Goal: Task Accomplishment & Management: Manage account settings

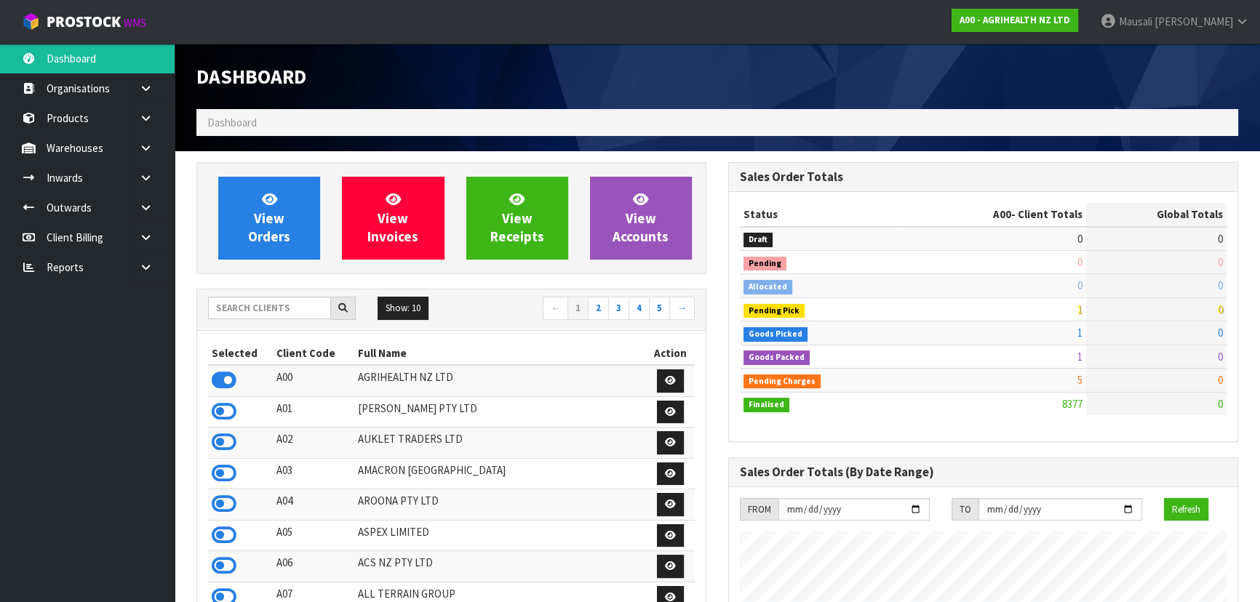
scroll to position [1100, 531]
click at [245, 303] on input "text" at bounding box center [269, 308] width 123 height 23
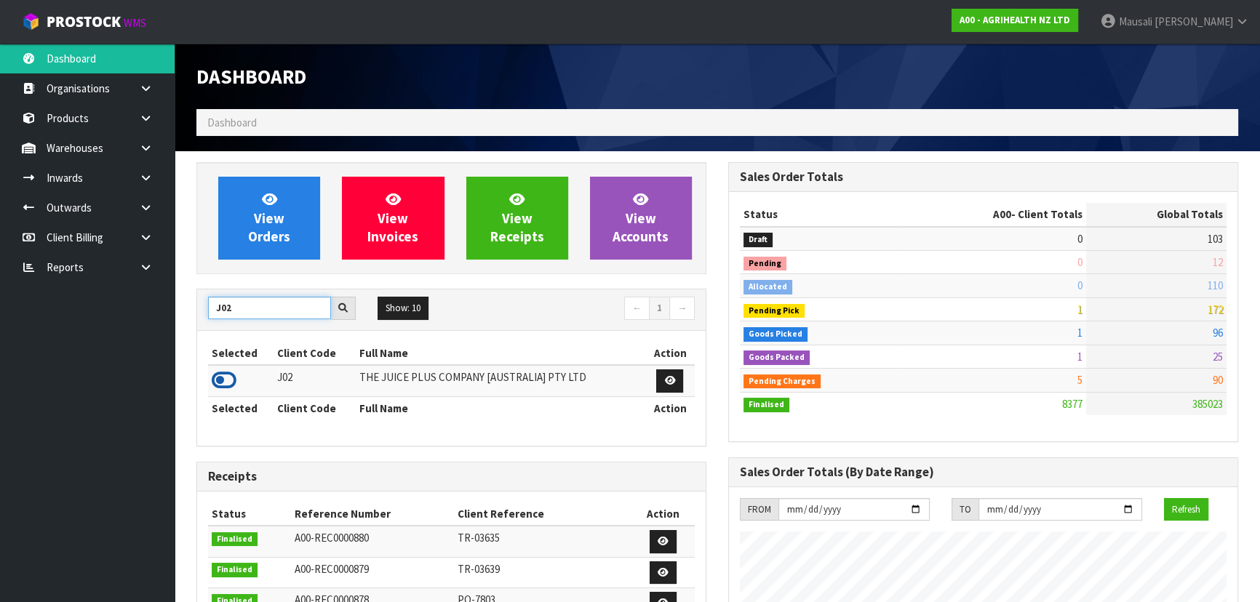
type input "J02"
click at [231, 384] on icon at bounding box center [224, 381] width 25 height 22
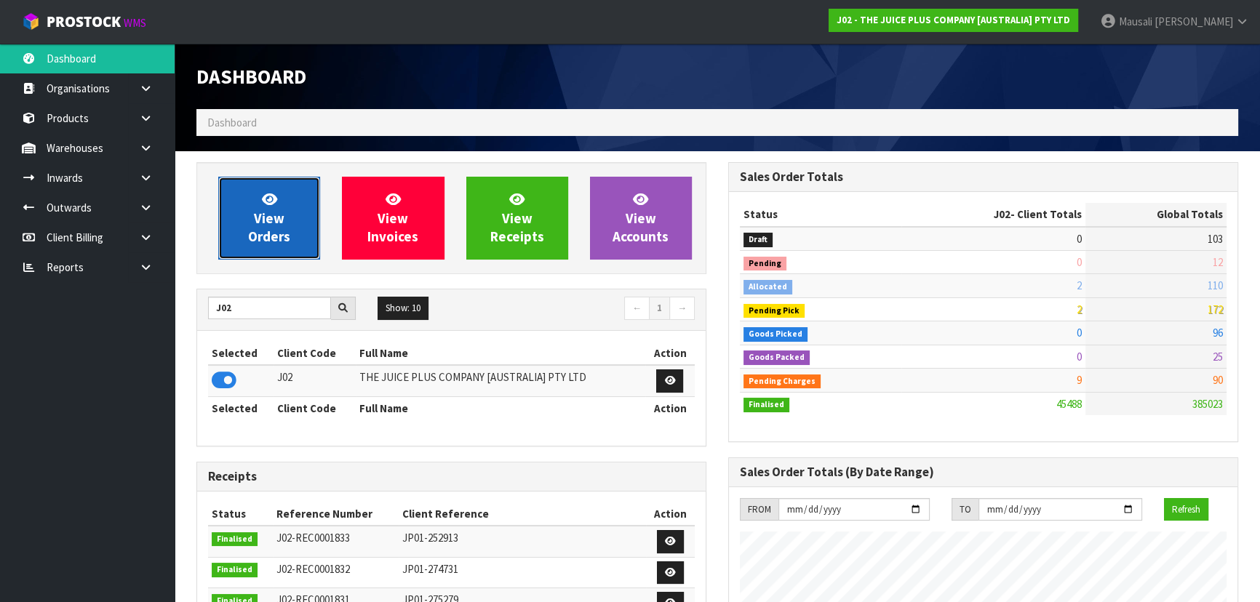
click at [263, 232] on span "View Orders" at bounding box center [269, 218] width 42 height 55
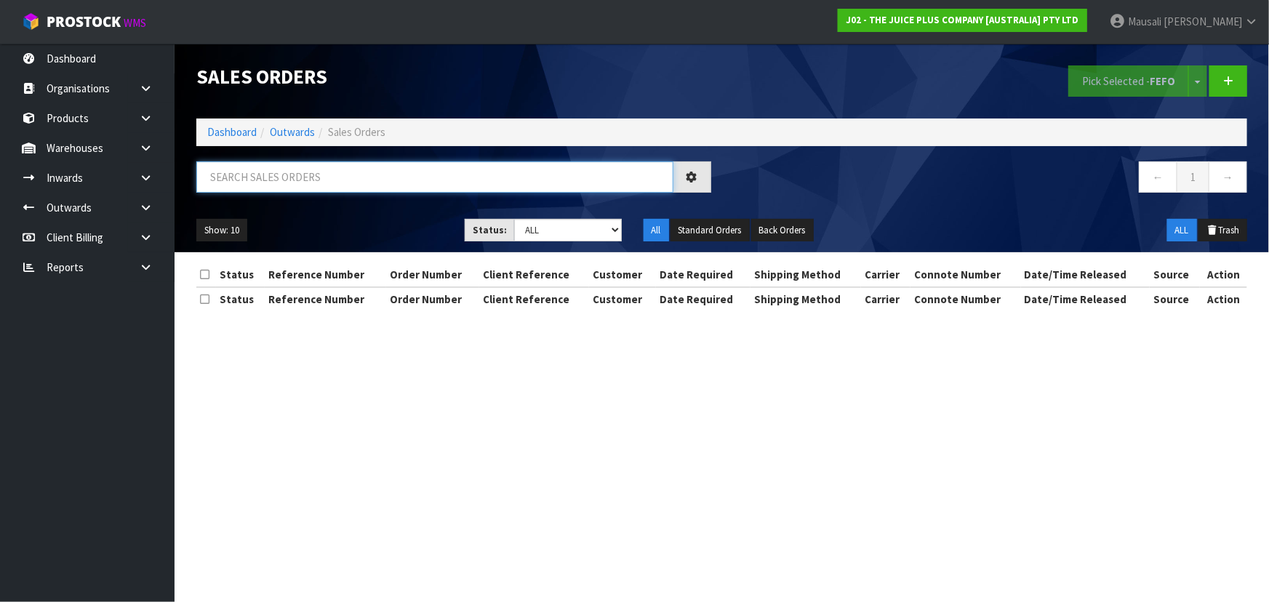
click at [234, 181] on input "text" at bounding box center [434, 177] width 477 height 31
type input "JOB-0416547"
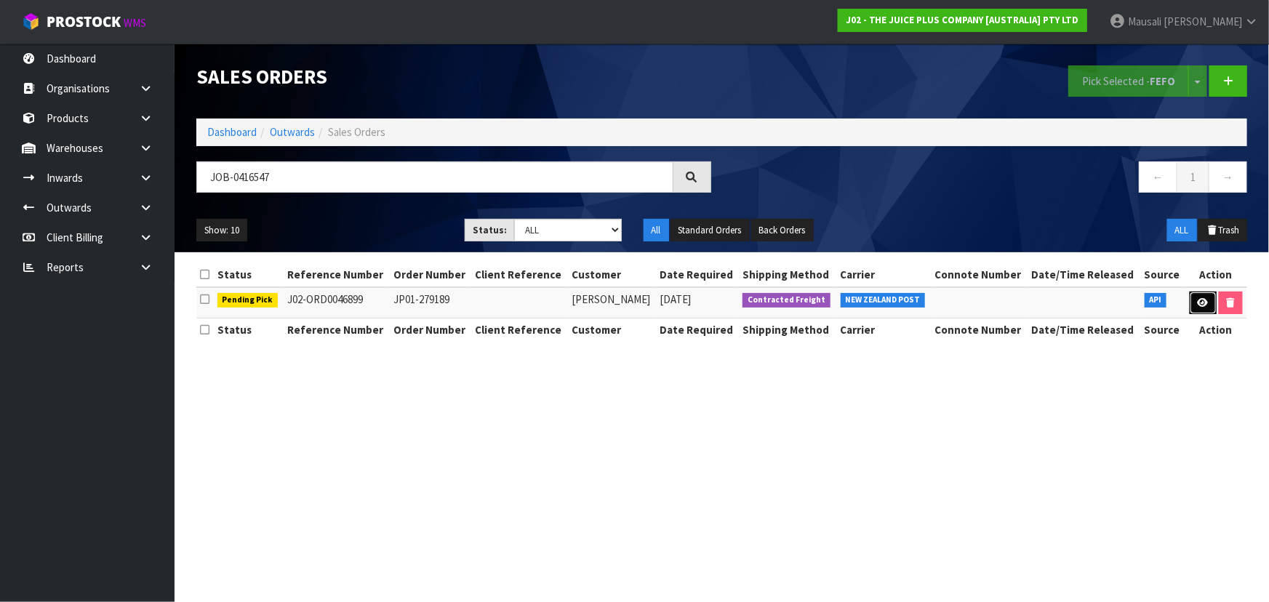
click at [1198, 298] on icon at bounding box center [1203, 302] width 11 height 9
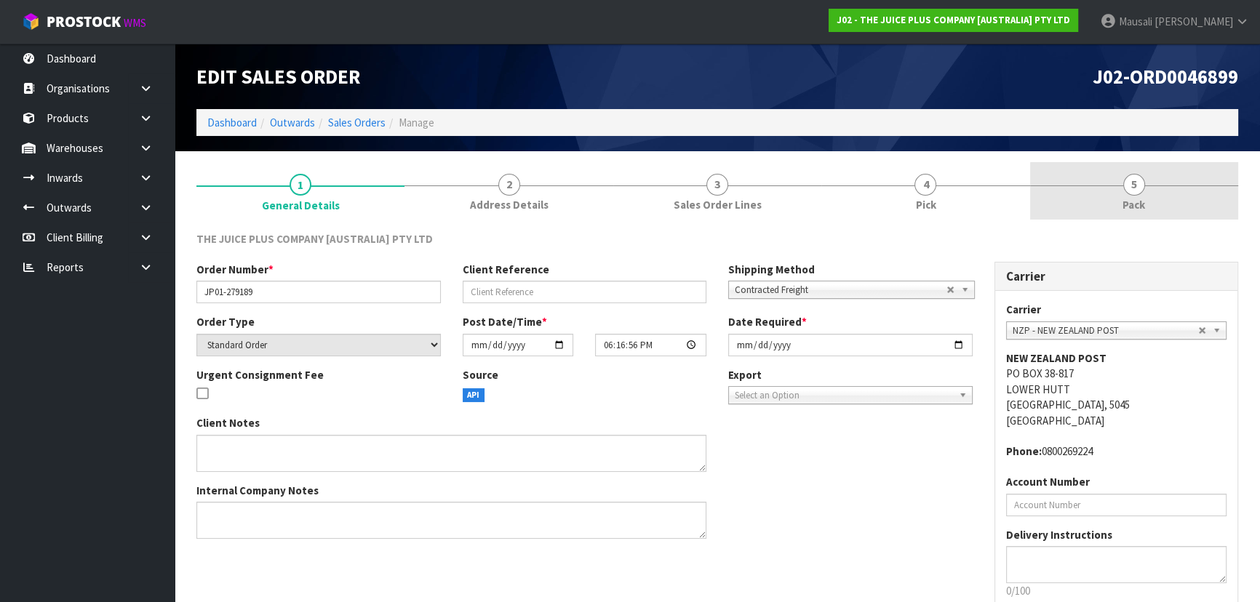
click at [1097, 193] on link "5 Pack" at bounding box center [1134, 190] width 208 height 57
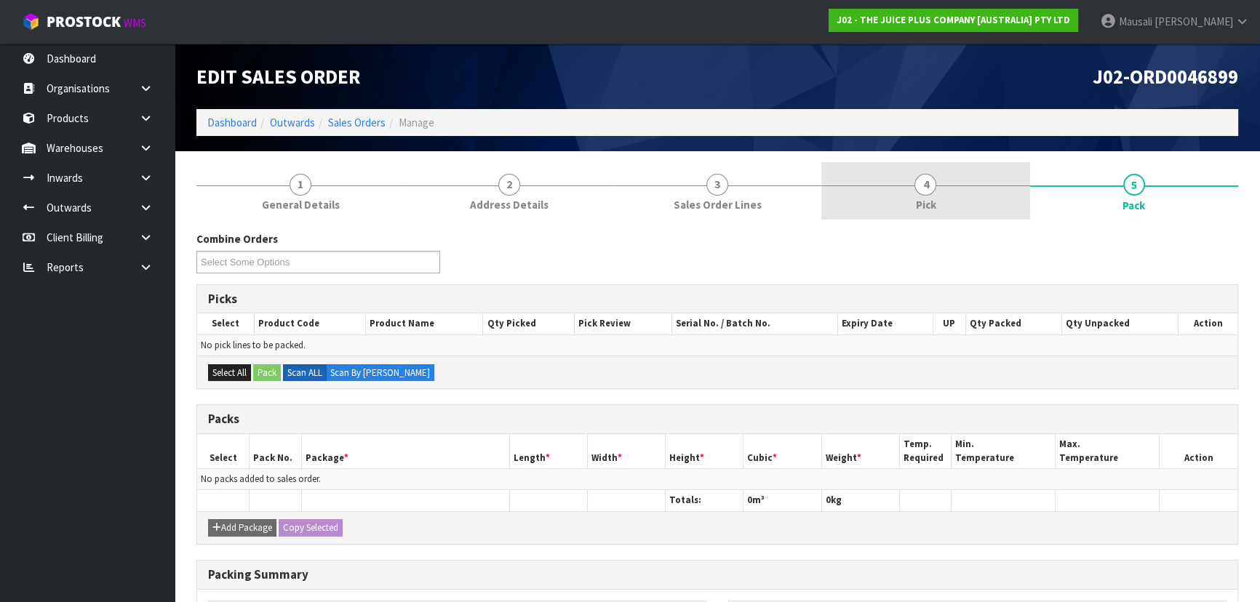
click at [948, 200] on link "4 Pick" at bounding box center [925, 190] width 208 height 57
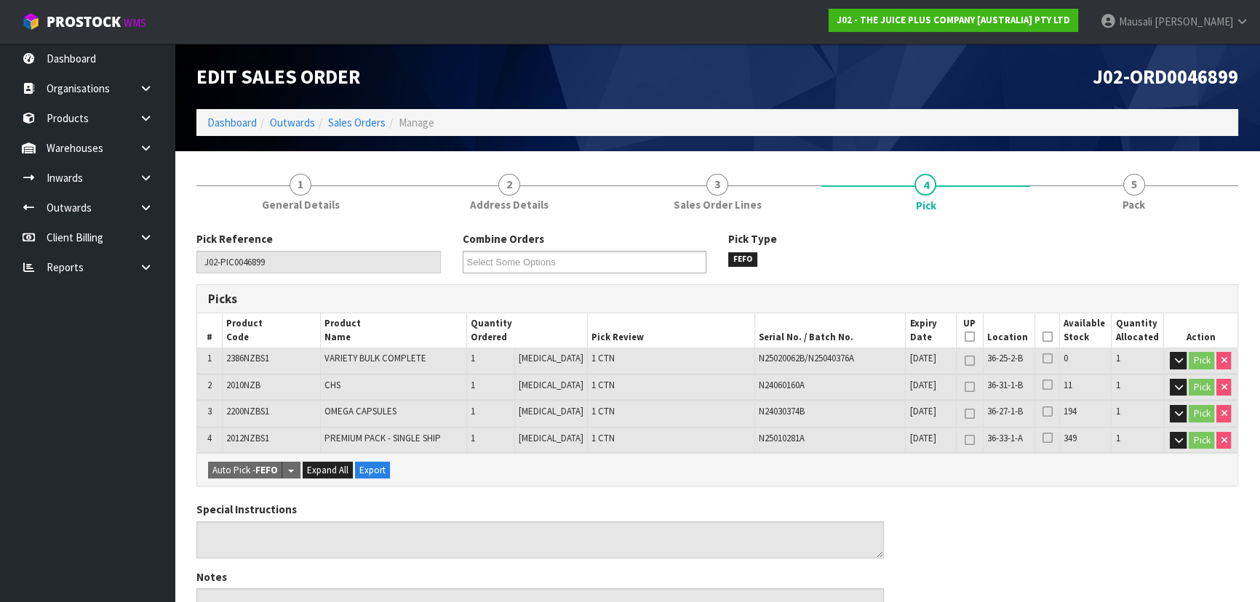
click at [1042, 337] on icon at bounding box center [1047, 337] width 10 height 1
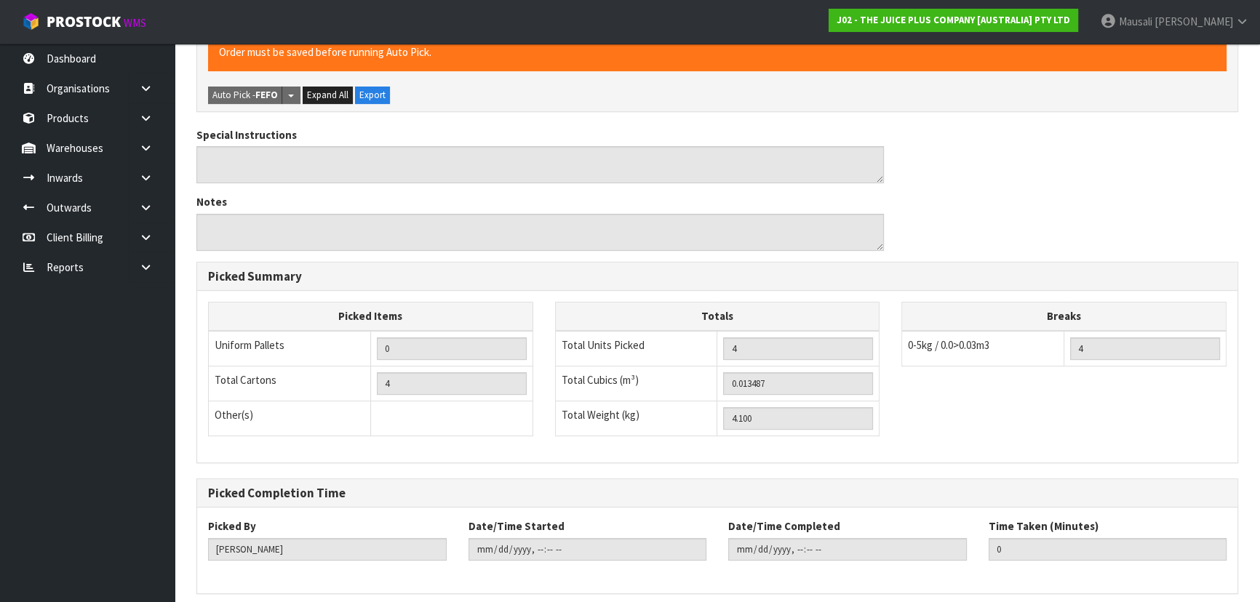
scroll to position [485, 0]
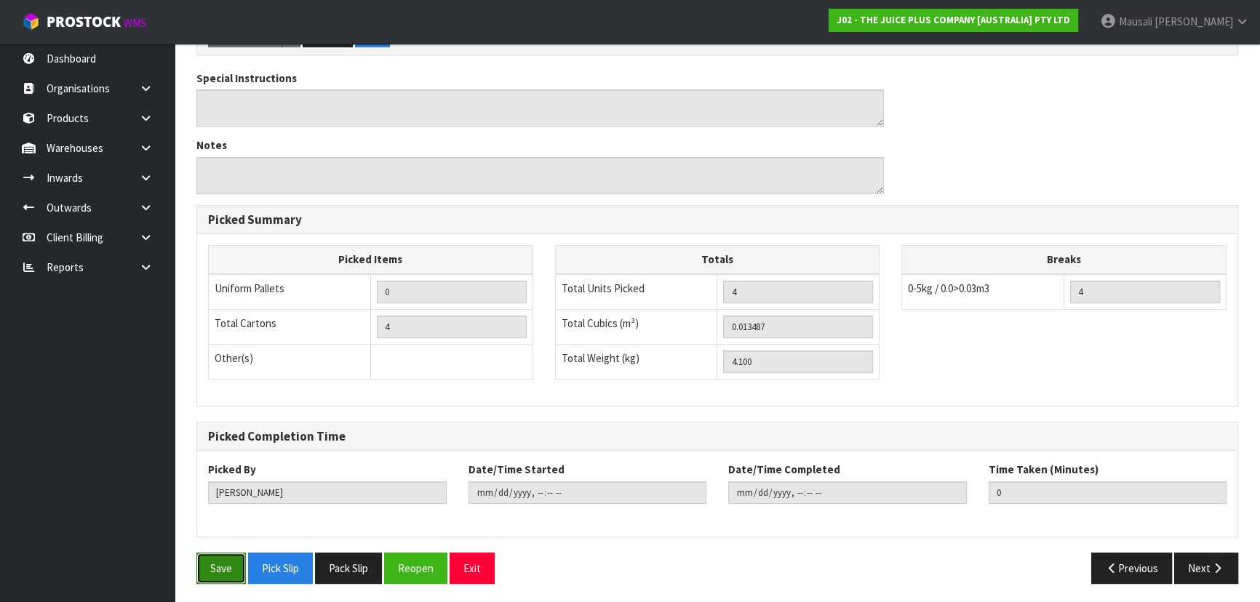
drag, startPoint x: 207, startPoint y: 561, endPoint x: 226, endPoint y: 555, distance: 19.8
click at [210, 560] on button "Save" at bounding box center [220, 568] width 49 height 31
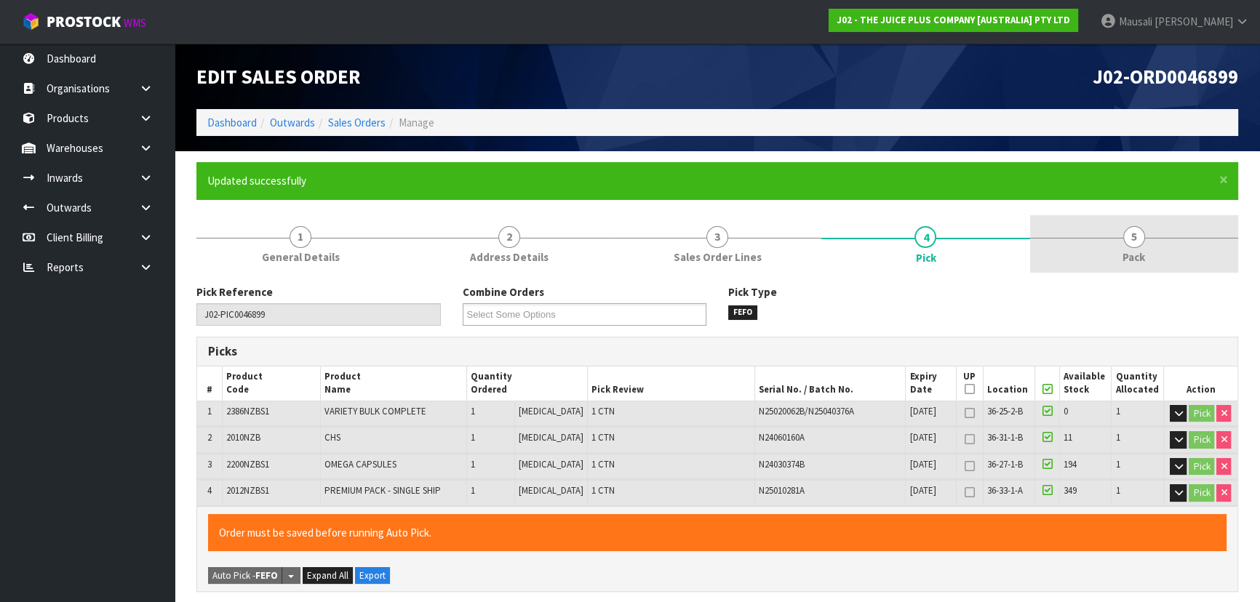
type input "[PERSON_NAME]"
type input "2025-10-09T14:50:57"
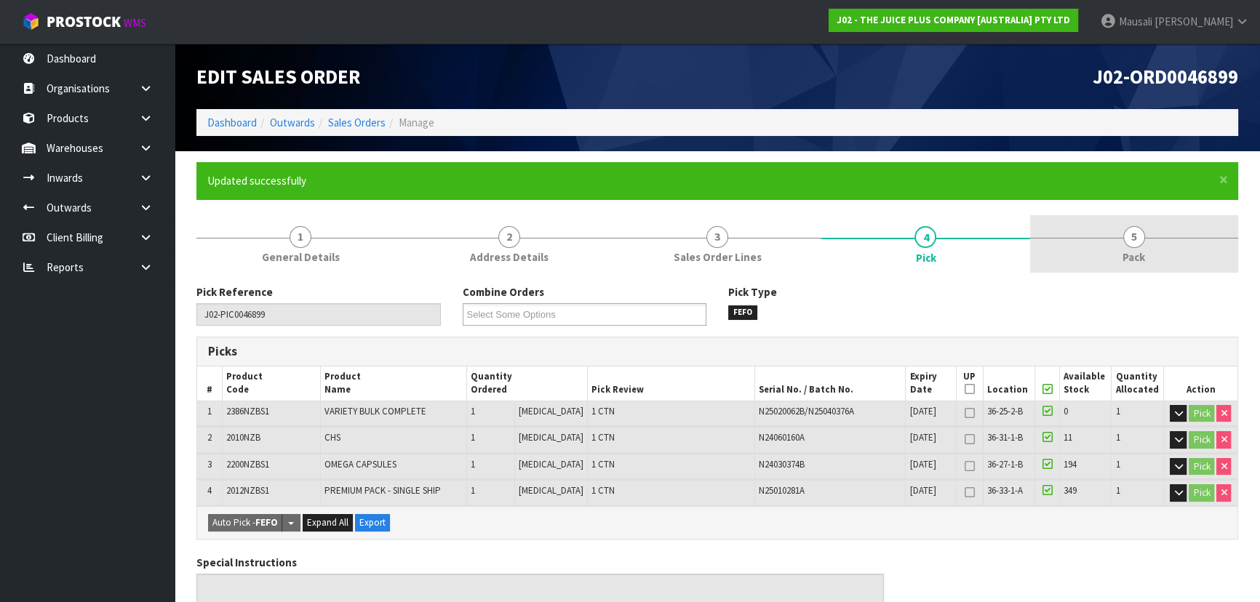
click at [1134, 241] on span "5" at bounding box center [1134, 237] width 22 height 22
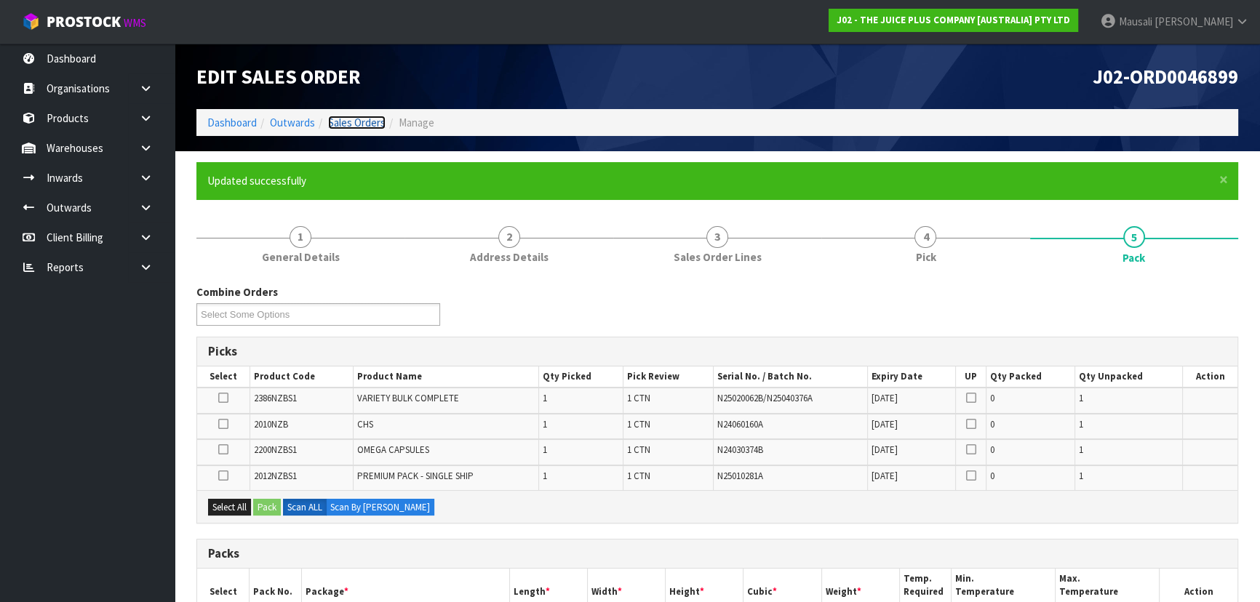
click at [346, 128] on link "Sales Orders" at bounding box center [356, 123] width 57 height 14
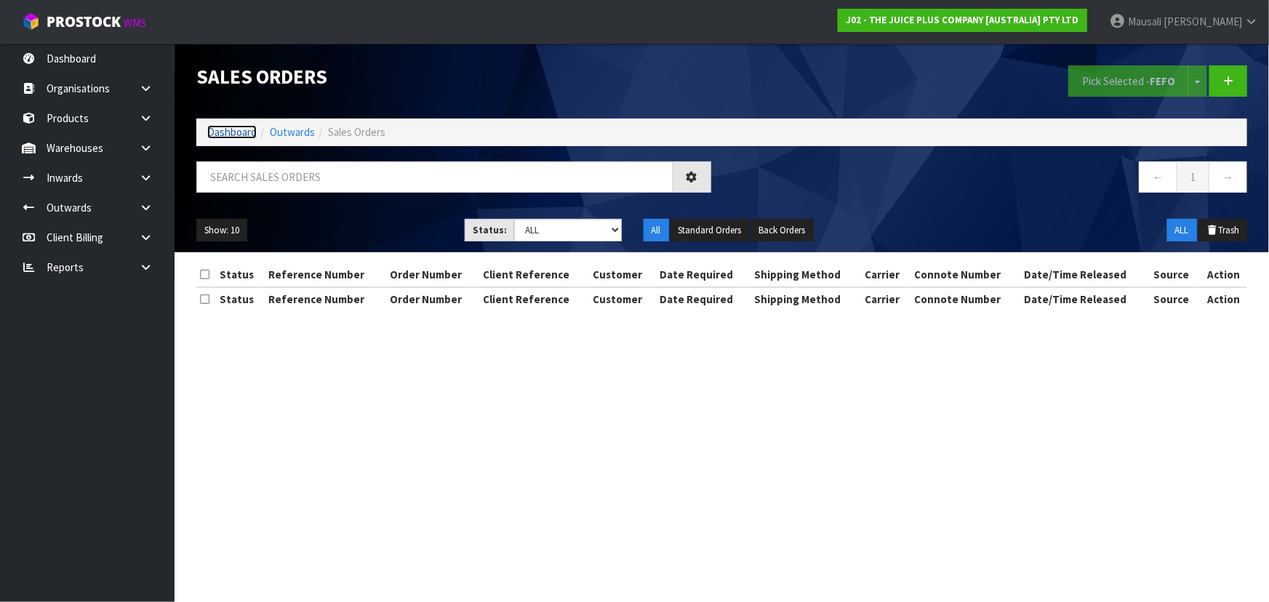
click at [233, 131] on link "Dashboard" at bounding box center [231, 132] width 49 height 14
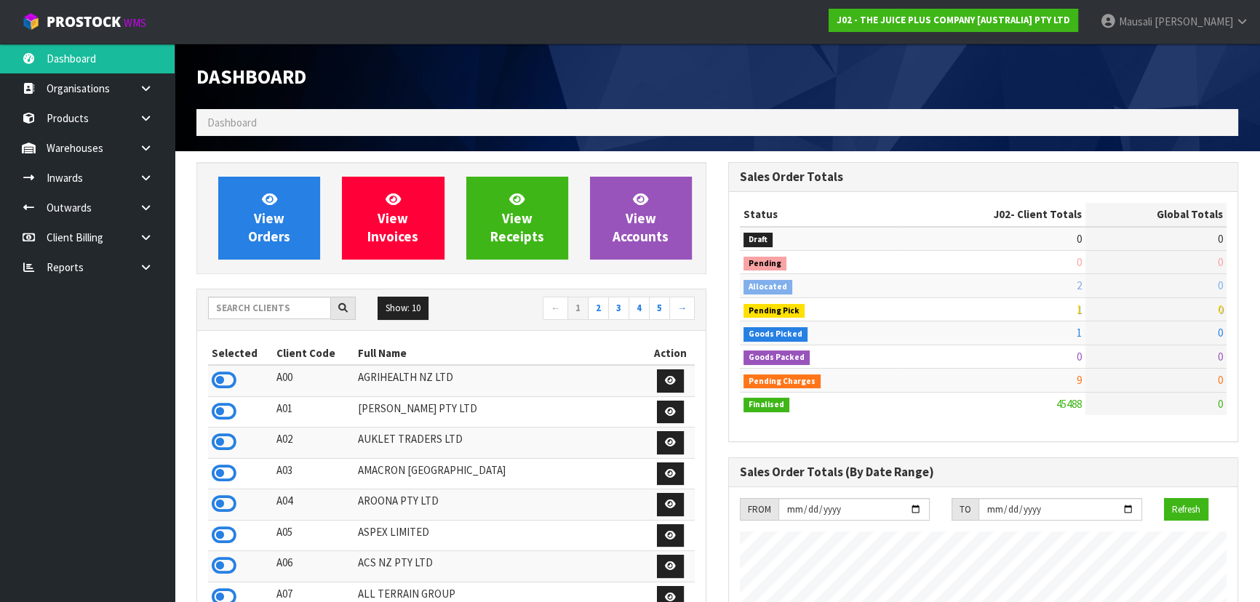
scroll to position [1100, 531]
click at [247, 306] on input "text" at bounding box center [269, 308] width 123 height 23
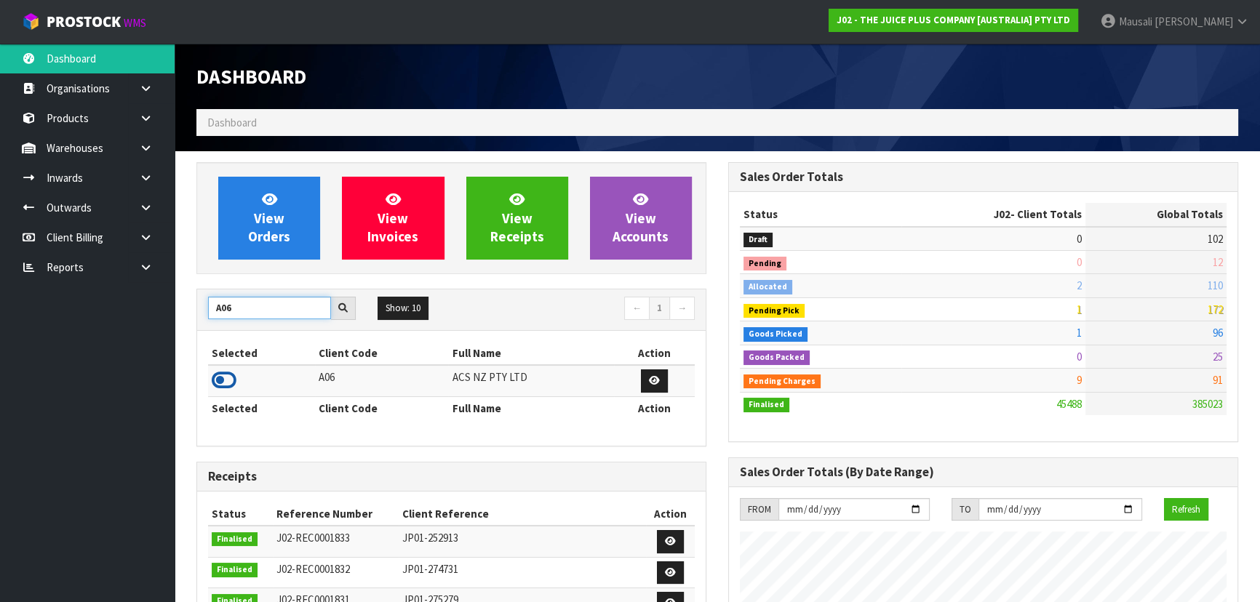
type input "A06"
click at [226, 375] on icon at bounding box center [224, 381] width 25 height 22
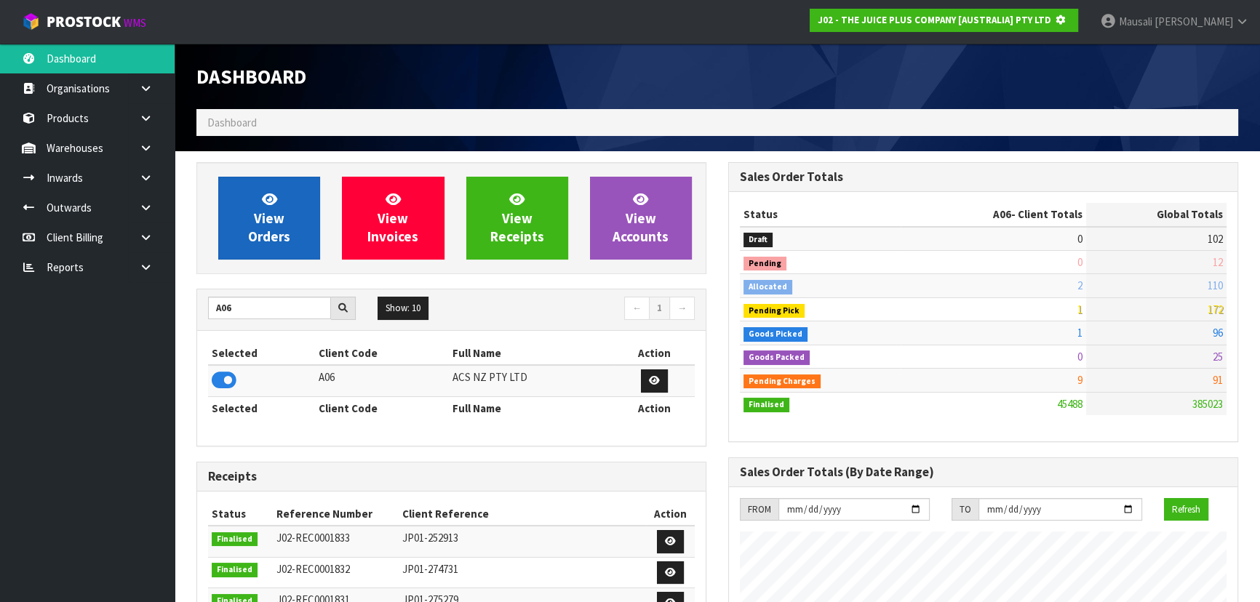
scroll to position [906, 531]
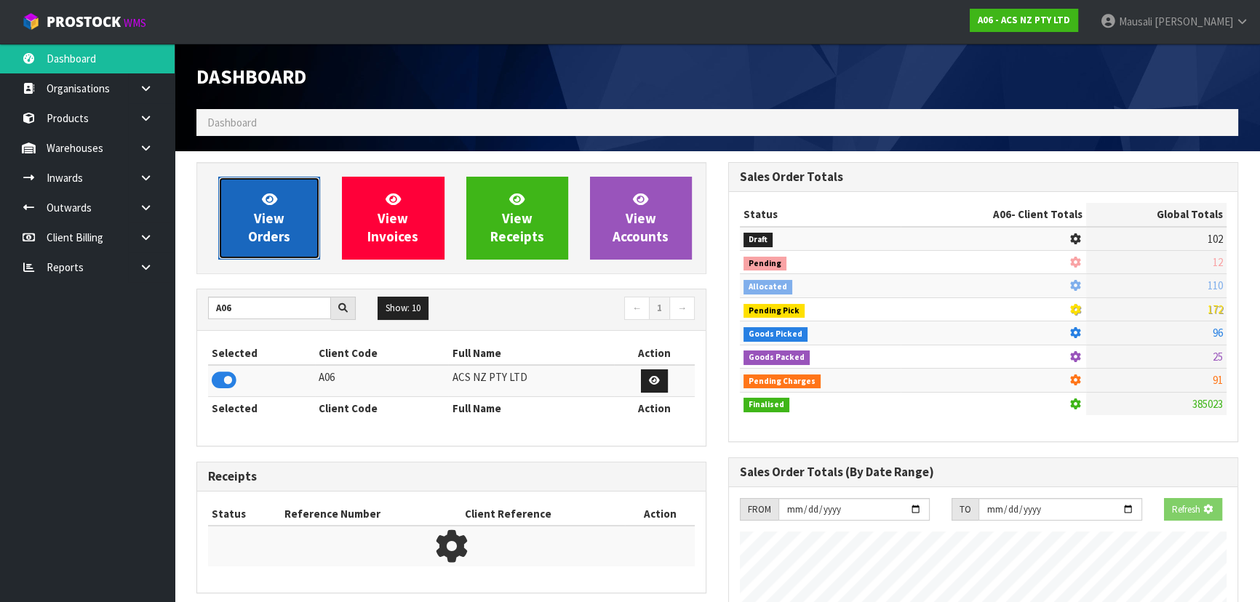
click at [273, 231] on span "View Orders" at bounding box center [269, 218] width 42 height 55
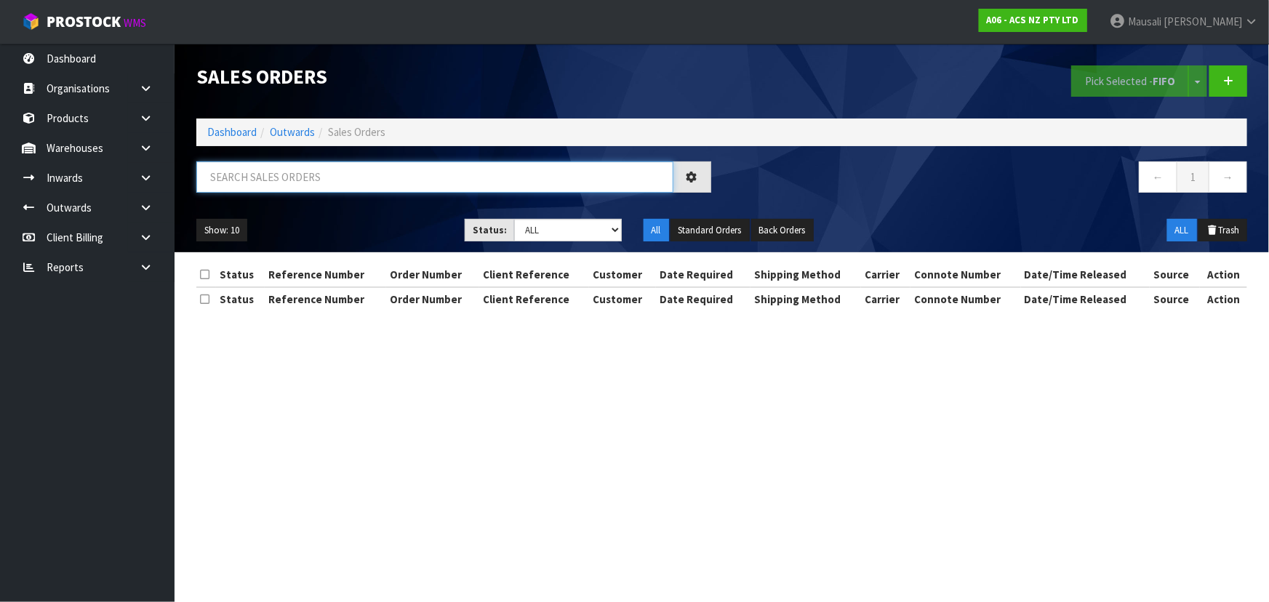
click at [246, 183] on input "text" at bounding box center [434, 177] width 477 height 31
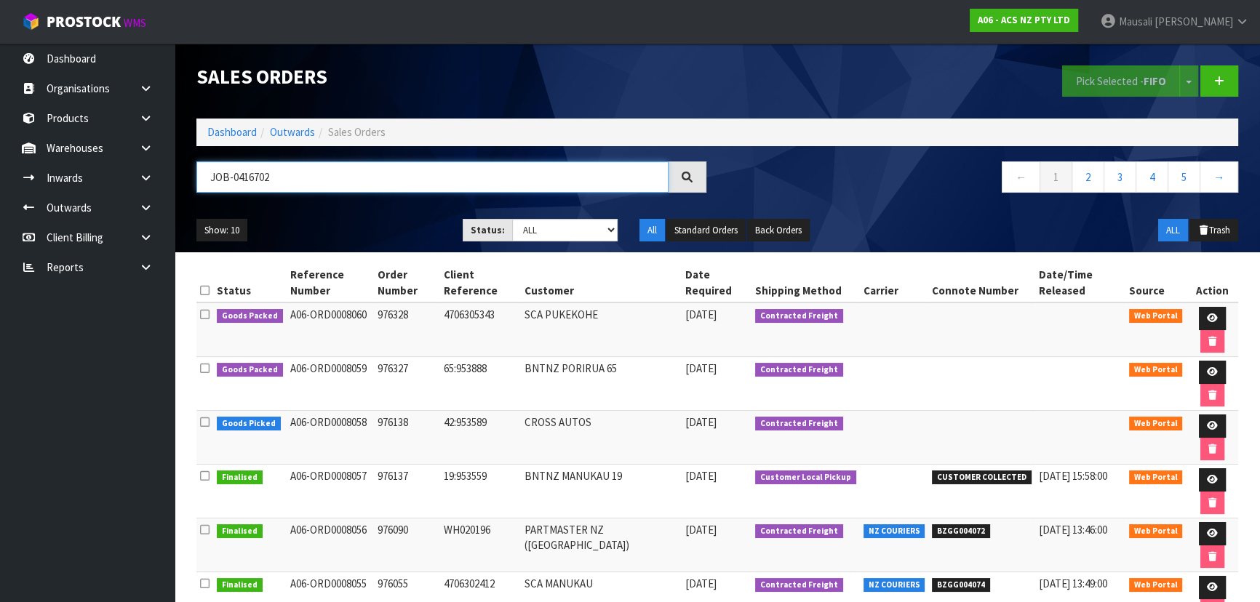
type input "JOB-0416702"
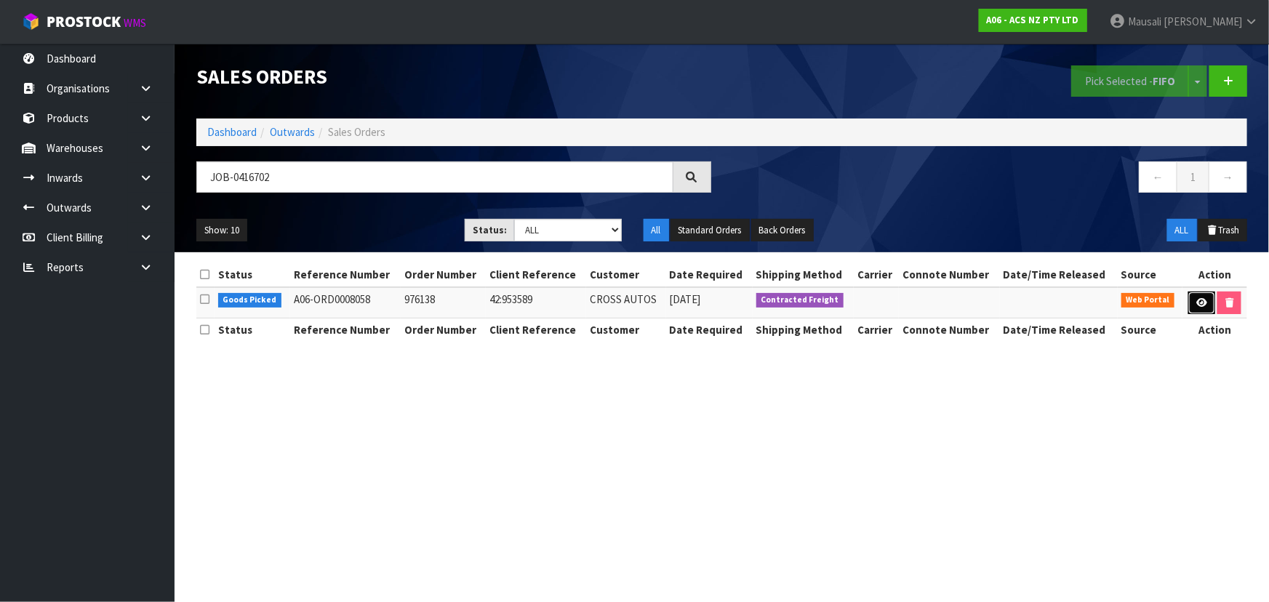
click at [1200, 298] on icon at bounding box center [1202, 302] width 11 height 9
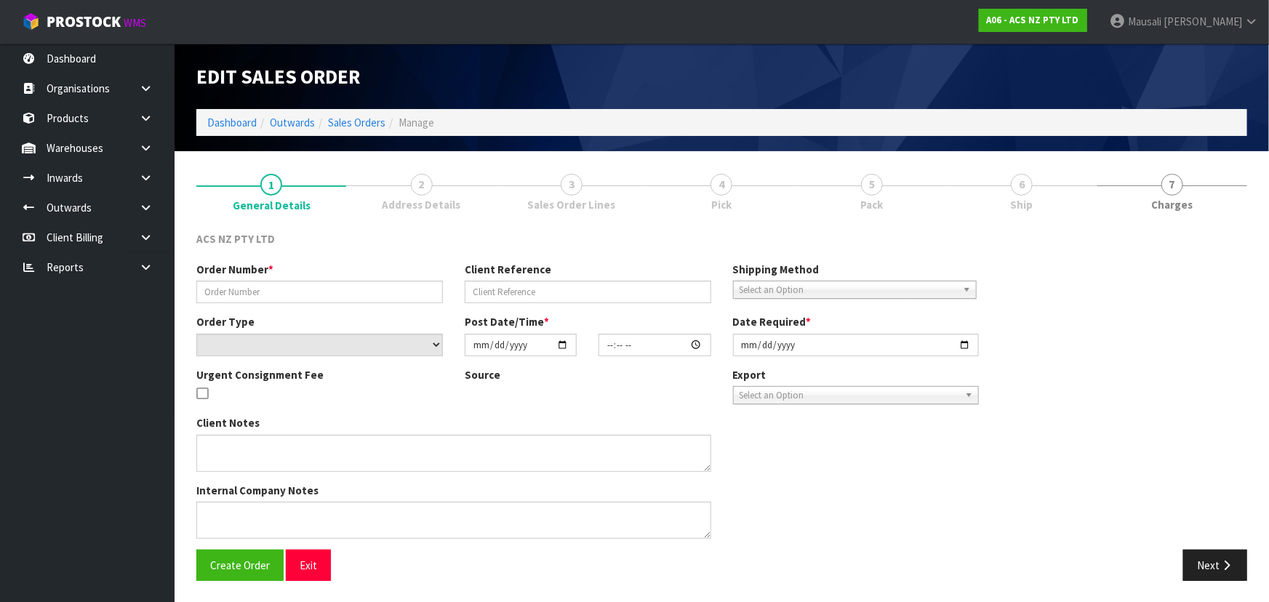
type input "976138"
type input "42:953589"
select select "number:0"
type input "2025-10-08"
type input "14:17:00.000"
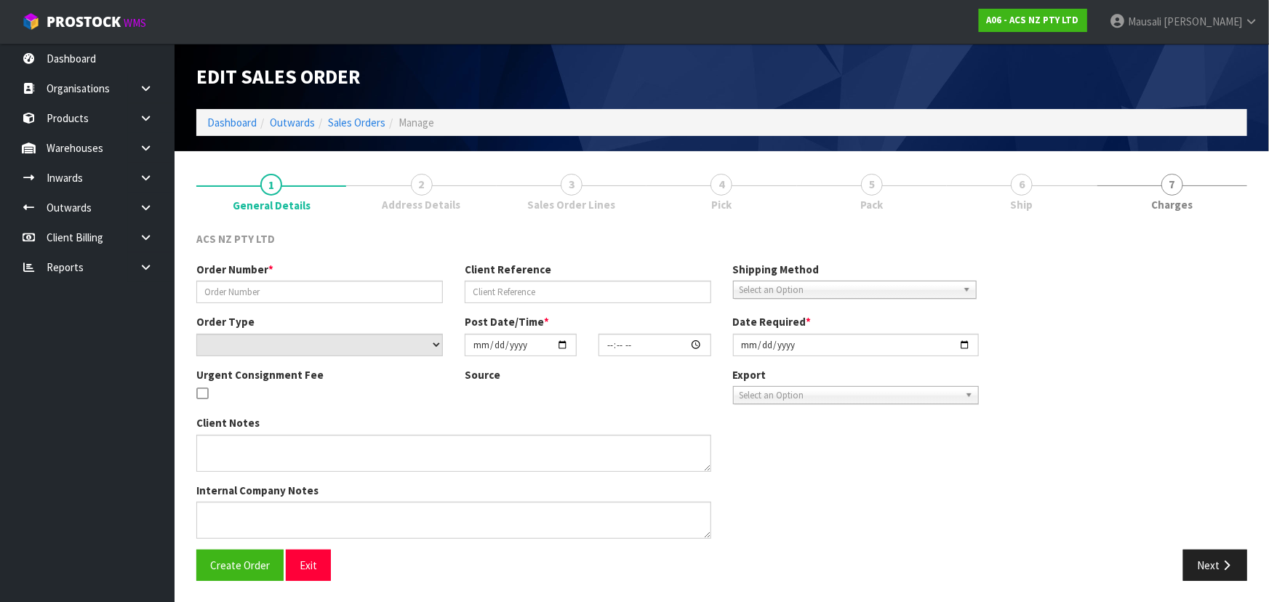
type input "[DATE]"
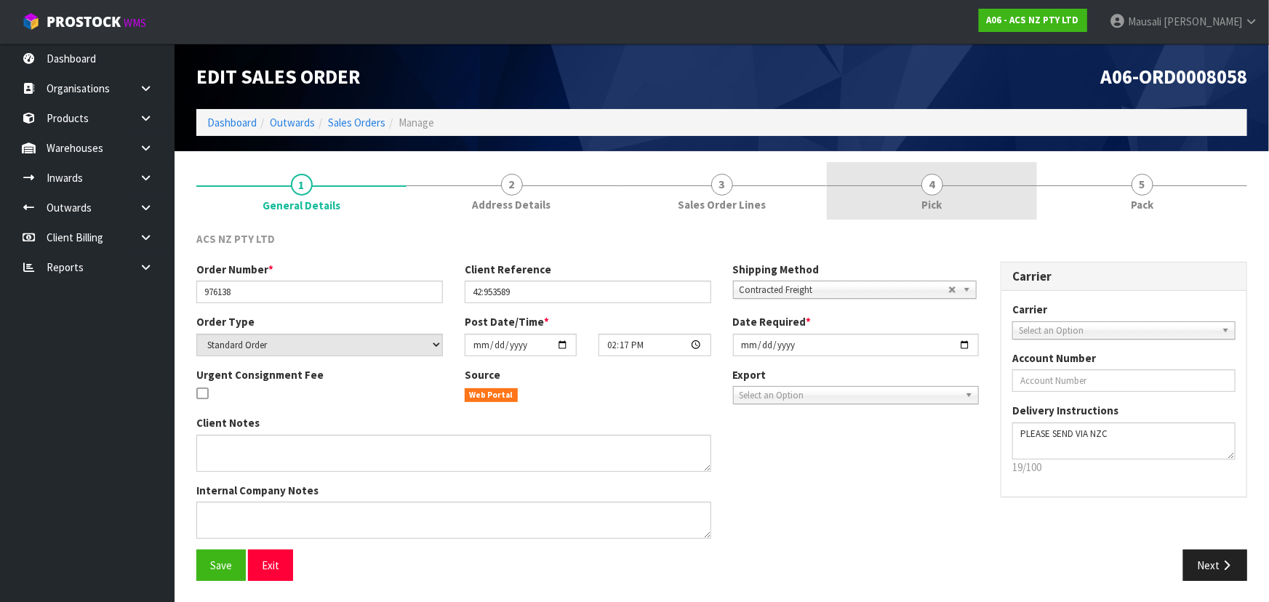
click at [940, 191] on span "4" at bounding box center [933, 185] width 22 height 22
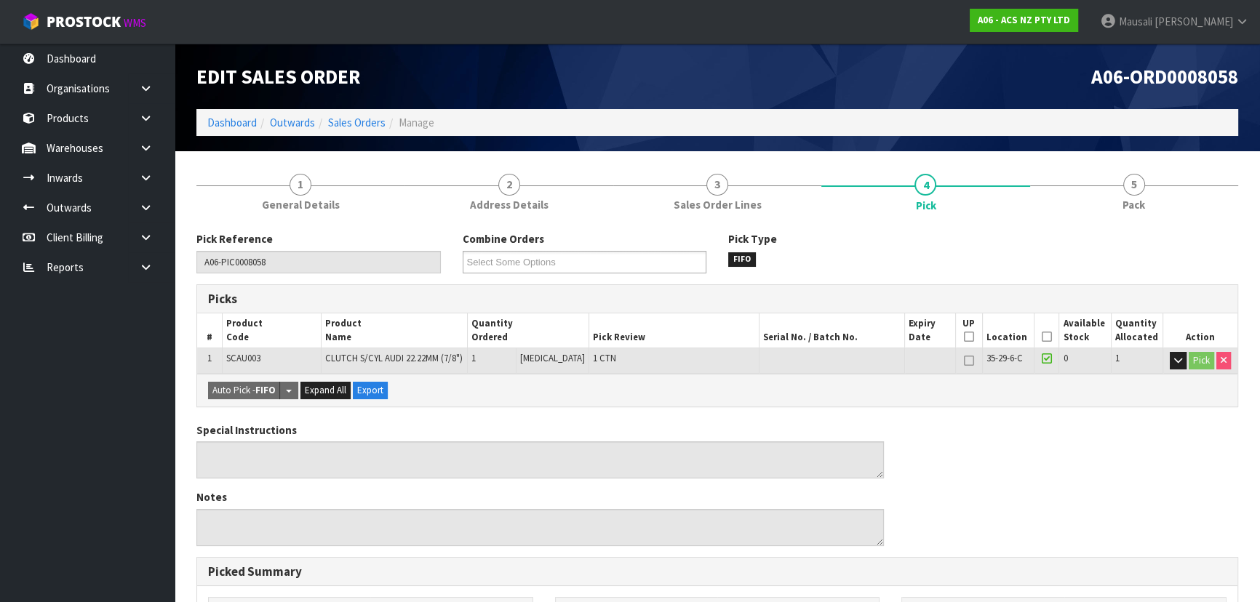
click at [1042, 337] on icon at bounding box center [1047, 337] width 10 height 1
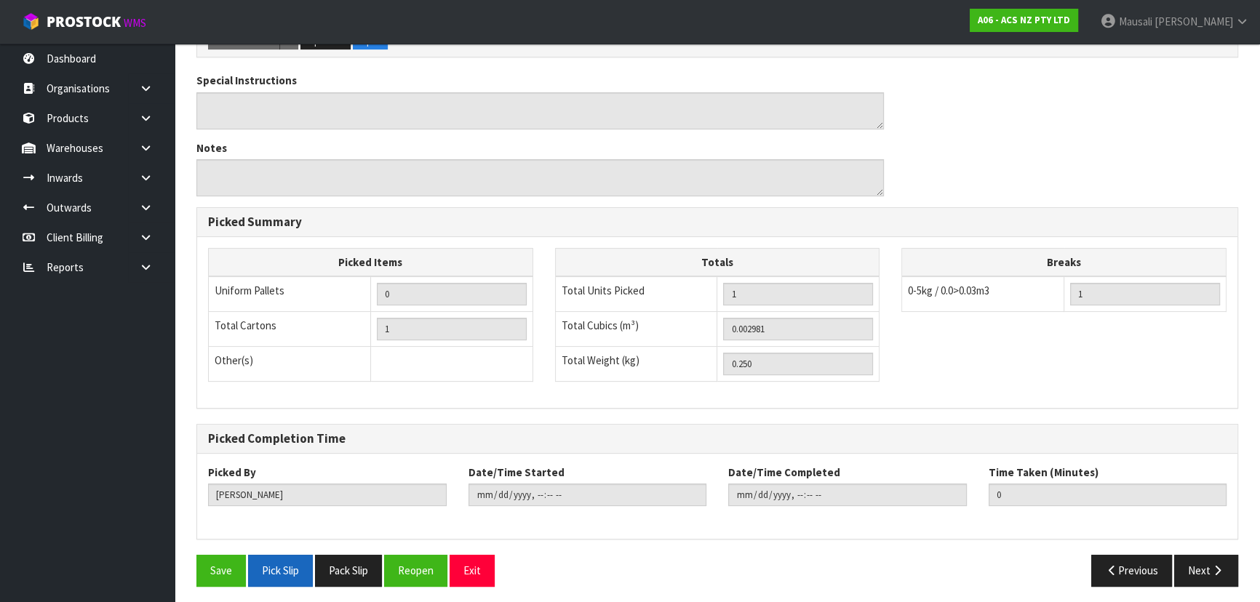
scroll to position [406, 0]
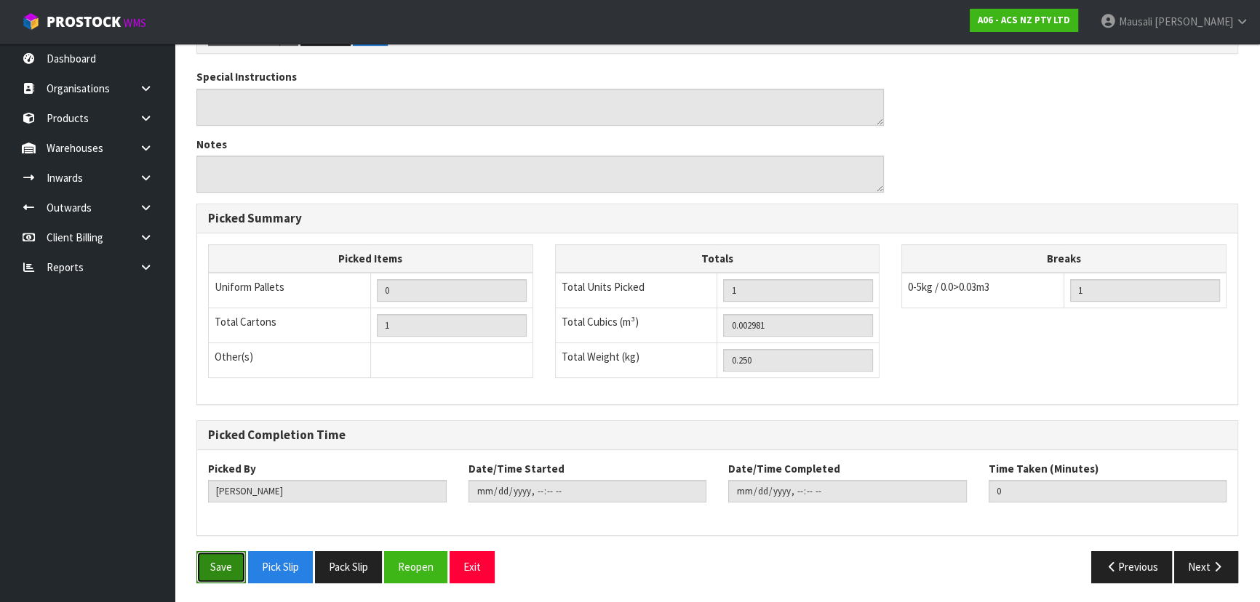
click at [237, 570] on button "Save" at bounding box center [220, 566] width 49 height 31
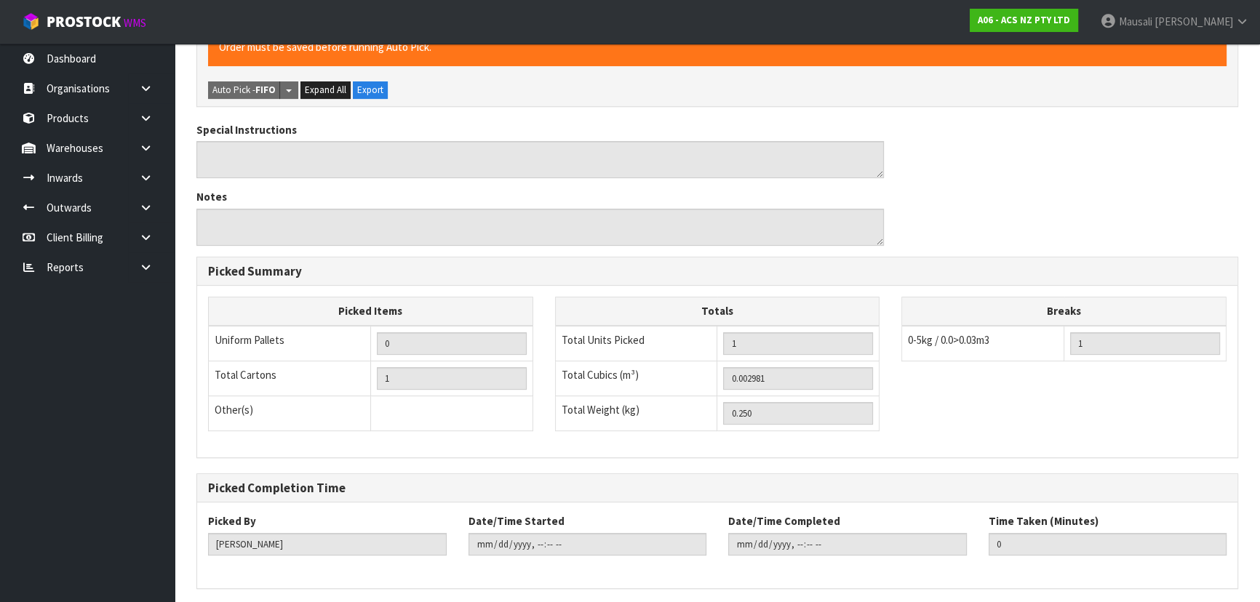
scroll to position [0, 0]
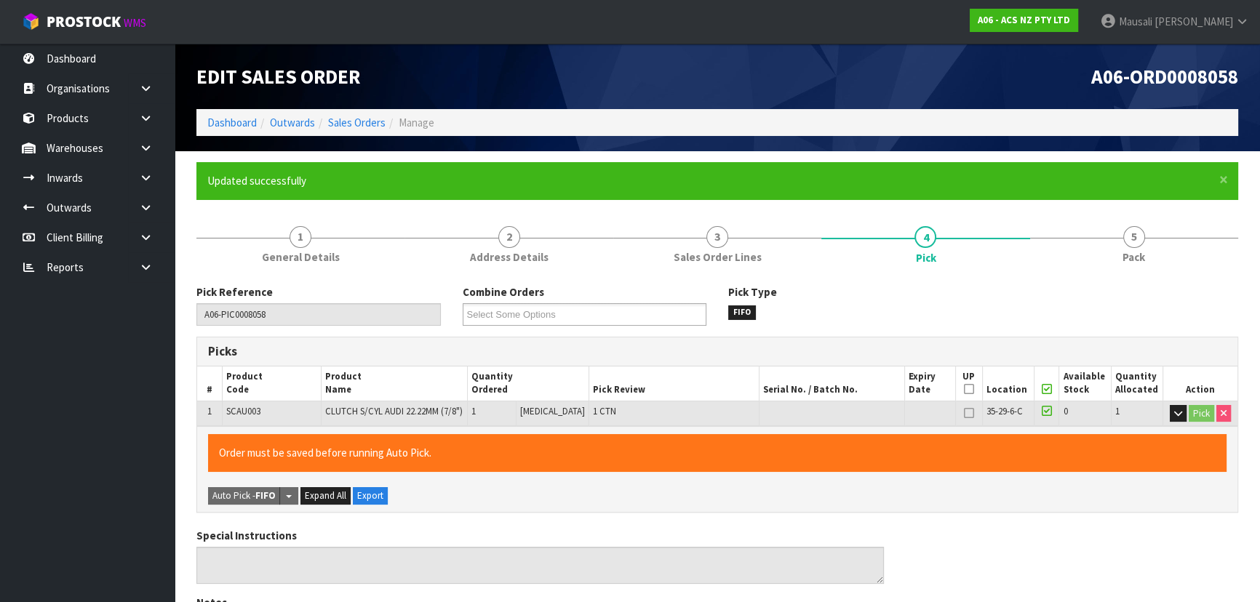
type input "[PERSON_NAME]"
type input "2025-10-09T14:51:50"
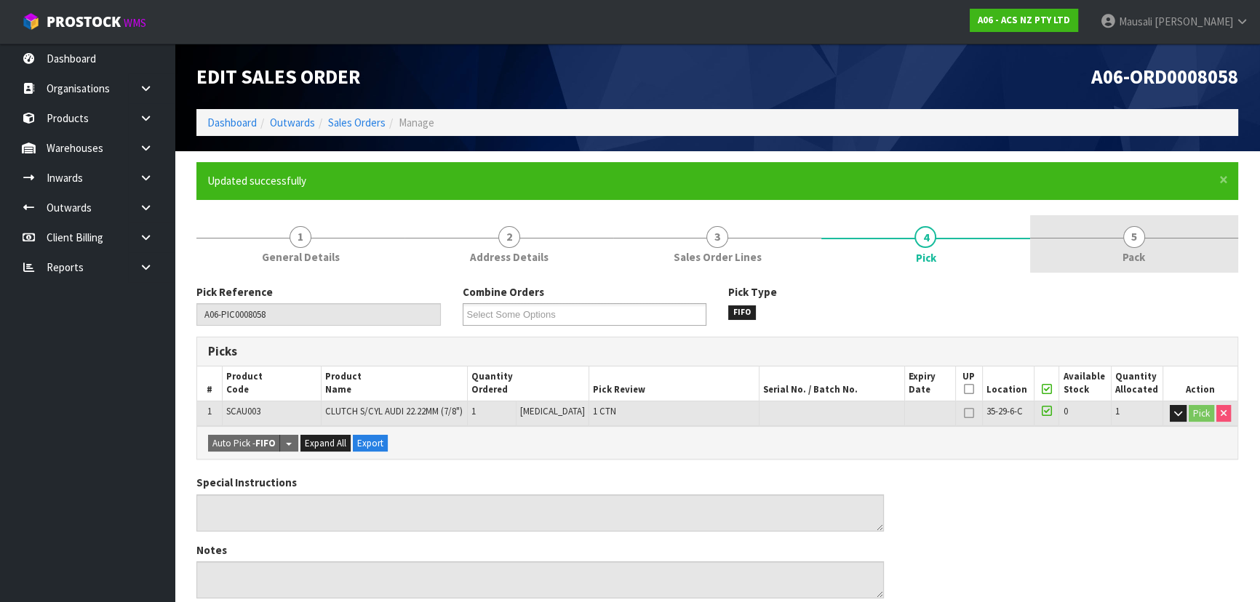
click at [1111, 266] on link "5 Pack" at bounding box center [1134, 243] width 208 height 57
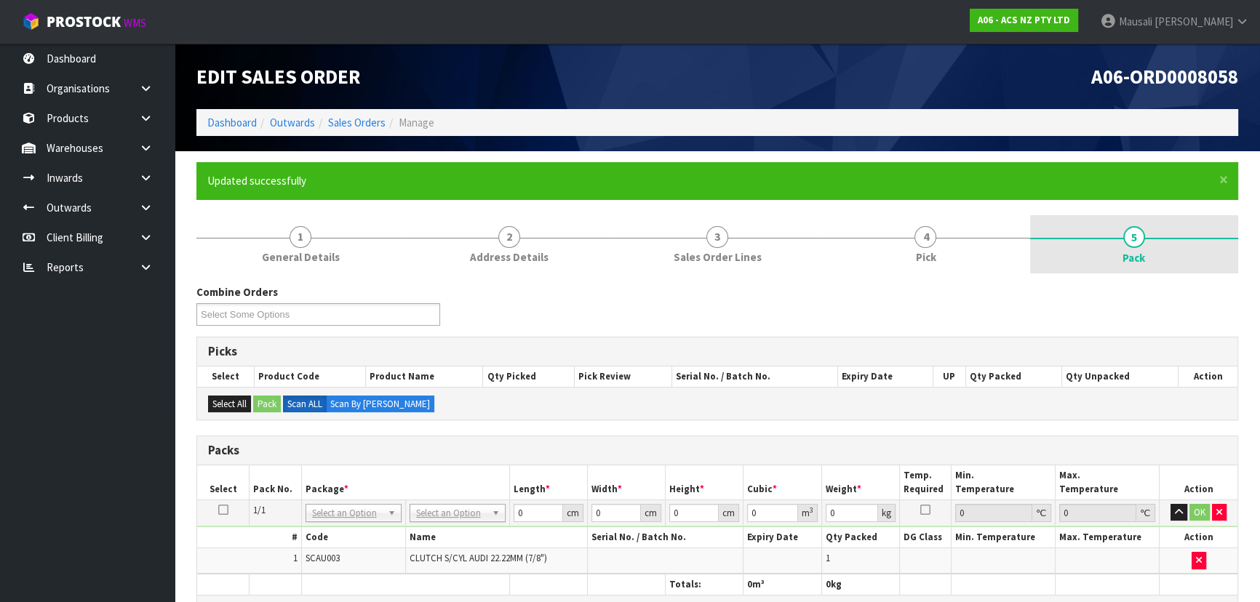
scroll to position [291, 0]
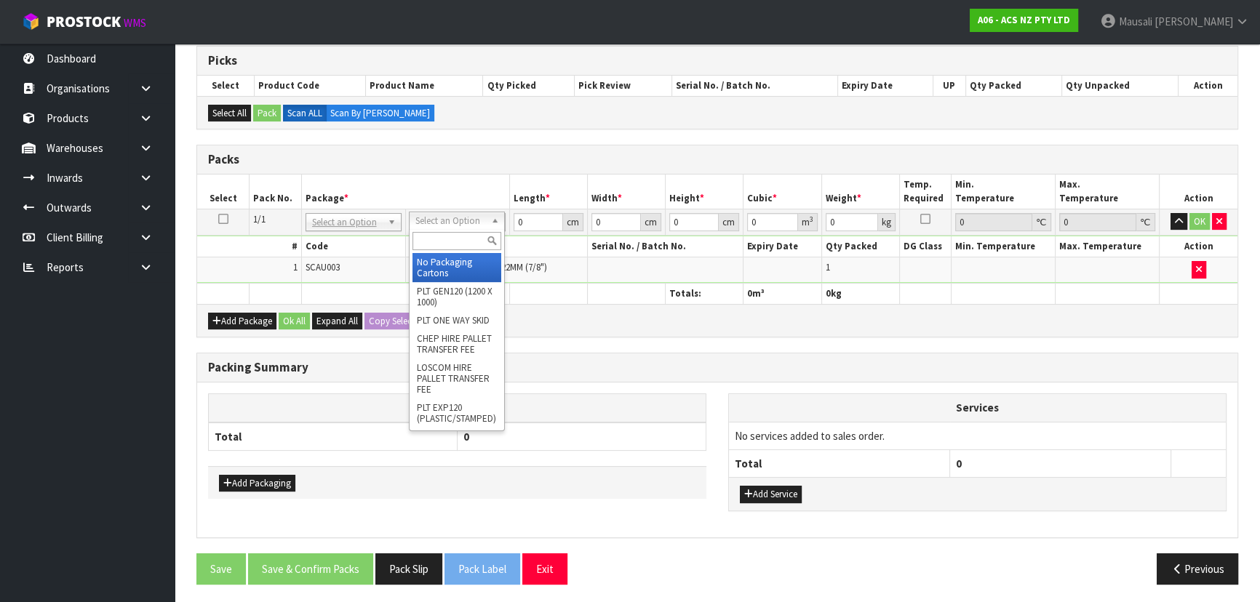
click at [431, 240] on input "text" at bounding box center [456, 241] width 89 height 18
type input "U50"
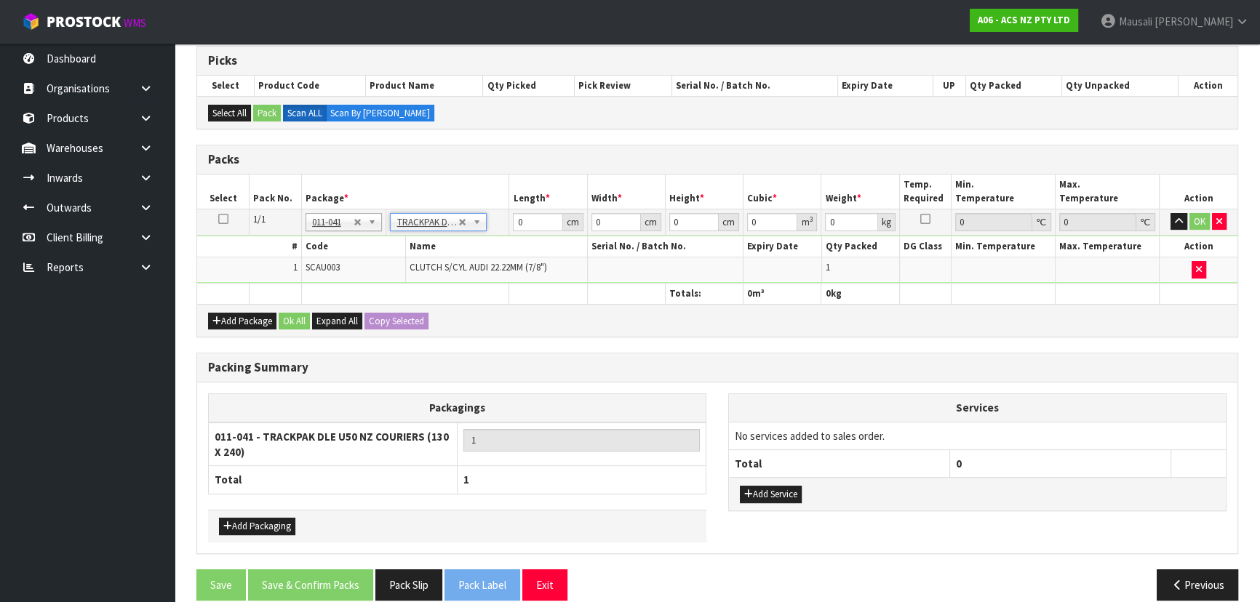
type input "13"
type input "24"
type input "0.01"
type input "0.000003"
type input "0.26"
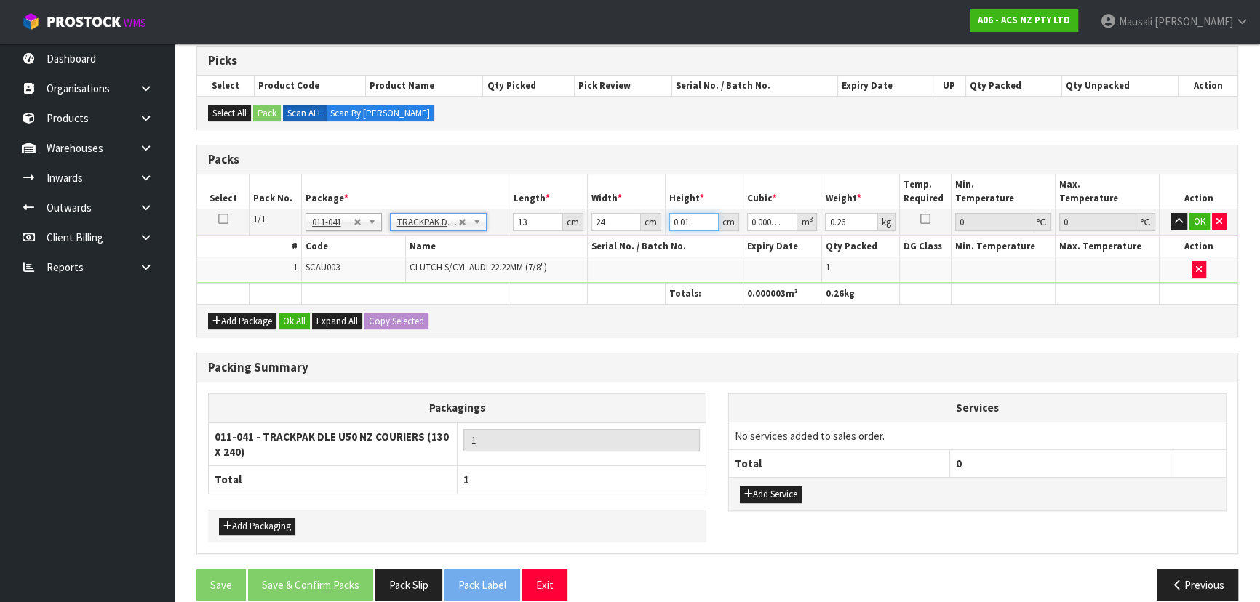
drag, startPoint x: 695, startPoint y: 218, endPoint x: 665, endPoint y: 231, distance: 33.2
click at [665, 231] on td "0.01 cm" at bounding box center [704, 222] width 78 height 26
type input "1"
type input "0.000312"
type input "13"
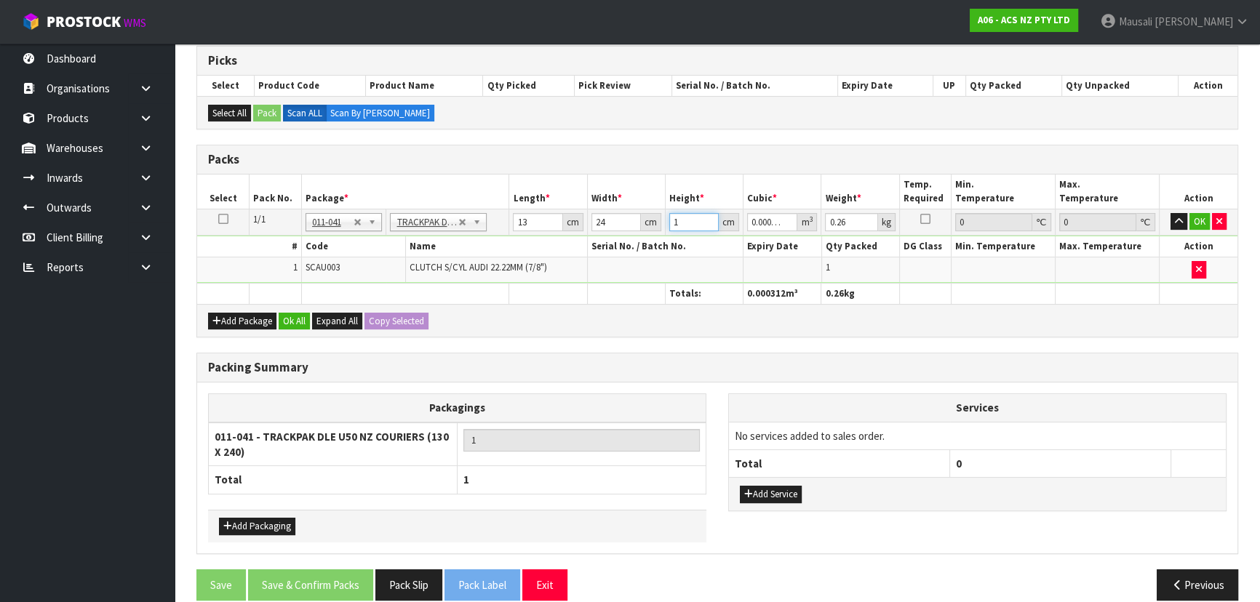
type input "0.004056"
type input "13"
click at [298, 322] on button "Ok All" at bounding box center [294, 321] width 31 height 17
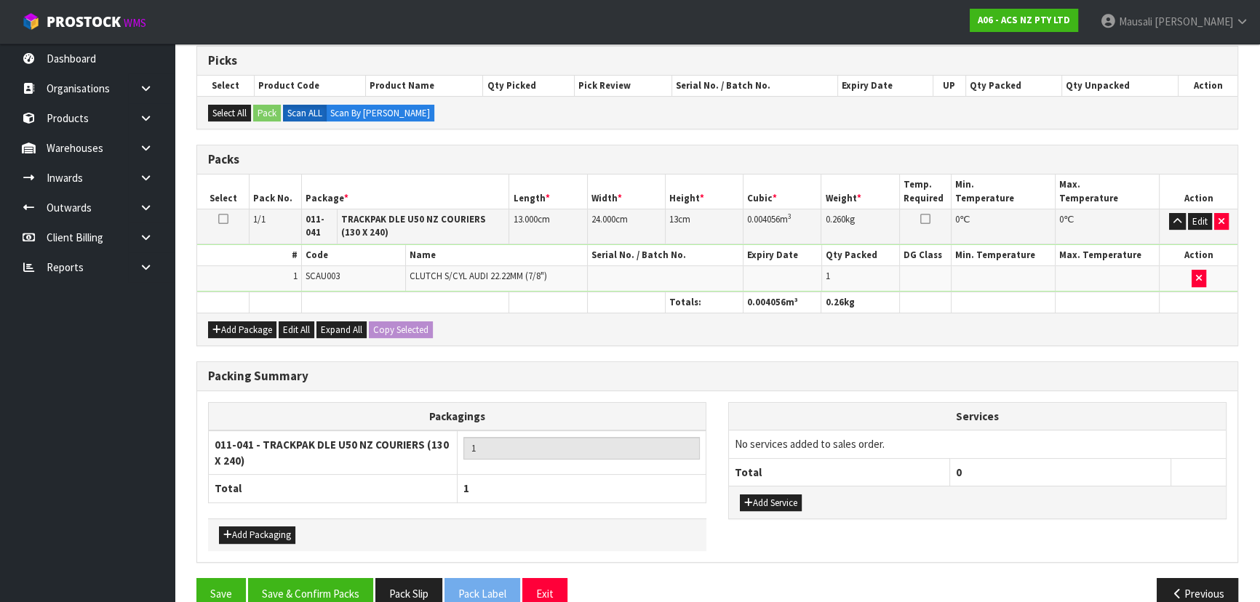
scroll to position [316, 0]
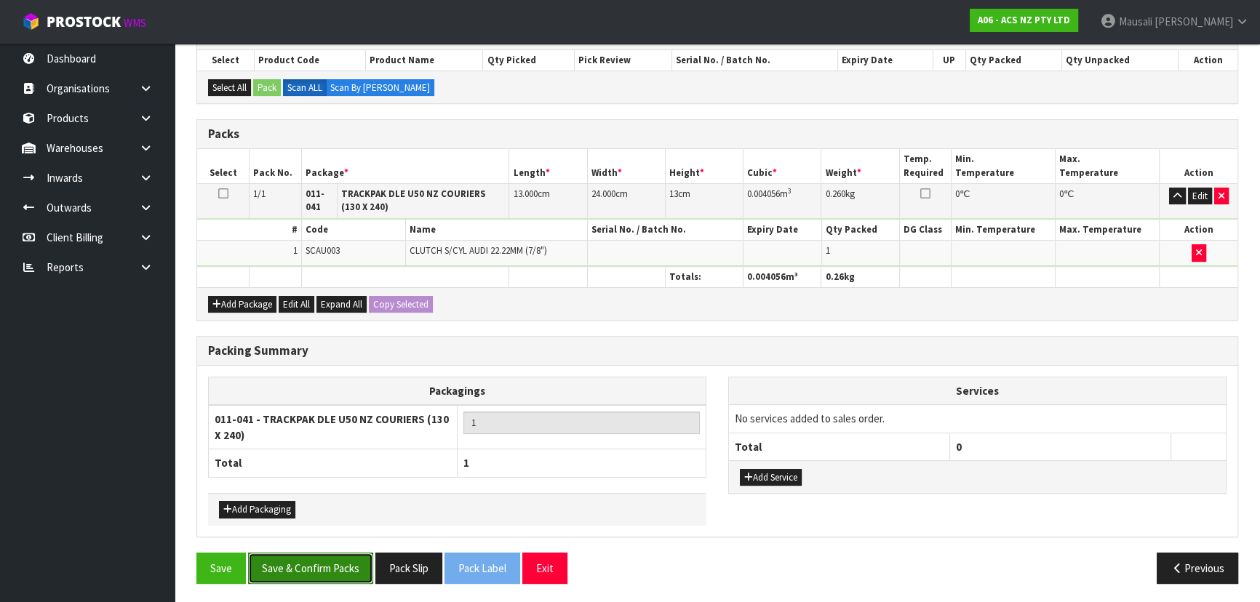
click at [327, 559] on button "Save & Confirm Packs" at bounding box center [310, 568] width 125 height 31
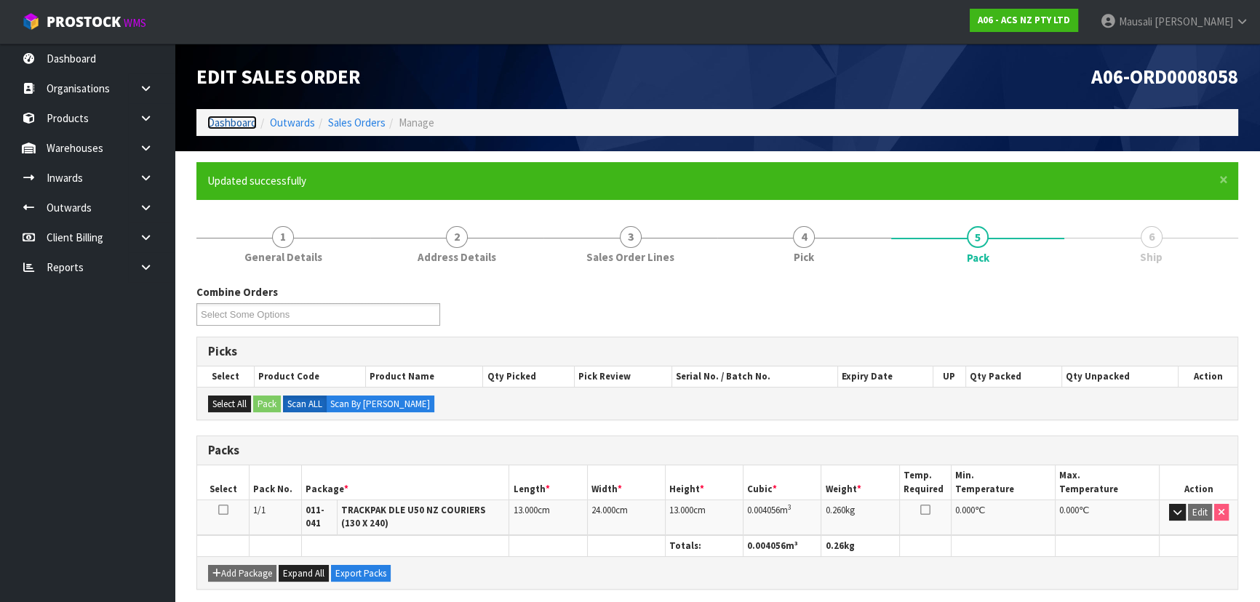
click at [239, 124] on link "Dashboard" at bounding box center [231, 123] width 49 height 14
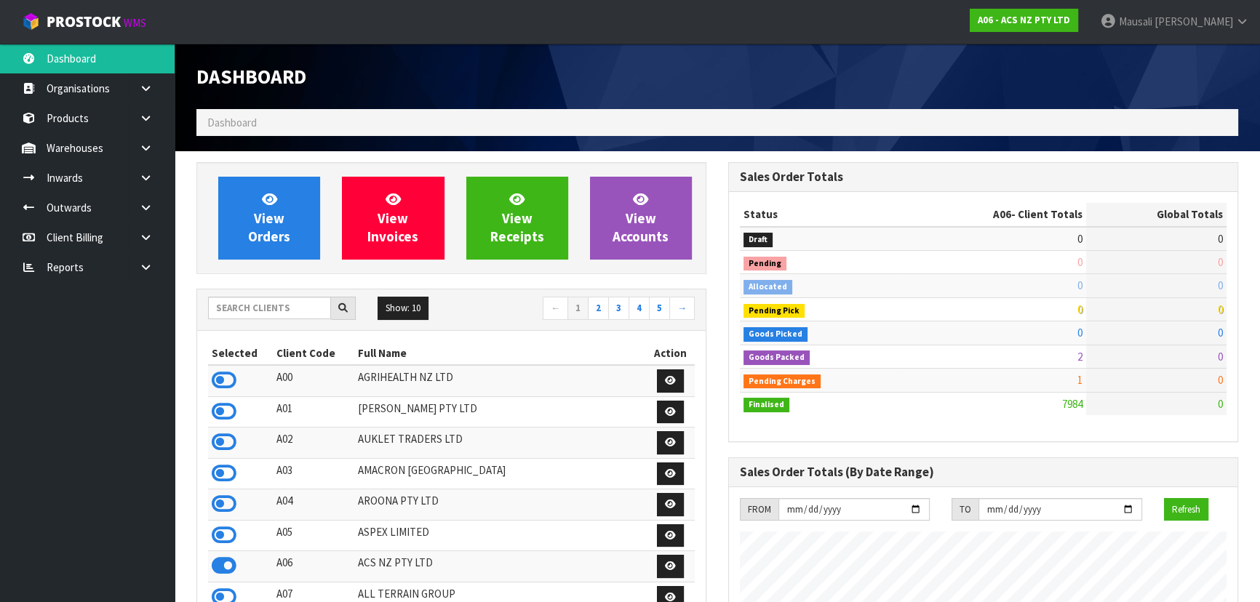
scroll to position [1100, 531]
click at [241, 302] on input "text" at bounding box center [269, 308] width 123 height 23
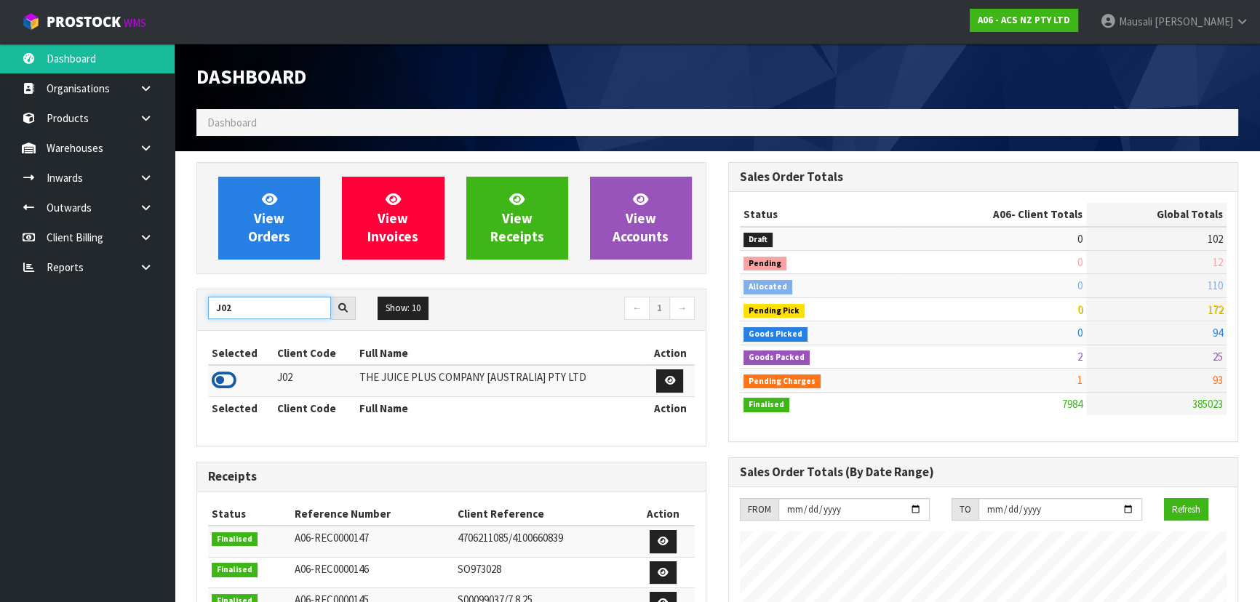
type input "J02"
click at [230, 380] on icon at bounding box center [224, 381] width 25 height 22
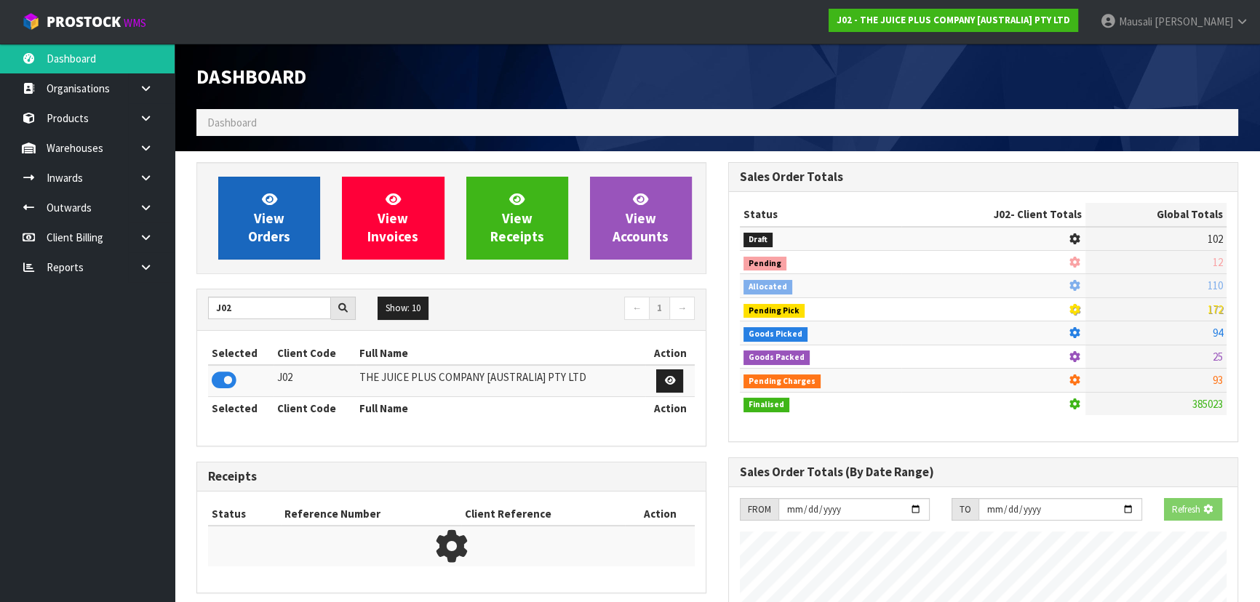
scroll to position [906, 531]
click at [250, 204] on link "View Orders" at bounding box center [269, 218] width 102 height 83
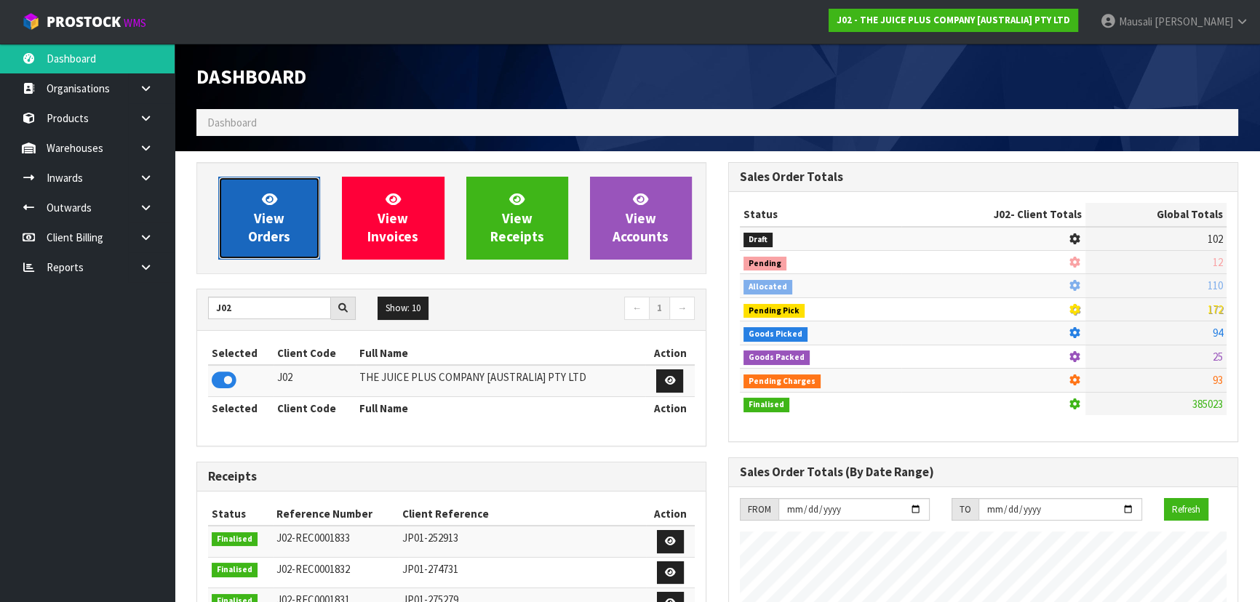
scroll to position [1100, 531]
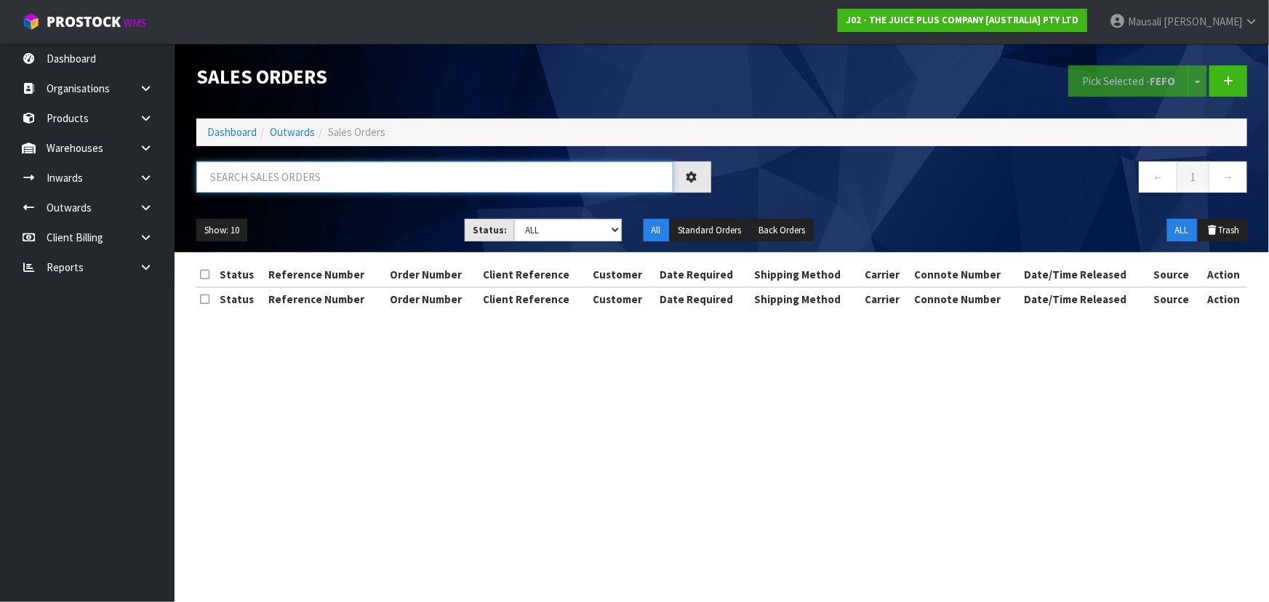
click at [234, 180] on input "text" at bounding box center [434, 177] width 477 height 31
type input "JOB-0416547"
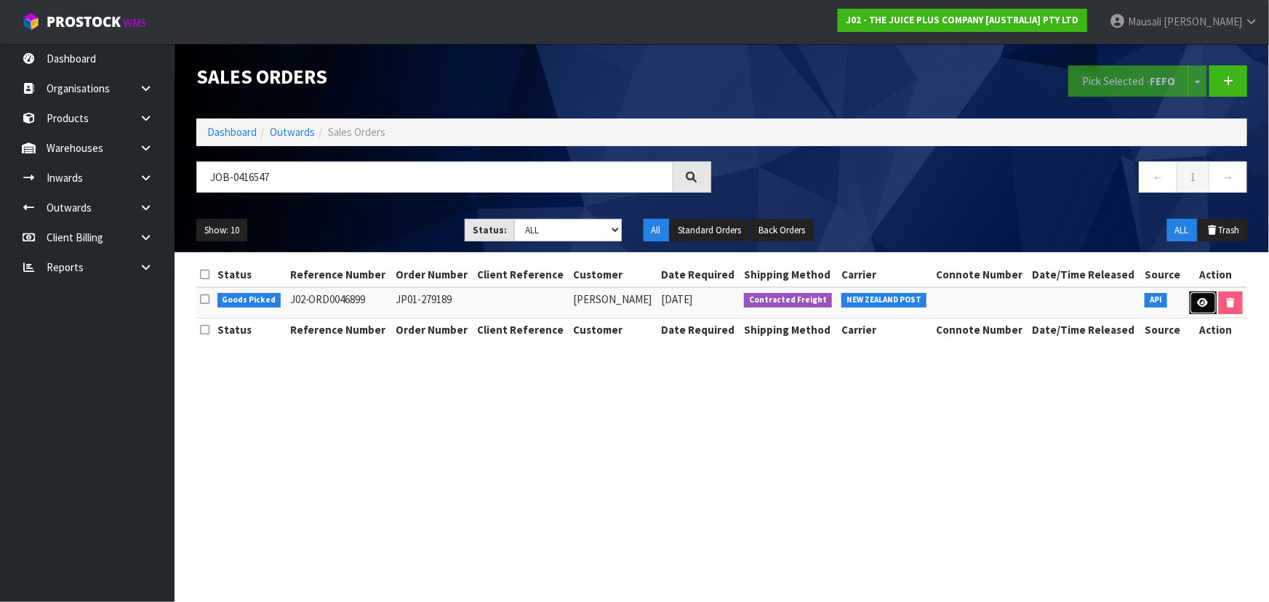
click at [1192, 294] on link at bounding box center [1203, 303] width 27 height 23
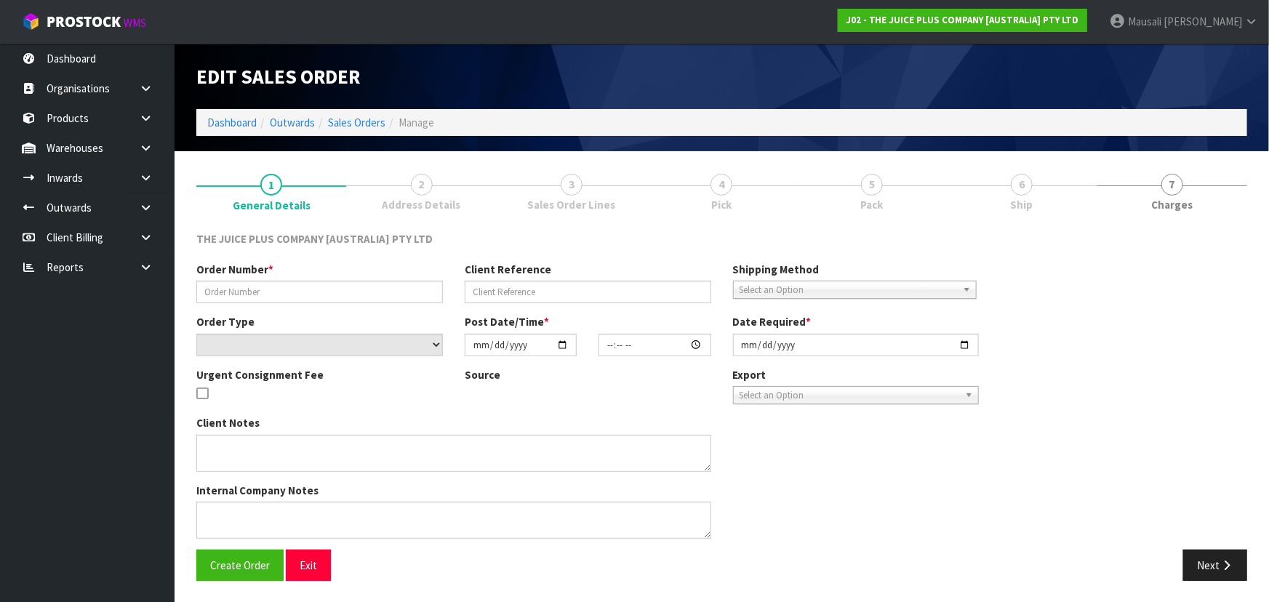
type input "JP01-279189"
select select "number:0"
type input "2025-10-07"
type input "18:16:56.000"
type input "2025-10-08"
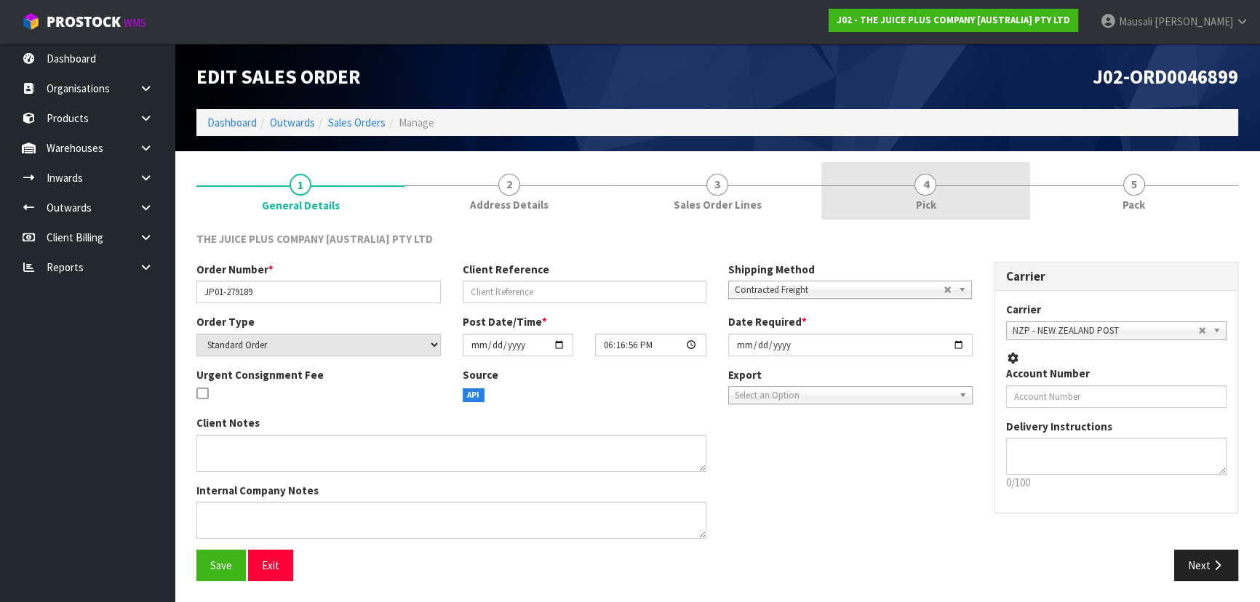
click at [938, 196] on link "4 Pick" at bounding box center [925, 190] width 208 height 57
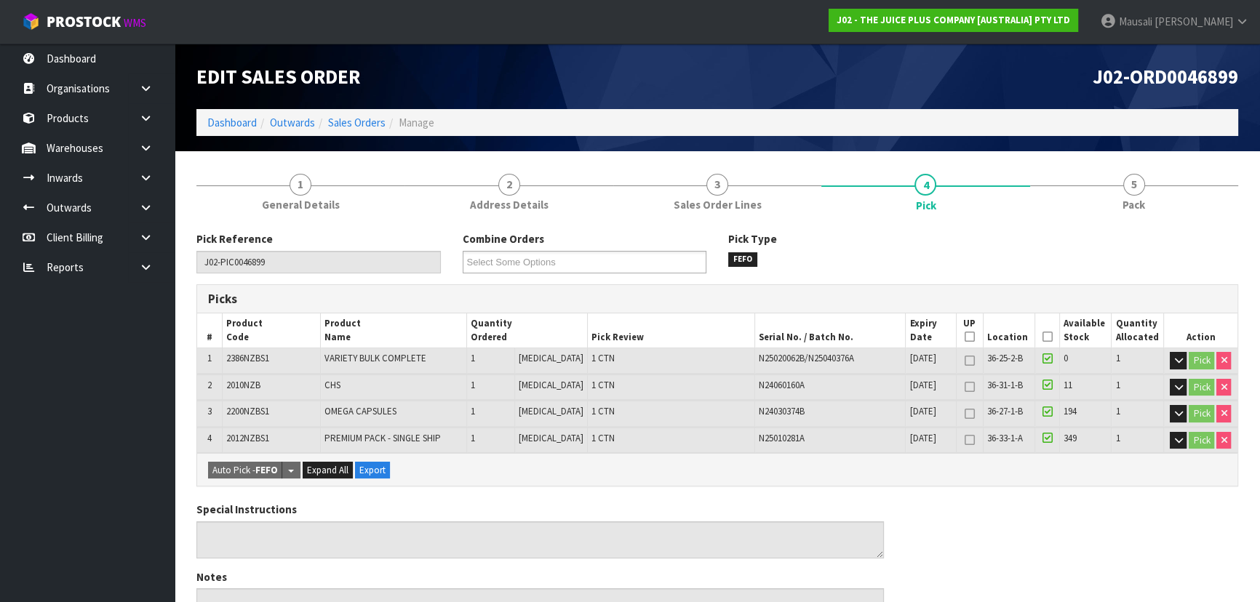
click at [1042, 337] on icon at bounding box center [1047, 337] width 10 height 1
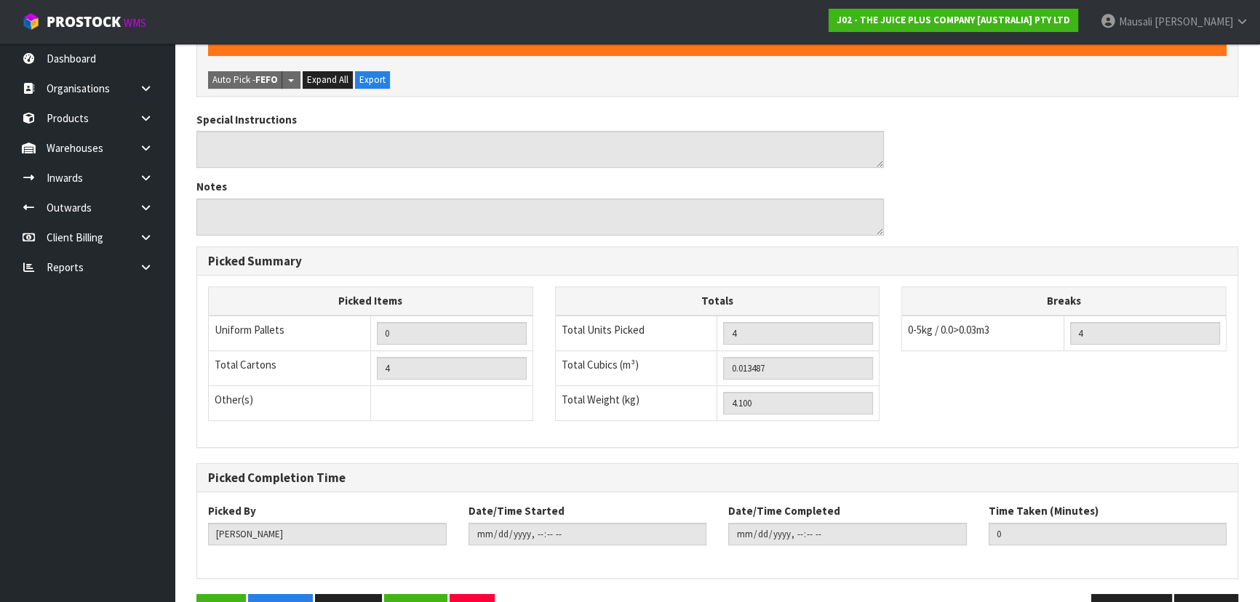
scroll to position [485, 0]
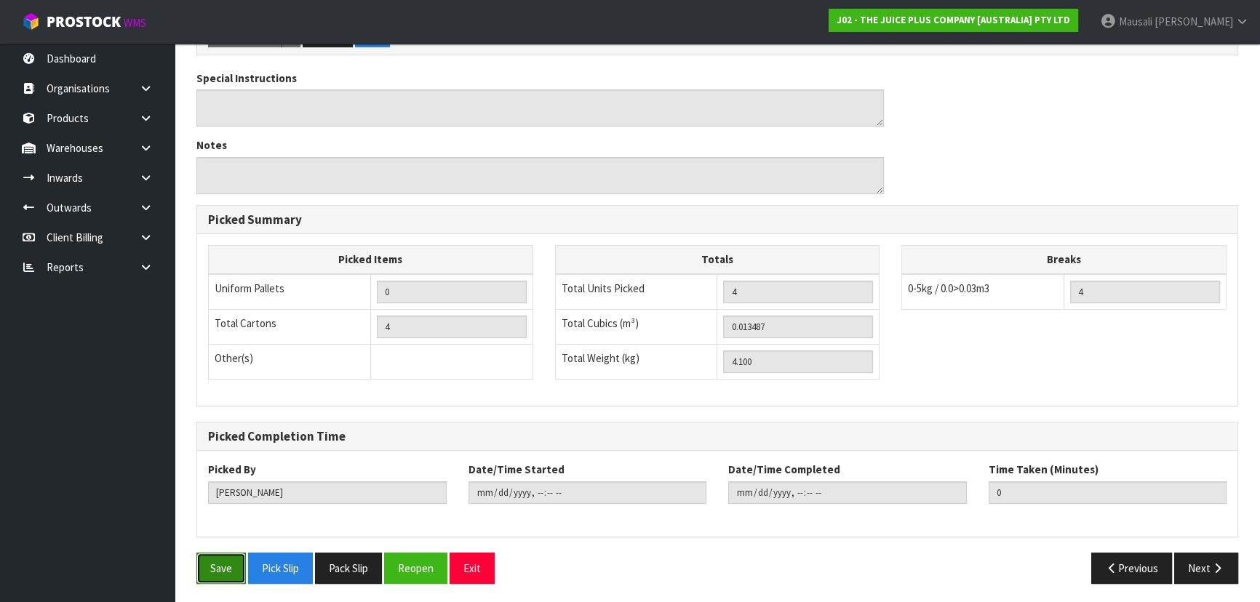
drag, startPoint x: 215, startPoint y: 561, endPoint x: 338, endPoint y: 519, distance: 129.8
click at [214, 560] on button "Save" at bounding box center [220, 568] width 49 height 31
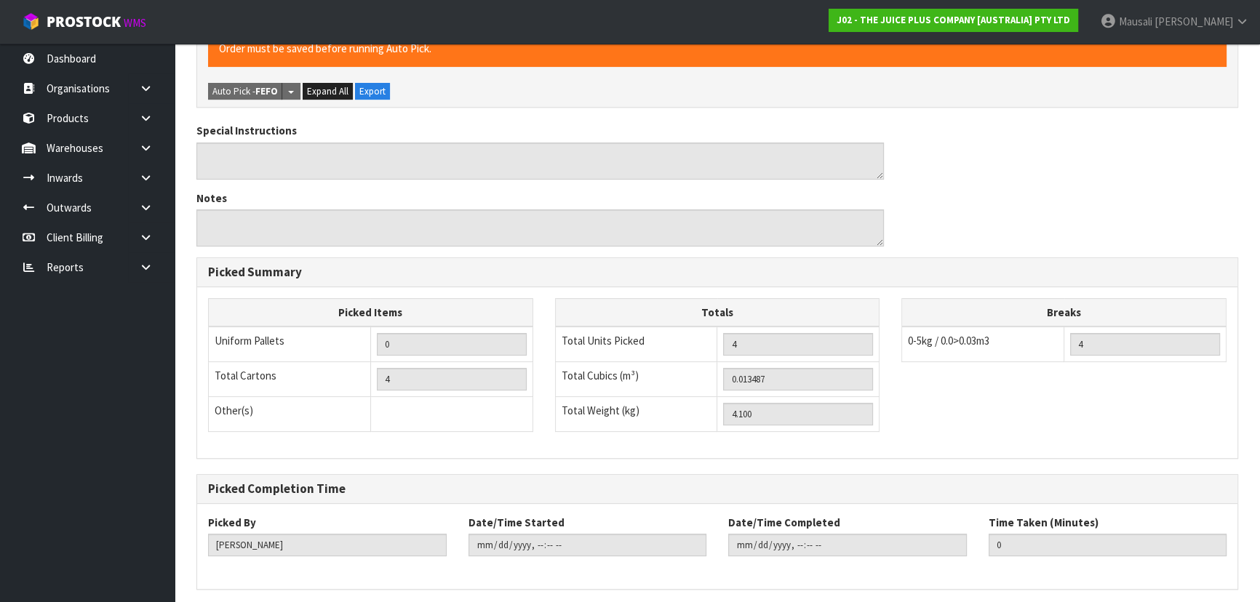
scroll to position [0, 0]
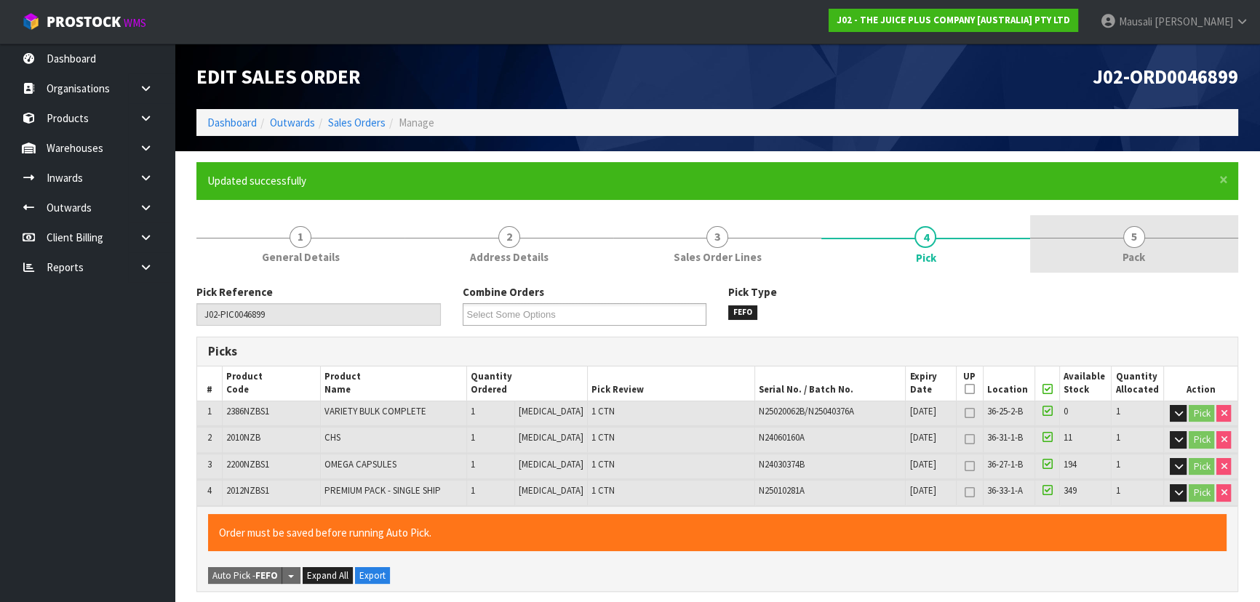
type input "2025-10-09T14:54:58"
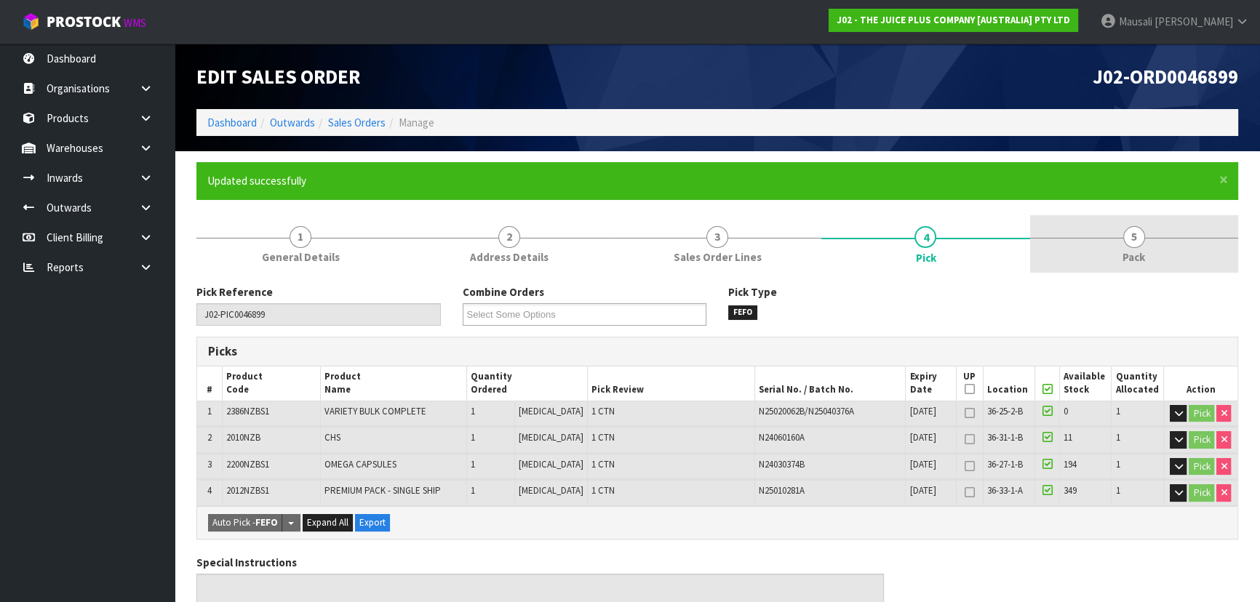
click at [1122, 247] on link "5 Pack" at bounding box center [1134, 243] width 208 height 57
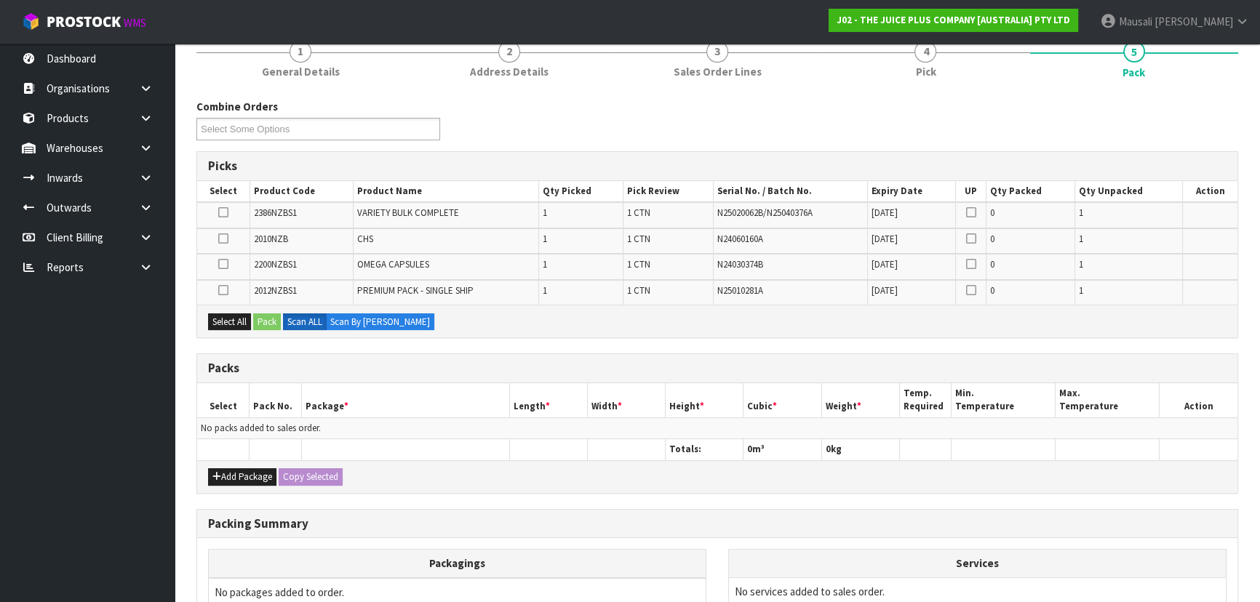
scroll to position [264, 0]
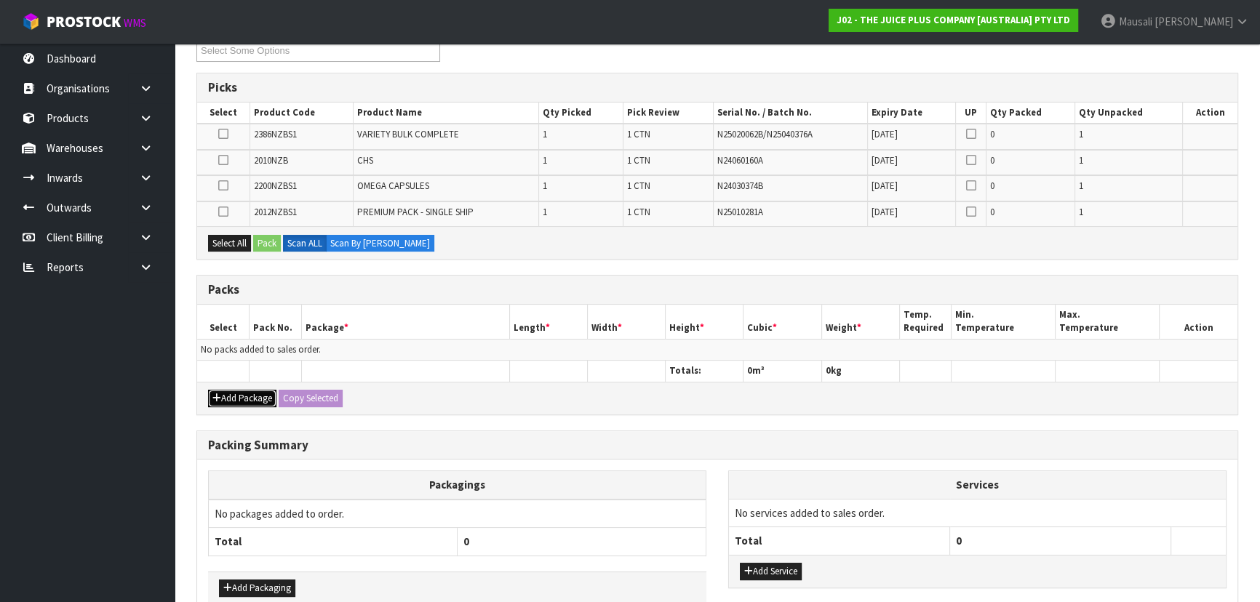
drag, startPoint x: 235, startPoint y: 396, endPoint x: 211, endPoint y: 363, distance: 41.2
click at [234, 394] on button "Add Package" at bounding box center [242, 398] width 68 height 17
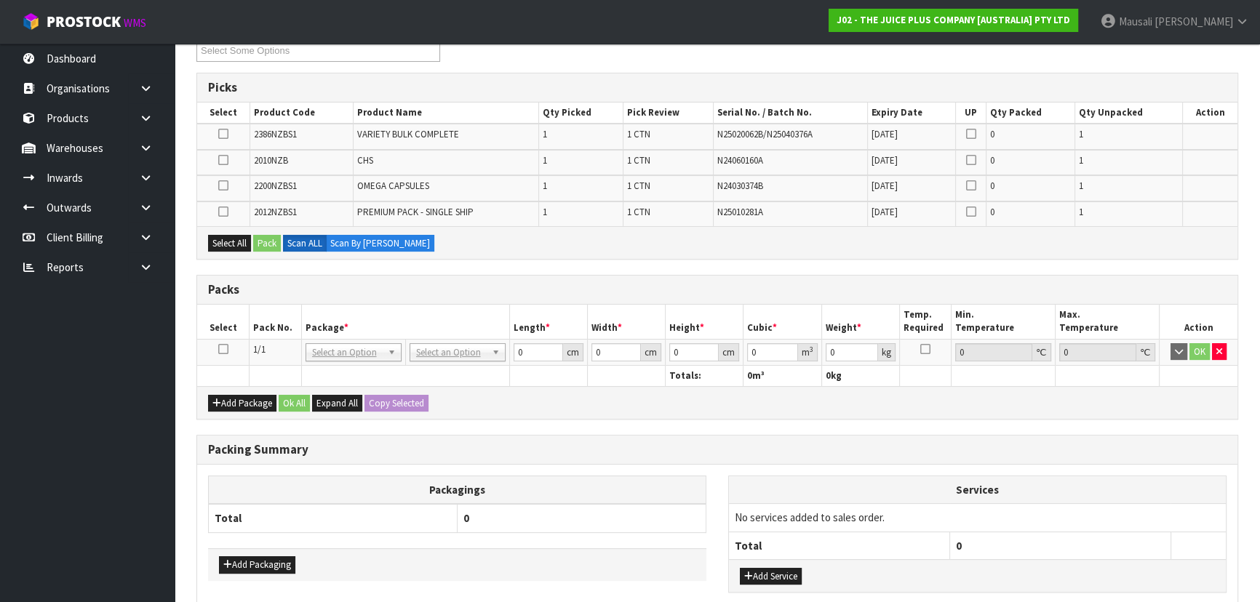
click at [220, 349] on icon at bounding box center [223, 349] width 10 height 1
click at [226, 244] on button "Select All" at bounding box center [229, 243] width 43 height 17
click at [261, 241] on button "Pack" at bounding box center [267, 243] width 28 height 17
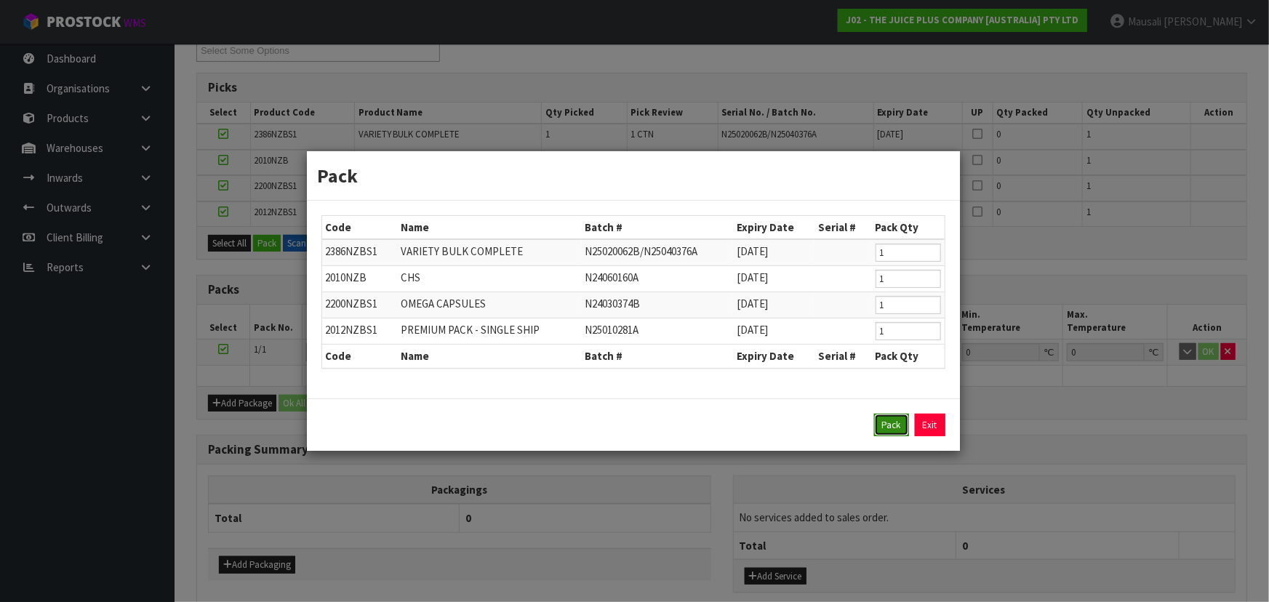
click at [885, 416] on button "Pack" at bounding box center [891, 425] width 35 height 23
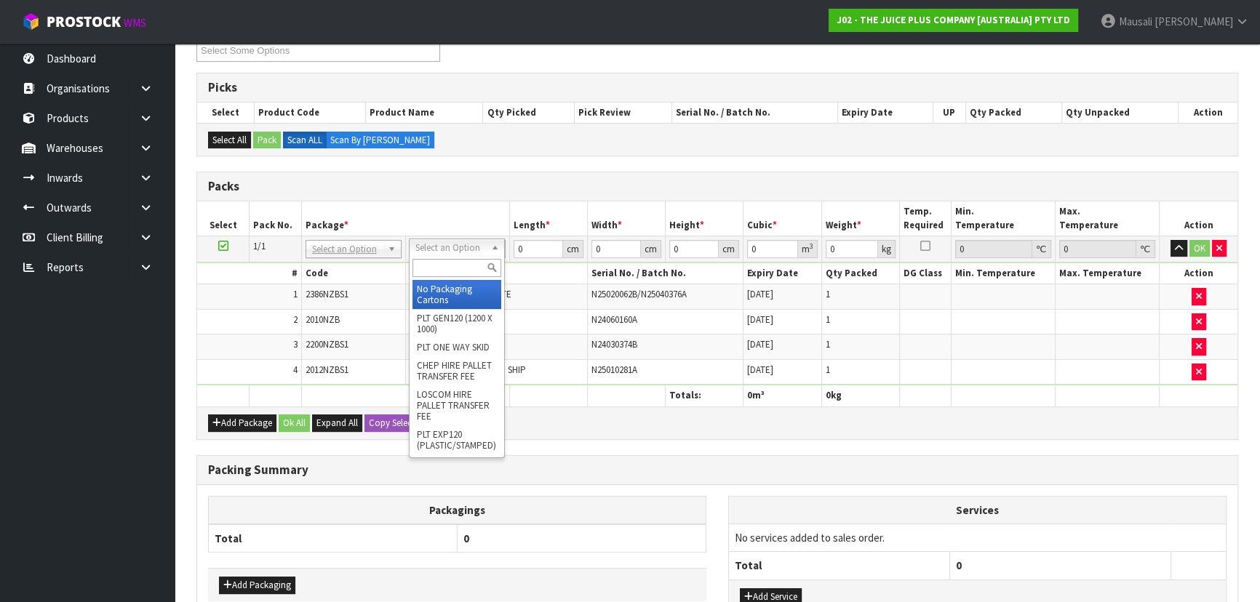
click at [428, 262] on input "text" at bounding box center [456, 268] width 89 height 18
click at [426, 271] on input "text" at bounding box center [454, 268] width 89 height 18
type input "A4"
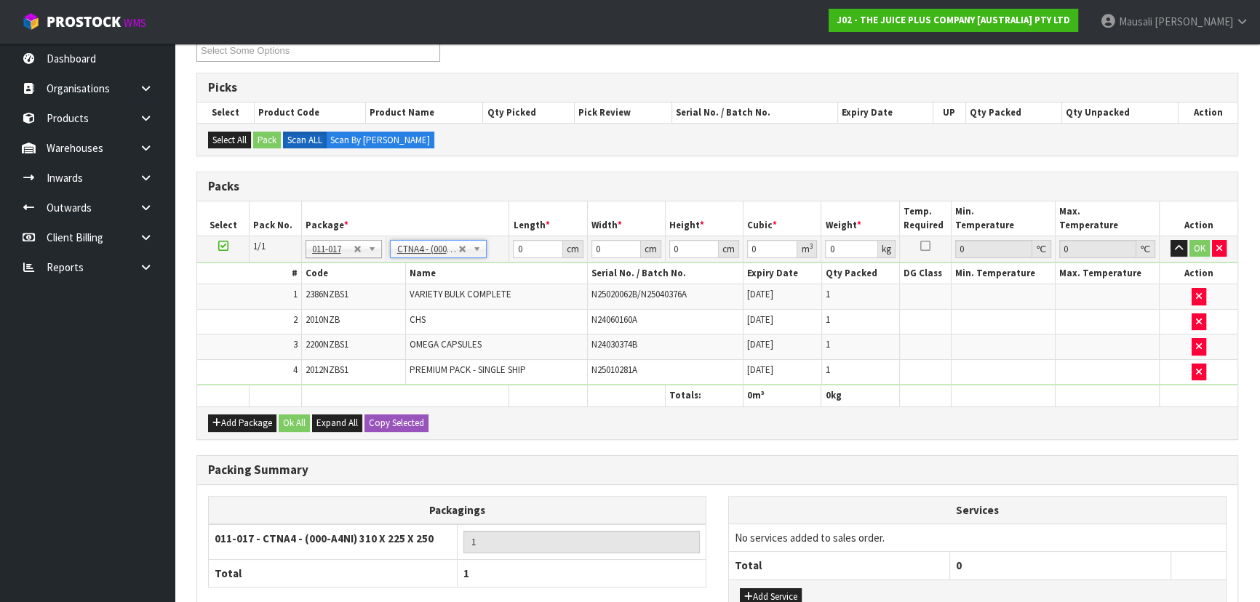
type input "31"
type input "22.5"
type input "25"
type input "0.017438"
type input "4.3"
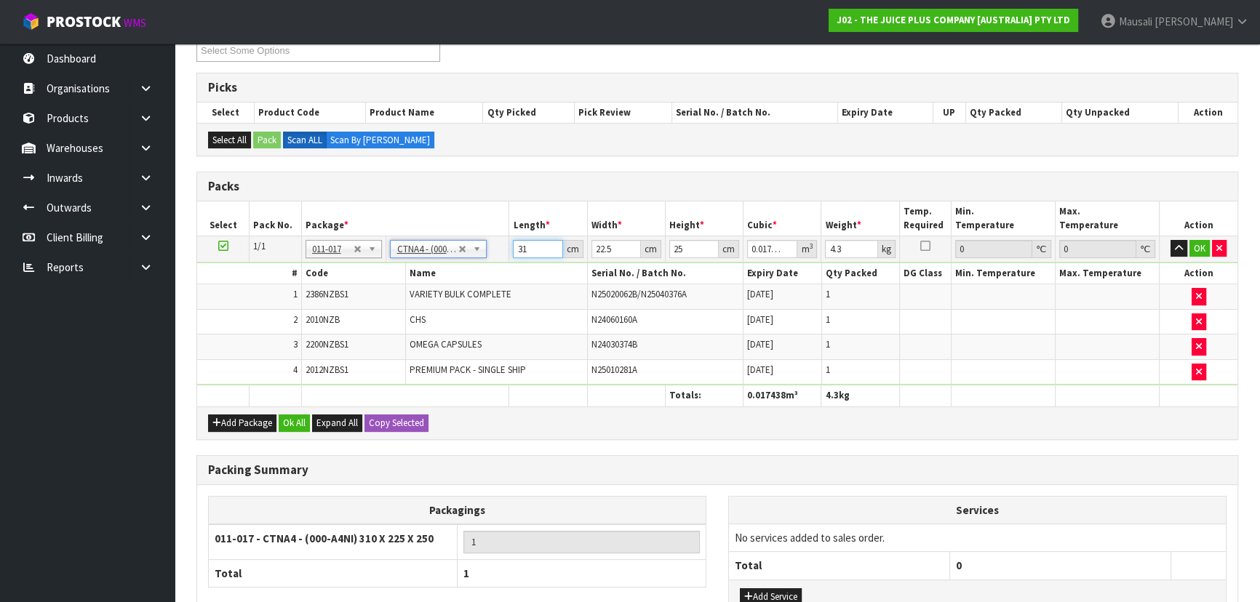
drag, startPoint x: 535, startPoint y: 249, endPoint x: 470, endPoint y: 255, distance: 65.7
click at [470, 255] on tr "1/1 NONE 007-001 007-002 007-004 007-009 007-013 007-014 007-015 007-017 007-01…" at bounding box center [717, 249] width 1040 height 26
type input "3"
type input "0.001687"
type input "32"
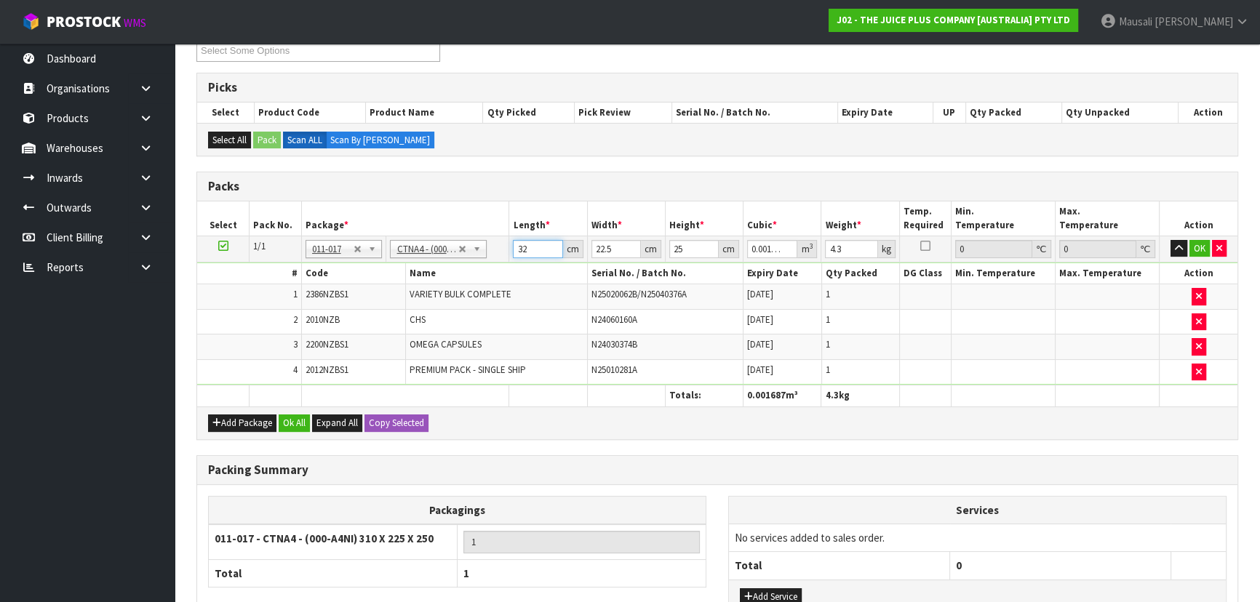
type input "0.018"
type input "32"
type input "2"
type input "0.0016"
type input "25"
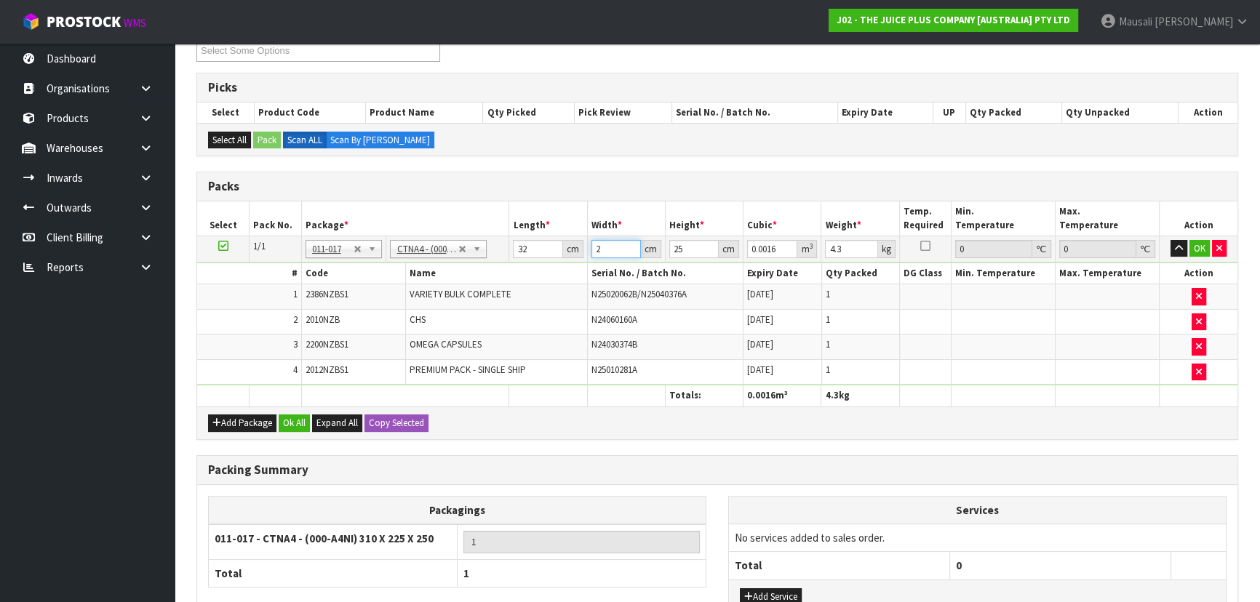
type input "0.02"
type input "25"
type input "2"
type input "0.0016"
type input "27"
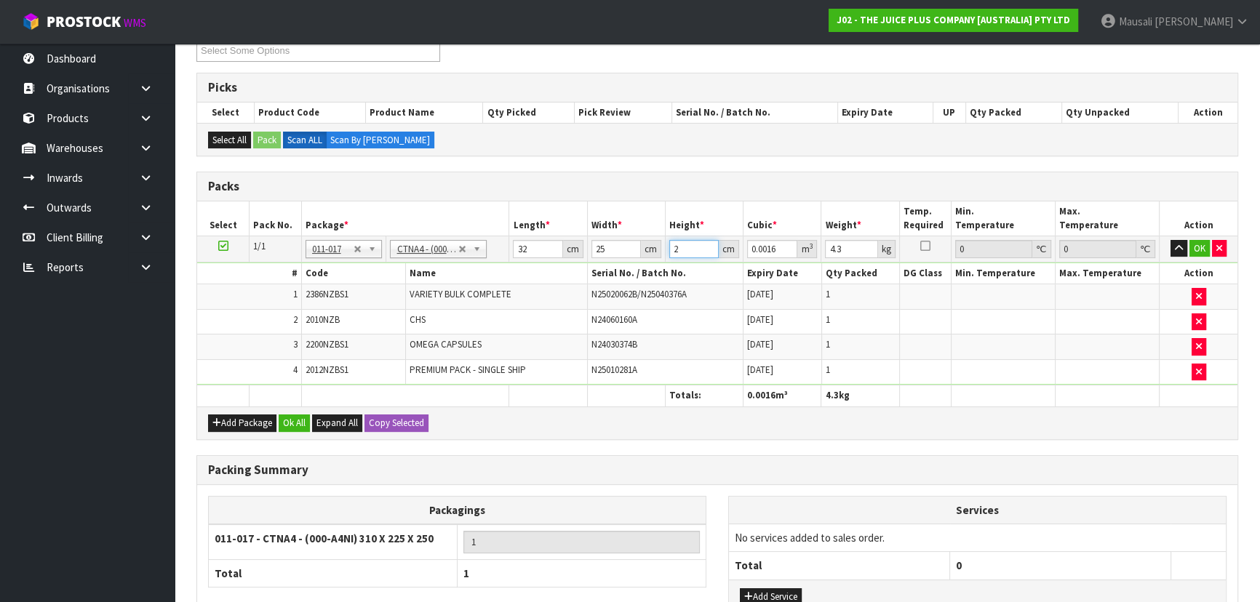
type input "0.0216"
type input "27"
type input "5"
click at [305, 415] on button "Ok All" at bounding box center [294, 423] width 31 height 17
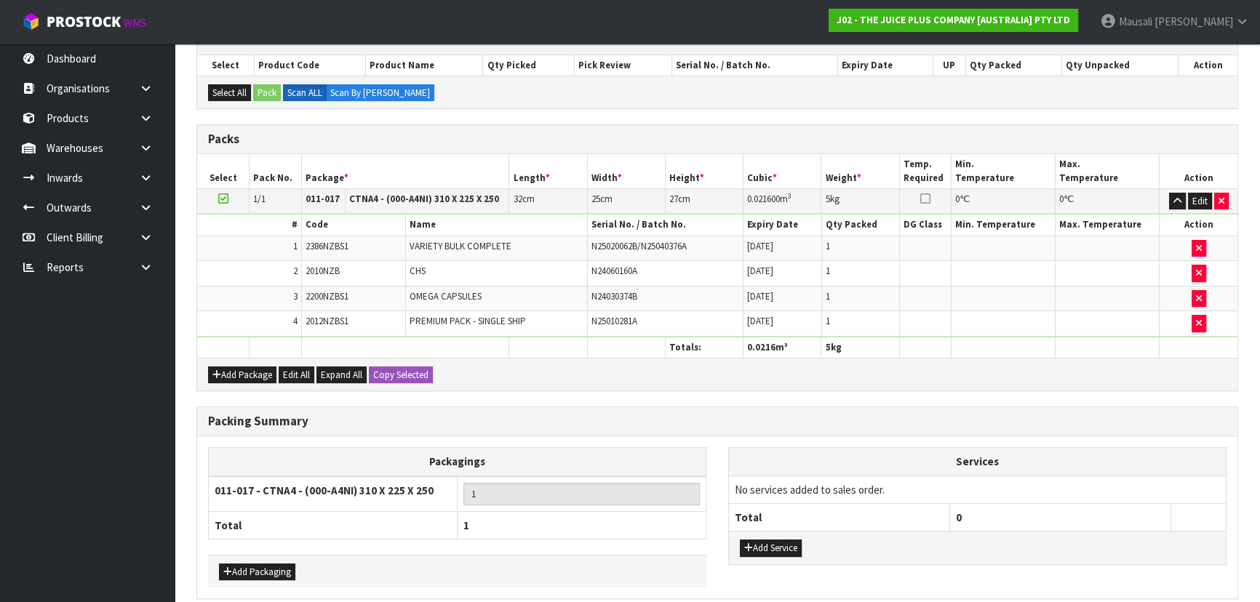
scroll to position [372, 0]
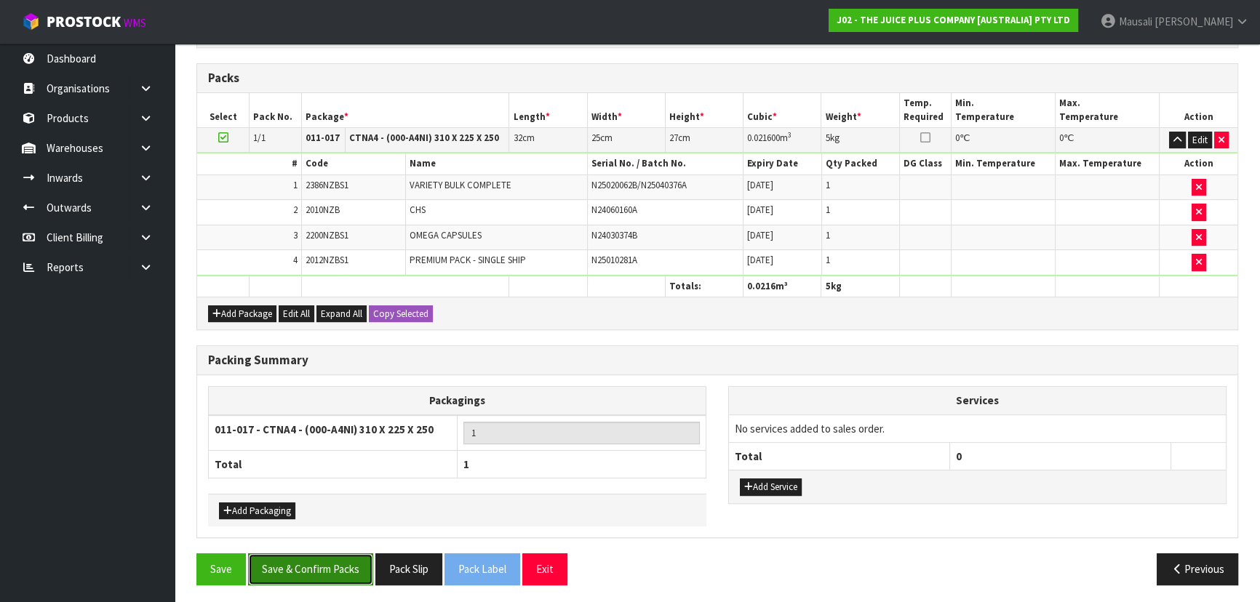
click at [326, 560] on button "Save & Confirm Packs" at bounding box center [310, 569] width 125 height 31
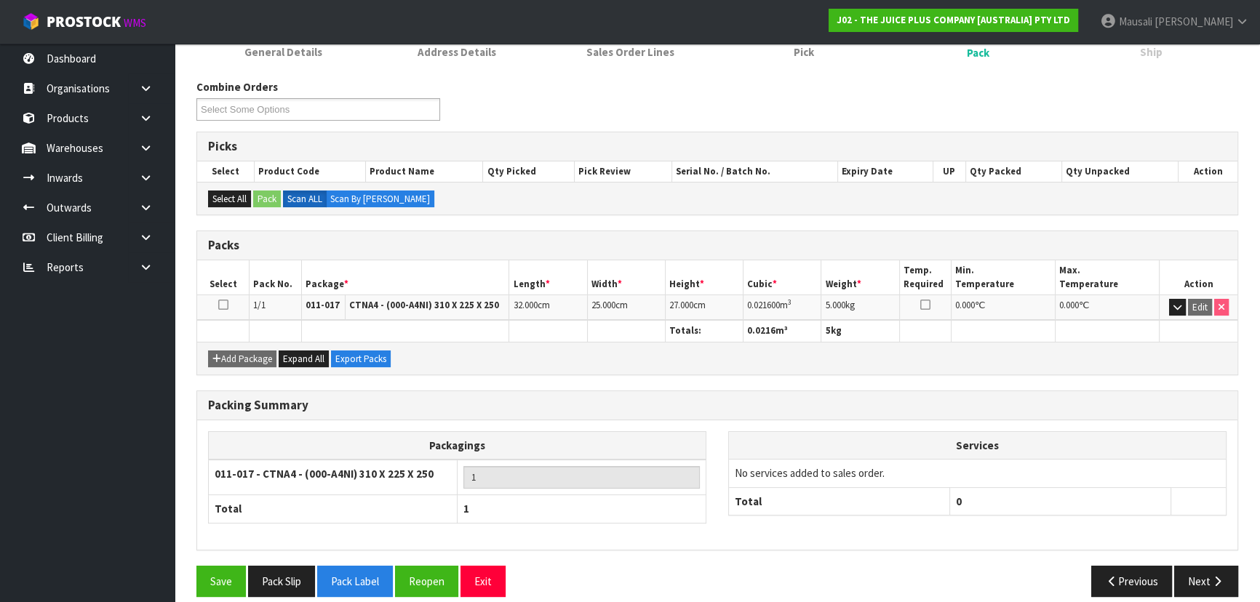
scroll to position [218, 0]
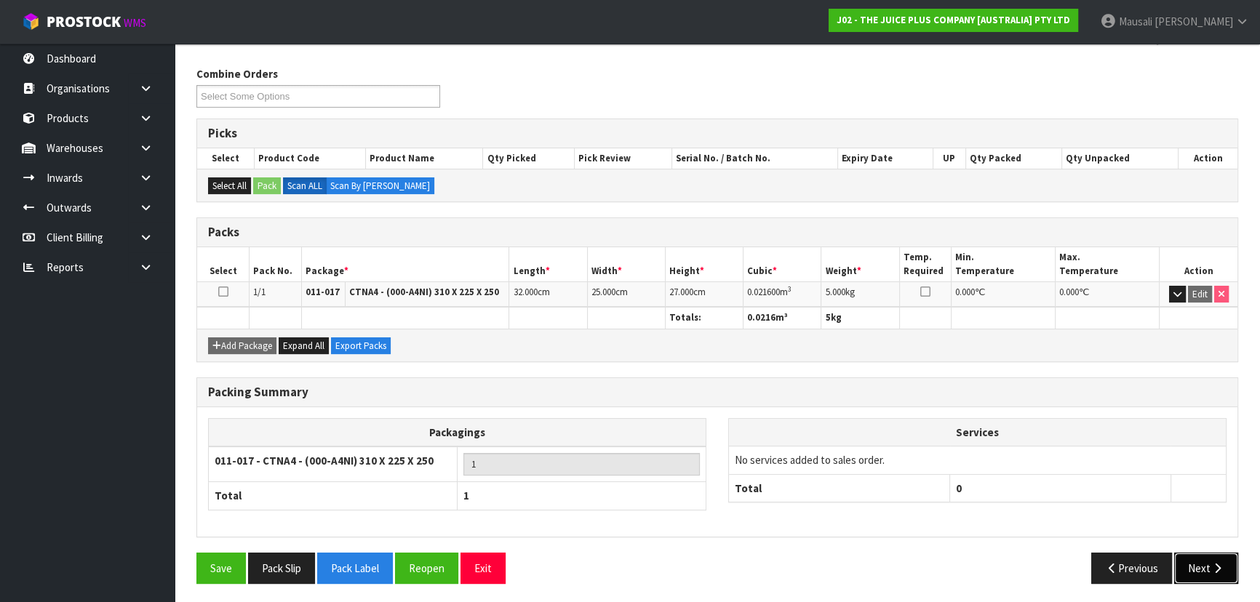
drag, startPoint x: 1232, startPoint y: 560, endPoint x: 1205, endPoint y: 557, distance: 27.1
click at [1232, 560] on button "Next" at bounding box center [1206, 568] width 64 height 31
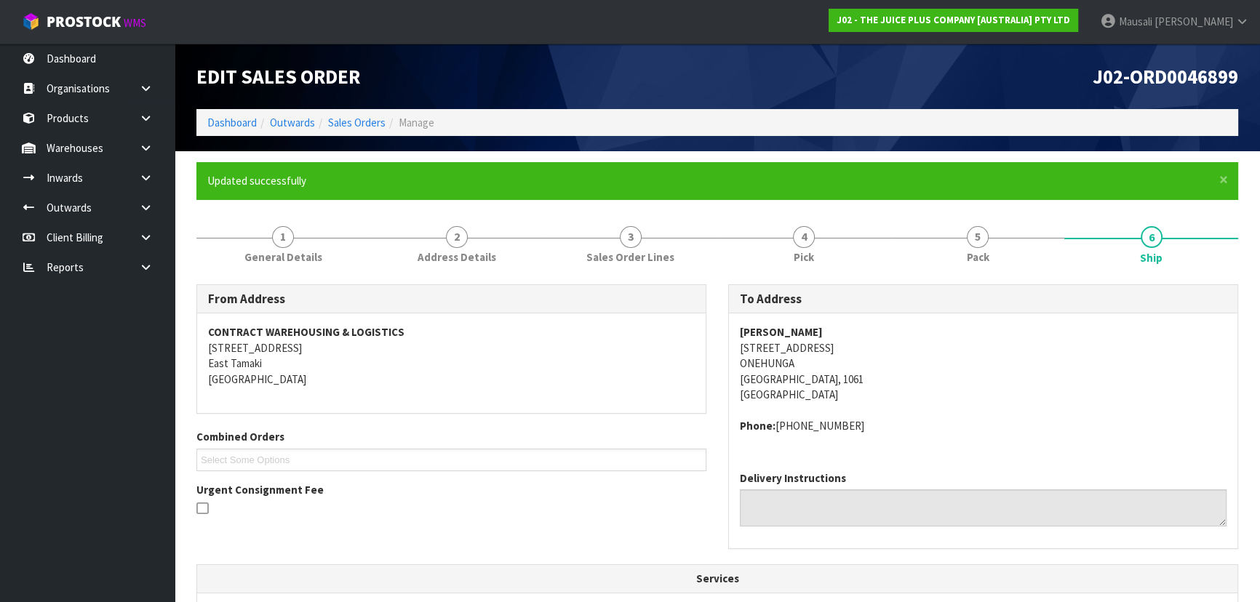
scroll to position [371, 0]
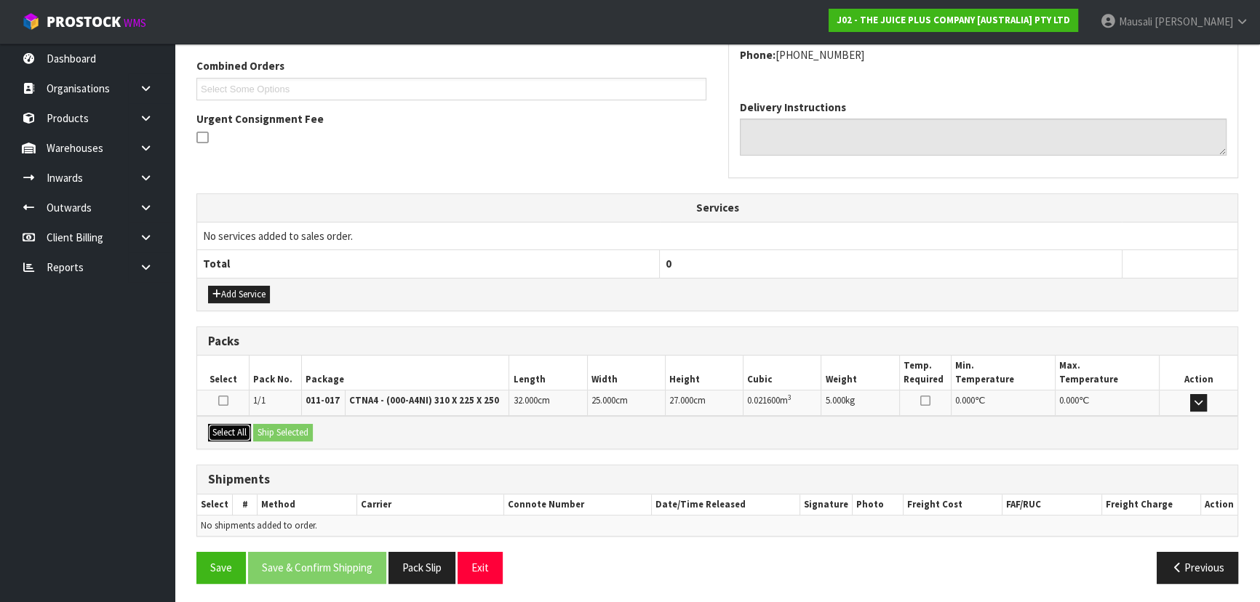
click at [226, 424] on button "Select All" at bounding box center [229, 432] width 43 height 17
click at [262, 426] on button "Ship Selected" at bounding box center [283, 432] width 60 height 17
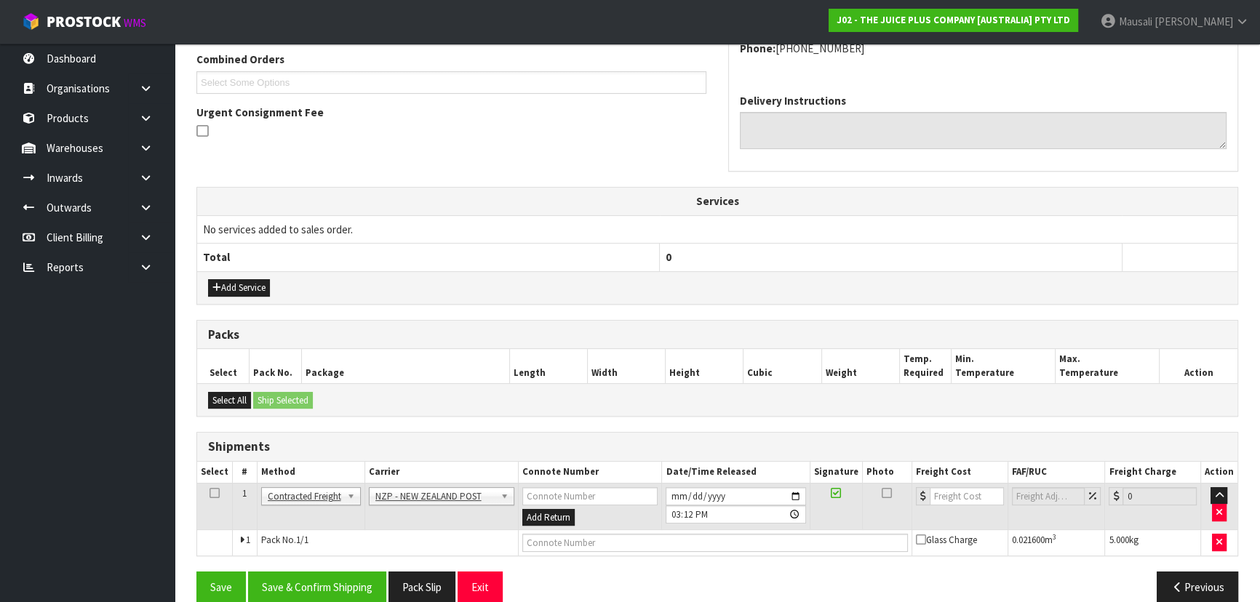
scroll to position [397, 0]
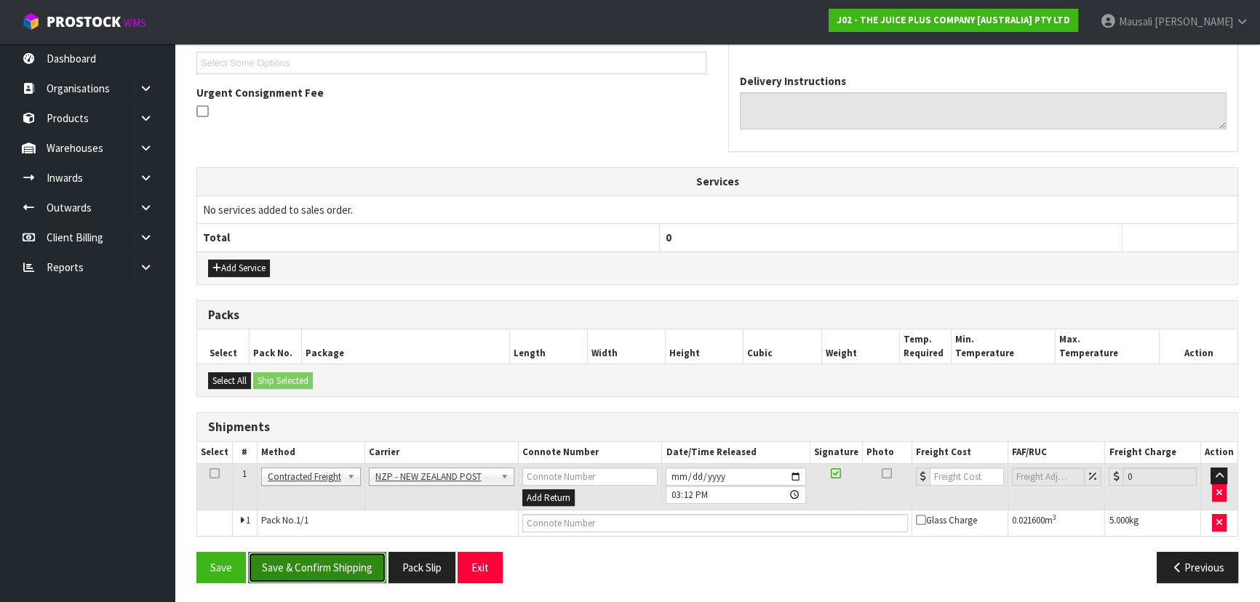
click at [362, 573] on button "Save & Confirm Shipping" at bounding box center [317, 567] width 138 height 31
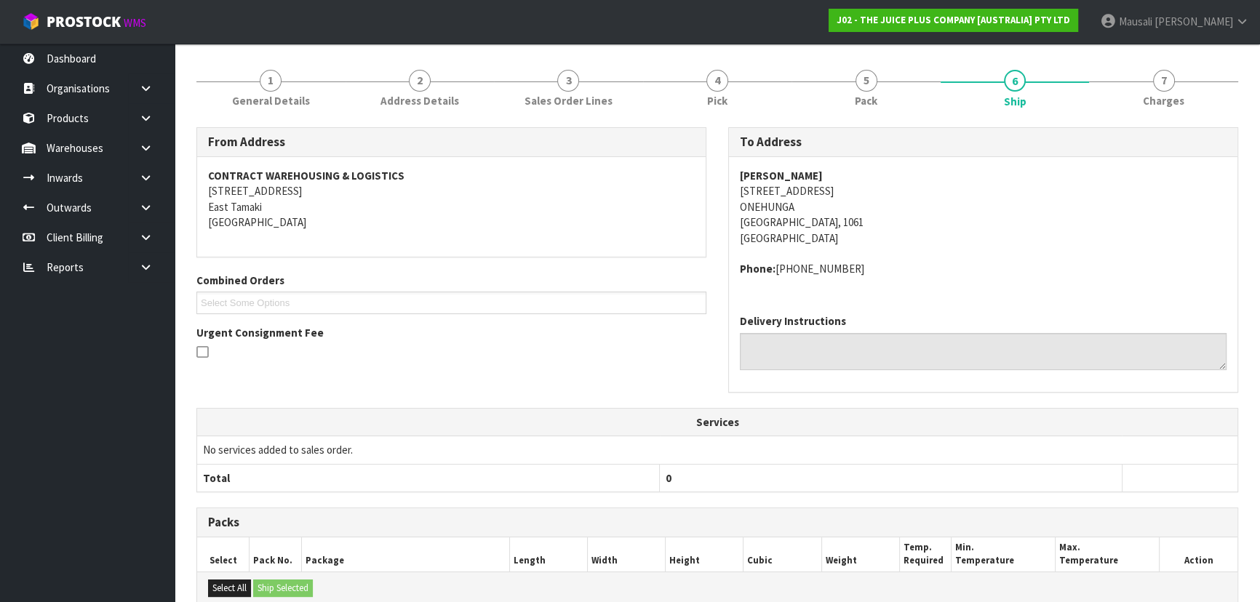
scroll to position [377, 0]
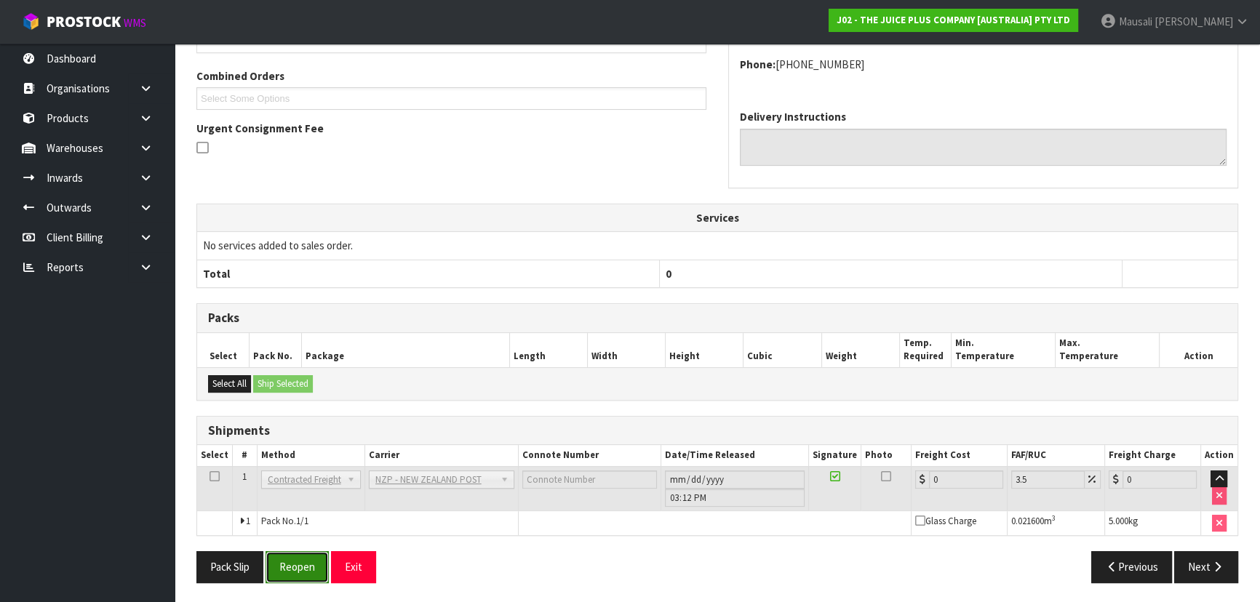
click at [290, 567] on button "Reopen" at bounding box center [297, 566] width 63 height 31
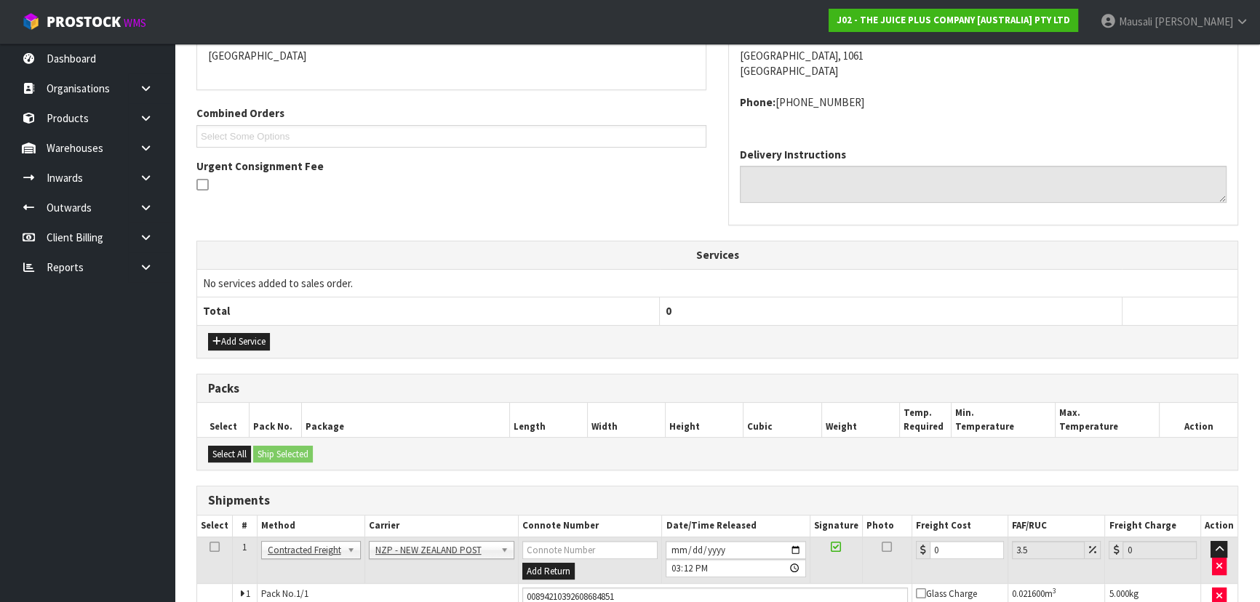
scroll to position [410, 0]
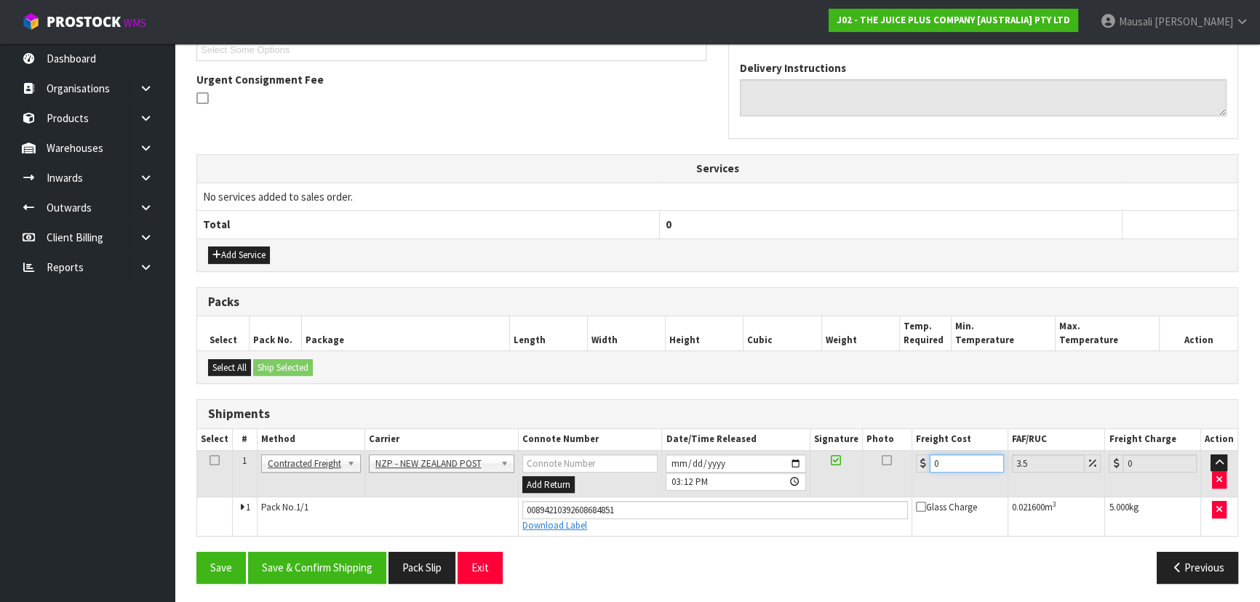
drag, startPoint x: 957, startPoint y: 462, endPoint x: 896, endPoint y: 479, distance: 64.3
click at [896, 479] on tr "1 Client Local Pickup Customer Local Pickup Company Freight Contracted Freight …" at bounding box center [717, 473] width 1040 height 47
type input "4"
type input "4.14"
type input "4.3"
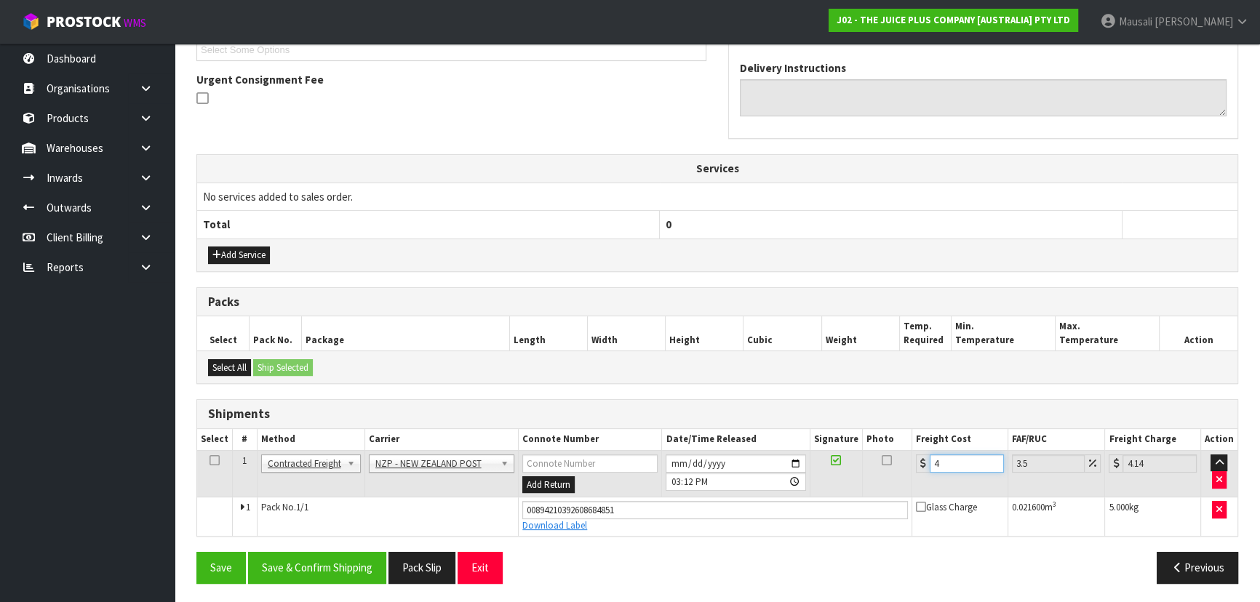
type input "4.45"
type input "4.33"
type input "4.48"
type input "4.33"
click at [343, 573] on button "Save & Confirm Shipping" at bounding box center [317, 567] width 138 height 31
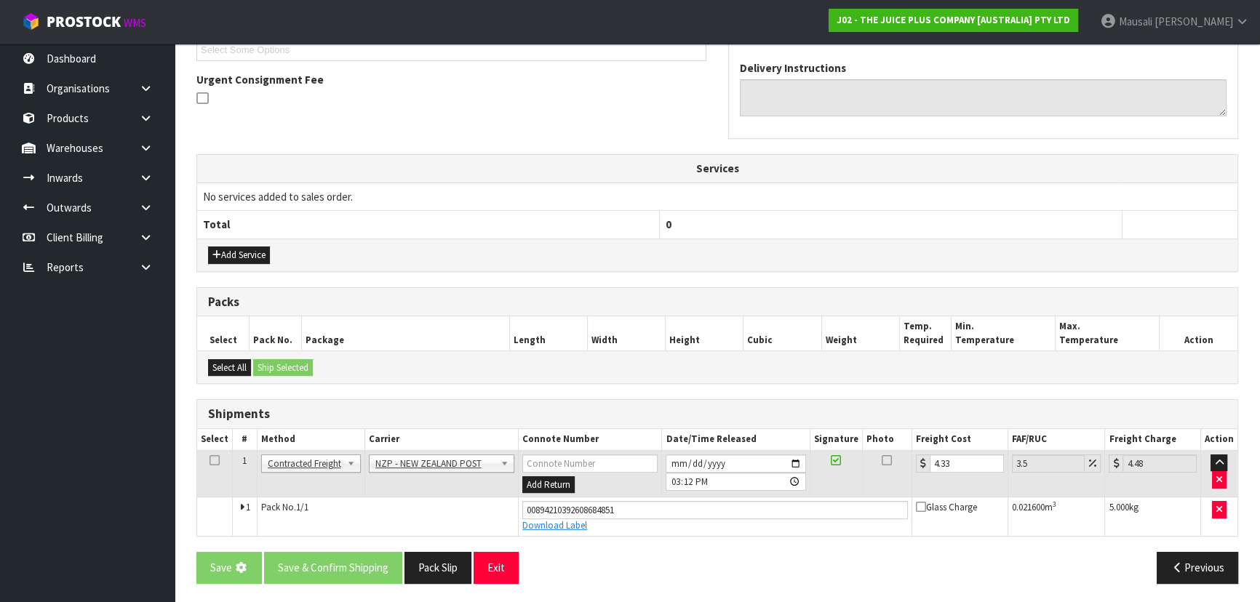
scroll to position [0, 0]
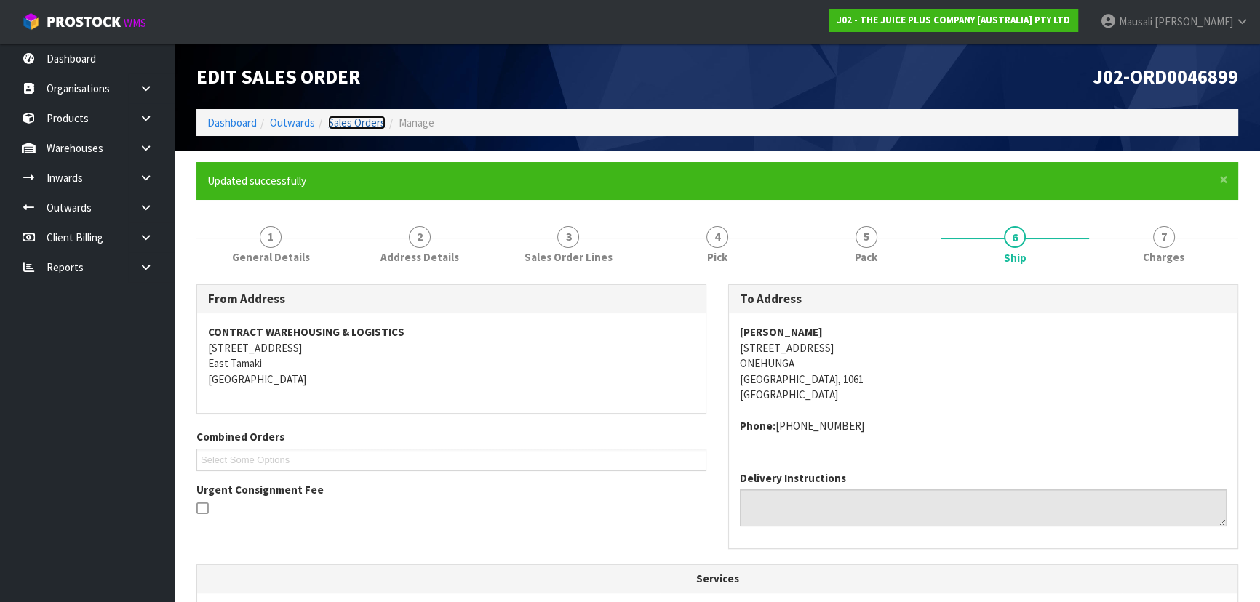
click at [349, 122] on link "Sales Orders" at bounding box center [356, 123] width 57 height 14
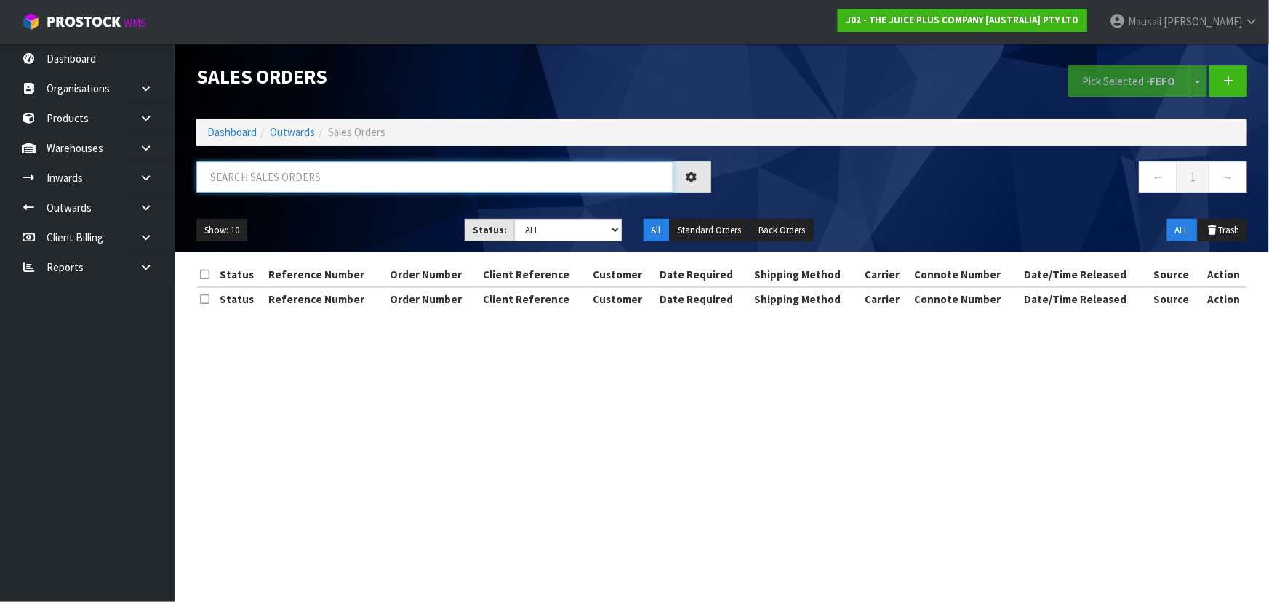
click at [226, 180] on input "text" at bounding box center [434, 177] width 477 height 31
type input "JOB-0416563"
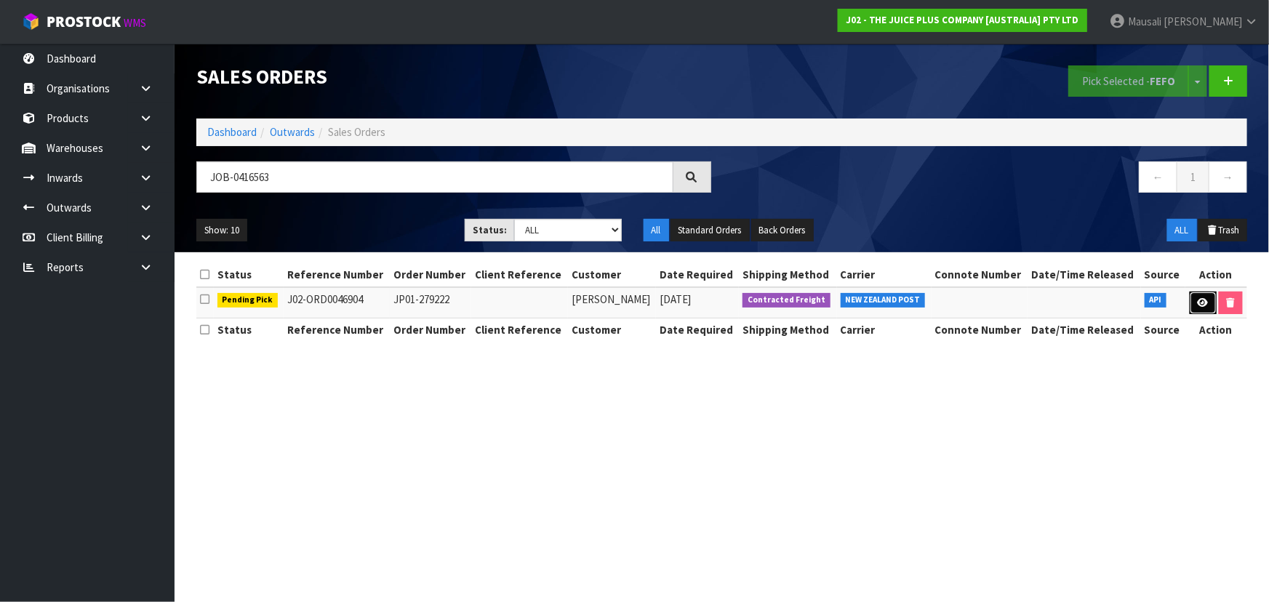
click at [1202, 298] on icon at bounding box center [1203, 302] width 11 height 9
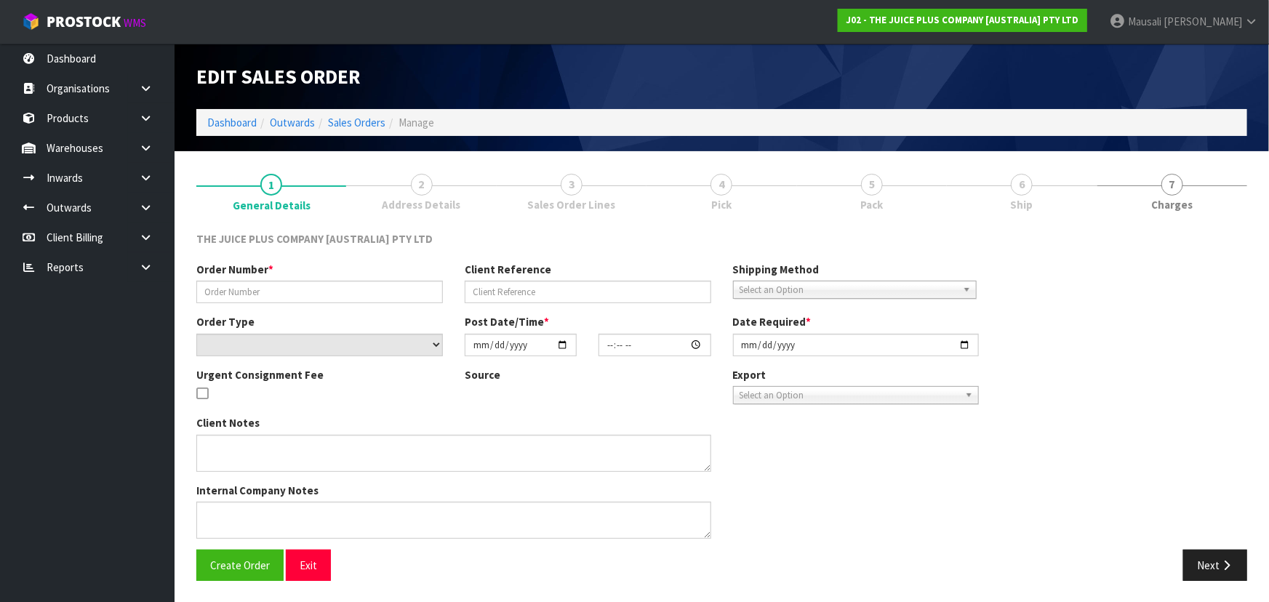
type input "JP01-279222"
select select "number:0"
type input "2025-10-08"
type input "04:01:07.000"
type input "2025-10-08"
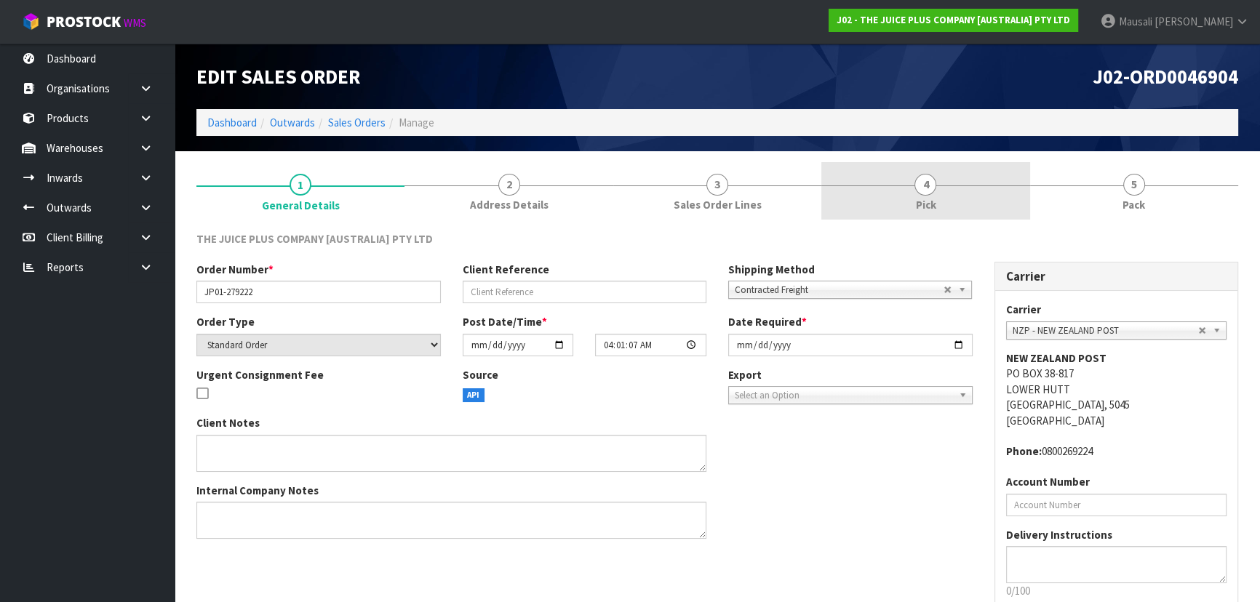
click at [951, 194] on link "4 Pick" at bounding box center [925, 190] width 208 height 57
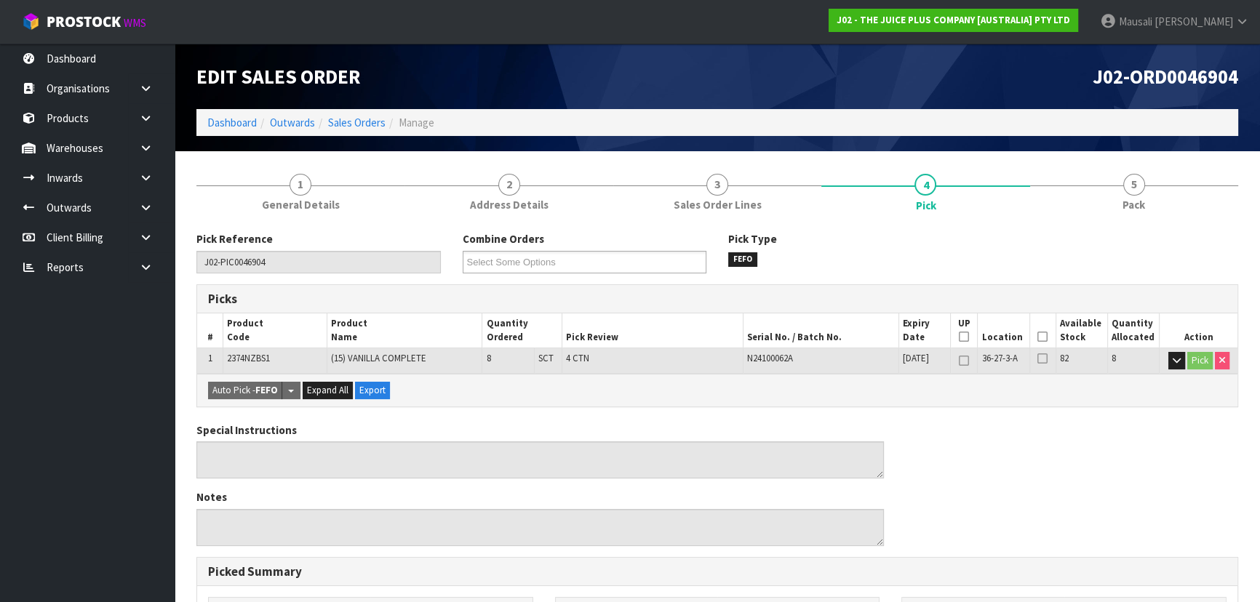
click at [1045, 338] on icon at bounding box center [1042, 337] width 10 height 1
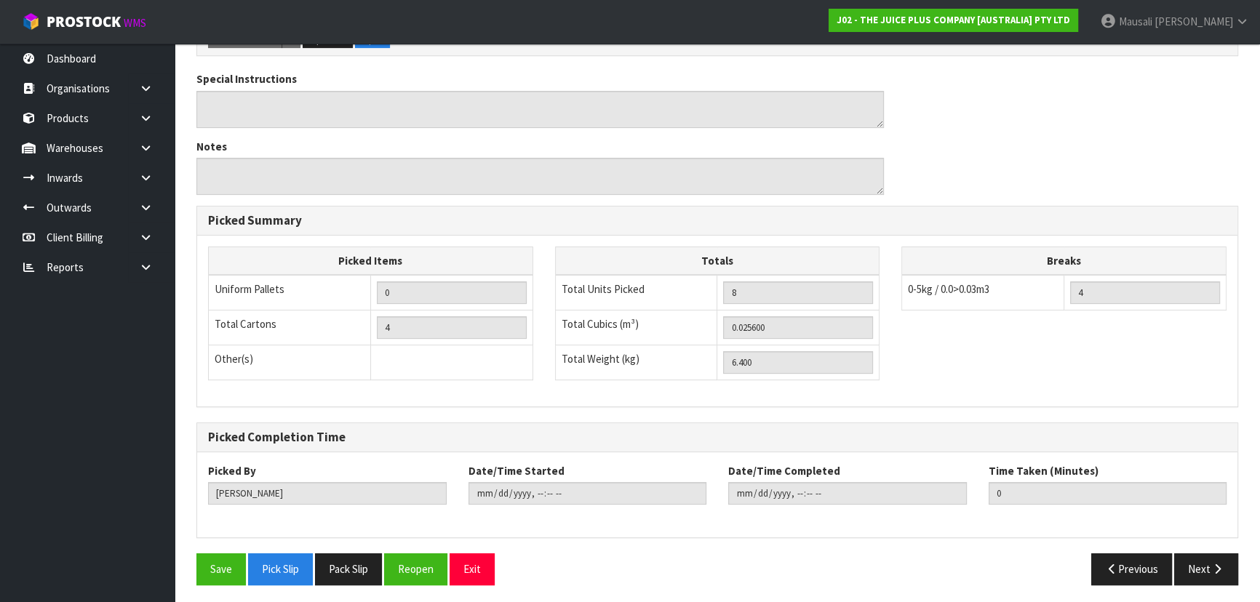
scroll to position [406, 0]
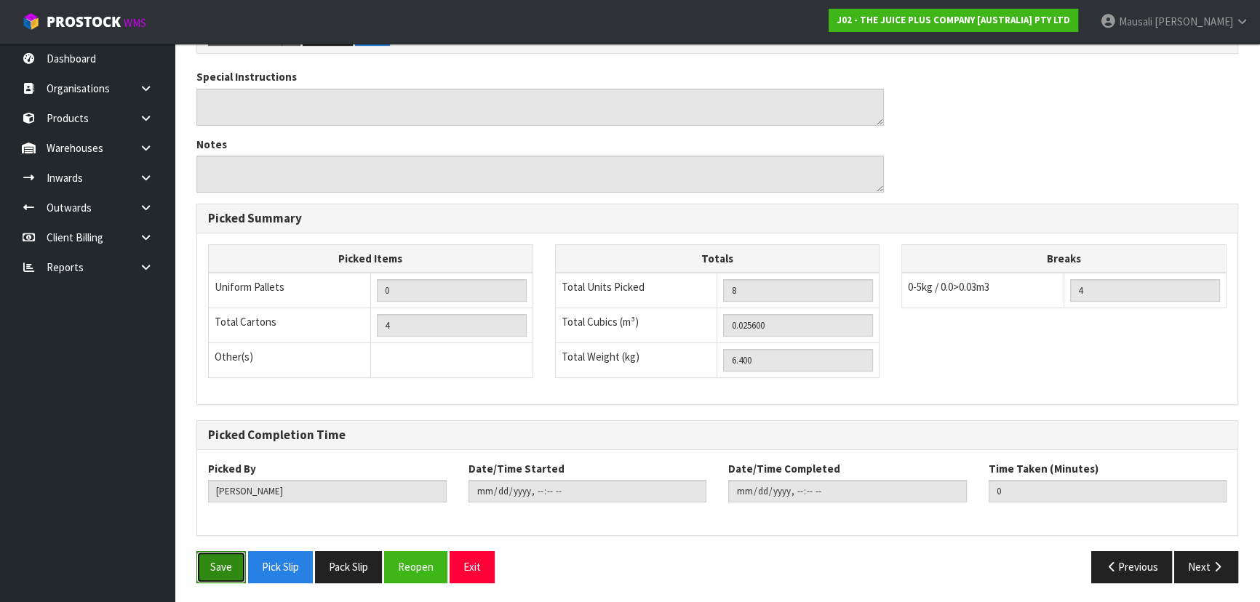
click at [219, 572] on button "Save" at bounding box center [220, 566] width 49 height 31
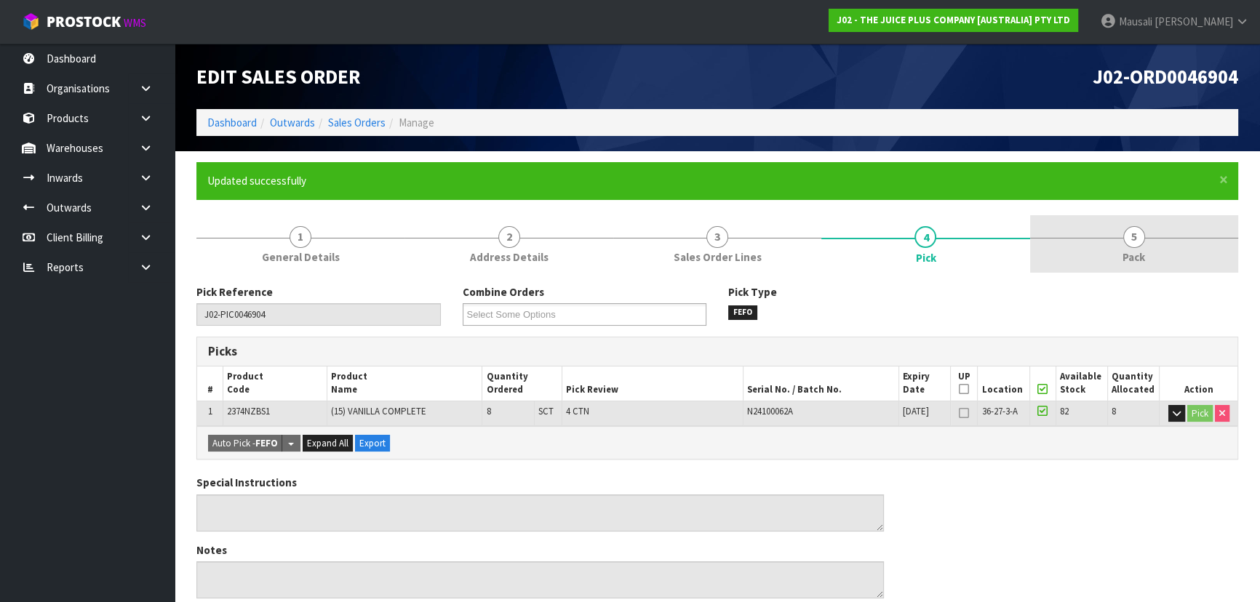
click at [1107, 243] on link "5 Pack" at bounding box center [1134, 243] width 208 height 57
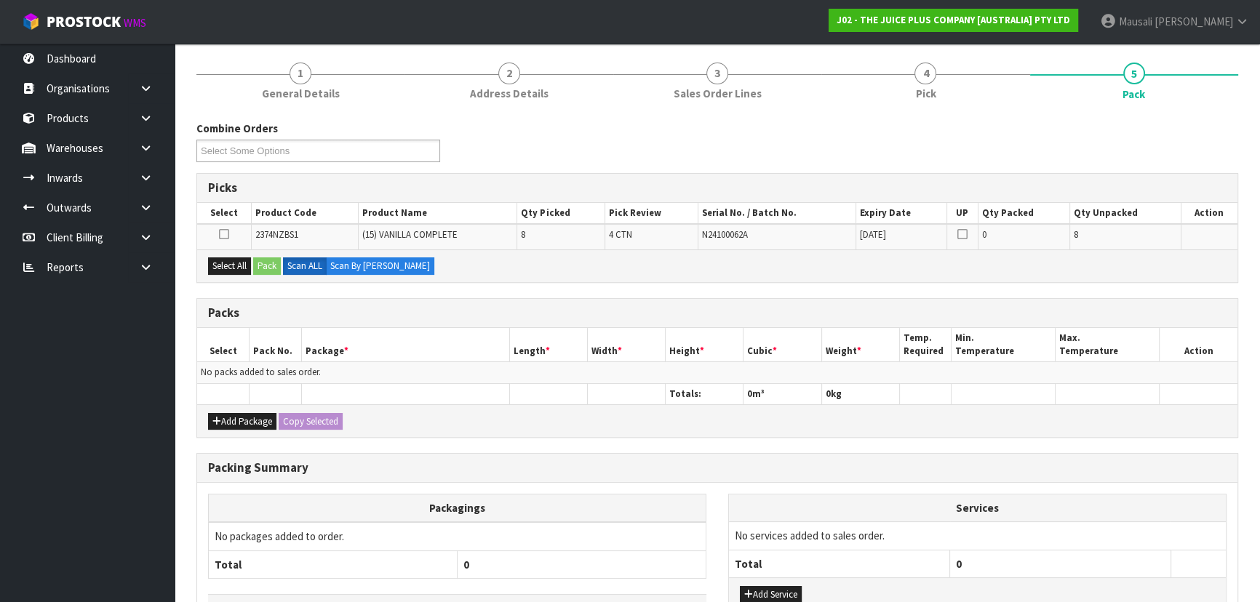
scroll to position [264, 0]
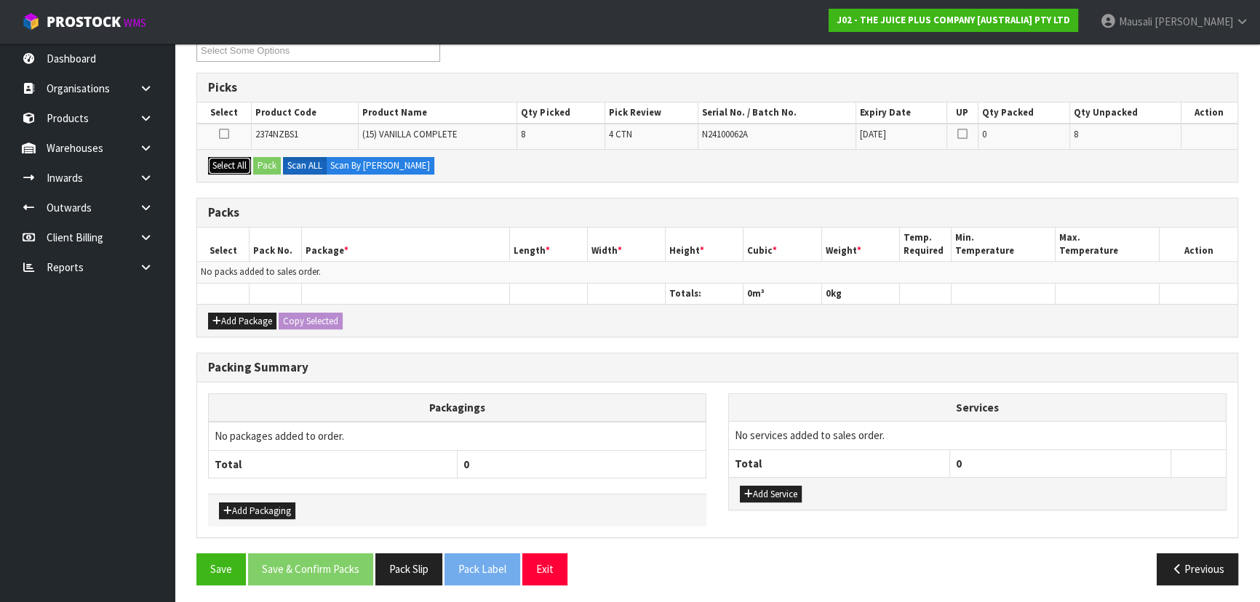
drag, startPoint x: 224, startPoint y: 160, endPoint x: 253, endPoint y: 162, distance: 29.2
click at [231, 161] on button "Select All" at bounding box center [229, 165] width 43 height 17
click at [258, 164] on button "Pack" at bounding box center [267, 165] width 28 height 17
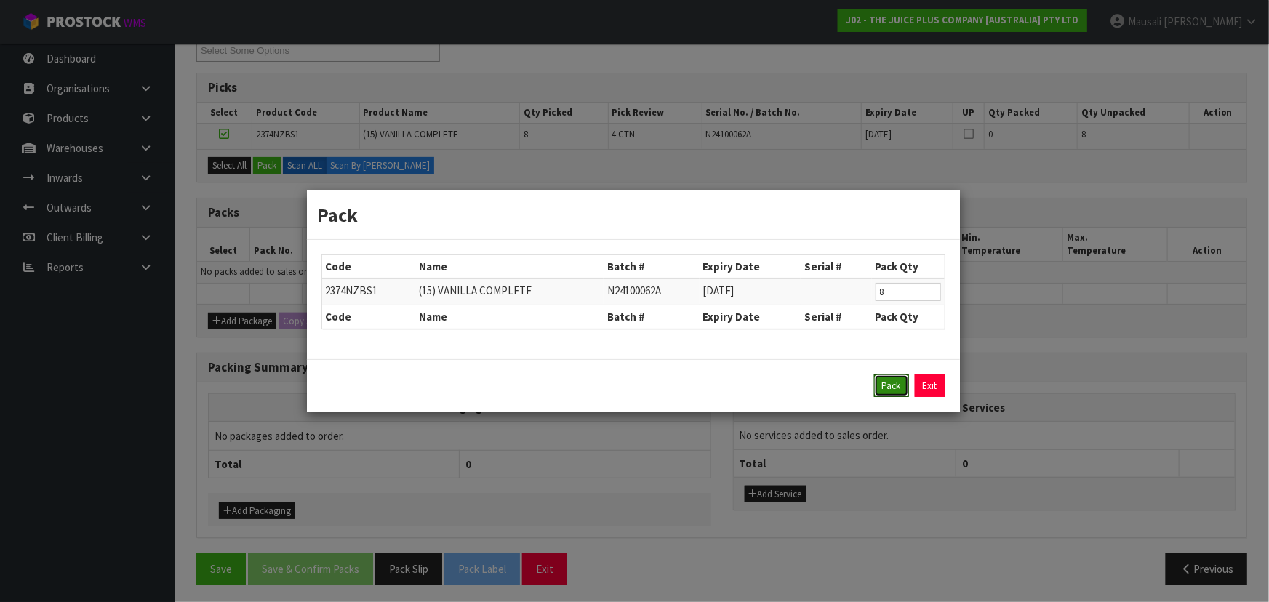
click at [887, 378] on button "Pack" at bounding box center [891, 386] width 35 height 23
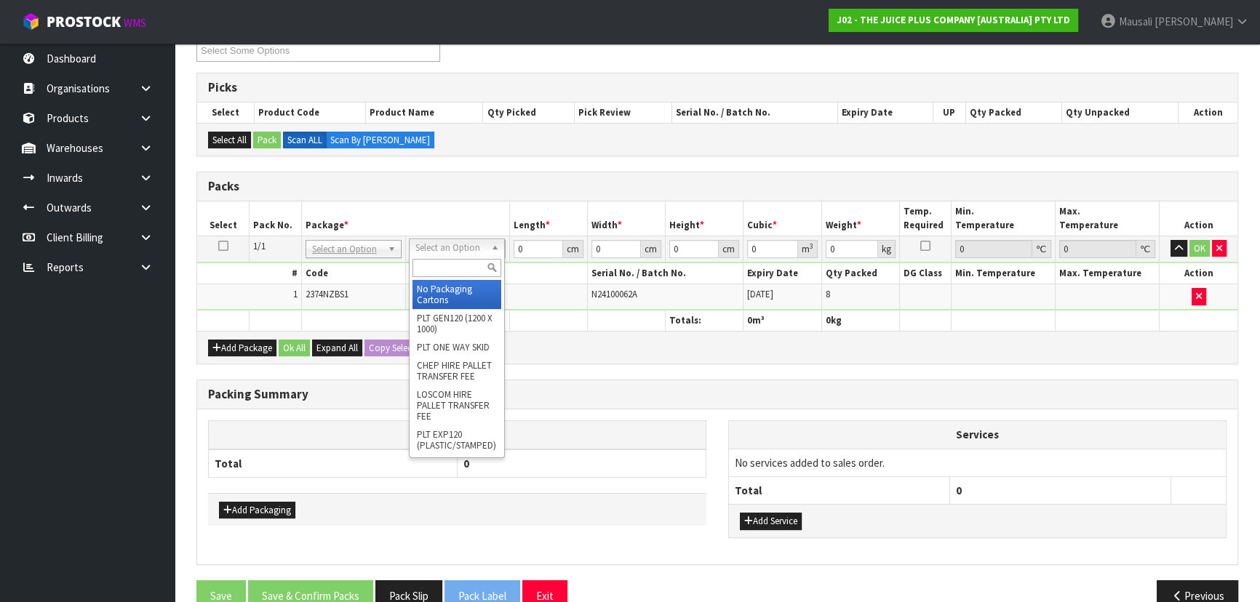
click at [441, 260] on input "text" at bounding box center [456, 268] width 89 height 18
type input "CTN5"
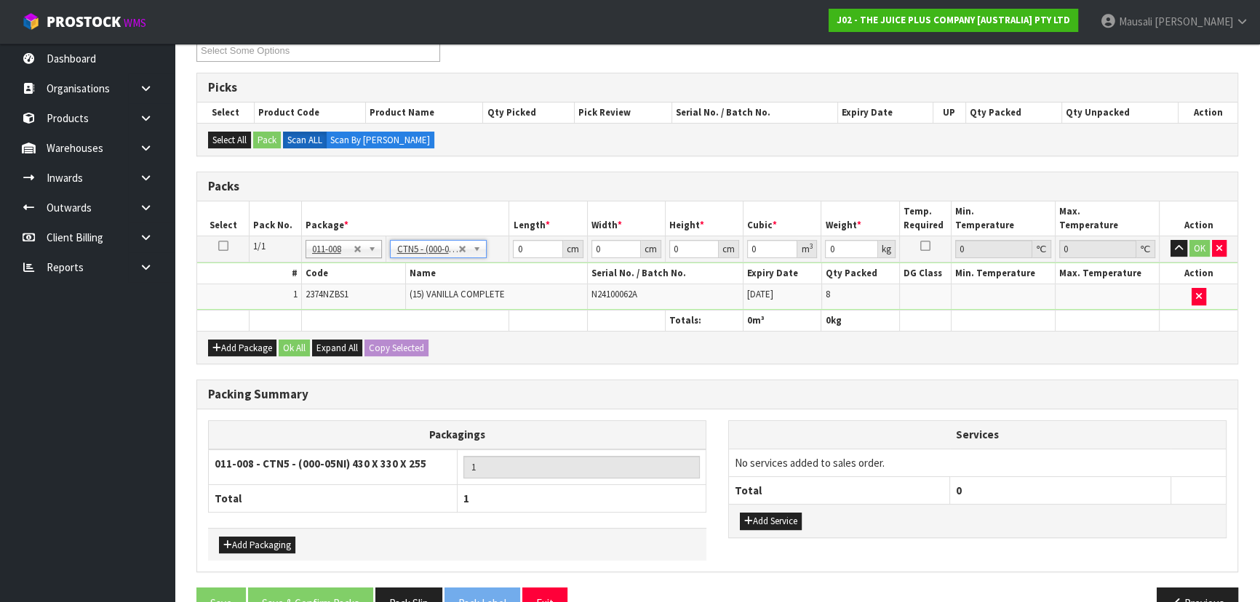
type input "43"
type input "33"
type input "25.5"
type input "0.036185"
type input "6.6"
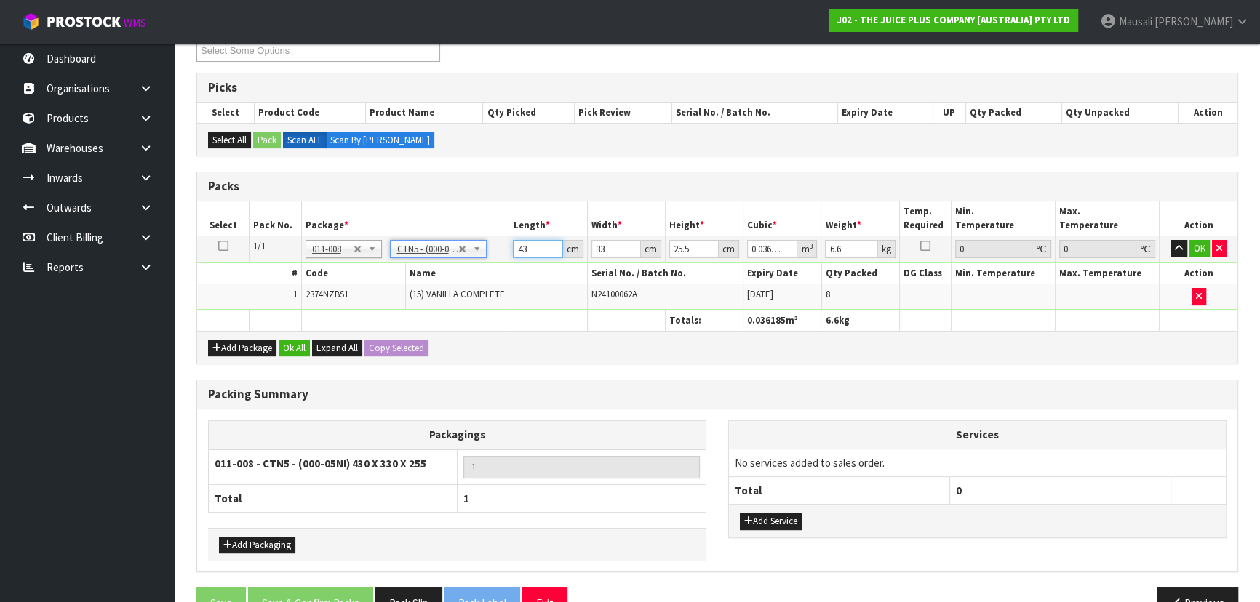
drag, startPoint x: 538, startPoint y: 247, endPoint x: 463, endPoint y: 276, distance: 80.4
click at [466, 276] on tbody "1/1 NONE 007-001 007-002 007-004 007-009 007-013 007-014 007-015 007-017 007-01…" at bounding box center [717, 273] width 1040 height 74
type input "4"
type input "0.003366"
type input "44"
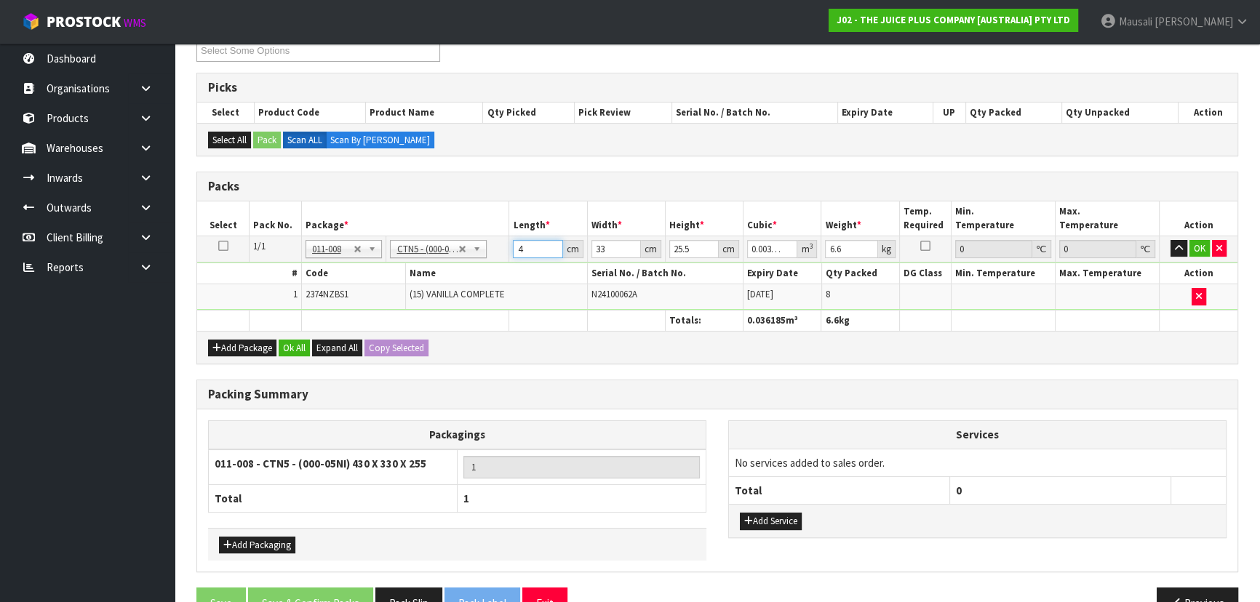
type input "0.037026"
type input "44"
type input "3"
type input "0.003366"
type input "34"
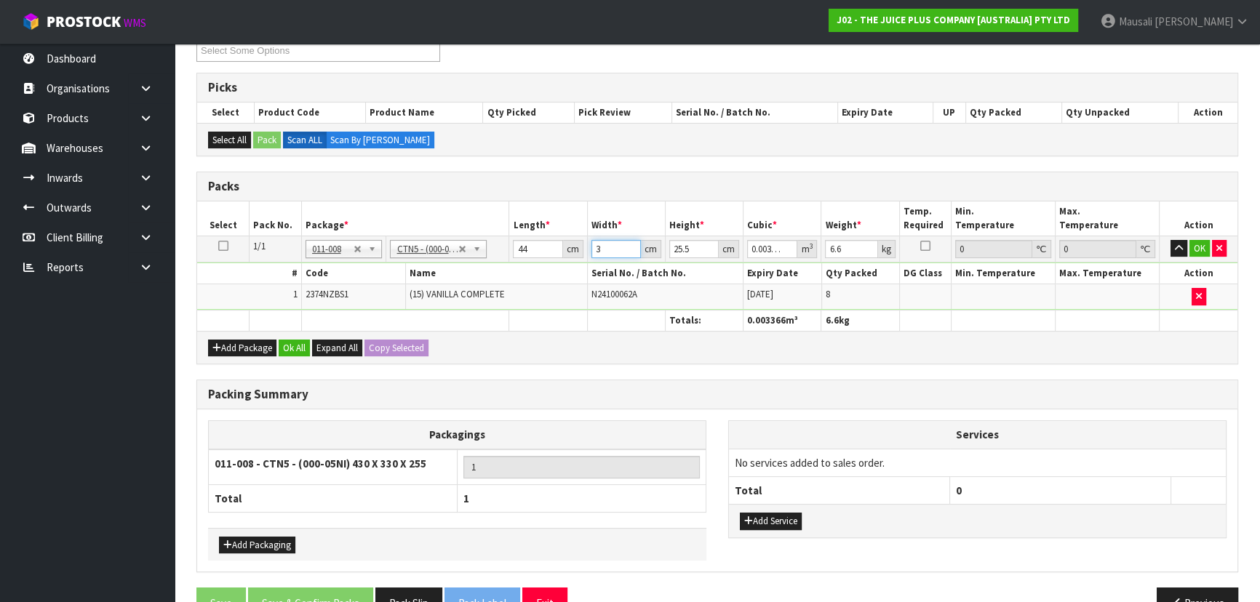
type input "0.038148"
type input "34"
type input "2"
type input "0.002992"
type input "27"
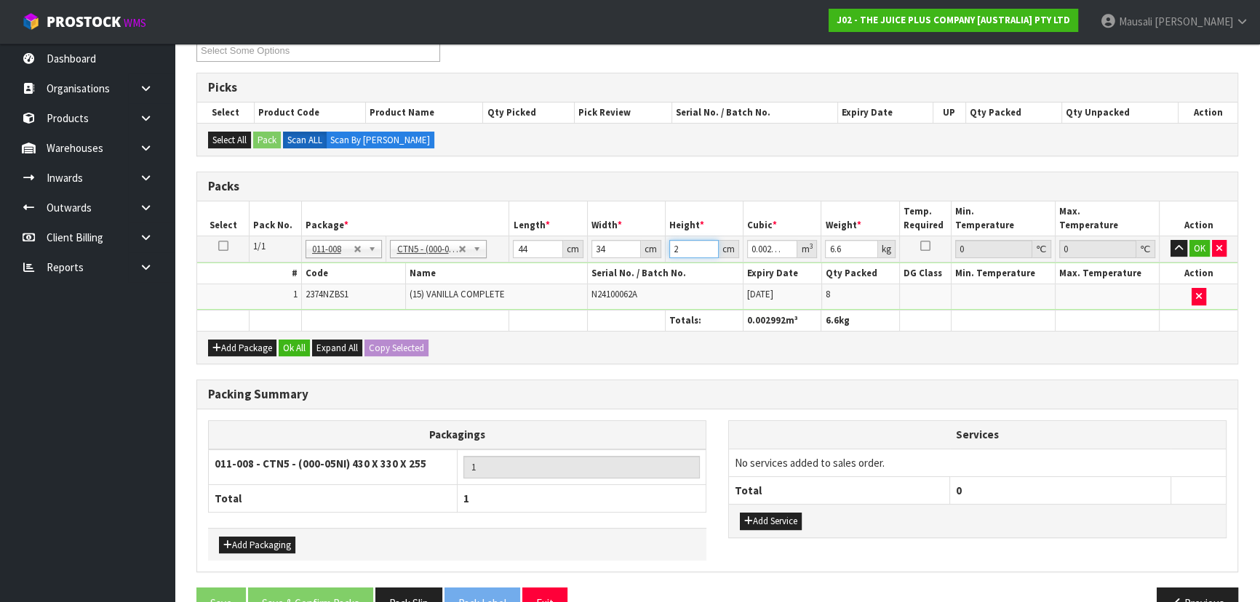
type input "0.040392"
type input "2"
type input "0.002992"
type input "22"
type input "0.032912"
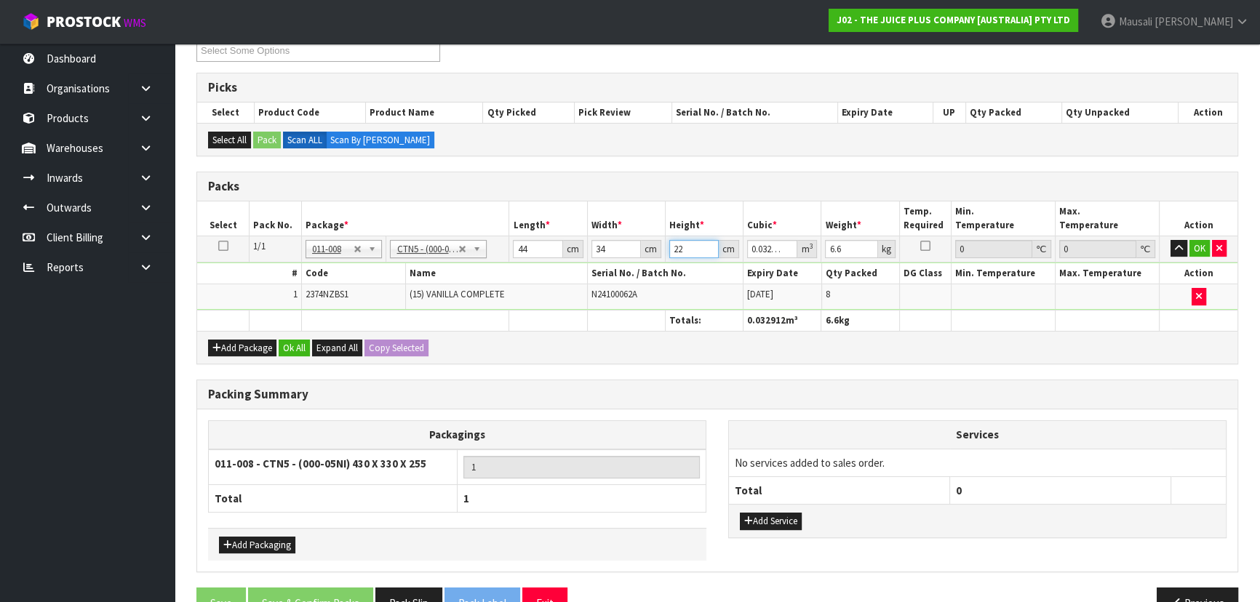
type input "22"
type input "7"
click at [298, 341] on button "Ok All" at bounding box center [294, 348] width 31 height 17
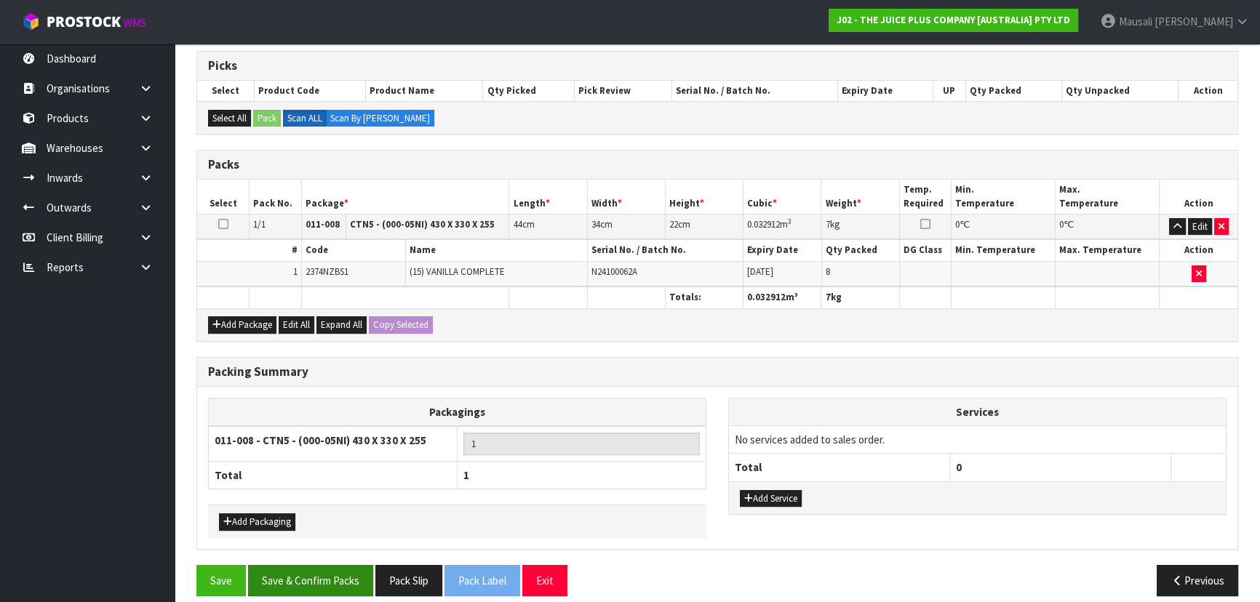
scroll to position [298, 0]
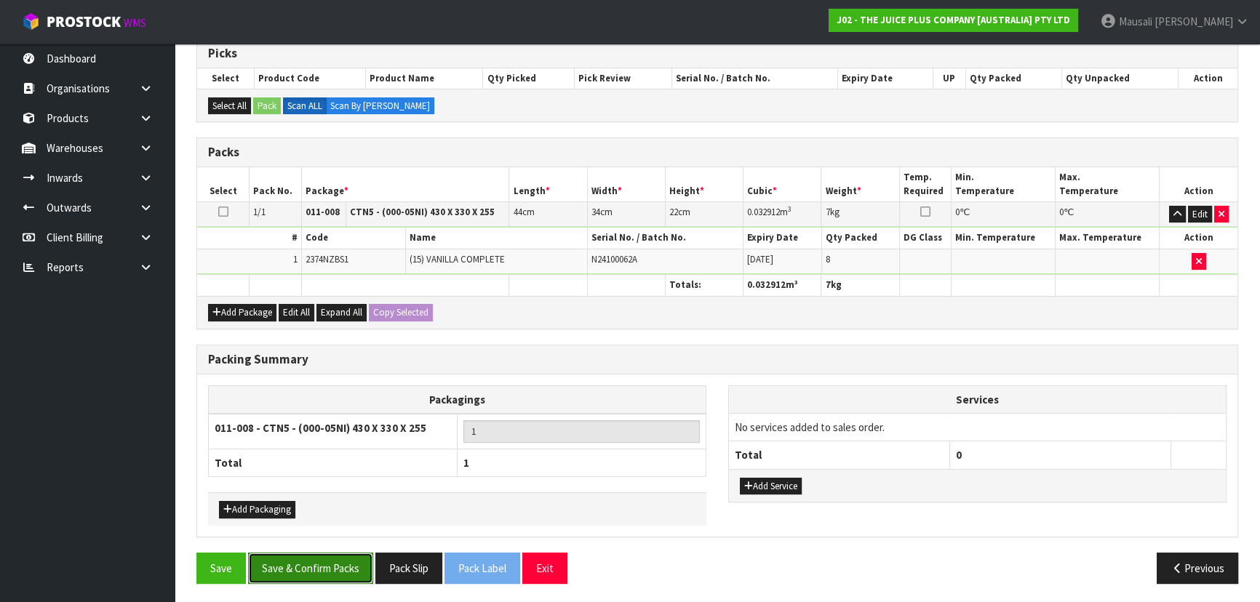
drag, startPoint x: 316, startPoint y: 562, endPoint x: 578, endPoint y: 525, distance: 264.4
click at [318, 561] on button "Save & Confirm Packs" at bounding box center [310, 568] width 125 height 31
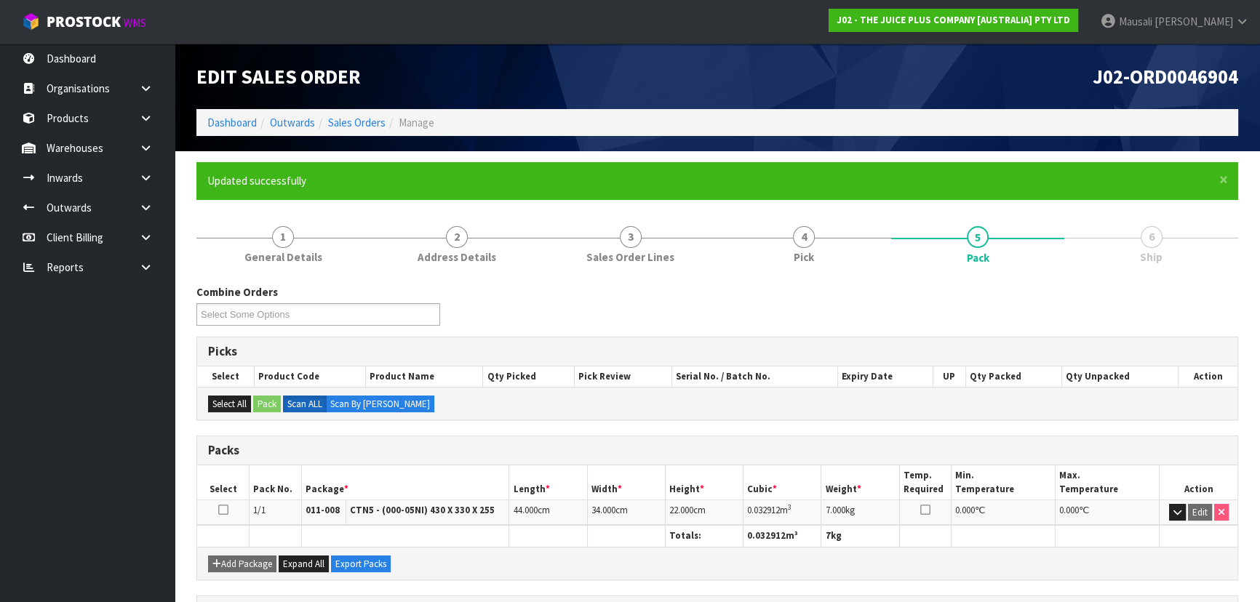
scroll to position [218, 0]
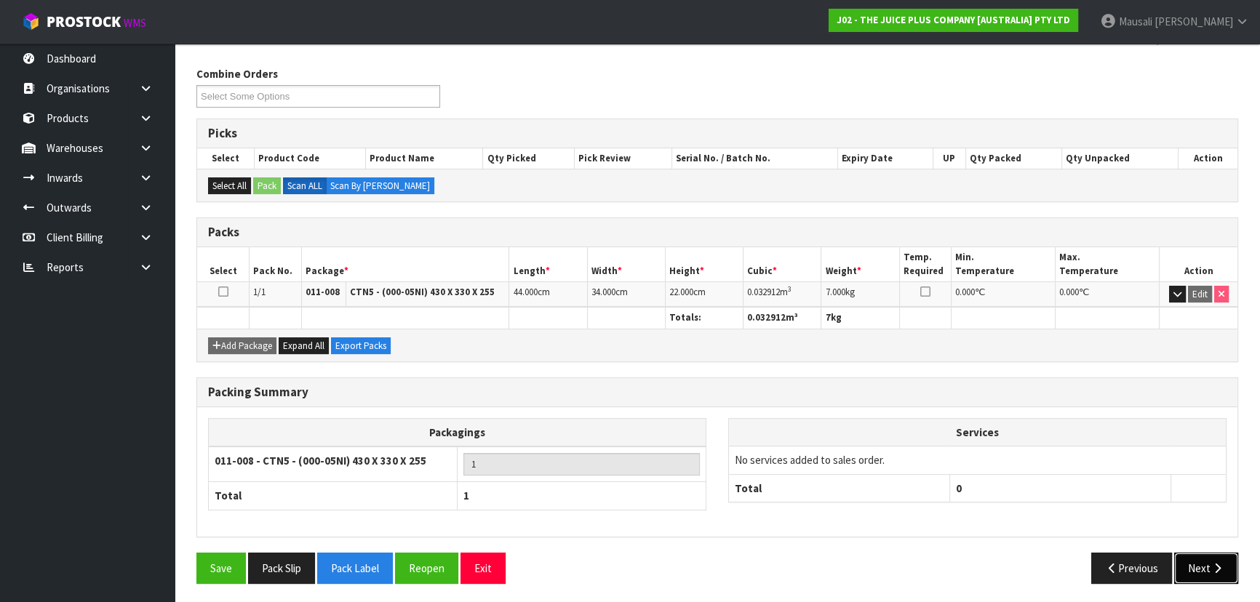
click at [1200, 563] on button "Next" at bounding box center [1206, 568] width 64 height 31
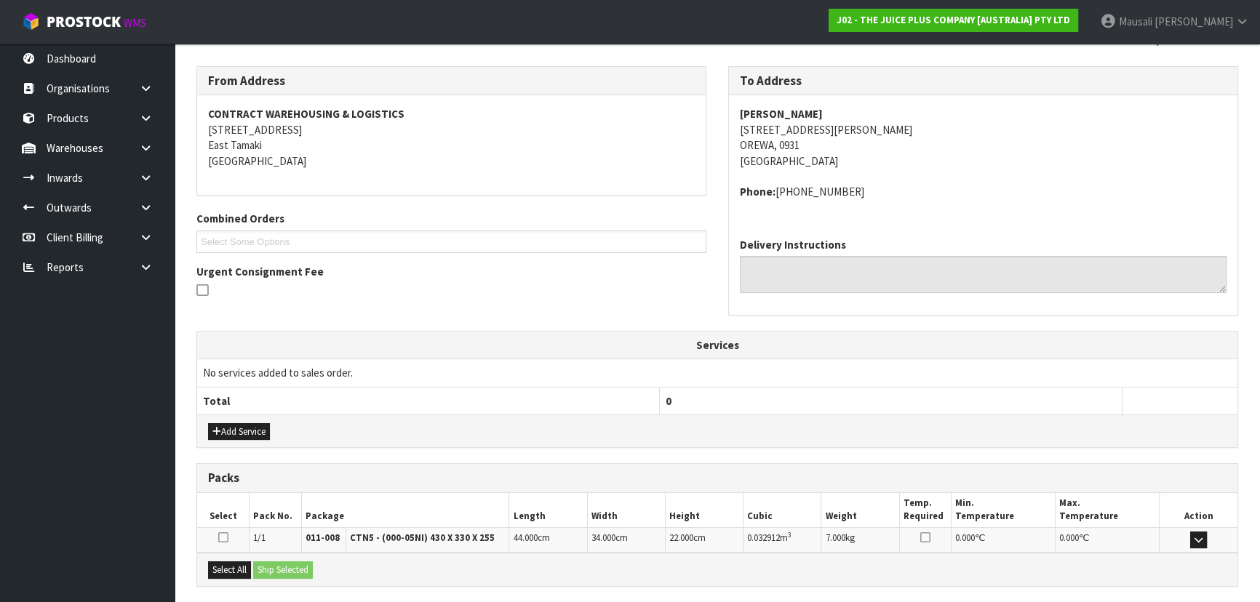
scroll to position [356, 0]
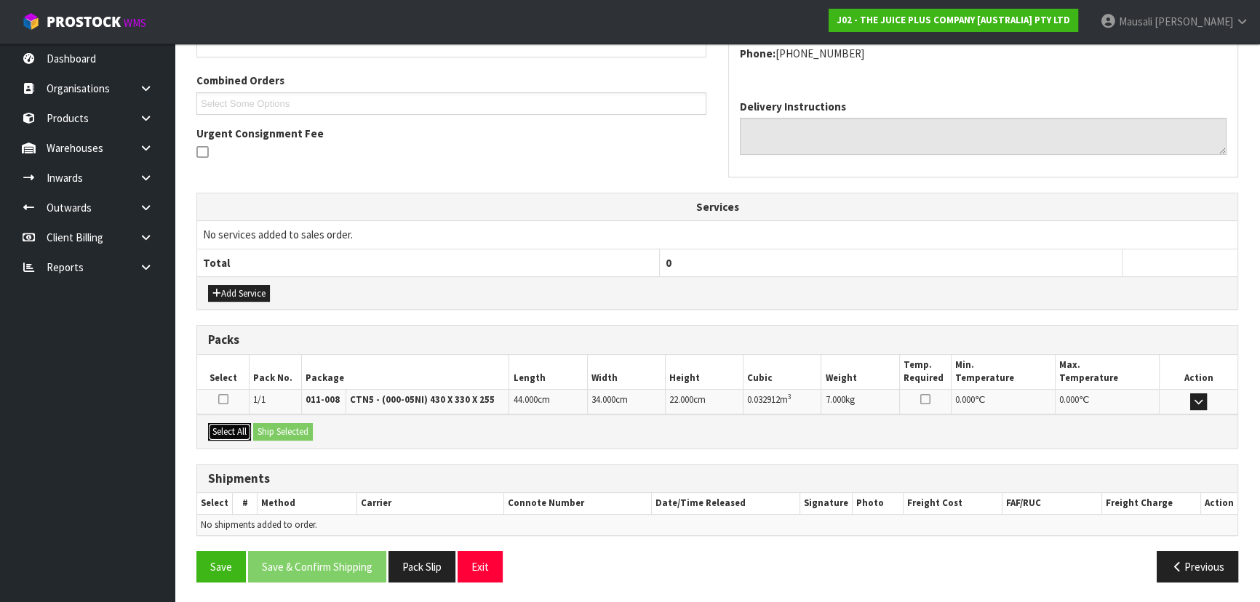
click at [231, 431] on button "Select All" at bounding box center [229, 431] width 43 height 17
click at [266, 427] on button "Ship Selected" at bounding box center [283, 431] width 60 height 17
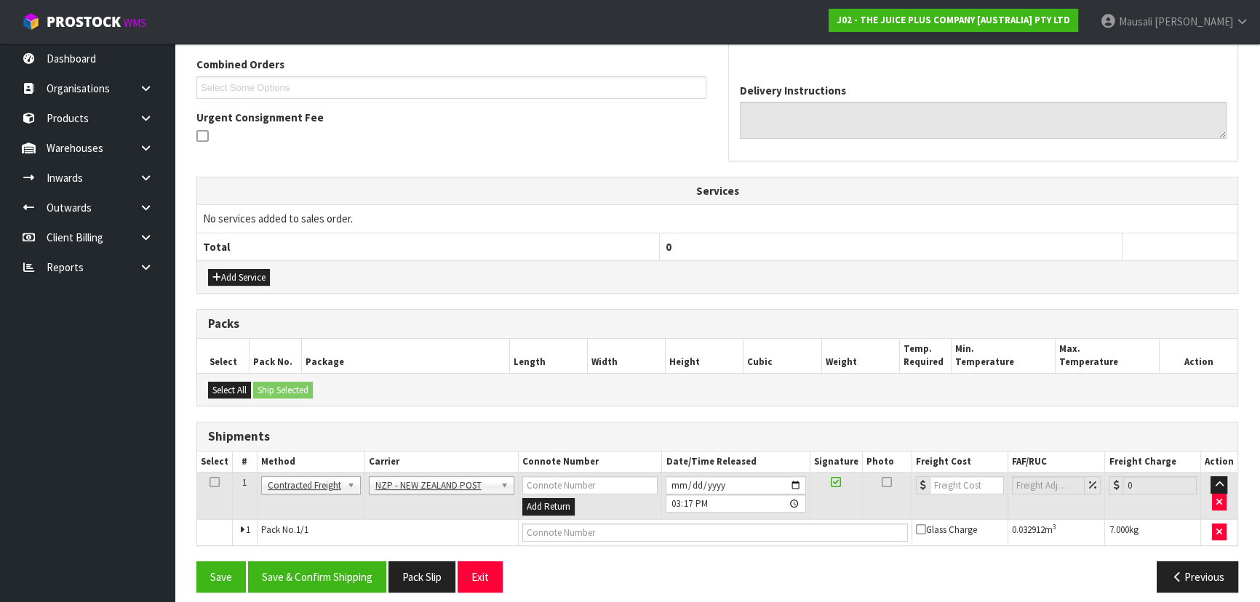
scroll to position [382, 0]
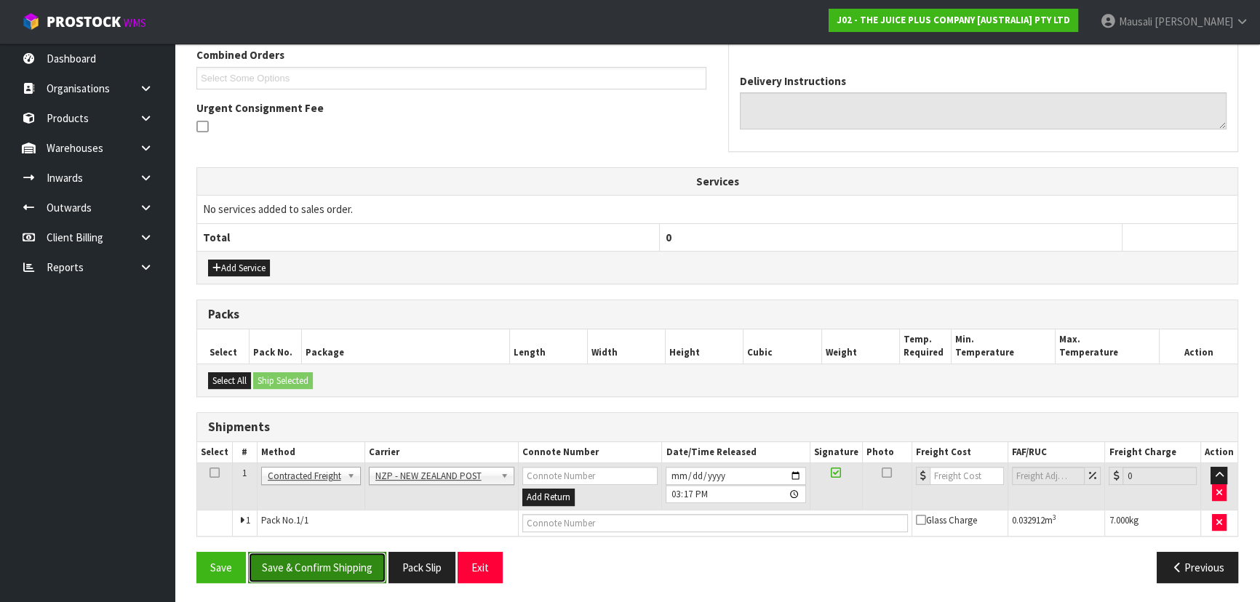
click at [330, 556] on button "Save & Confirm Shipping" at bounding box center [317, 567] width 138 height 31
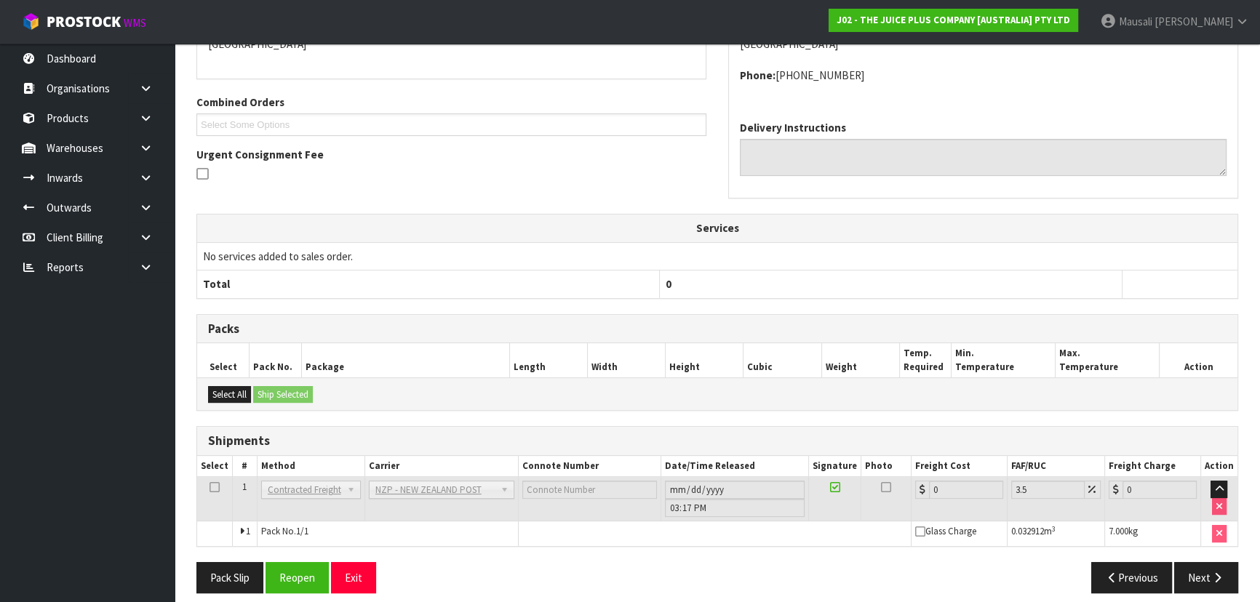
scroll to position [362, 0]
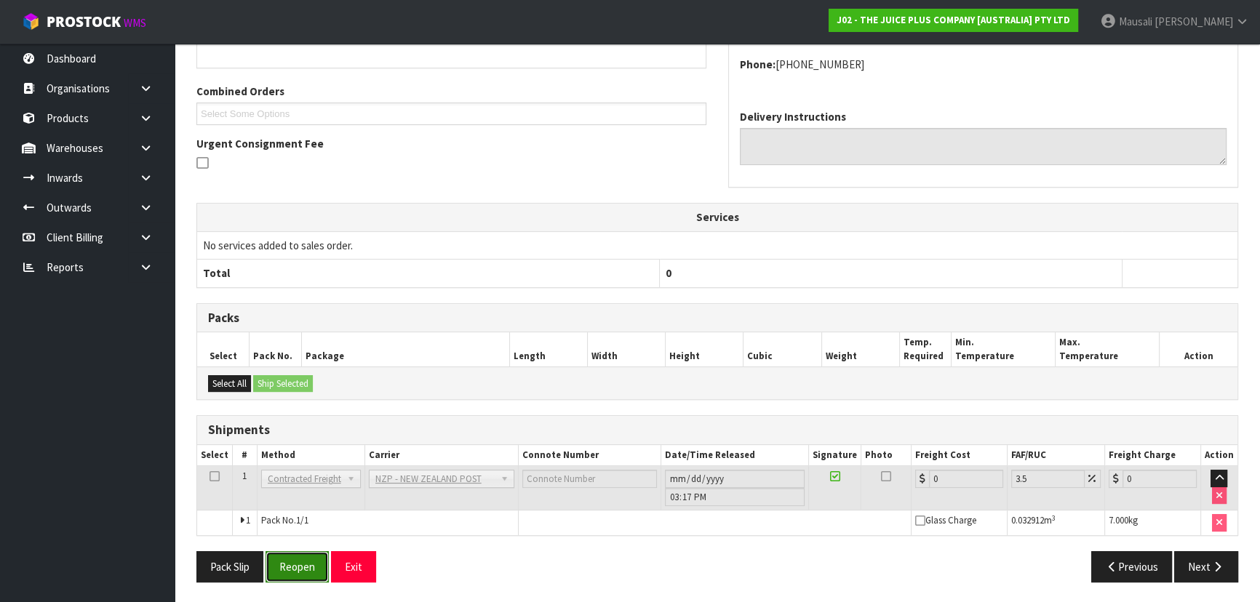
click at [311, 558] on button "Reopen" at bounding box center [297, 566] width 63 height 31
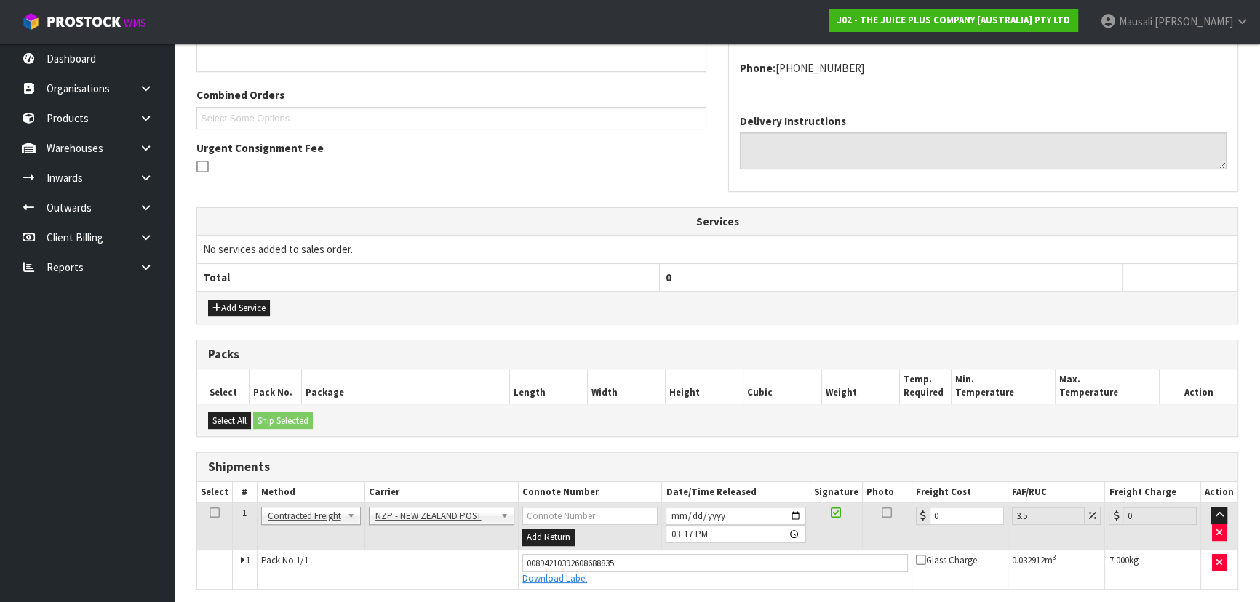
scroll to position [346, 0]
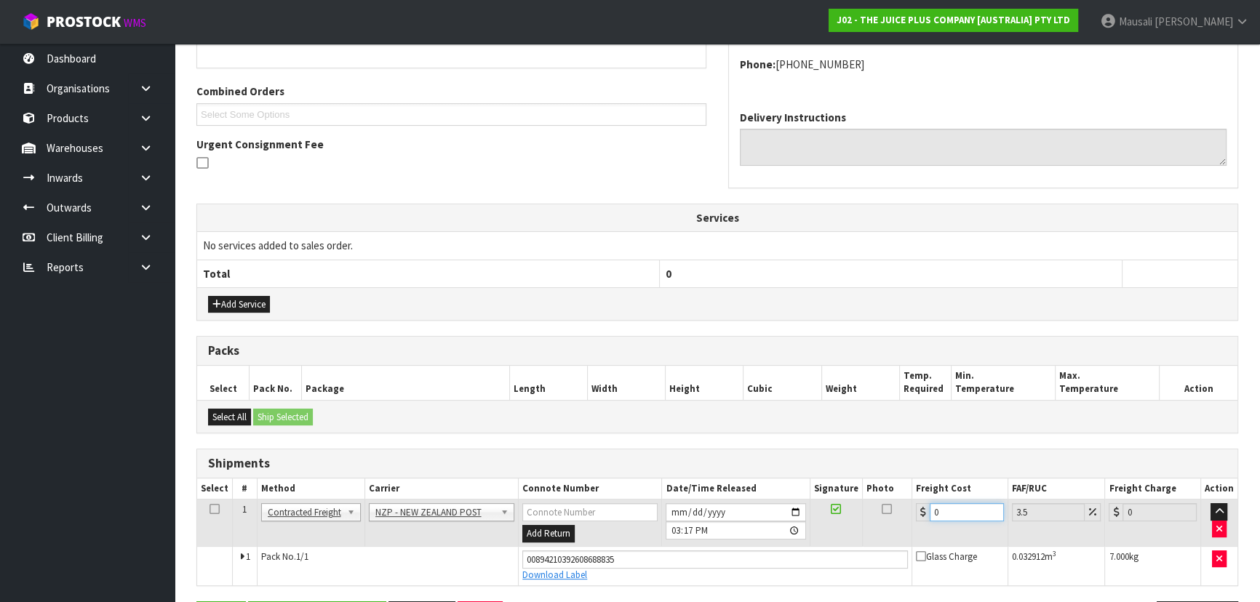
drag, startPoint x: 946, startPoint y: 511, endPoint x: 892, endPoint y: 525, distance: 55.4
click at [892, 525] on tr "1 Client Local Pickup Customer Local Pickup Company Freight Contracted Freight …" at bounding box center [717, 523] width 1040 height 47
type input "4"
type input "4.14"
type input "4.3"
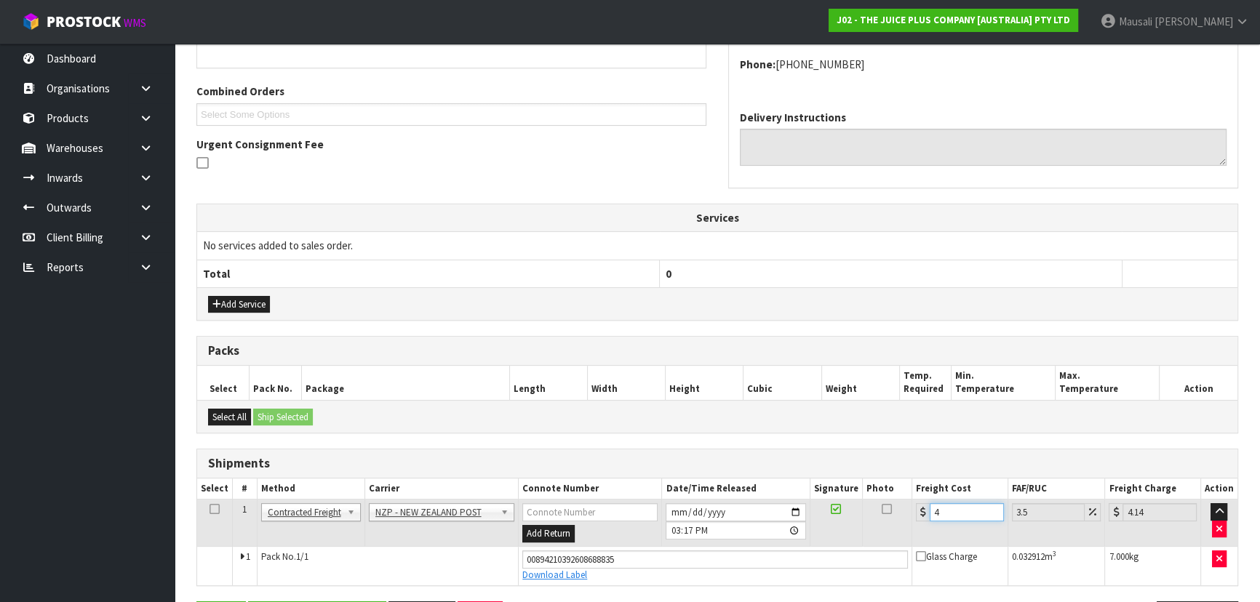
type input "4.45"
type input "4.33"
type input "4.48"
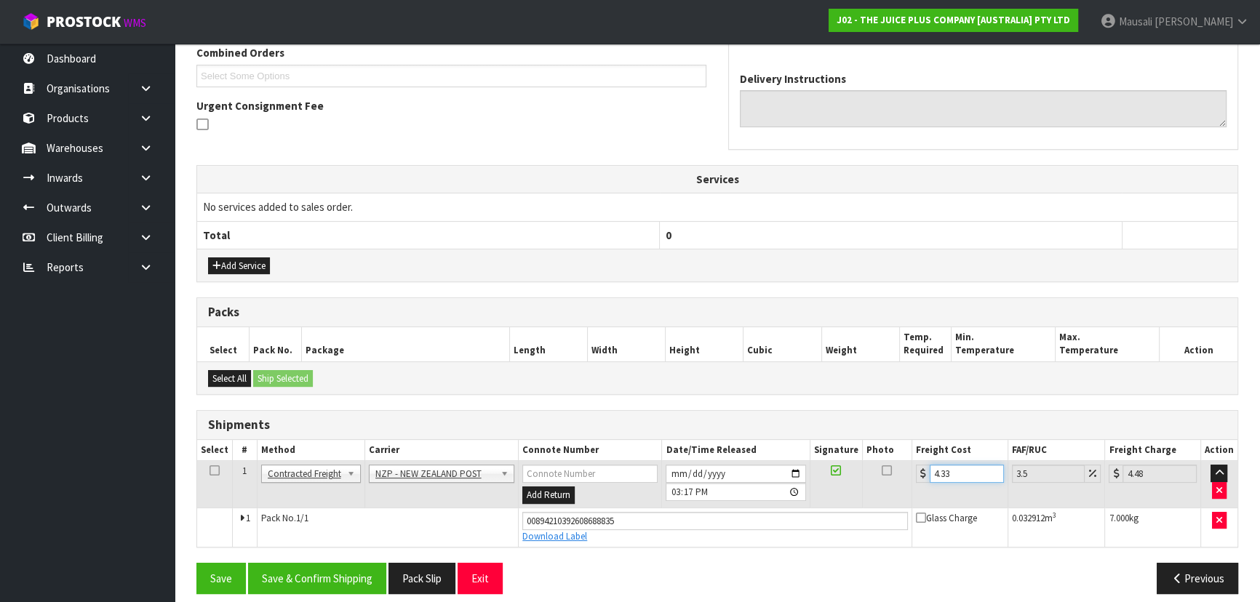
scroll to position [395, 0]
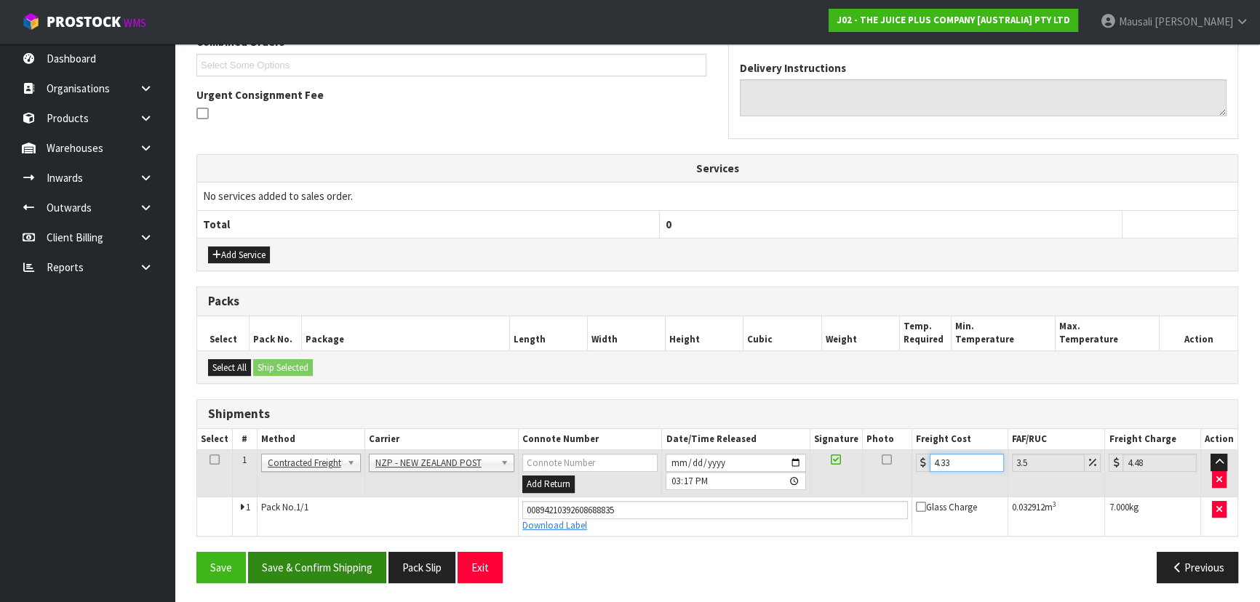
type input "4.33"
click at [345, 558] on button "Save & Confirm Shipping" at bounding box center [317, 567] width 138 height 31
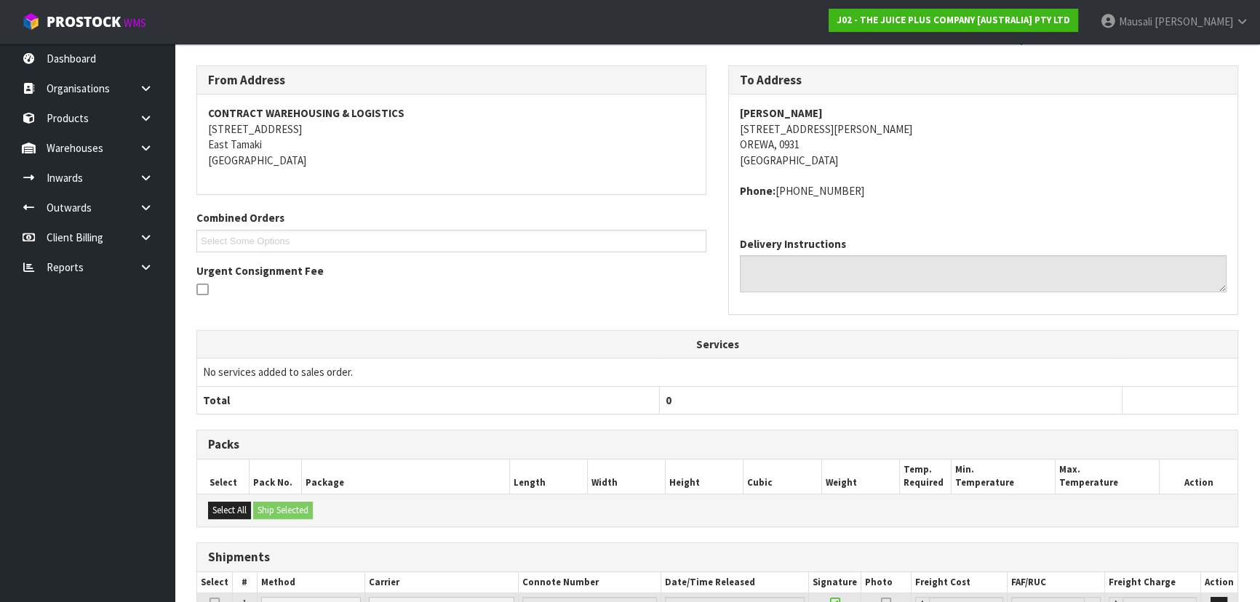
scroll to position [25, 0]
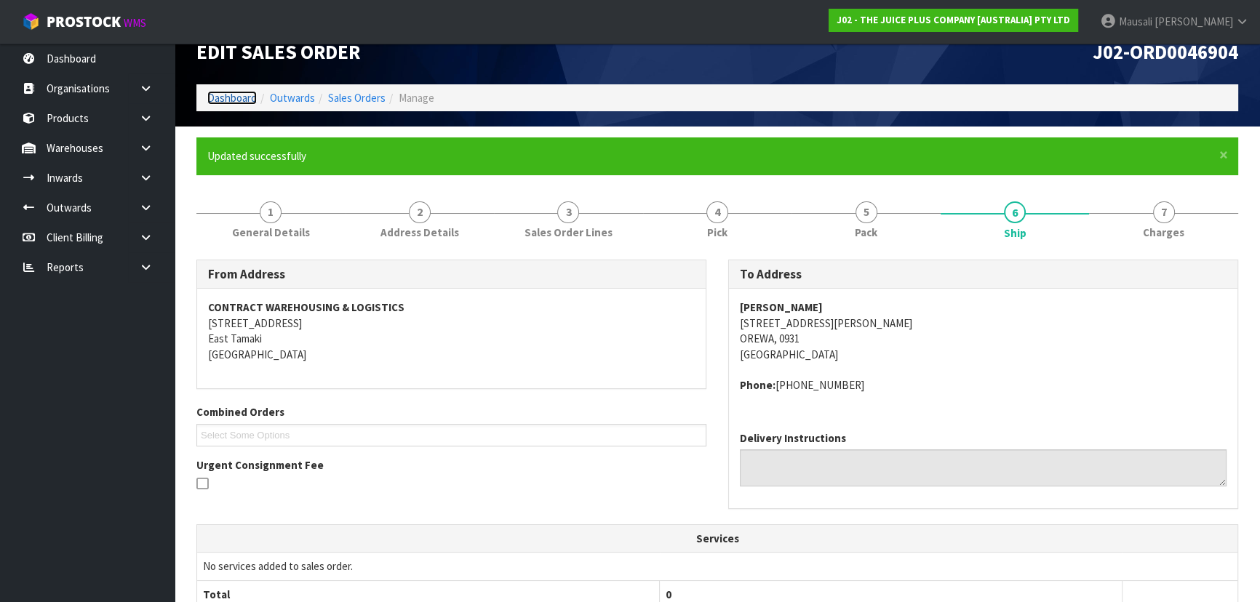
click at [234, 94] on link "Dashboard" at bounding box center [231, 98] width 49 height 14
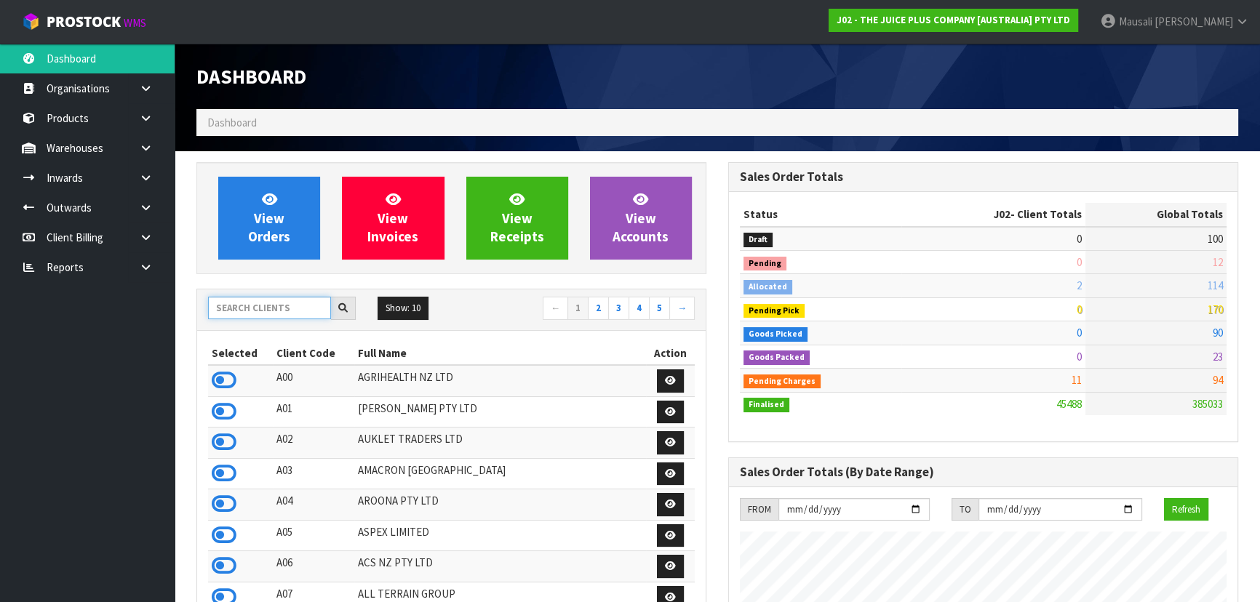
click at [255, 314] on input "text" at bounding box center [269, 308] width 123 height 23
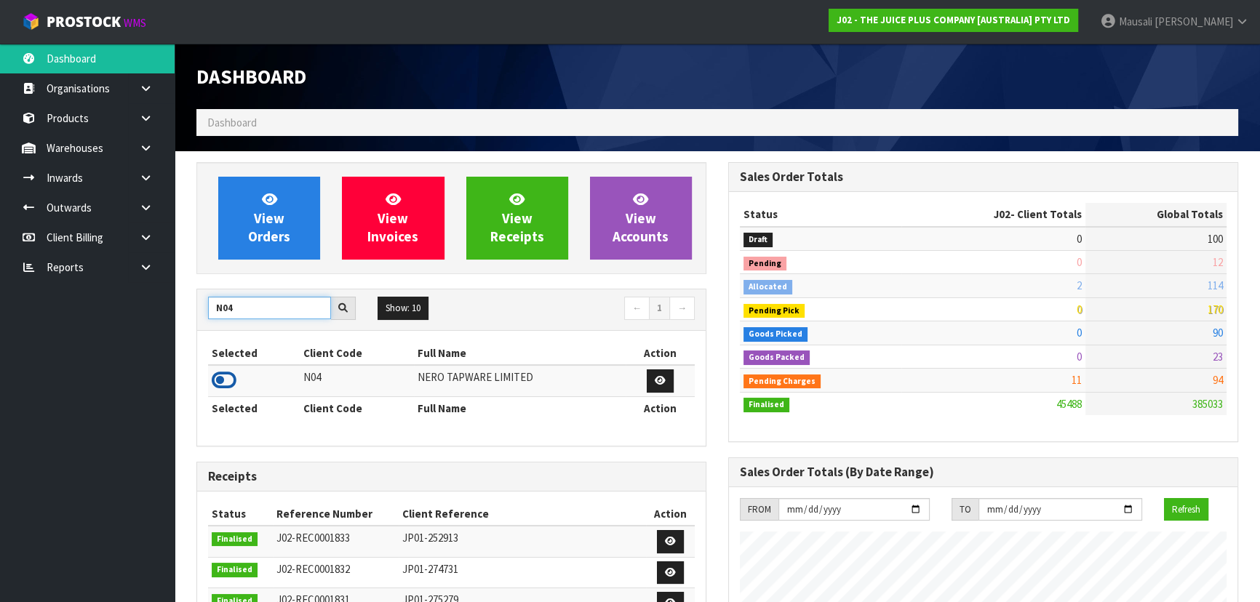
type input "N04"
click at [223, 378] on icon at bounding box center [224, 381] width 25 height 22
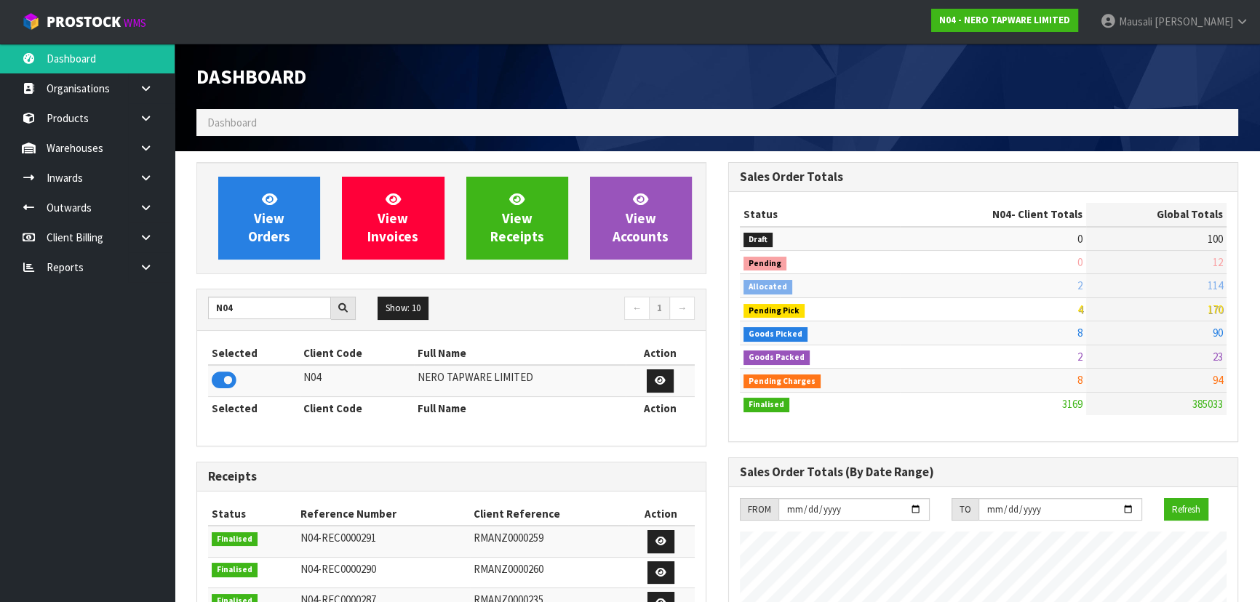
scroll to position [1162, 531]
click at [269, 202] on icon at bounding box center [269, 199] width 15 height 14
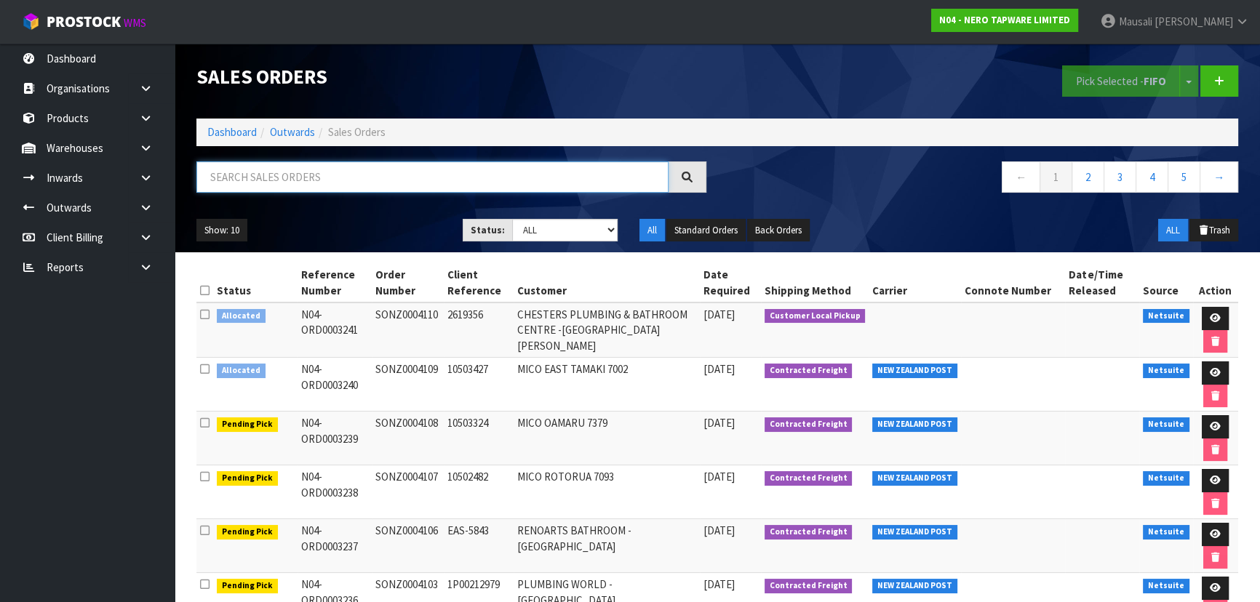
click at [236, 167] on input "text" at bounding box center [432, 177] width 472 height 31
type input "JOB-0416836"
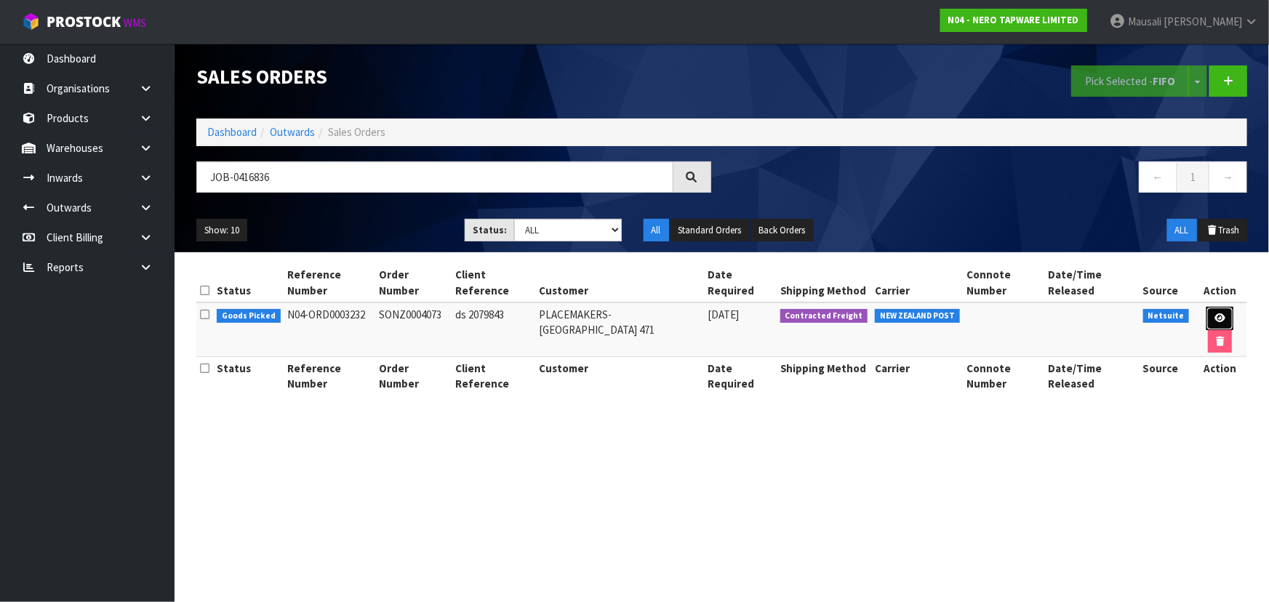
click at [1220, 309] on link at bounding box center [1220, 318] width 27 height 23
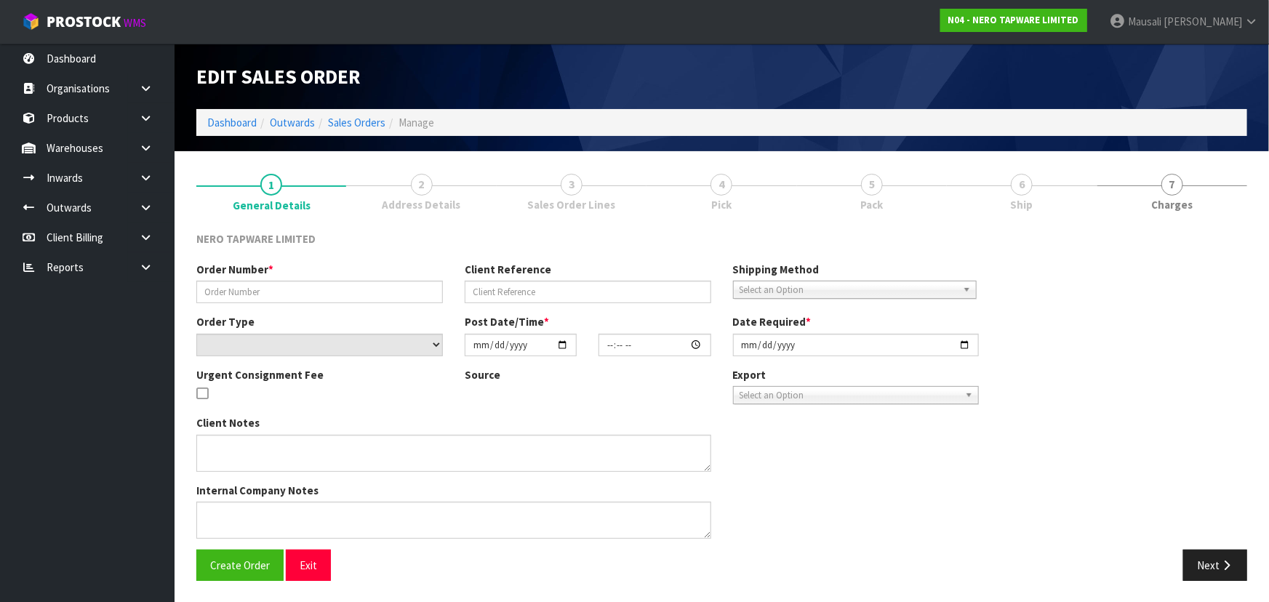
type input "SONZ0004073"
type input "ds 2079843"
select select "number:0"
type input "[DATE]"
type input "12:00:11.000"
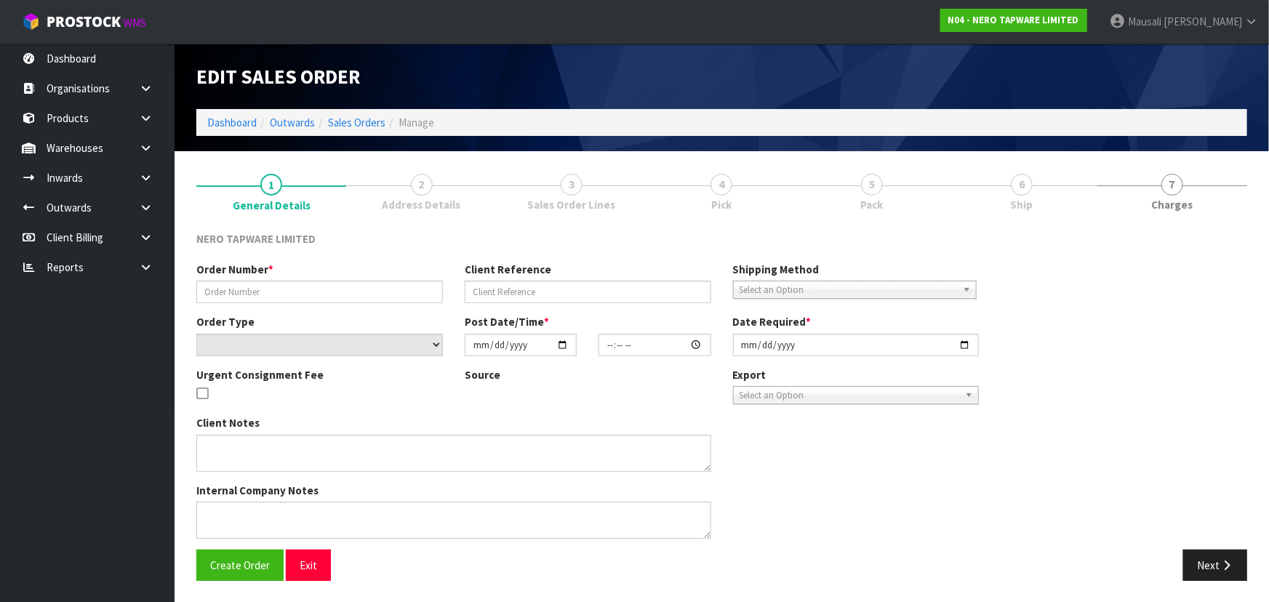
type input "[DATE]"
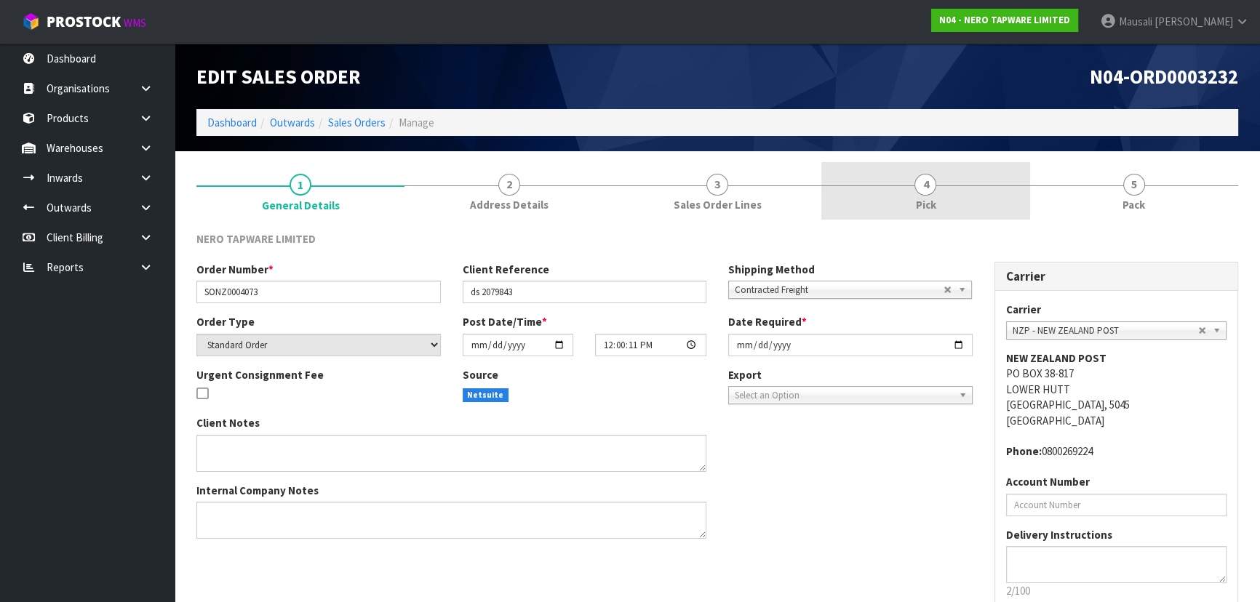
click at [902, 189] on link "4 Pick" at bounding box center [925, 190] width 208 height 57
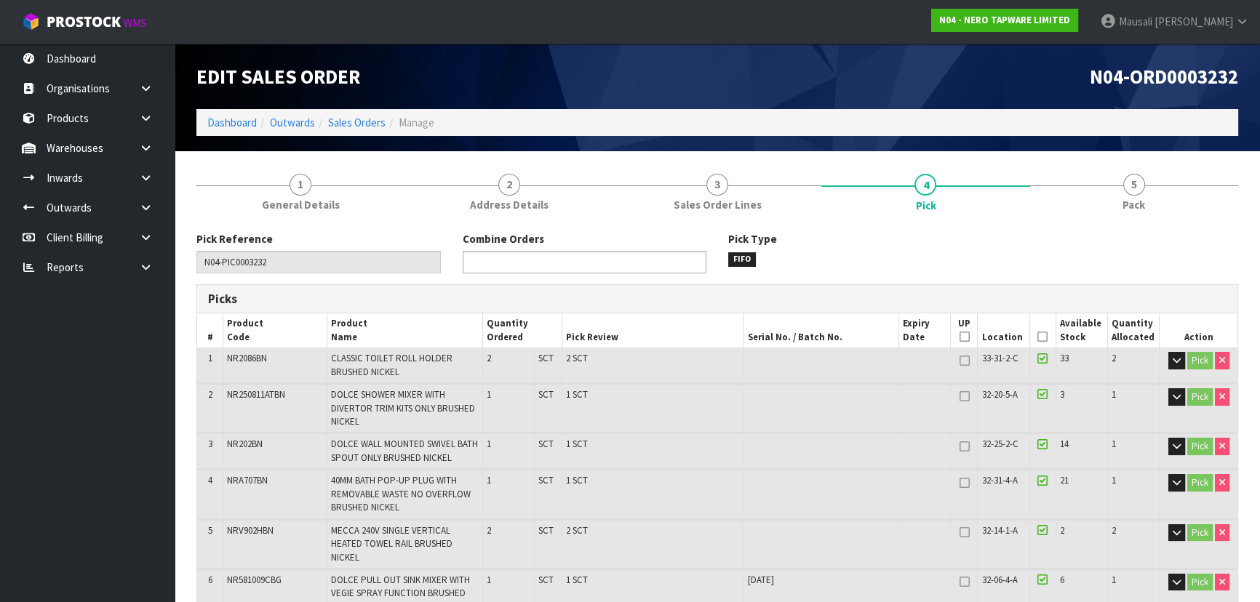
click at [541, 260] on input "text" at bounding box center [520, 262] width 107 height 18
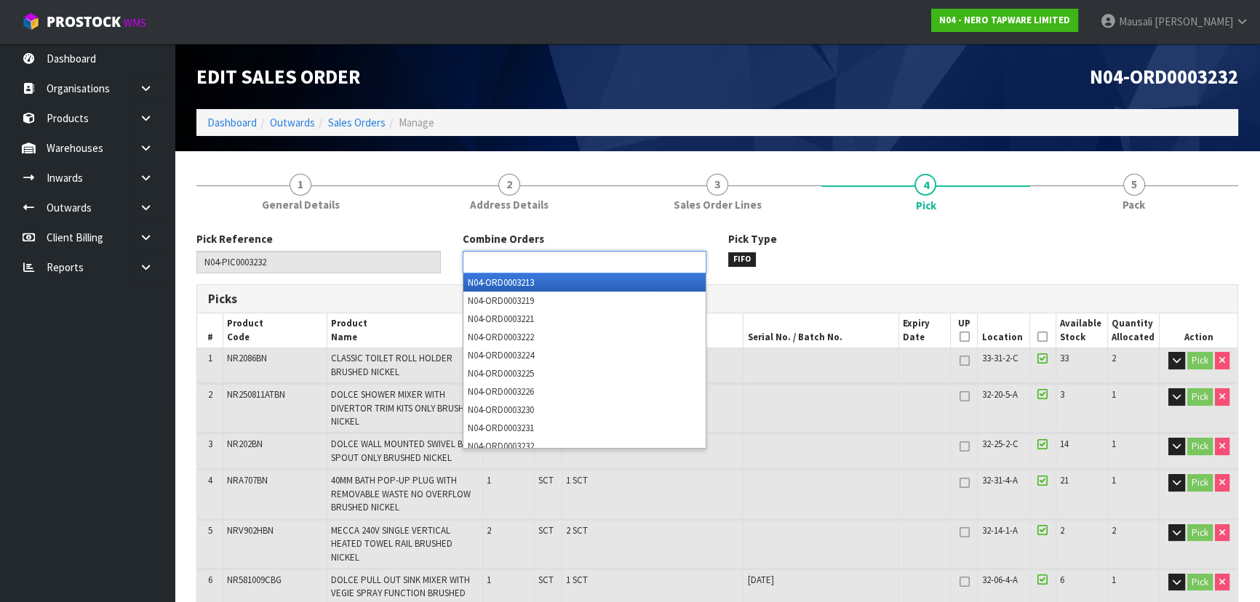
click at [479, 257] on input "text" at bounding box center [520, 262] width 107 height 18
click at [479, 263] on input "text" at bounding box center [520, 262] width 107 height 18
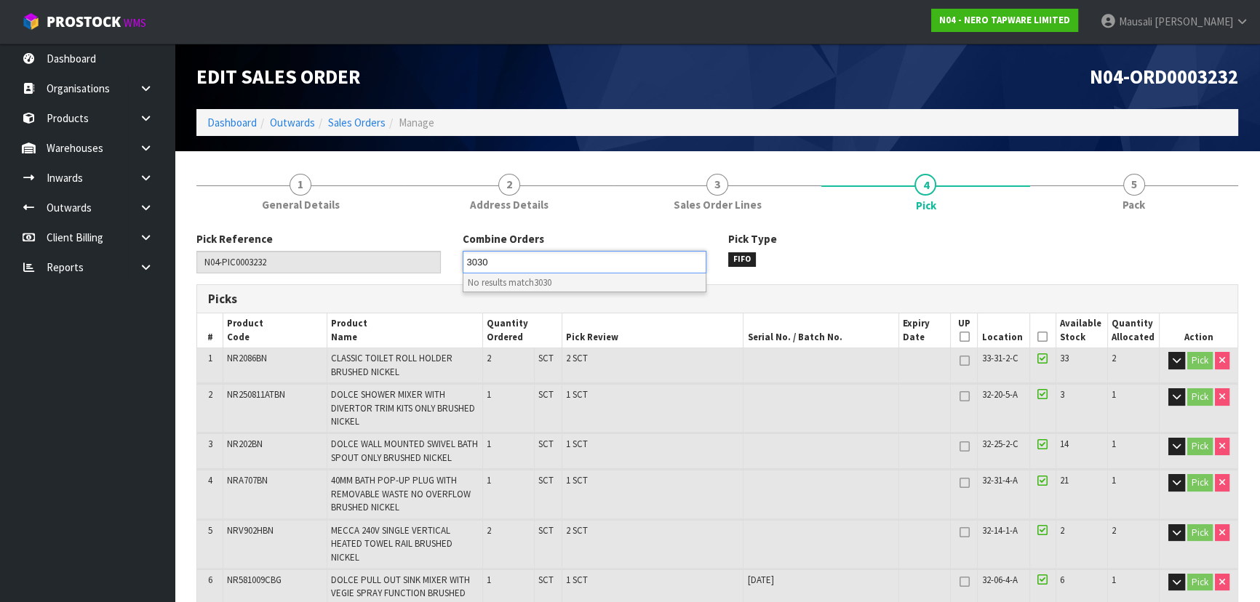
click at [508, 259] on ul "3030" at bounding box center [585, 262] width 244 height 23
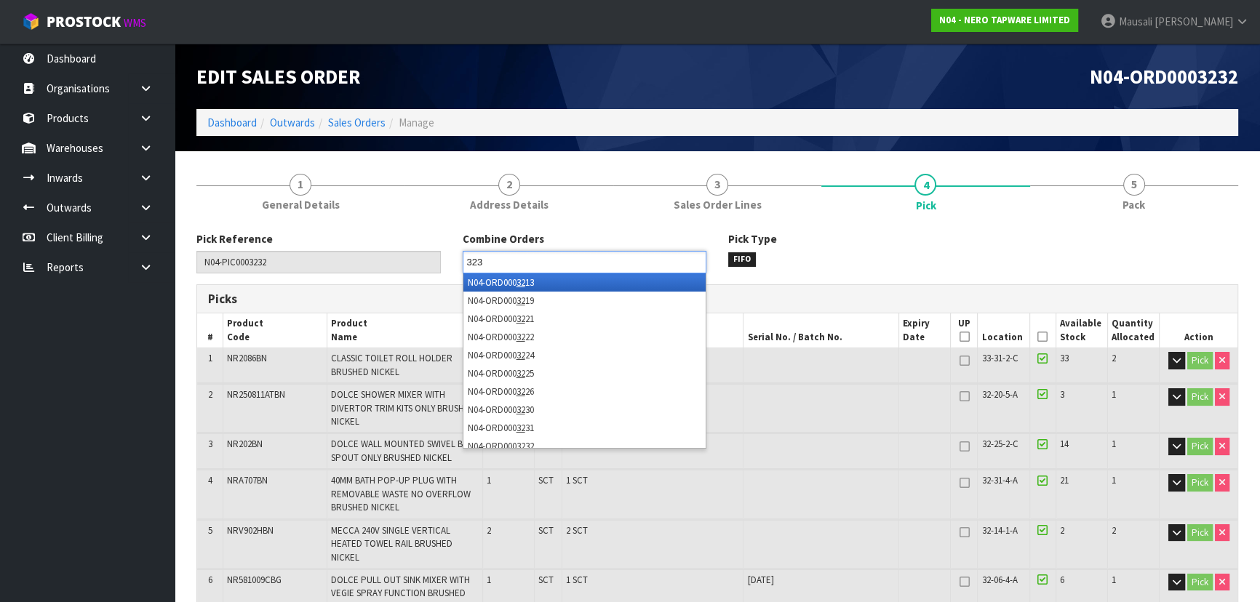
type input "3230"
type input "3231"
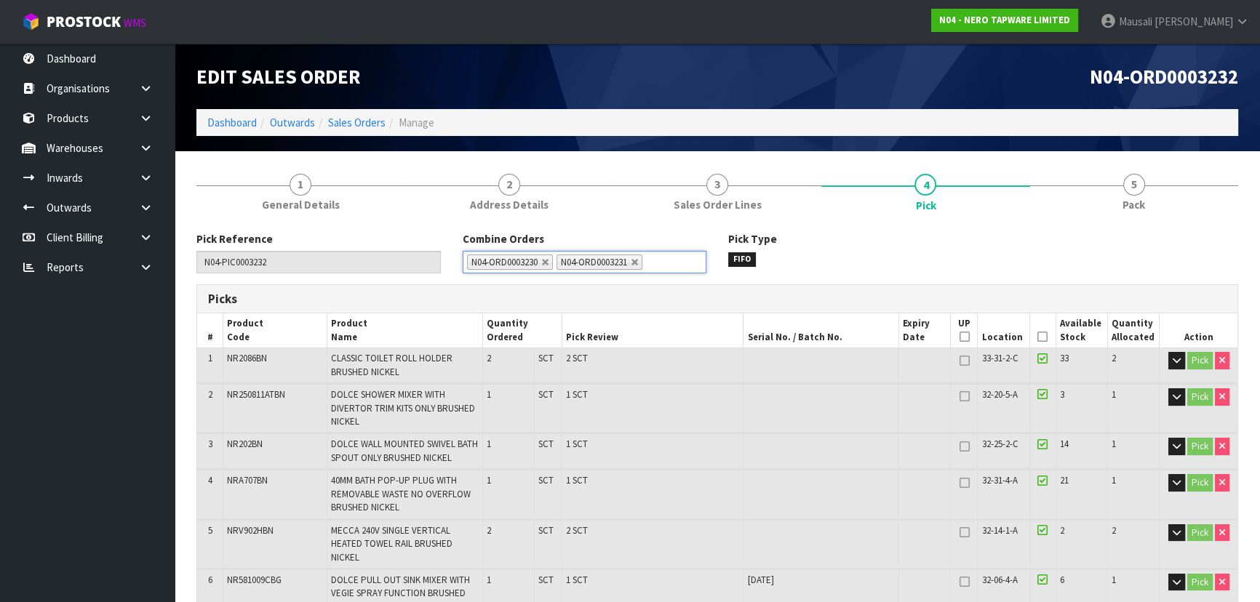
drag, startPoint x: 1042, startPoint y: 336, endPoint x: 897, endPoint y: 418, distance: 166.1
click at [1042, 337] on icon at bounding box center [1042, 337] width 10 height 1
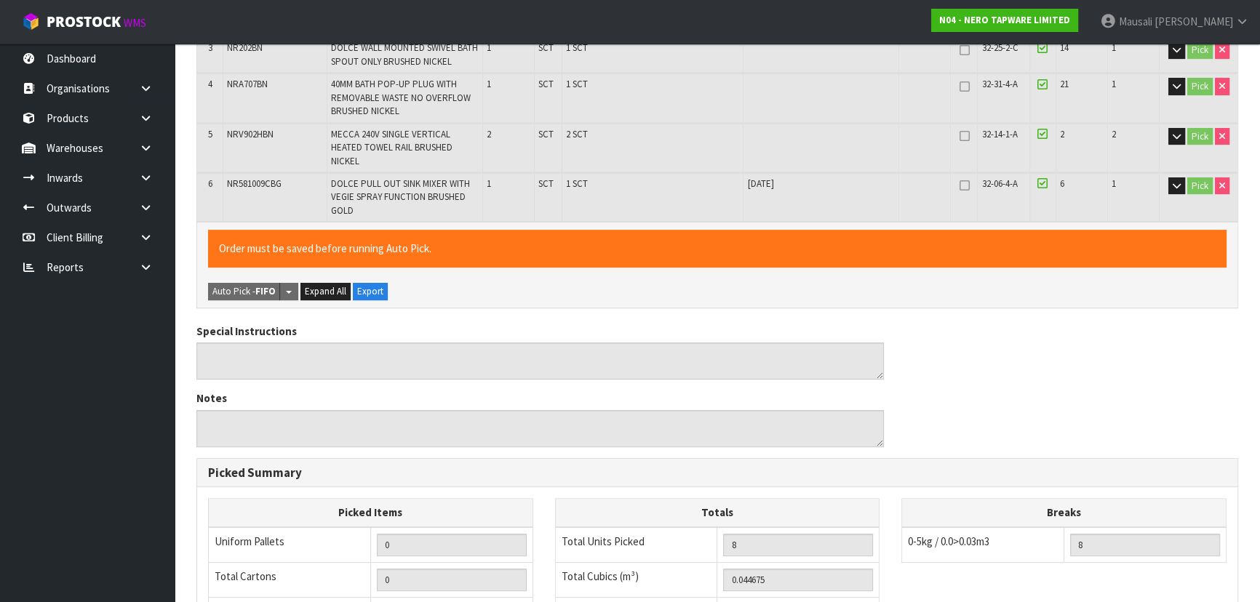
scroll to position [650, 0]
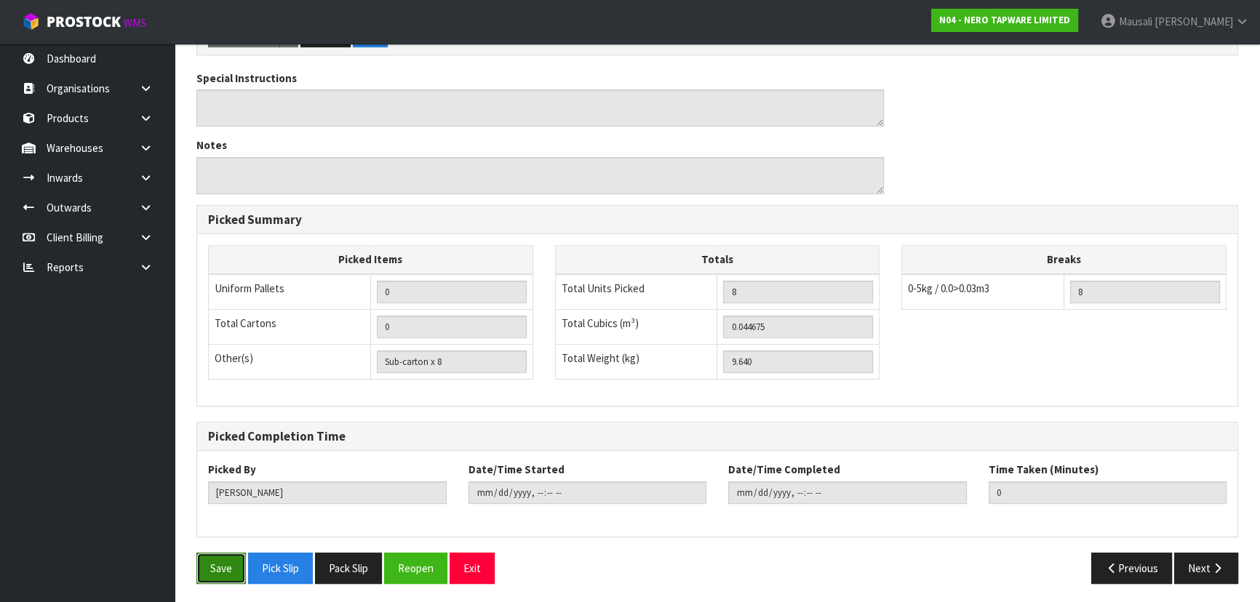
click at [225, 567] on button "Save" at bounding box center [220, 568] width 49 height 31
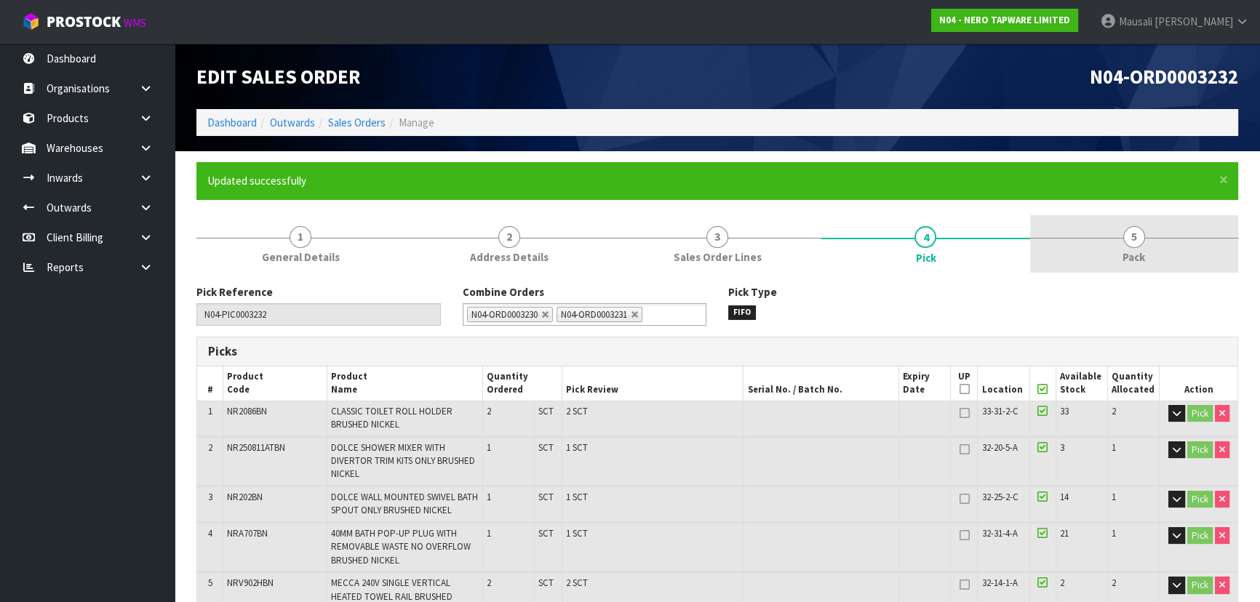
type input "[PERSON_NAME]"
type input "2025-10-09T15:25:36"
click at [1127, 253] on span "Pack" at bounding box center [1134, 257] width 23 height 15
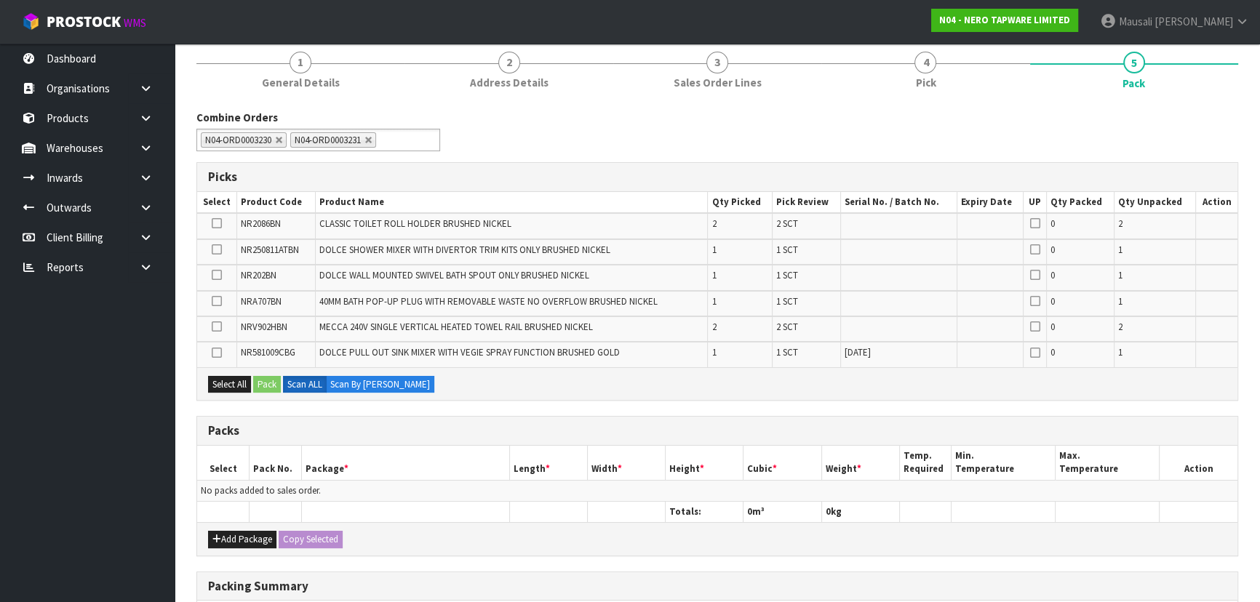
scroll to position [264, 0]
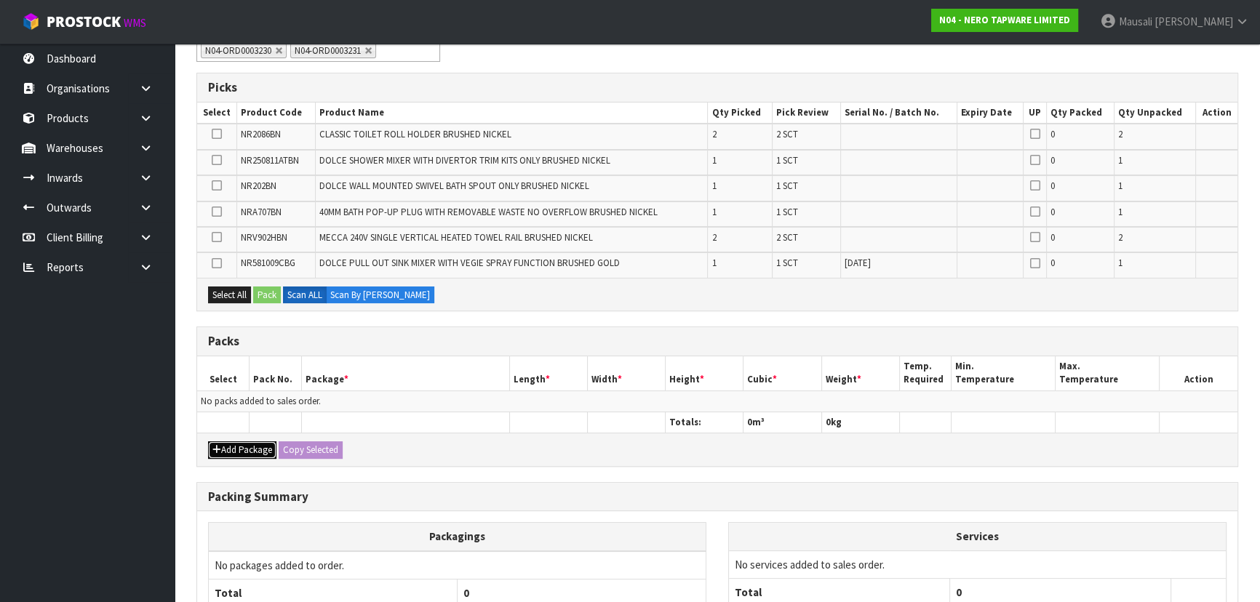
click at [235, 450] on button "Add Package" at bounding box center [242, 450] width 68 height 17
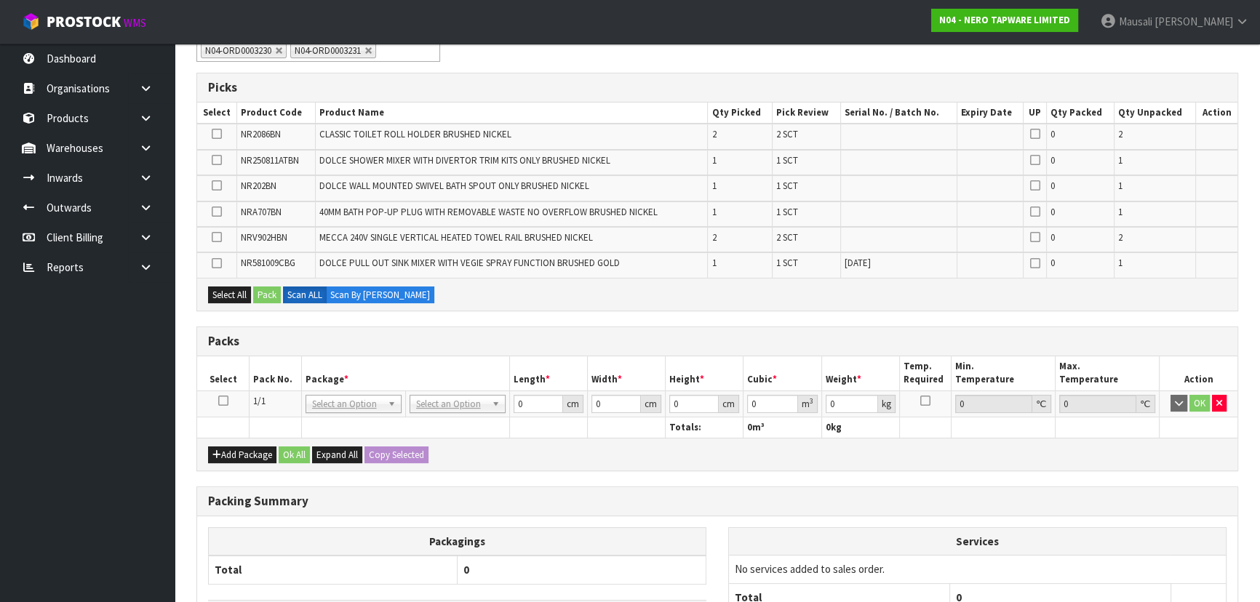
click at [222, 401] on icon at bounding box center [223, 401] width 10 height 1
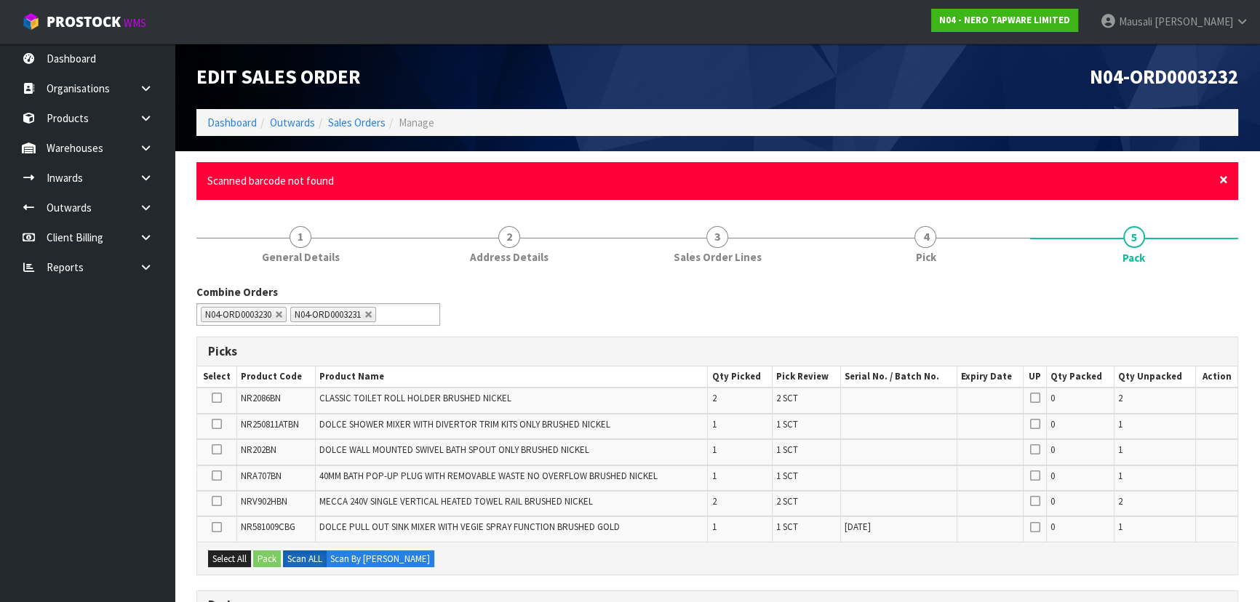
click at [1224, 177] on span "×" at bounding box center [1223, 180] width 9 height 20
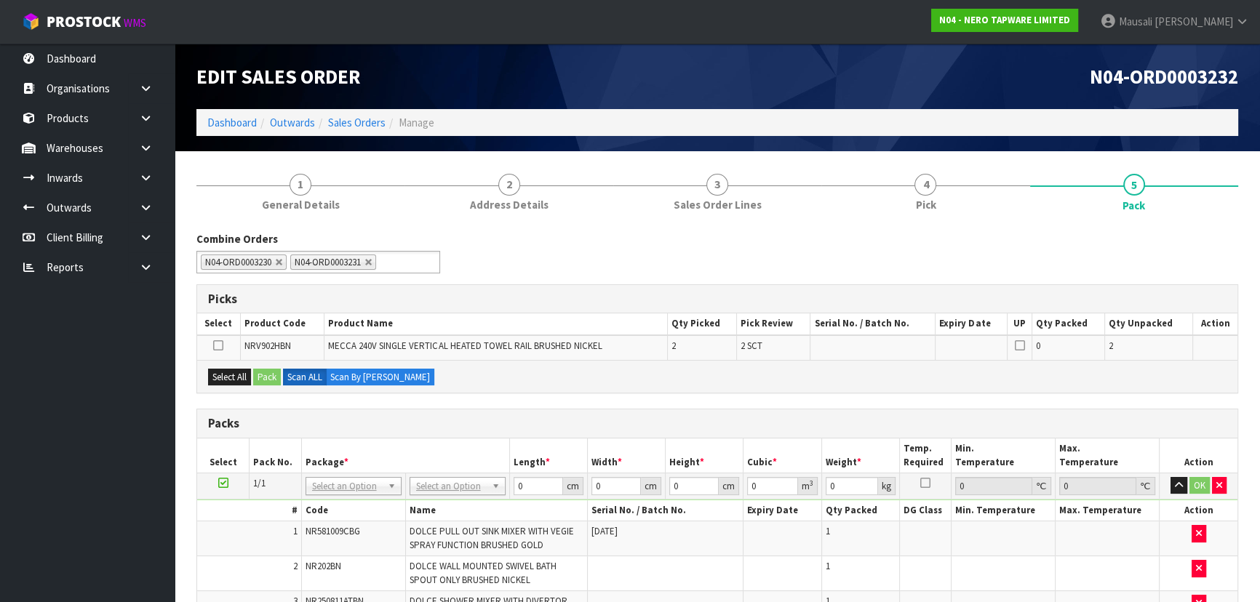
scroll to position [330, 0]
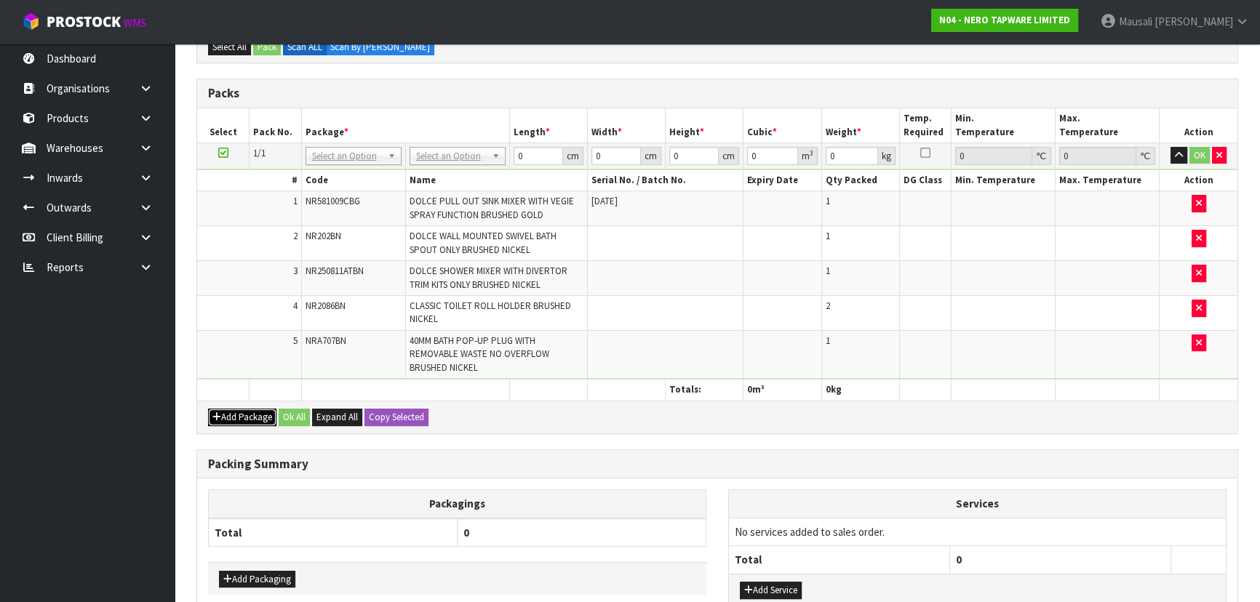
click at [233, 409] on button "Add Package" at bounding box center [242, 417] width 68 height 17
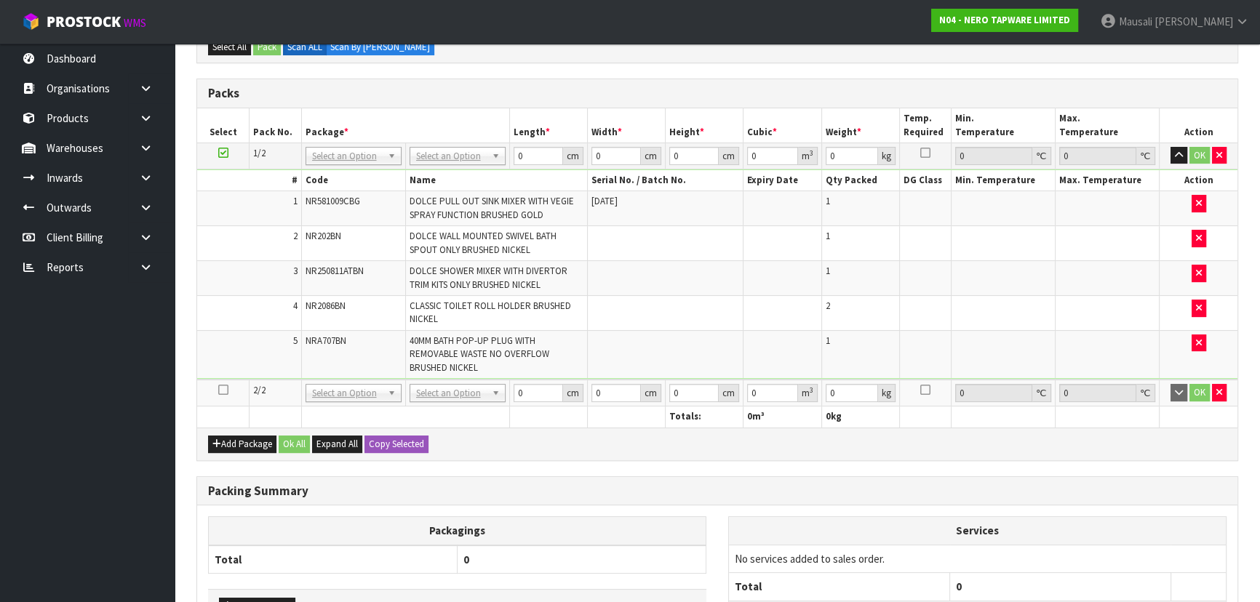
click at [226, 390] on icon at bounding box center [223, 390] width 10 height 1
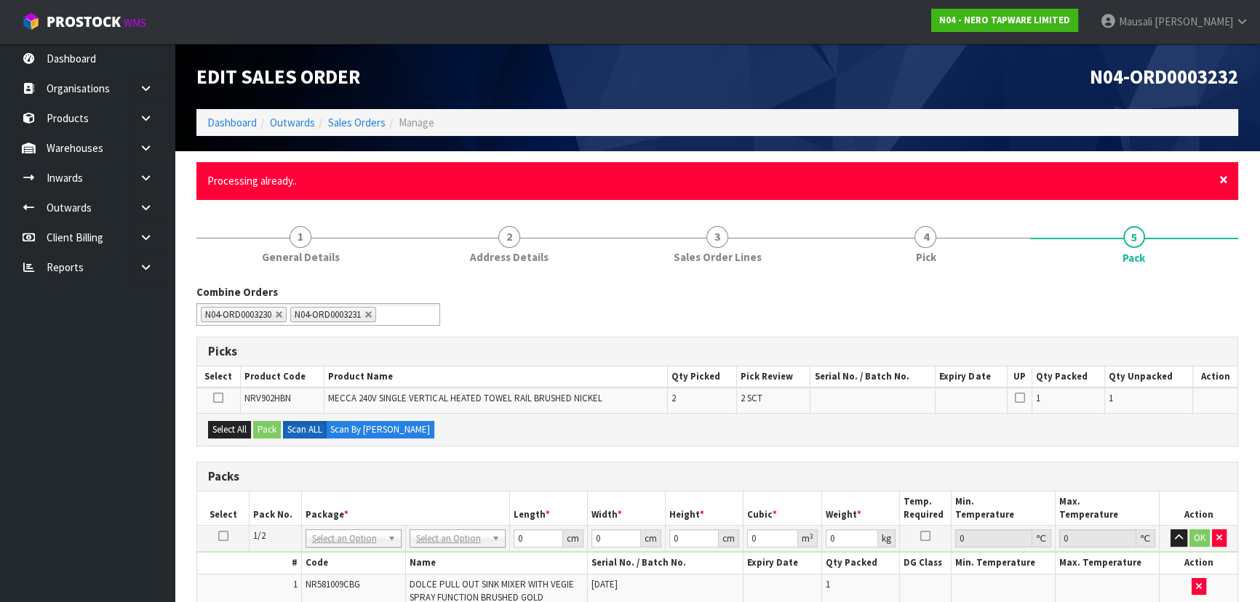
click at [1219, 181] on span "×" at bounding box center [1223, 180] width 9 height 20
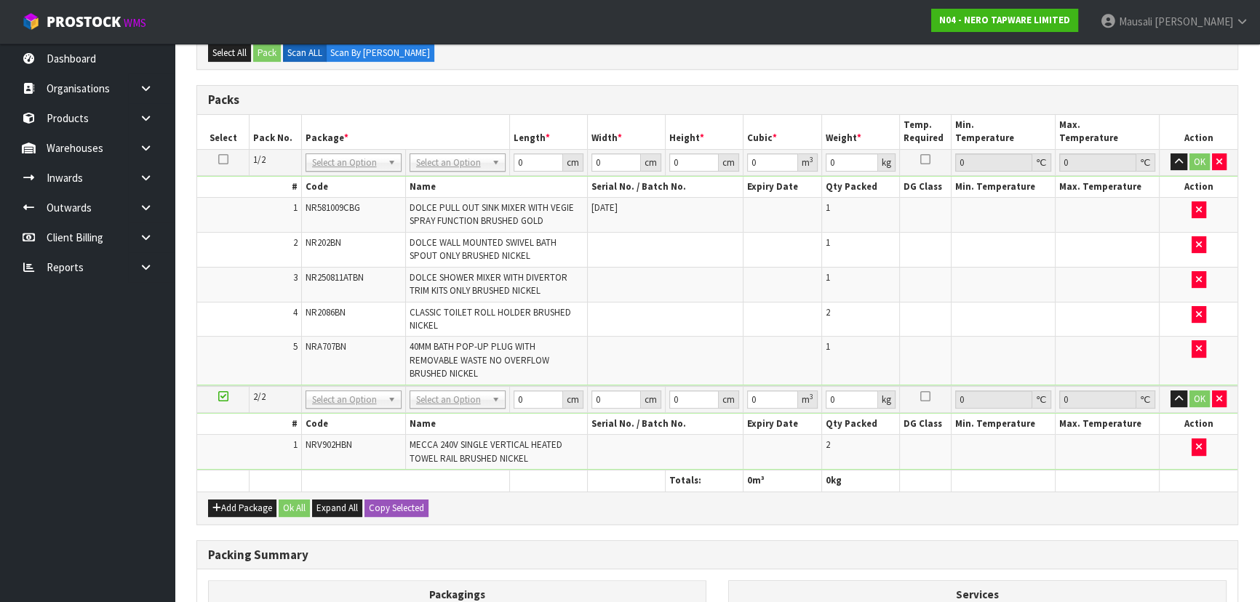
scroll to position [106, 0]
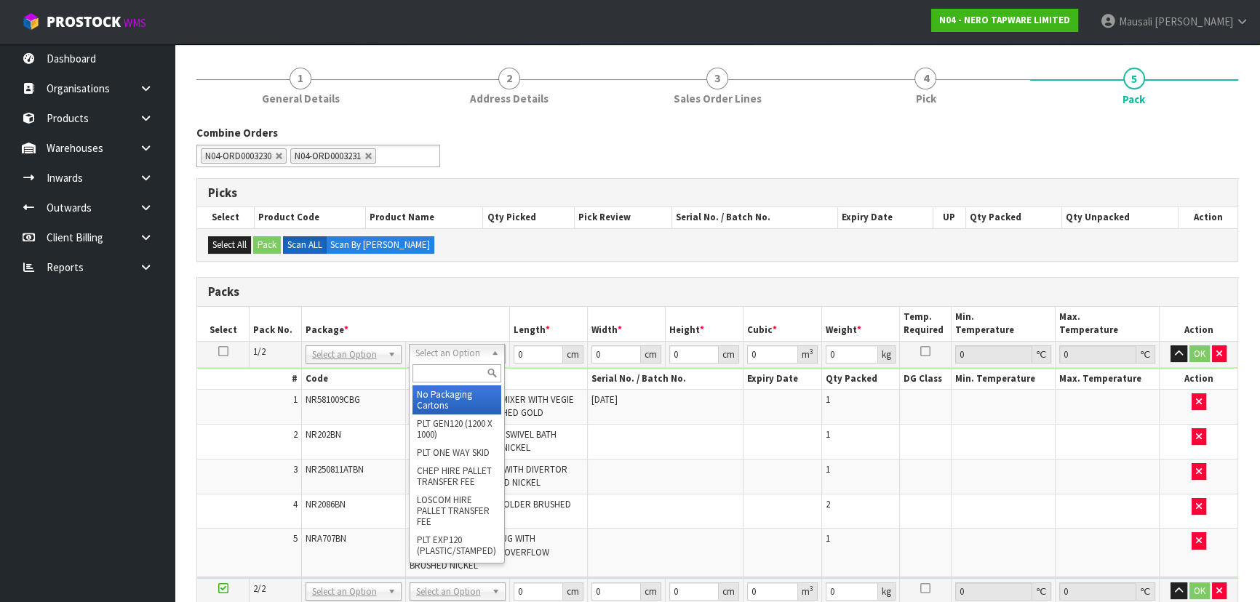
drag, startPoint x: 446, startPoint y: 350, endPoint x: 446, endPoint y: 391, distance: 40.7
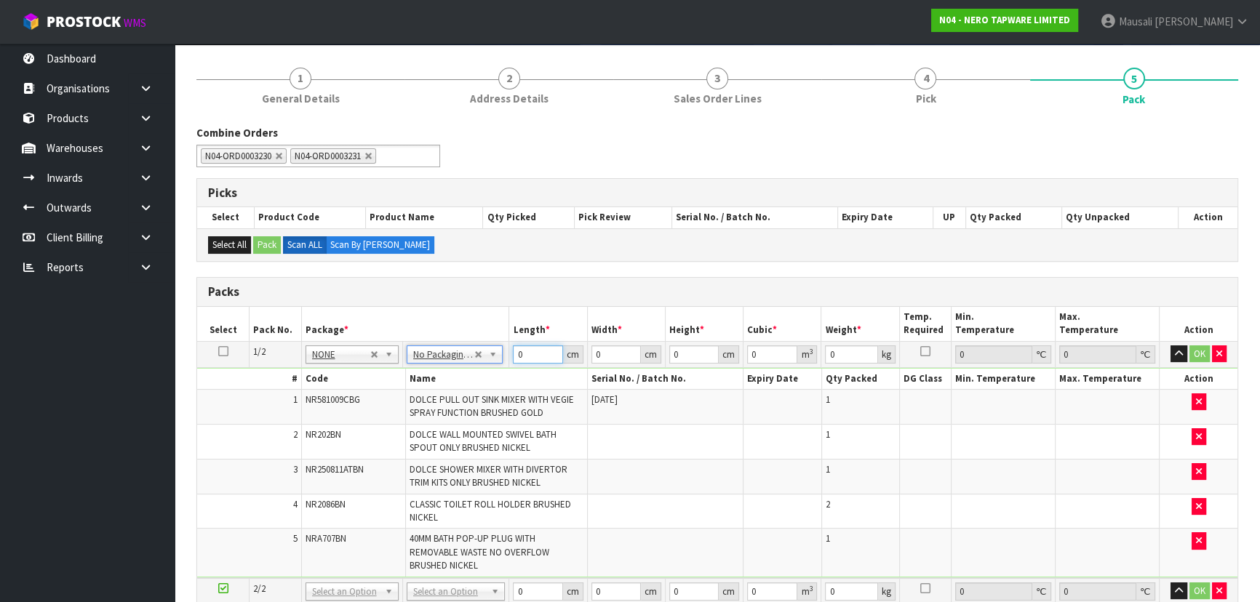
drag, startPoint x: 531, startPoint y: 353, endPoint x: 494, endPoint y: 371, distance: 41.3
click at [494, 371] on tbody "1/2 NONE 007-001 007-002 007-004 007-009 007-013 007-014 007-015 007-017 007-01…" at bounding box center [717, 459] width 1040 height 237
type input "1"
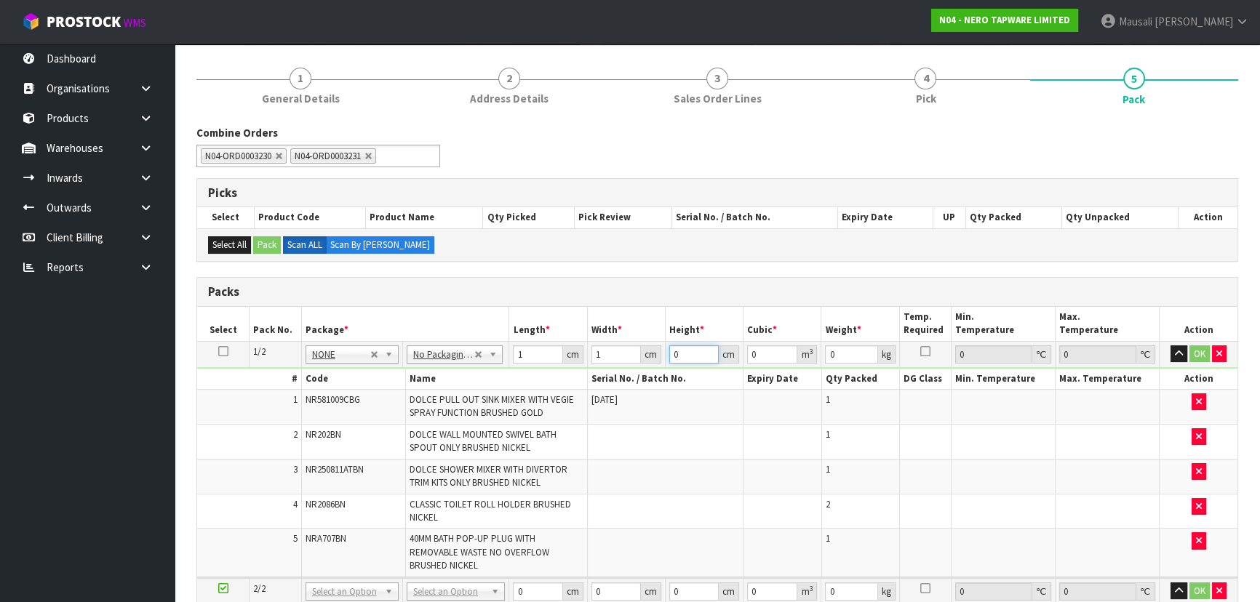
type input "0.000001"
type input "1"
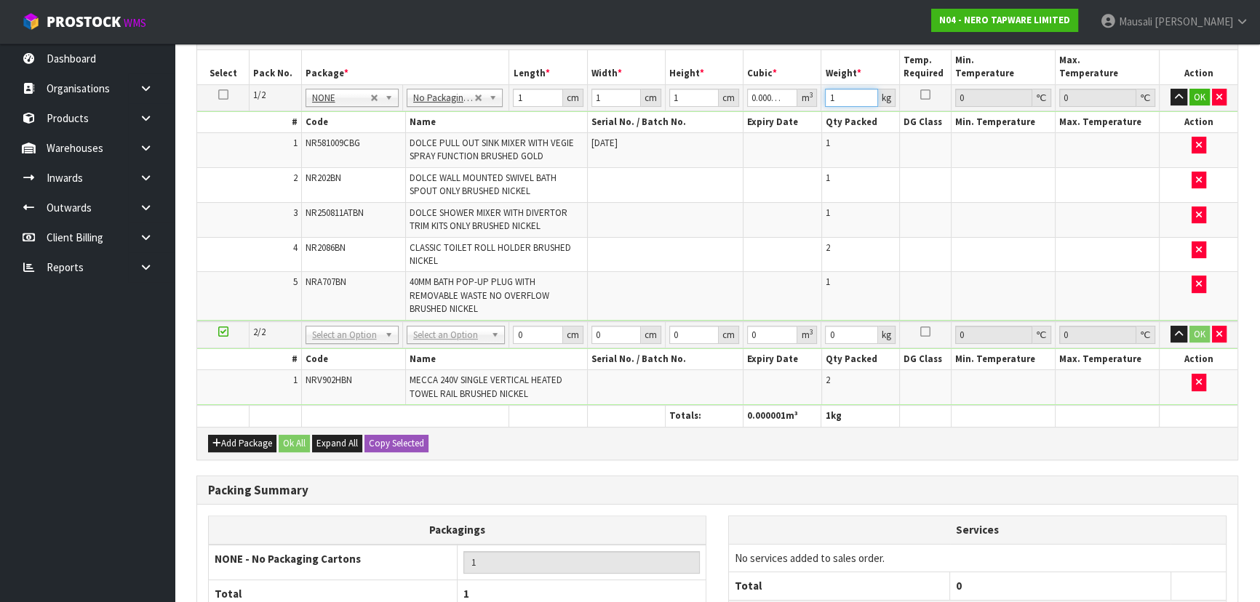
scroll to position [493, 0]
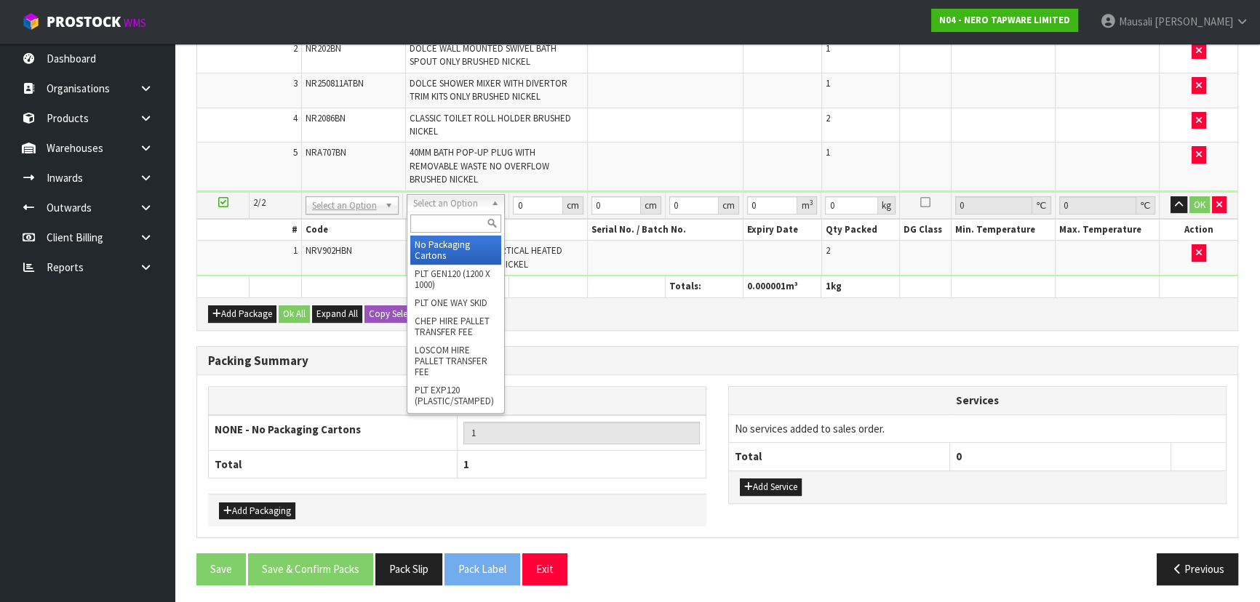
type input "1"
type input "2"
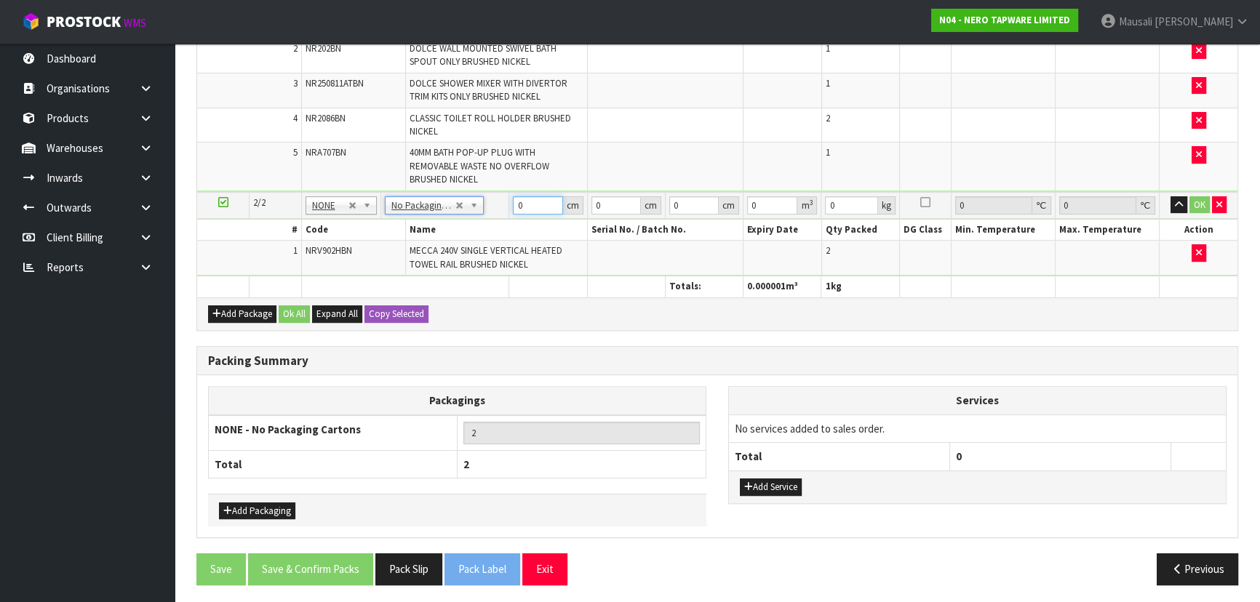
drag, startPoint x: 529, startPoint y: 204, endPoint x: 517, endPoint y: 215, distance: 16.0
click at [517, 215] on td "0 cm" at bounding box center [548, 205] width 78 height 27
type input "1"
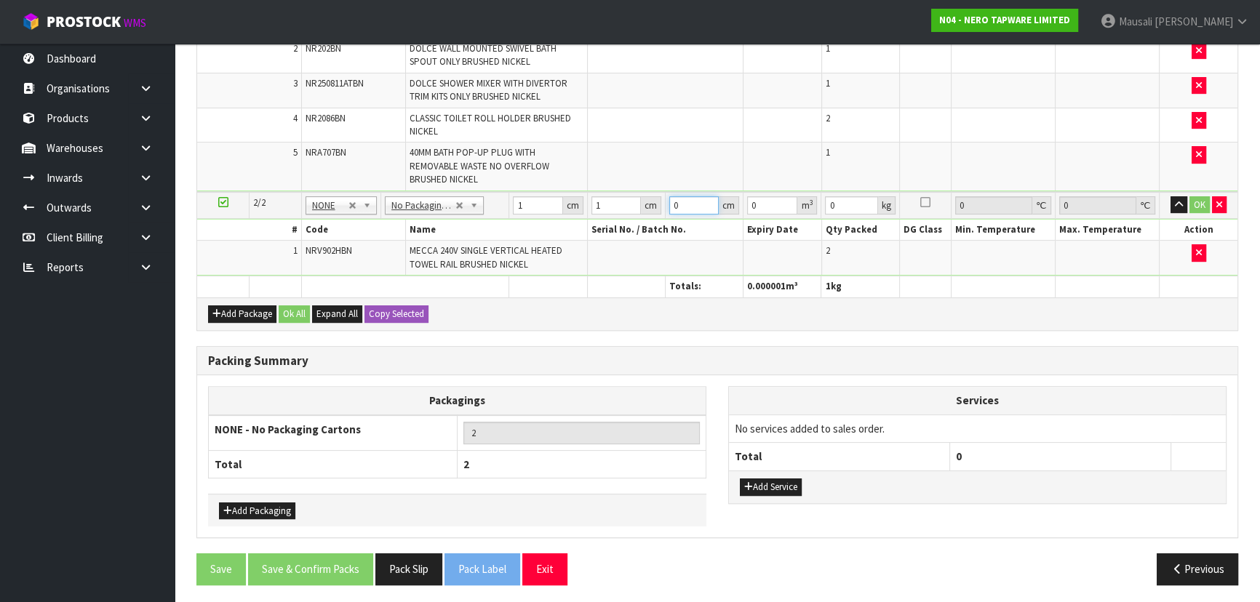
type input "0.000001"
type input "1"
click at [294, 308] on button "Ok All" at bounding box center [294, 314] width 31 height 17
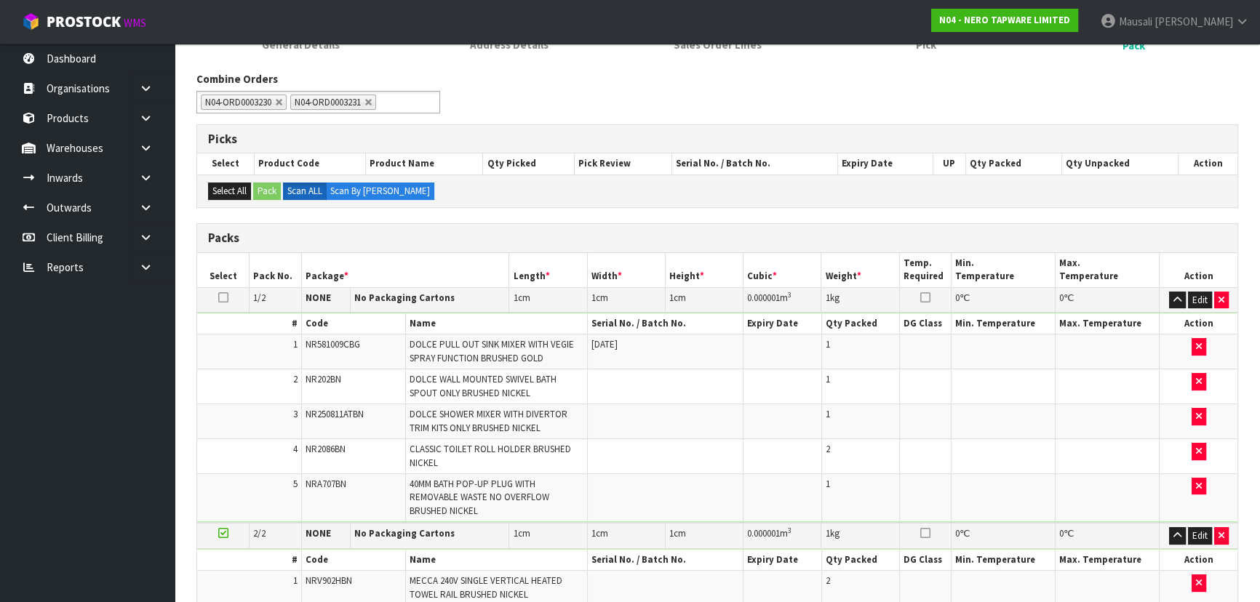
scroll to position [28, 0]
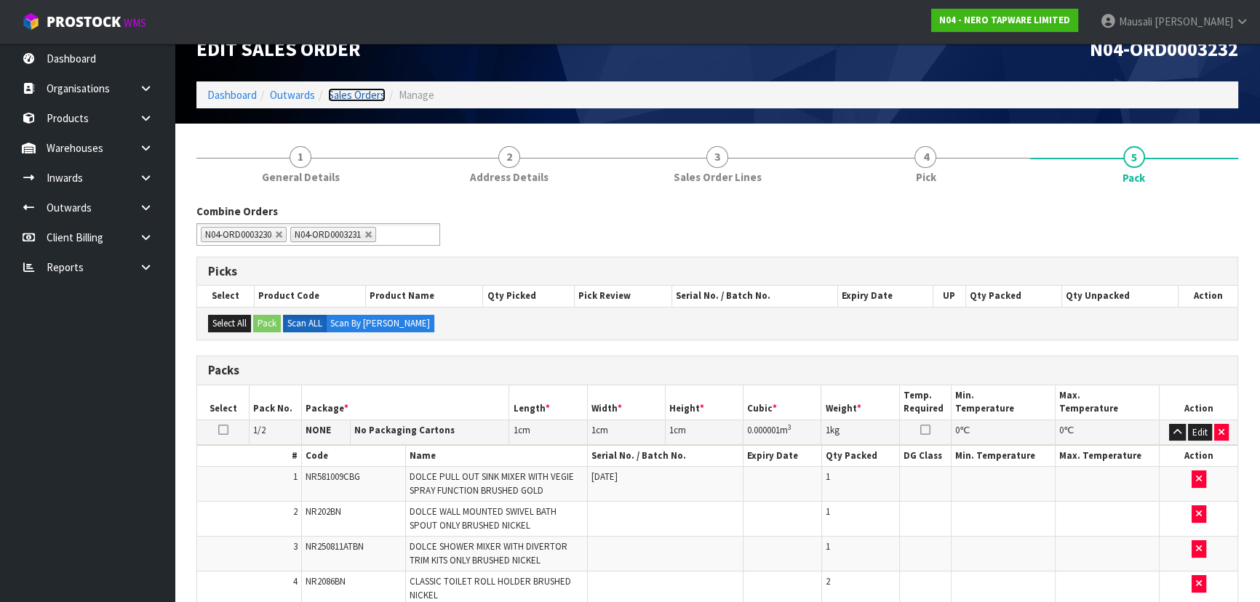
click at [355, 98] on link "Sales Orders" at bounding box center [356, 95] width 57 height 14
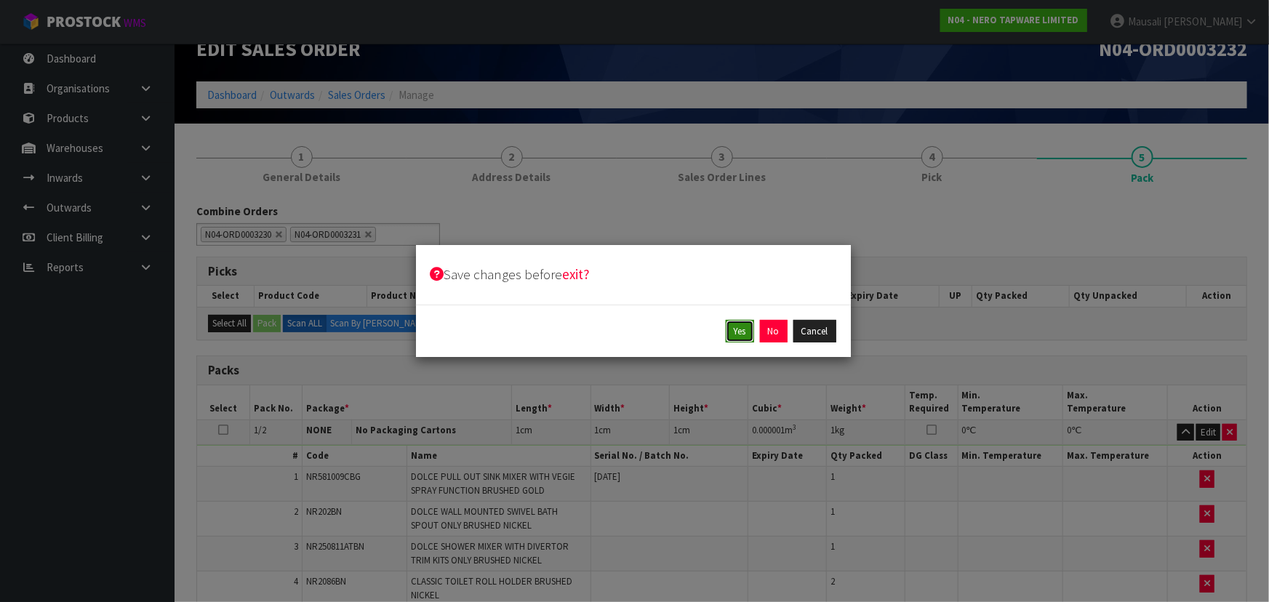
click at [737, 333] on button "Yes" at bounding box center [740, 331] width 28 height 23
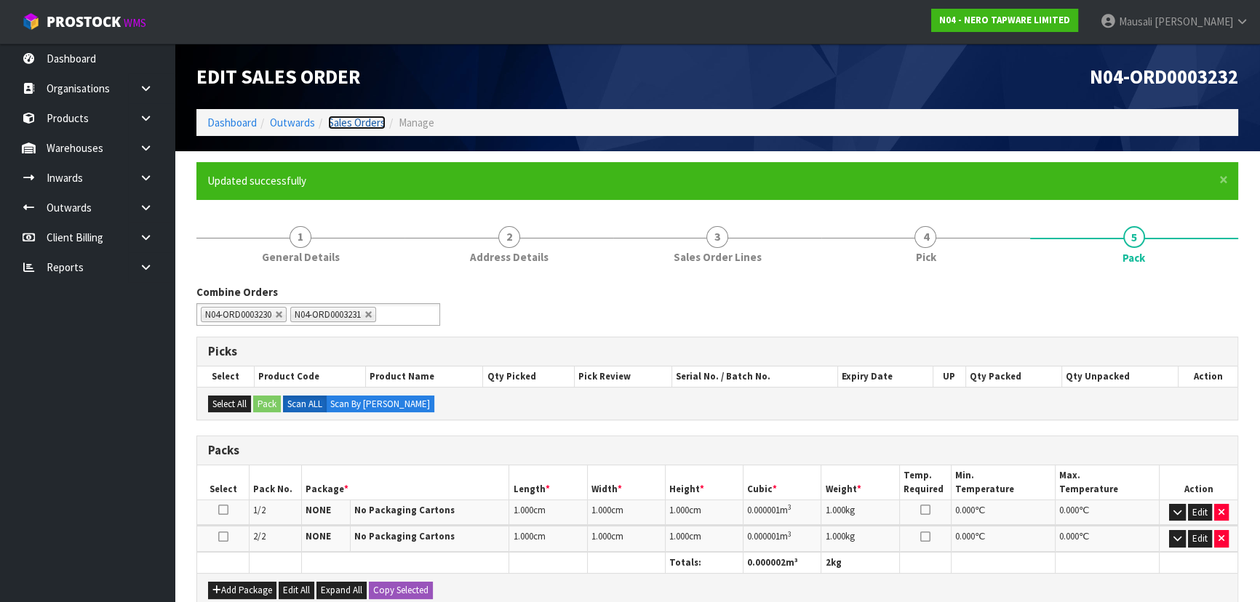
click at [345, 124] on link "Sales Orders" at bounding box center [356, 123] width 57 height 14
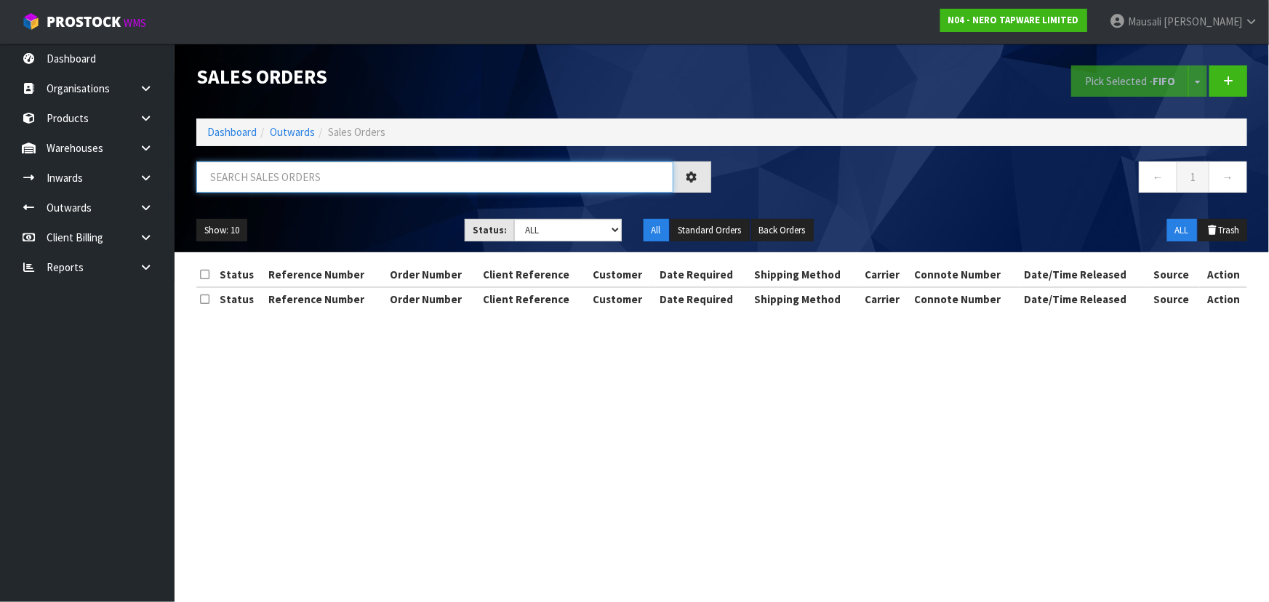
click at [237, 175] on input "text" at bounding box center [434, 177] width 477 height 31
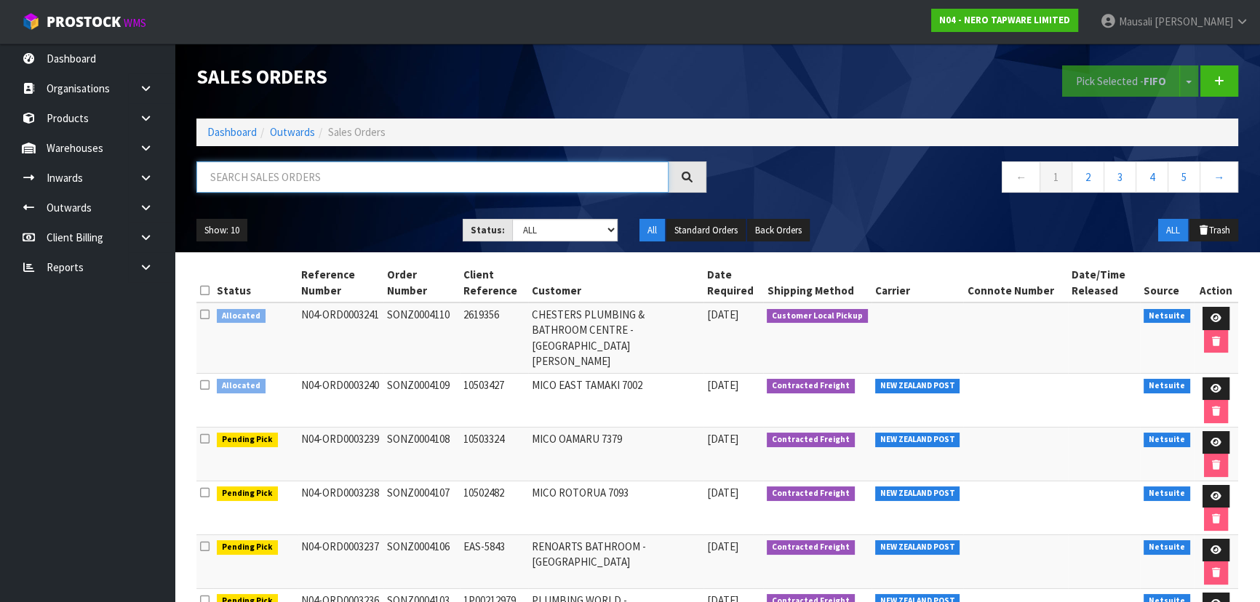
click at [250, 175] on input "text" at bounding box center [432, 177] width 472 height 31
type input "JOB-0416835"
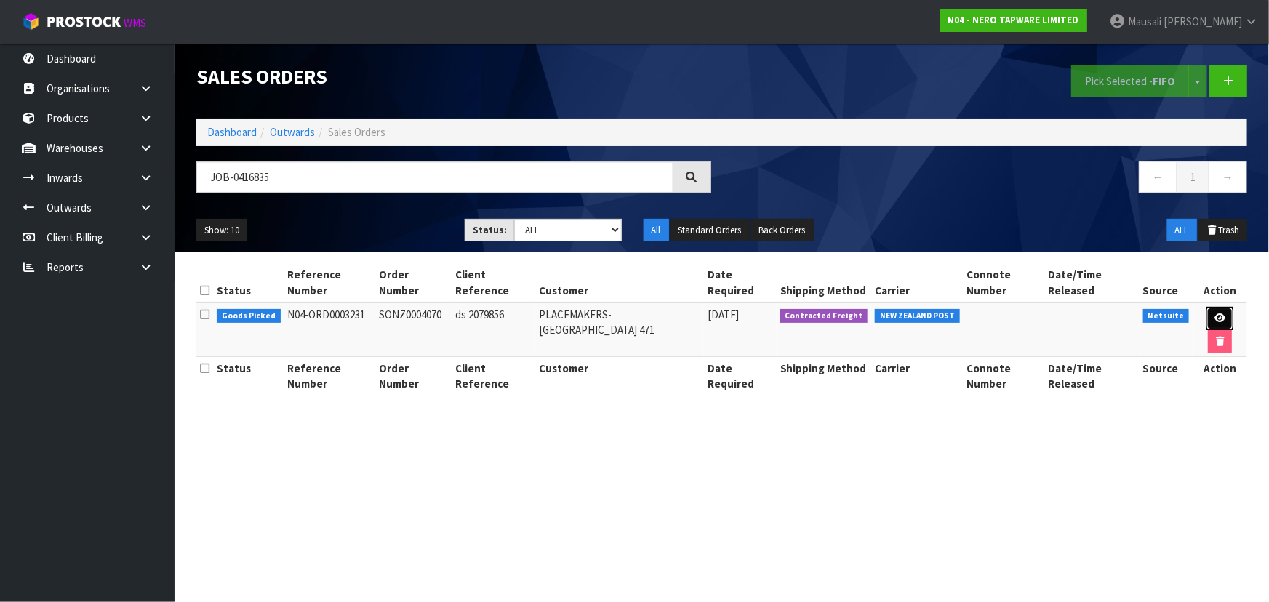
click at [1221, 312] on link at bounding box center [1220, 318] width 27 height 23
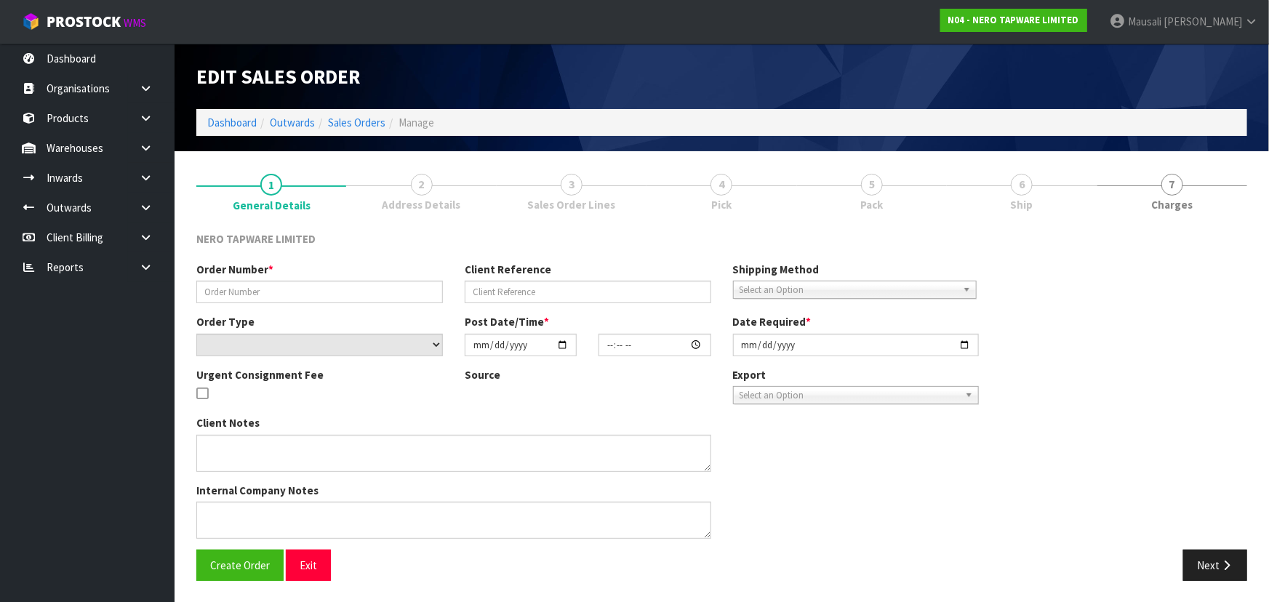
type input "SONZ0004070"
type input "ds 2079856"
select select "number:0"
type input "[DATE]"
type input "12:00:10.000"
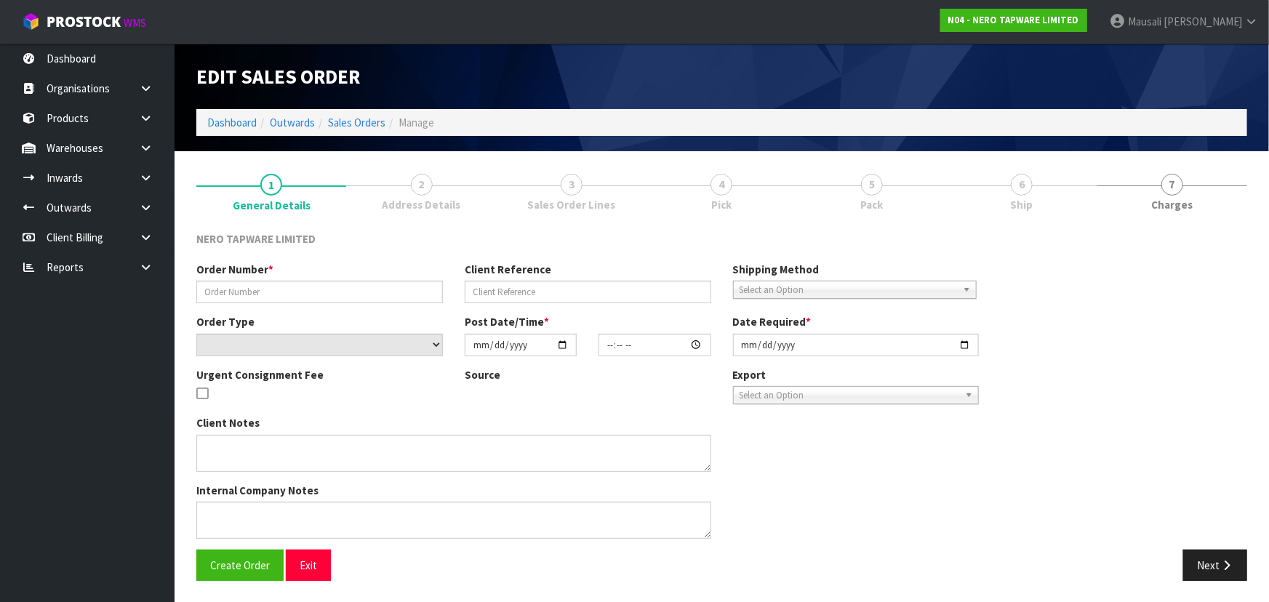
type input "[DATE]"
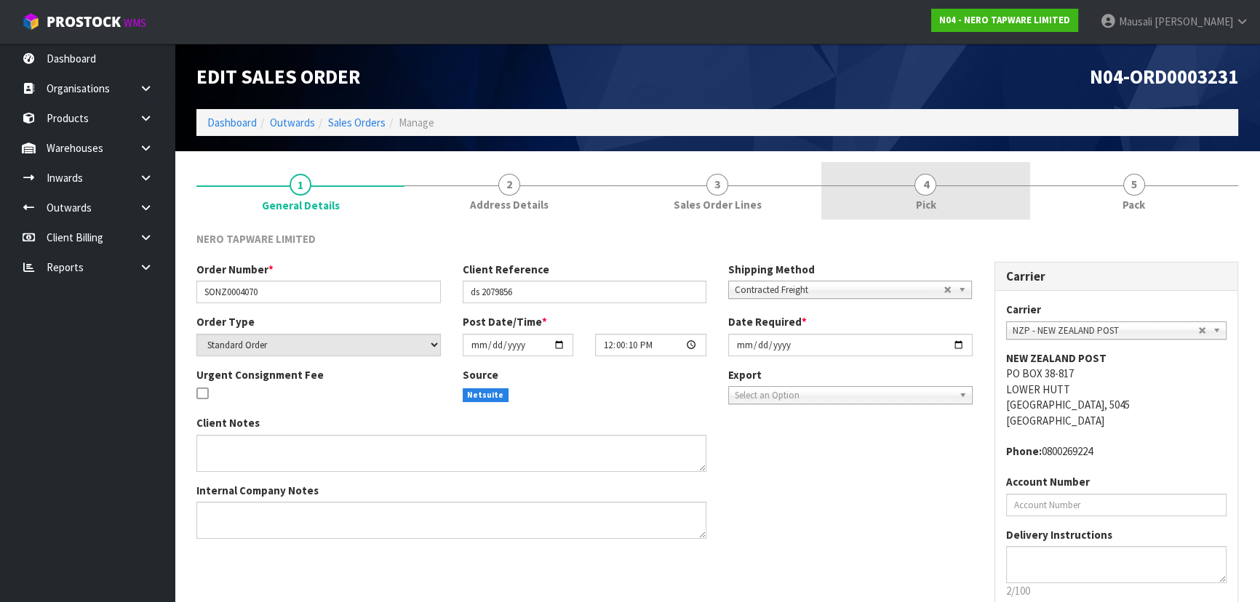
click at [924, 195] on link "4 Pick" at bounding box center [925, 190] width 208 height 57
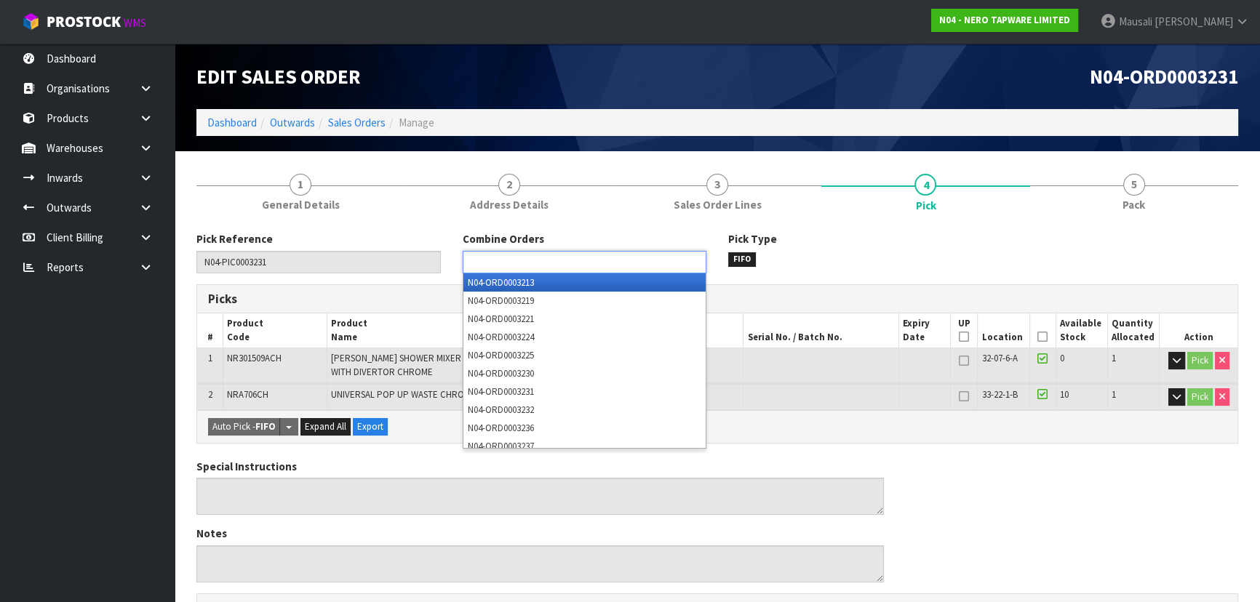
click at [493, 261] on input "text" at bounding box center [520, 262] width 107 height 18
type input "3231"
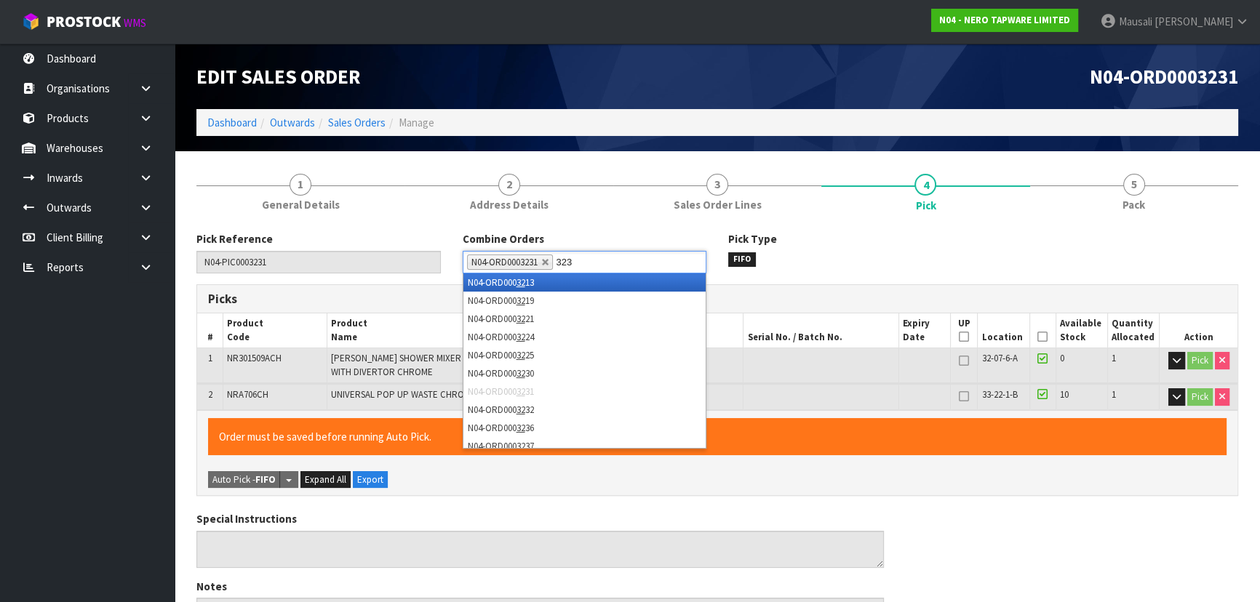
type input "3232"
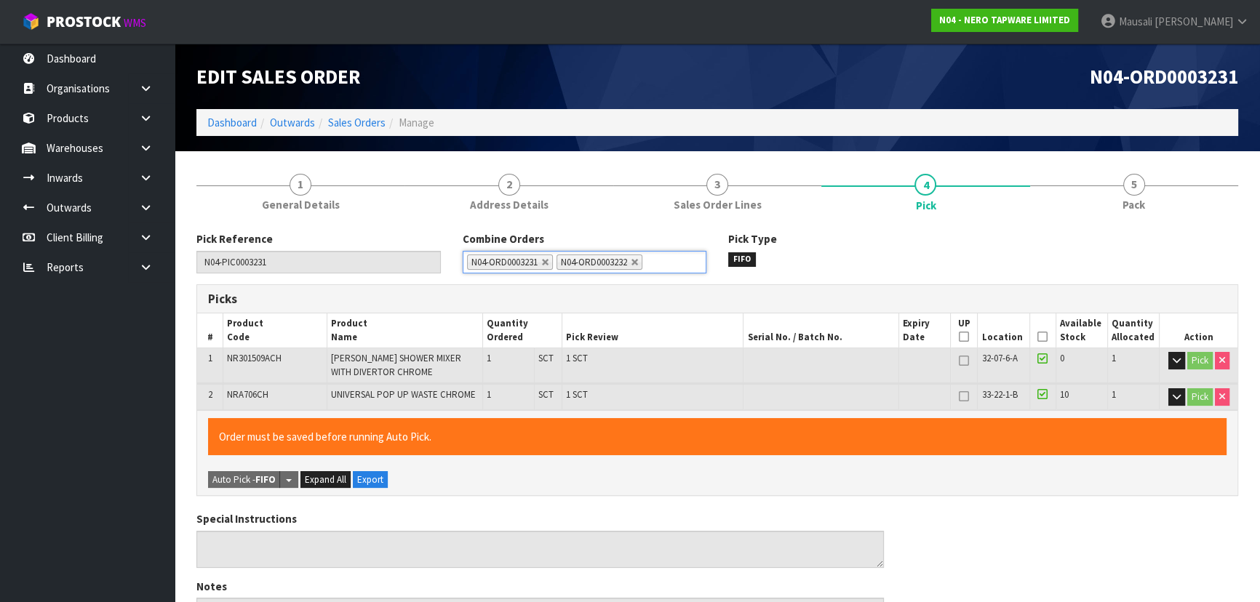
click at [1040, 337] on icon at bounding box center [1042, 337] width 10 height 1
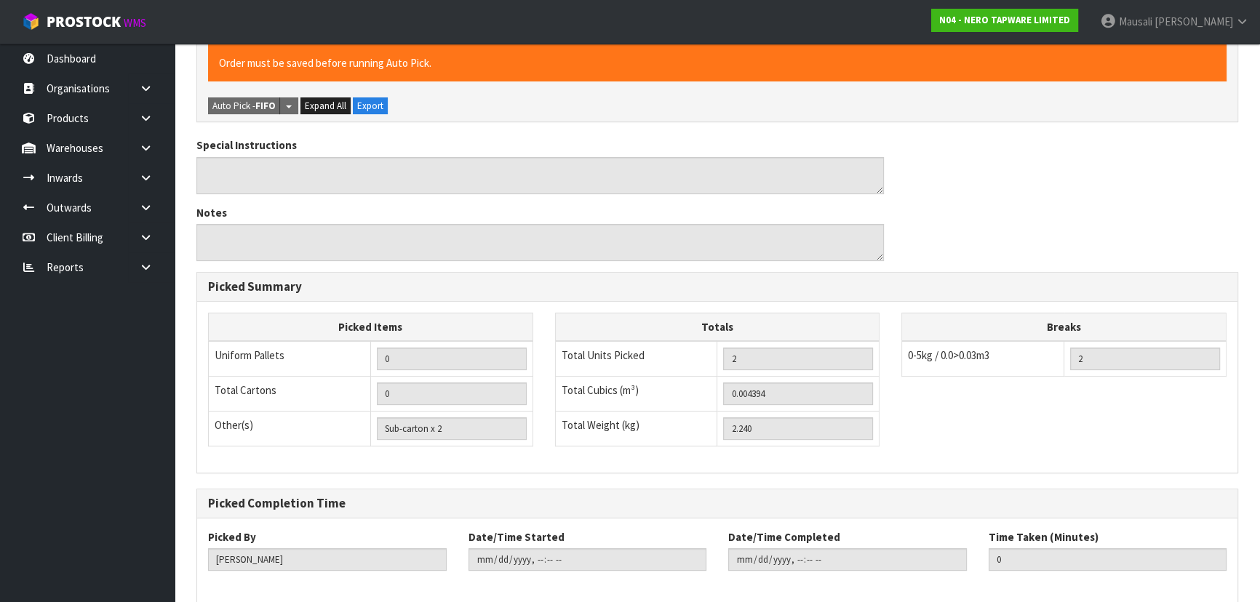
scroll to position [442, 0]
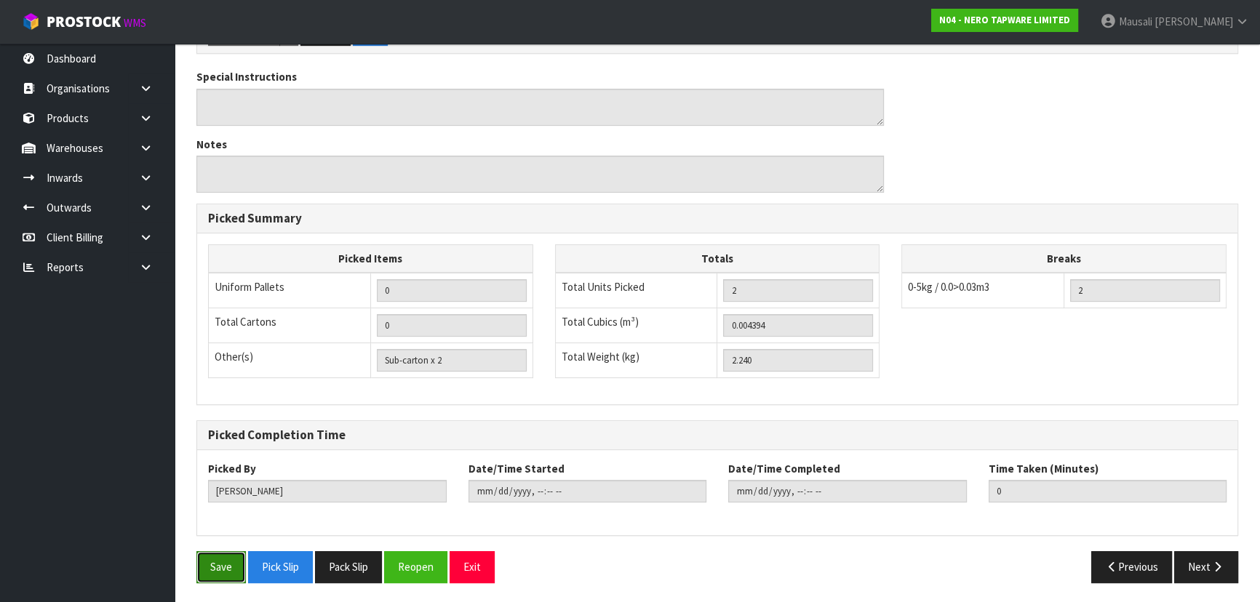
click at [215, 570] on button "Save" at bounding box center [220, 566] width 49 height 31
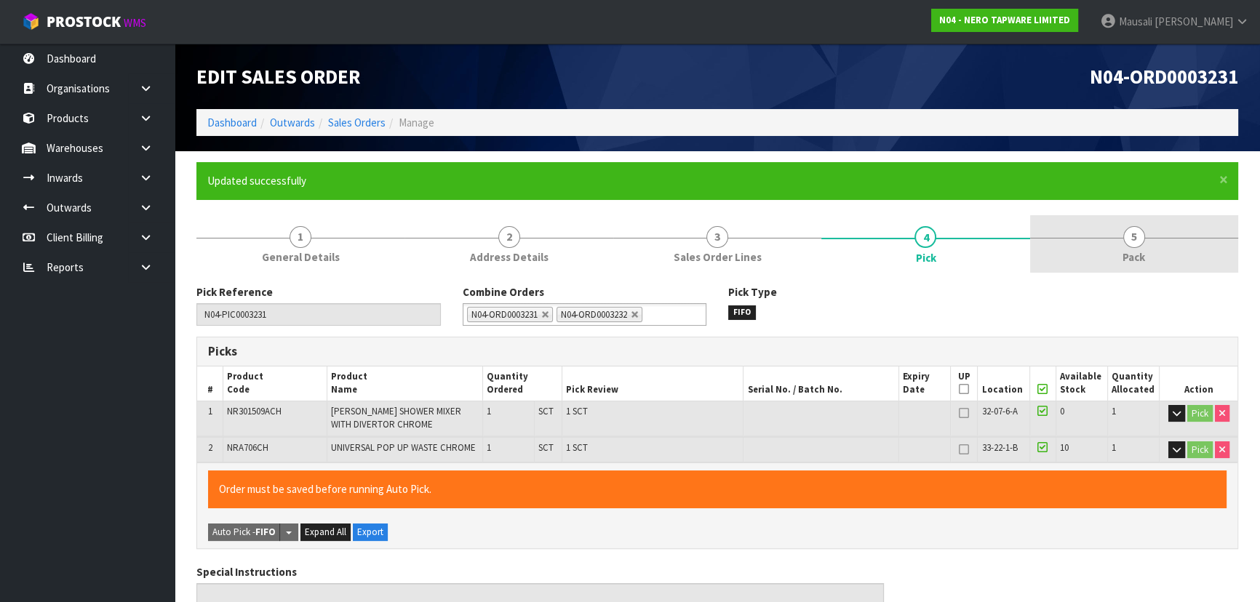
type input "[PERSON_NAME]"
type input "2025-10-09T15:34:52"
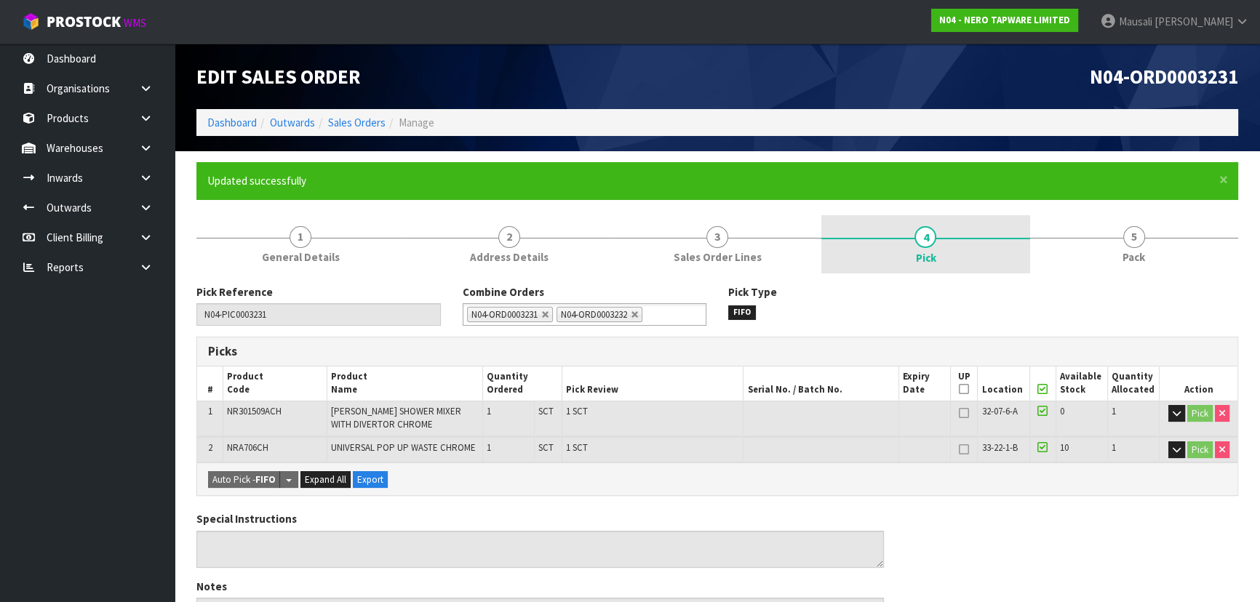
drag, startPoint x: 1125, startPoint y: 243, endPoint x: 1019, endPoint y: 249, distance: 105.6
click at [1125, 242] on span "5" at bounding box center [1134, 237] width 22 height 22
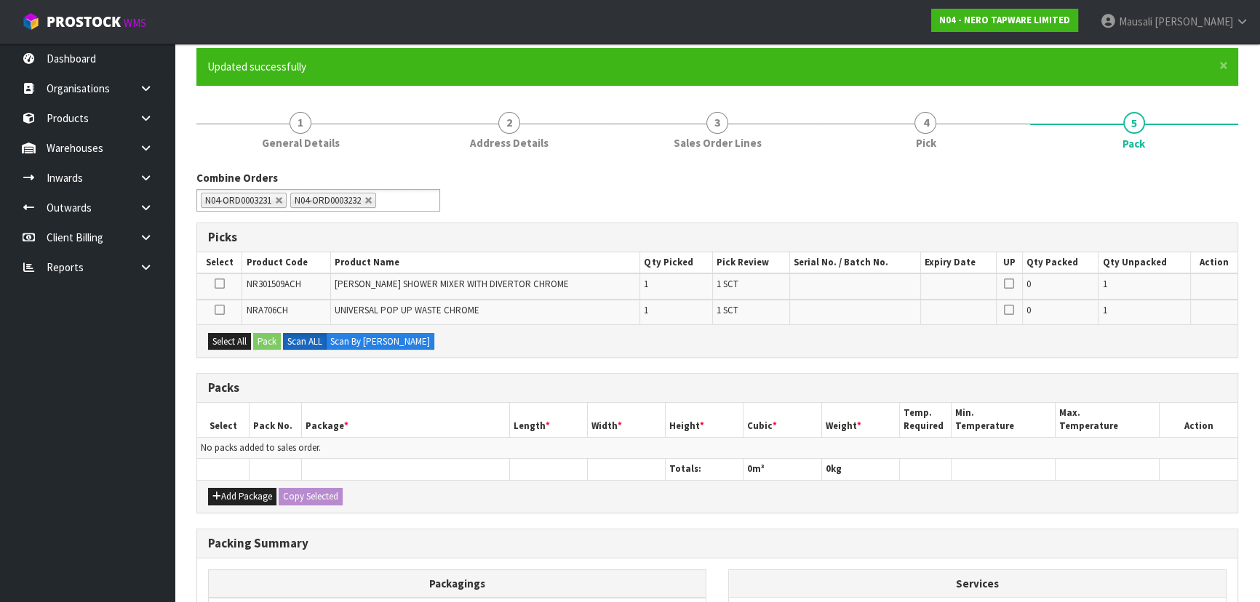
scroll to position [198, 0]
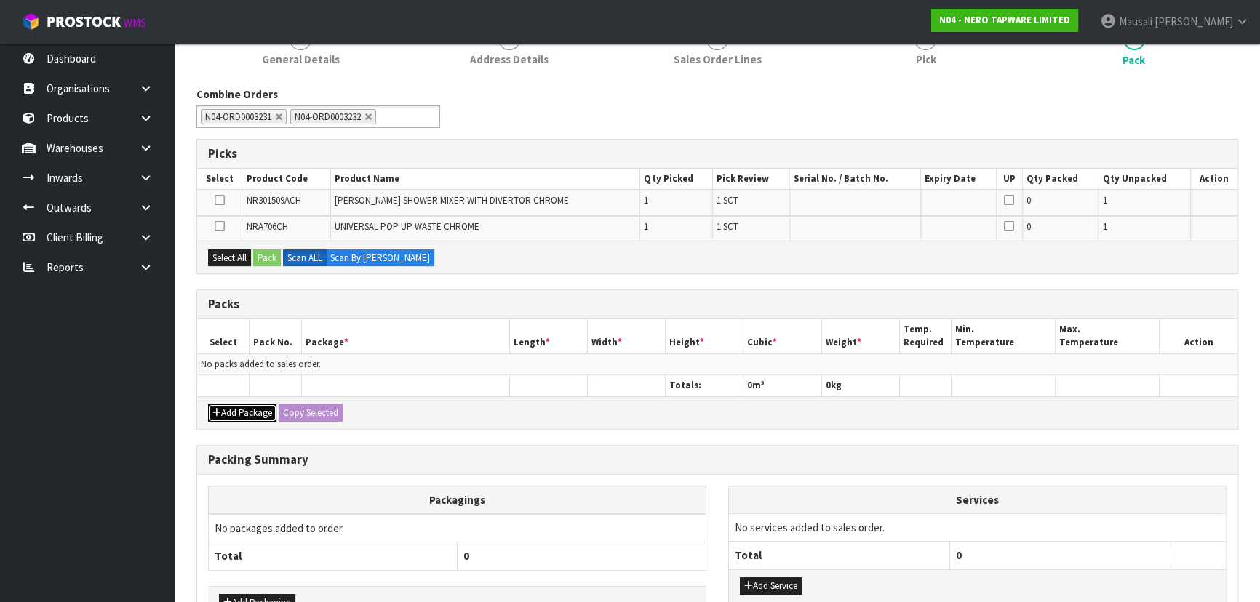
drag, startPoint x: 235, startPoint y: 405, endPoint x: 210, endPoint y: 384, distance: 32.5
click at [232, 405] on button "Add Package" at bounding box center [242, 412] width 68 height 17
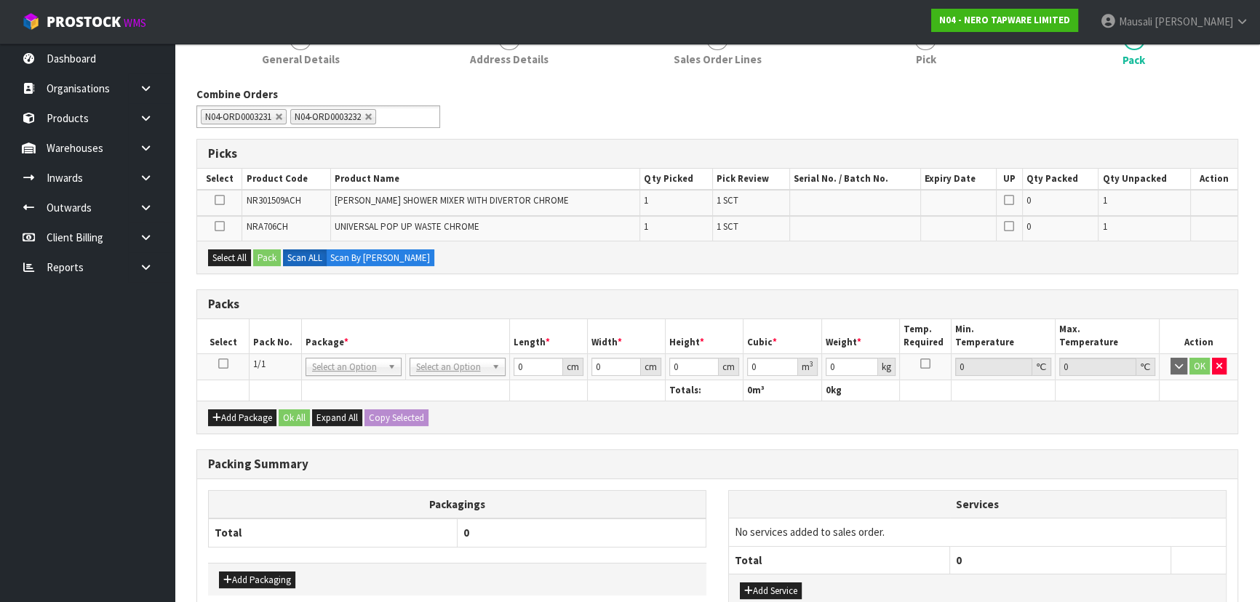
click at [218, 364] on icon at bounding box center [223, 364] width 10 height 1
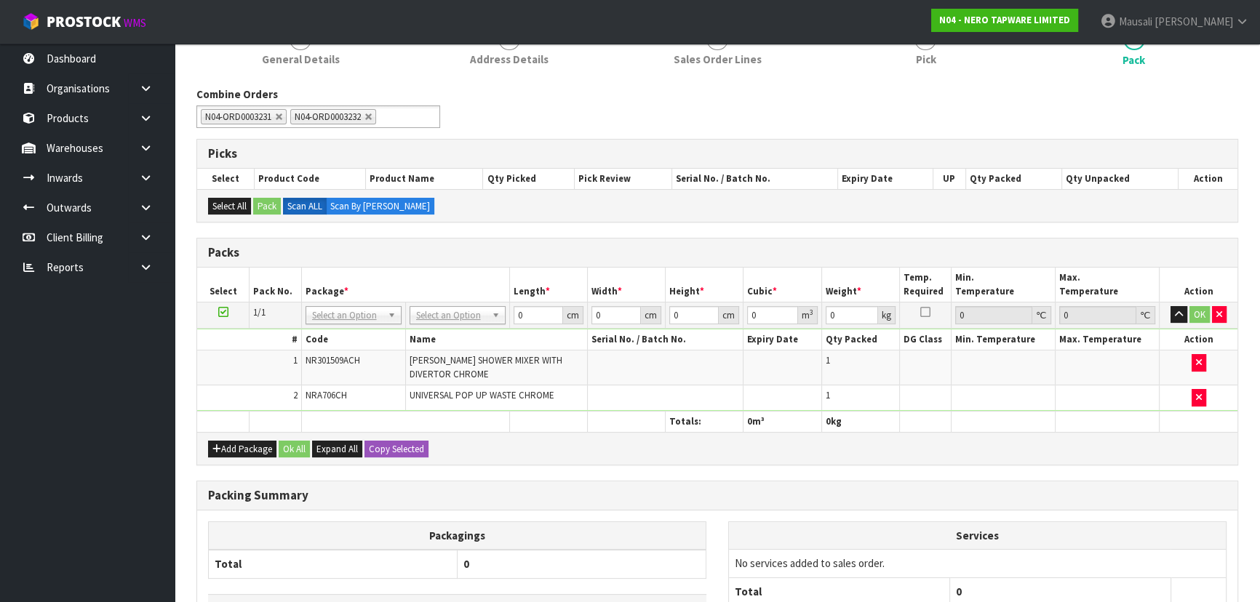
drag, startPoint x: 441, startPoint y: 311, endPoint x: 451, endPoint y: 319, distance: 12.5
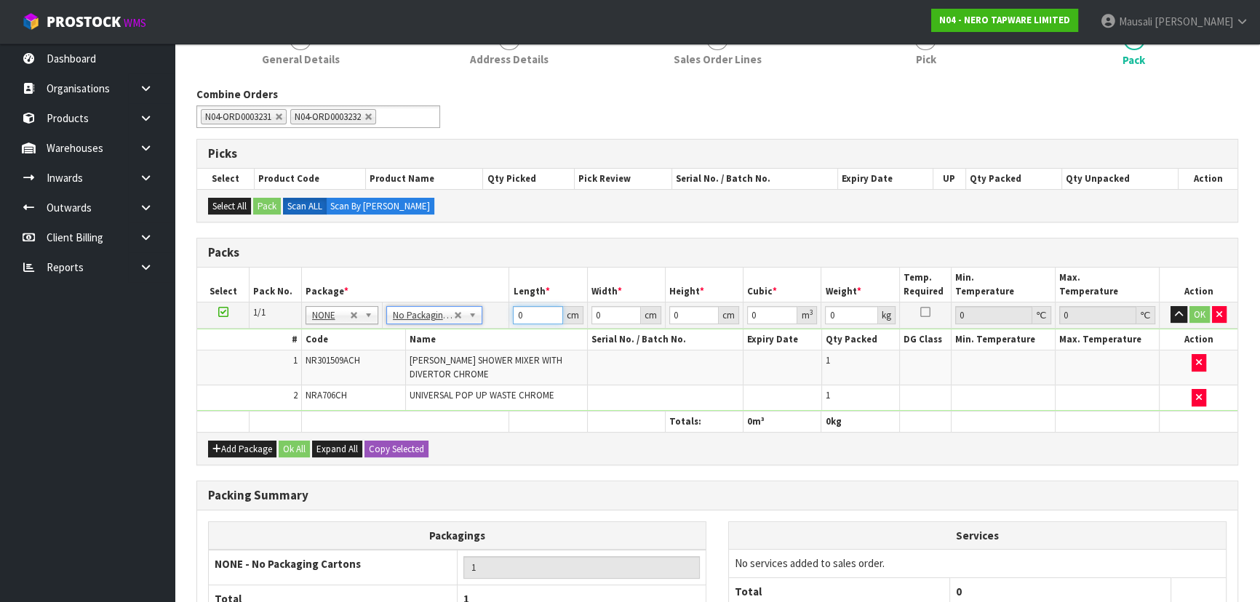
drag, startPoint x: 517, startPoint y: 319, endPoint x: 482, endPoint y: 326, distance: 35.0
click at [482, 326] on tbody "1/1 NONE 007-001 007-002 007-004 007-009 007-013 007-014 007-015 007-017 007-01…" at bounding box center [717, 356] width 1040 height 109
drag, startPoint x: 535, startPoint y: 311, endPoint x: 482, endPoint y: 322, distance: 54.8
click at [482, 322] on tr "1/1 NONE 007-001 007-002 007-004 007-009 007-013 007-014 007-015 007-017 007-01…" at bounding box center [717, 315] width 1040 height 26
type input "1"
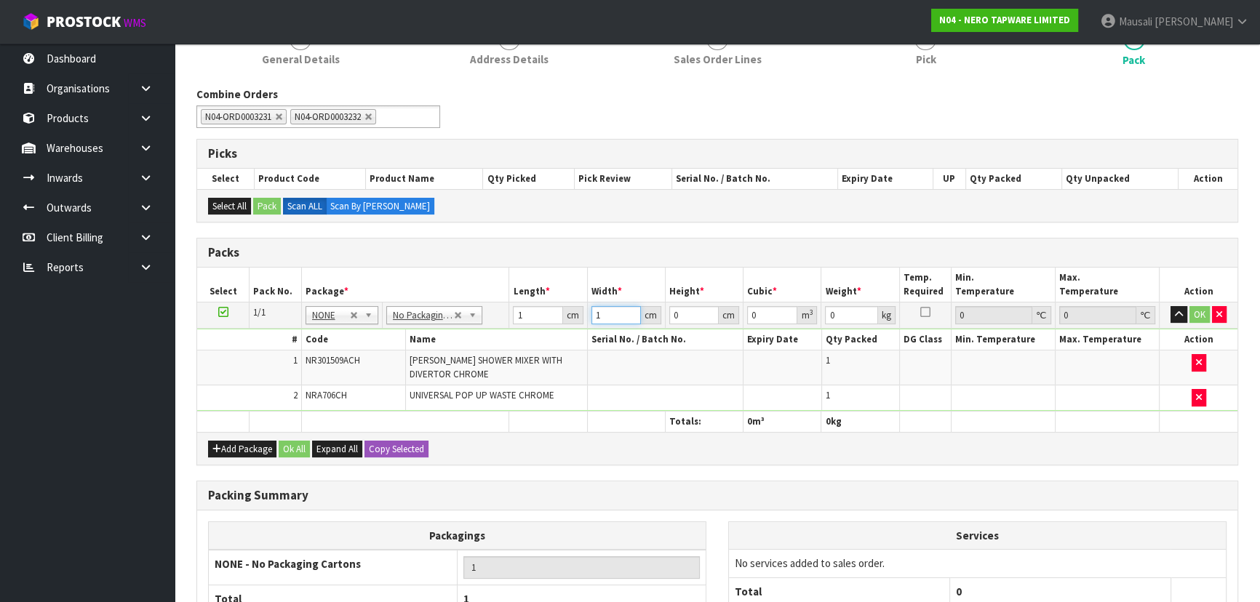
type input "1"
type input "0.000001"
type input "1"
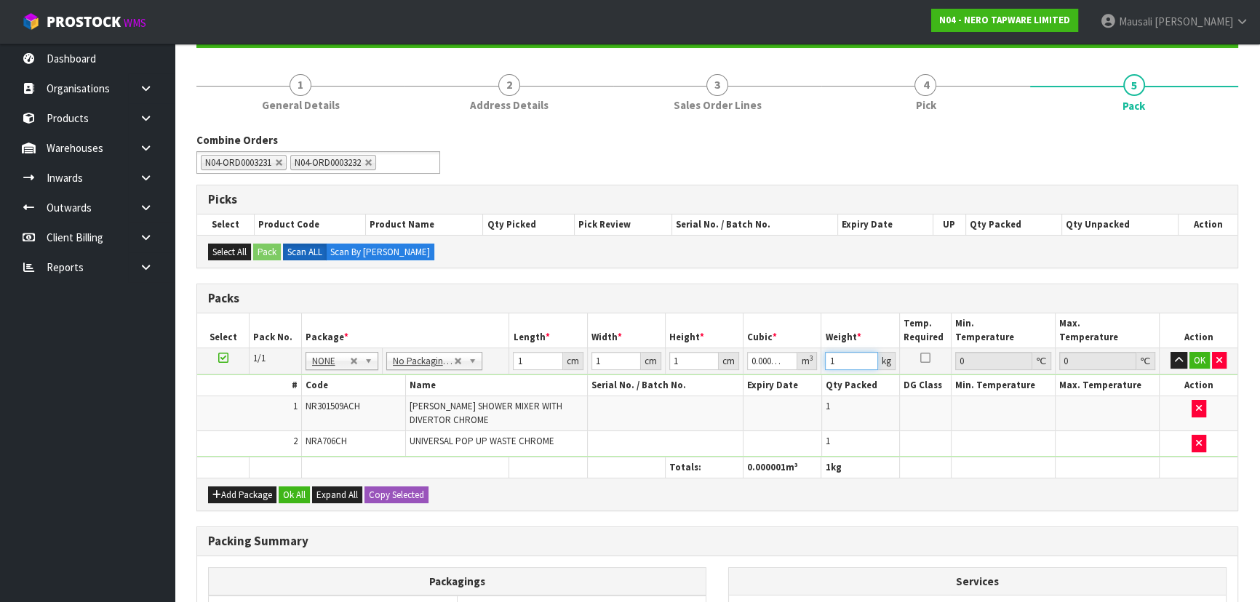
scroll to position [132, 0]
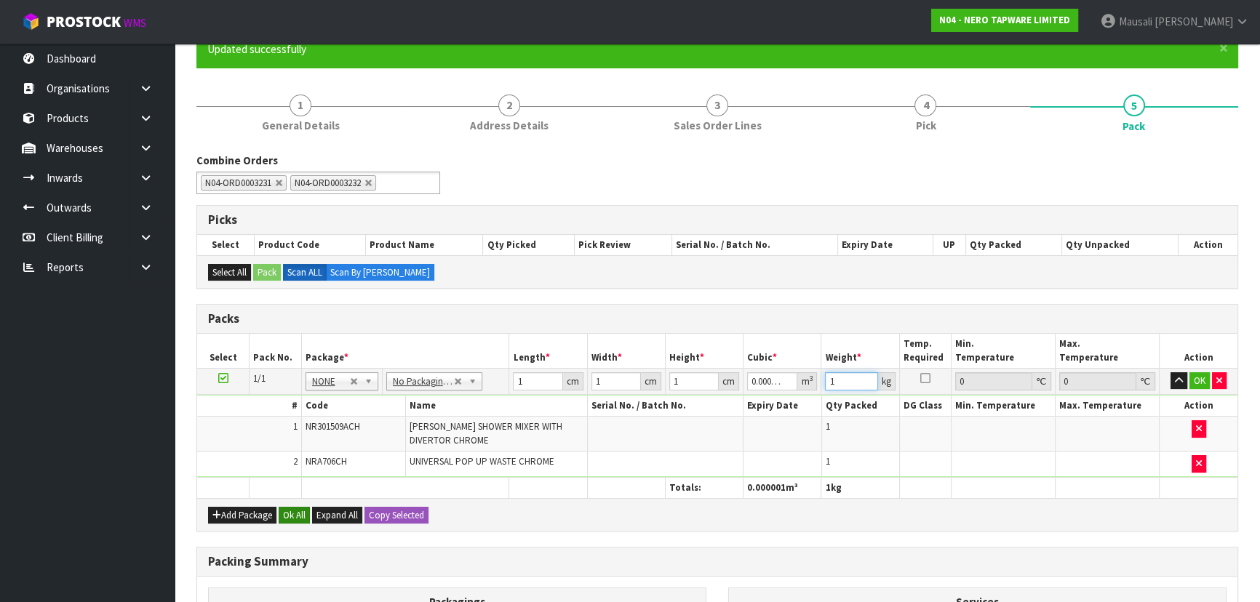
type input "1"
click at [295, 511] on button "Ok All" at bounding box center [294, 515] width 31 height 17
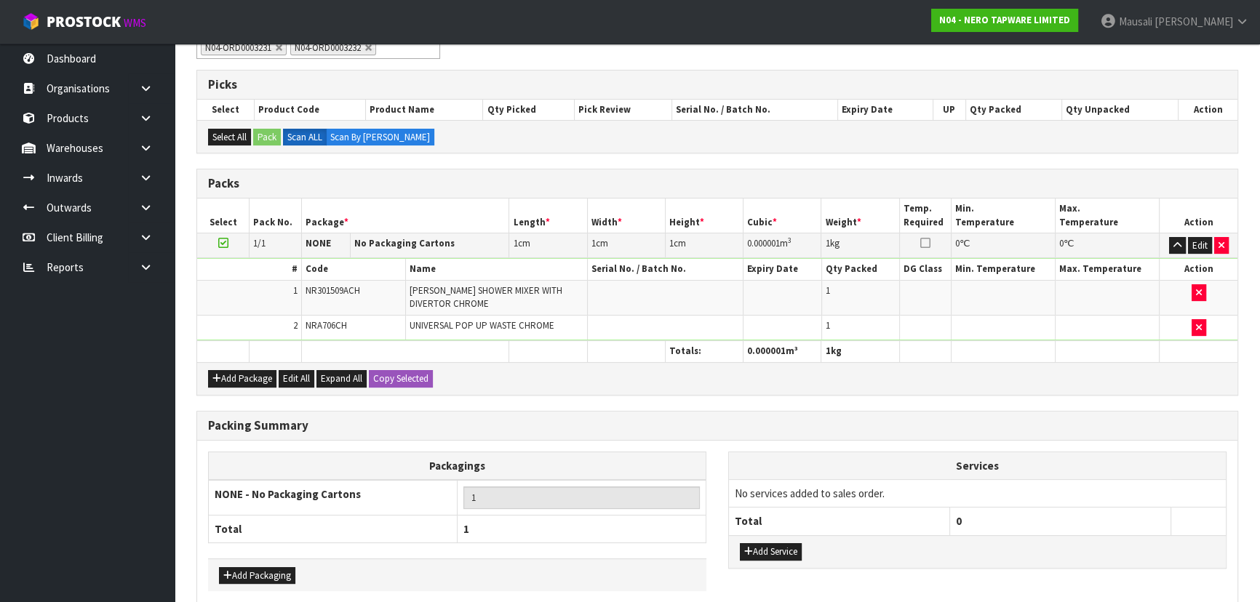
scroll to position [332, 0]
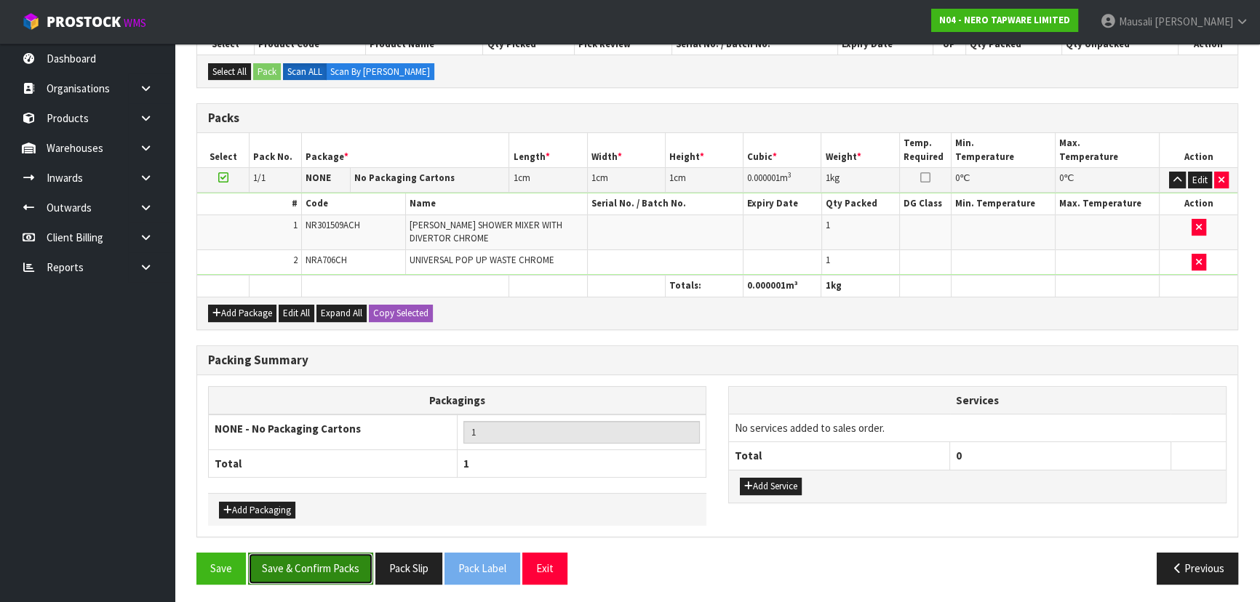
click at [340, 567] on button "Save & Confirm Packs" at bounding box center [310, 568] width 125 height 31
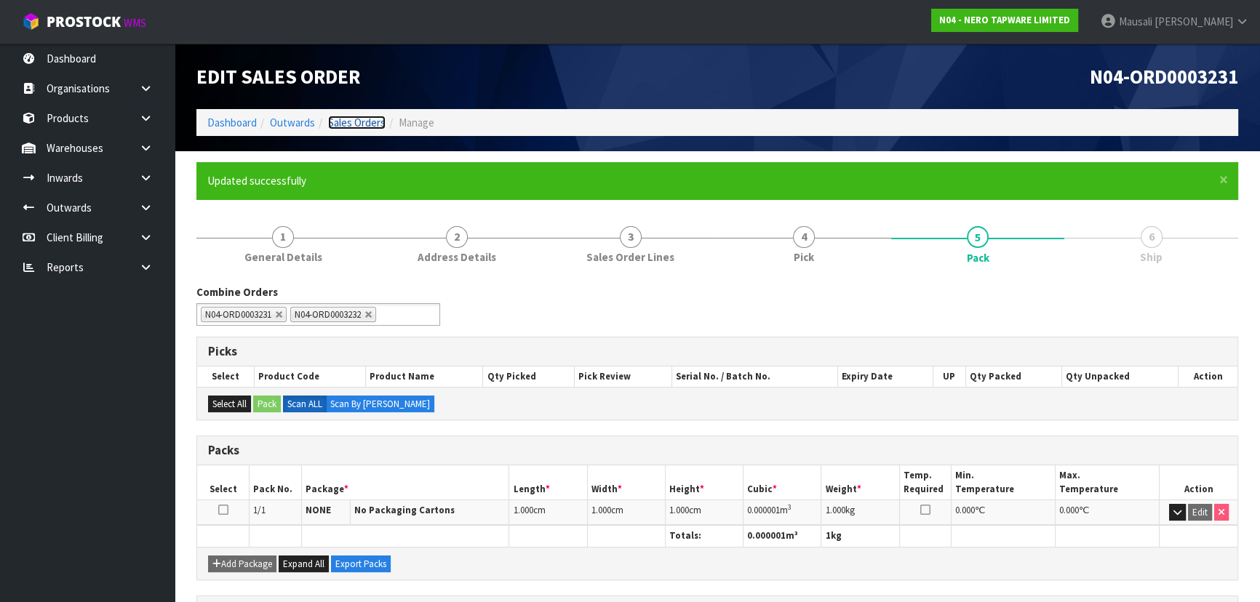
click at [354, 123] on link "Sales Orders" at bounding box center [356, 123] width 57 height 14
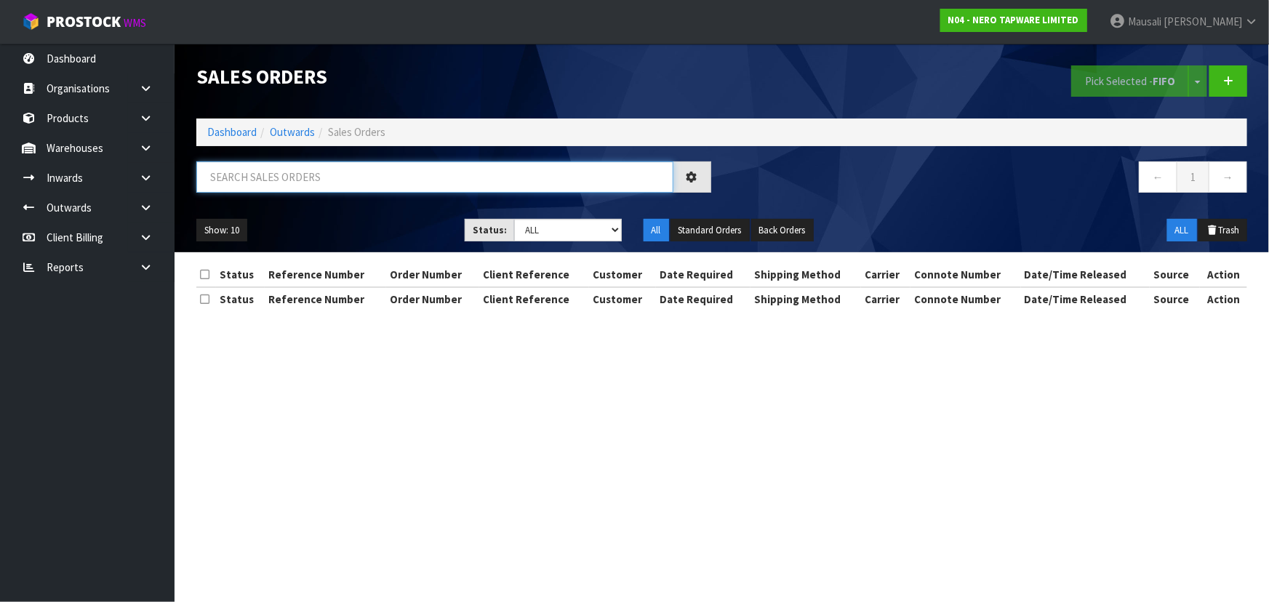
click at [268, 174] on input "text" at bounding box center [434, 177] width 477 height 31
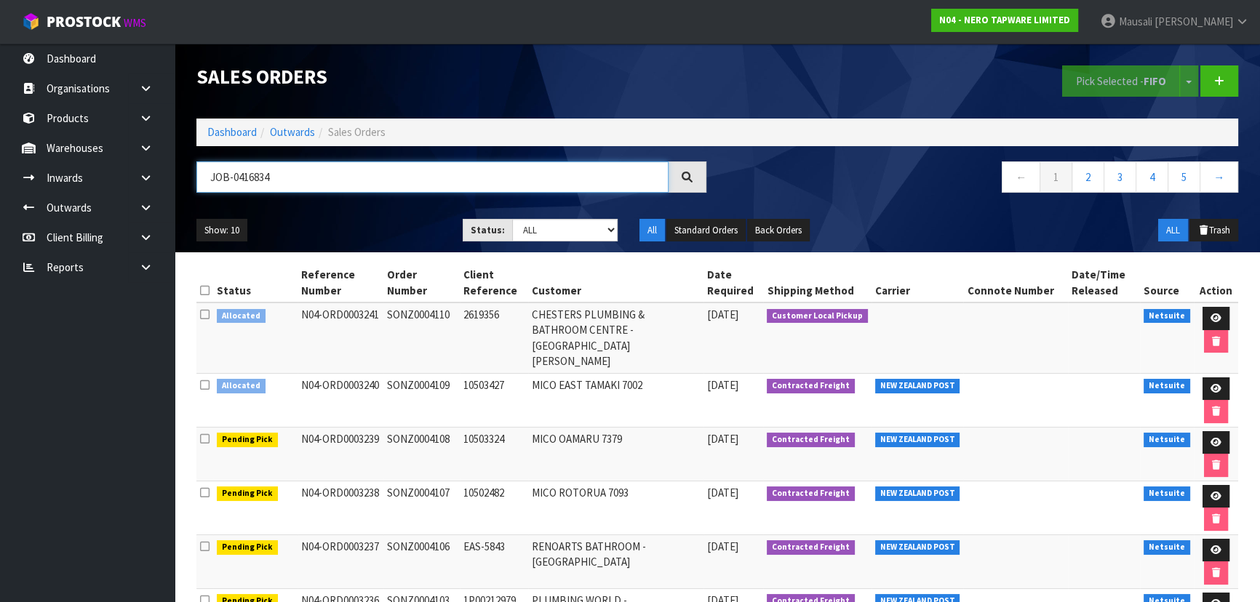
type input "JOB-0416834"
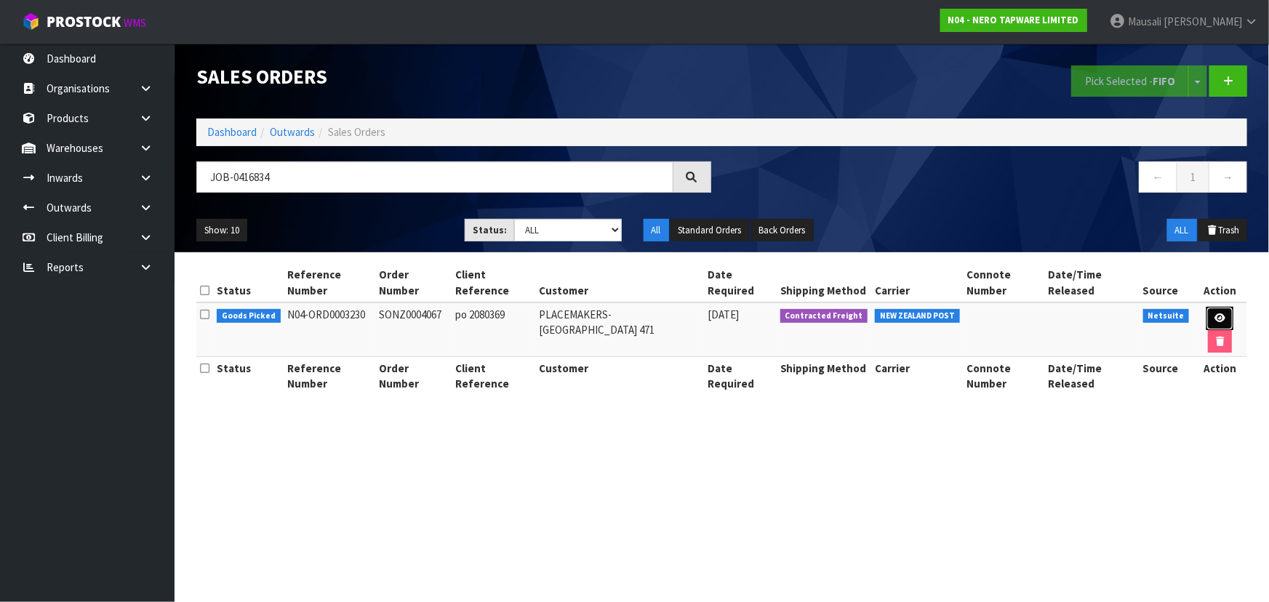
click at [1219, 311] on link at bounding box center [1220, 318] width 27 height 23
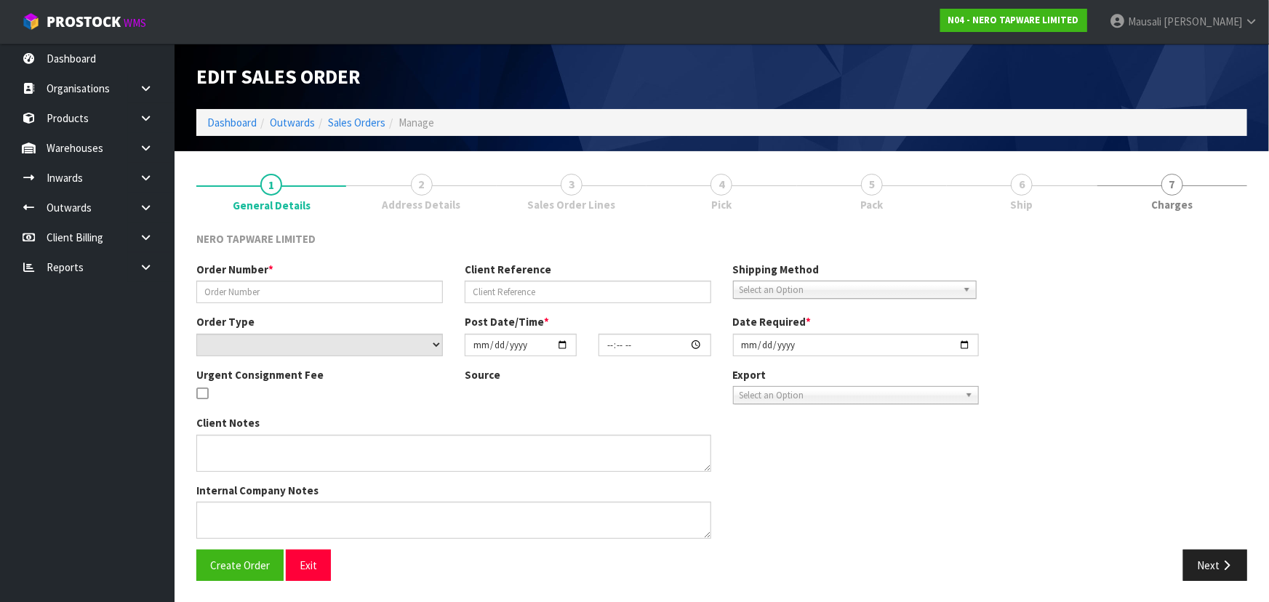
type input "SONZ0004067"
type input "po 2080369"
select select "number:0"
type input "[DATE]"
type input "12:00:07.000"
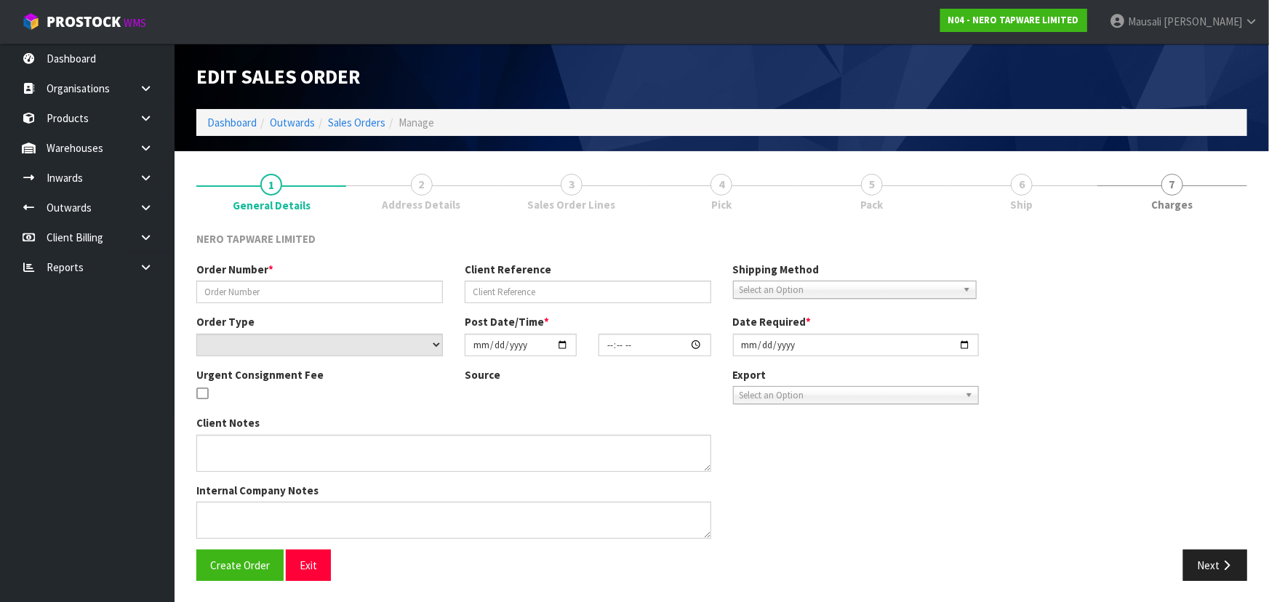
type input "[DATE]"
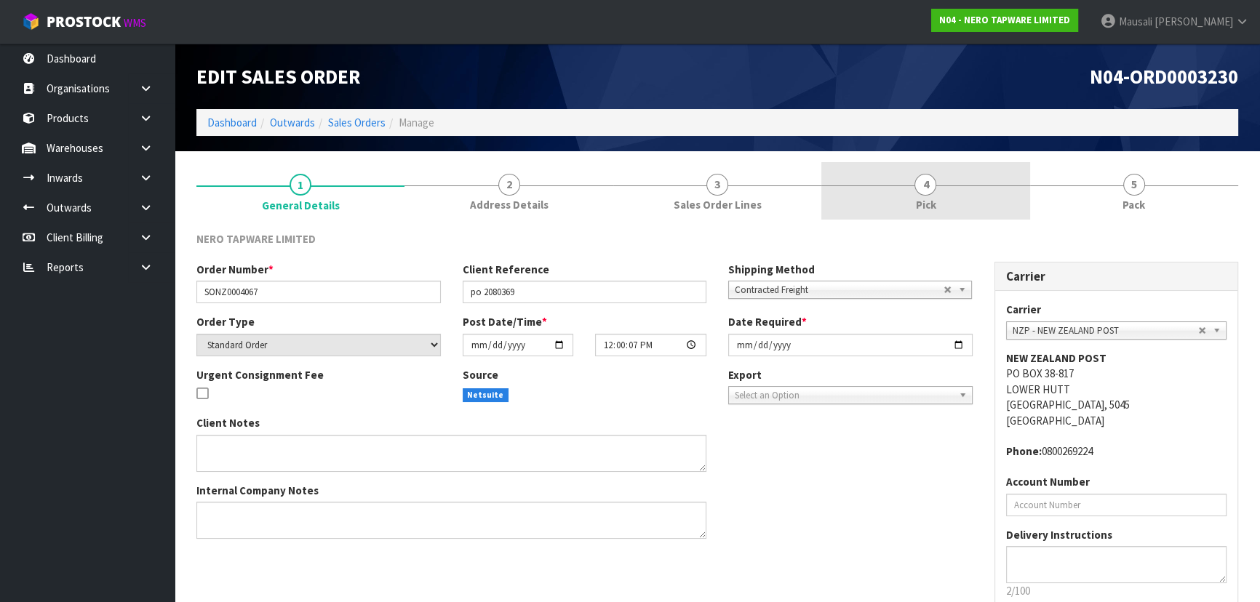
click at [915, 190] on link "4 Pick" at bounding box center [925, 190] width 208 height 57
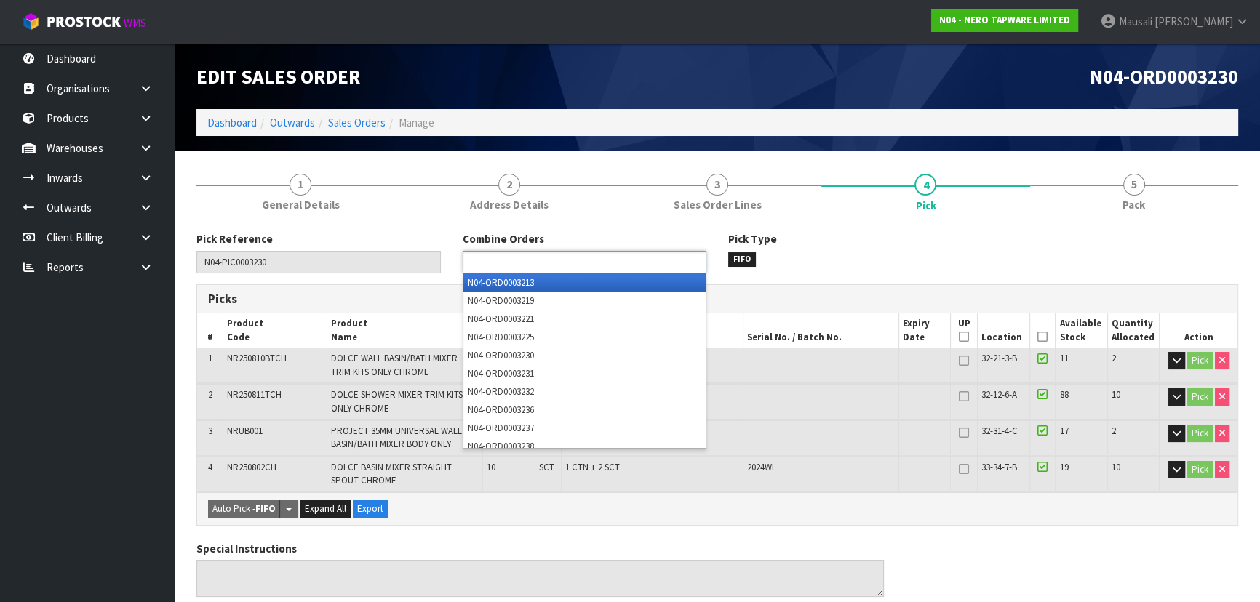
click at [567, 266] on input "text" at bounding box center [520, 262] width 107 height 18
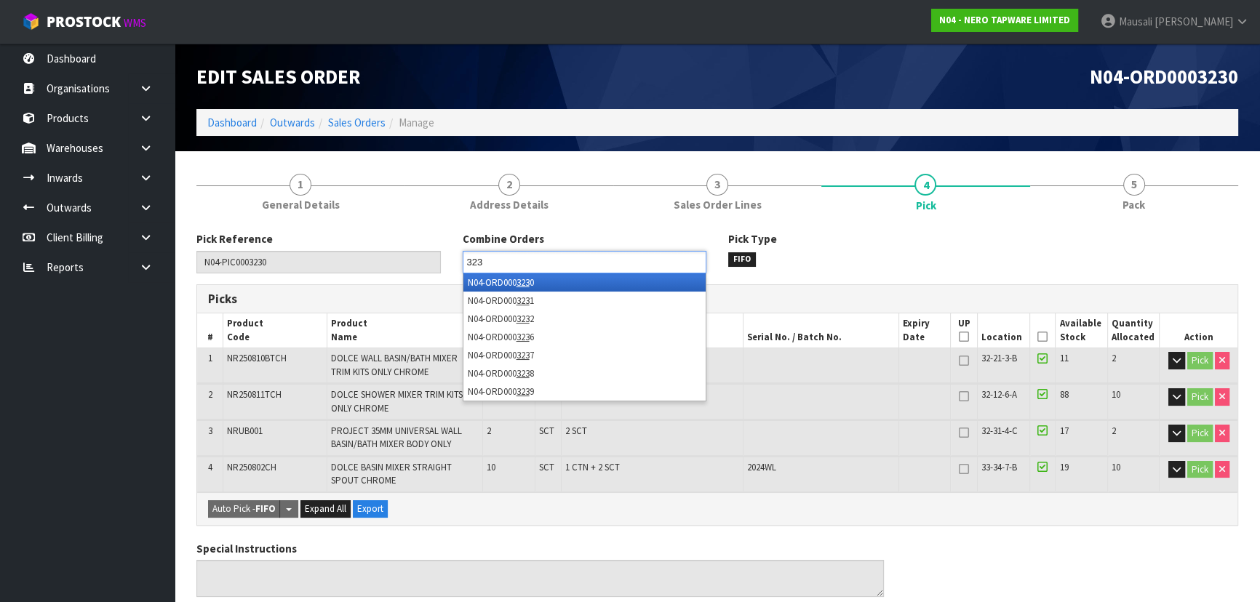
type input "3231"
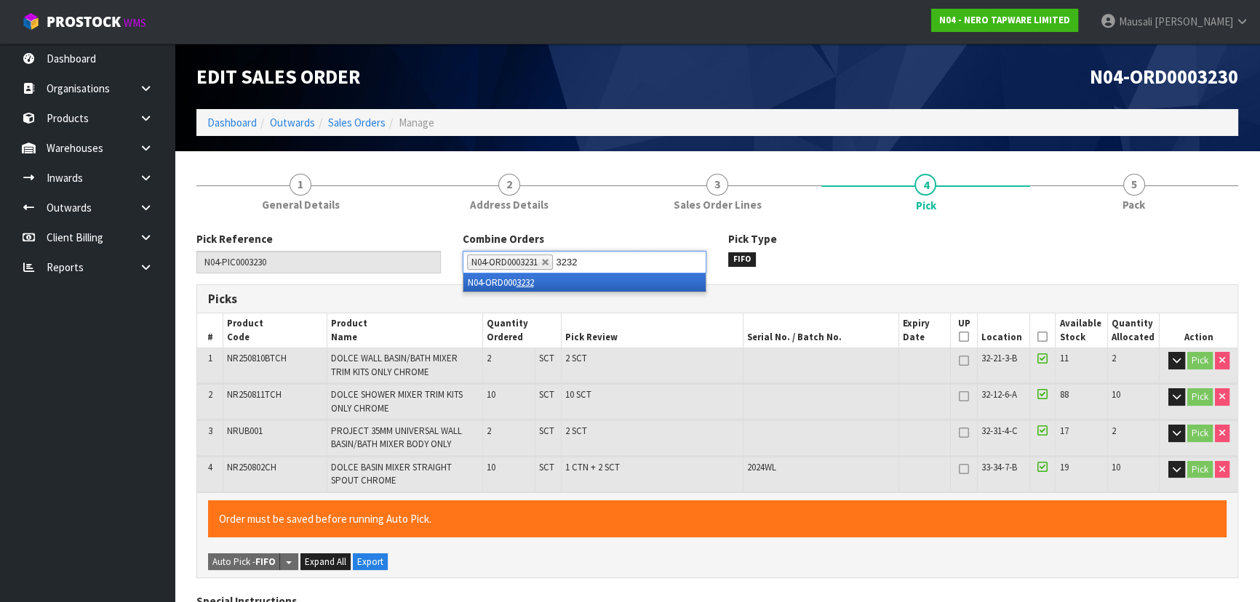
type input "3232"
click at [627, 275] on li "N04-ORD000 3232" at bounding box center [584, 283] width 242 height 18
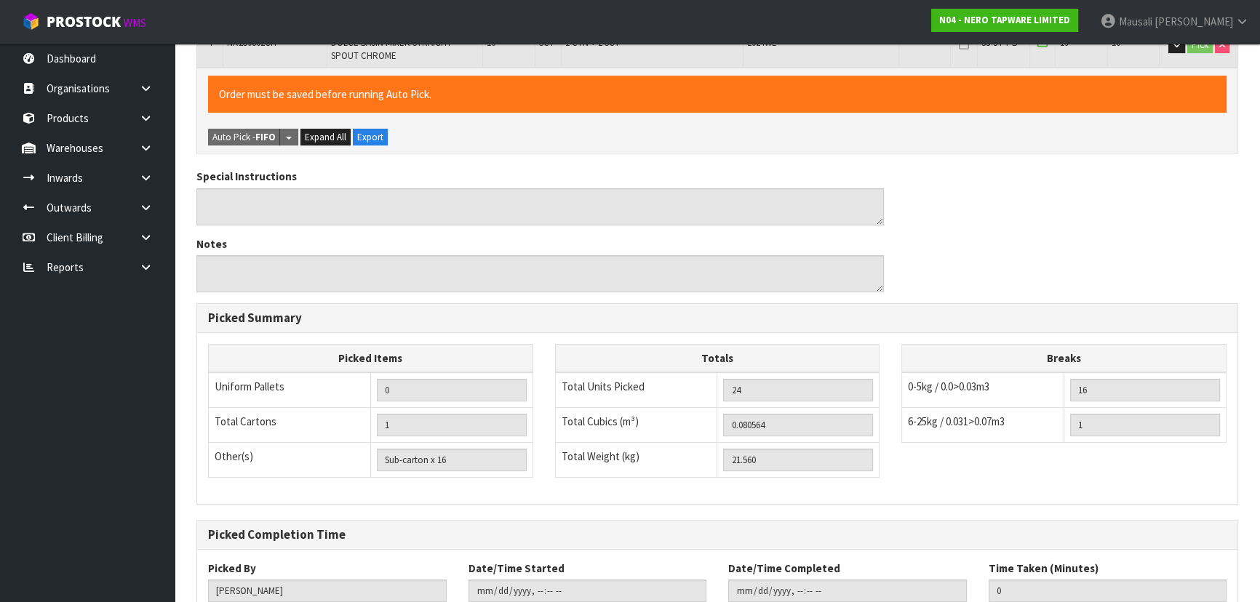
scroll to position [524, 0]
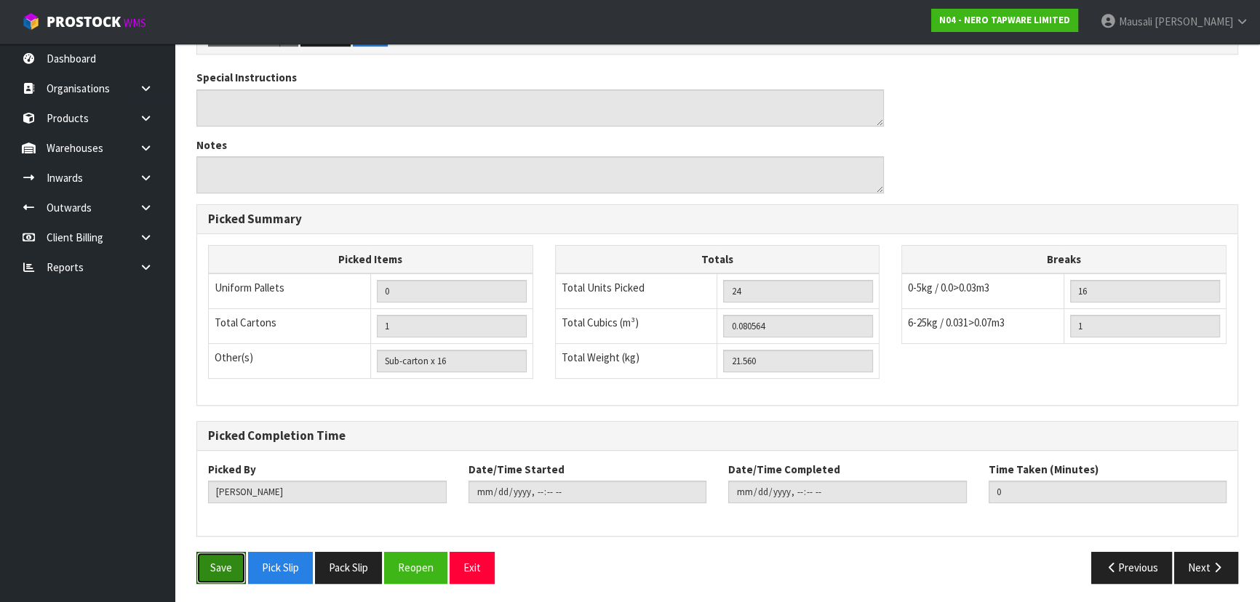
drag, startPoint x: 220, startPoint y: 557, endPoint x: 250, endPoint y: 547, distance: 30.8
click at [220, 554] on button "Save" at bounding box center [220, 567] width 49 height 31
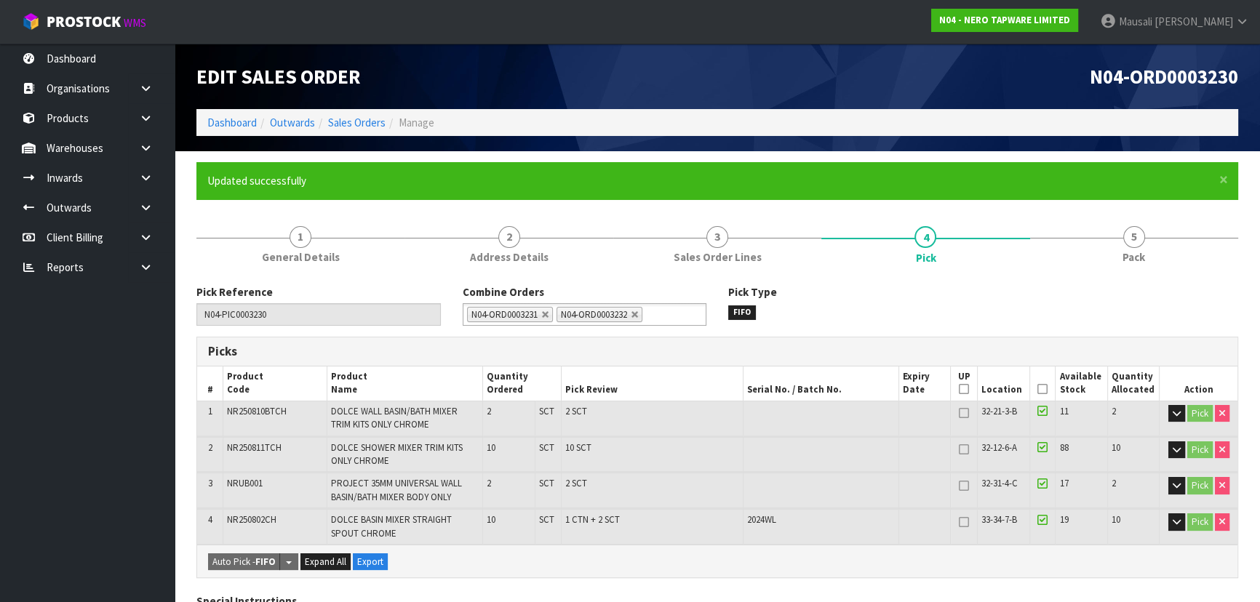
type input "[PERSON_NAME]"
type input "2025-10-09T15:36:18"
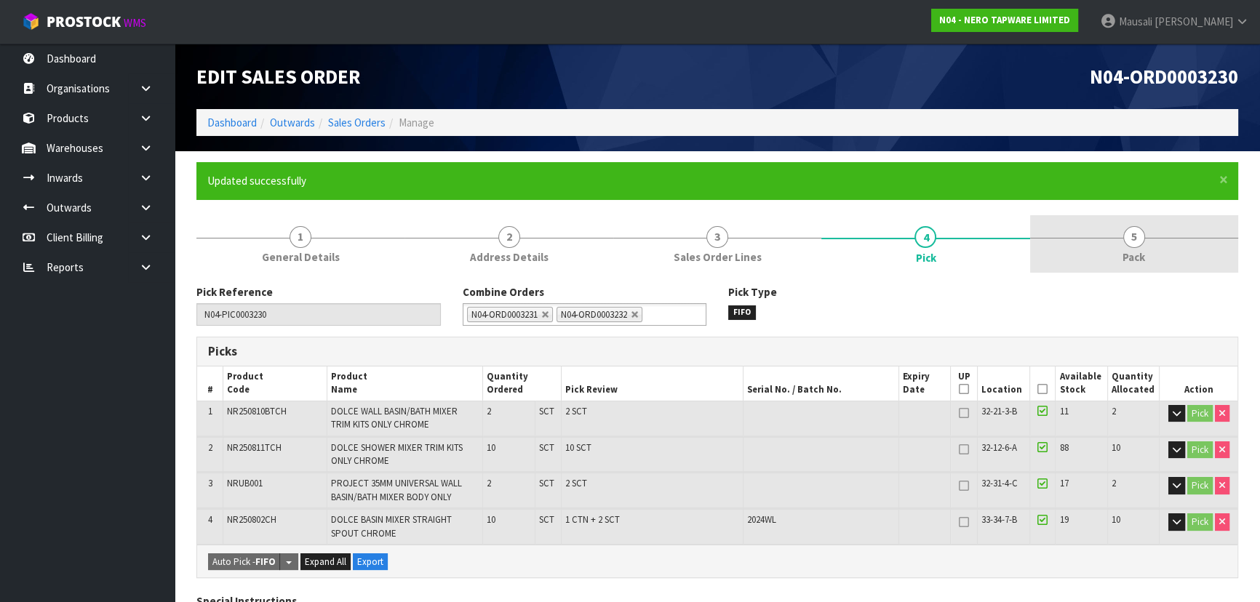
click at [1133, 247] on span "5" at bounding box center [1134, 237] width 22 height 22
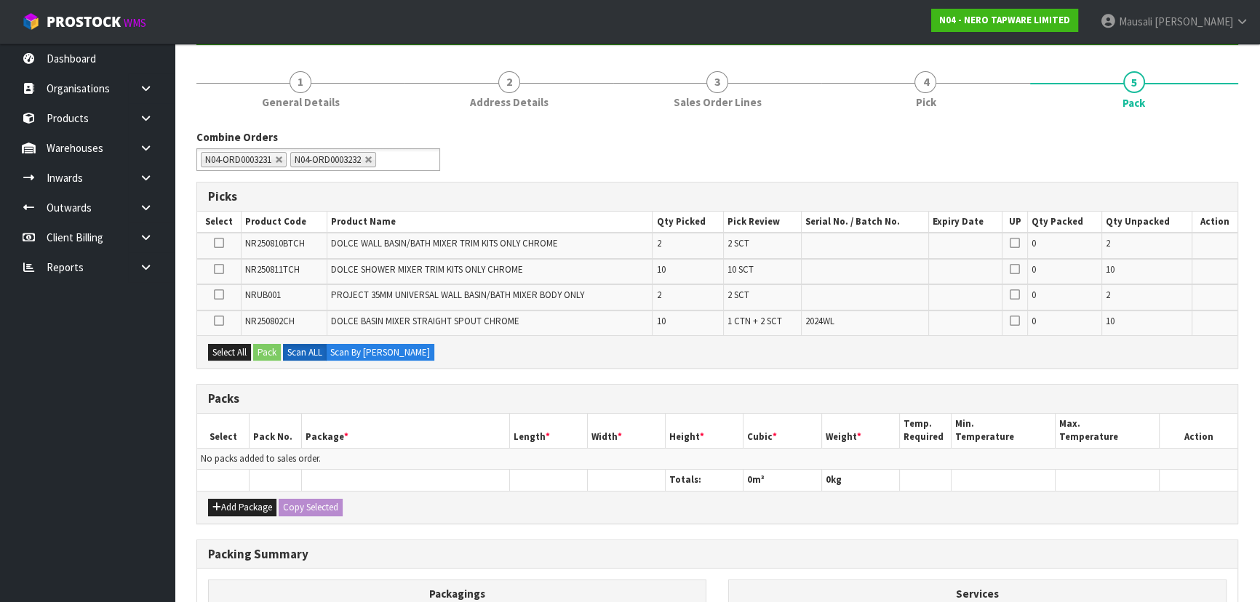
scroll to position [132, 0]
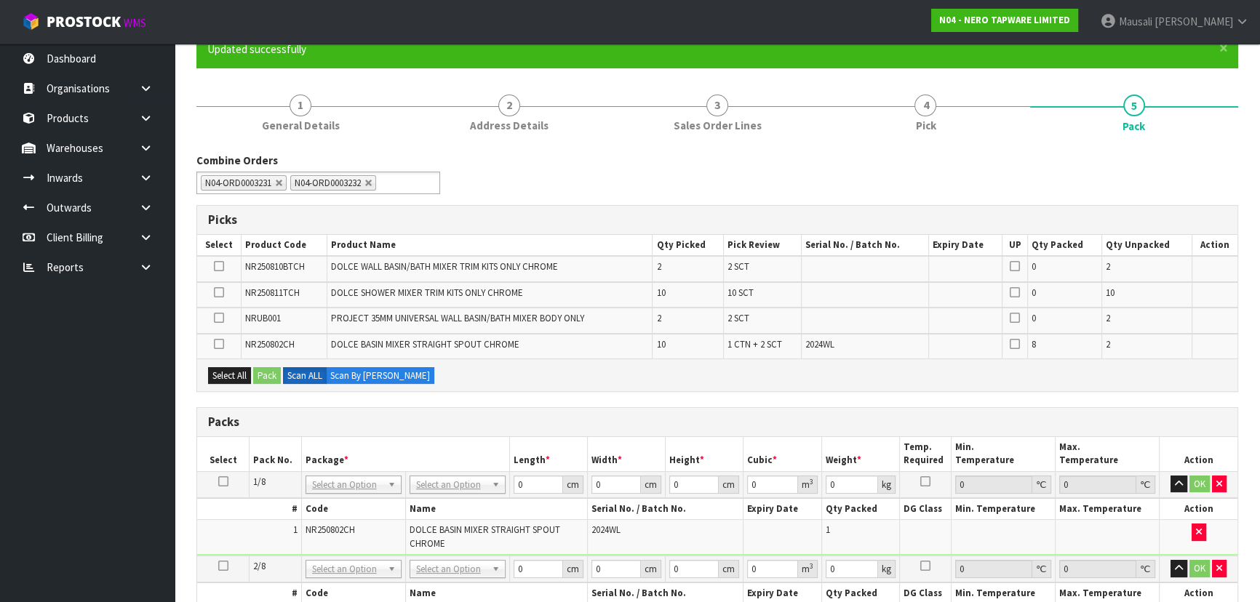
drag, startPoint x: 223, startPoint y: 480, endPoint x: 598, endPoint y: 479, distance: 375.4
click at [223, 482] on icon at bounding box center [223, 482] width 10 height 1
click at [1218, 564] on icon "button" at bounding box center [1219, 568] width 6 height 9
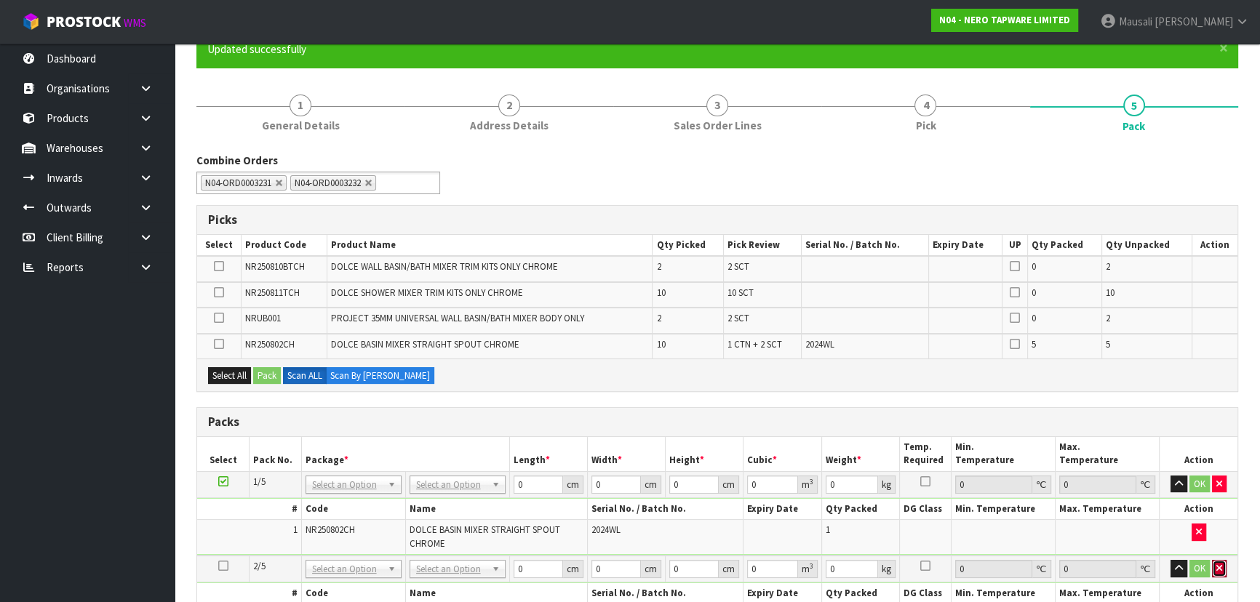
click at [1218, 564] on icon "button" at bounding box center [1219, 568] width 6 height 9
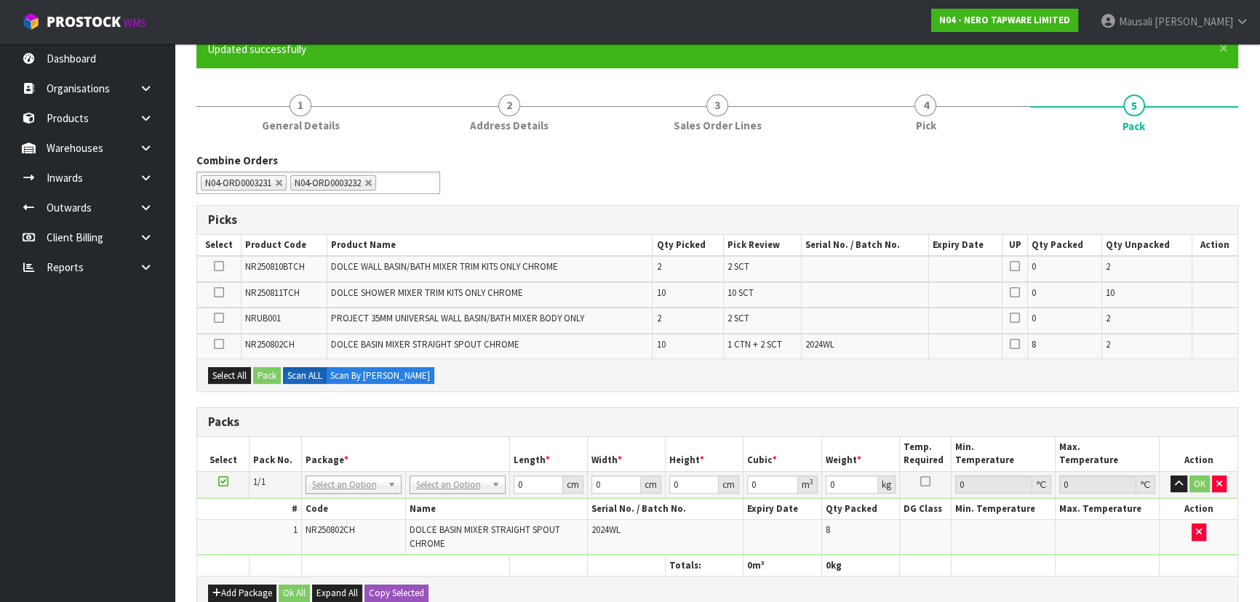
scroll to position [404, 0]
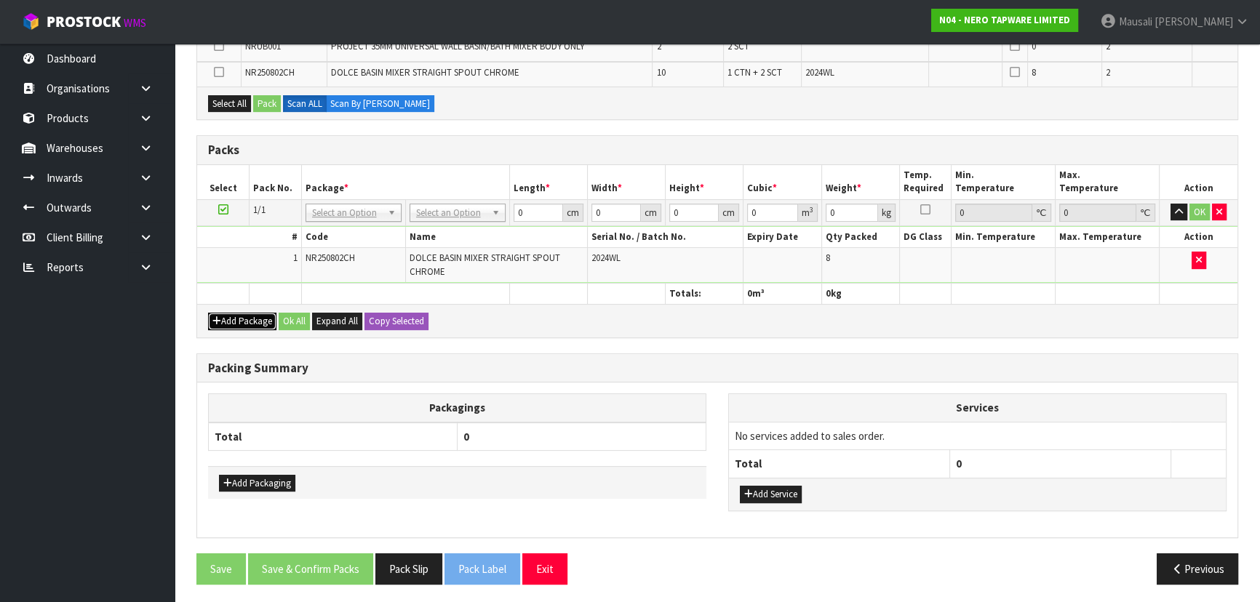
click at [234, 316] on button "Add Package" at bounding box center [242, 321] width 68 height 17
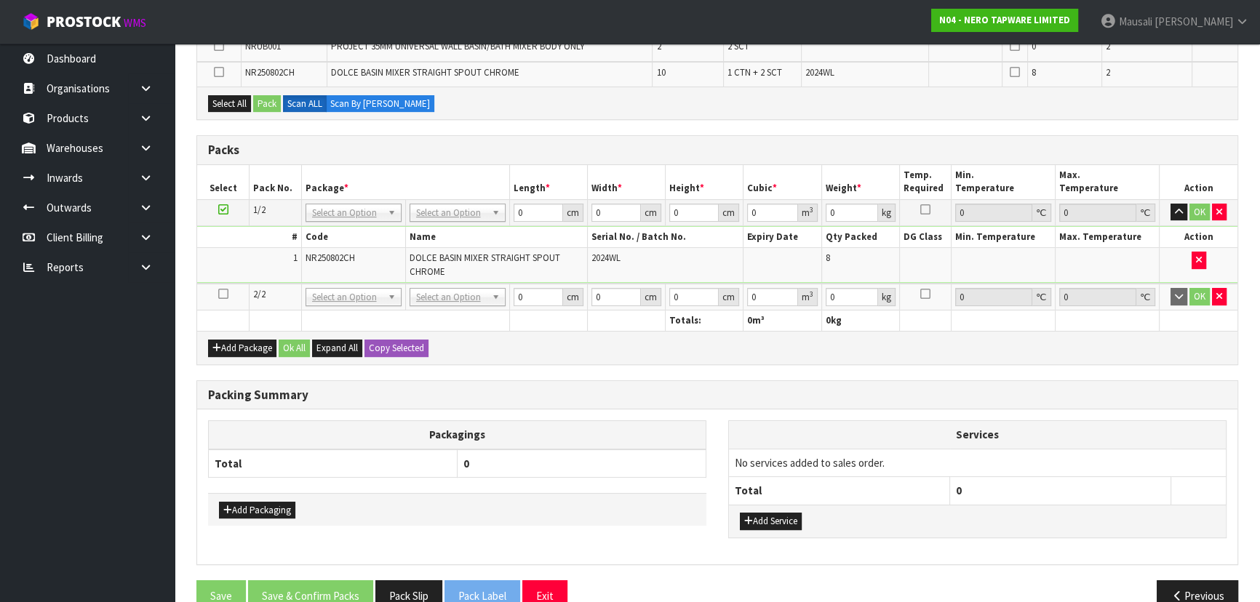
click at [223, 294] on icon at bounding box center [223, 294] width 10 height 1
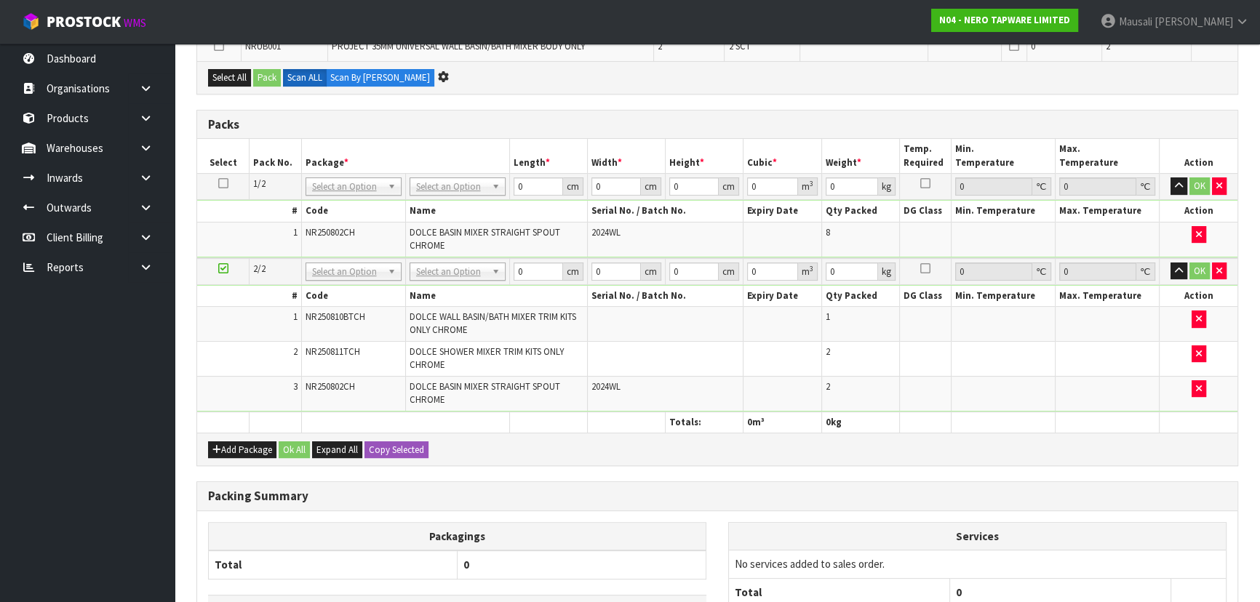
scroll to position [378, 0]
click at [254, 444] on button "Add Package" at bounding box center [242, 449] width 68 height 17
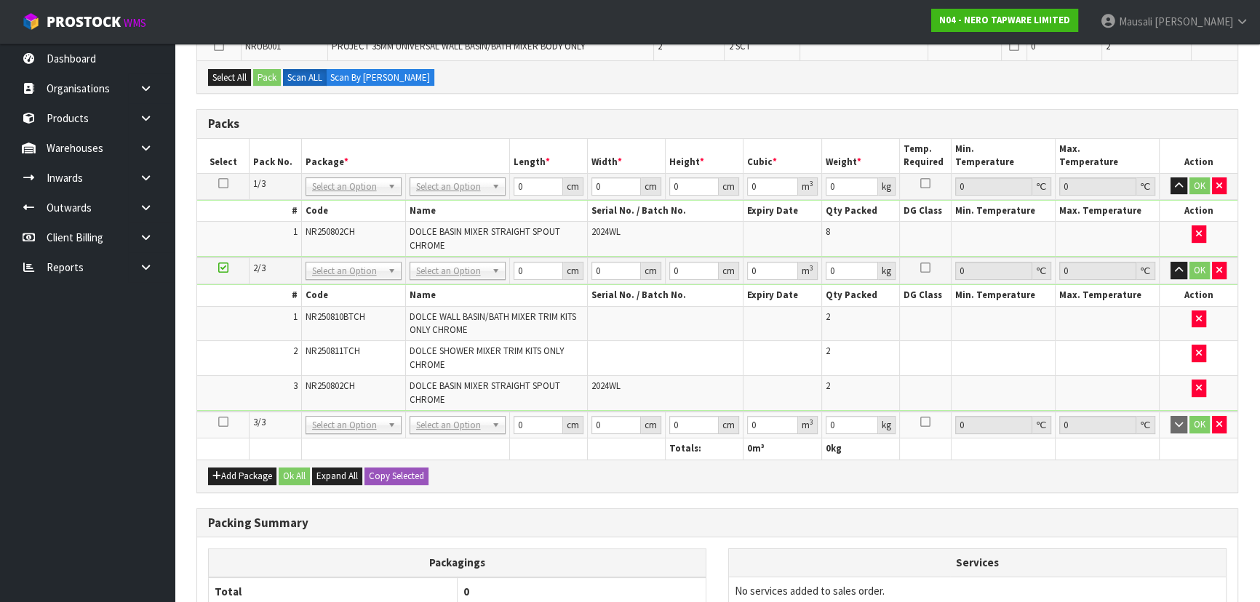
click at [226, 422] on icon at bounding box center [223, 422] width 10 height 1
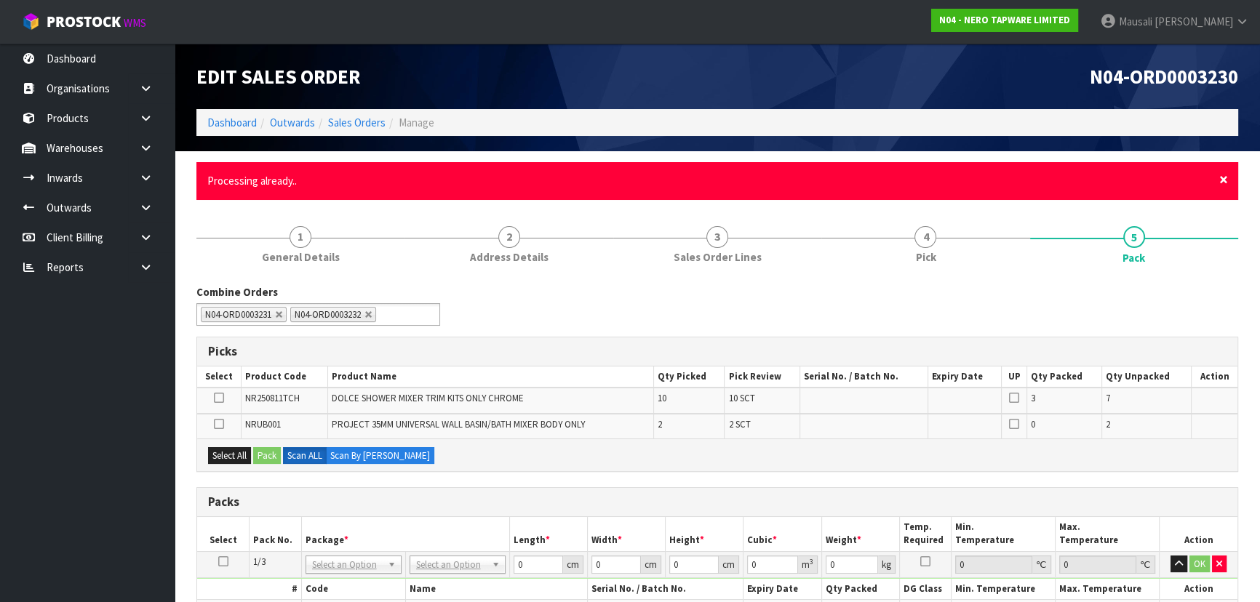
click at [1219, 179] on span "×" at bounding box center [1223, 180] width 9 height 20
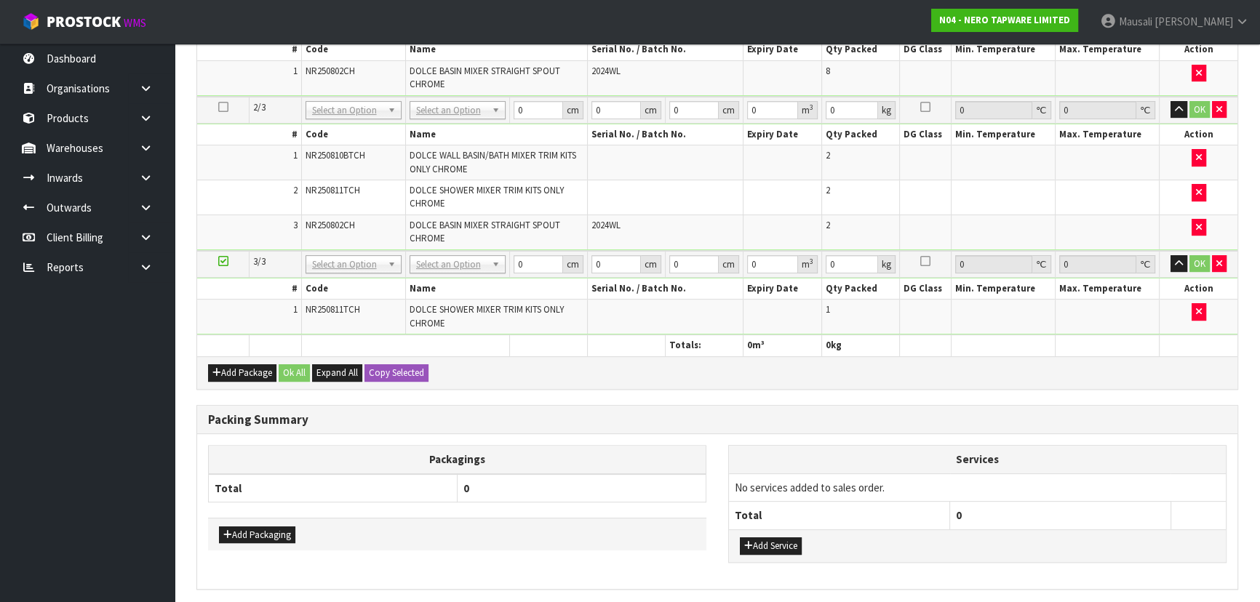
scroll to position [538, 0]
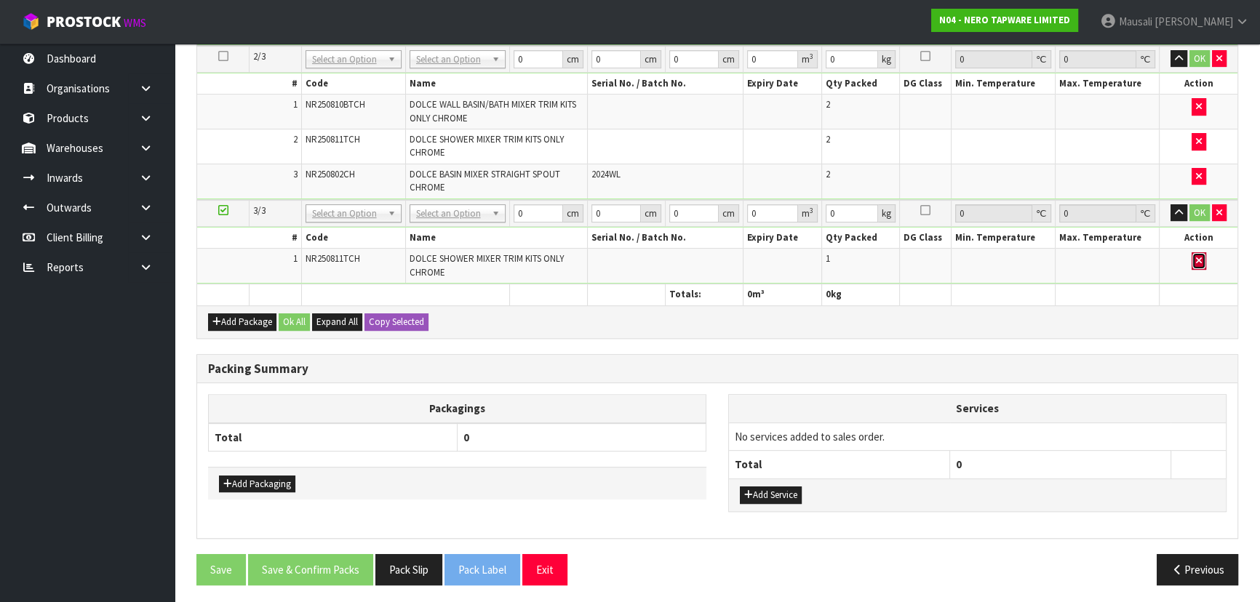
click at [1200, 256] on icon "button" at bounding box center [1199, 260] width 6 height 9
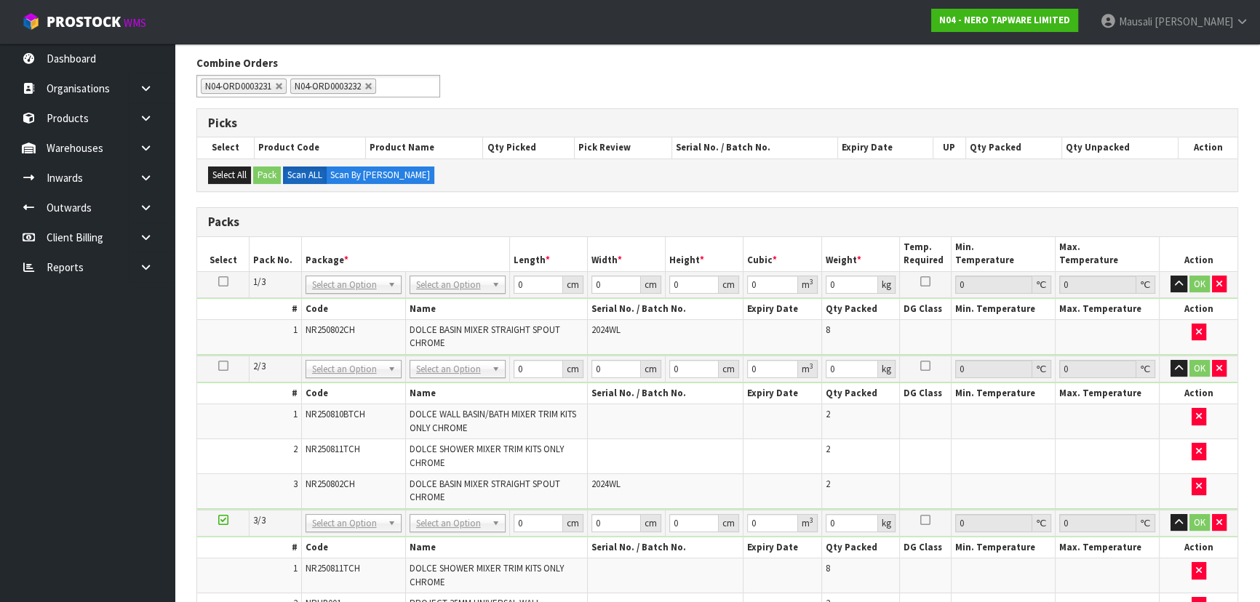
scroll to position [420, 0]
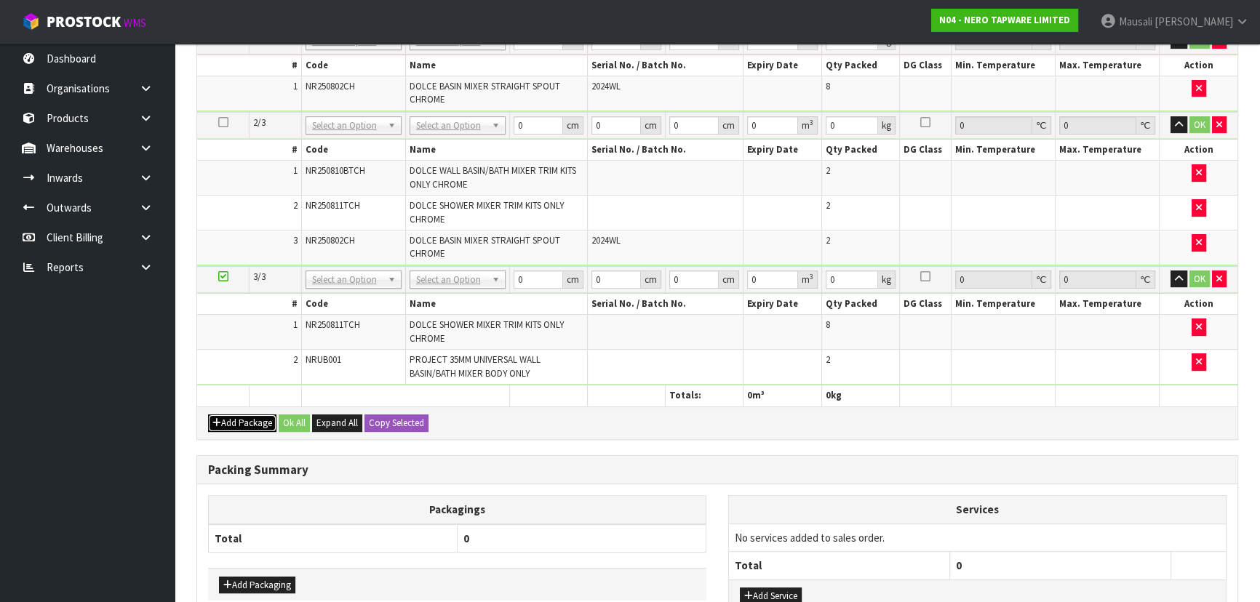
click at [233, 415] on button "Add Package" at bounding box center [242, 423] width 68 height 17
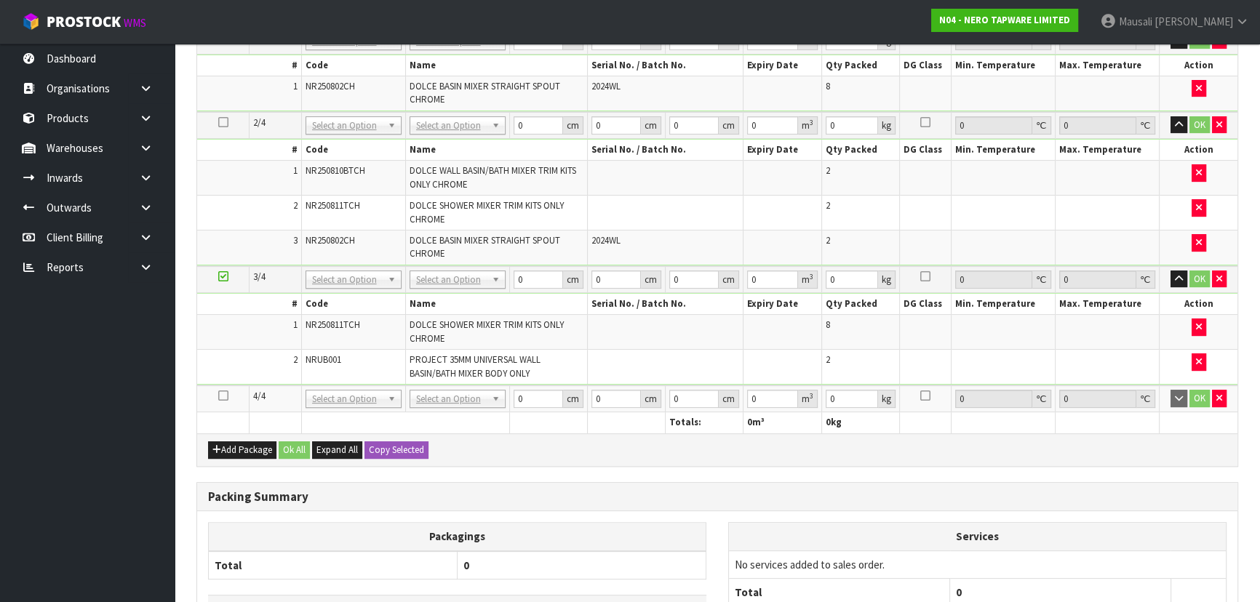
click at [223, 396] on icon at bounding box center [223, 396] width 10 height 1
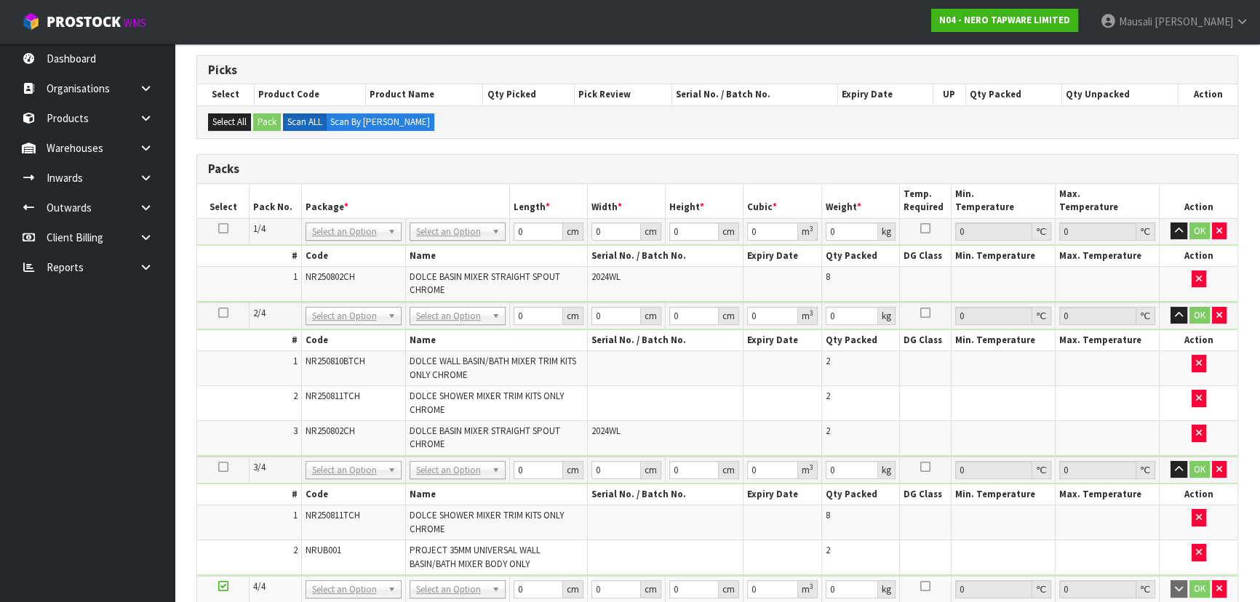
scroll to position [221, 0]
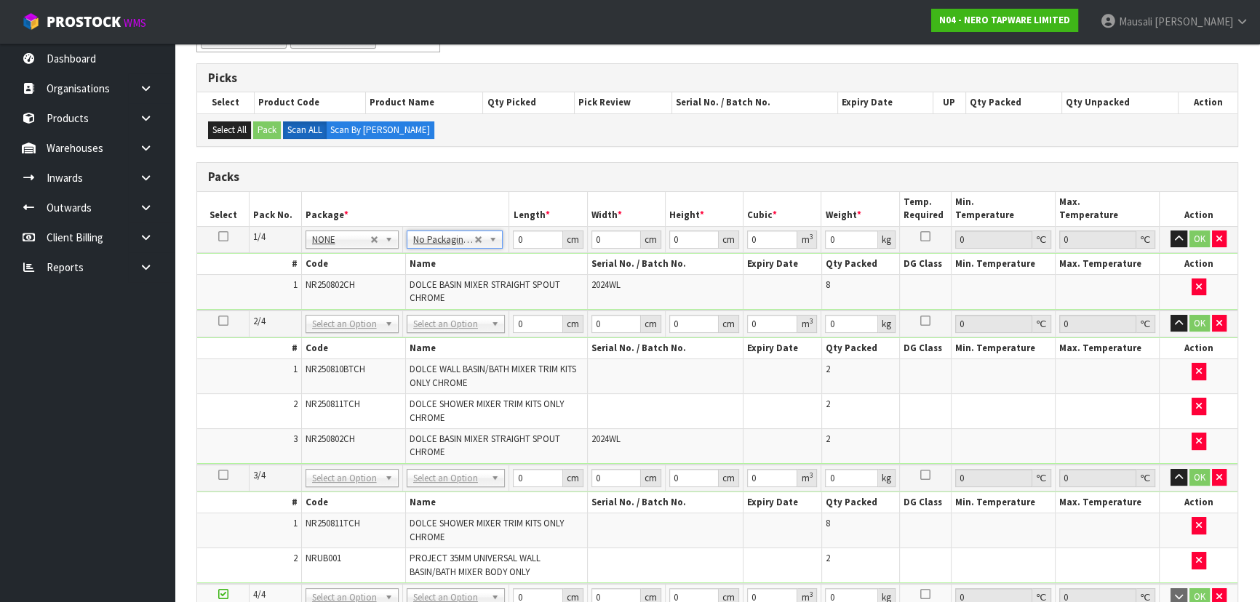
drag, startPoint x: 445, startPoint y: 318, endPoint x: 443, endPoint y: 347, distance: 29.2
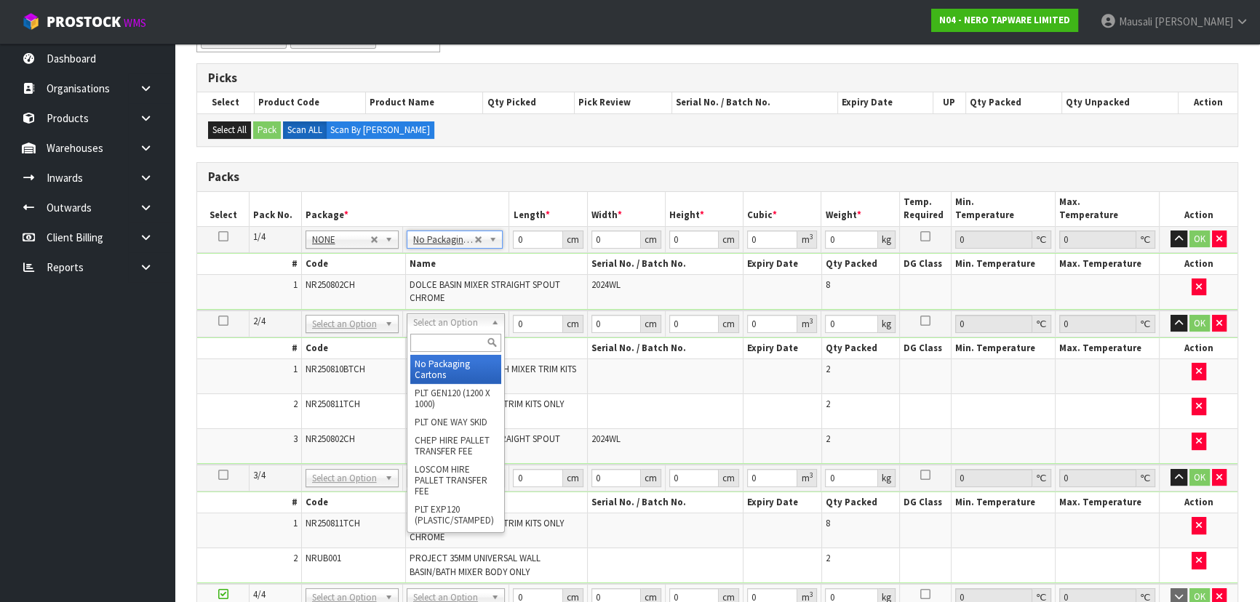
click at [439, 344] on input "text" at bounding box center [455, 343] width 91 height 18
type input "OC"
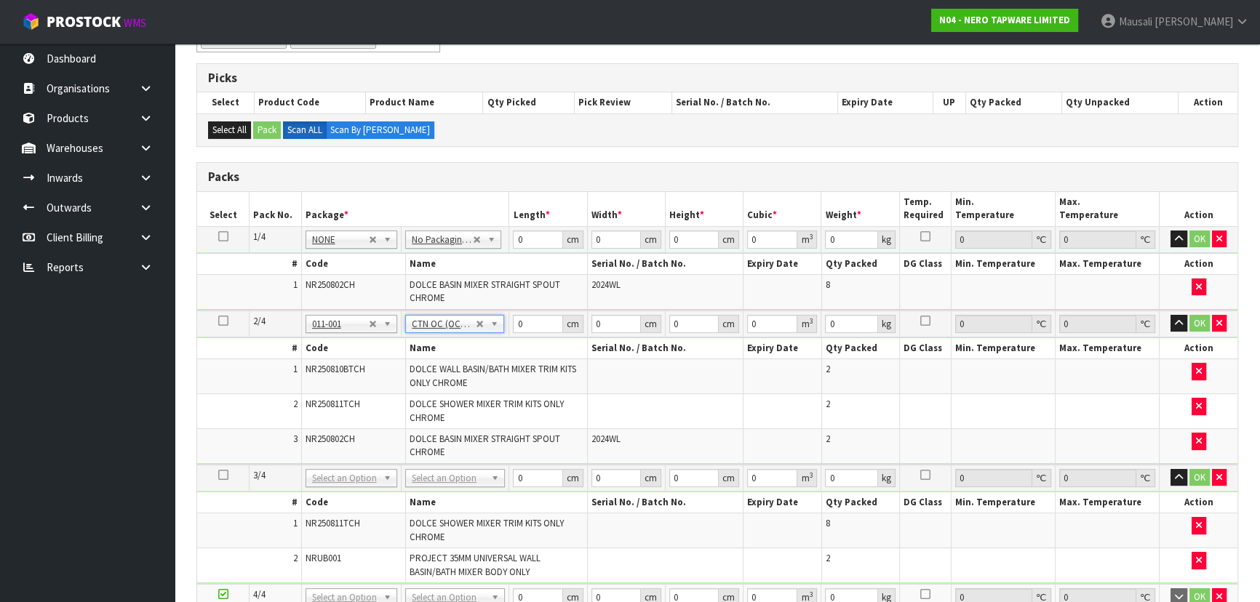
type input "5.16"
click at [434, 500] on input "text" at bounding box center [455, 496] width 92 height 18
type input "OC"
type input "2"
type input "4.56"
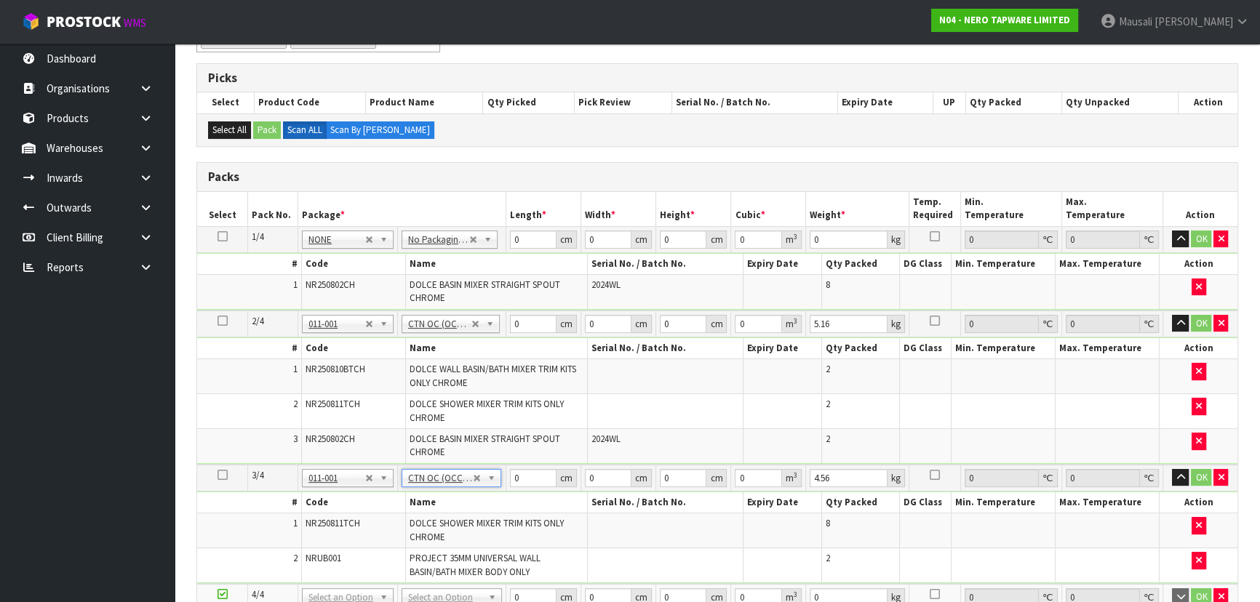
scroll to position [420, 0]
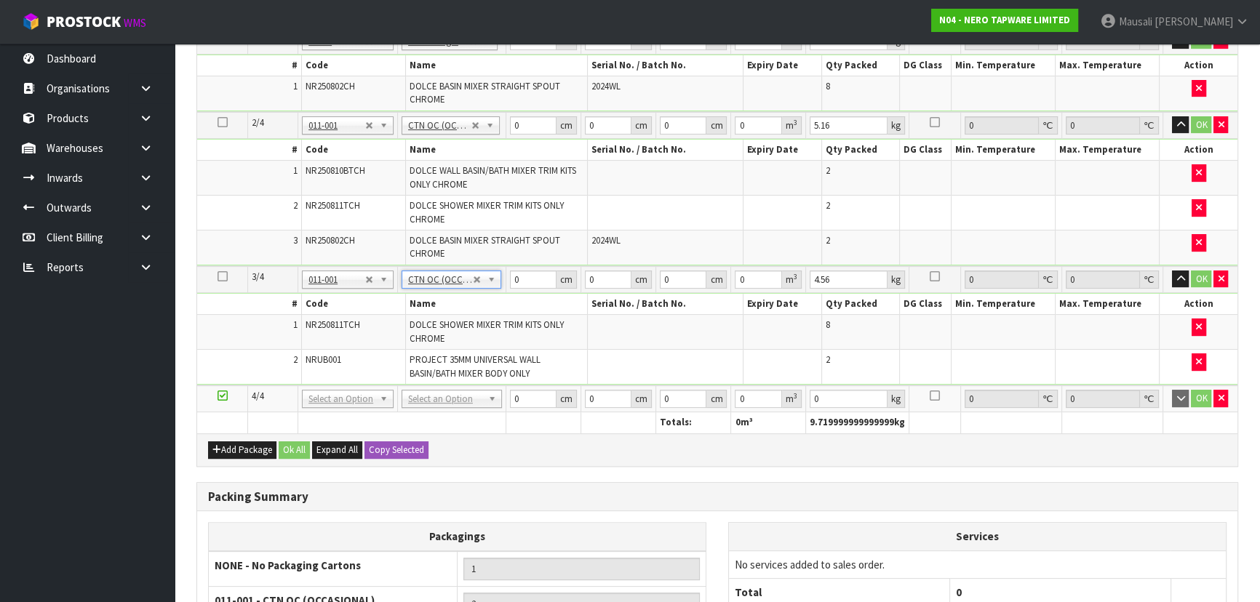
drag, startPoint x: 466, startPoint y: 385, endPoint x: 461, endPoint y: 405, distance: 21.2
click at [466, 388] on td "No Packaging Cartons PLT GEN120 (1200 X 1000) PLT ONE WAY SKID CHEP HIRE PALLET…" at bounding box center [451, 399] width 108 height 27
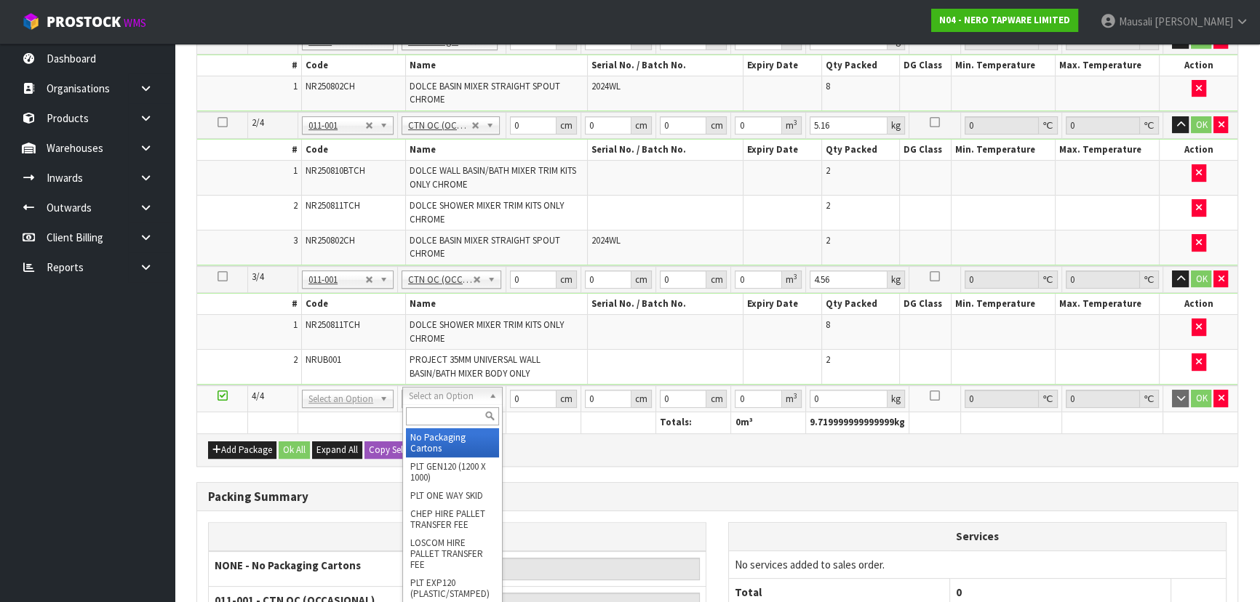
type input "2"
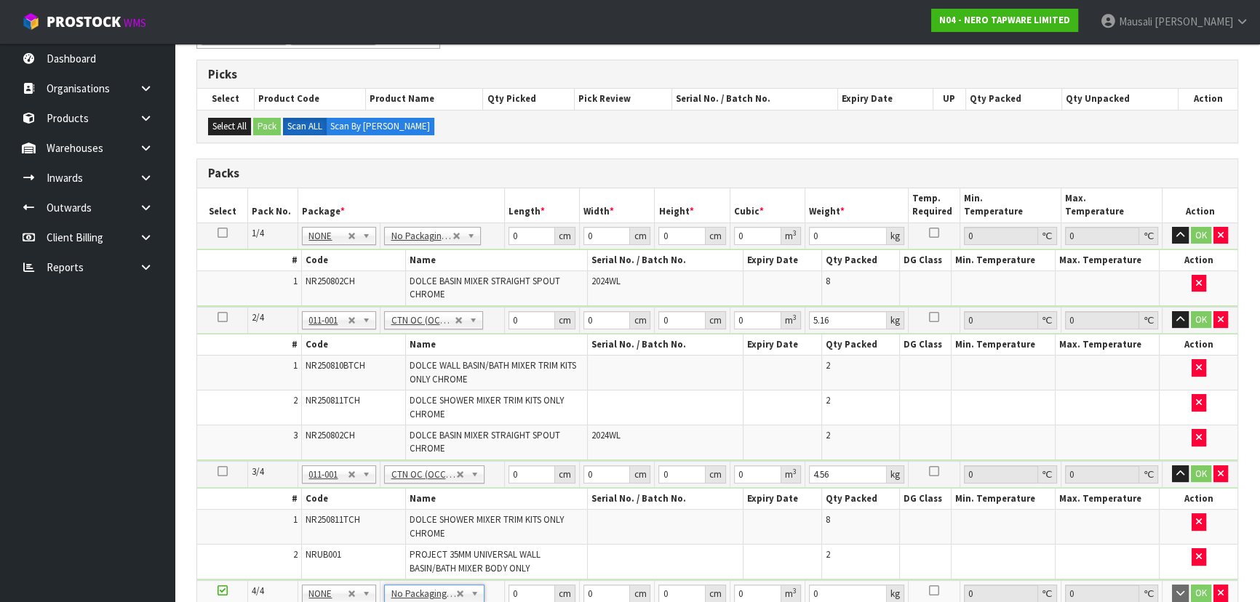
scroll to position [221, 0]
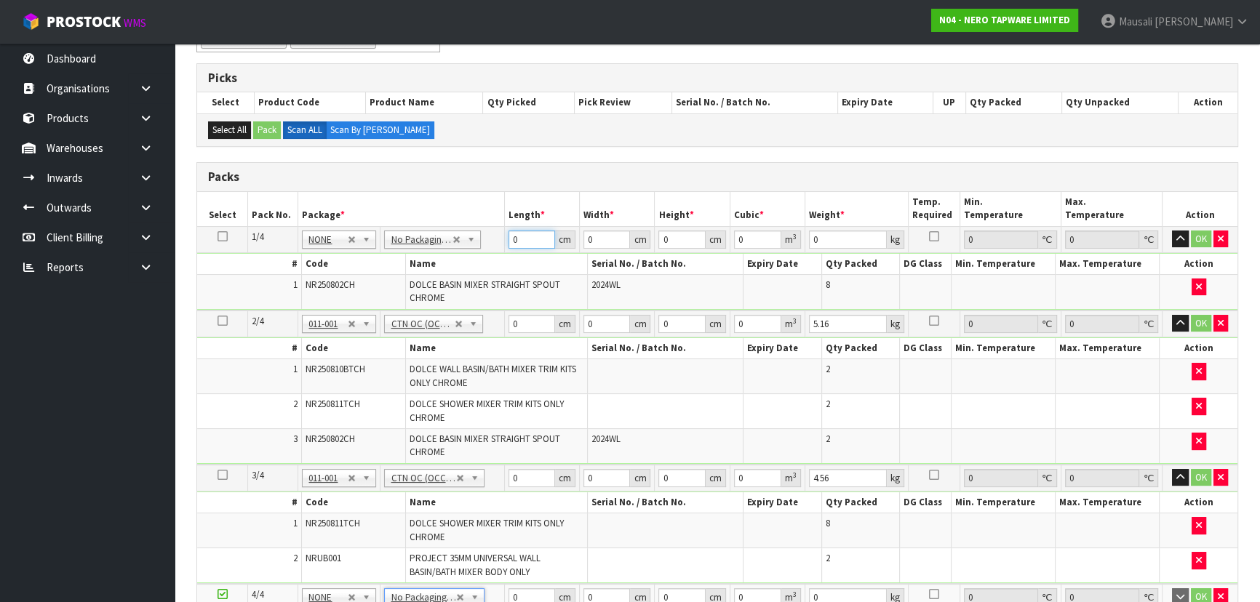
drag, startPoint x: 530, startPoint y: 236, endPoint x: 428, endPoint y: 289, distance: 114.5
click at [433, 293] on tbody "1/4 NONE 007-001 007-002 007-004 007-009 007-013 007-014 007-015 007-017 007-01…" at bounding box center [717, 268] width 1040 height 84
type input "43"
type input "26"
type input "4"
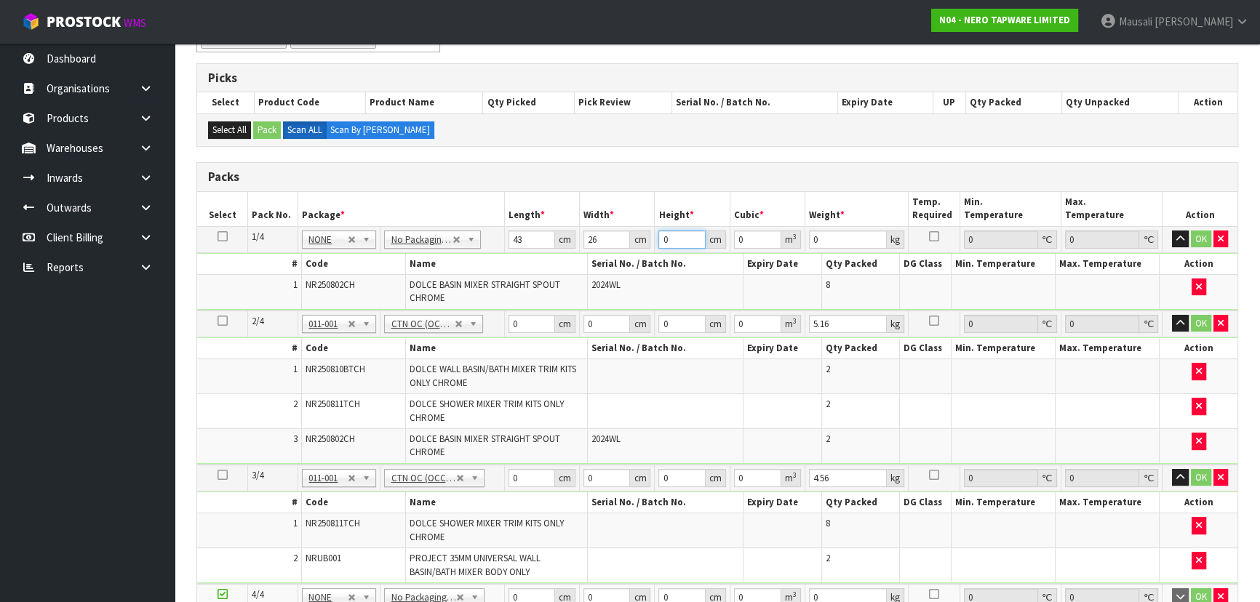
type input "0.004472"
type input "48"
type input "0.053664"
type input "48"
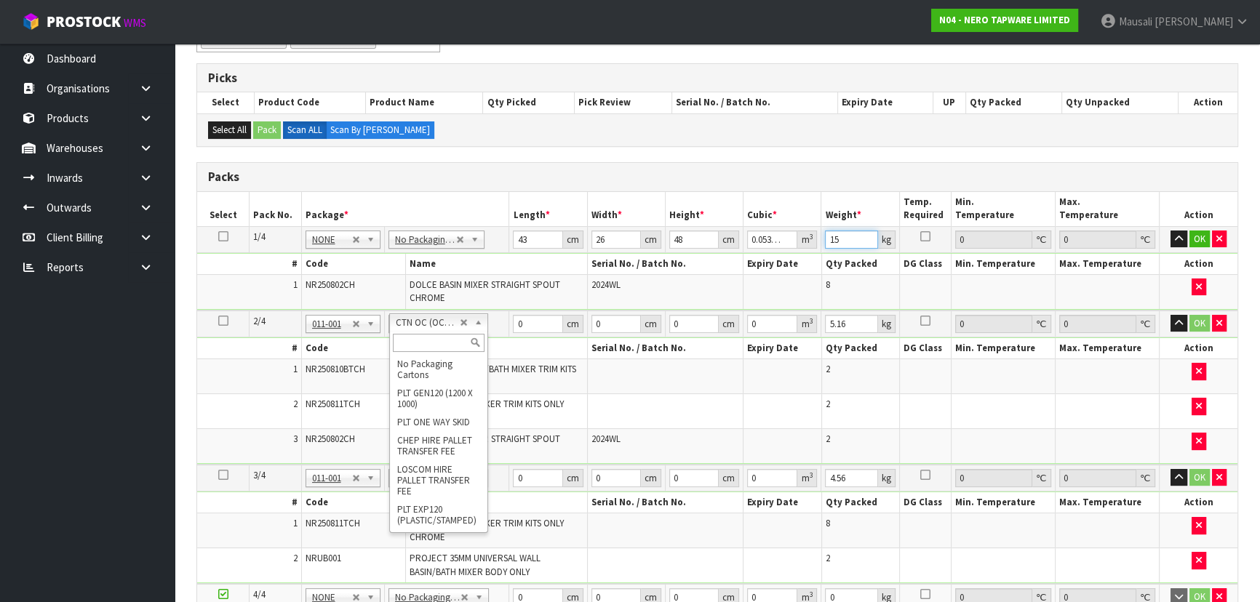
type input "15"
click at [408, 336] on input "text" at bounding box center [438, 343] width 91 height 18
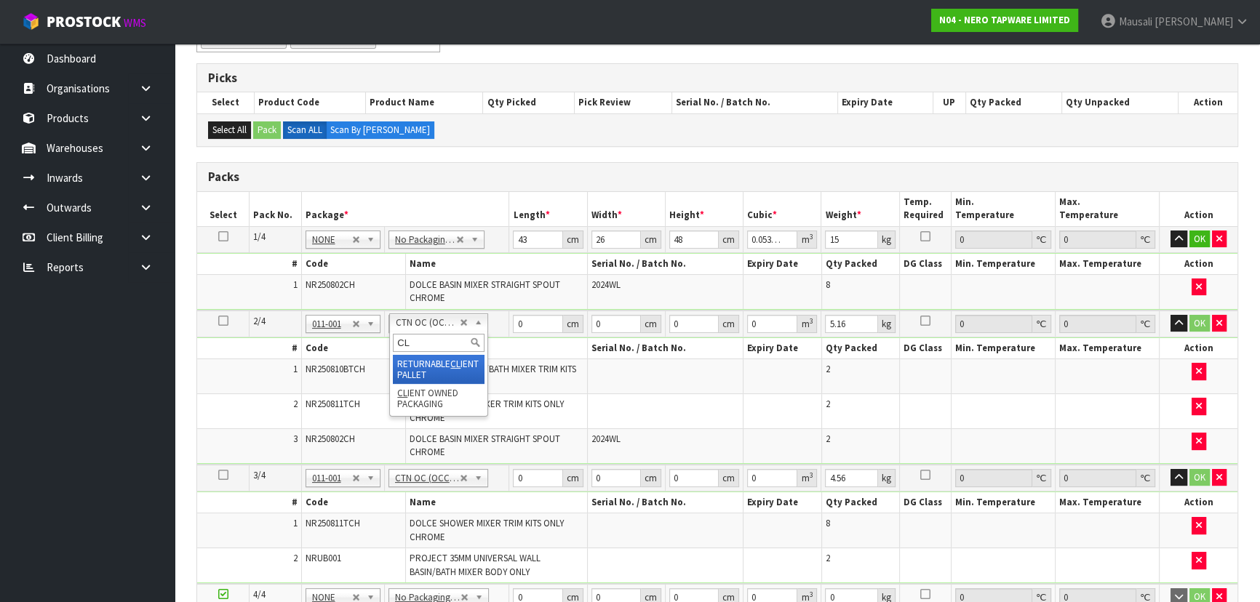
scroll to position [0, 0]
type input "CL"
type input "1"
drag, startPoint x: 530, startPoint y: 322, endPoint x: 495, endPoint y: 332, distance: 35.5
click at [498, 332] on tr "2/4 NONE 007-001 007-002 007-004 007-009 007-013 007-014 007-015 007-017 007-01…" at bounding box center [717, 324] width 1040 height 27
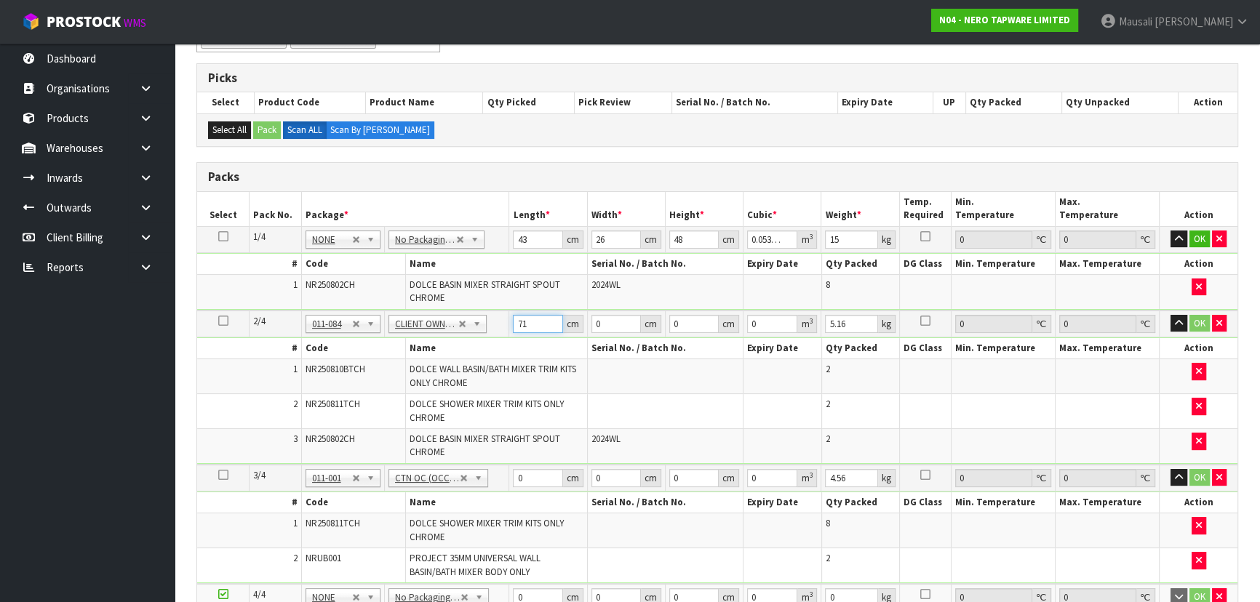
type input "71"
type input "53"
type input "2"
type input "0.007526"
type input "22"
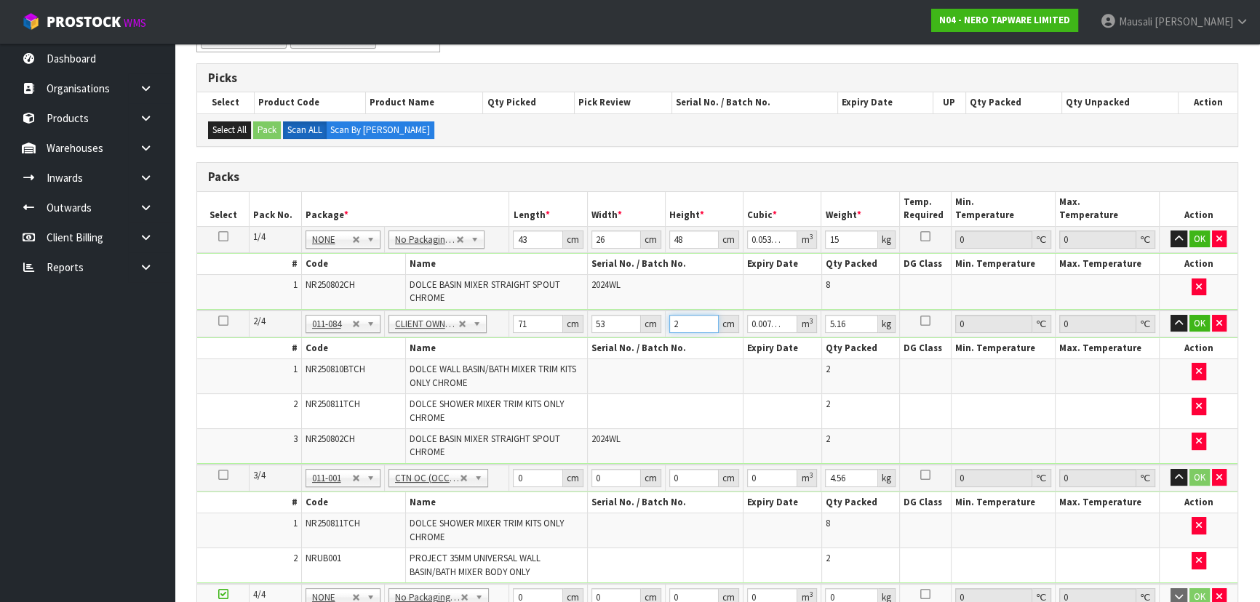
type input "0.082786"
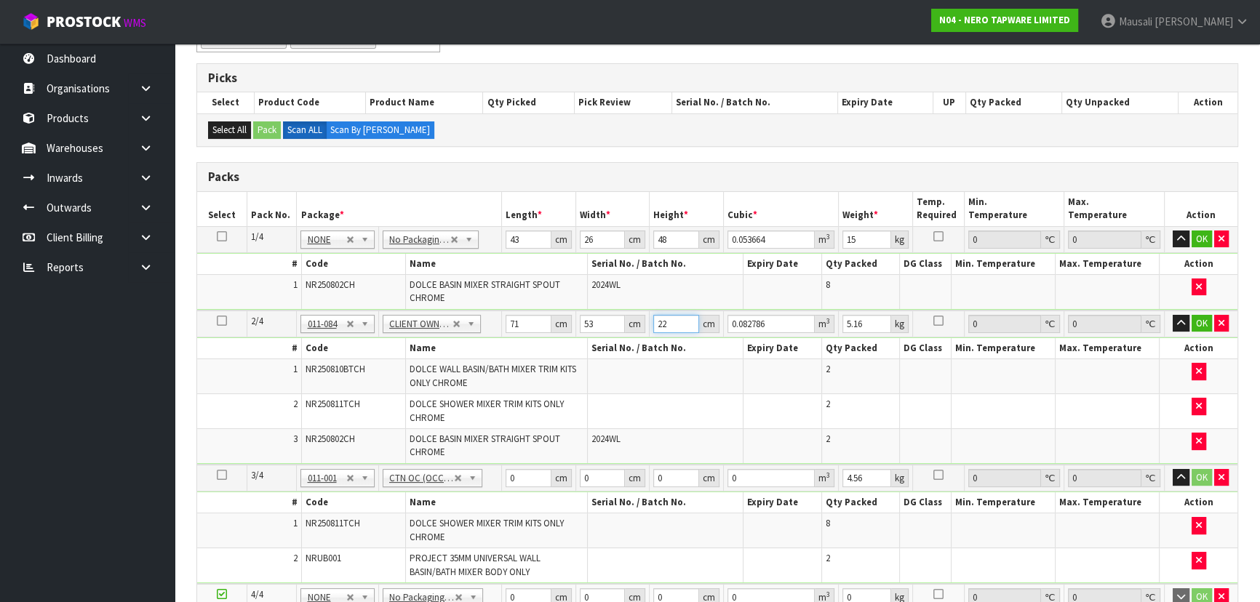
type input "22"
type input "15"
type input "51"
type input "39"
type input "2"
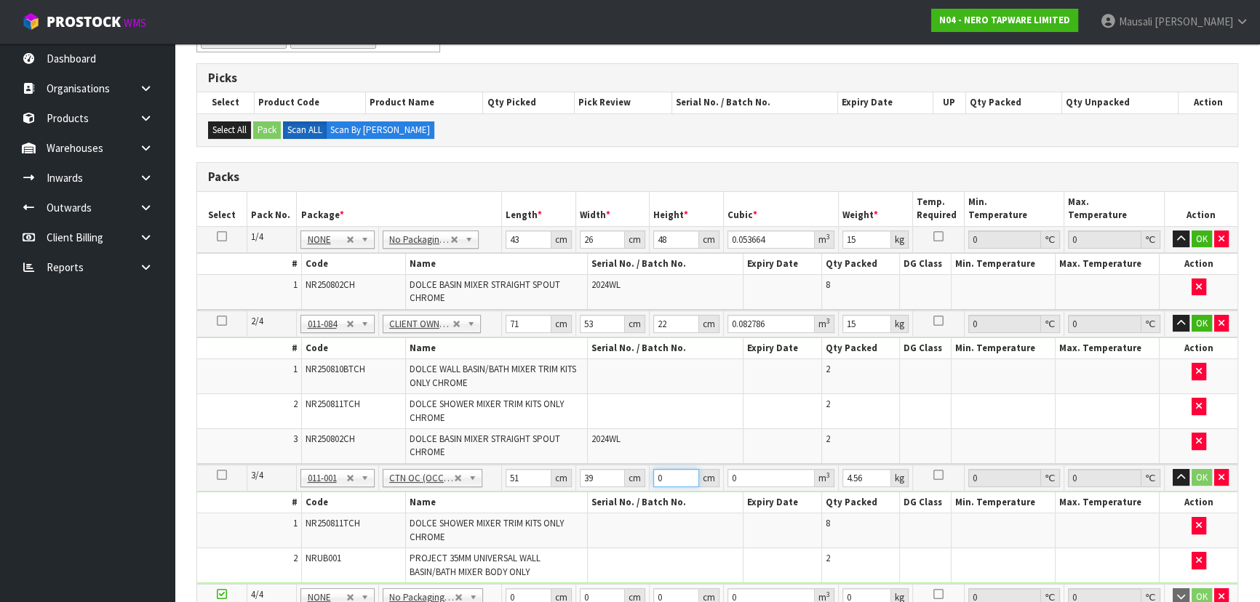
type input "0.003978"
type input "21"
type input "0.041769"
type input "21"
type input "6"
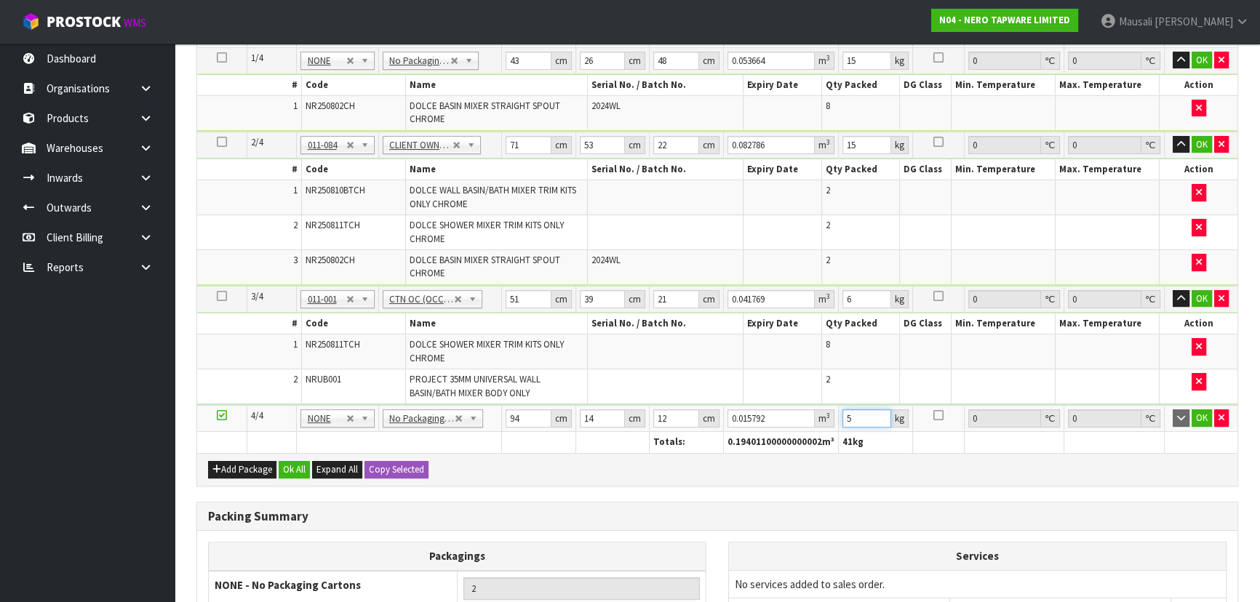
scroll to position [487, 0]
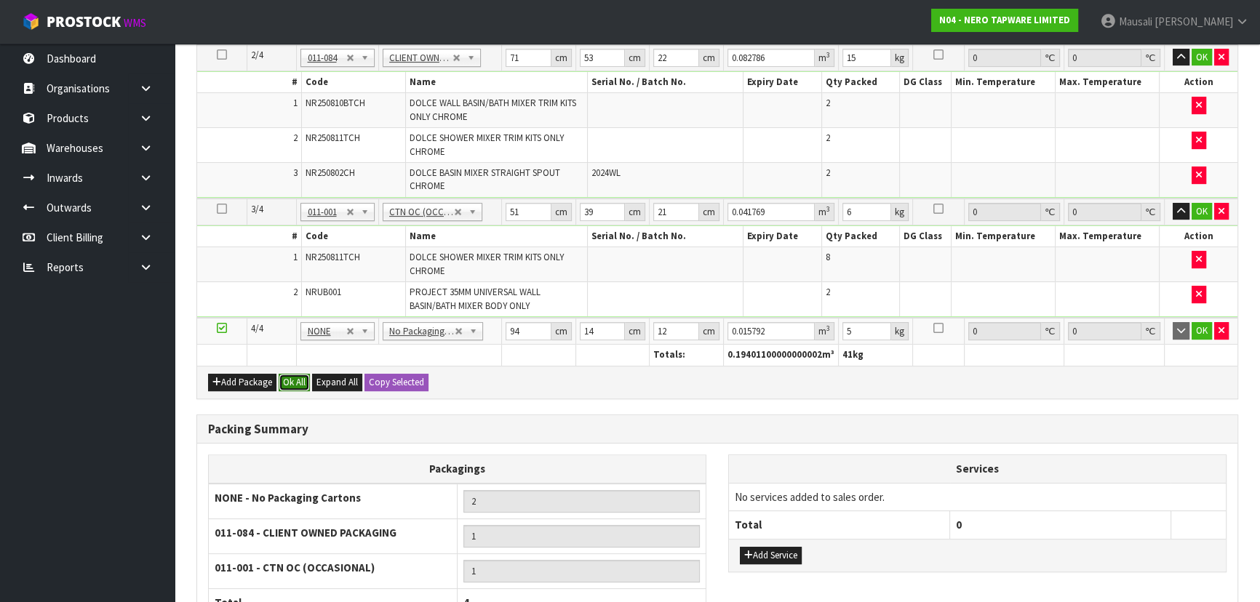
click at [291, 379] on button "Ok All" at bounding box center [294, 382] width 31 height 17
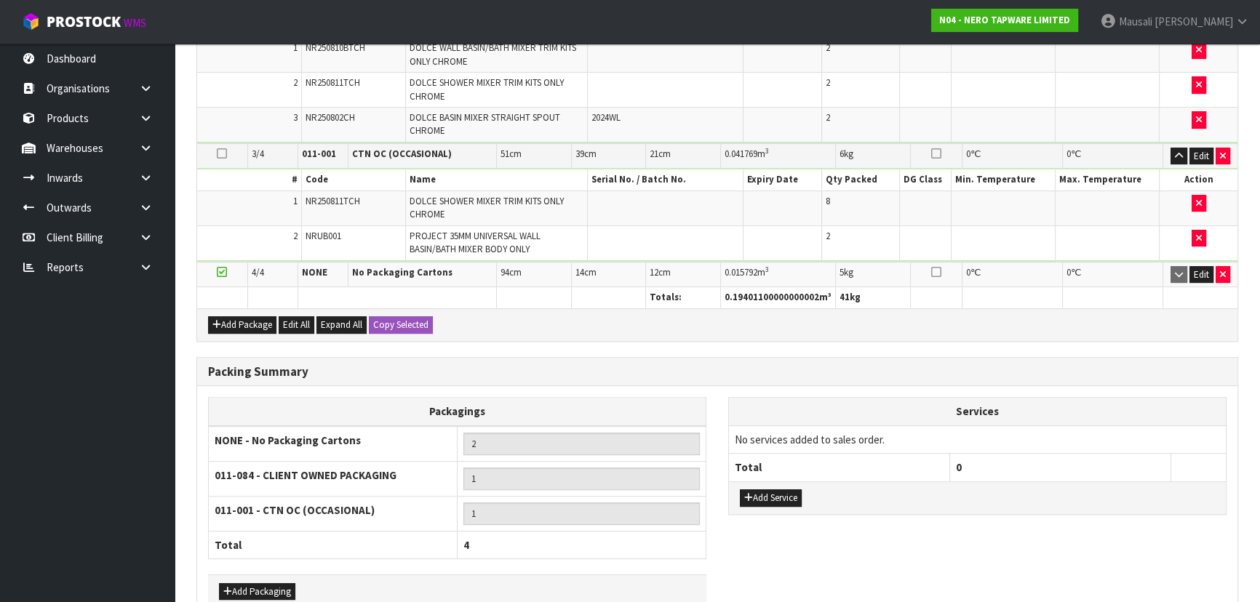
scroll to position [621, 0]
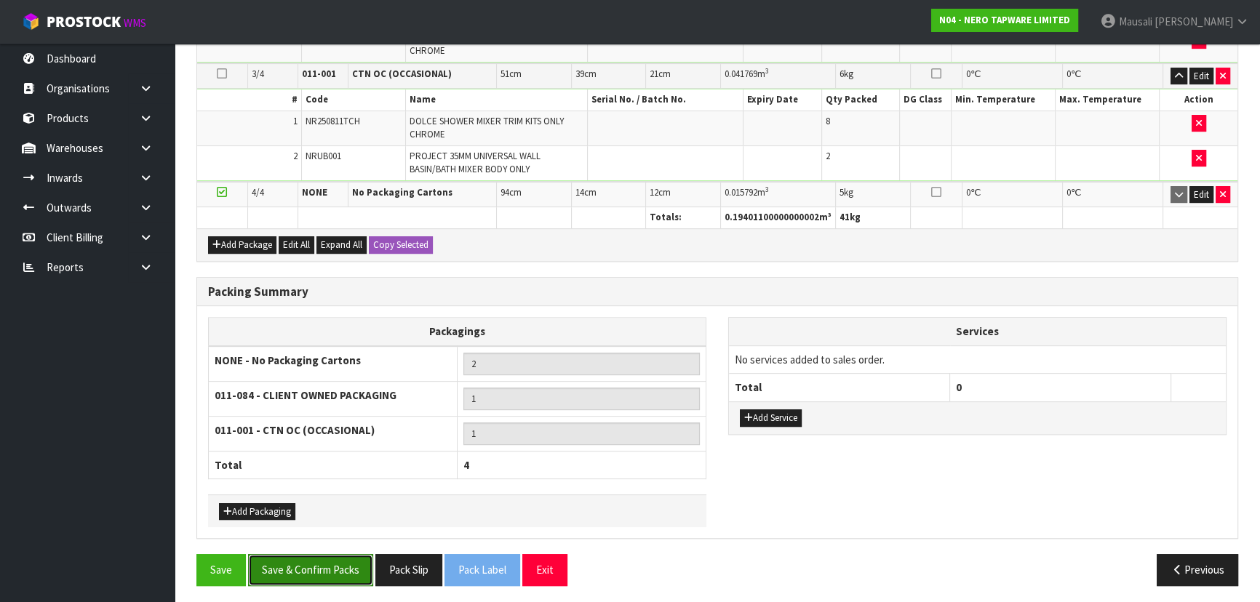
drag, startPoint x: 316, startPoint y: 561, endPoint x: 325, endPoint y: 557, distance: 9.8
click at [316, 560] on button "Save & Confirm Packs" at bounding box center [310, 569] width 125 height 31
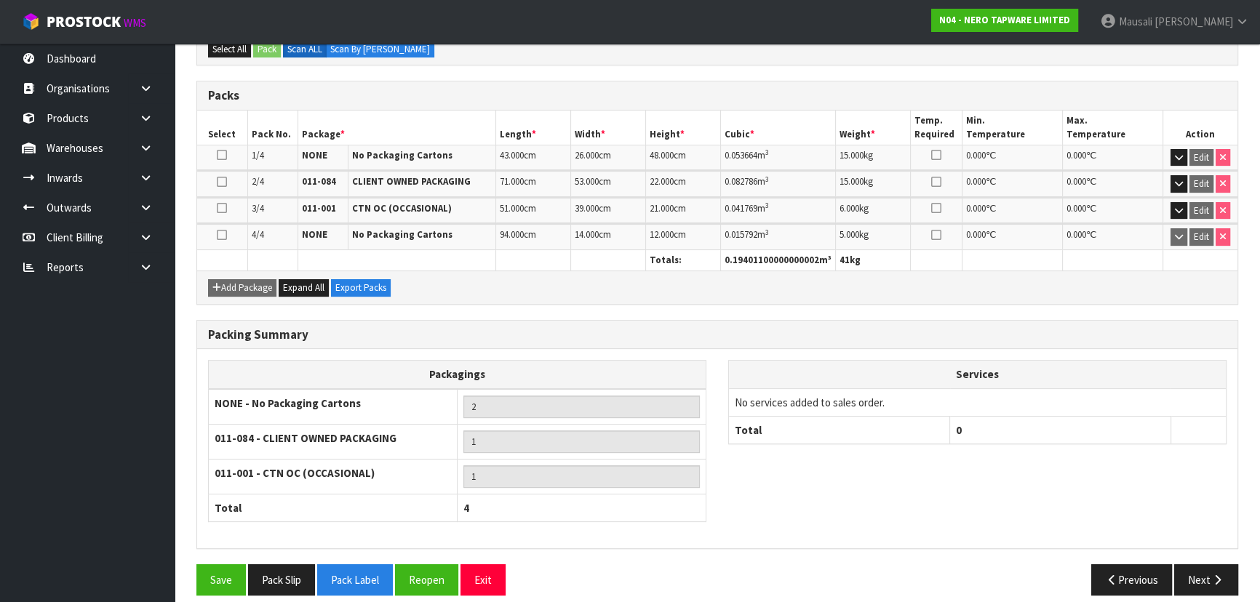
scroll to position [367, 0]
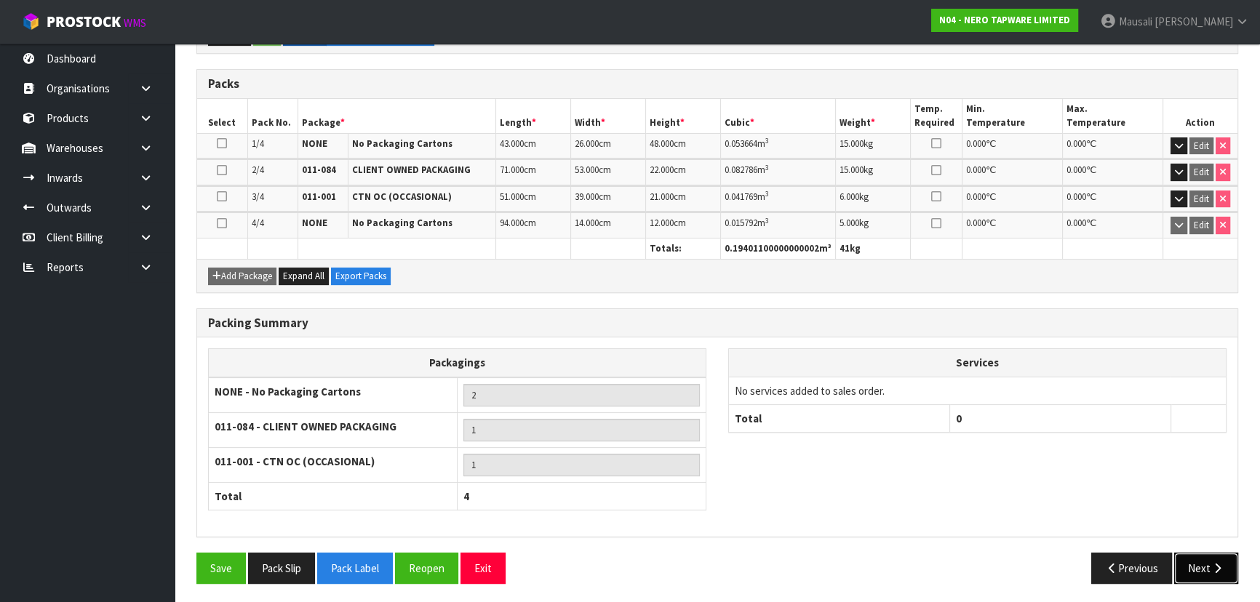
click at [1195, 557] on button "Next" at bounding box center [1206, 568] width 64 height 31
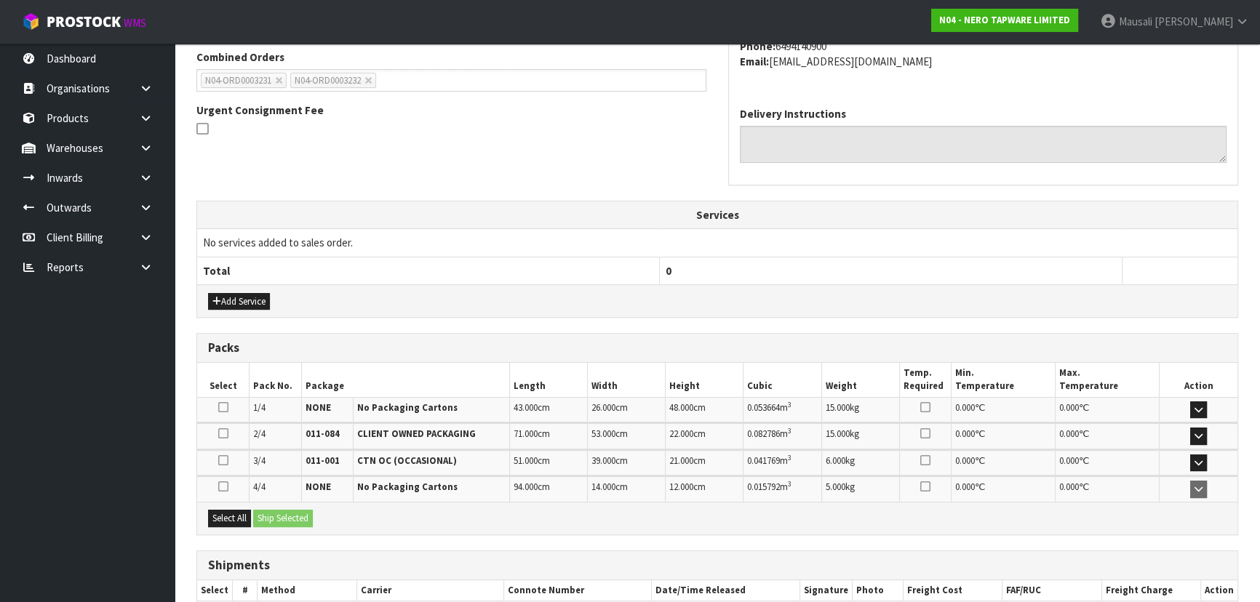
scroll to position [466, 0]
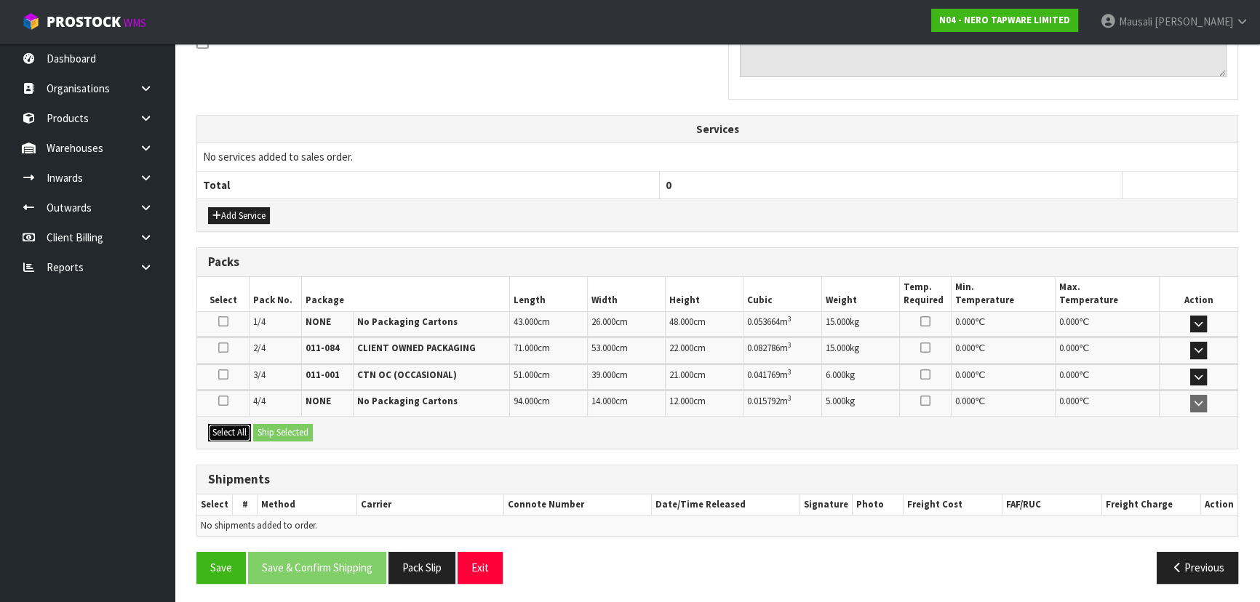
drag, startPoint x: 224, startPoint y: 423, endPoint x: 239, endPoint y: 423, distance: 15.3
click at [226, 424] on button "Select All" at bounding box center [229, 432] width 43 height 17
click at [290, 425] on button "Ship Selected" at bounding box center [283, 432] width 60 height 17
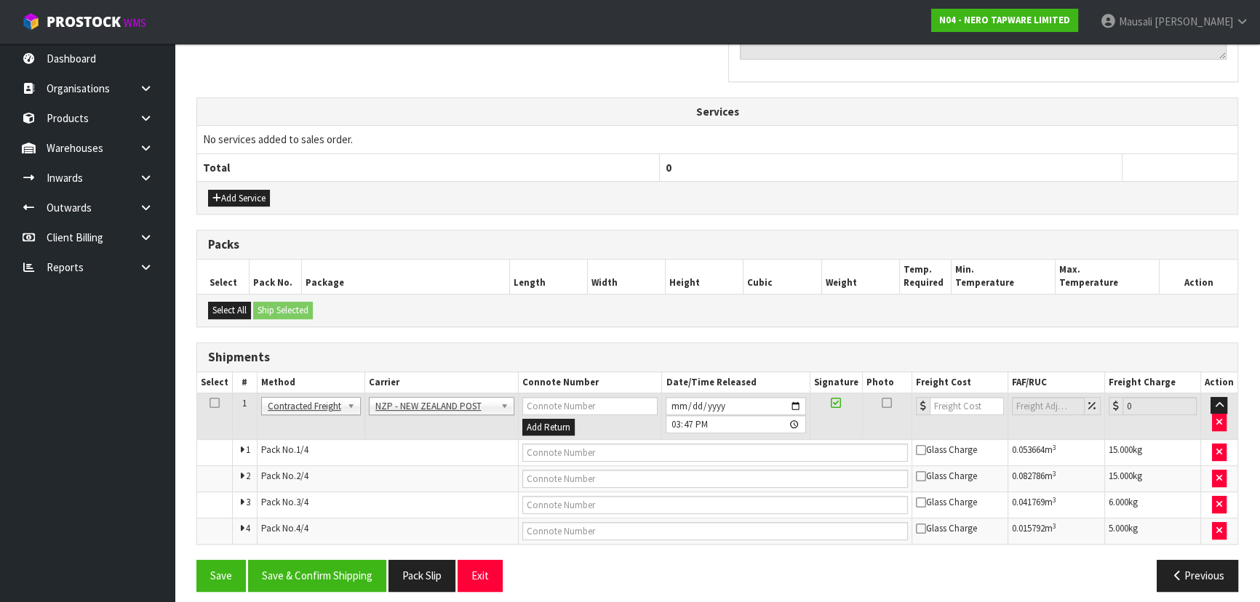
scroll to position [491, 0]
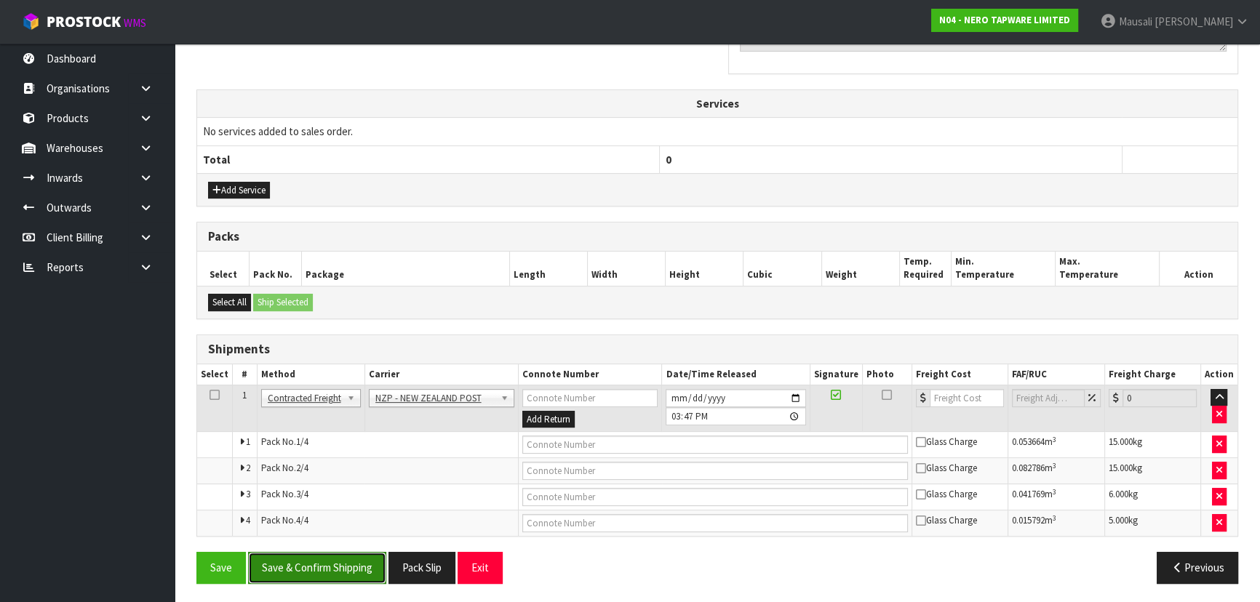
click at [334, 561] on button "Save & Confirm Shipping" at bounding box center [317, 567] width 138 height 31
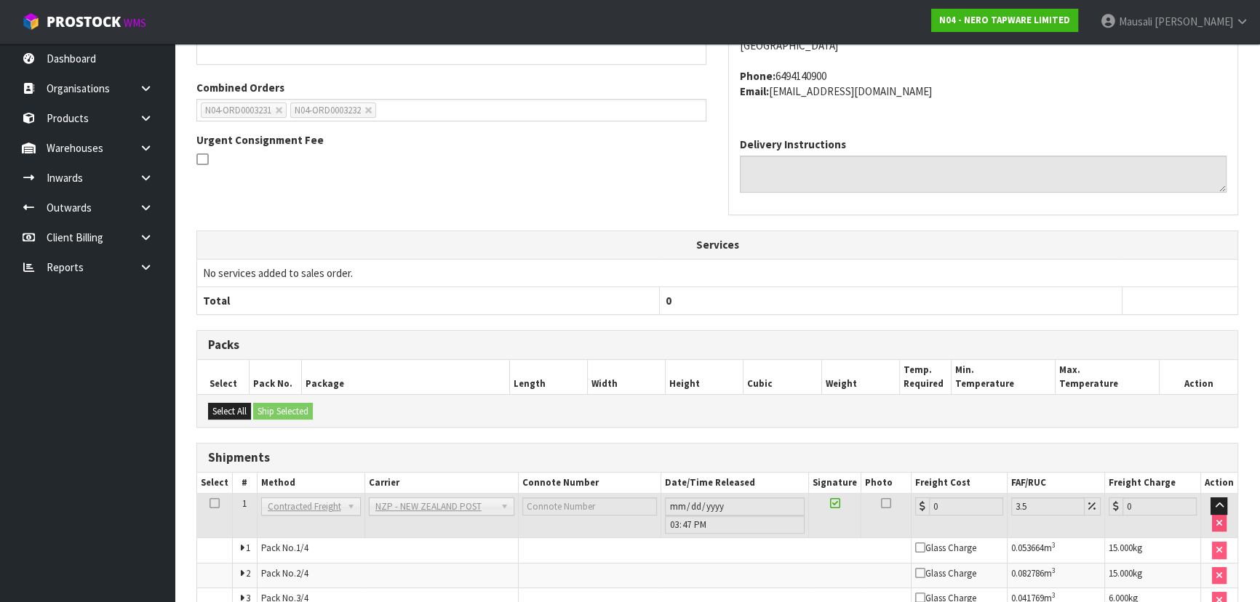
scroll to position [463, 0]
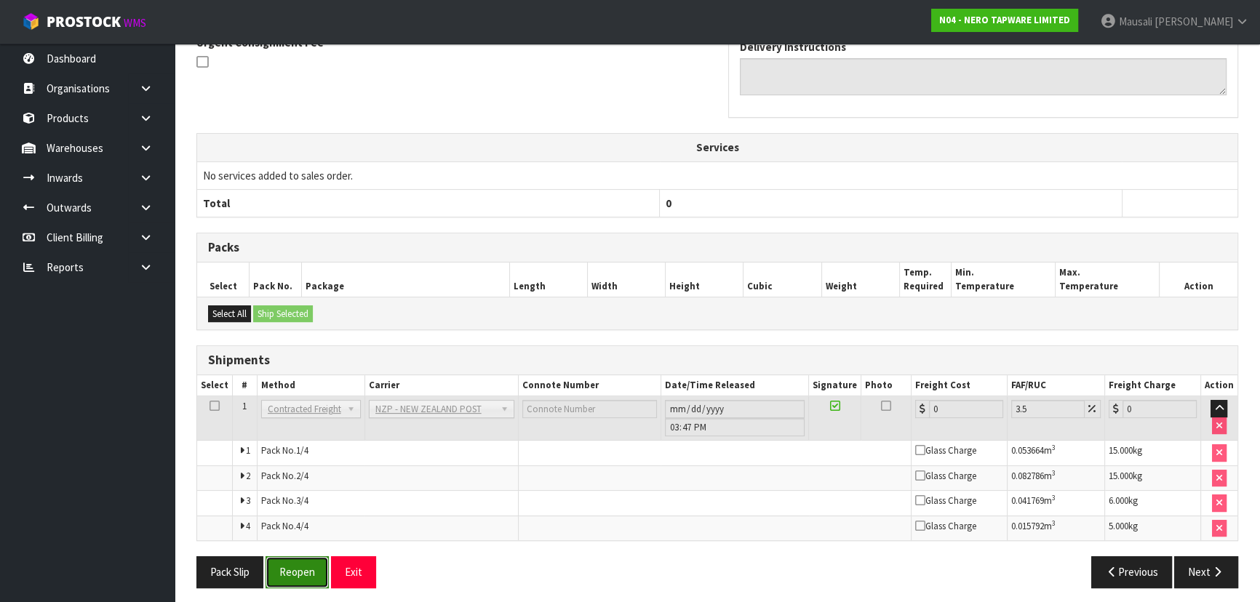
click at [276, 573] on button "Reopen" at bounding box center [297, 572] width 63 height 31
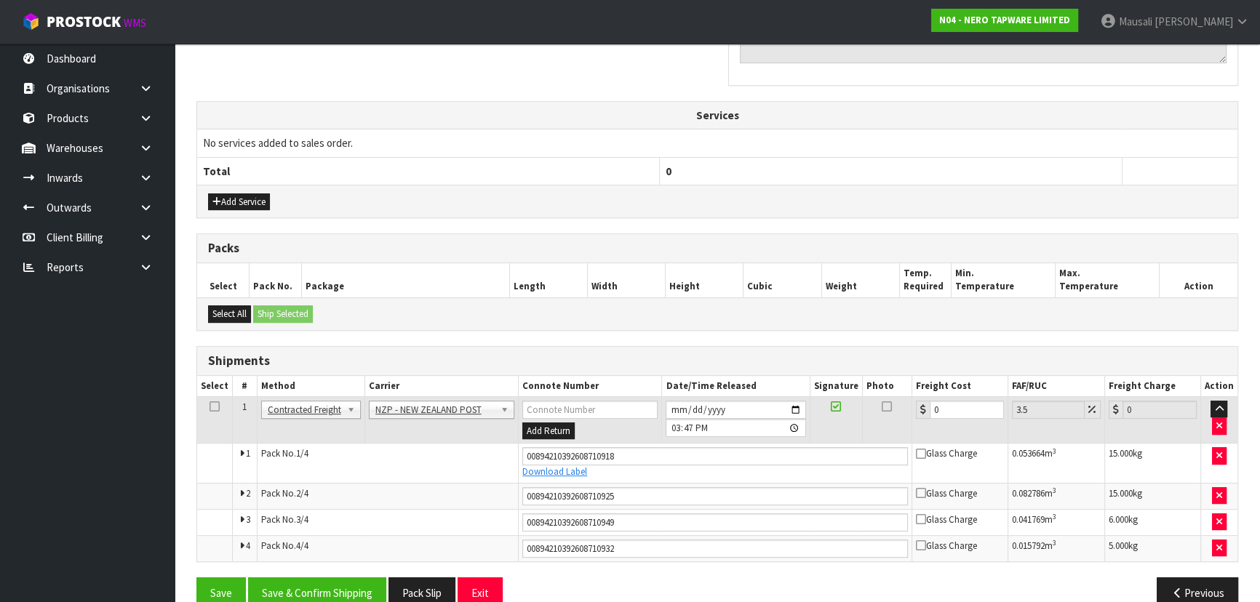
scroll to position [505, 0]
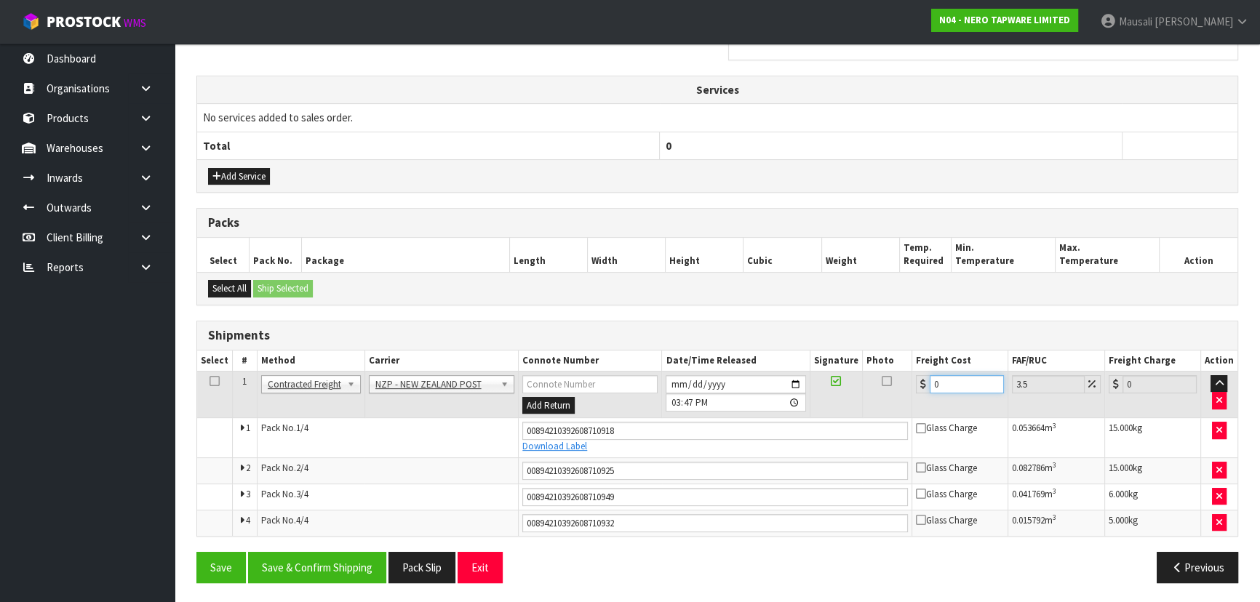
drag, startPoint x: 956, startPoint y: 383, endPoint x: 888, endPoint y: 407, distance: 72.5
click at [888, 407] on tr "1 Client Local Pickup Customer Local Pickup Company Freight Contracted Freight …" at bounding box center [717, 394] width 1040 height 47
click at [330, 566] on button "Save & Confirm Shipping" at bounding box center [317, 567] width 138 height 31
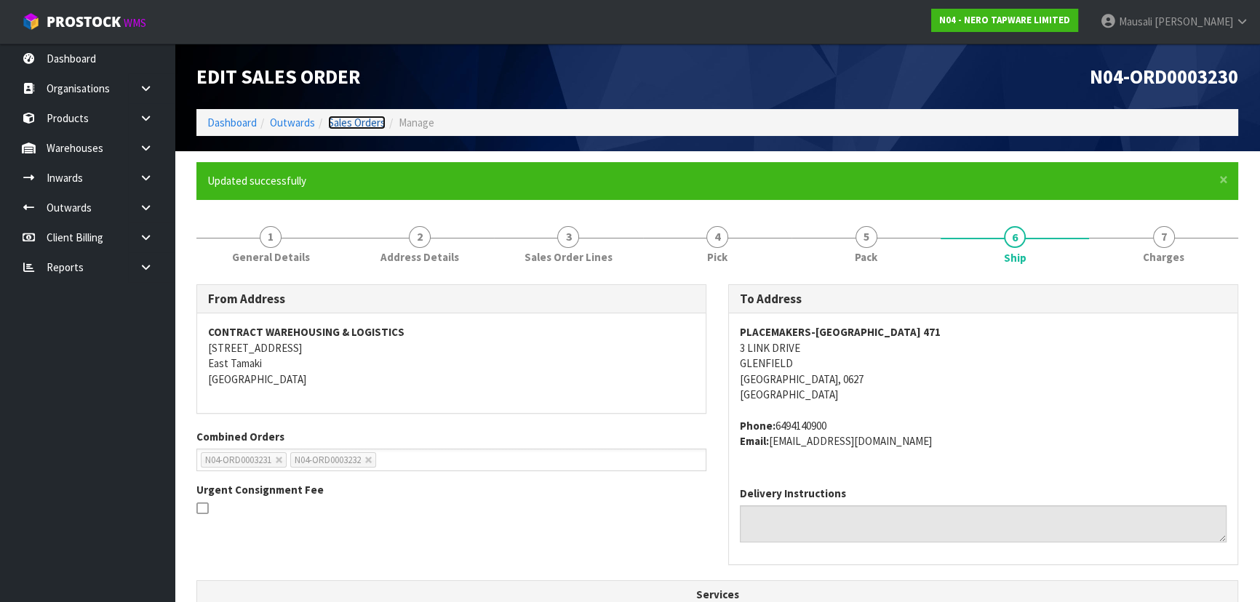
click at [356, 120] on link "Sales Orders" at bounding box center [356, 123] width 57 height 14
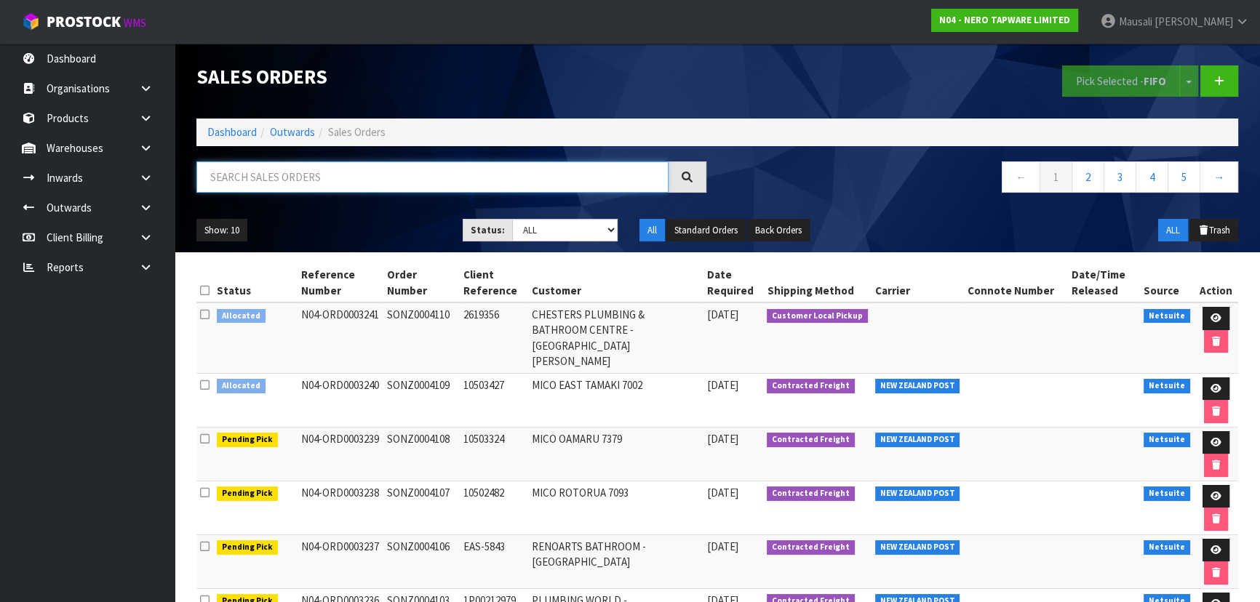
click at [226, 187] on input "text" at bounding box center [432, 177] width 472 height 31
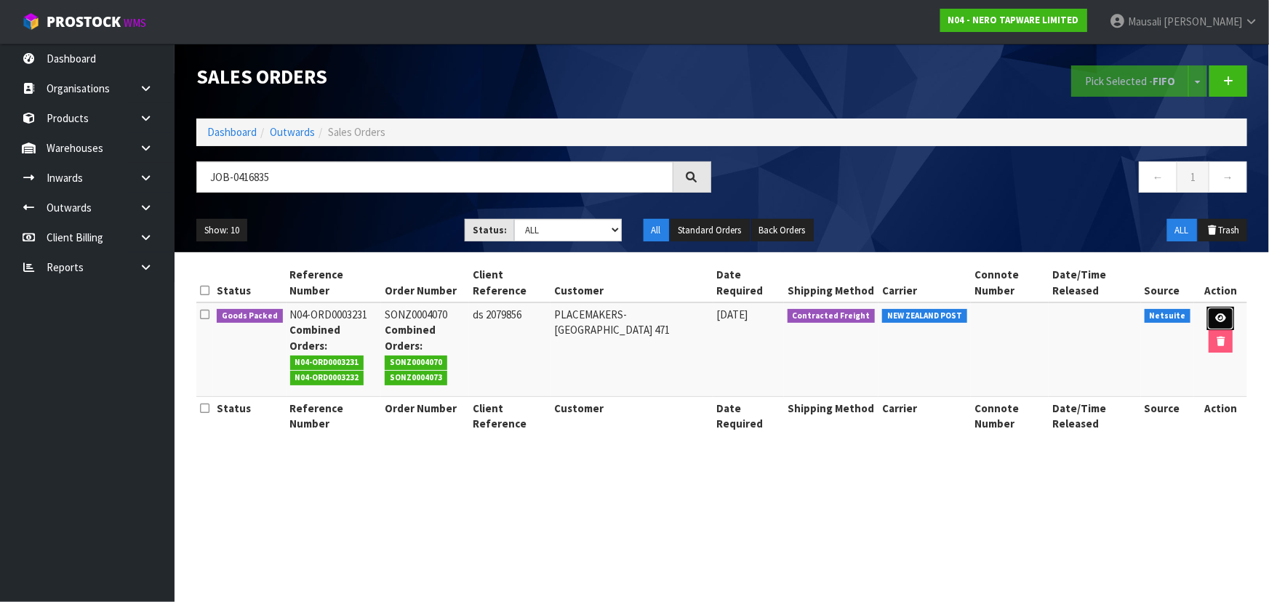
click at [1225, 312] on link at bounding box center [1221, 318] width 27 height 23
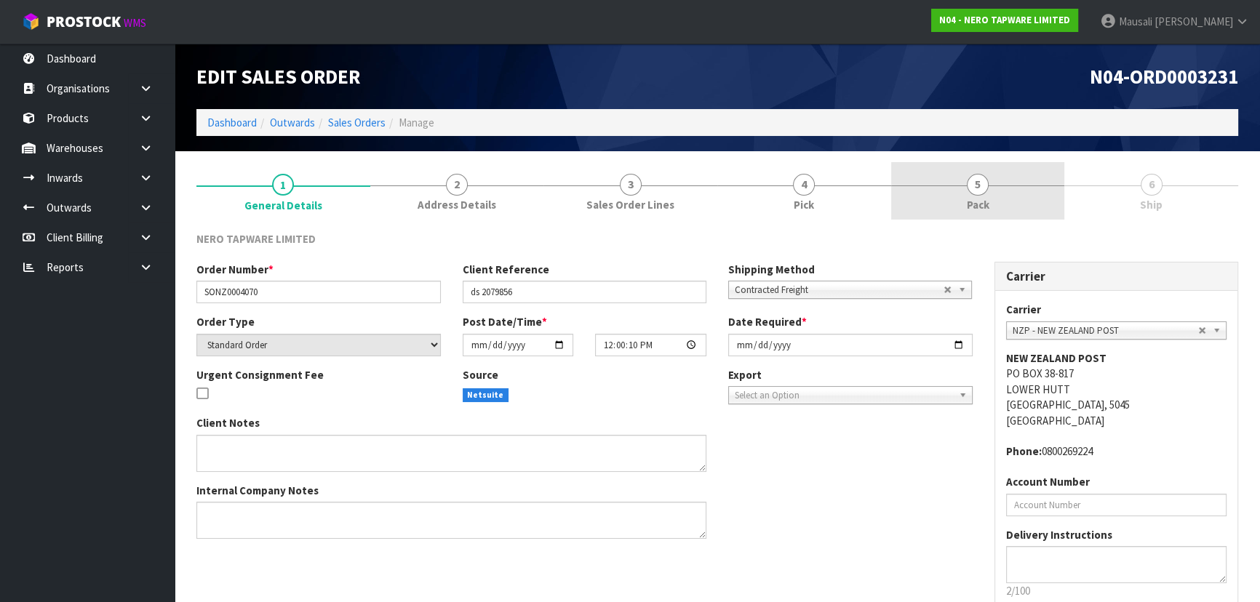
click at [1000, 208] on link "5 Pack" at bounding box center [978, 190] width 174 height 57
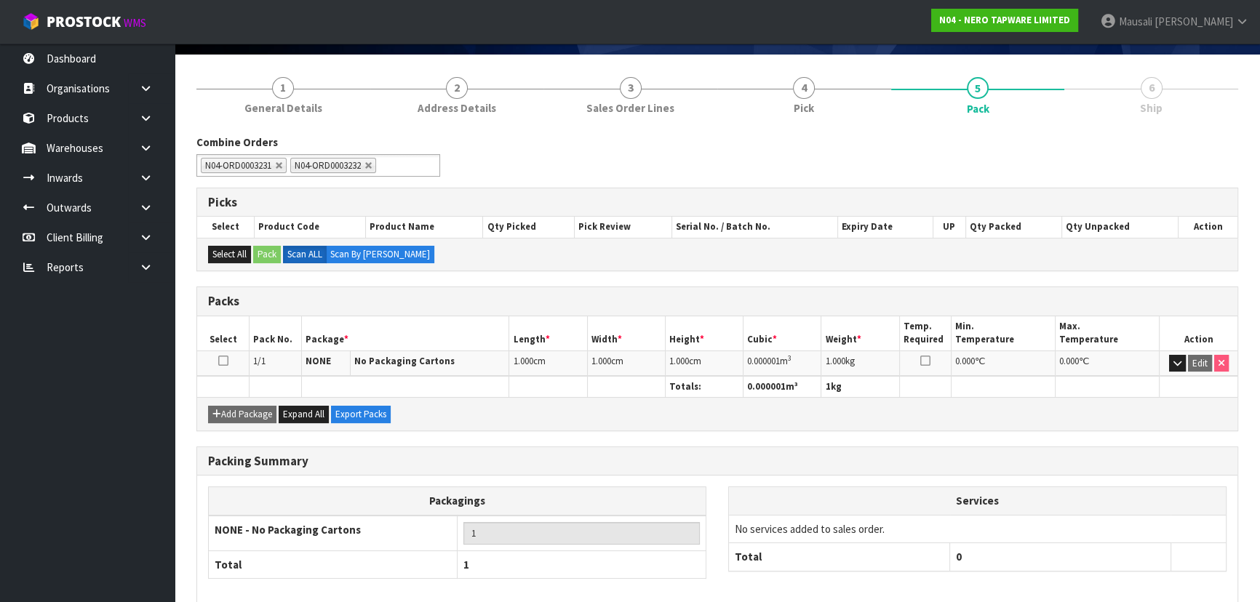
scroll to position [166, 0]
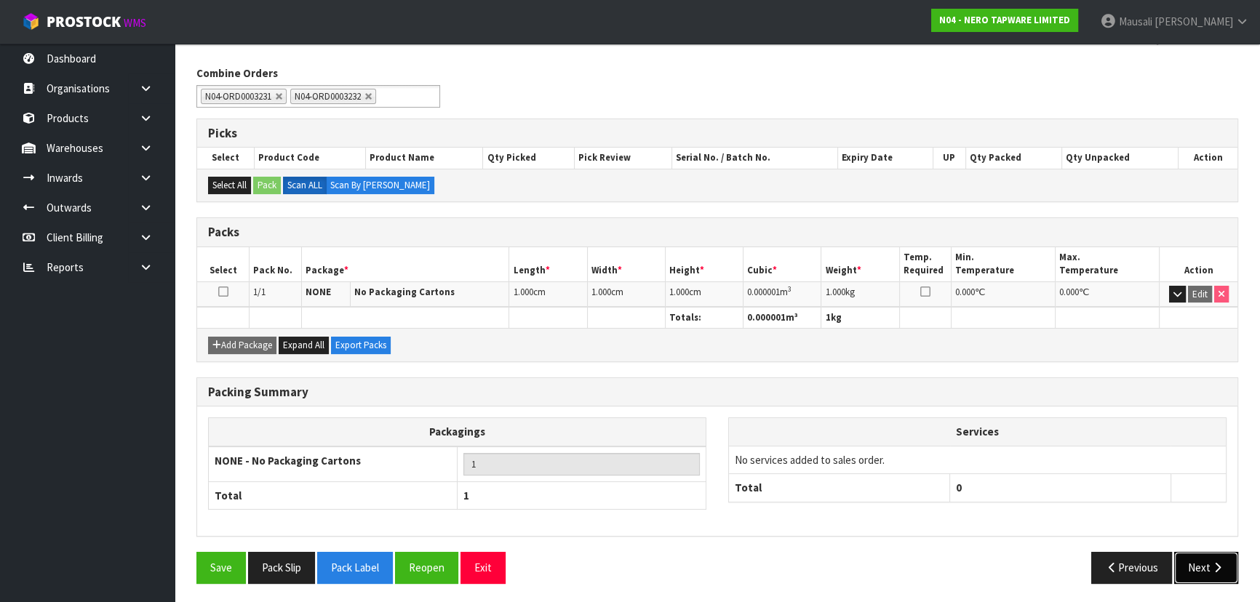
click at [1215, 565] on icon "button" at bounding box center [1218, 567] width 14 height 11
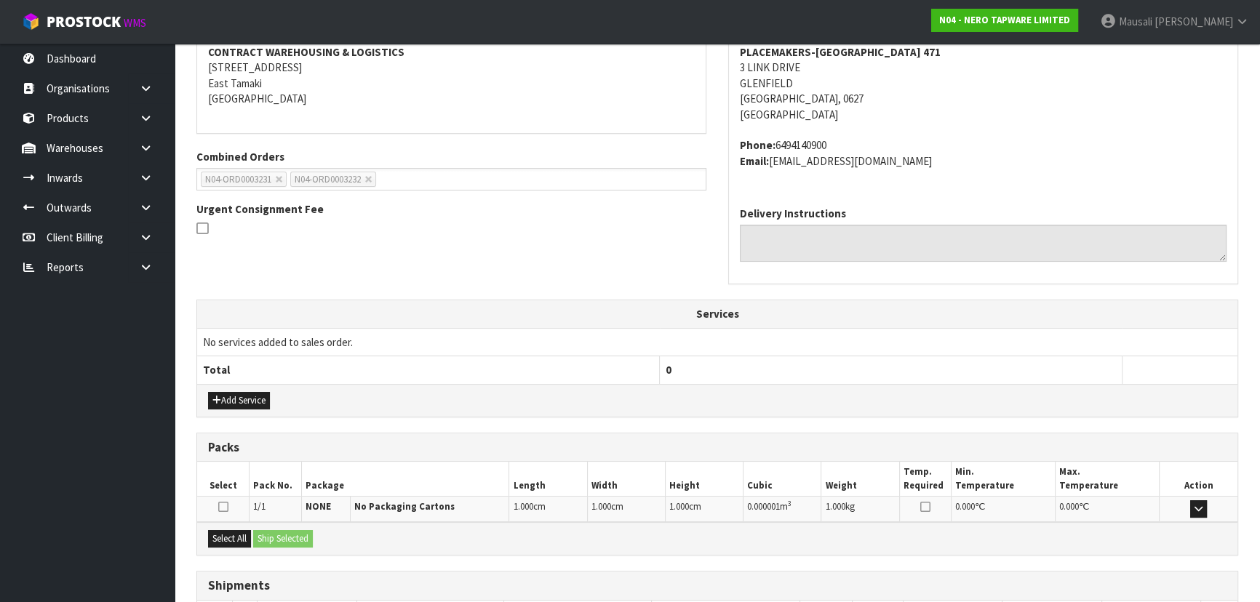
scroll to position [335, 0]
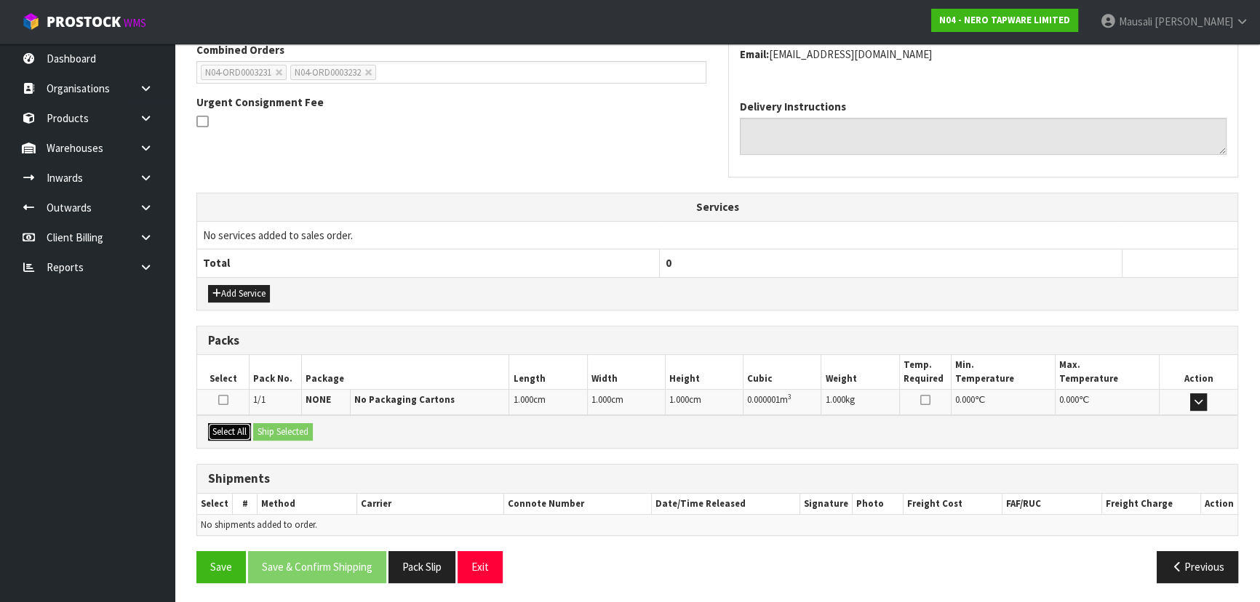
click at [230, 429] on button "Select All" at bounding box center [229, 431] width 43 height 17
click at [272, 423] on button "Ship Selected" at bounding box center [283, 431] width 60 height 17
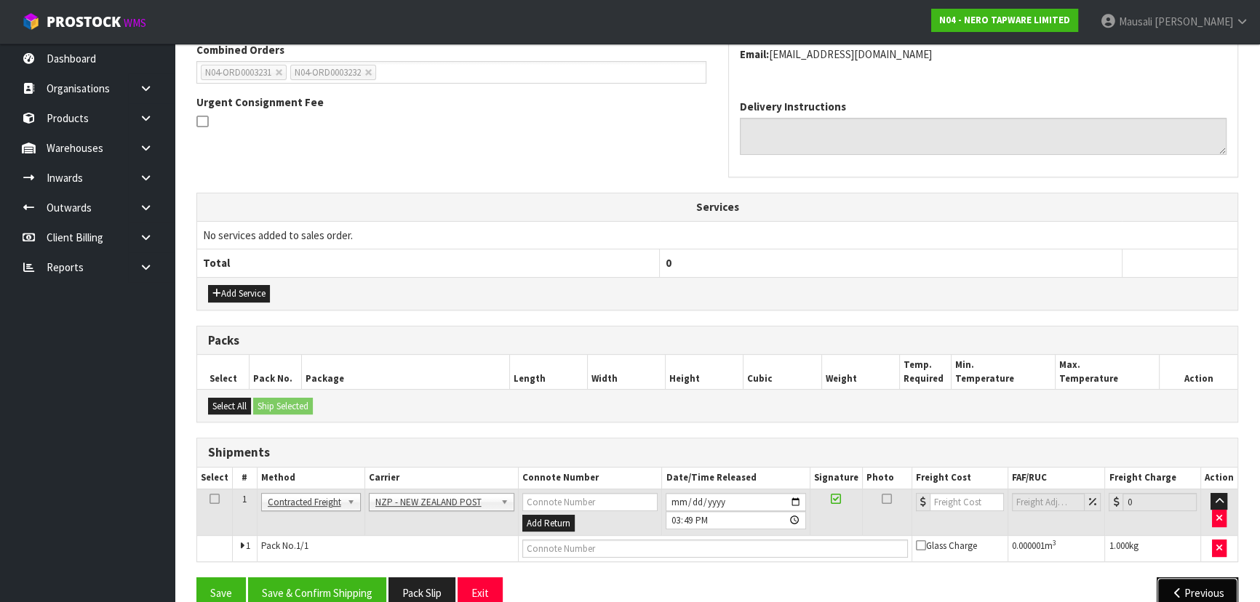
click at [1184, 586] on button "Previous" at bounding box center [1197, 593] width 81 height 31
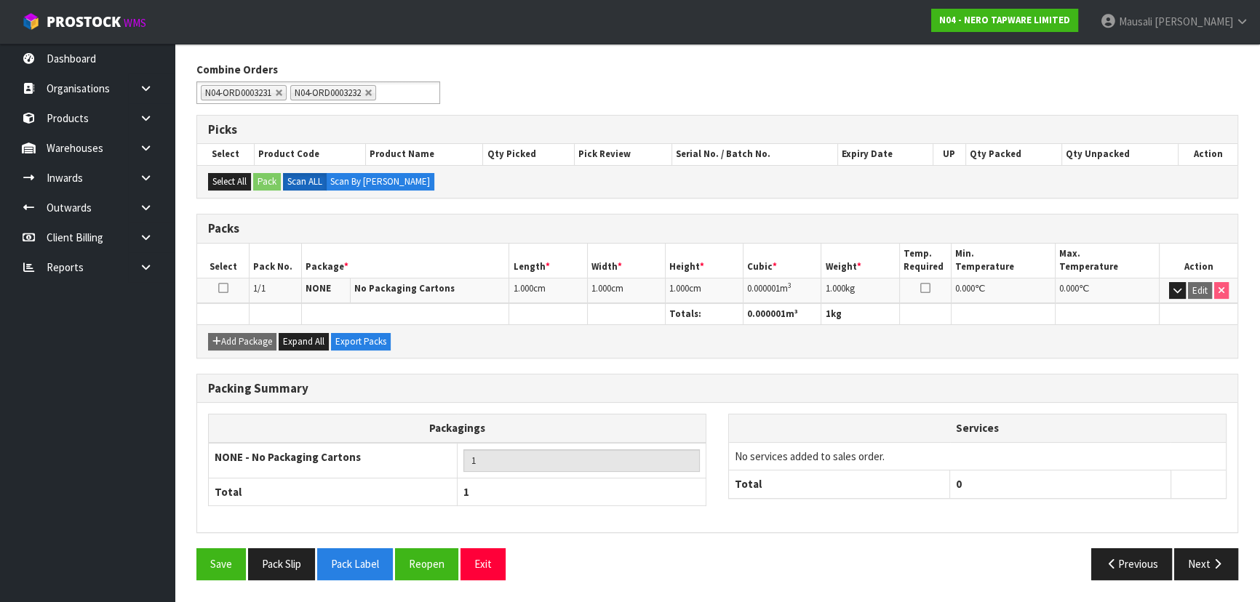
scroll to position [166, 0]
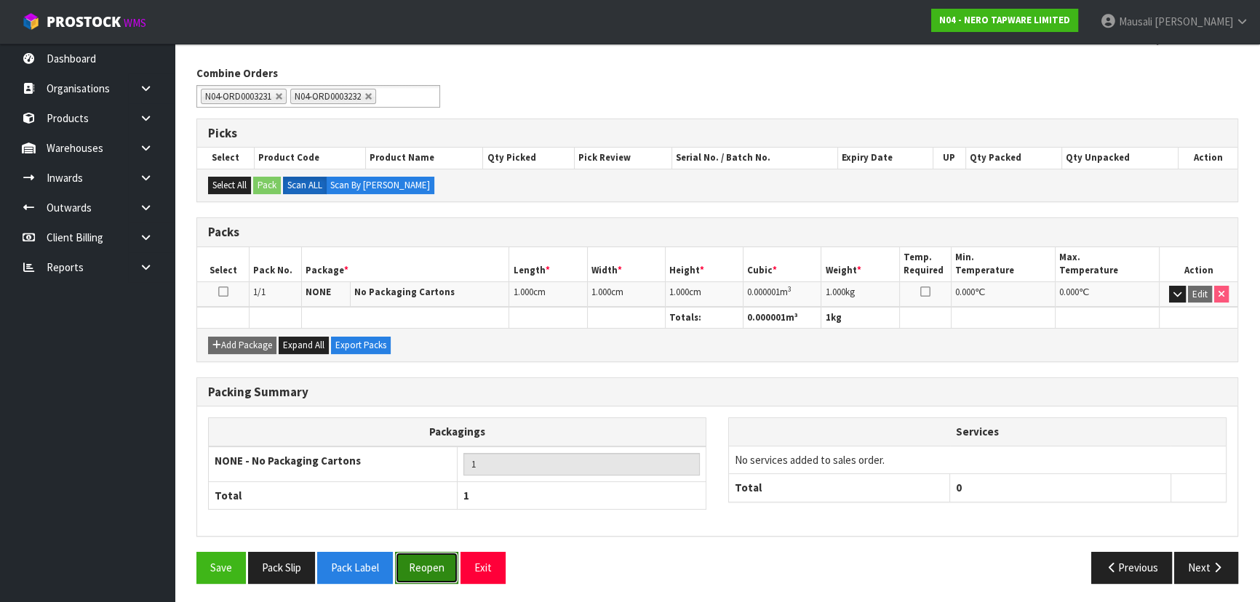
click at [409, 562] on button "Reopen" at bounding box center [426, 567] width 63 height 31
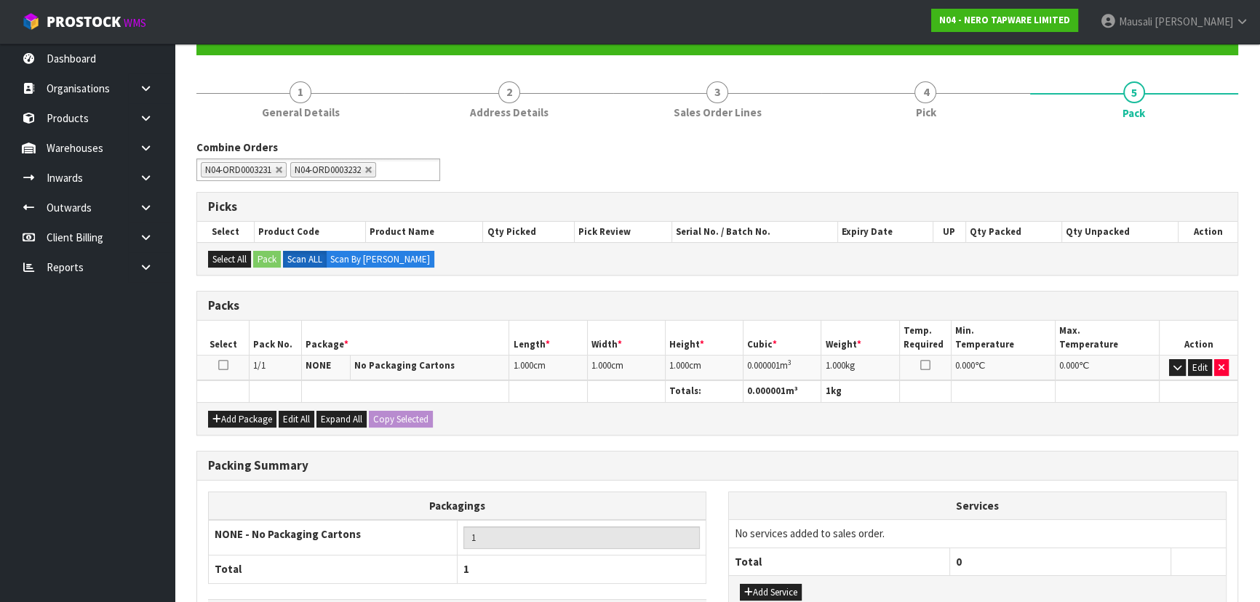
scroll to position [251, 0]
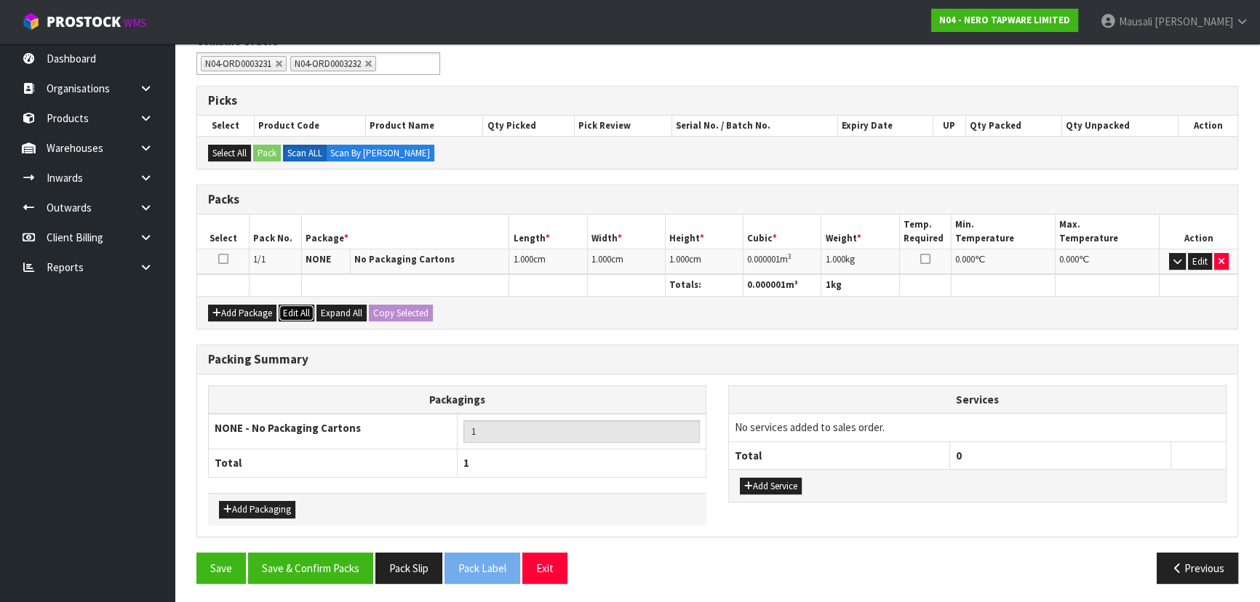
click at [303, 310] on button "Edit All" at bounding box center [297, 313] width 36 height 17
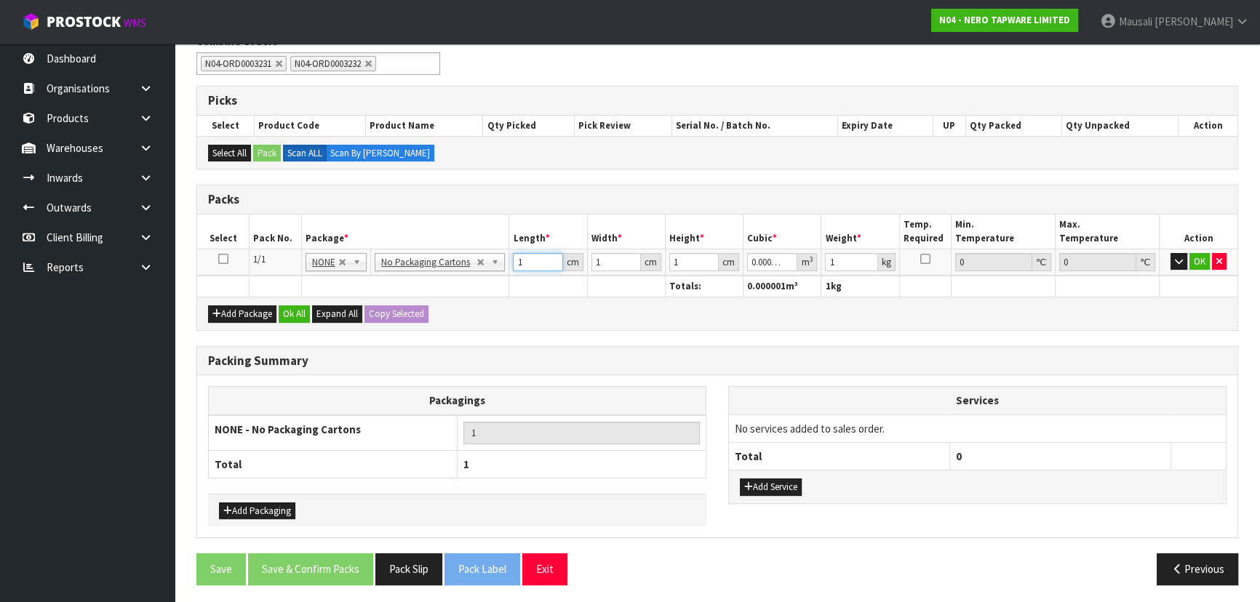
drag, startPoint x: 527, startPoint y: 259, endPoint x: 489, endPoint y: 276, distance: 42.3
click at [489, 276] on table "Select Pack No. Package * Length * Width * Height * Cubic * Weight * Temp. Requ…" at bounding box center [717, 256] width 1040 height 82
drag, startPoint x: 677, startPoint y: 263, endPoint x: 647, endPoint y: 278, distance: 33.5
click at [648, 273] on tbody "1/1 NONE 007-001 007-002 007-004 007-009 007-013 007-014 007-015 007-017 007-01…" at bounding box center [717, 262] width 1040 height 27
drag, startPoint x: 690, startPoint y: 259, endPoint x: 636, endPoint y: 273, distance: 55.6
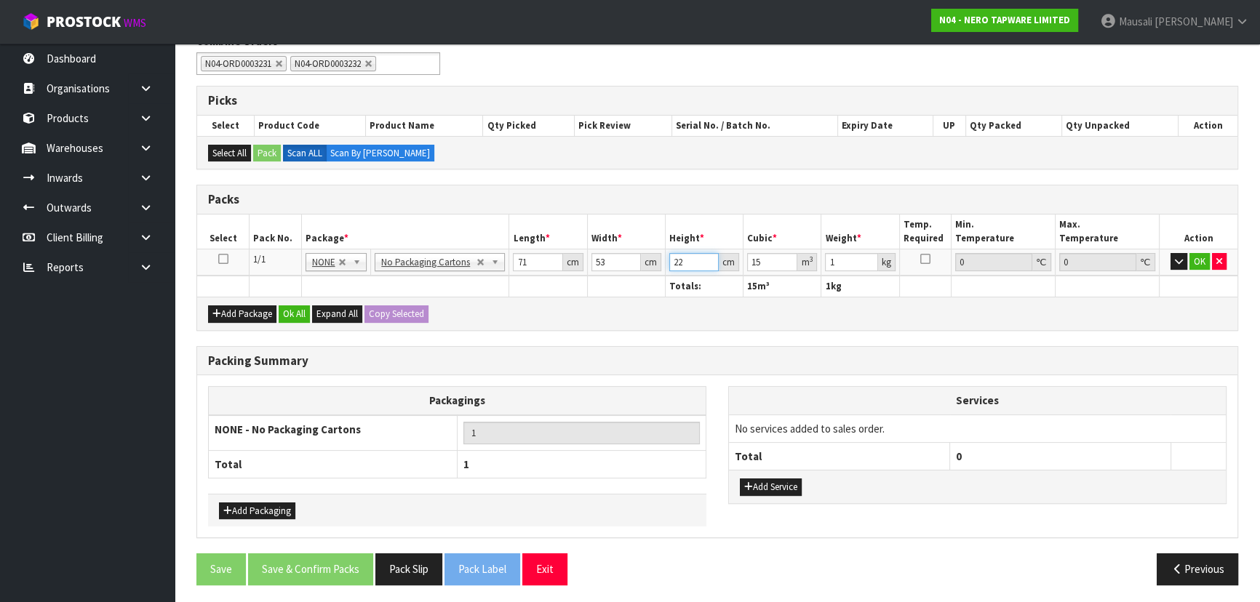
click at [636, 273] on tbody "1/1 NONE 007-001 007-002 007-004 007-009 007-013 007-014 007-015 007-017 007-01…" at bounding box center [717, 262] width 1040 height 27
click at [295, 308] on button "Ok All" at bounding box center [294, 314] width 31 height 17
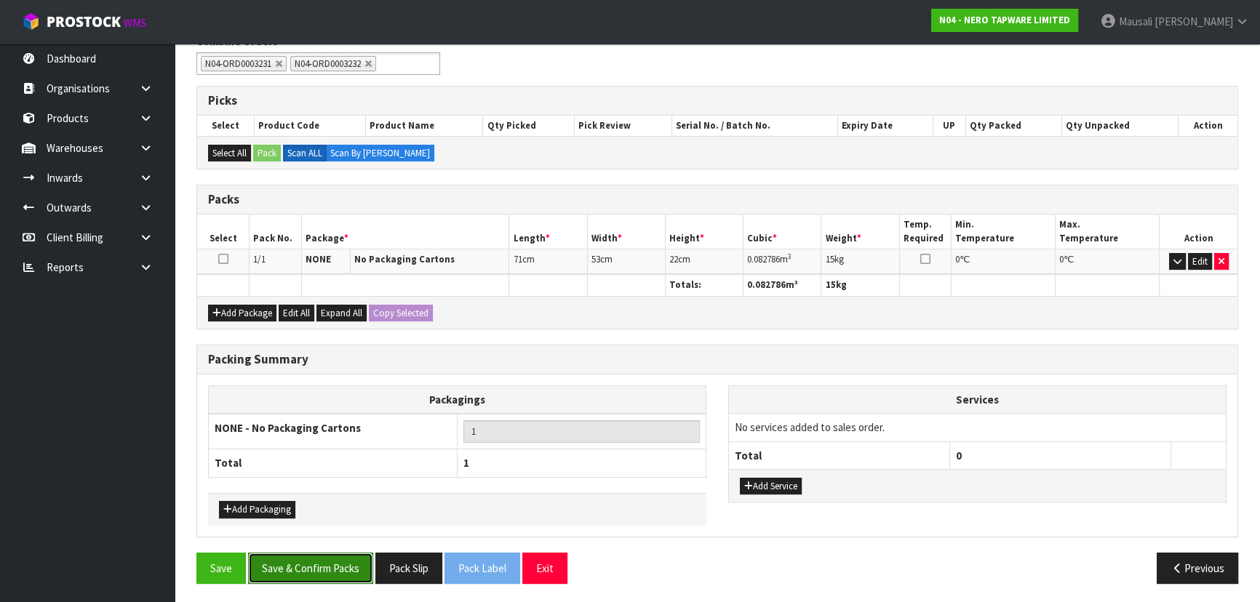
click at [330, 554] on button "Save & Confirm Packs" at bounding box center [310, 568] width 125 height 31
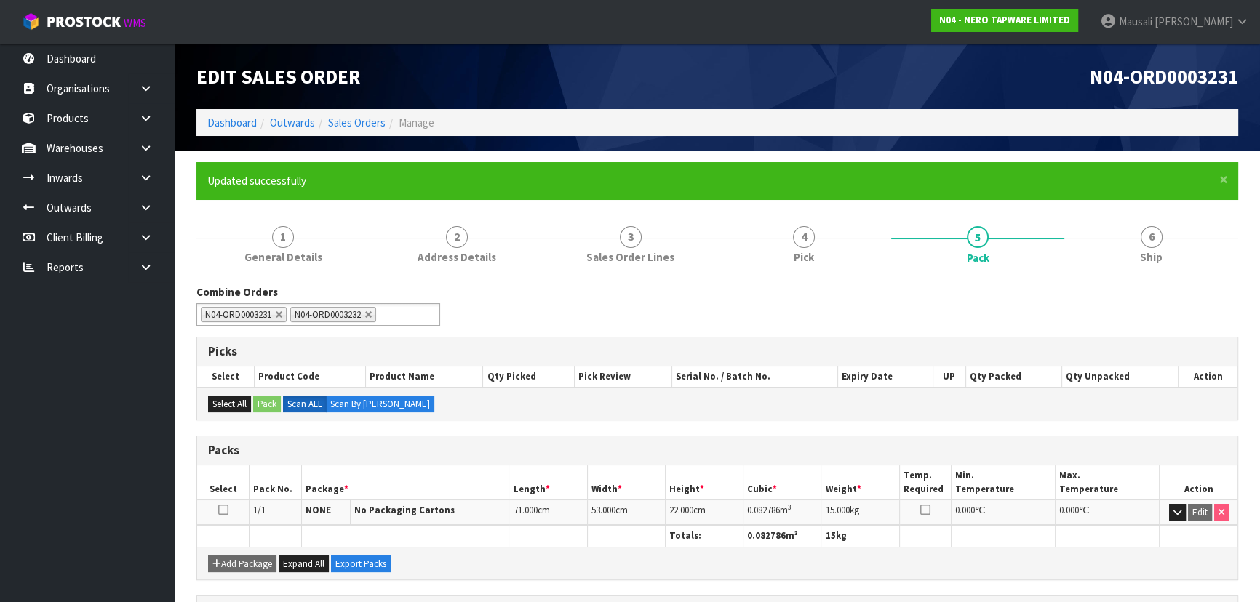
scroll to position [218, 0]
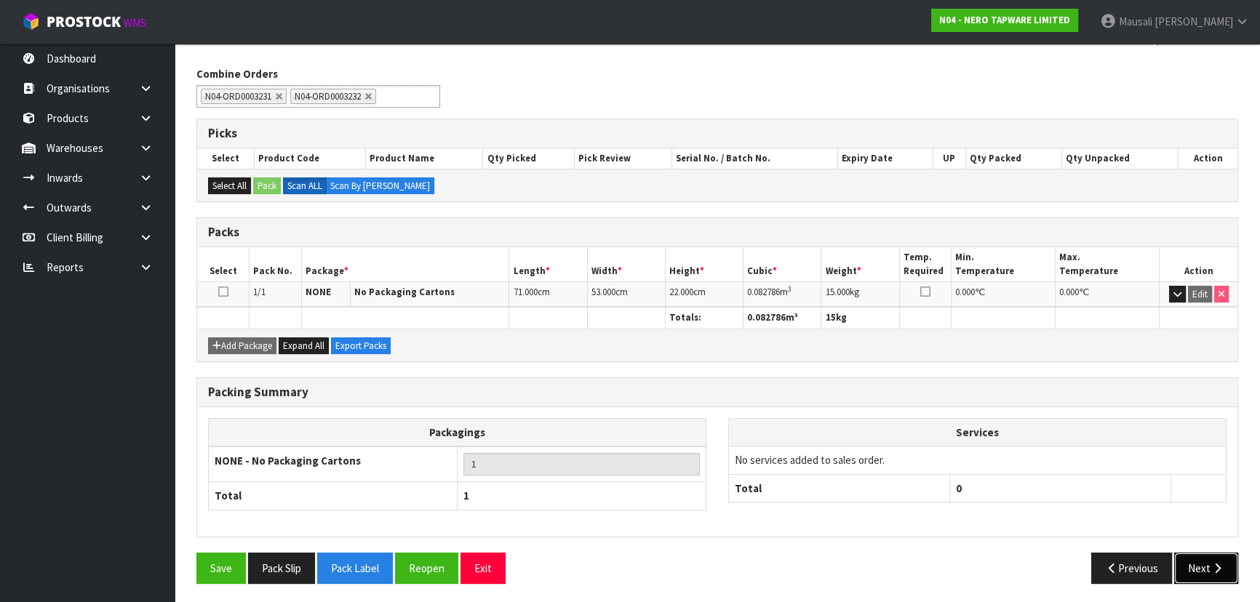
click at [1215, 563] on icon "button" at bounding box center [1218, 568] width 14 height 11
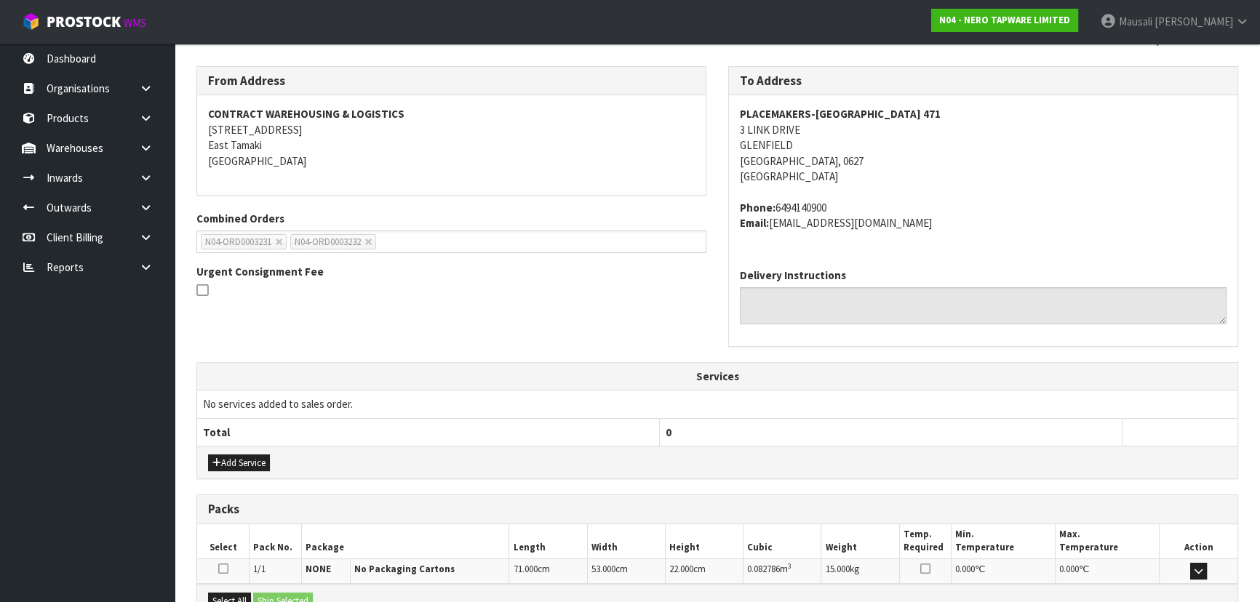
scroll to position [387, 0]
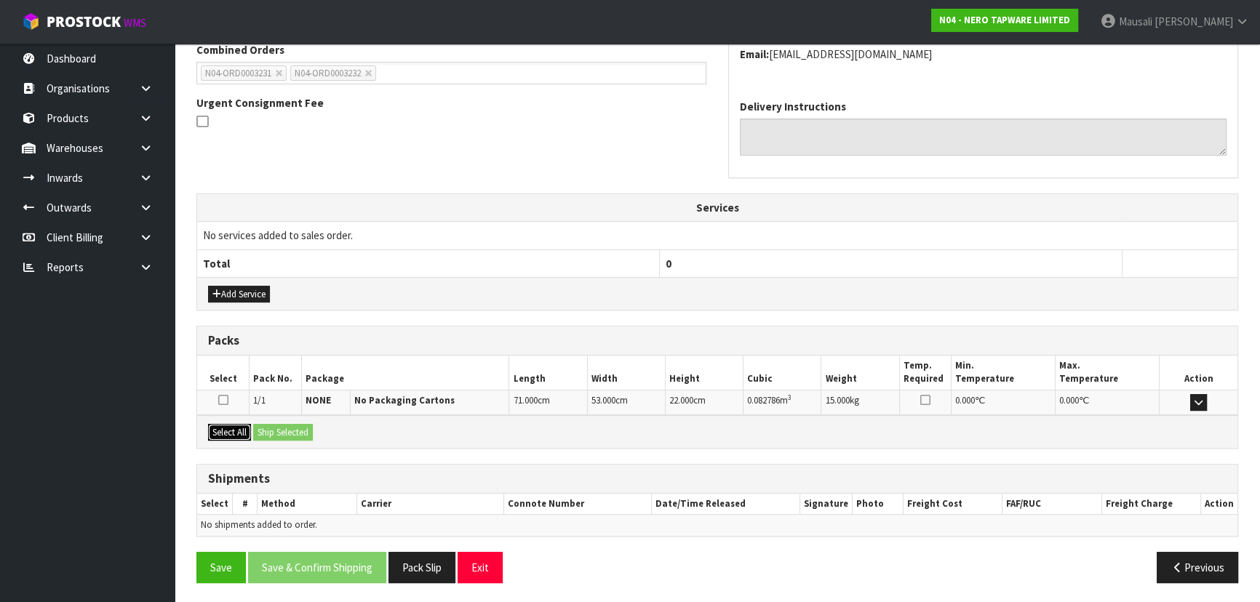
click at [233, 426] on button "Select All" at bounding box center [229, 432] width 43 height 17
click at [274, 424] on button "Ship Selected" at bounding box center [283, 432] width 60 height 17
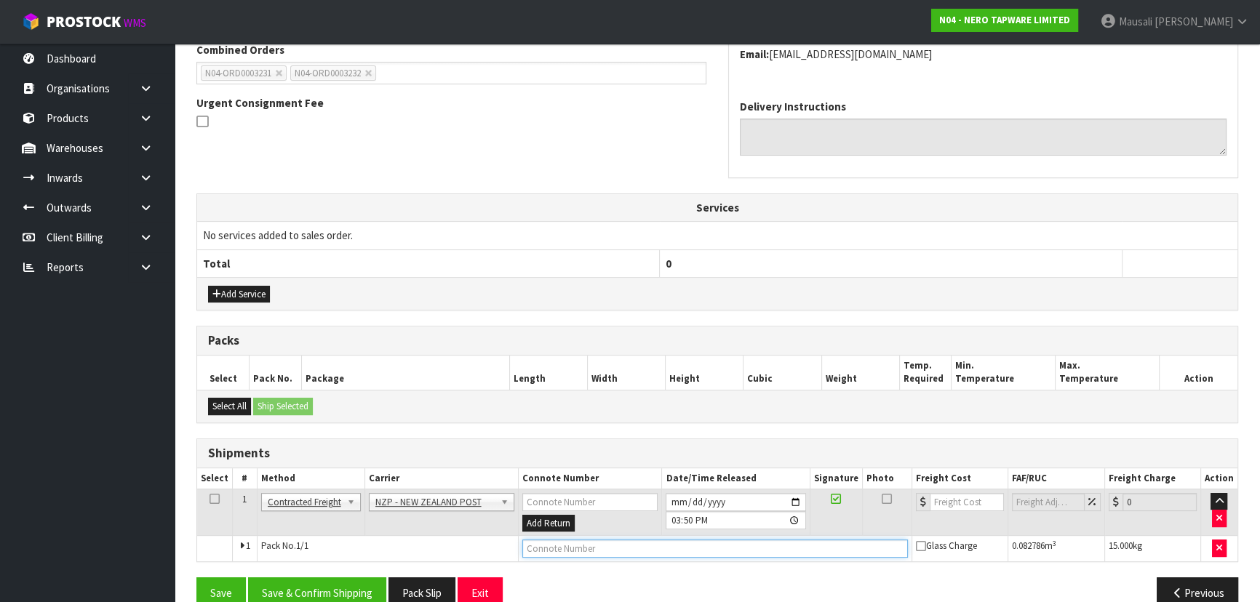
click at [553, 553] on input "text" at bounding box center [715, 549] width 386 height 18
click at [196, 578] on button "Save" at bounding box center [220, 593] width 49 height 31
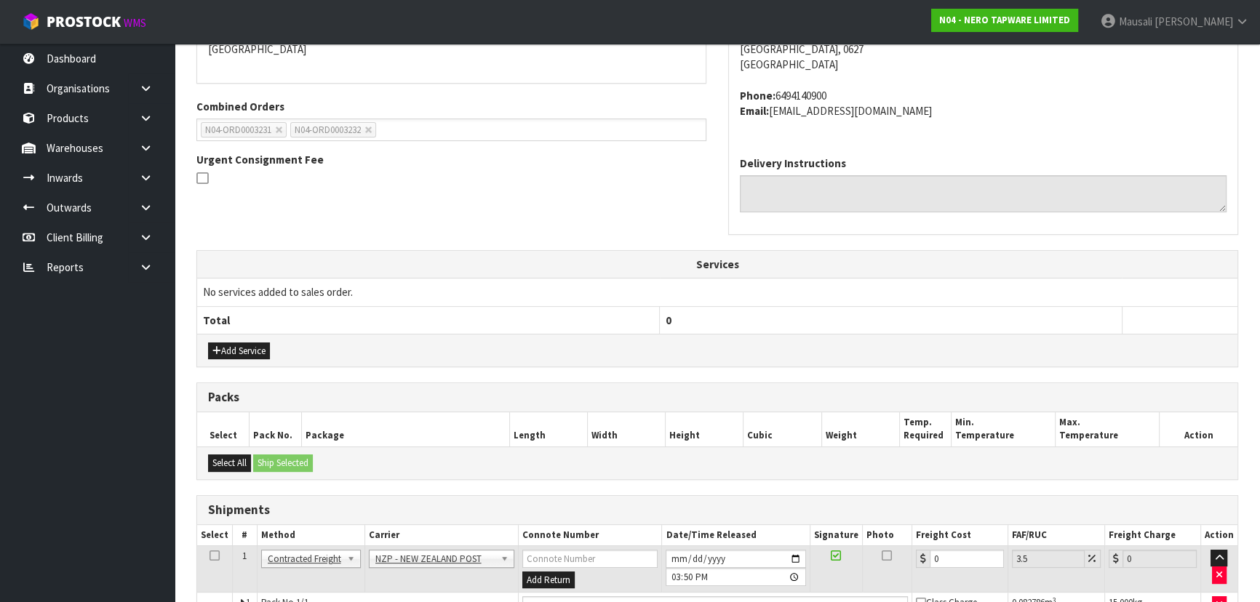
scroll to position [413, 0]
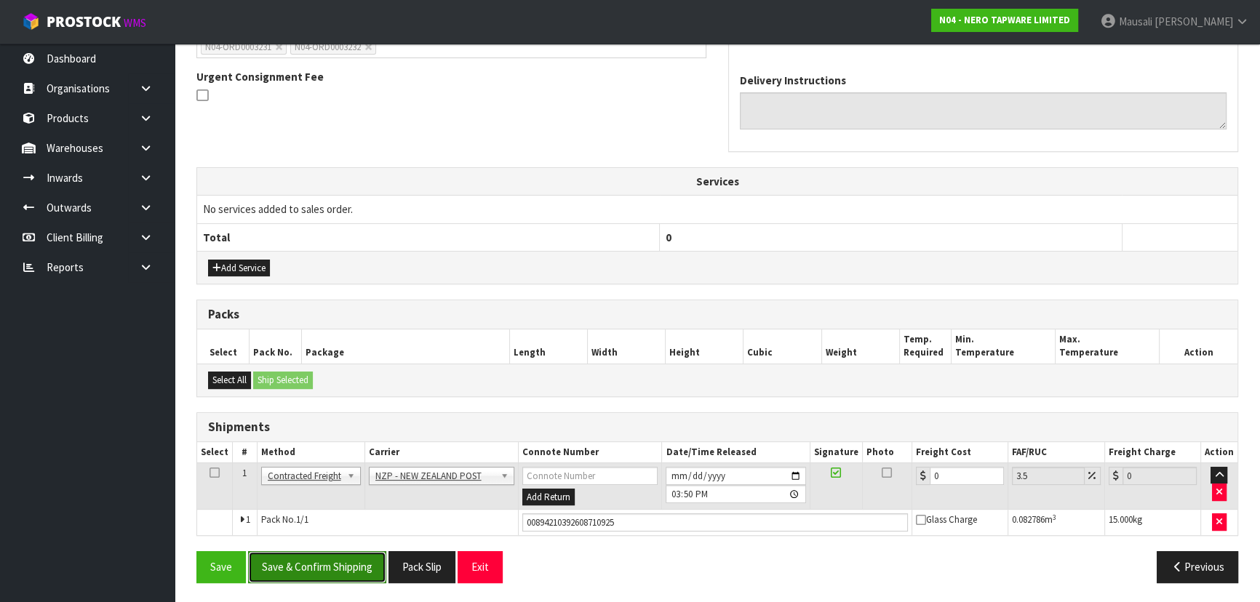
click at [345, 562] on button "Save & Confirm Shipping" at bounding box center [317, 566] width 138 height 31
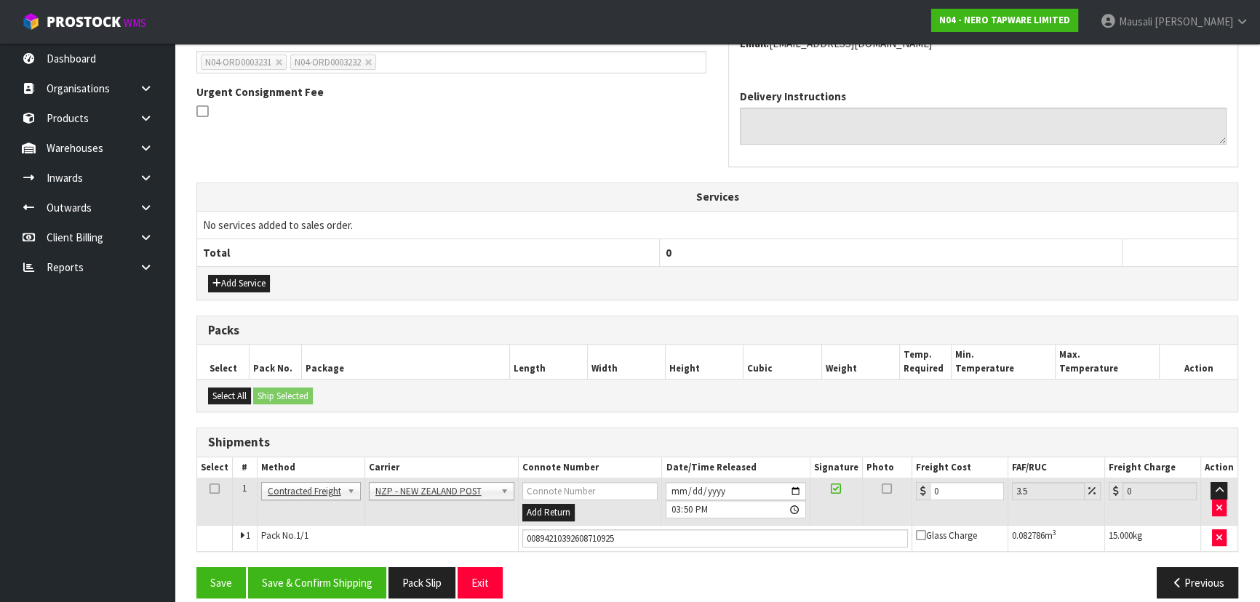
scroll to position [0, 0]
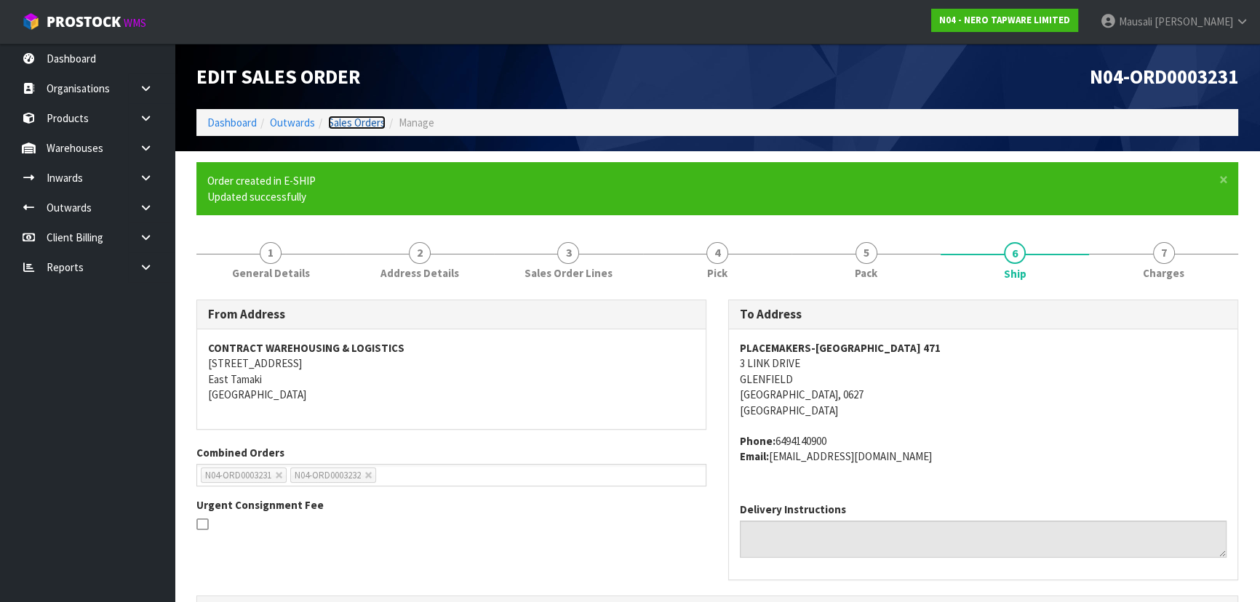
click at [353, 124] on link "Sales Orders" at bounding box center [356, 123] width 57 height 14
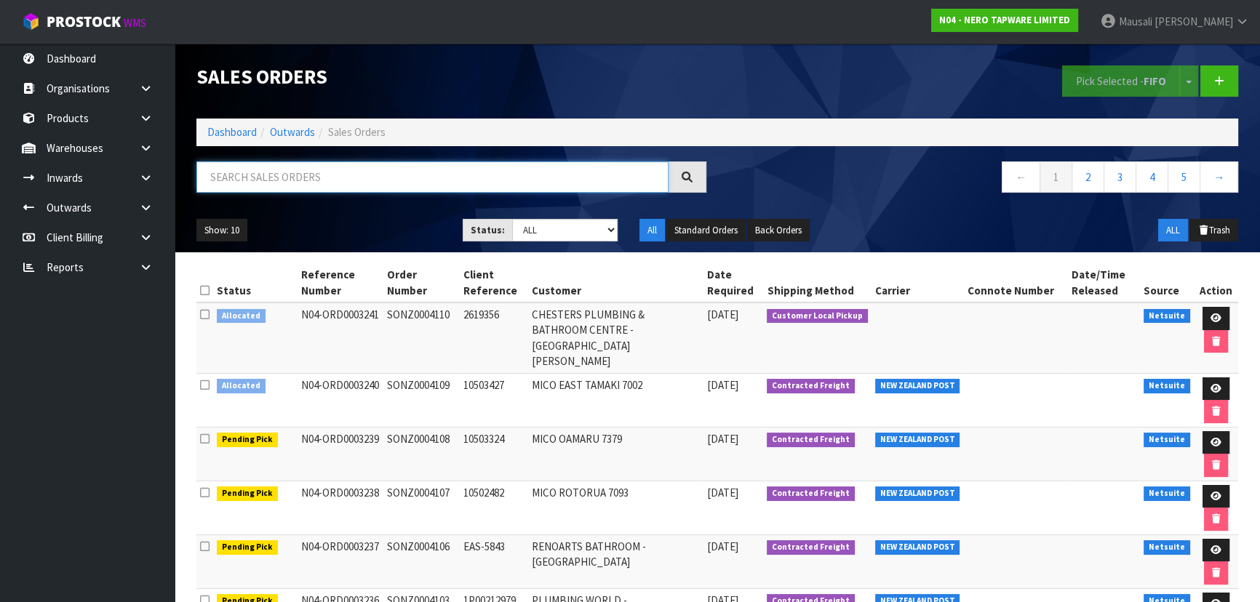
click at [272, 181] on input "text" at bounding box center [432, 177] width 472 height 31
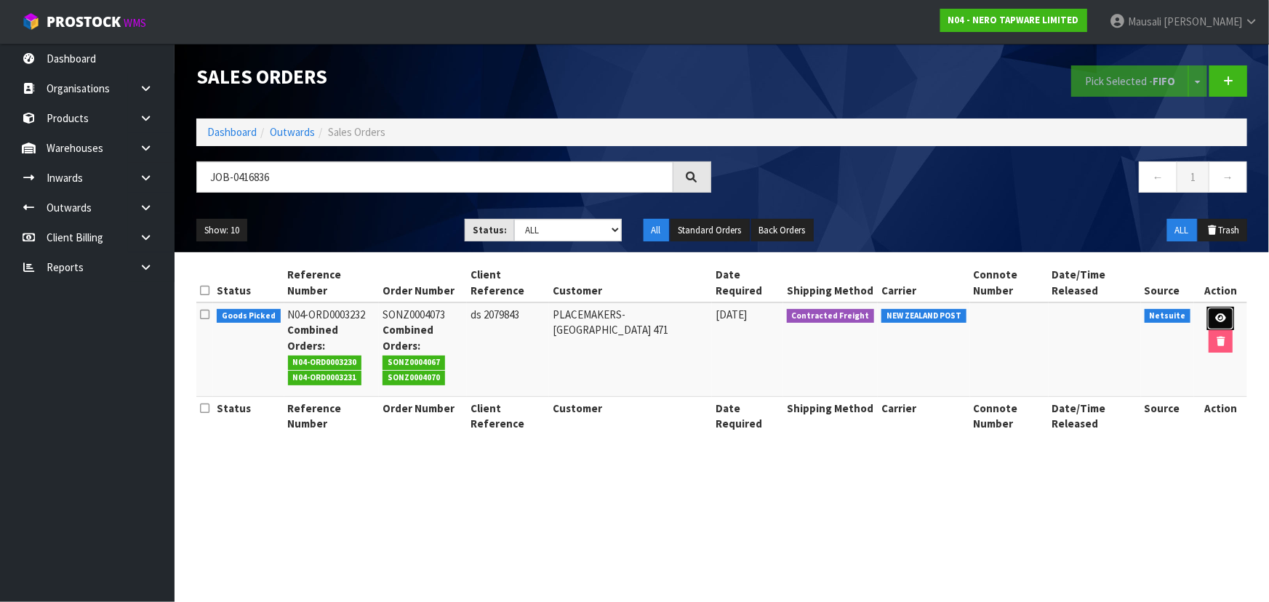
click at [1210, 318] on link at bounding box center [1221, 318] width 27 height 23
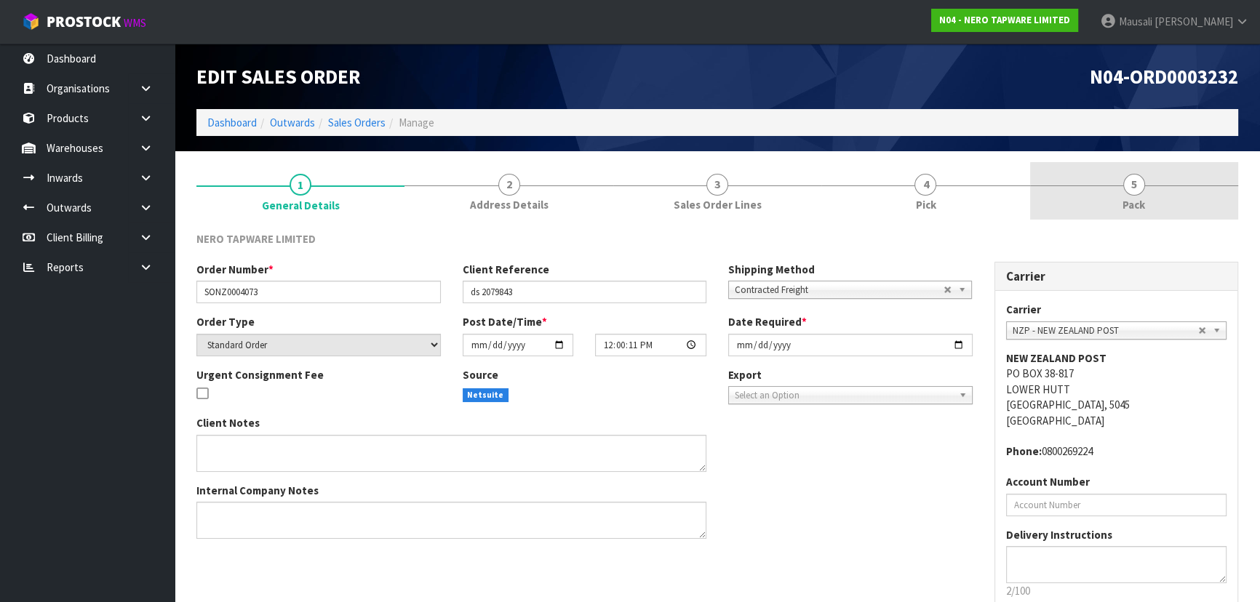
click at [1095, 194] on link "5 Pack" at bounding box center [1134, 190] width 208 height 57
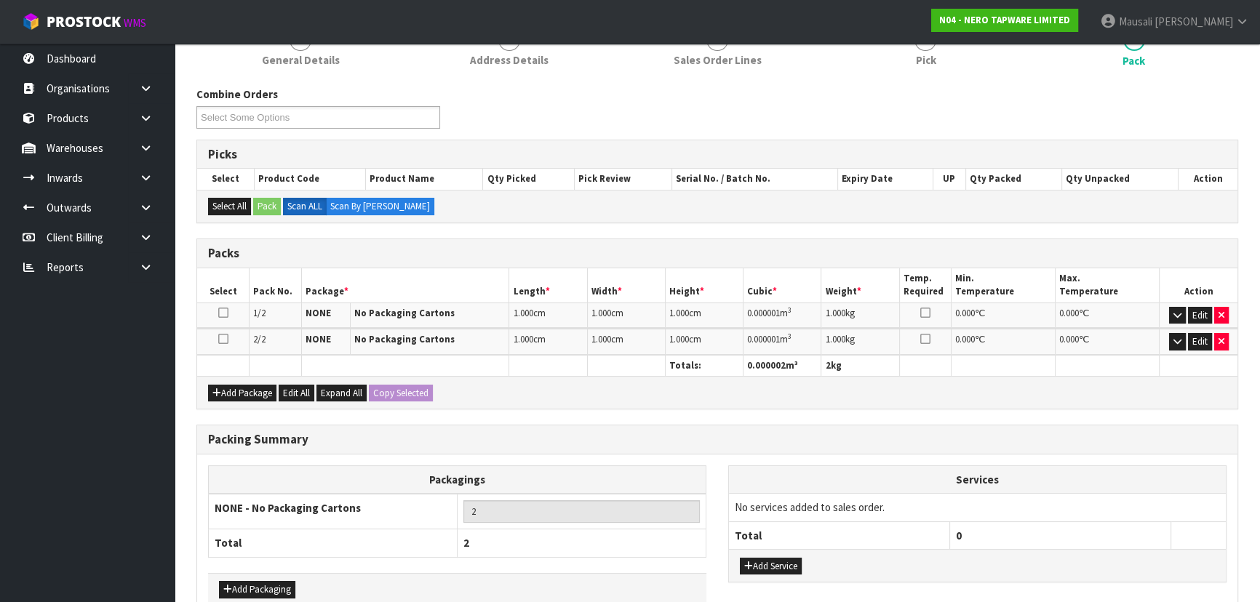
scroll to position [225, 0]
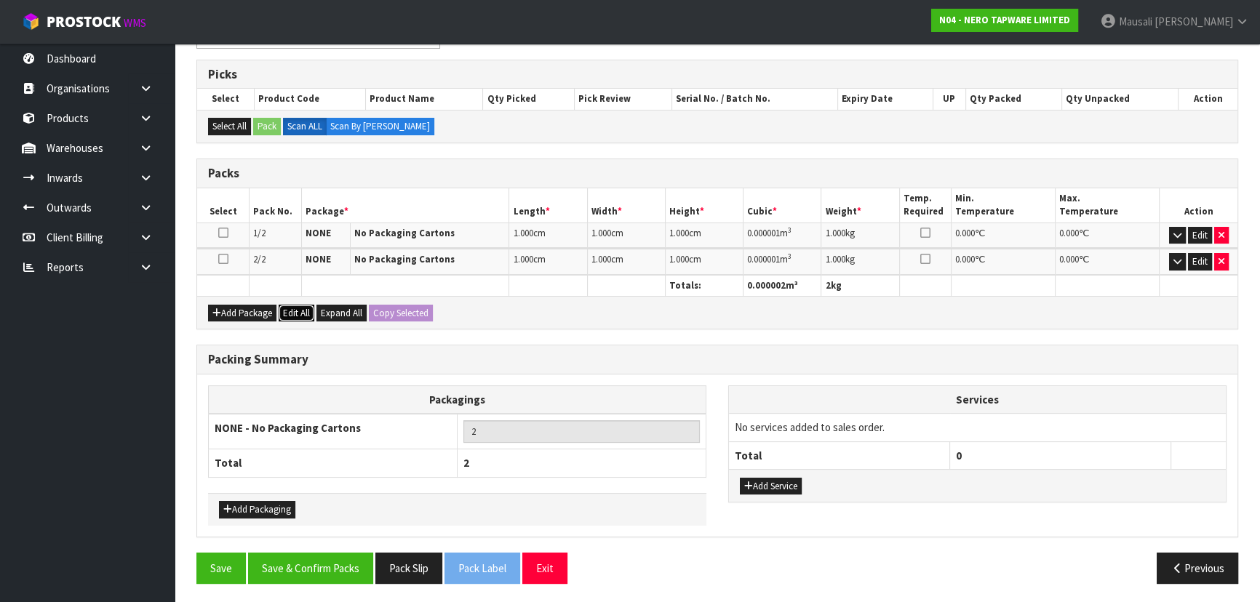
click at [295, 314] on button "Edit All" at bounding box center [297, 313] width 36 height 17
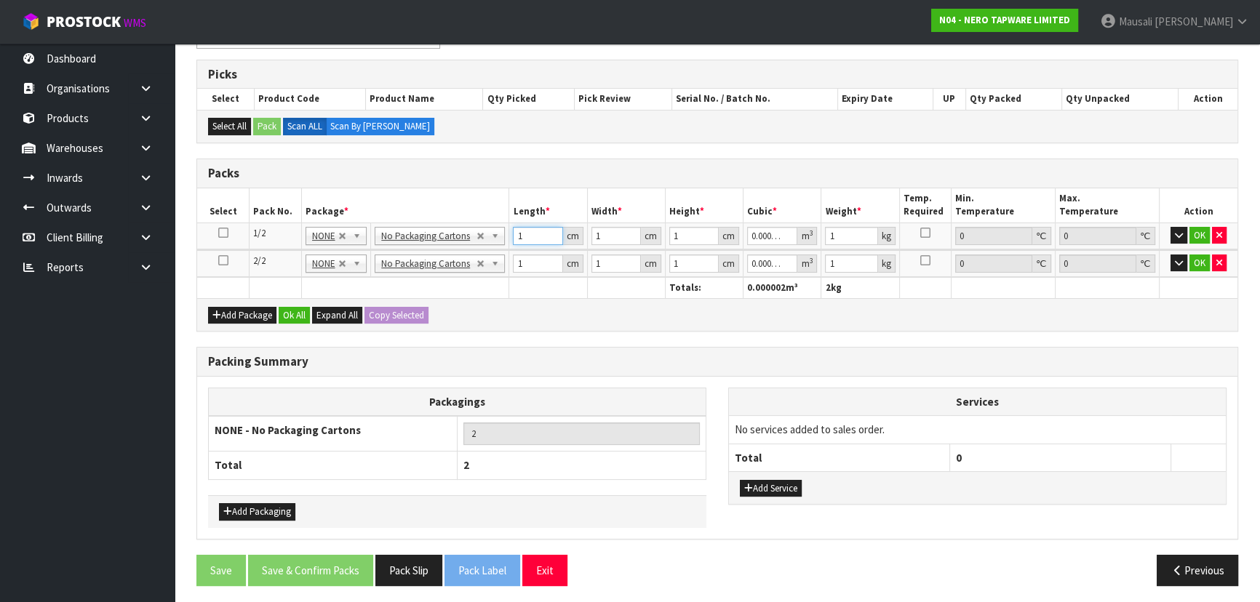
drag, startPoint x: 524, startPoint y: 240, endPoint x: 459, endPoint y: 269, distance: 71.0
click at [465, 264] on table "Select Pack No. Package * Length * Width * Height * Cubic * Weight * Temp. Requ…" at bounding box center [717, 243] width 1040 height 110
click at [298, 307] on button "Ok All" at bounding box center [294, 315] width 31 height 17
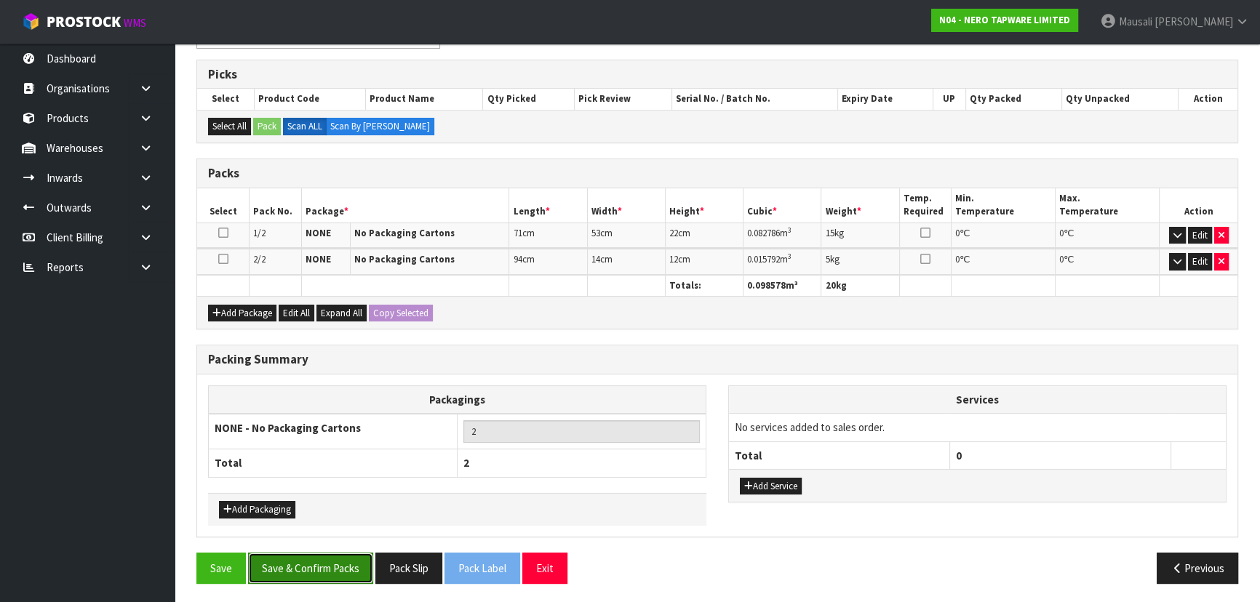
click at [331, 564] on button "Save & Confirm Packs" at bounding box center [310, 568] width 125 height 31
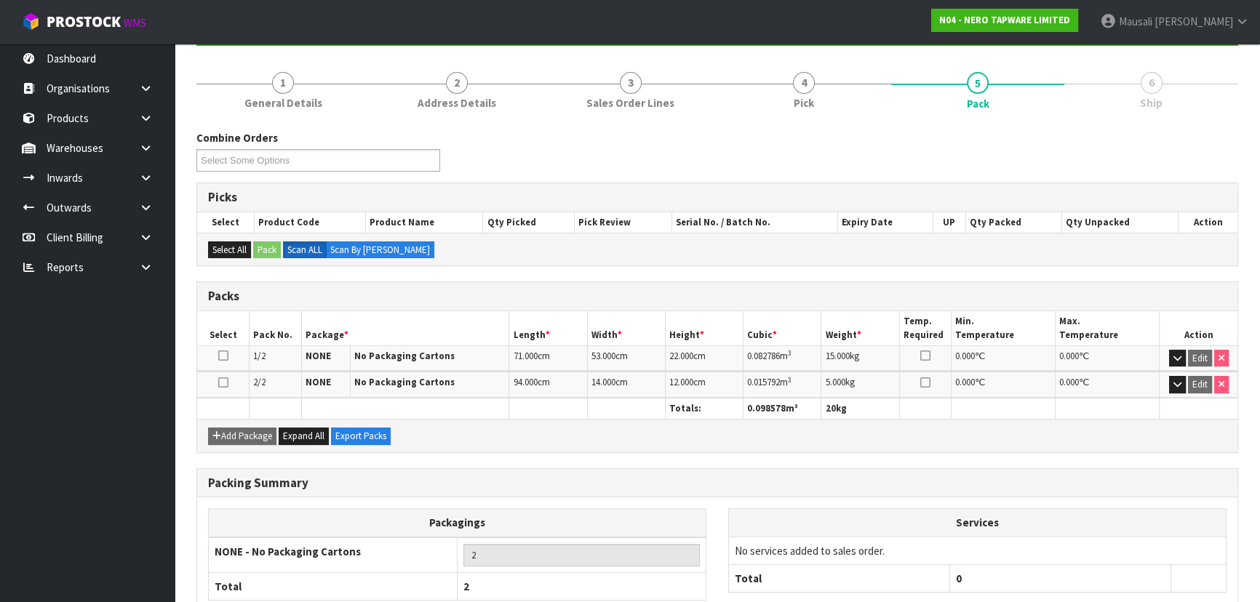
scroll to position [245, 0]
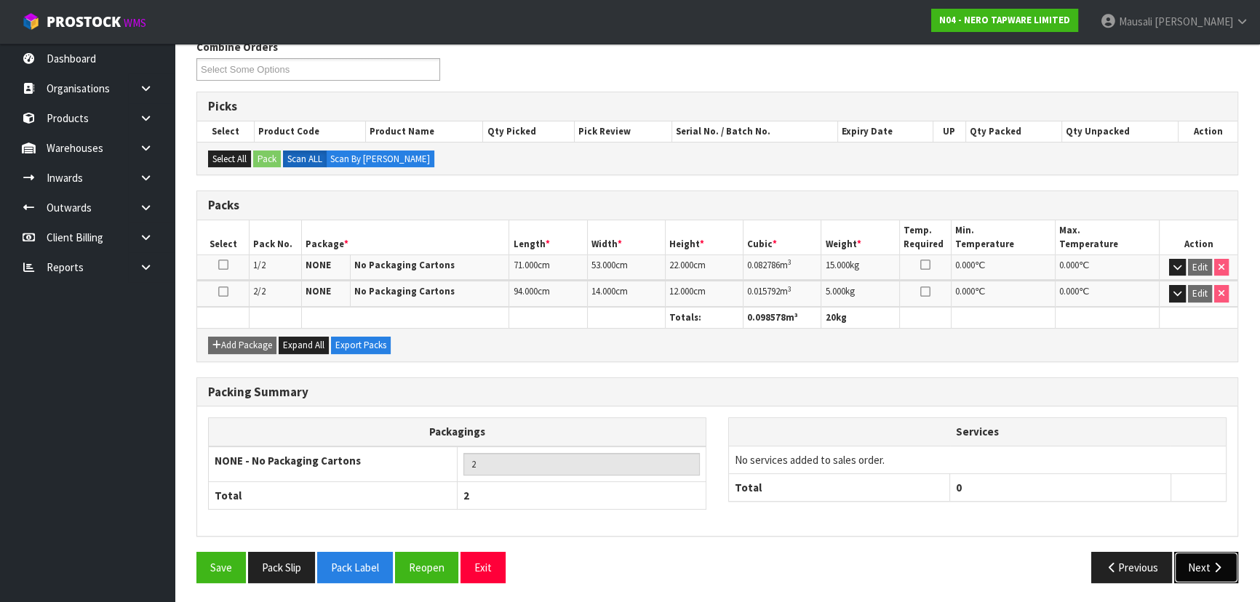
click at [1206, 560] on button "Next" at bounding box center [1206, 567] width 64 height 31
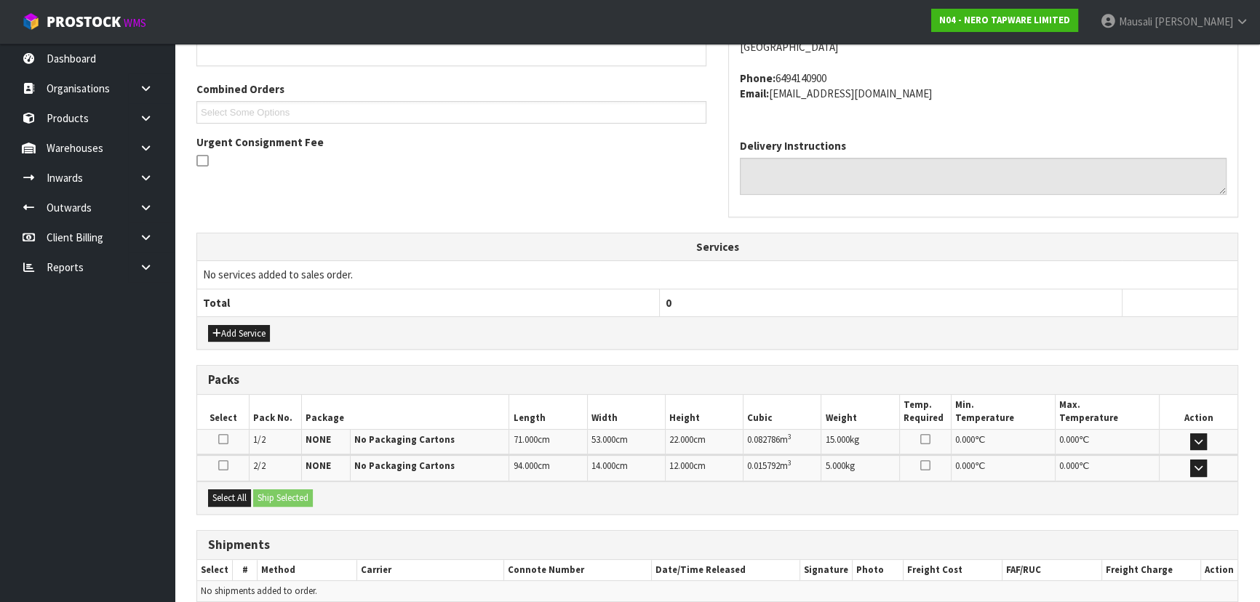
scroll to position [413, 0]
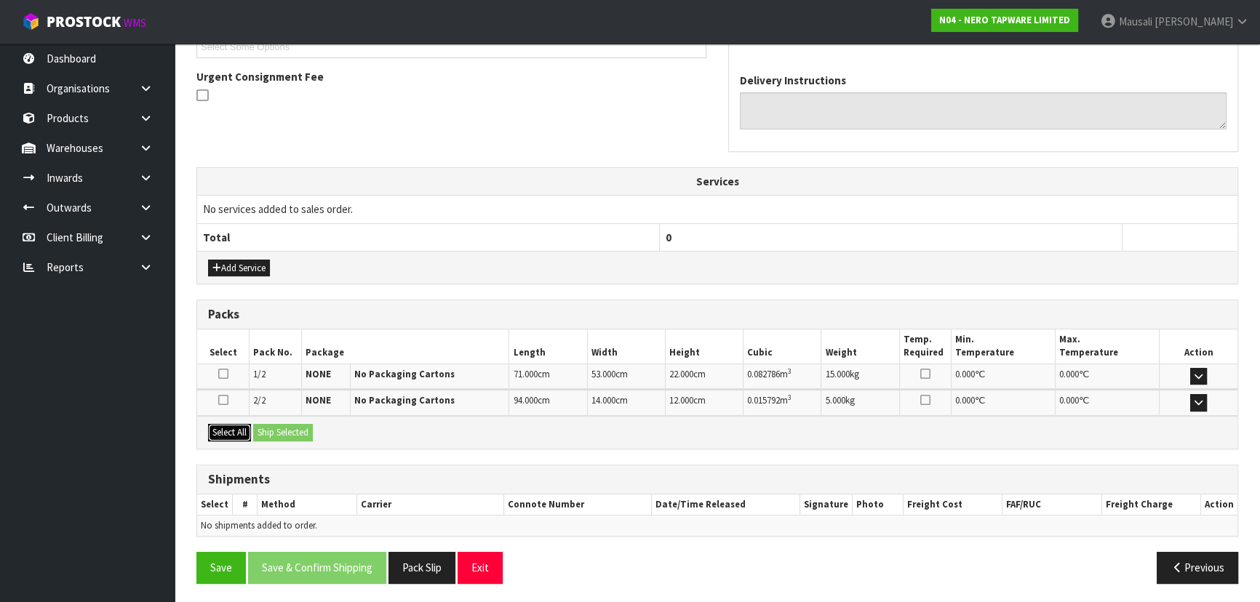
click at [234, 429] on button "Select All" at bounding box center [229, 432] width 43 height 17
click at [269, 426] on button "Ship Selected" at bounding box center [283, 432] width 60 height 17
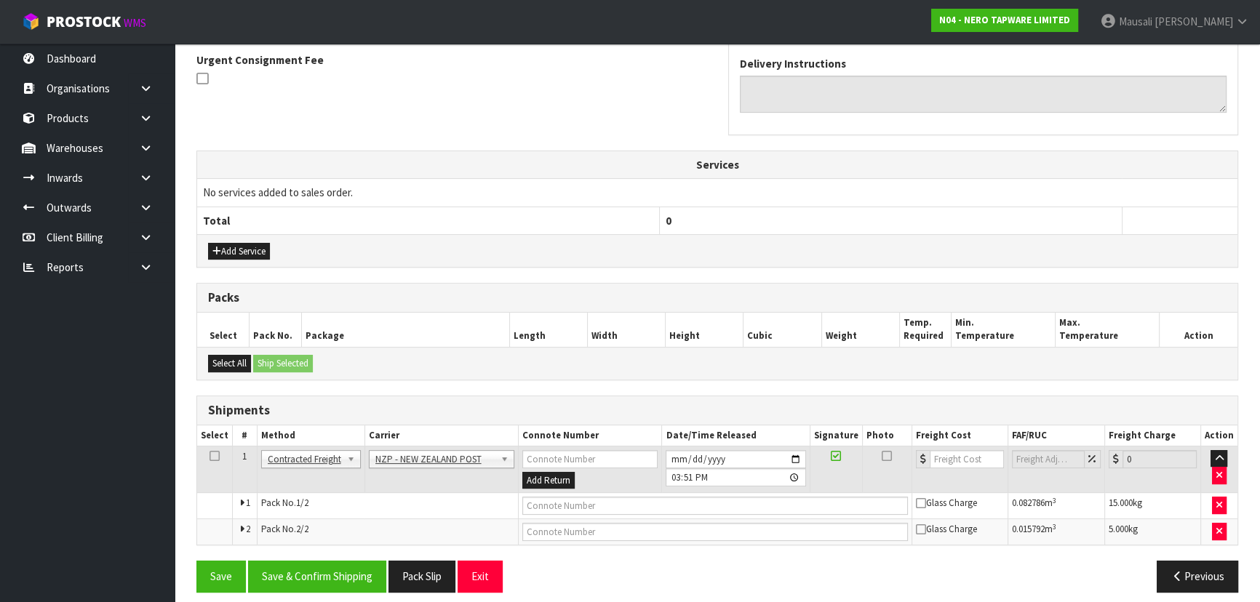
scroll to position [439, 0]
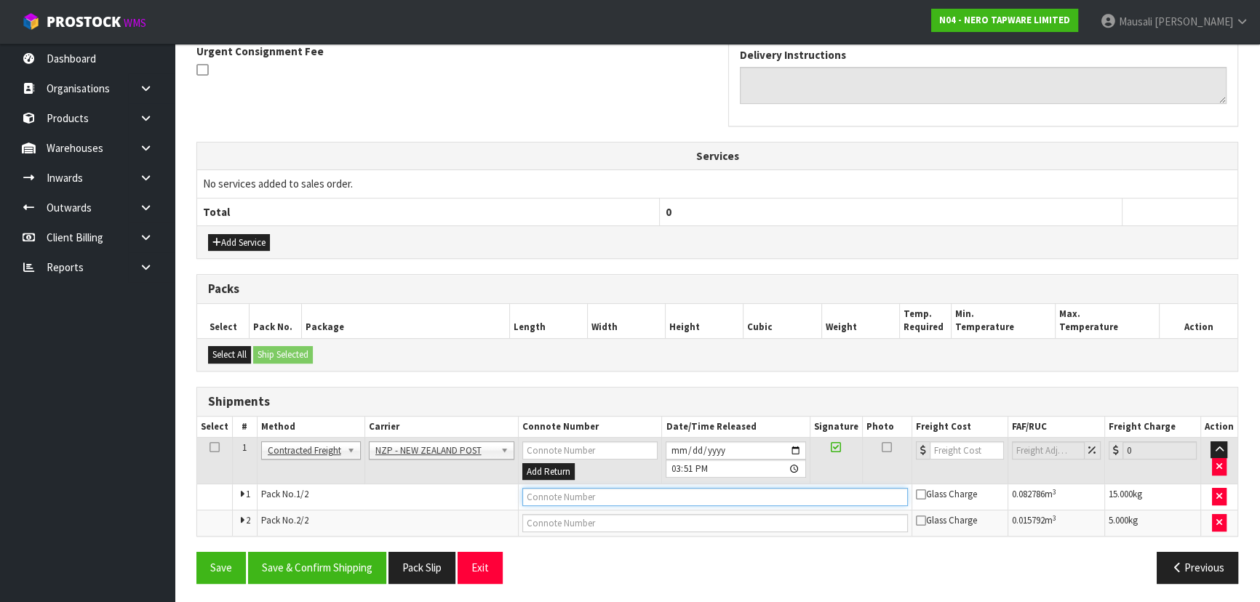
click at [602, 493] on input "text" at bounding box center [715, 497] width 386 height 18
click at [196, 552] on button "Save" at bounding box center [220, 567] width 49 height 31
click at [565, 523] on input "text" at bounding box center [715, 523] width 386 height 18
click at [196, 552] on button "Save" at bounding box center [220, 567] width 49 height 31
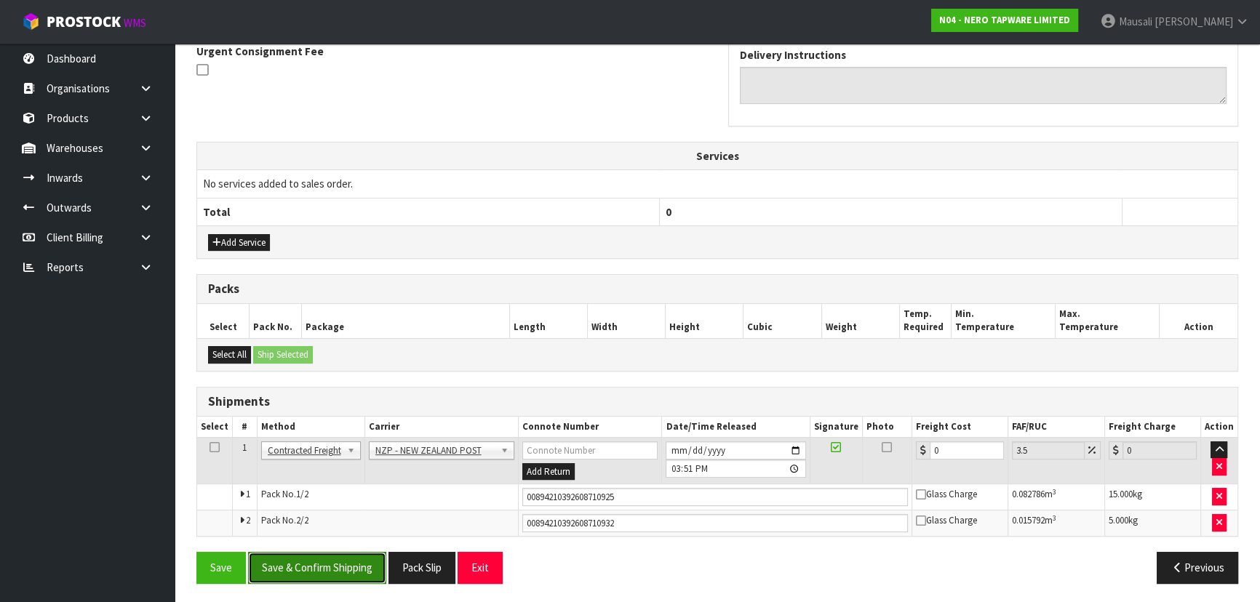
click at [317, 564] on button "Save & Confirm Shipping" at bounding box center [317, 567] width 138 height 31
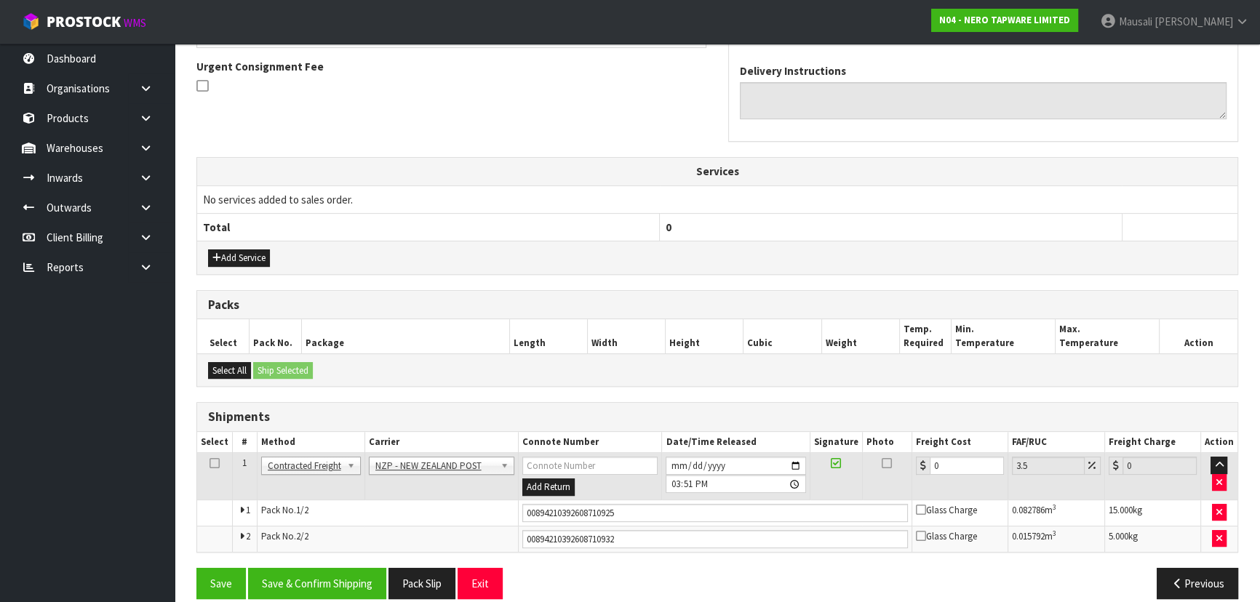
scroll to position [0, 0]
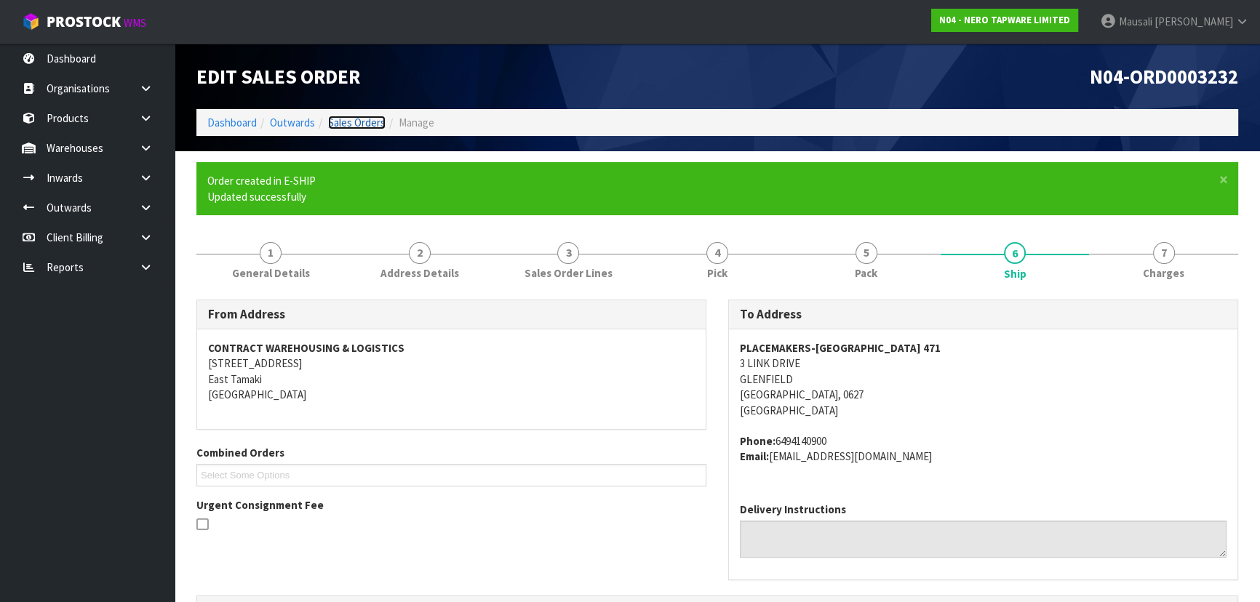
click at [351, 121] on link "Sales Orders" at bounding box center [356, 123] width 57 height 14
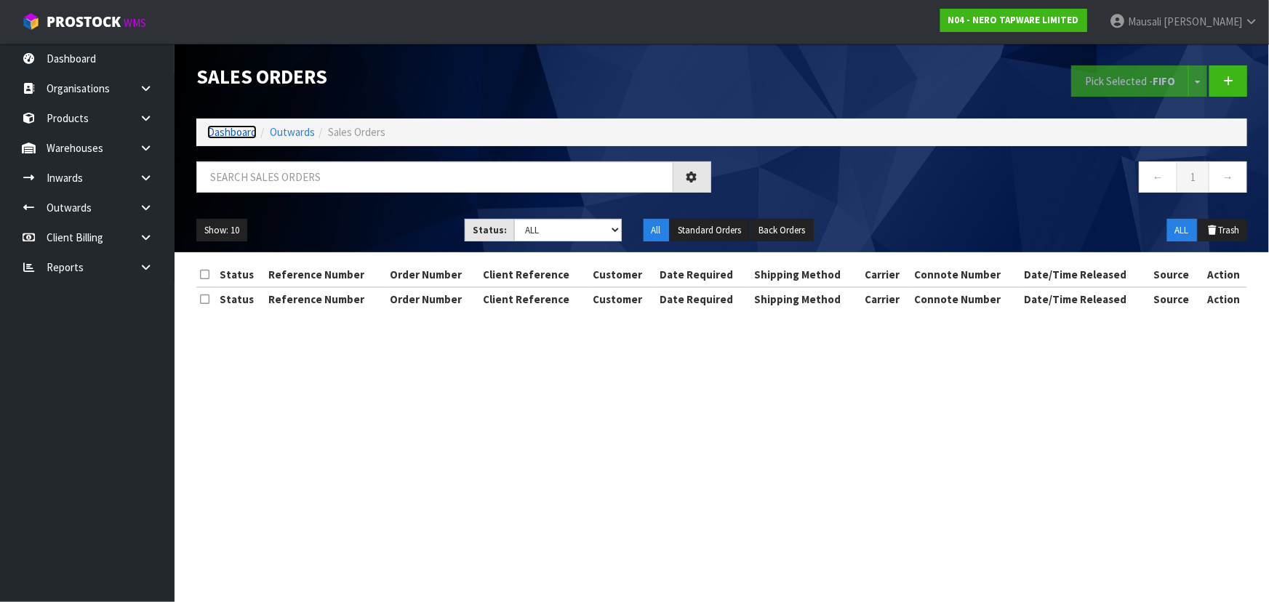
click at [226, 129] on link "Dashboard" at bounding box center [231, 132] width 49 height 14
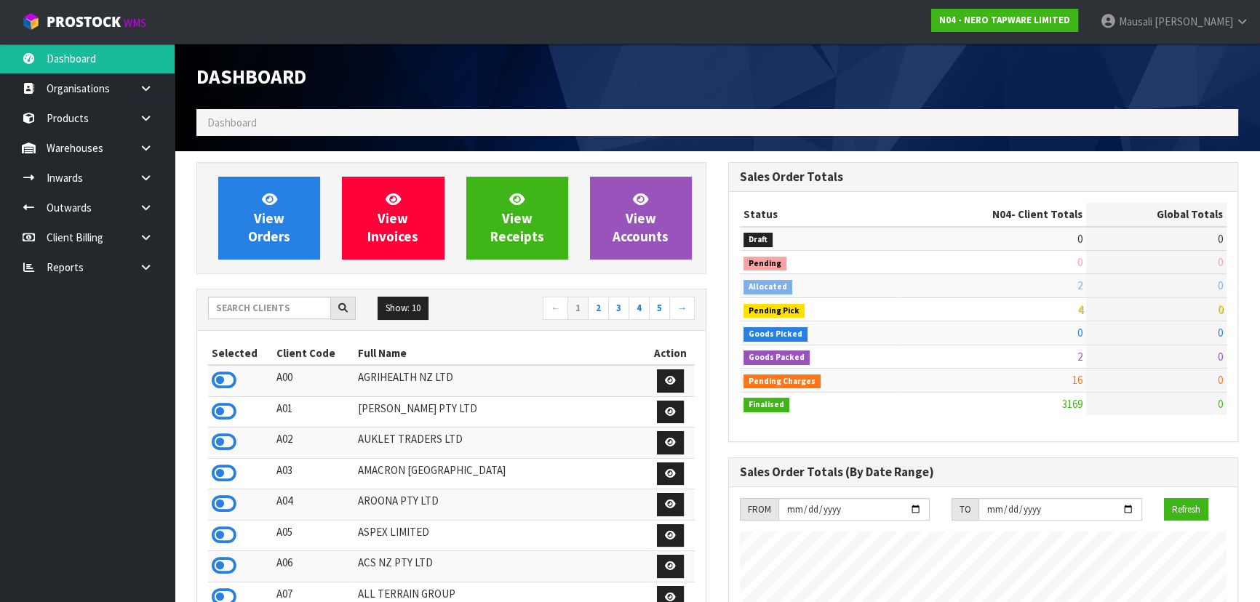
scroll to position [1162, 531]
click at [255, 312] on input "text" at bounding box center [269, 308] width 123 height 23
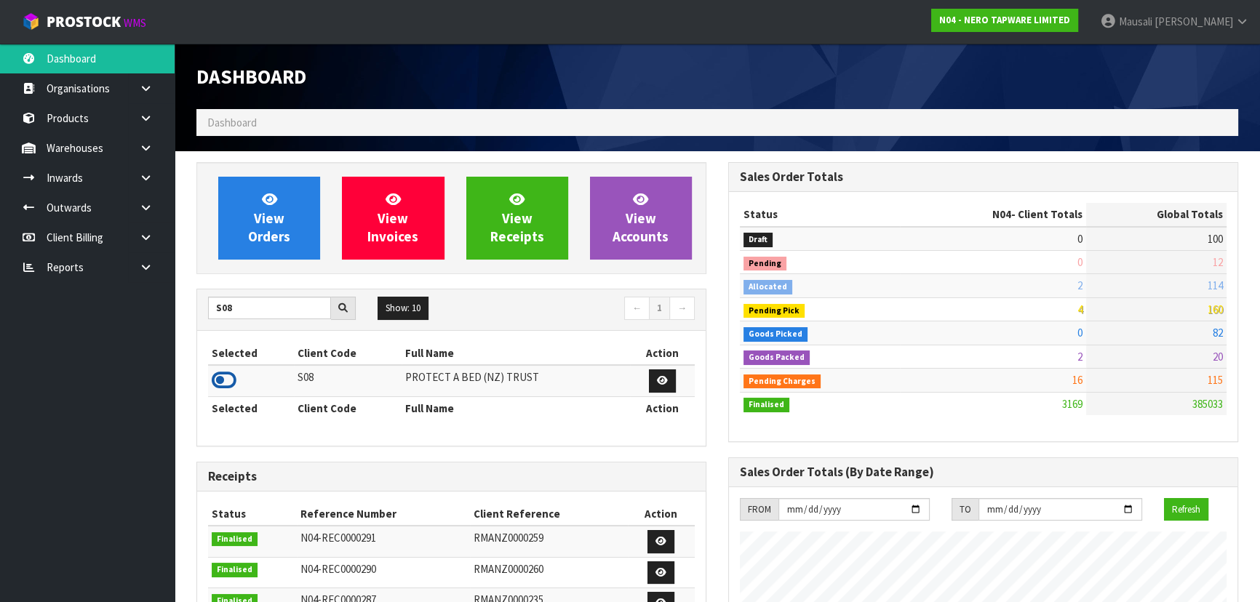
click at [224, 378] on icon at bounding box center [224, 381] width 25 height 22
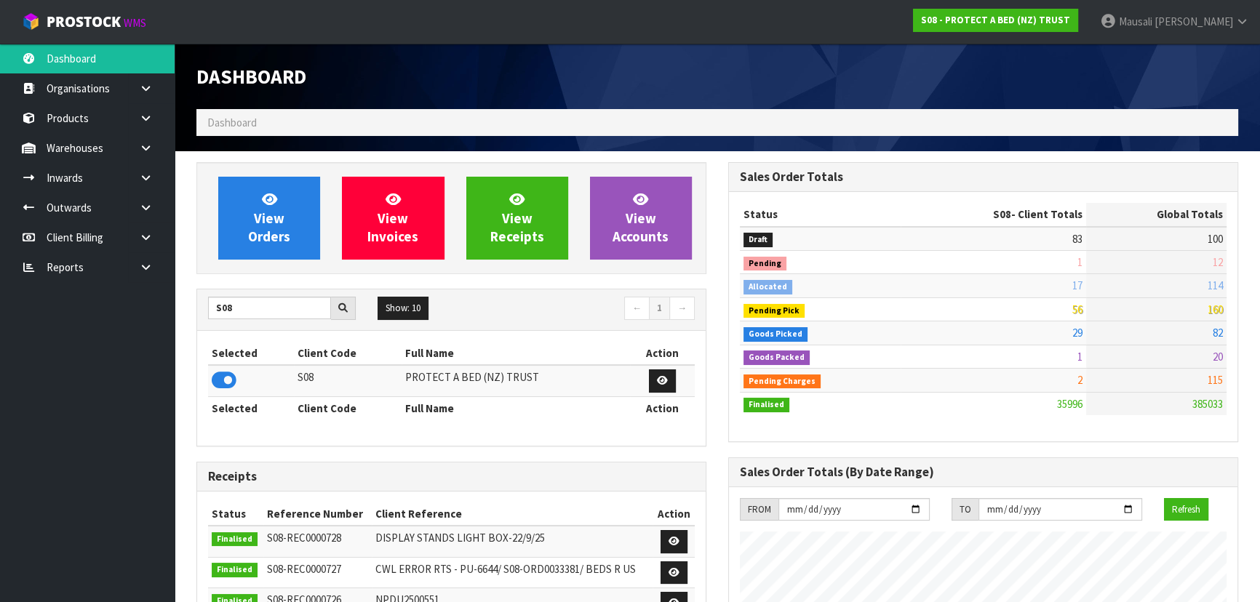
scroll to position [1100, 531]
click at [271, 226] on span "View Orders" at bounding box center [269, 218] width 42 height 55
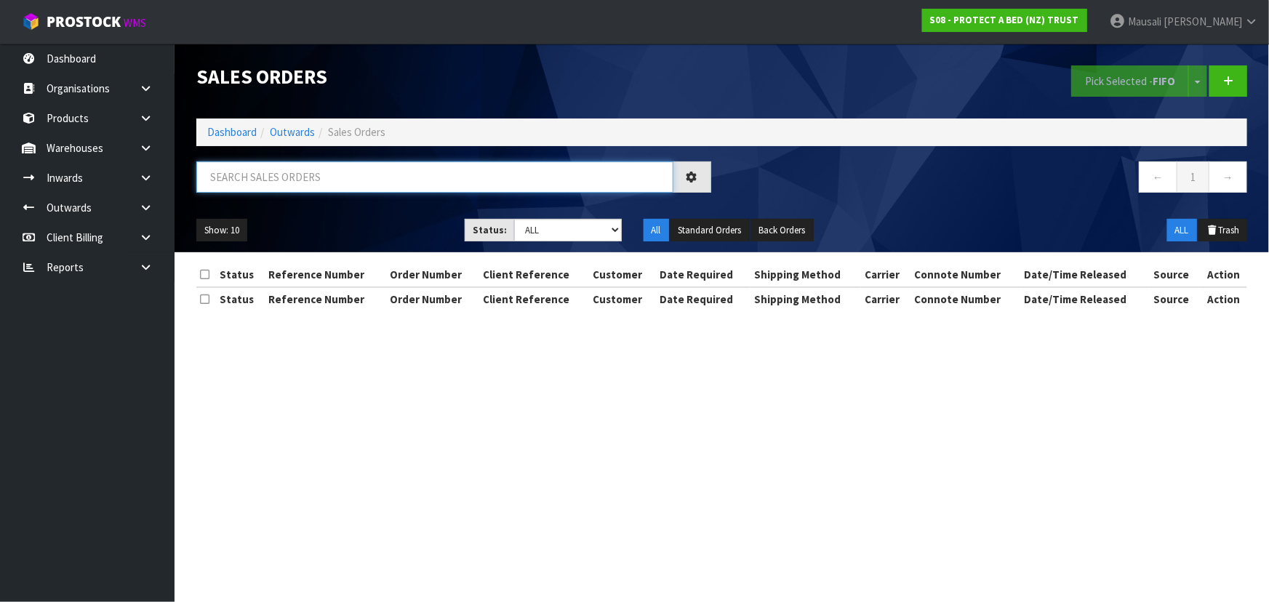
click at [224, 181] on input "text" at bounding box center [434, 177] width 477 height 31
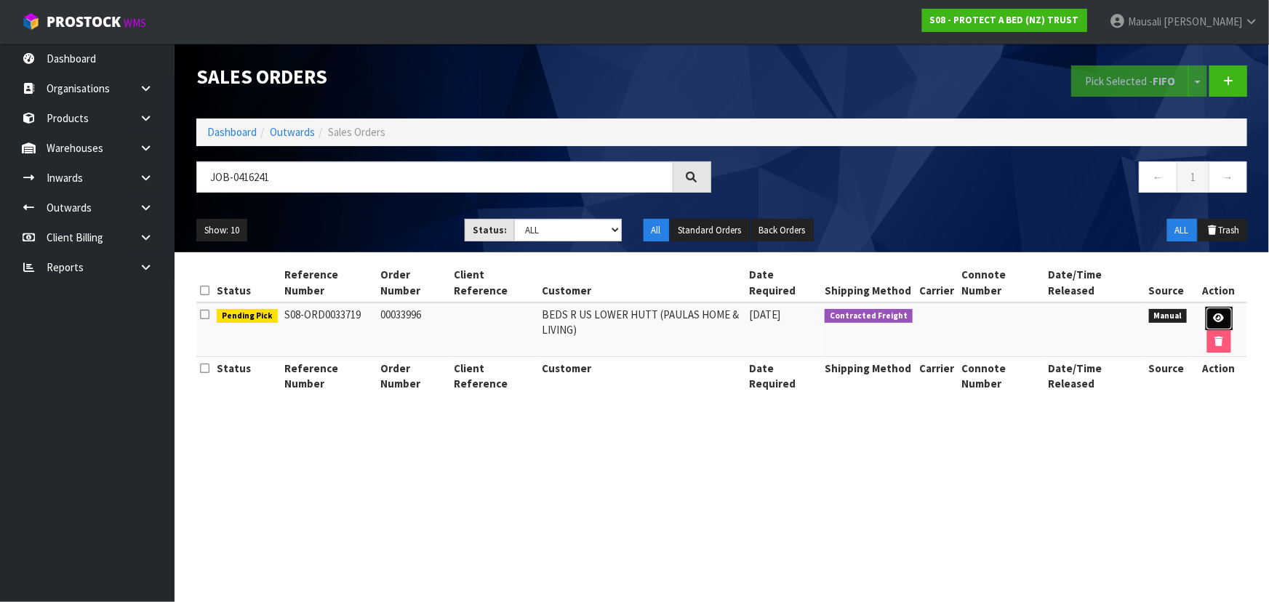
click at [1220, 311] on link at bounding box center [1219, 318] width 27 height 23
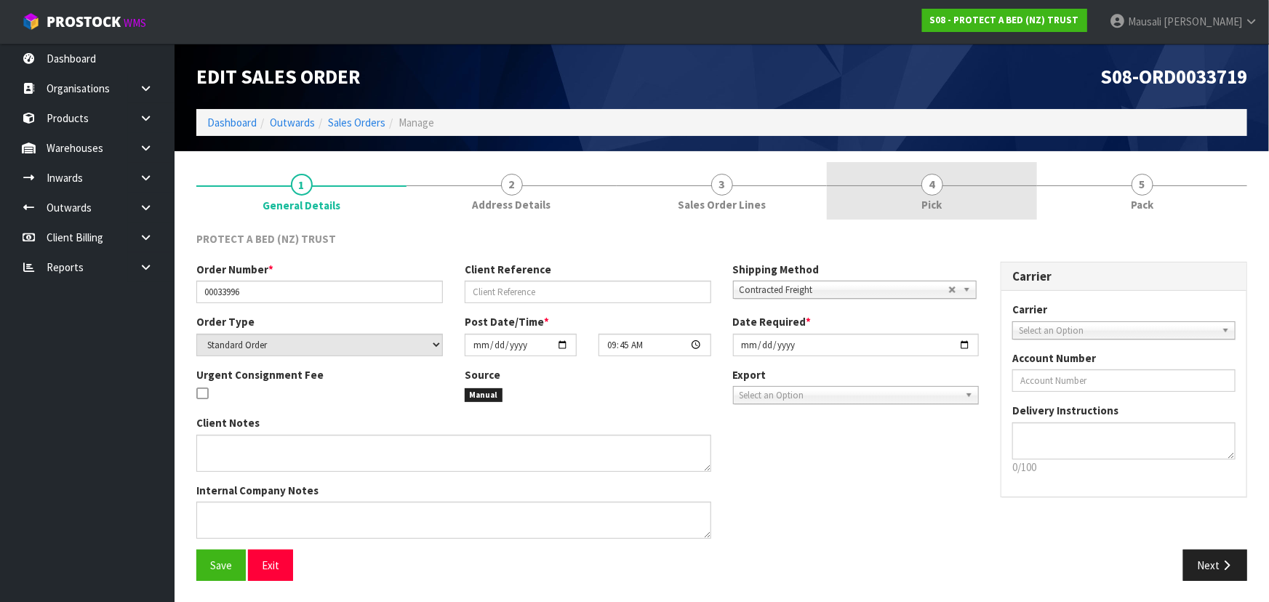
click at [962, 183] on link "4 Pick" at bounding box center [932, 190] width 210 height 57
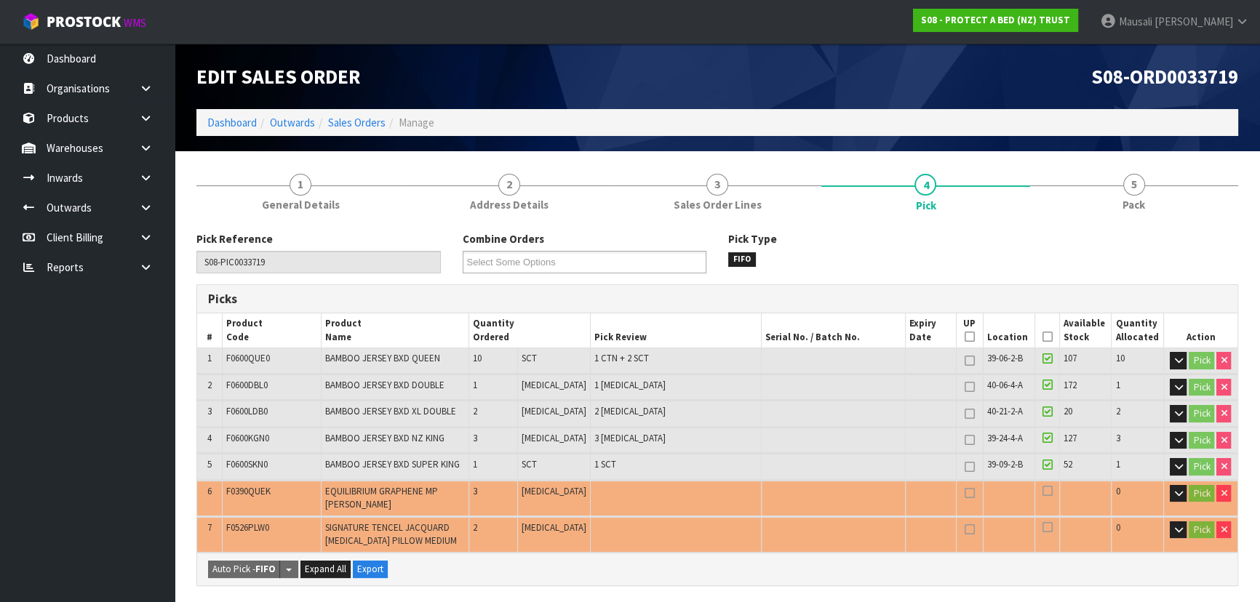
click at [1042, 337] on icon at bounding box center [1047, 337] width 10 height 1
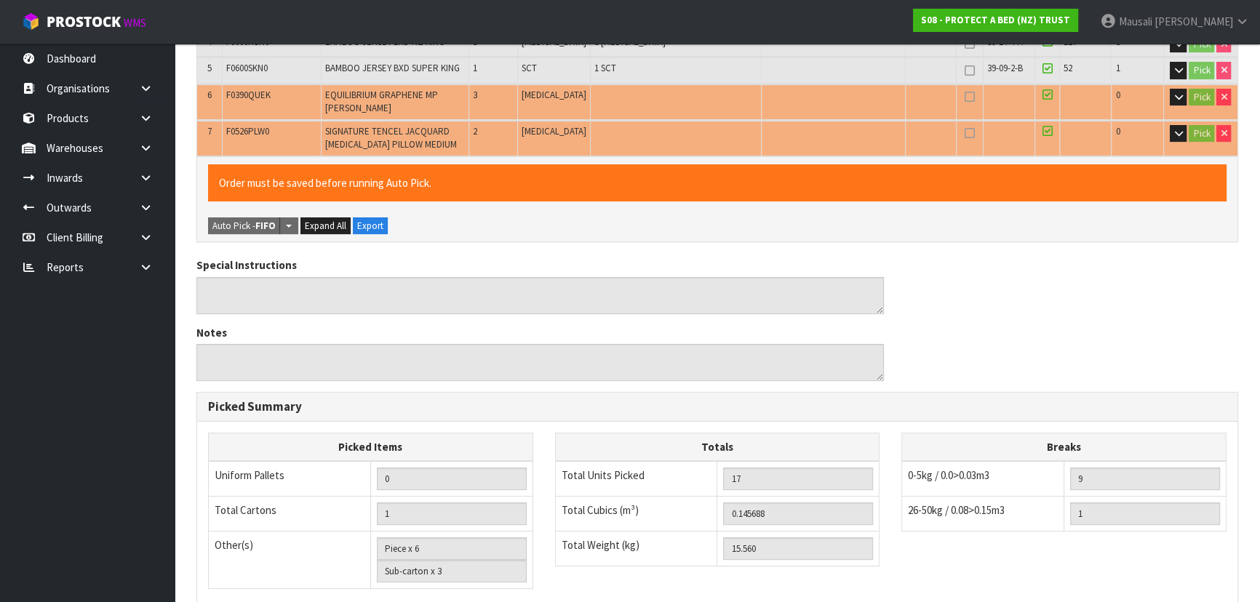
scroll to position [605, 0]
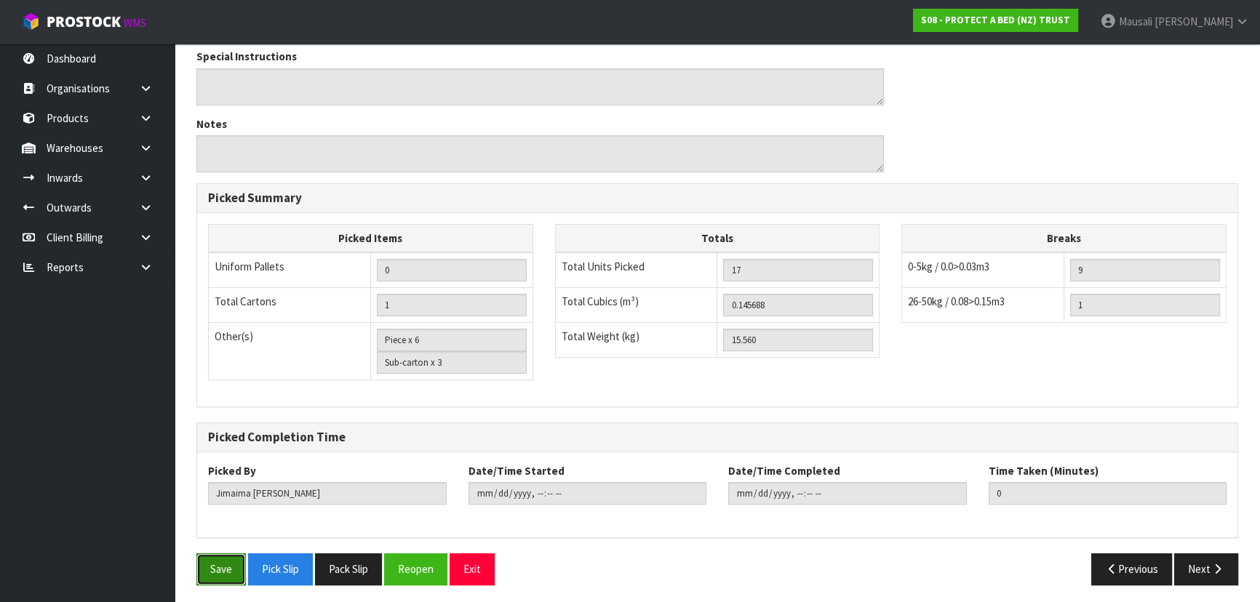
click at [224, 563] on button "Save" at bounding box center [220, 569] width 49 height 31
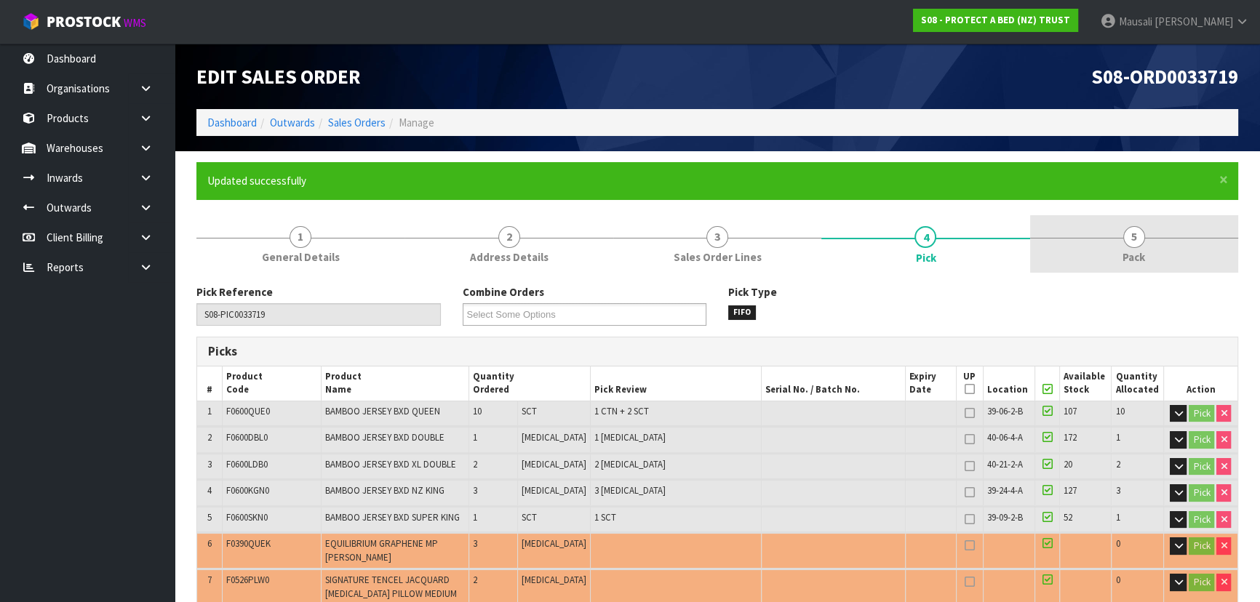
click at [1139, 252] on span "Pack" at bounding box center [1134, 257] width 23 height 15
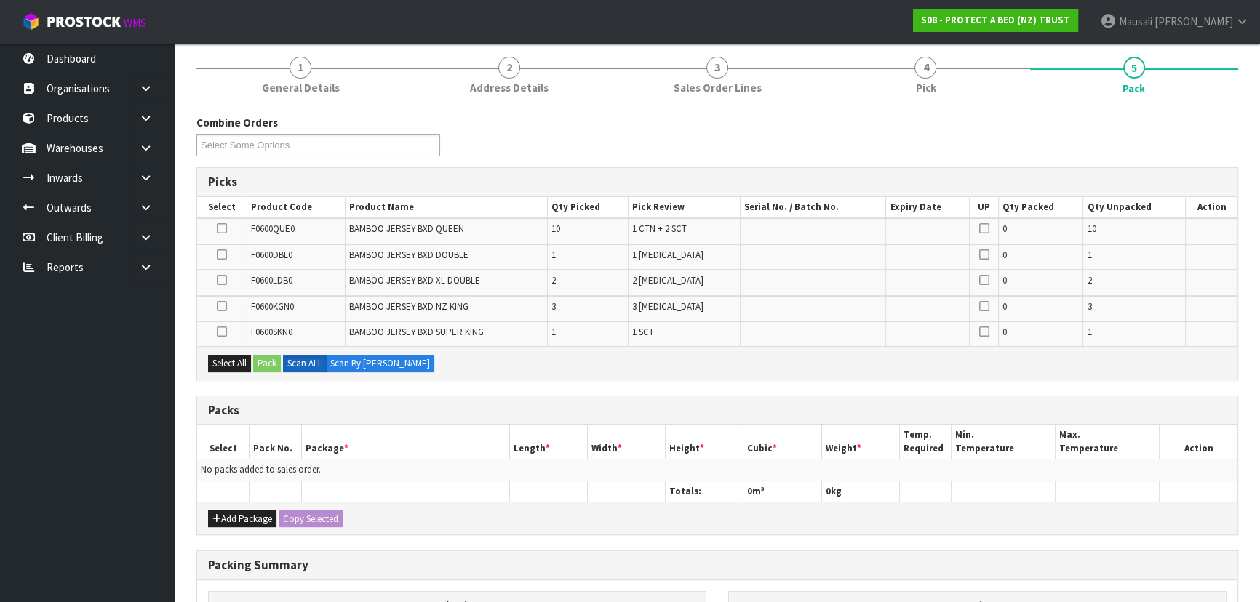
scroll to position [264, 0]
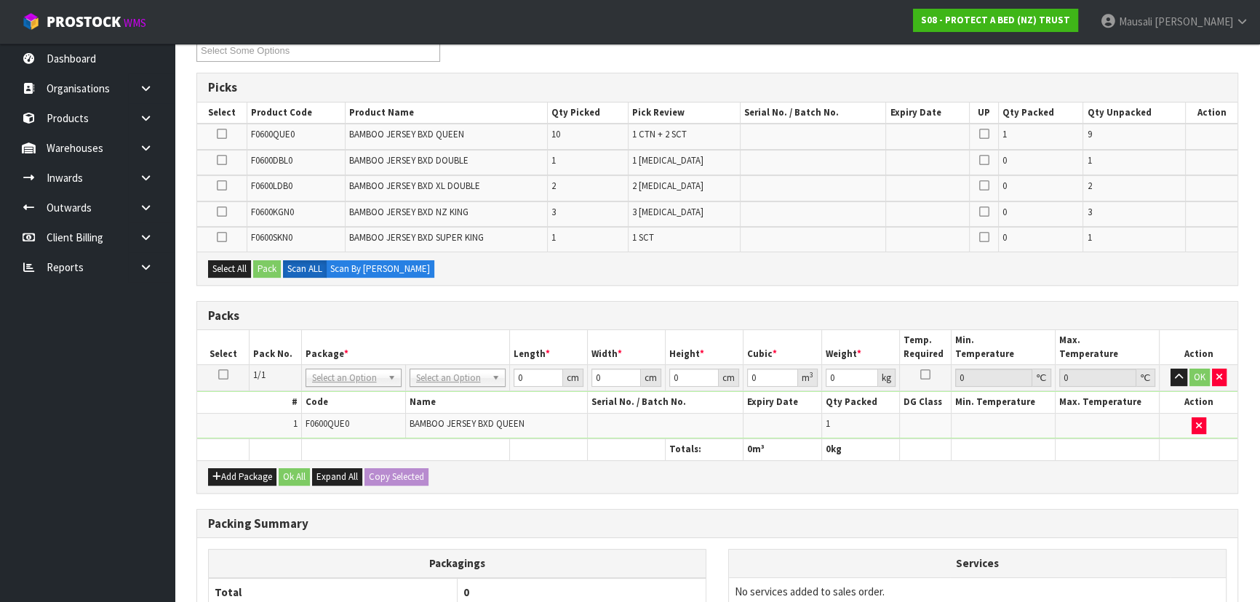
click at [221, 375] on icon at bounding box center [223, 375] width 10 height 1
click at [247, 469] on button "Add Package" at bounding box center [242, 477] width 68 height 17
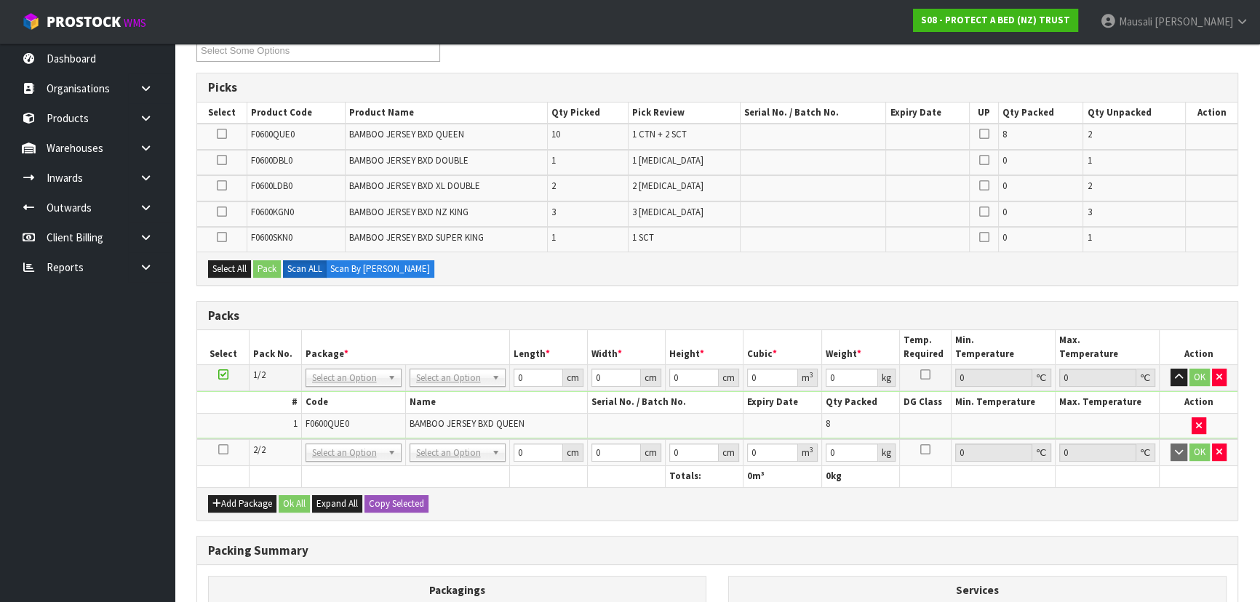
click at [218, 450] on icon at bounding box center [223, 450] width 10 height 1
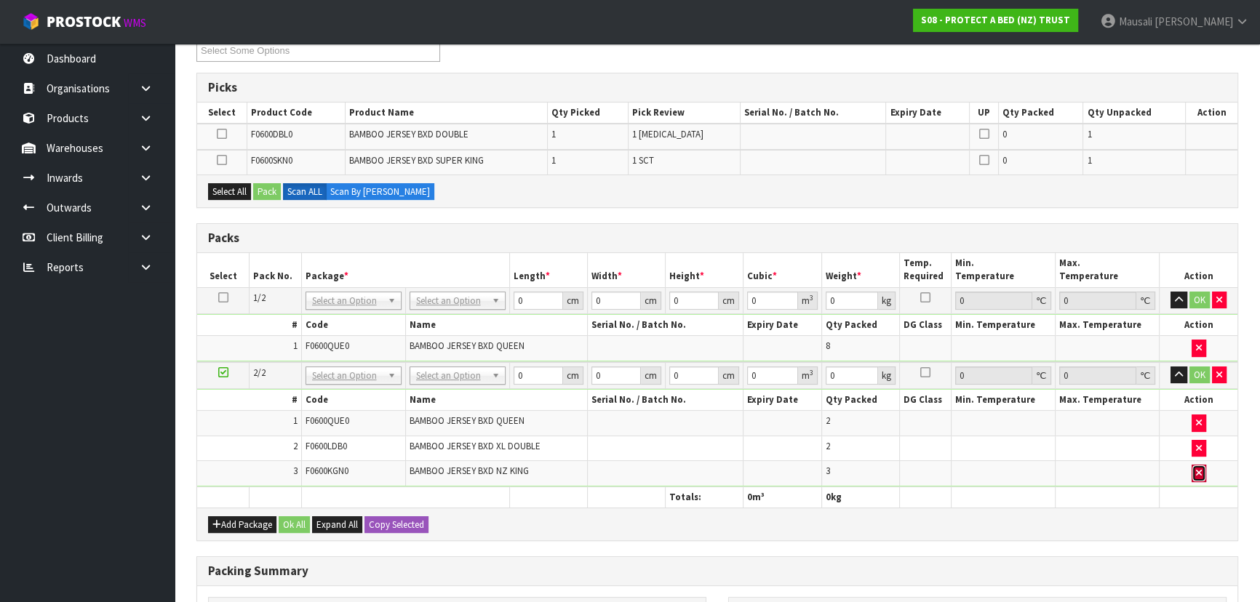
click at [1198, 469] on icon "button" at bounding box center [1199, 473] width 6 height 9
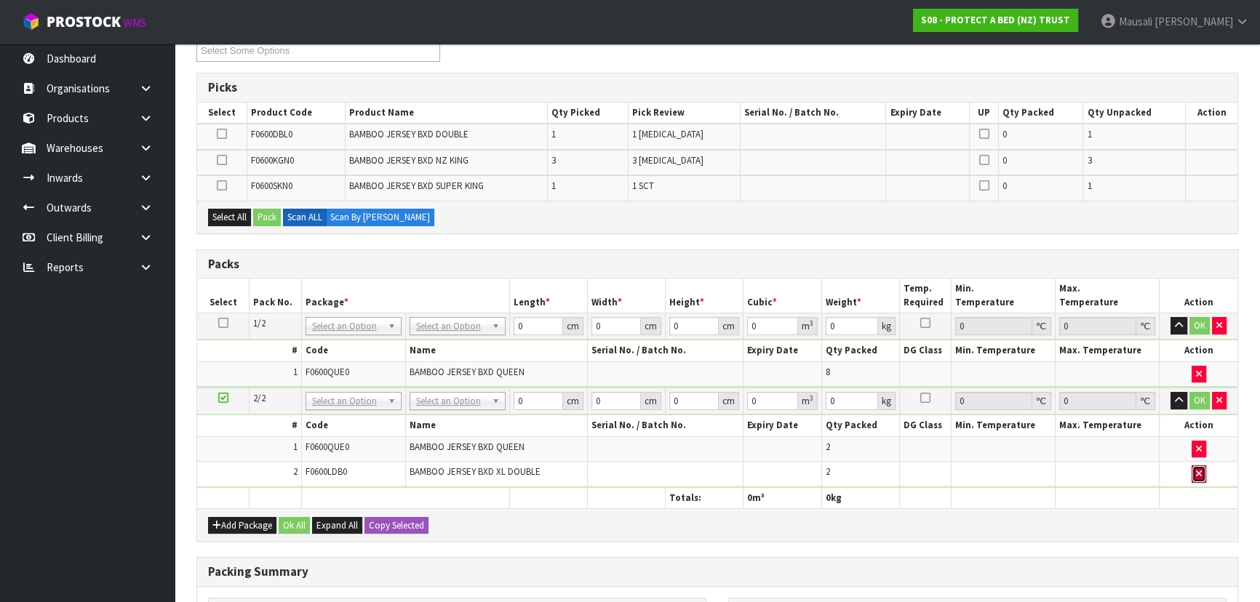
click at [1196, 469] on icon "button" at bounding box center [1199, 473] width 6 height 9
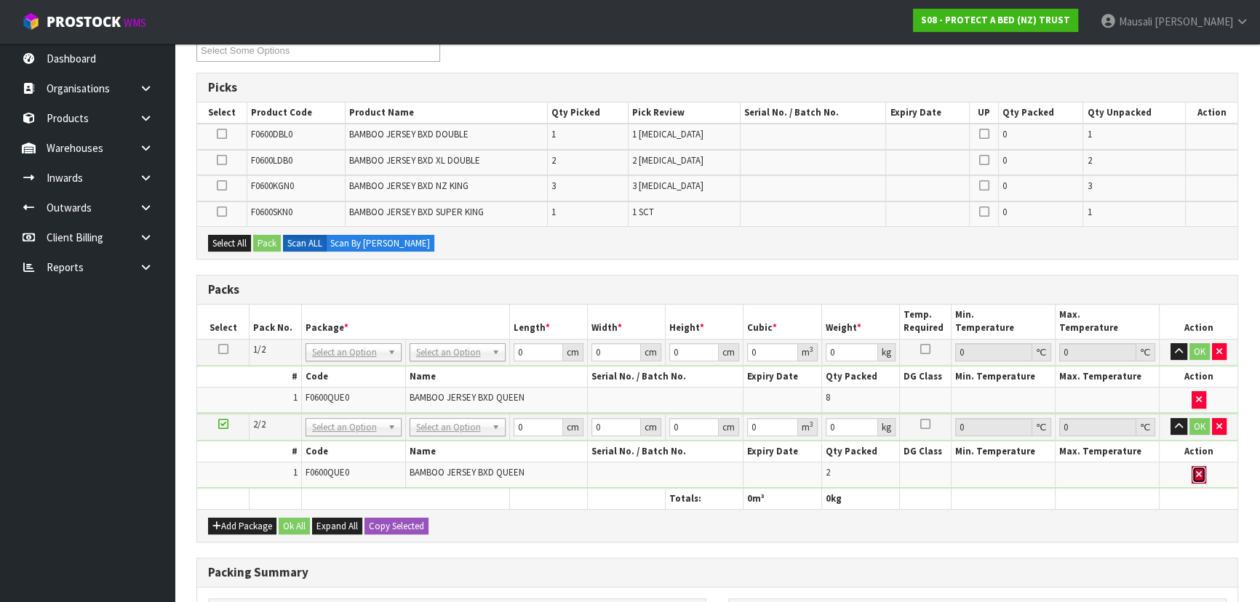
click at [1196, 471] on icon "button" at bounding box center [1199, 474] width 6 height 9
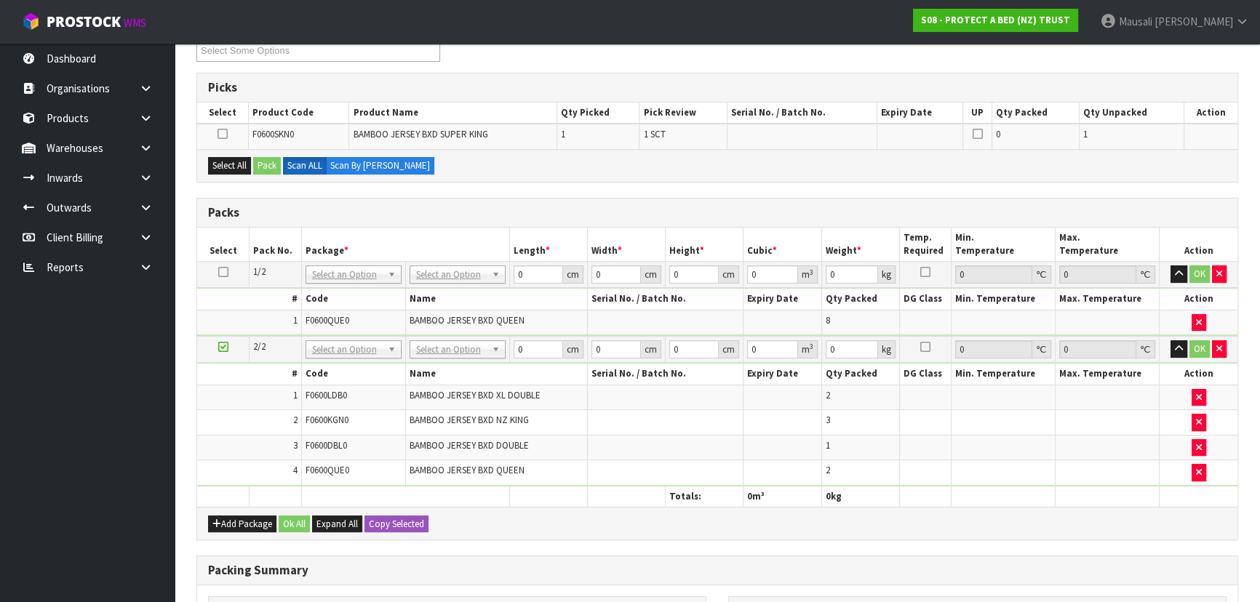
click at [219, 347] on icon at bounding box center [223, 347] width 10 height 1
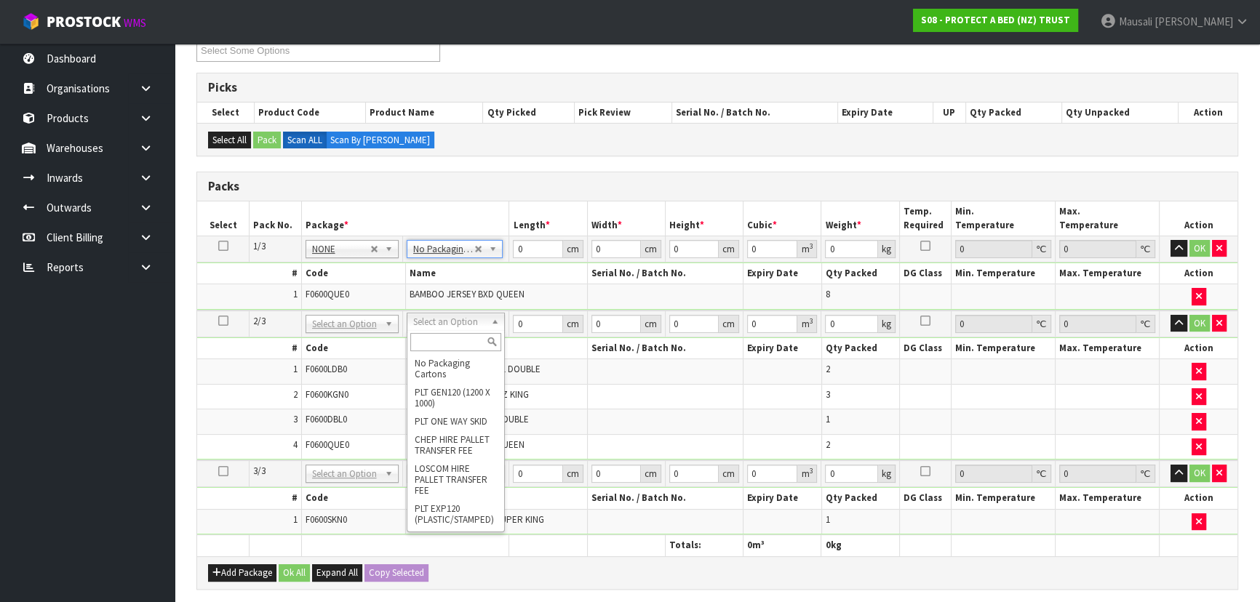
click at [462, 342] on input "text" at bounding box center [455, 342] width 91 height 18
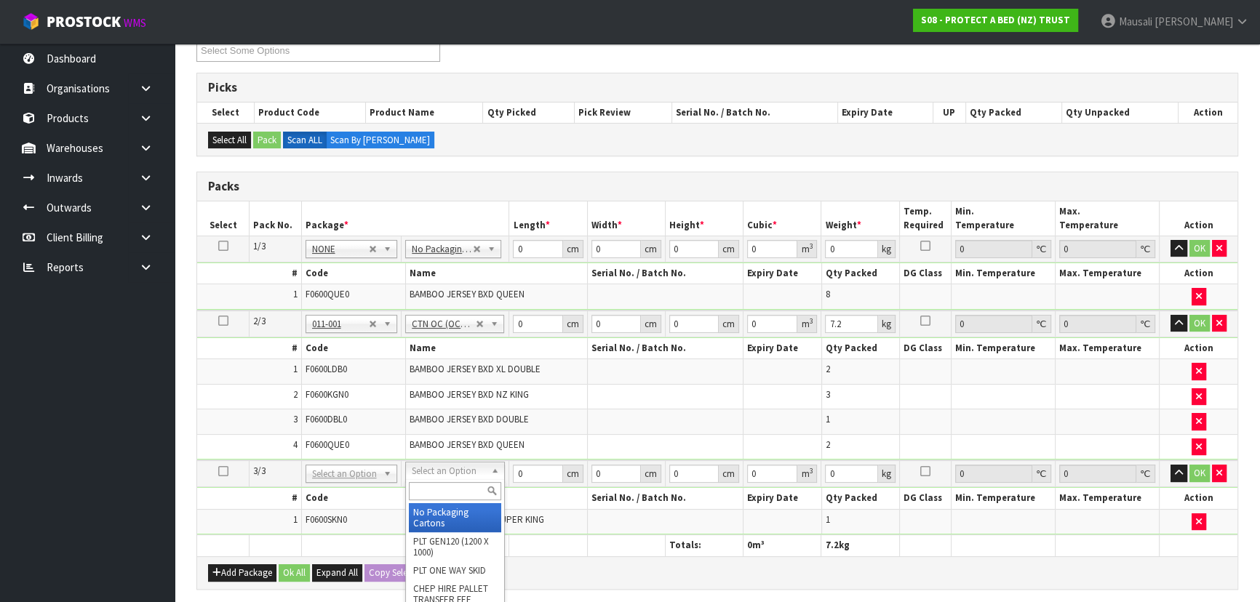
click at [433, 493] on input "text" at bounding box center [455, 491] width 92 height 18
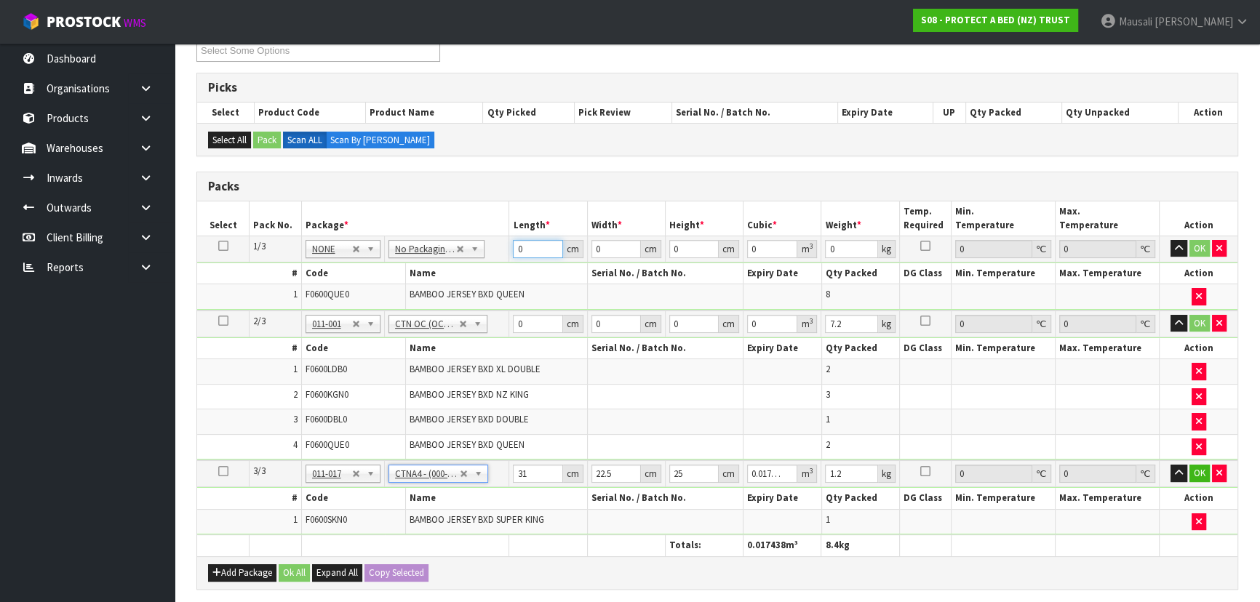
drag, startPoint x: 530, startPoint y: 244, endPoint x: 495, endPoint y: 272, distance: 44.0
click at [495, 272] on tbody "1/3 NONE 007-001 007-002 007-004 007-009 007-013 007-014 007-015 007-017 007-01…" at bounding box center [717, 273] width 1040 height 74
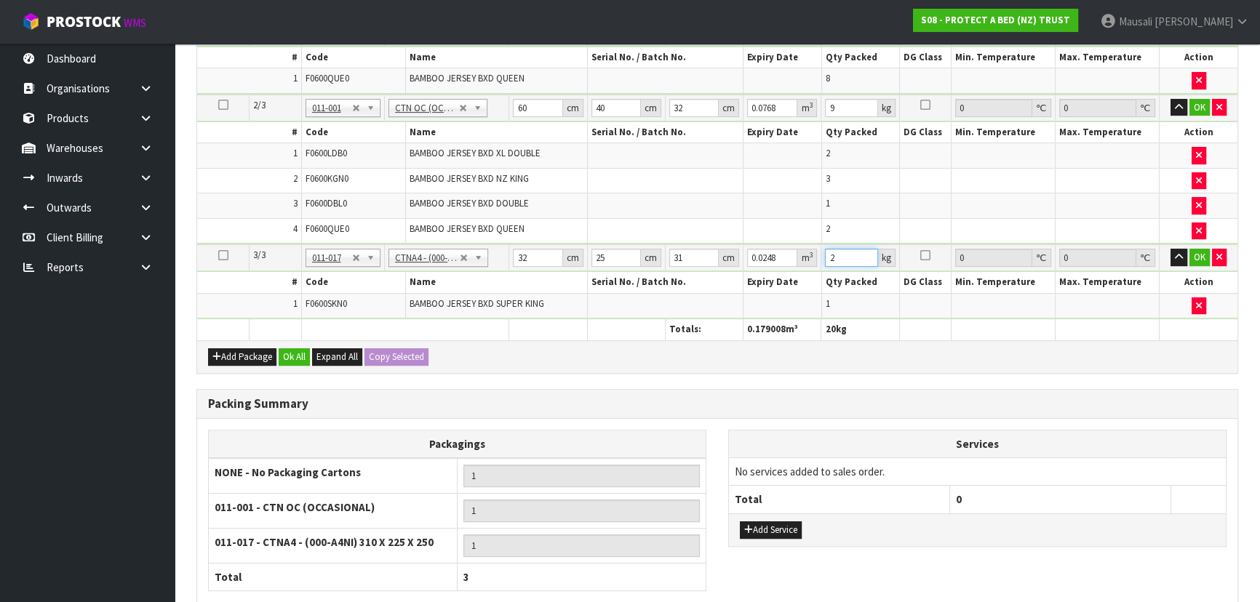
scroll to position [529, 0]
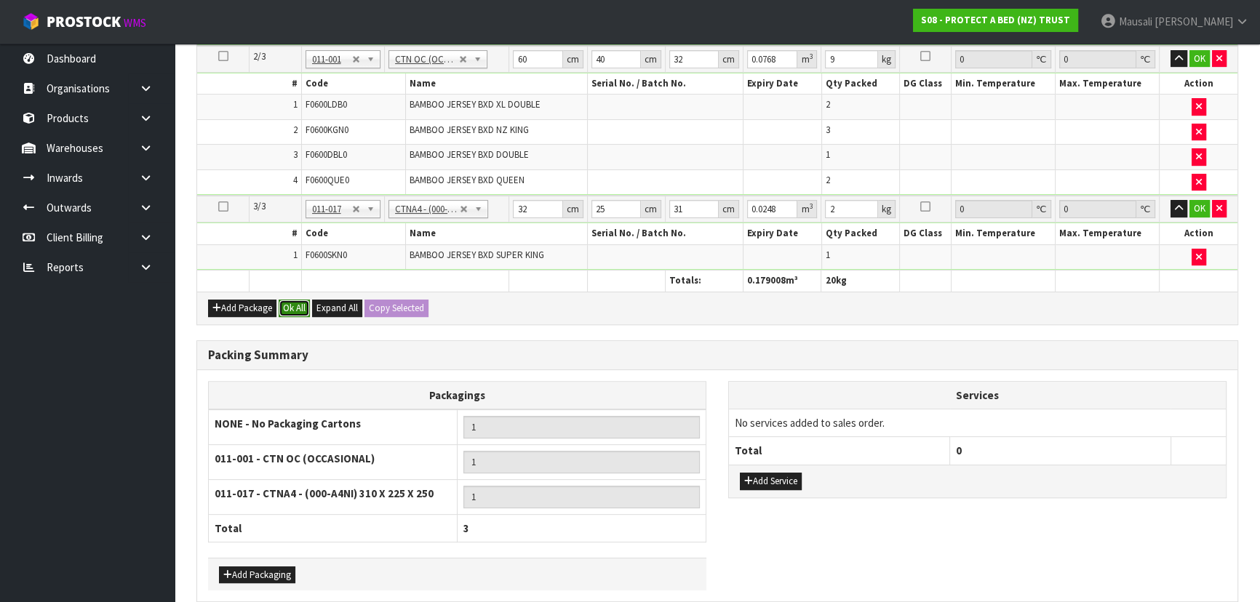
click at [297, 304] on button "Ok All" at bounding box center [294, 308] width 31 height 17
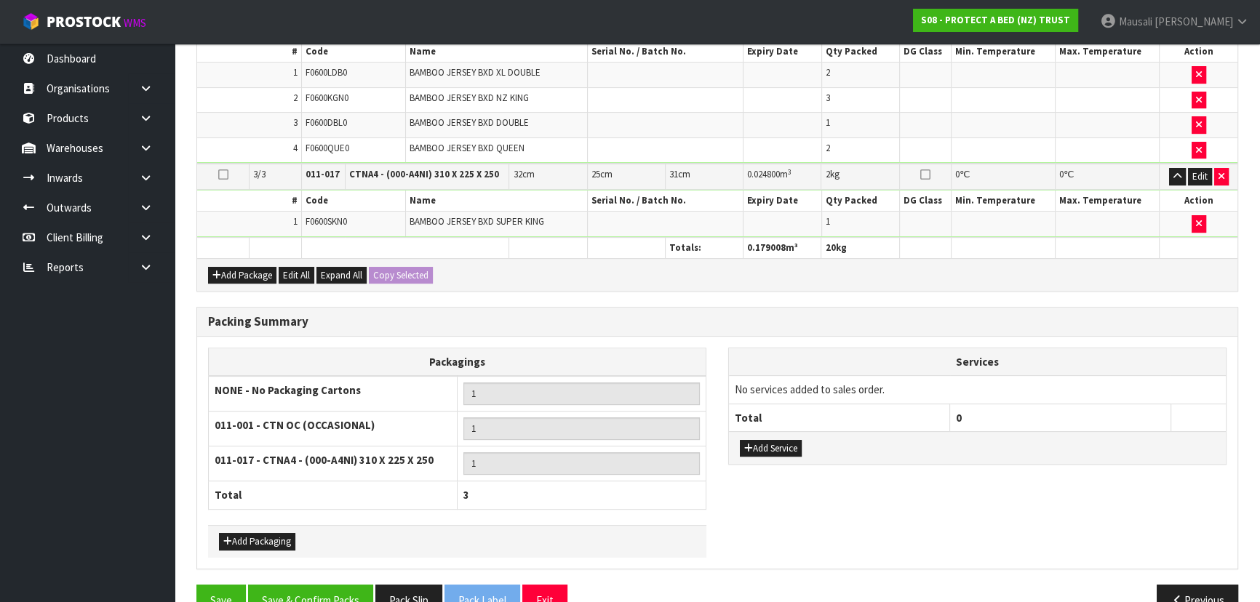
scroll to position [589, 0]
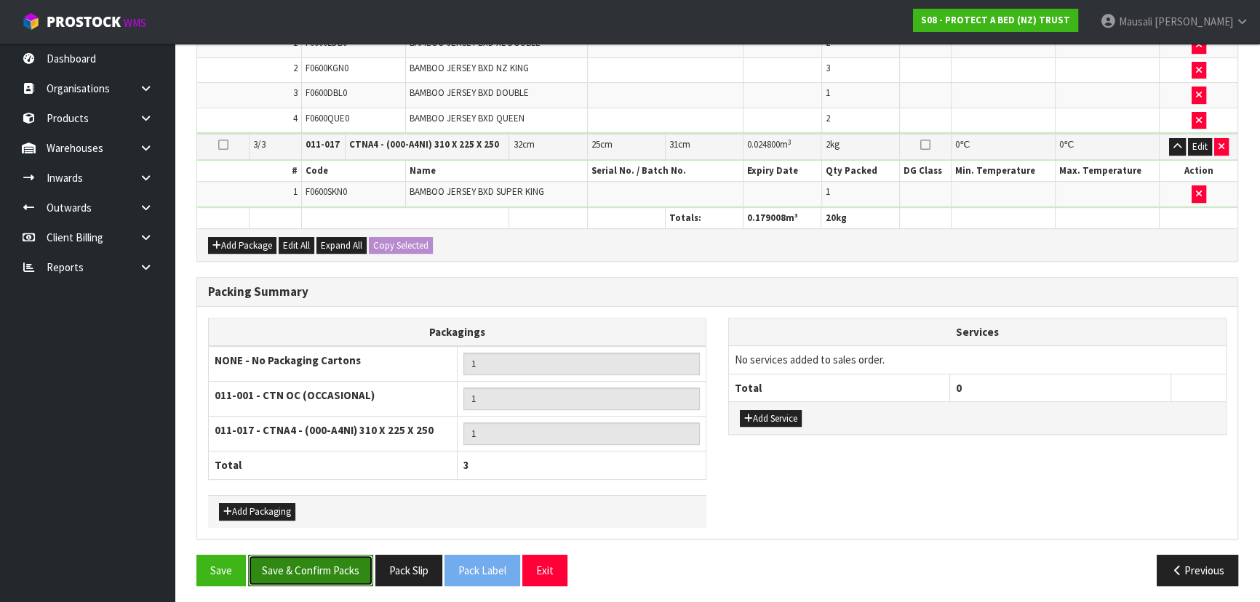
click at [316, 565] on button "Save & Confirm Packs" at bounding box center [310, 570] width 125 height 31
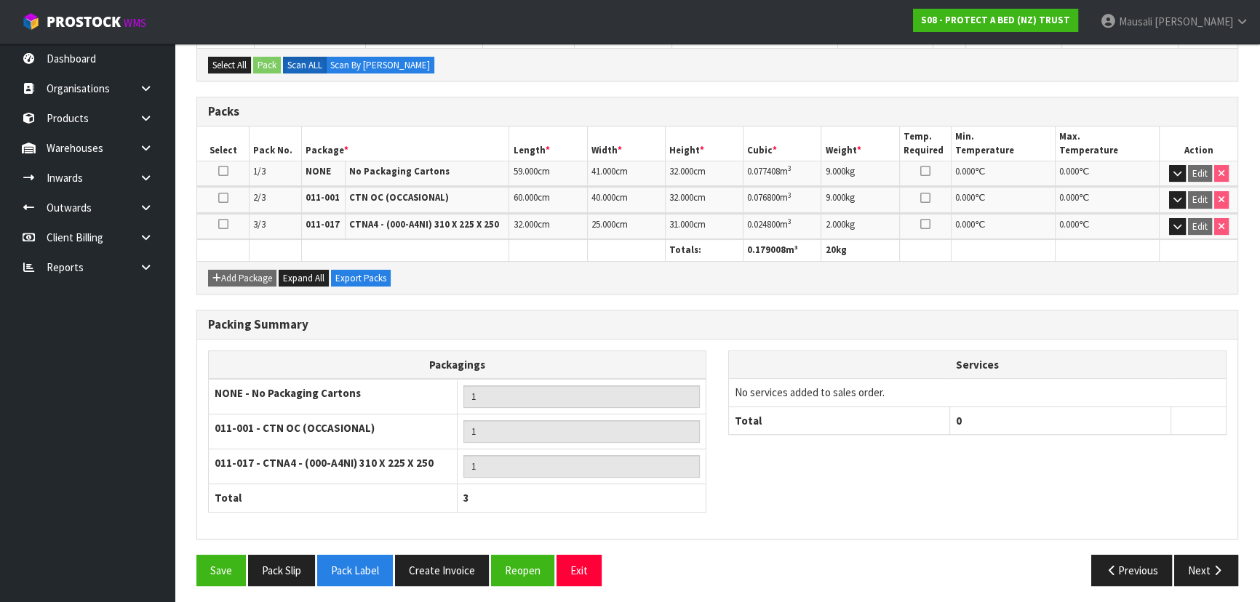
scroll to position [341, 0]
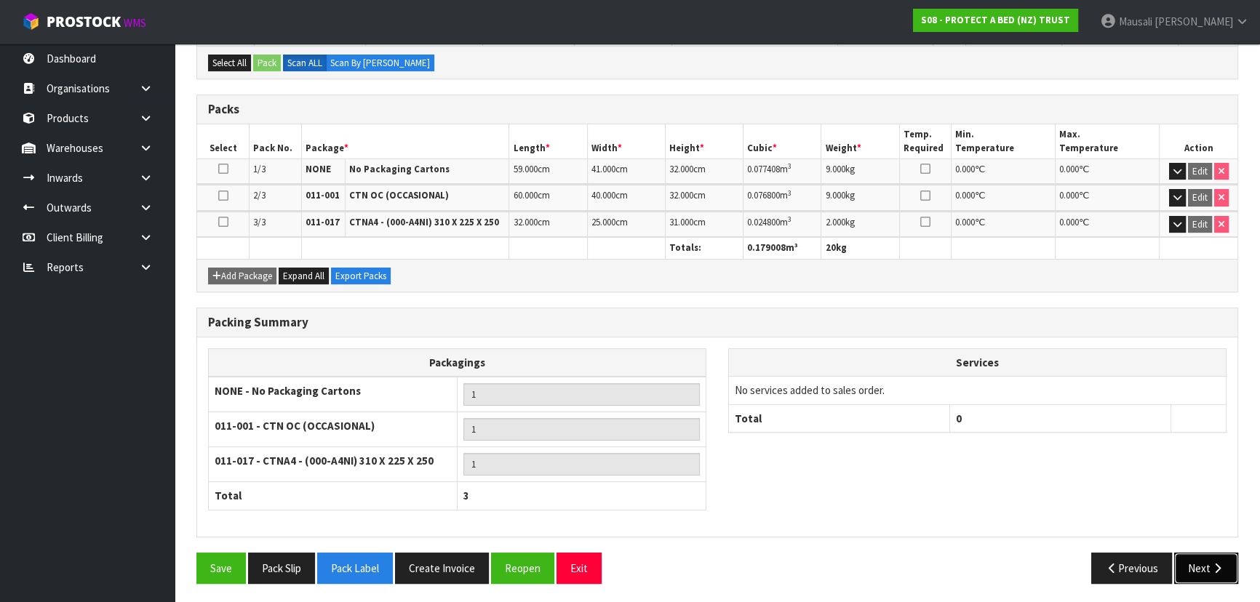
click at [1218, 563] on icon "button" at bounding box center [1218, 568] width 14 height 11
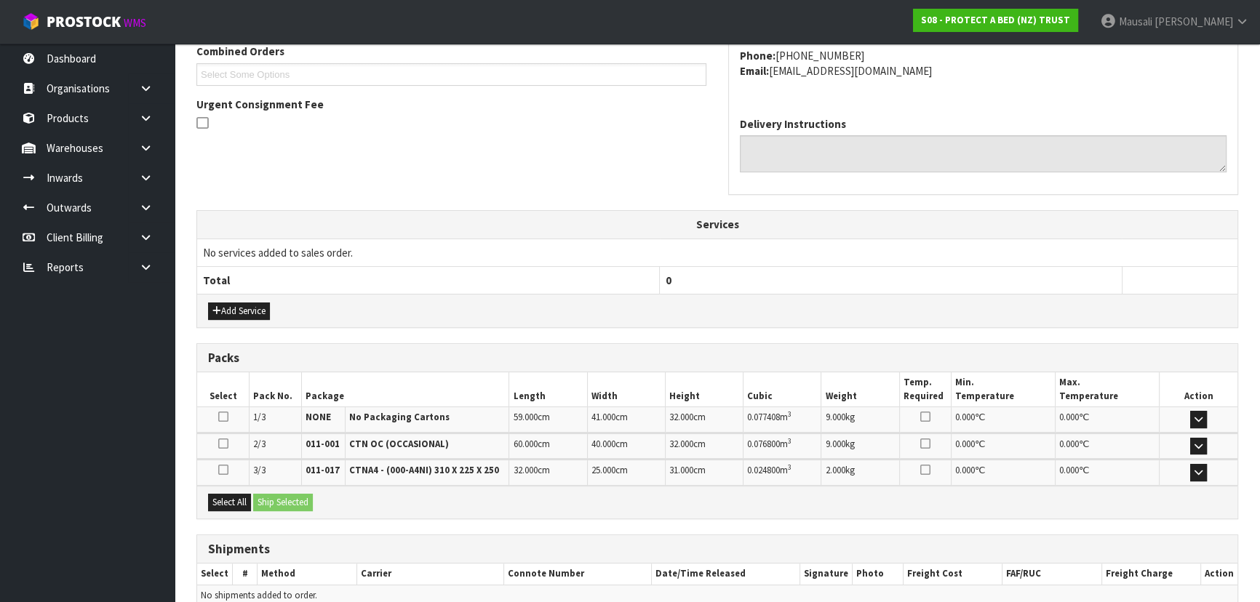
scroll to position [455, 0]
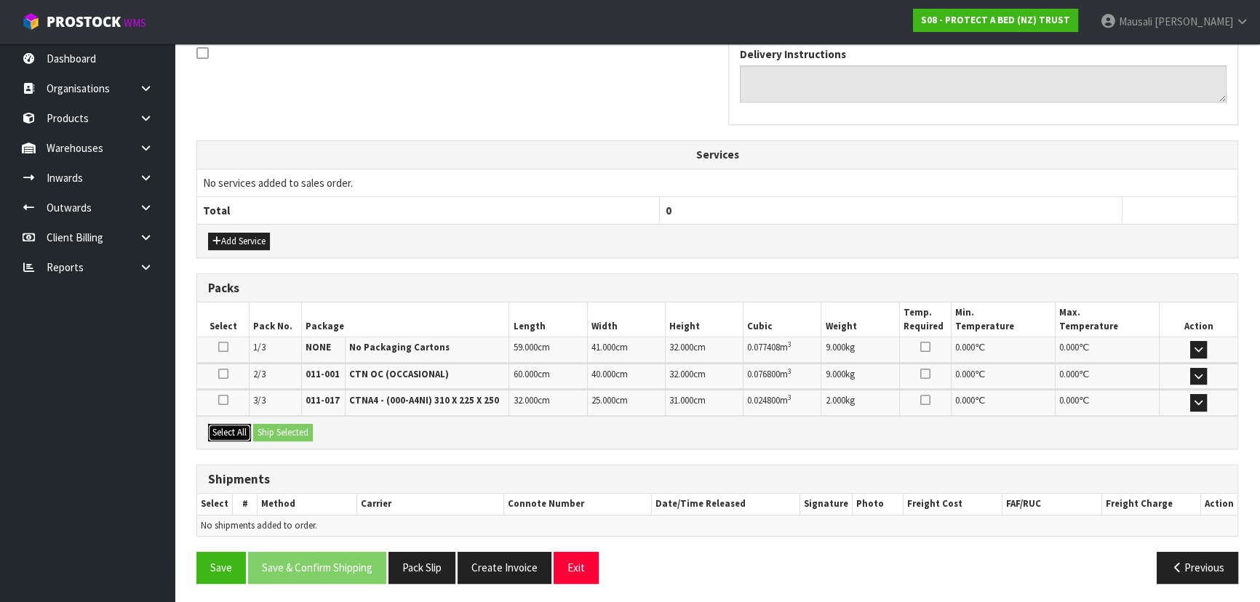
click at [231, 428] on button "Select All" at bounding box center [229, 432] width 43 height 17
click at [259, 427] on button "Ship Selected" at bounding box center [283, 432] width 60 height 17
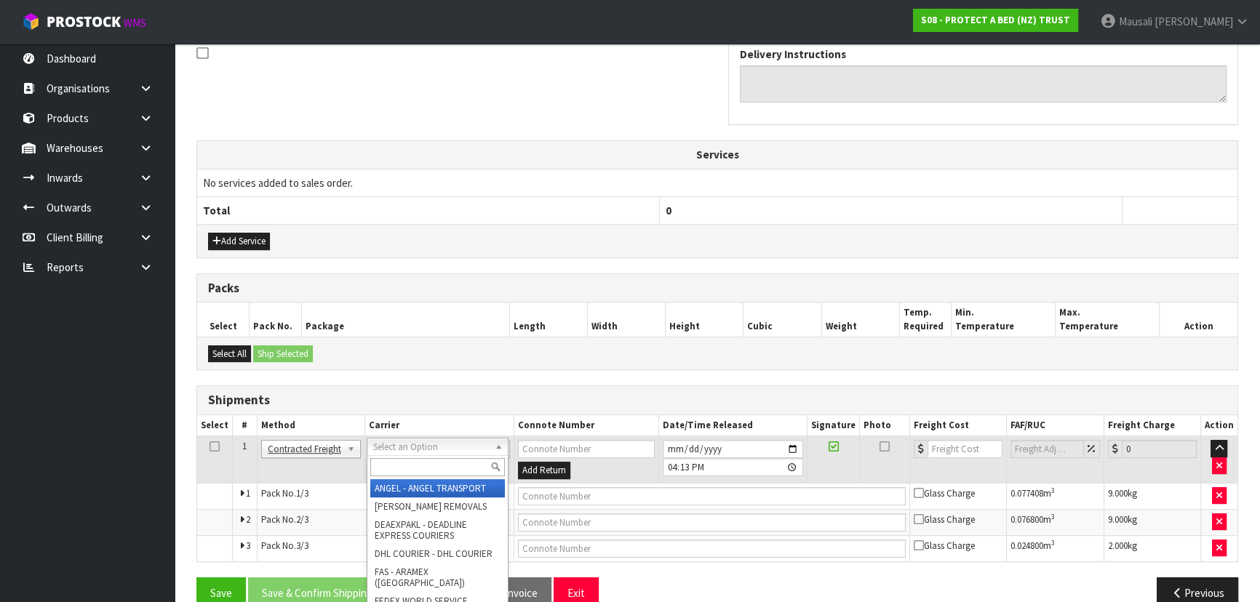
click at [402, 461] on input "text" at bounding box center [437, 467] width 135 height 18
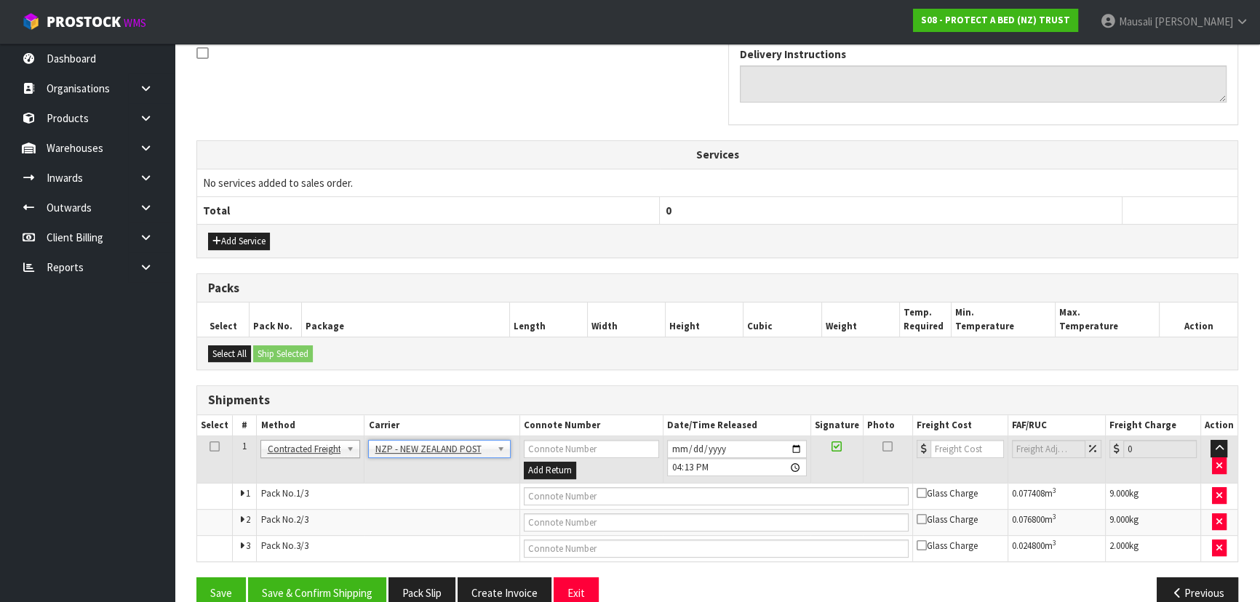
scroll to position [480, 0]
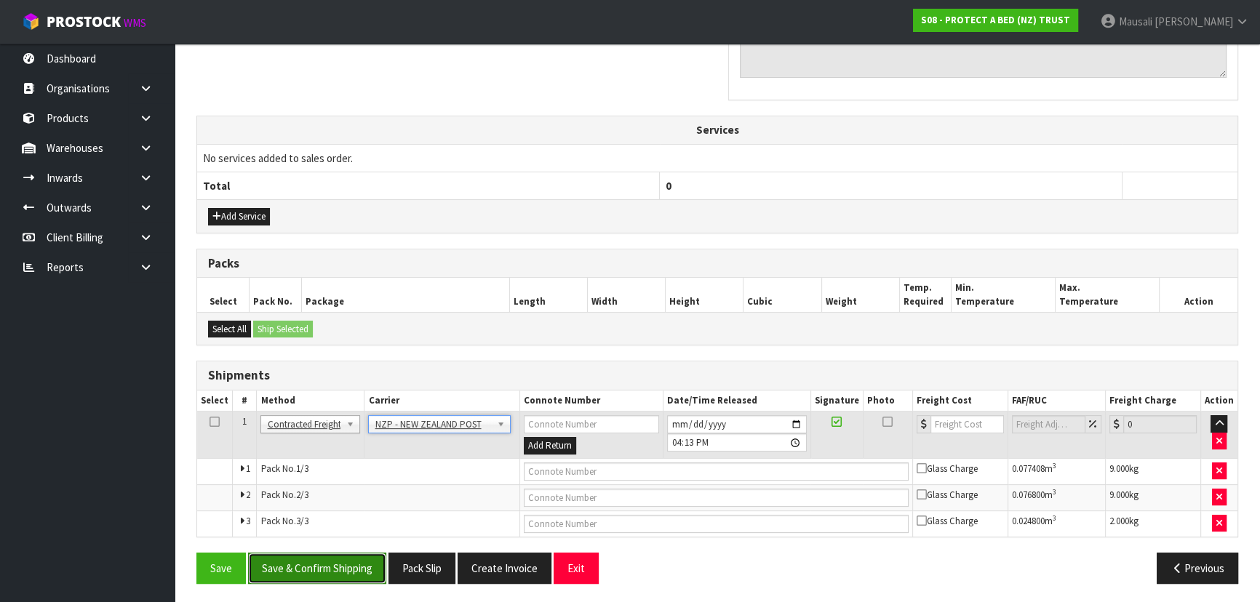
click at [328, 560] on button "Save & Confirm Shipping" at bounding box center [317, 568] width 138 height 31
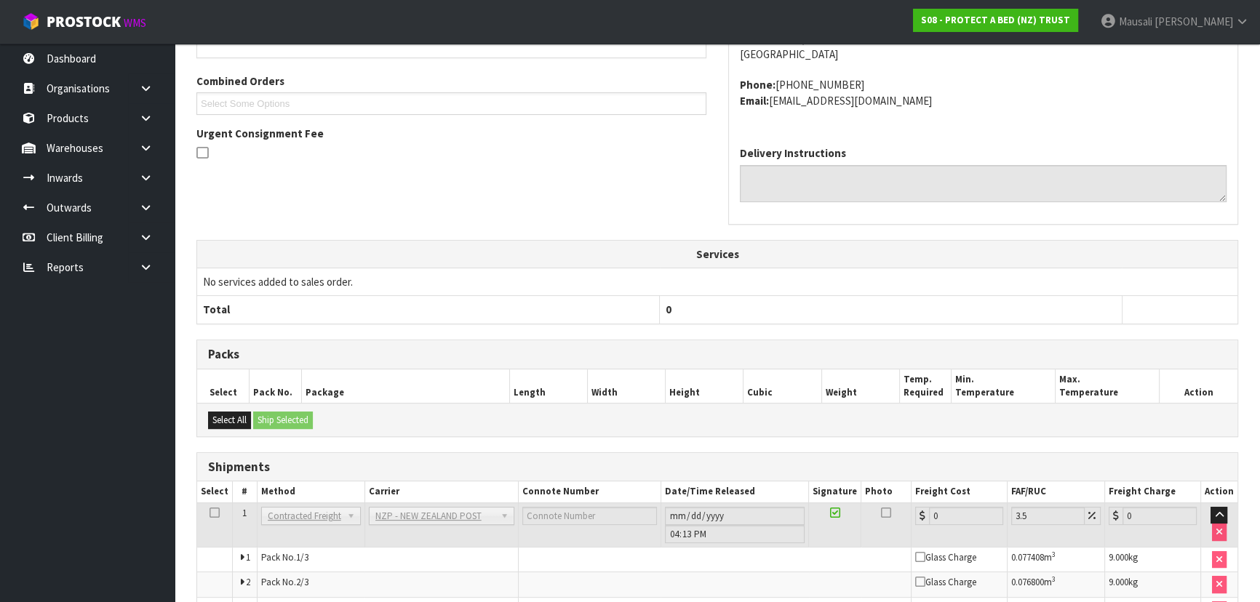
scroll to position [458, 0]
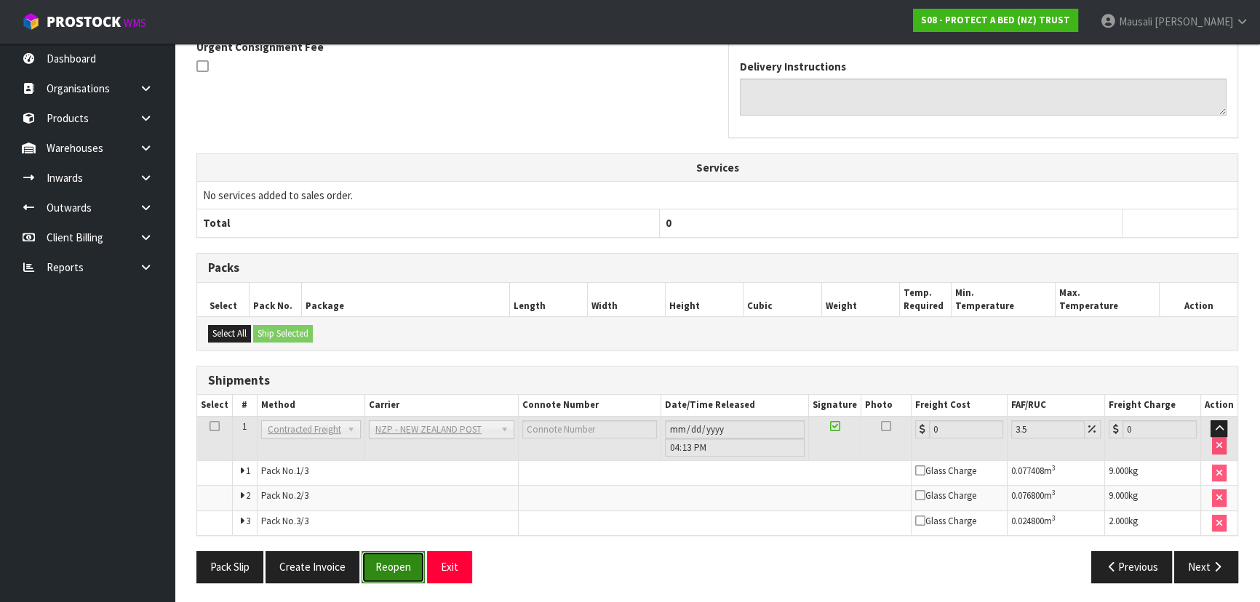
click at [371, 561] on button "Reopen" at bounding box center [393, 566] width 63 height 31
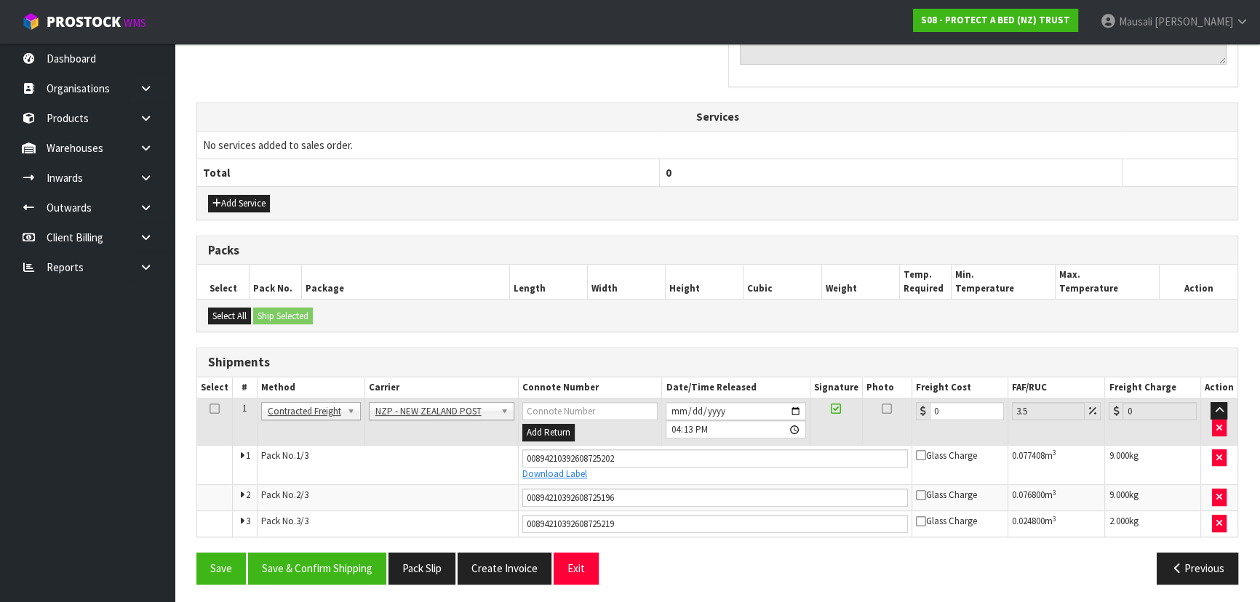
scroll to position [495, 0]
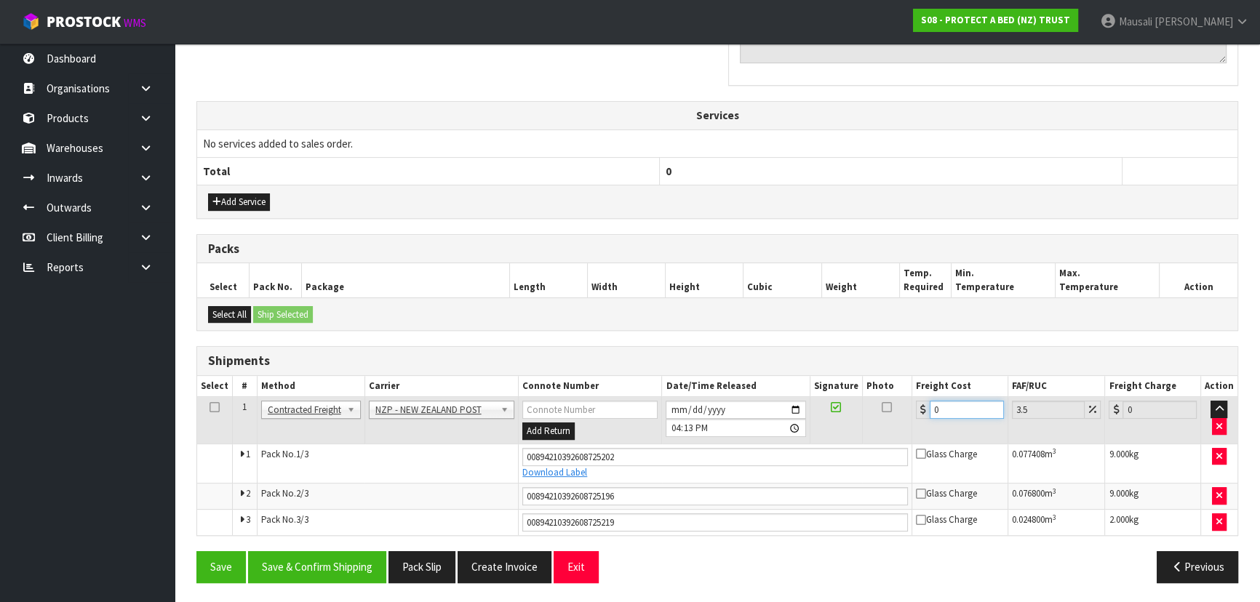
drag, startPoint x: 960, startPoint y: 410, endPoint x: 907, endPoint y: 428, distance: 56.4
click at [907, 428] on tr "1 Client Local Pickup Customer Local Pickup Company Freight Contracted Freight …" at bounding box center [717, 420] width 1040 height 47
click at [293, 567] on button "Save & Confirm Shipping" at bounding box center [317, 566] width 138 height 31
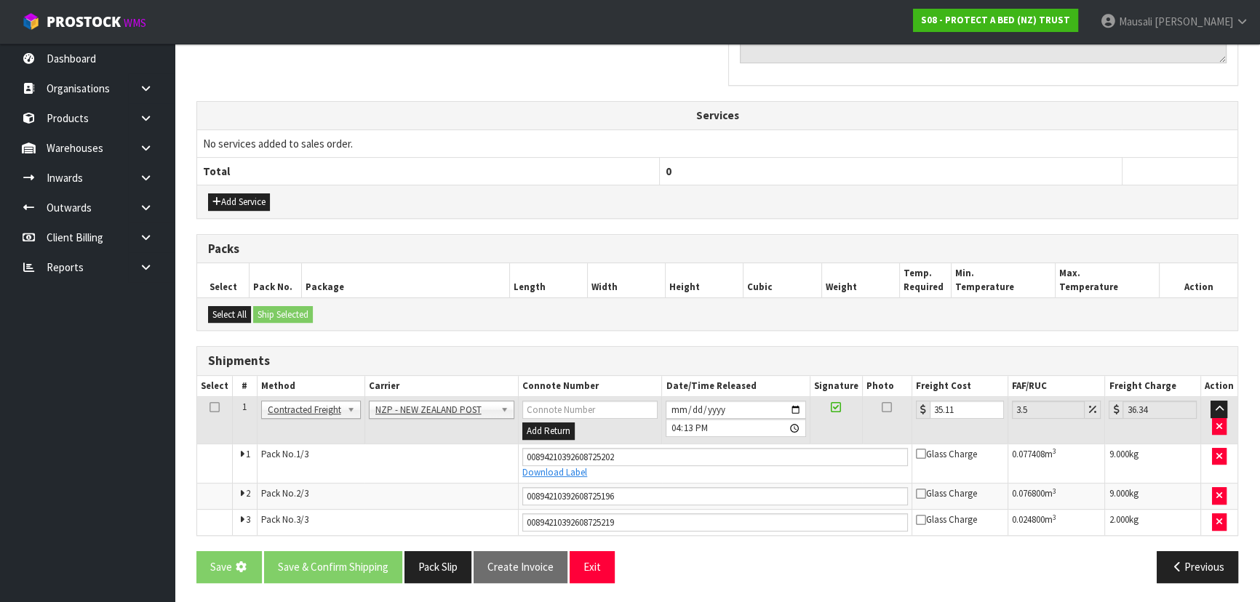
scroll to position [0, 0]
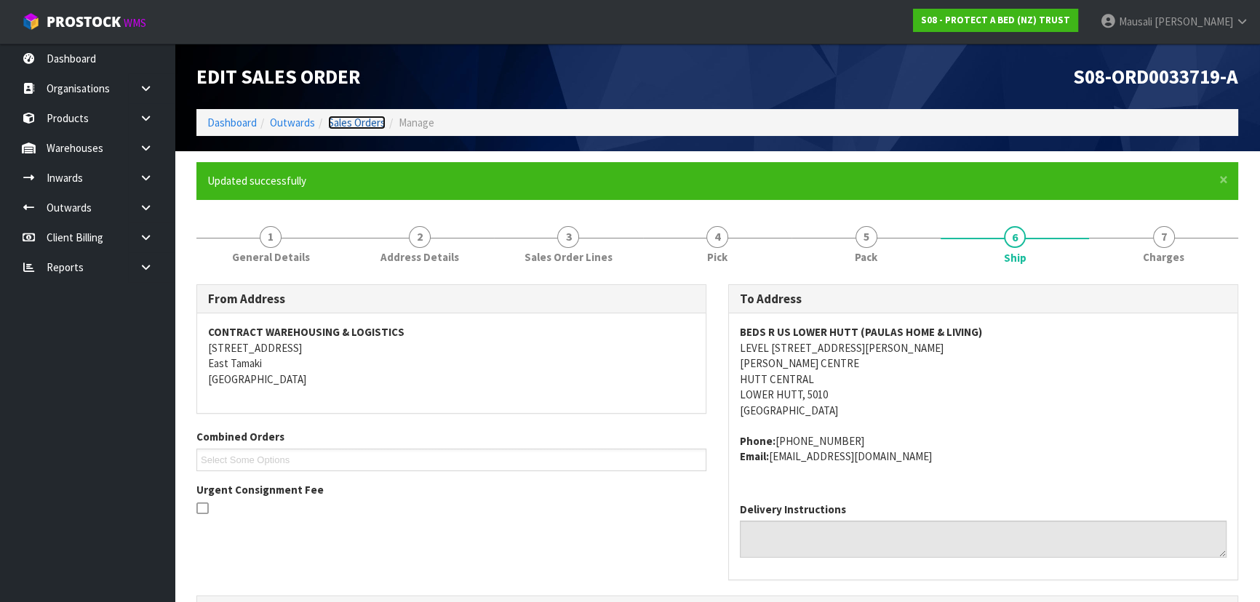
click at [353, 124] on link "Sales Orders" at bounding box center [356, 123] width 57 height 14
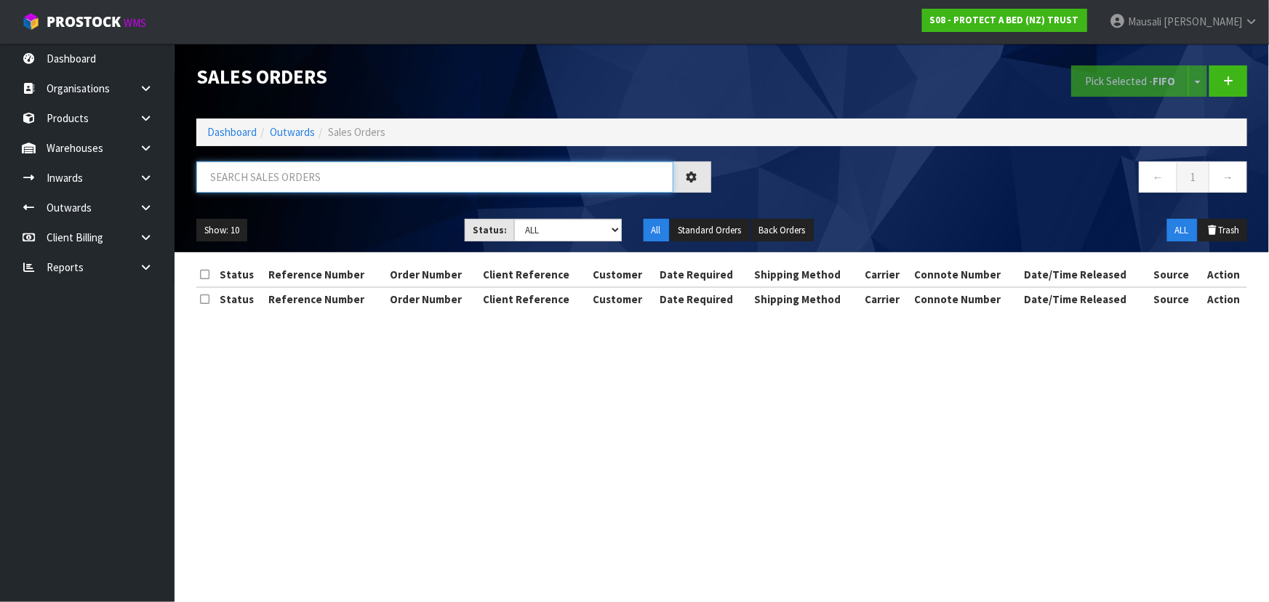
click at [233, 185] on input "text" at bounding box center [434, 177] width 477 height 31
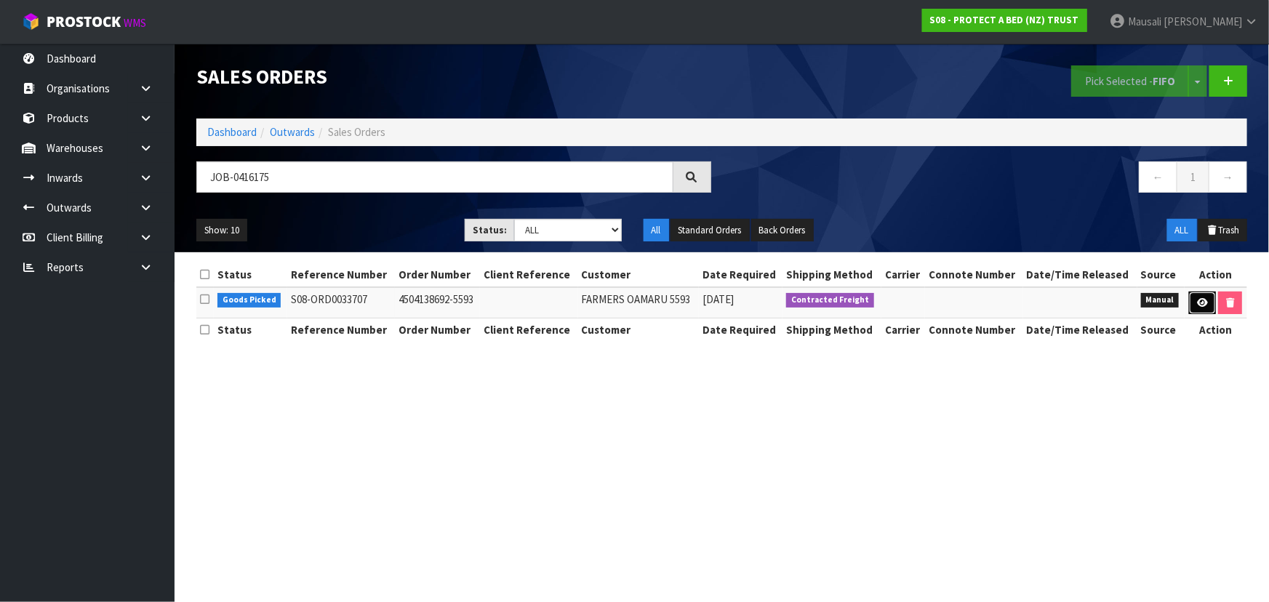
click at [1200, 299] on icon at bounding box center [1202, 302] width 11 height 9
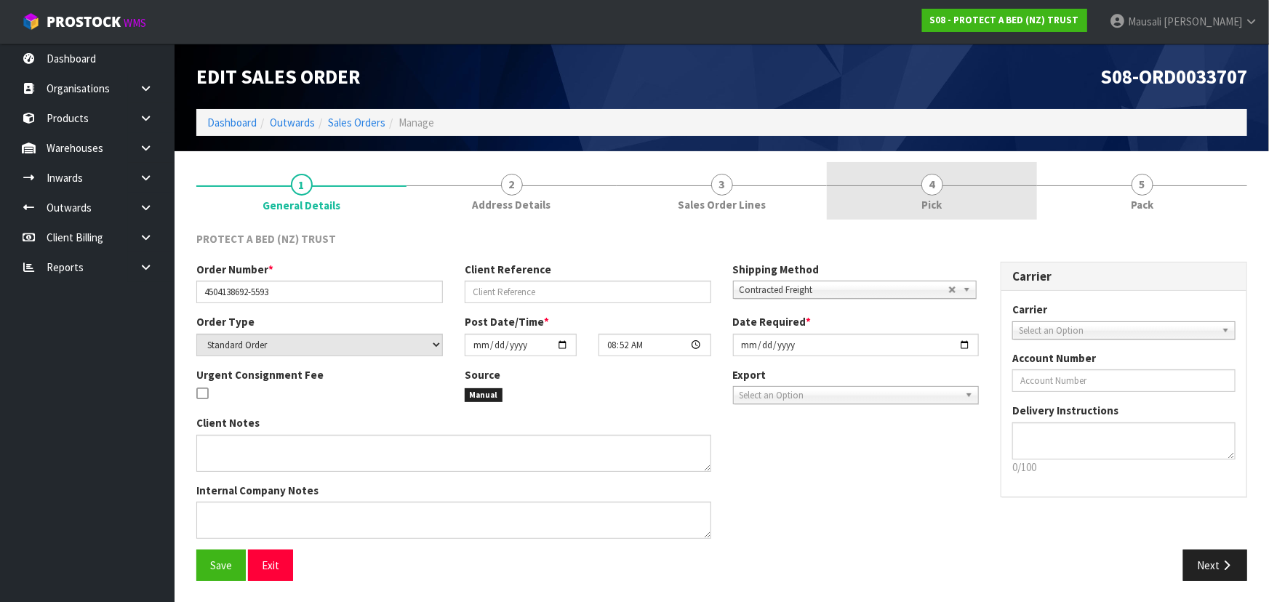
click at [924, 201] on span "Pick" at bounding box center [932, 204] width 20 height 15
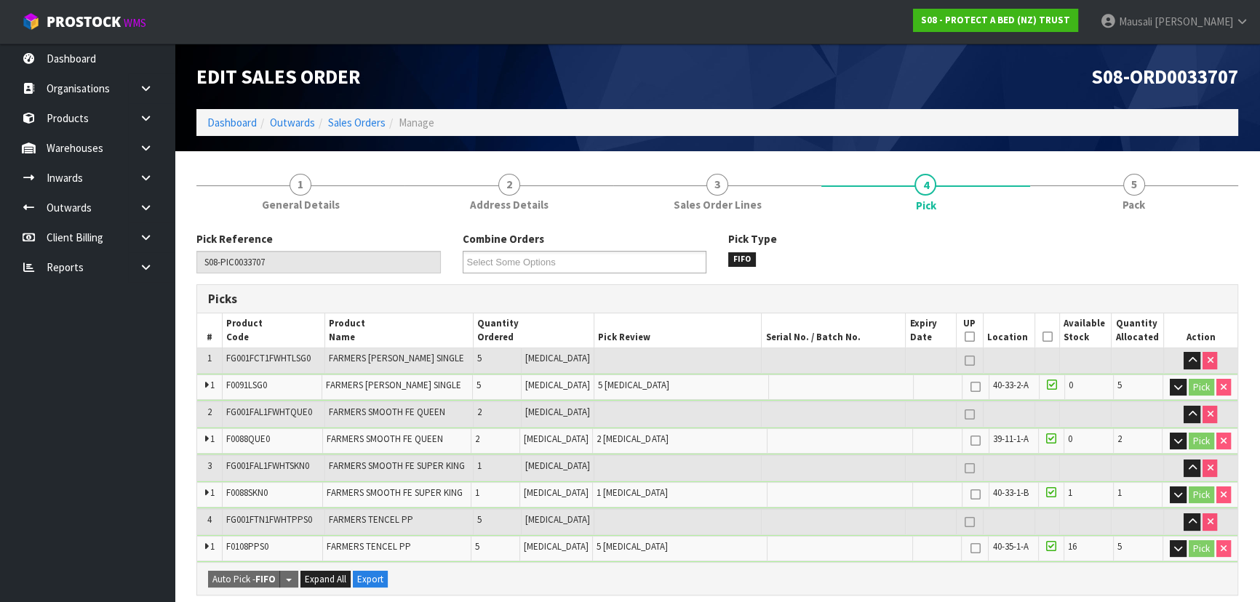
click at [1042, 338] on icon at bounding box center [1047, 337] width 10 height 1
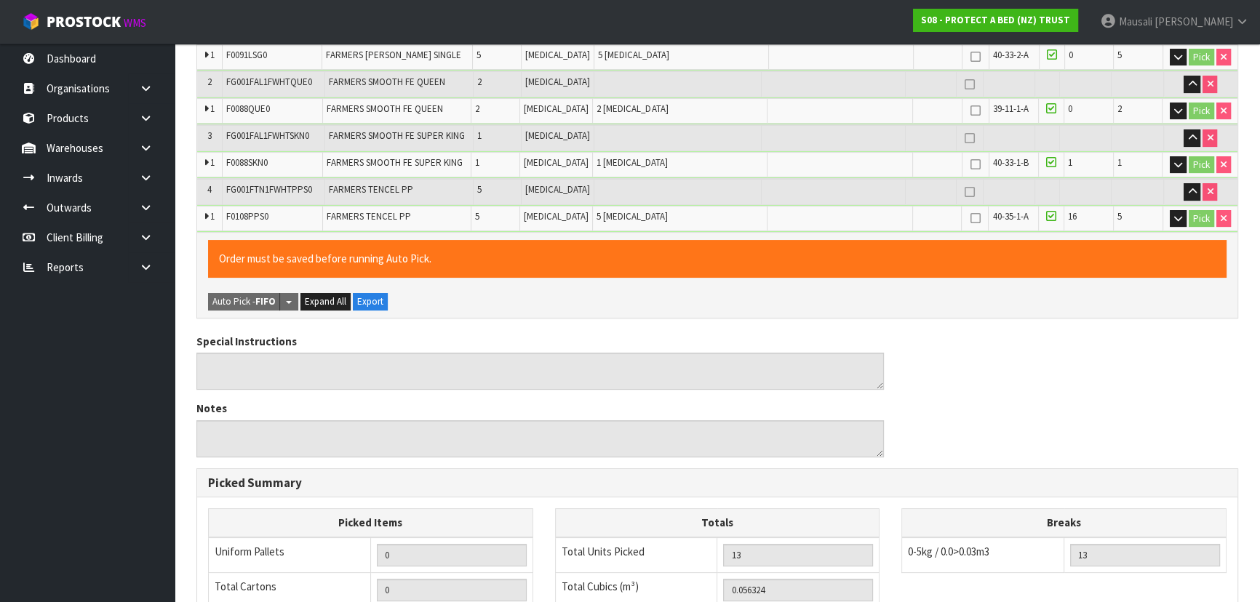
scroll to position [592, 0]
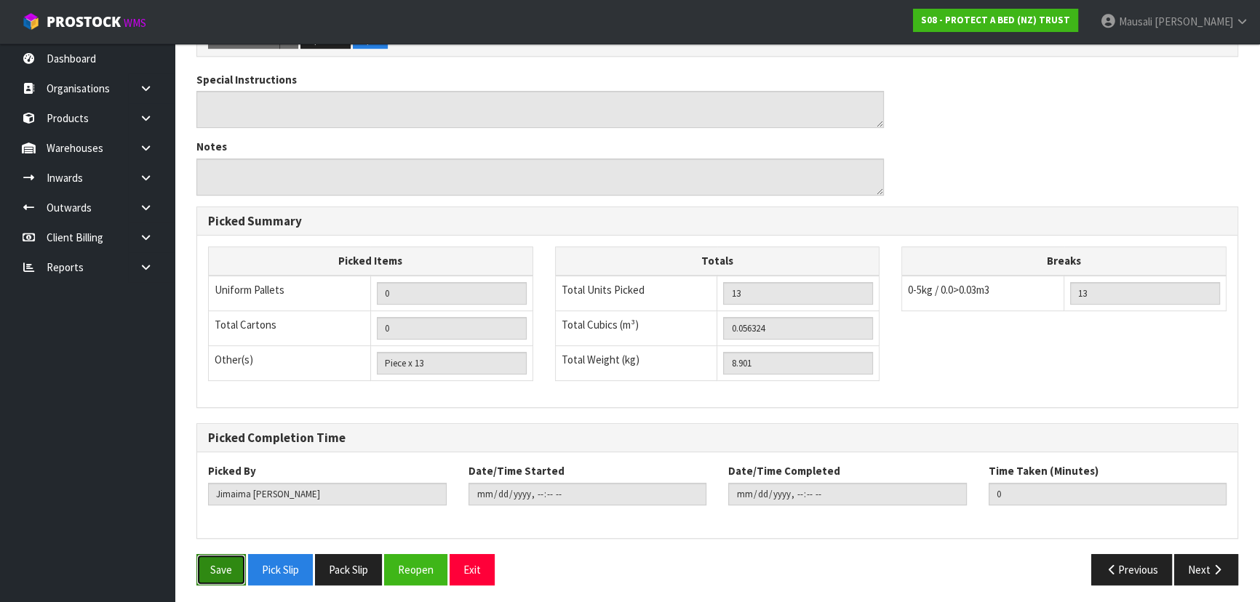
click at [218, 556] on button "Save" at bounding box center [220, 569] width 49 height 31
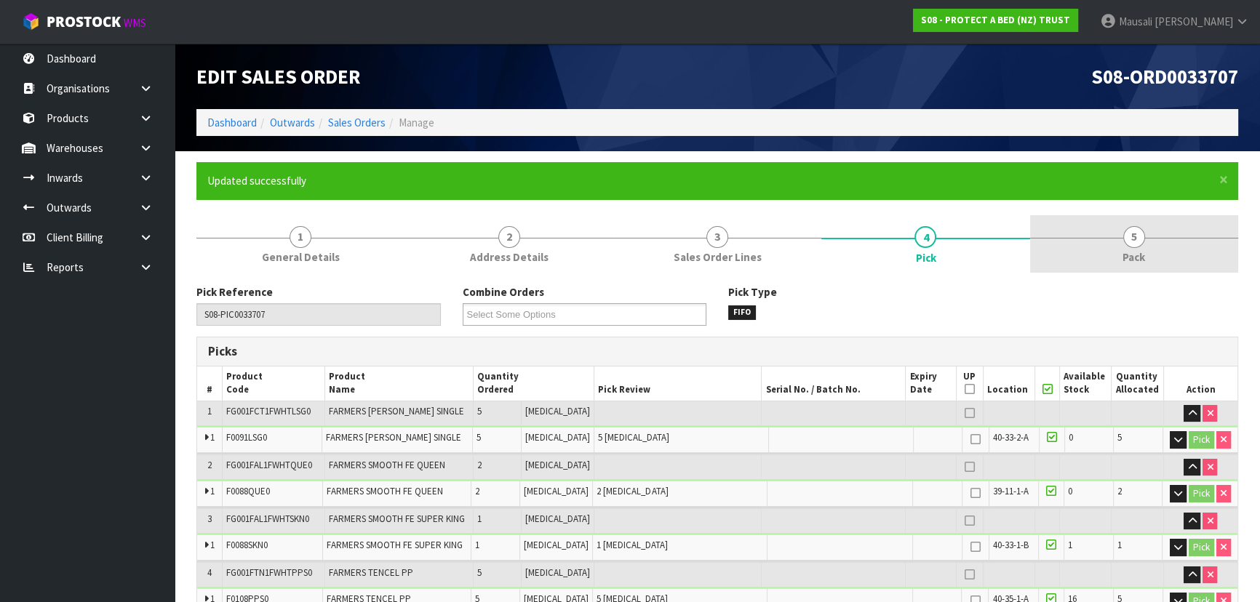
click at [1128, 230] on span "5" at bounding box center [1134, 237] width 22 height 22
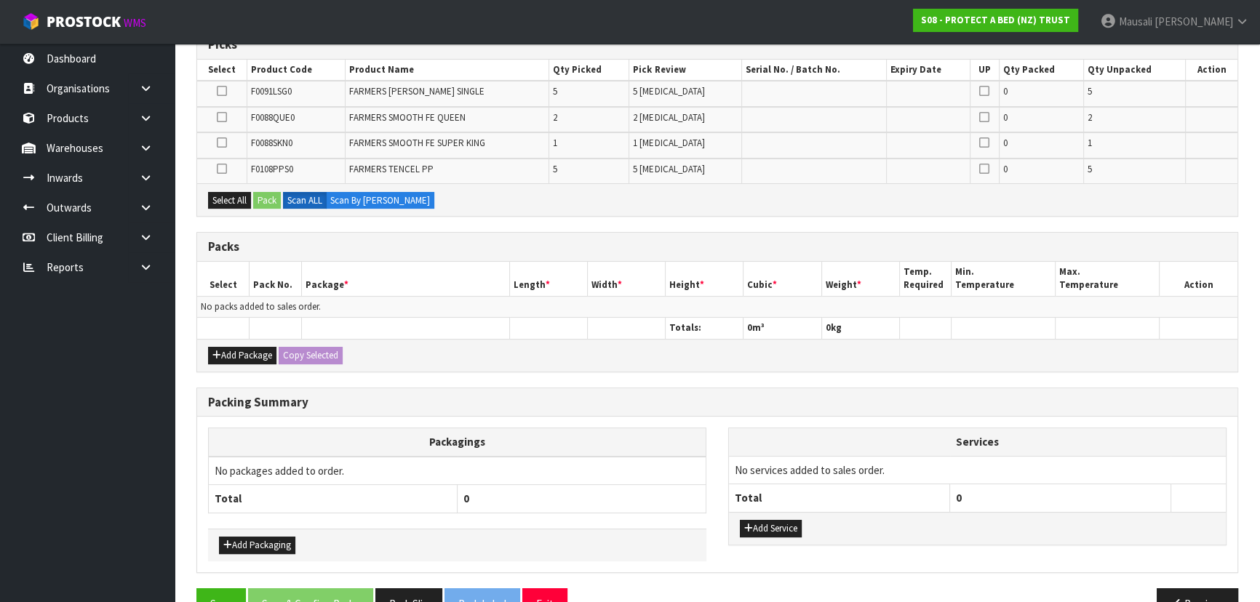
scroll to position [330, 0]
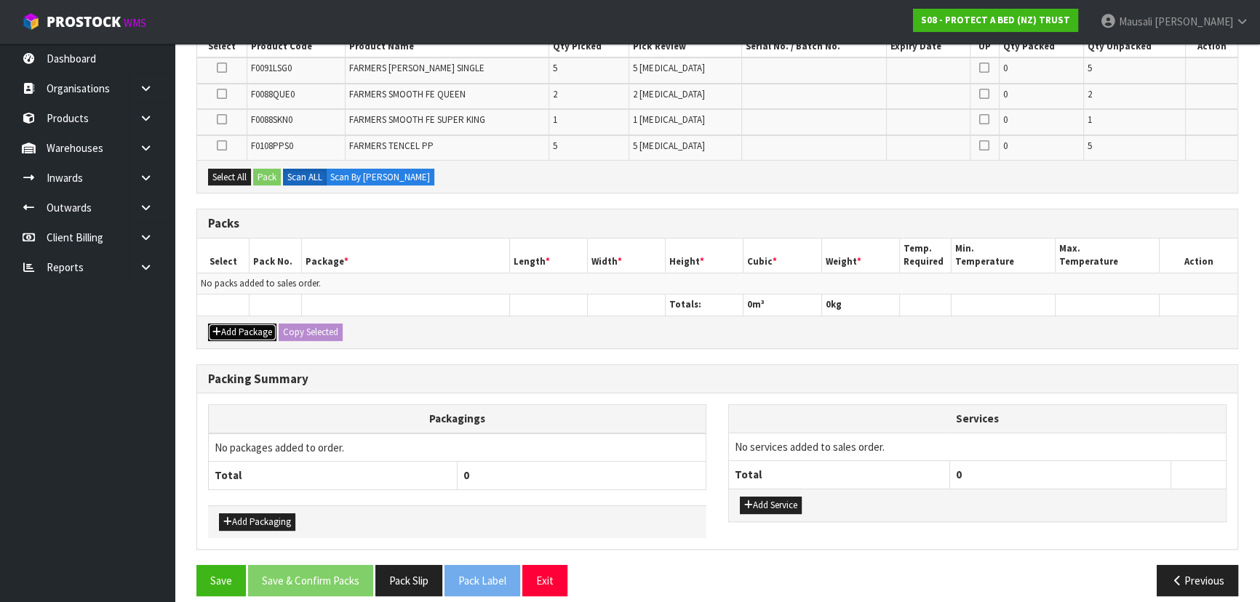
click at [251, 325] on button "Add Package" at bounding box center [242, 332] width 68 height 17
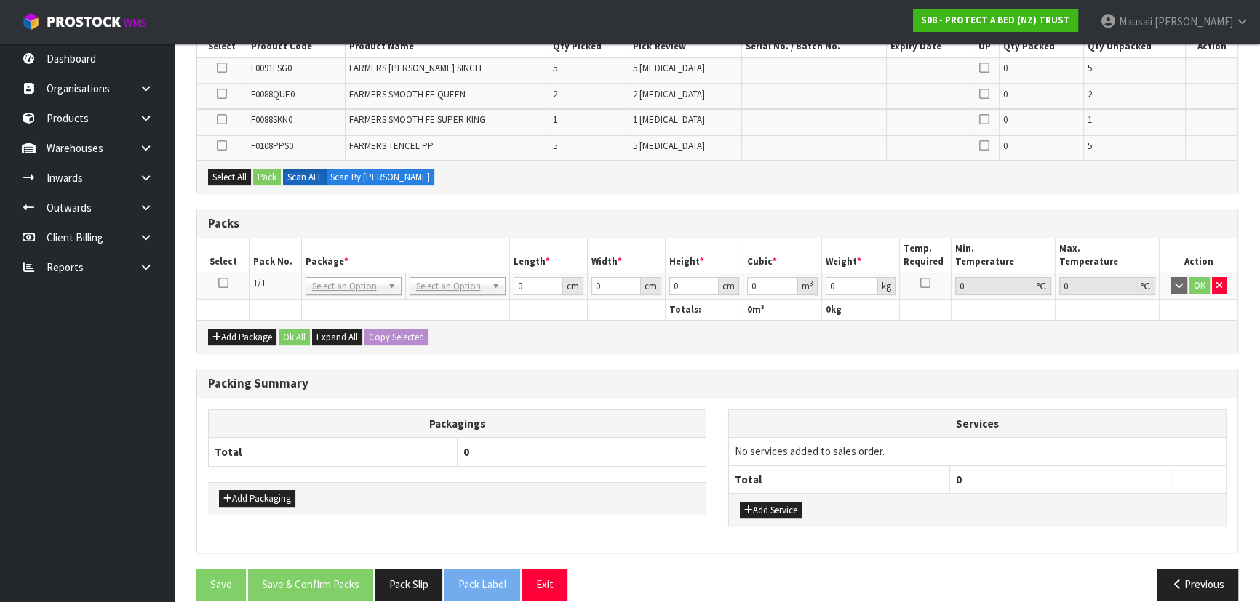
click at [221, 283] on icon at bounding box center [223, 283] width 10 height 1
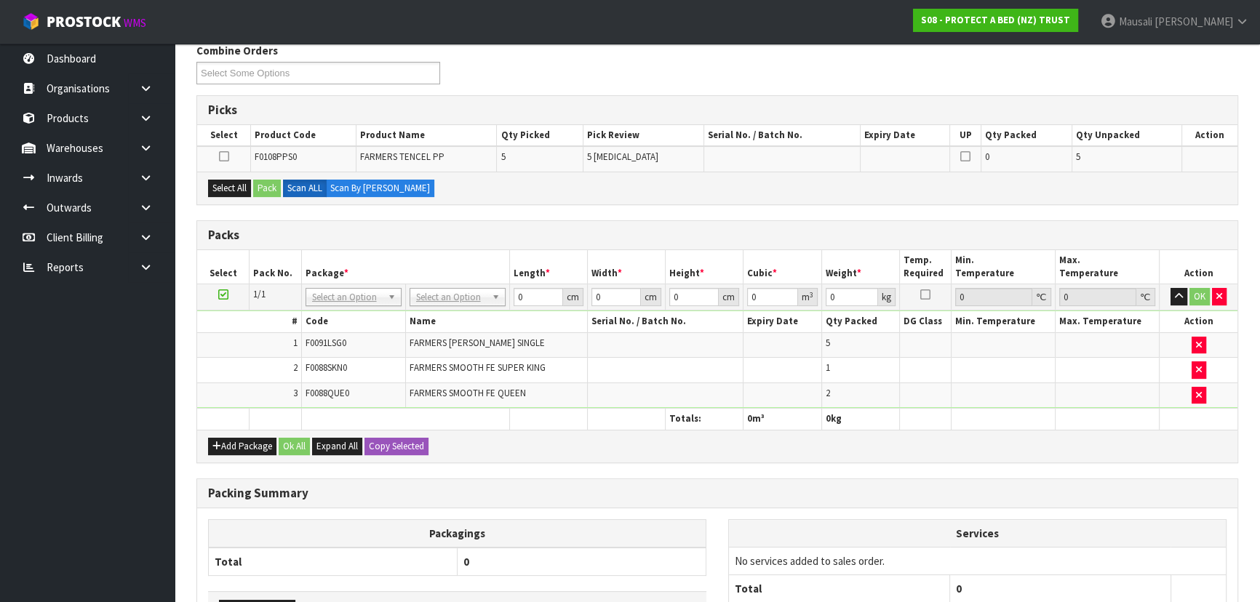
scroll to position [132, 0]
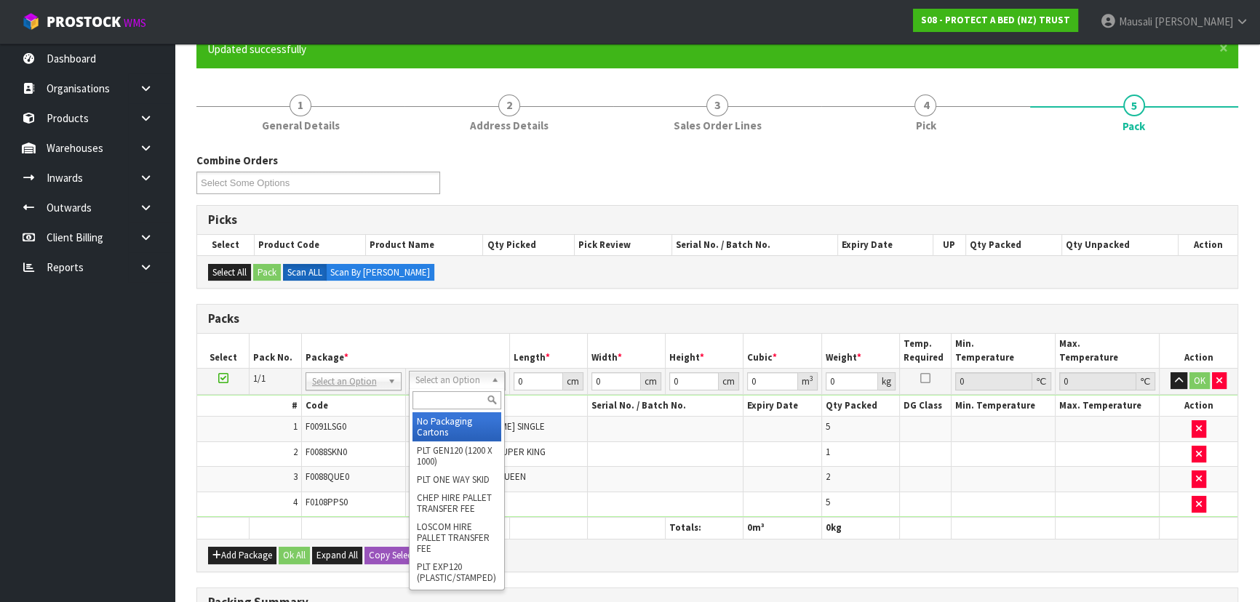
click at [438, 400] on input "text" at bounding box center [456, 400] width 89 height 18
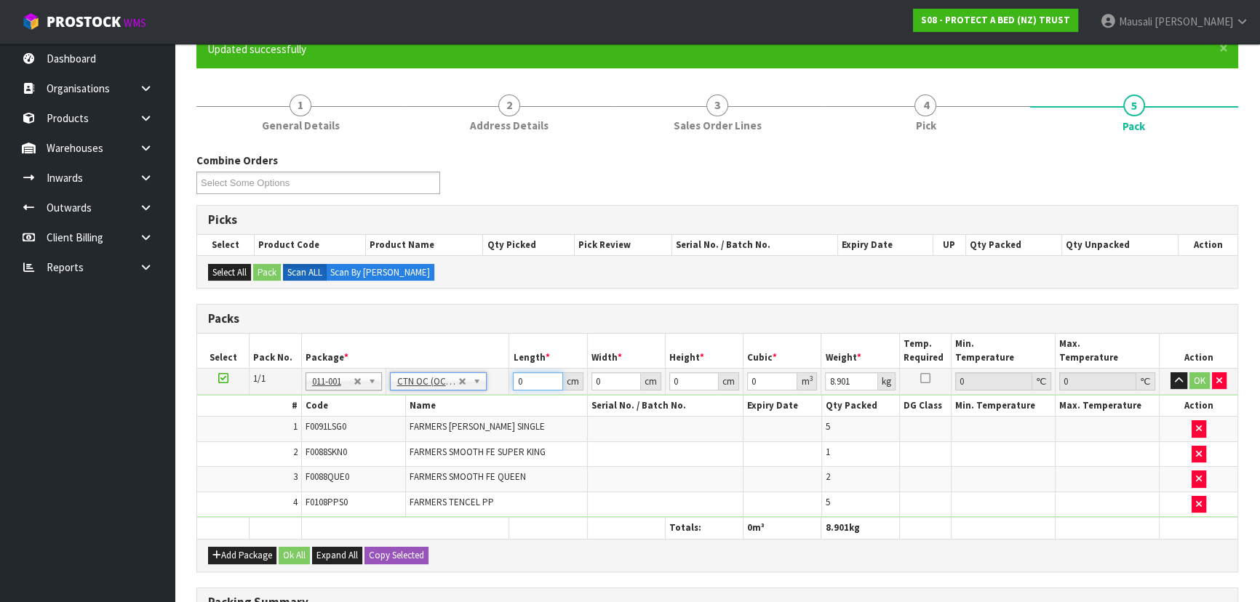
drag, startPoint x: 534, startPoint y: 378, endPoint x: 506, endPoint y: 390, distance: 30.0
click at [481, 393] on tbody "1/1 NONE 007-001 007-002 007-004 007-009 007-013 007-014 007-015 007-017 007-01…" at bounding box center [717, 442] width 1040 height 149
click at [290, 547] on button "Ok All" at bounding box center [294, 555] width 31 height 17
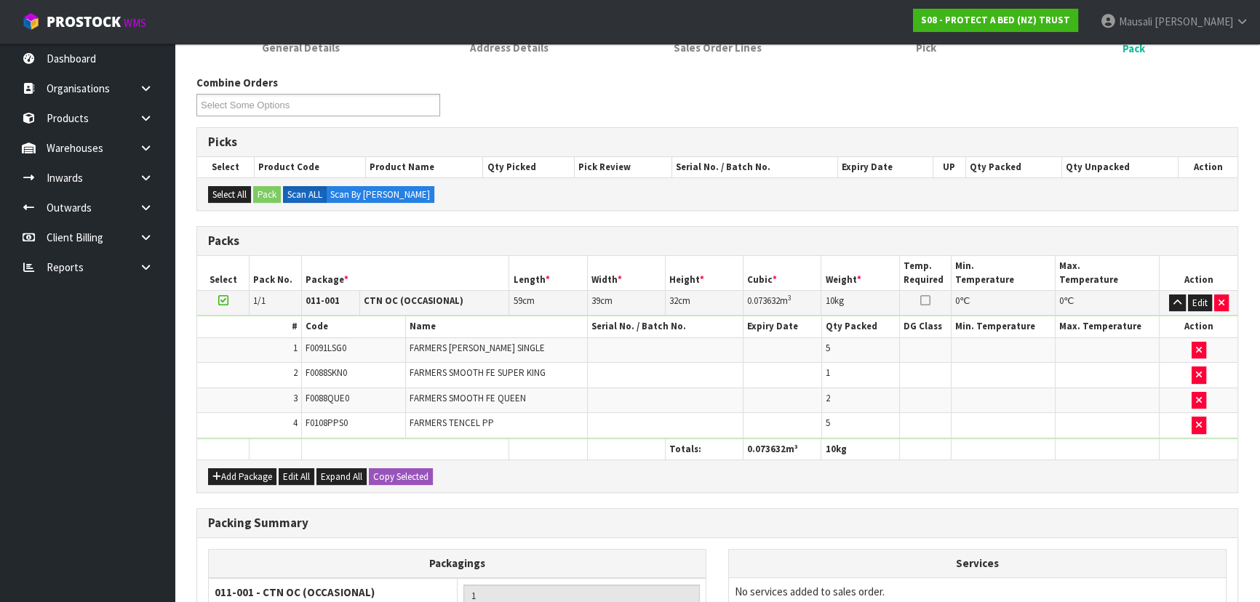
scroll to position [372, 0]
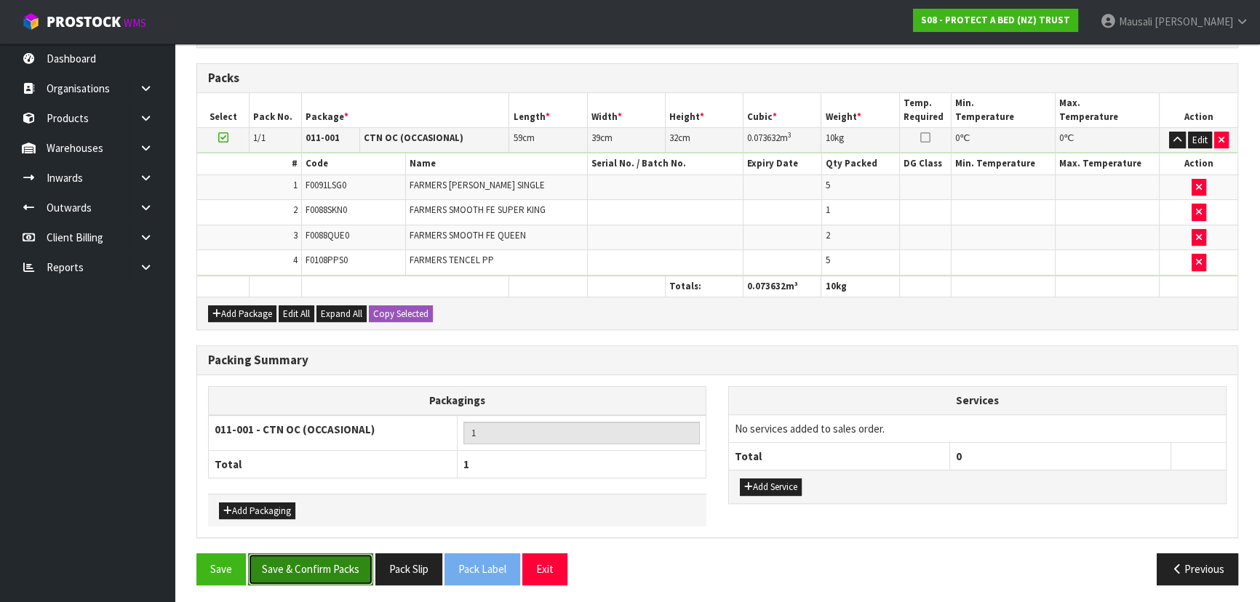
click at [308, 560] on button "Save & Confirm Packs" at bounding box center [310, 569] width 125 height 31
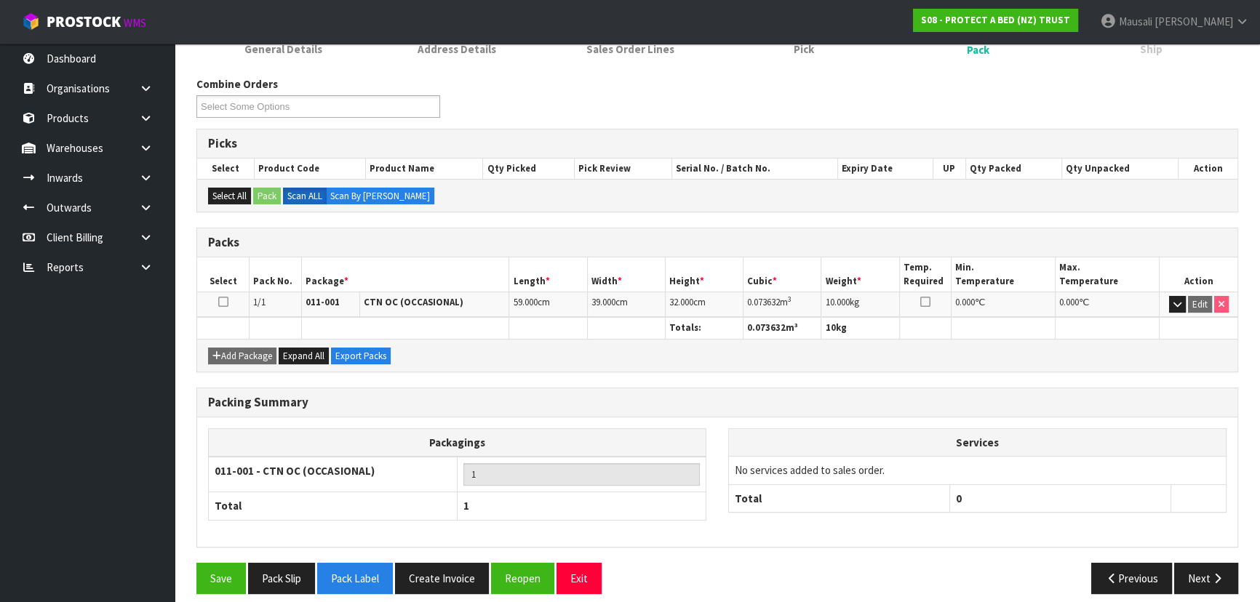
scroll to position [218, 0]
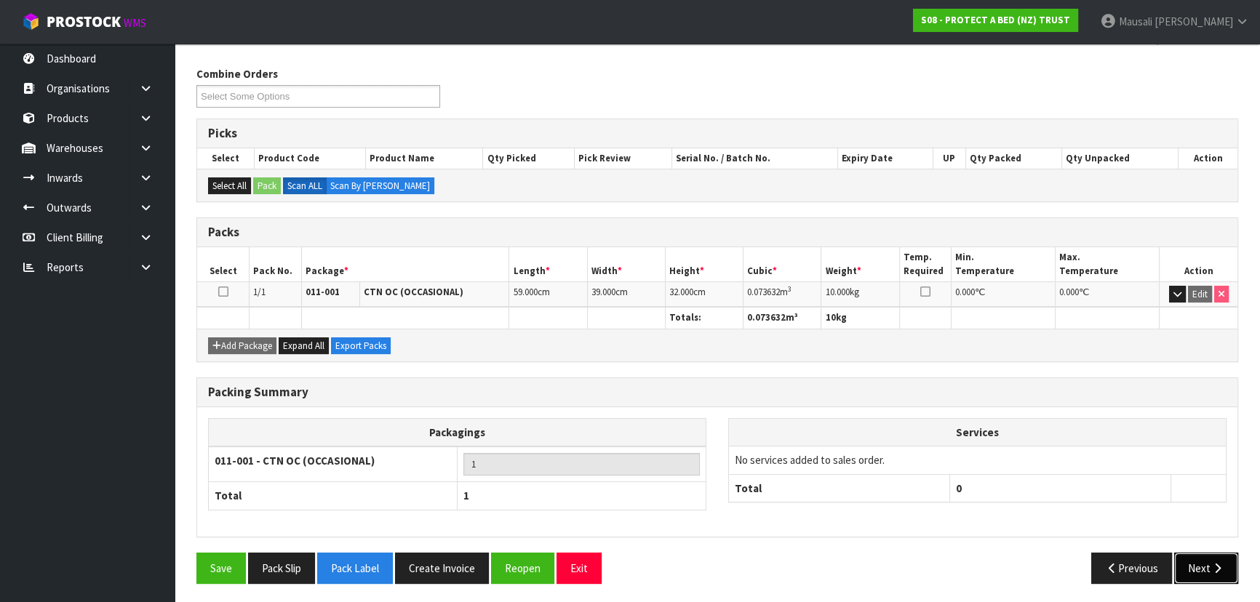
click at [1187, 558] on button "Next" at bounding box center [1206, 568] width 64 height 31
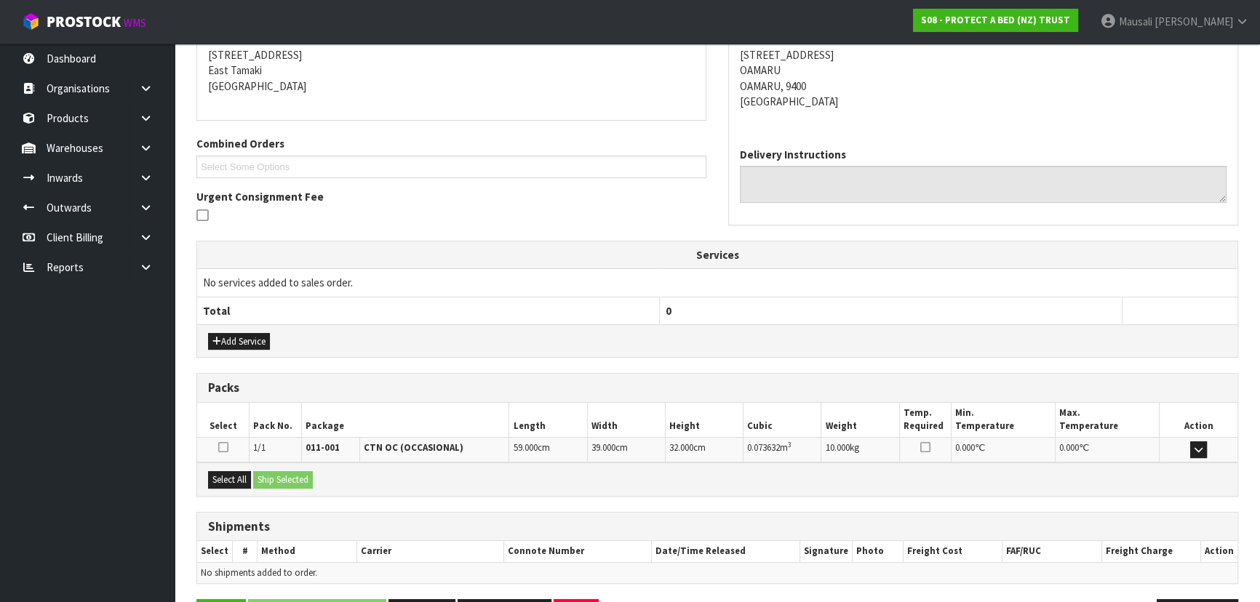
scroll to position [340, 0]
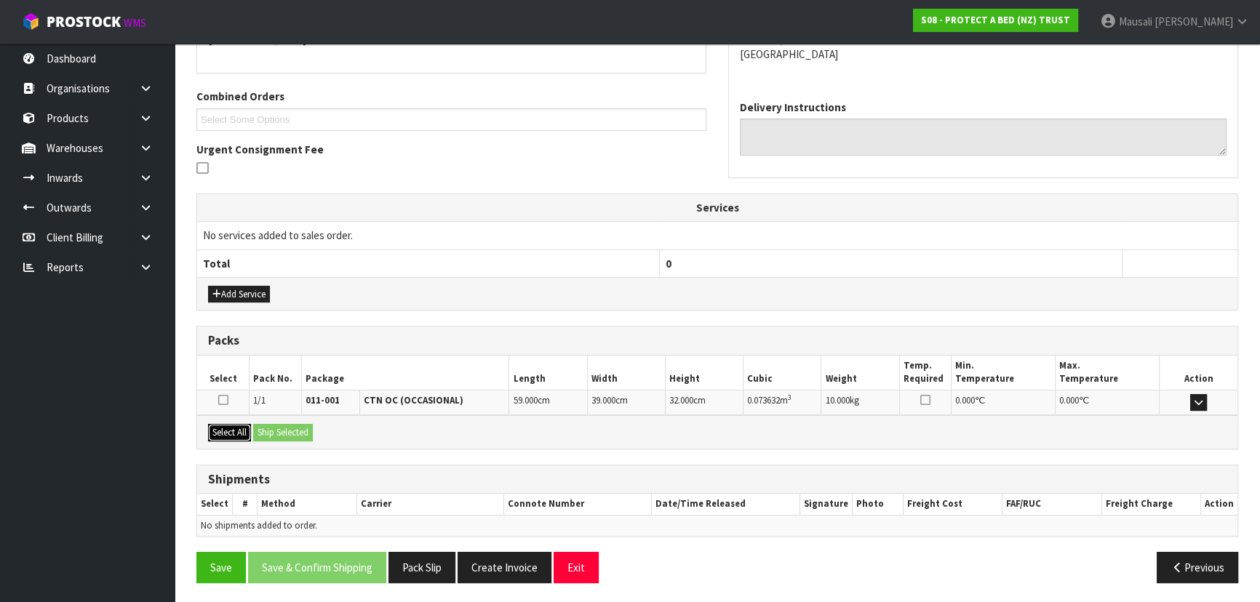
click at [242, 428] on button "Select All" at bounding box center [229, 432] width 43 height 17
click at [289, 431] on button "Ship Selected" at bounding box center [283, 432] width 60 height 17
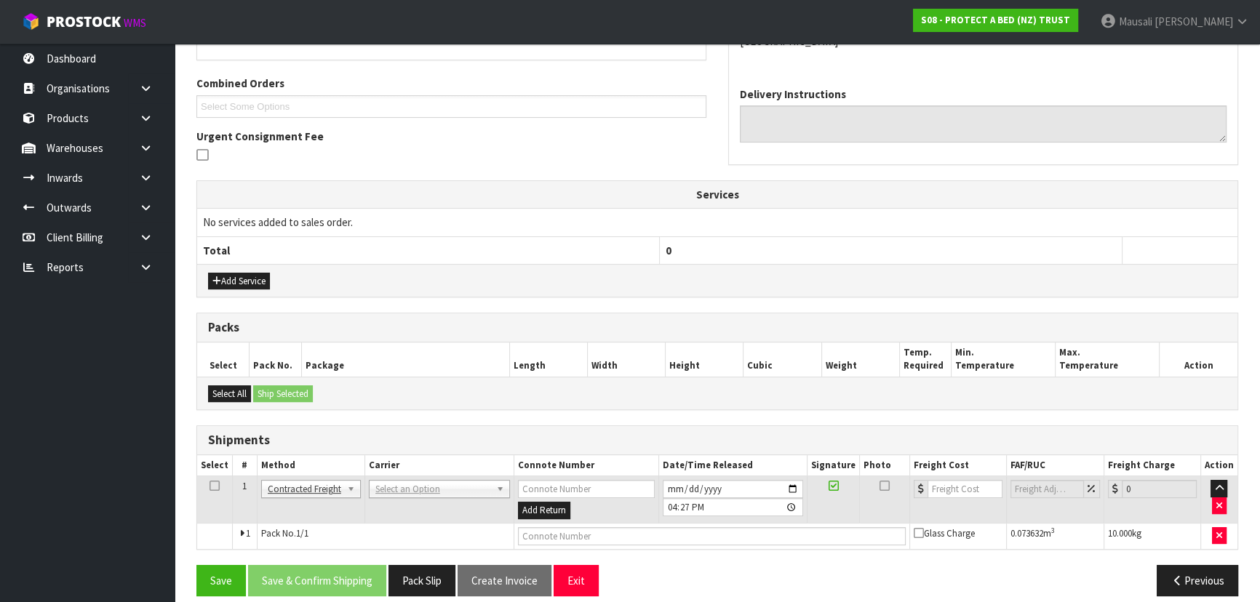
scroll to position [367, 0]
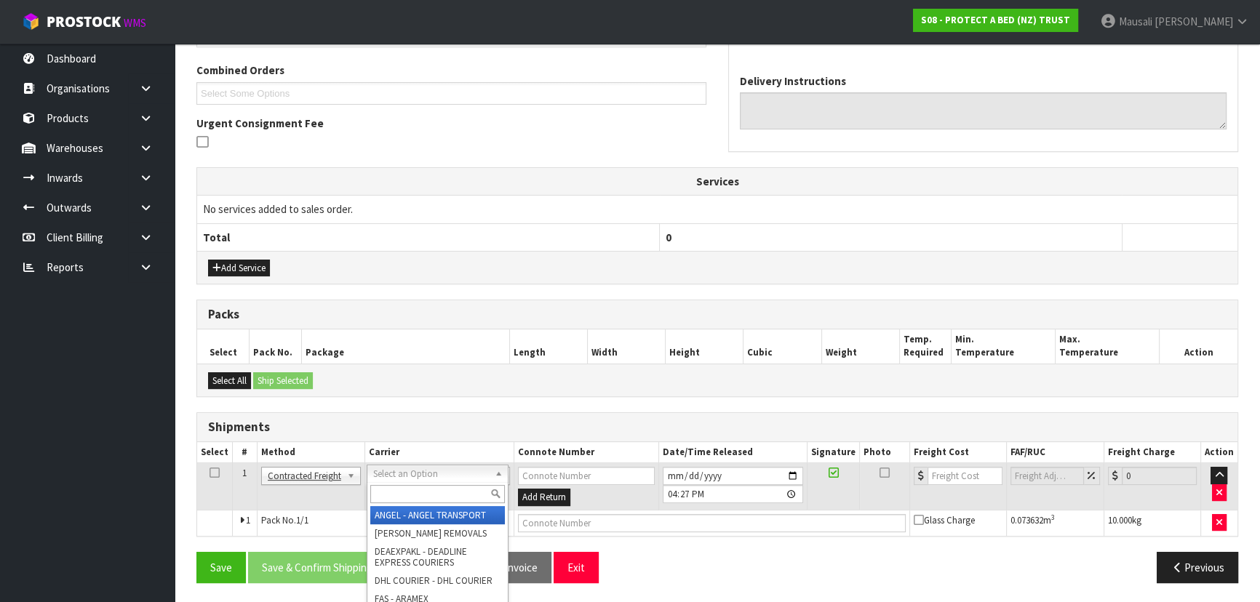
click at [412, 495] on input "text" at bounding box center [437, 494] width 135 height 18
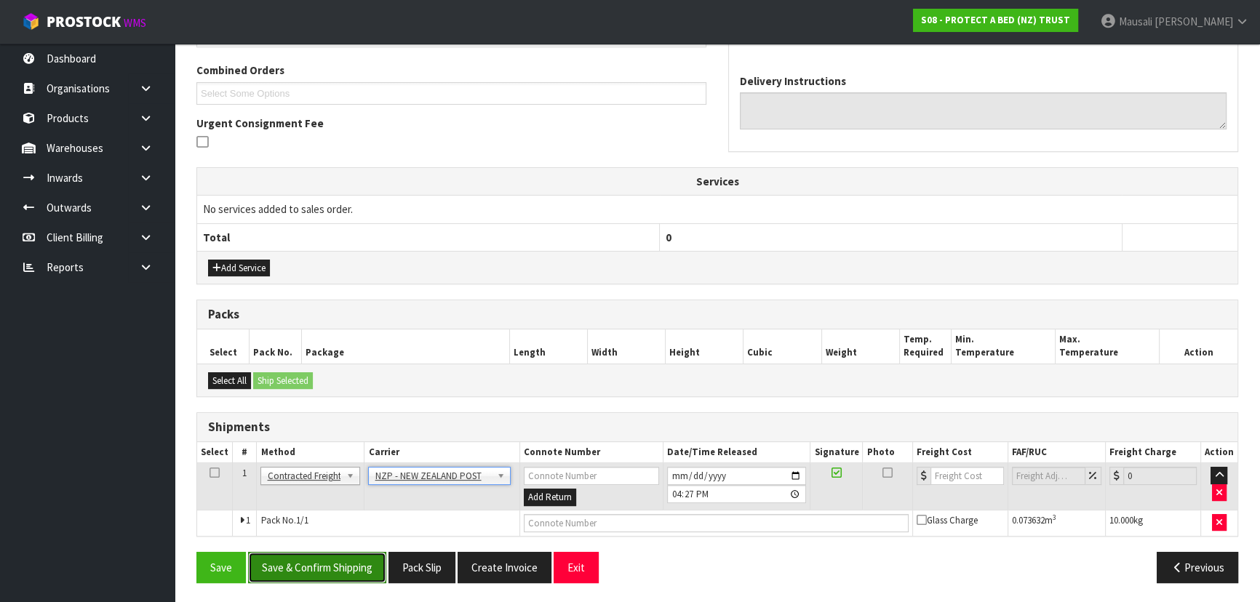
click at [312, 553] on button "Save & Confirm Shipping" at bounding box center [317, 567] width 138 height 31
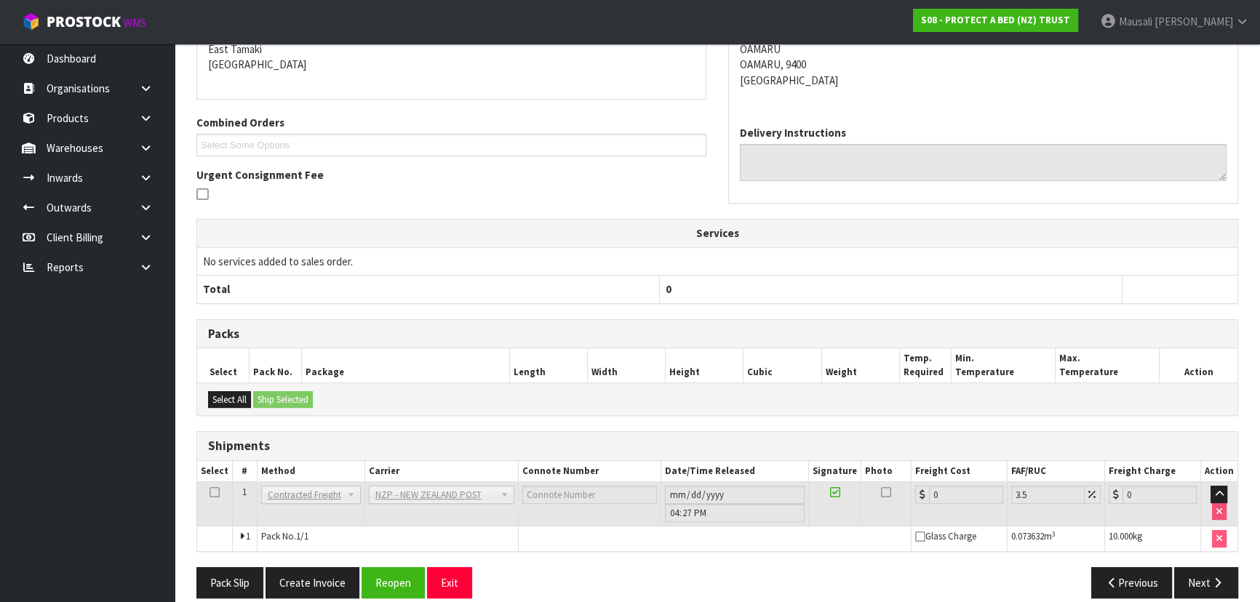
scroll to position [346, 0]
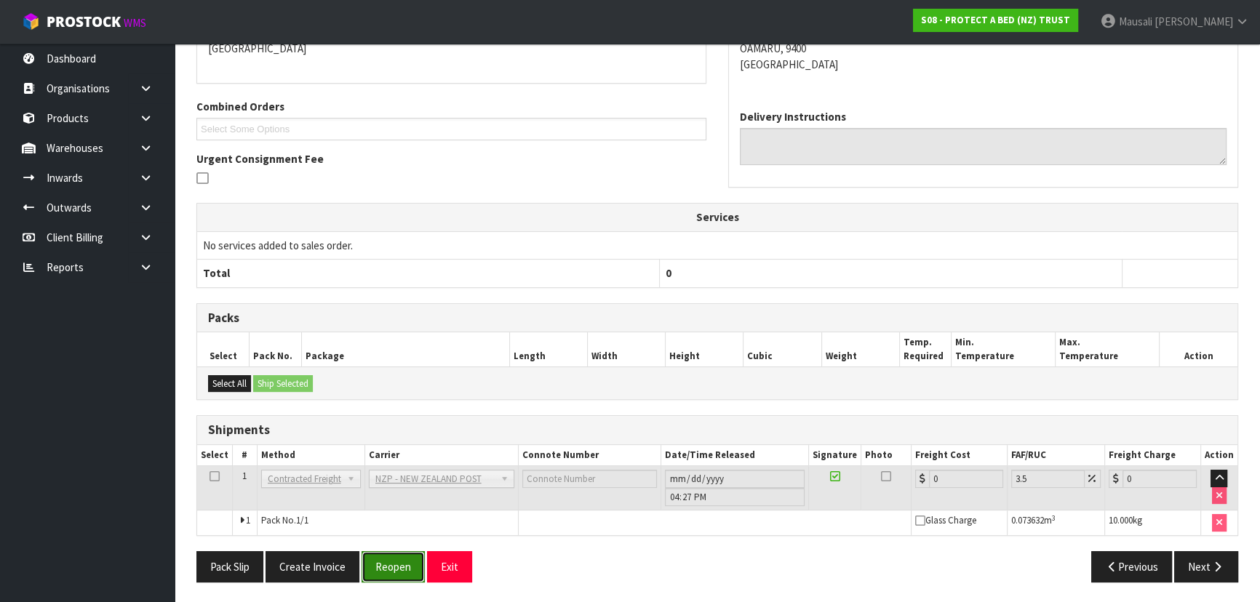
click at [391, 564] on button "Reopen" at bounding box center [393, 566] width 63 height 31
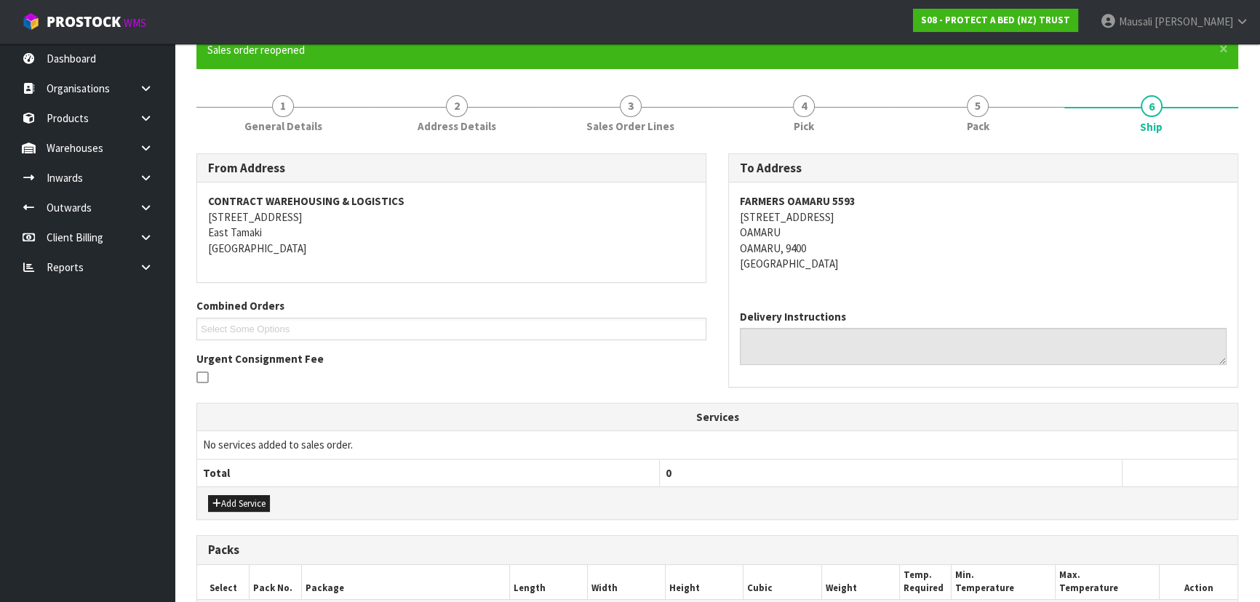
scroll to position [380, 0]
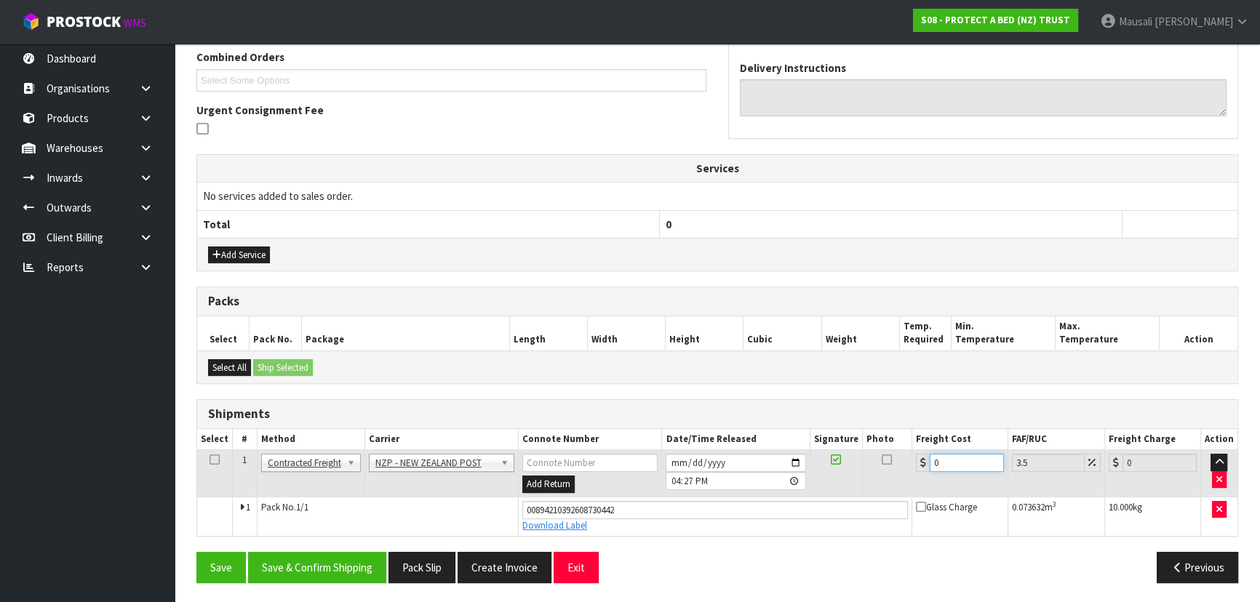
drag, startPoint x: 957, startPoint y: 460, endPoint x: 901, endPoint y: 482, distance: 59.4
click at [901, 482] on tr "1 Client Local Pickup Customer Local Pickup Company Freight Contracted Freight …" at bounding box center [717, 473] width 1040 height 47
click at [351, 559] on button "Save & Confirm Shipping" at bounding box center [317, 567] width 138 height 31
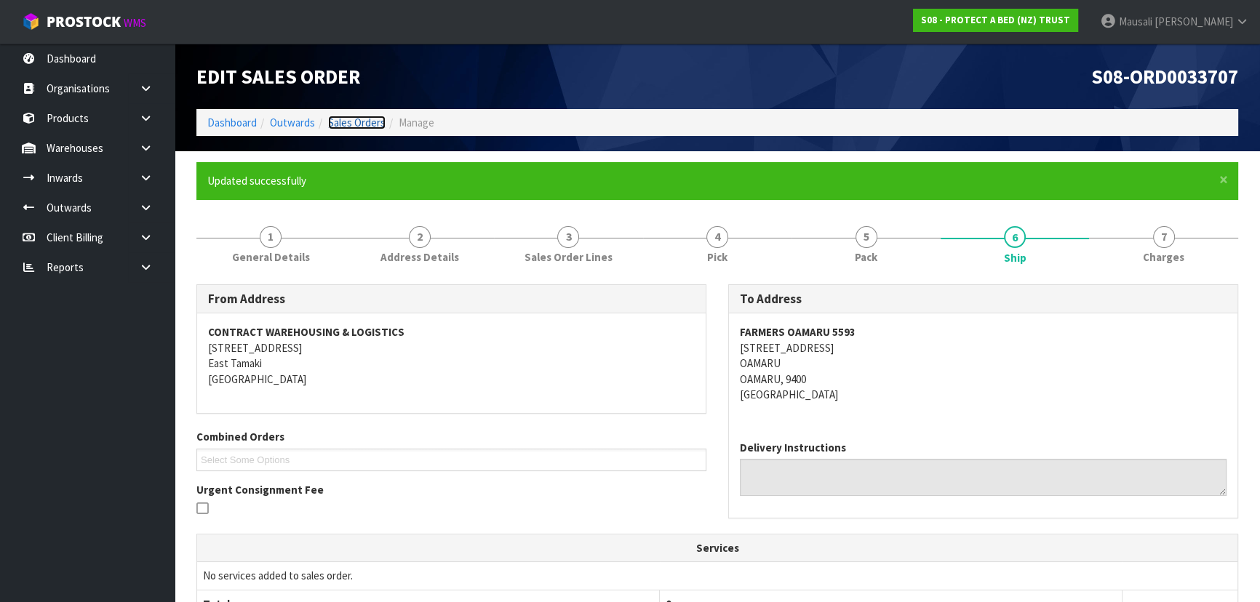
click at [351, 121] on link "Sales Orders" at bounding box center [356, 123] width 57 height 14
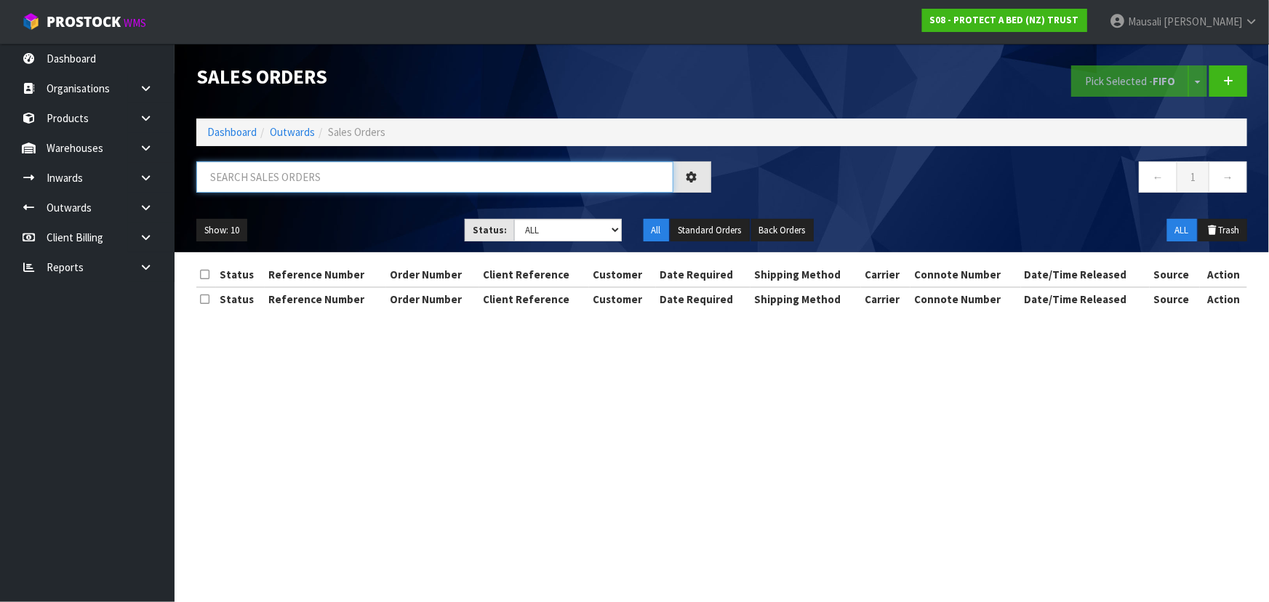
click at [223, 183] on input "text" at bounding box center [434, 177] width 477 height 31
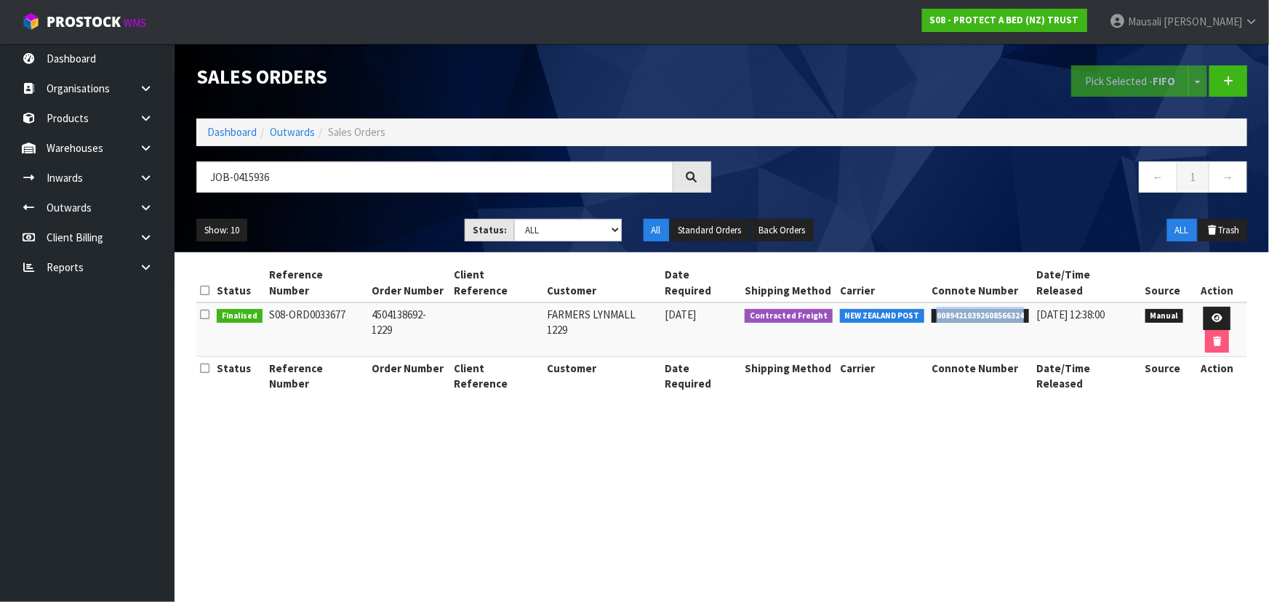
drag, startPoint x: 1024, startPoint y: 298, endPoint x: 936, endPoint y: 308, distance: 89.3
click at [936, 308] on td "00894210392608566324" at bounding box center [980, 330] width 105 height 55
copy span "00894210392608566324"
click at [1204, 307] on link at bounding box center [1217, 318] width 27 height 23
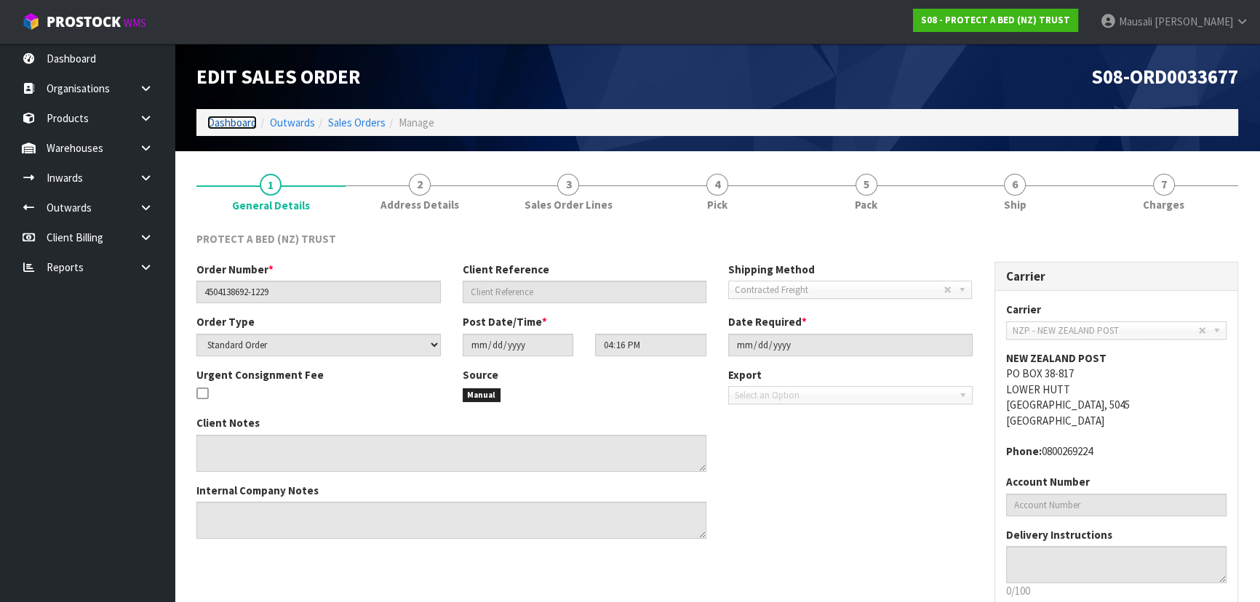
drag, startPoint x: 222, startPoint y: 119, endPoint x: 234, endPoint y: 107, distance: 17.0
click at [222, 118] on link "Dashboard" at bounding box center [231, 123] width 49 height 14
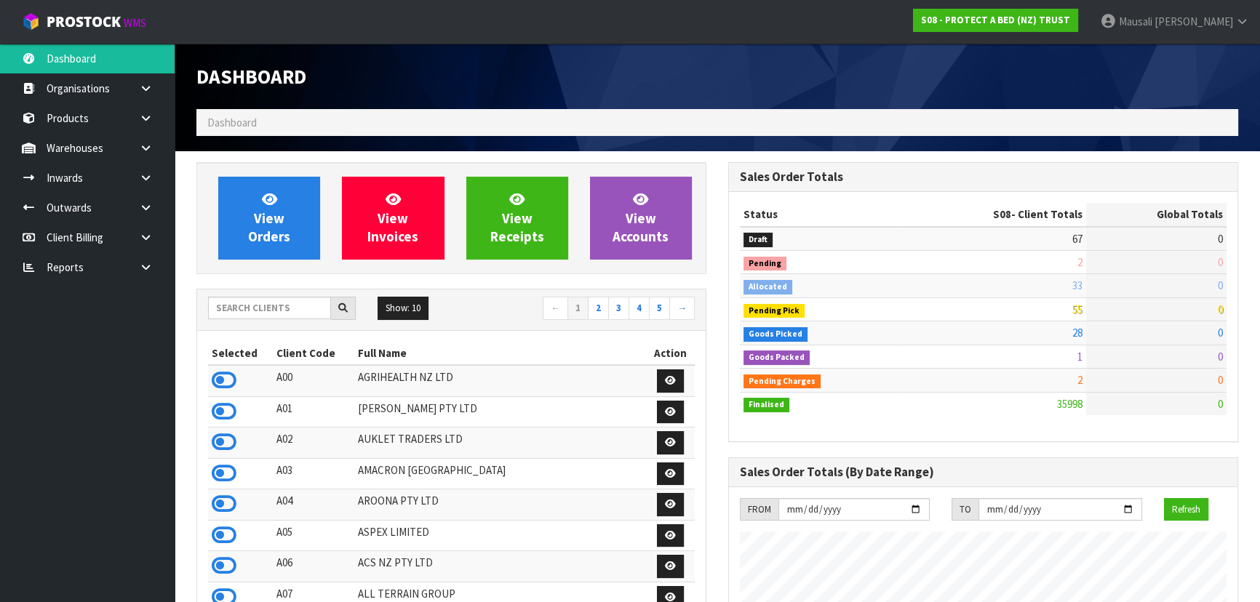
scroll to position [1100, 531]
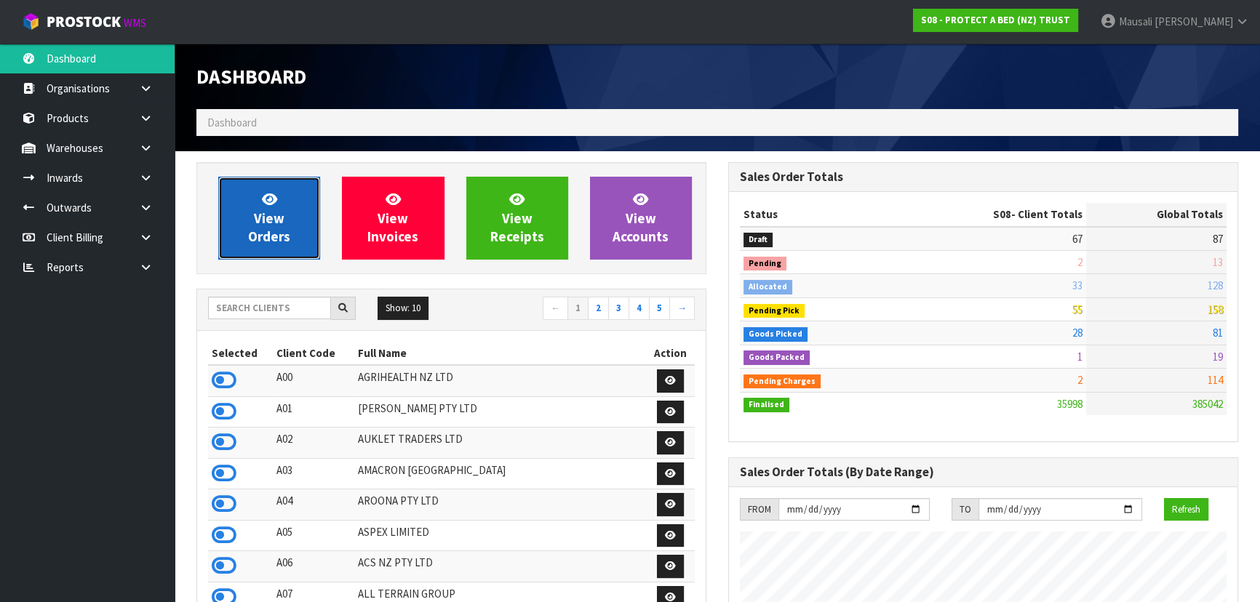
click at [275, 220] on span "View Orders" at bounding box center [269, 218] width 42 height 55
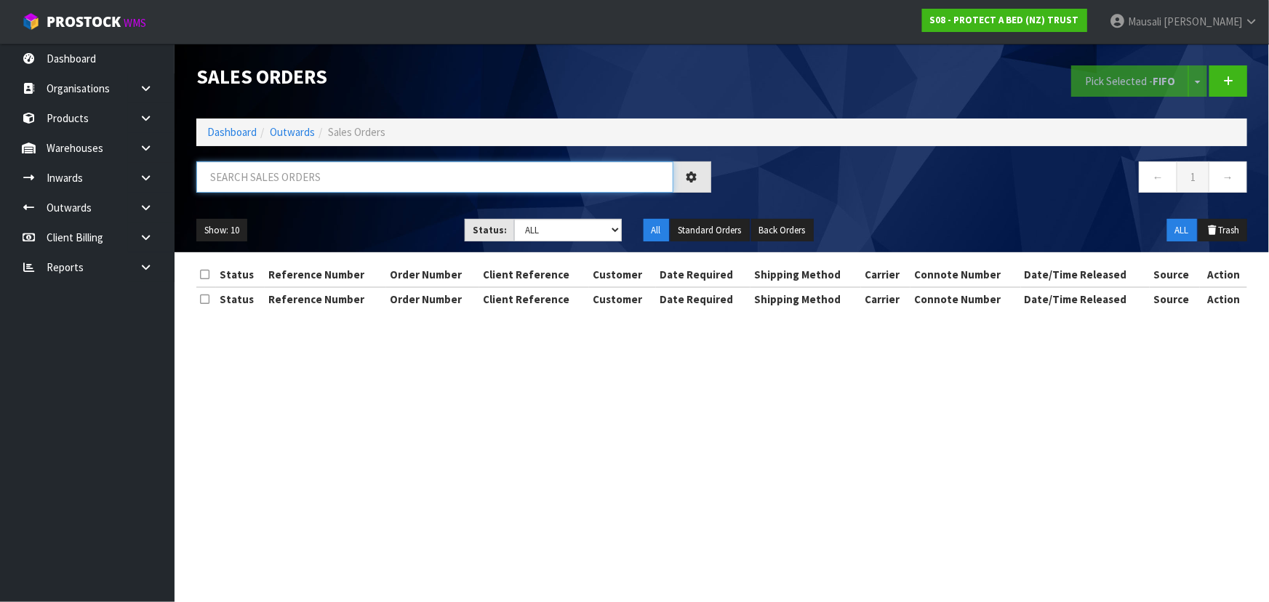
click at [229, 181] on input "text" at bounding box center [434, 177] width 477 height 31
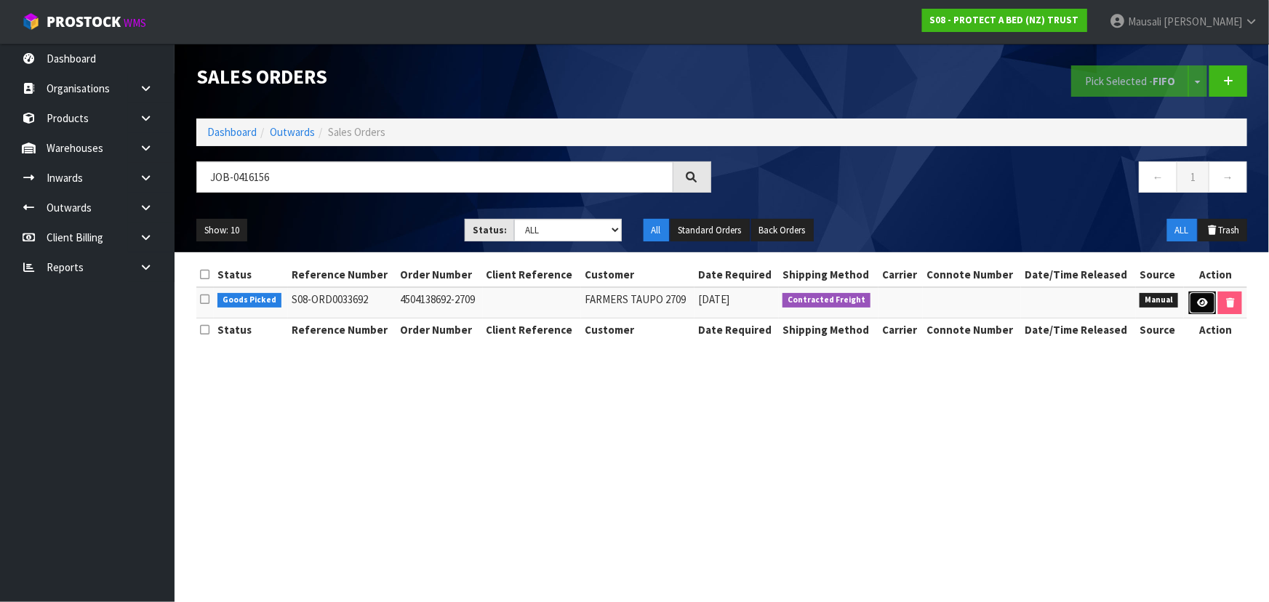
click at [1199, 298] on icon at bounding box center [1202, 302] width 11 height 9
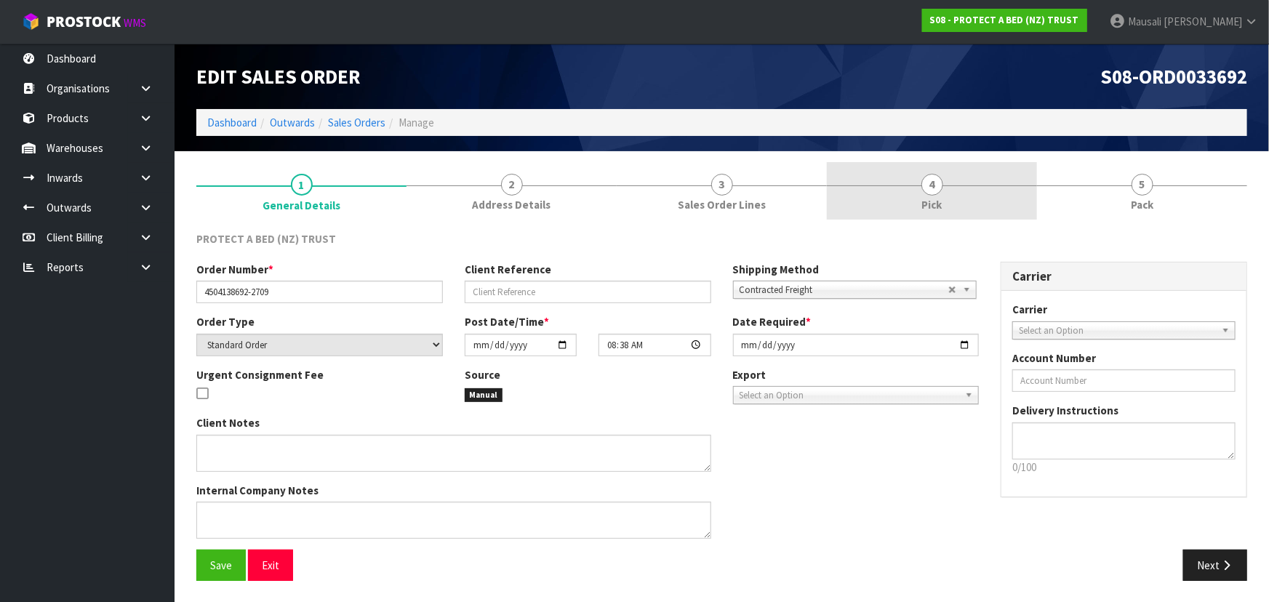
click at [941, 193] on link "4 Pick" at bounding box center [932, 190] width 210 height 57
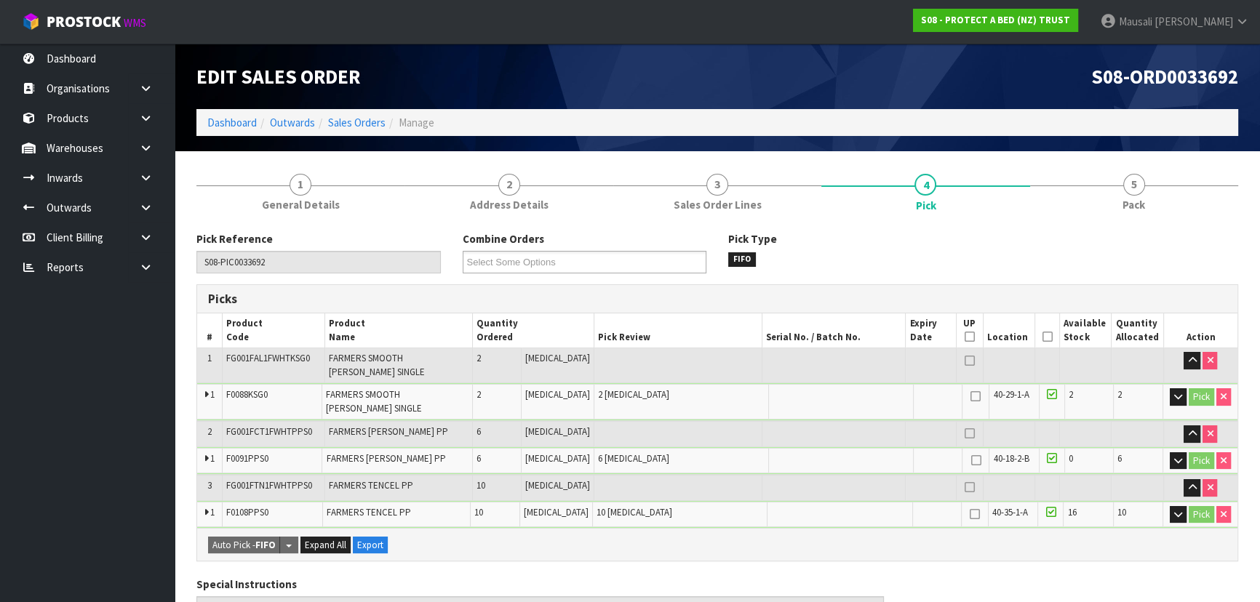
click at [1042, 337] on icon at bounding box center [1047, 337] width 10 height 1
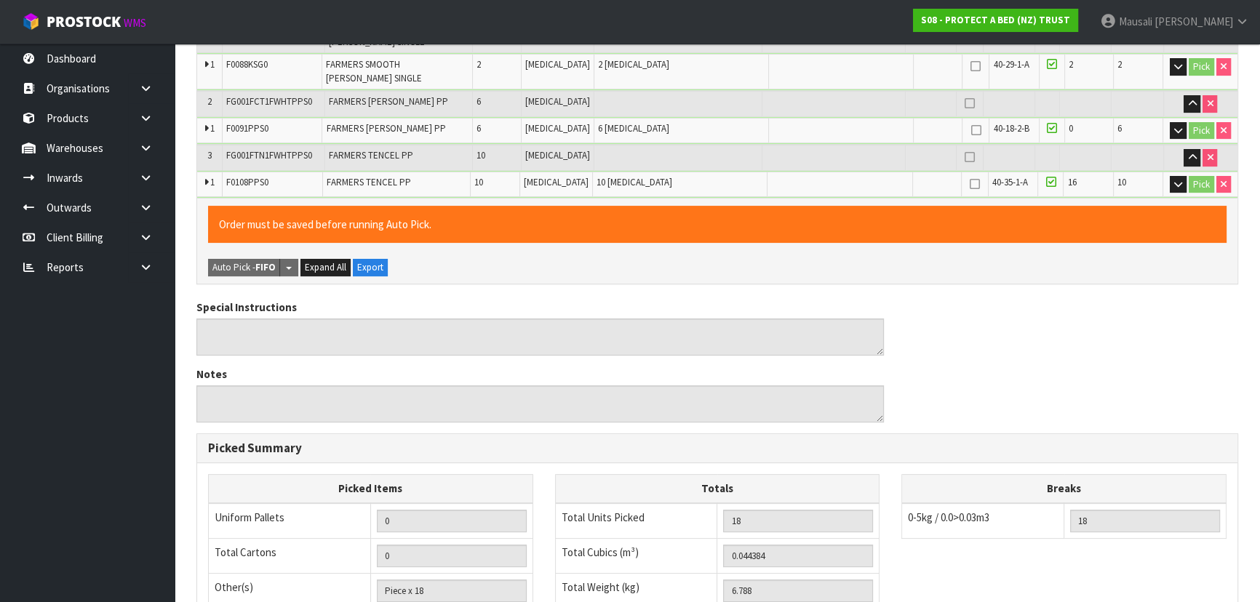
scroll to position [538, 0]
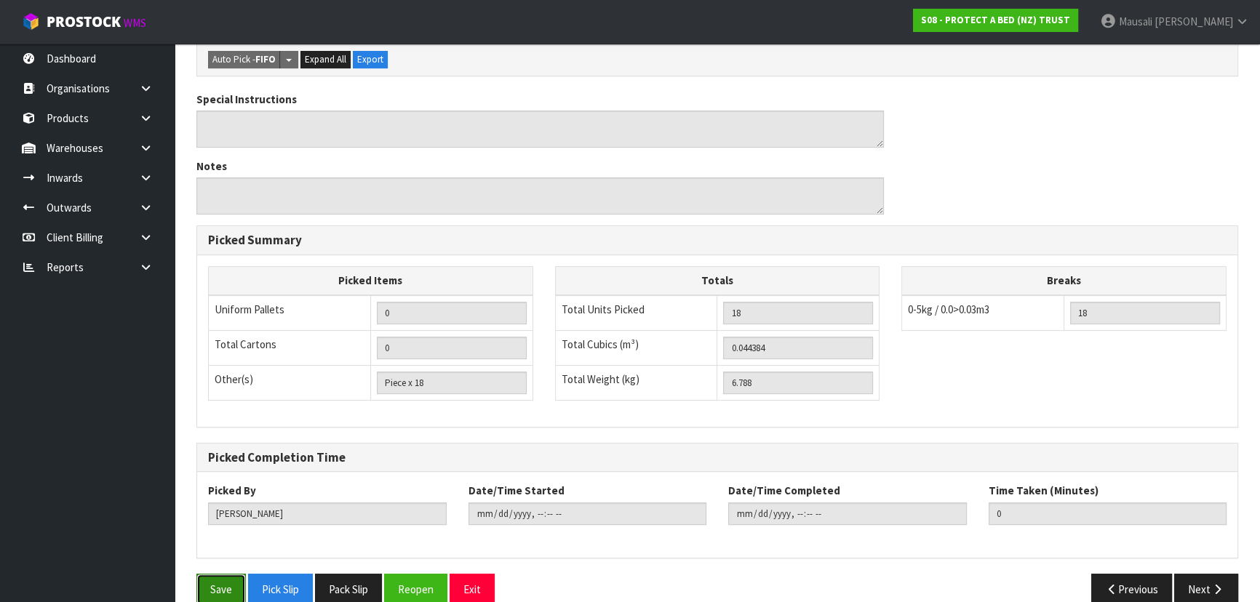
click at [225, 574] on button "Save" at bounding box center [220, 589] width 49 height 31
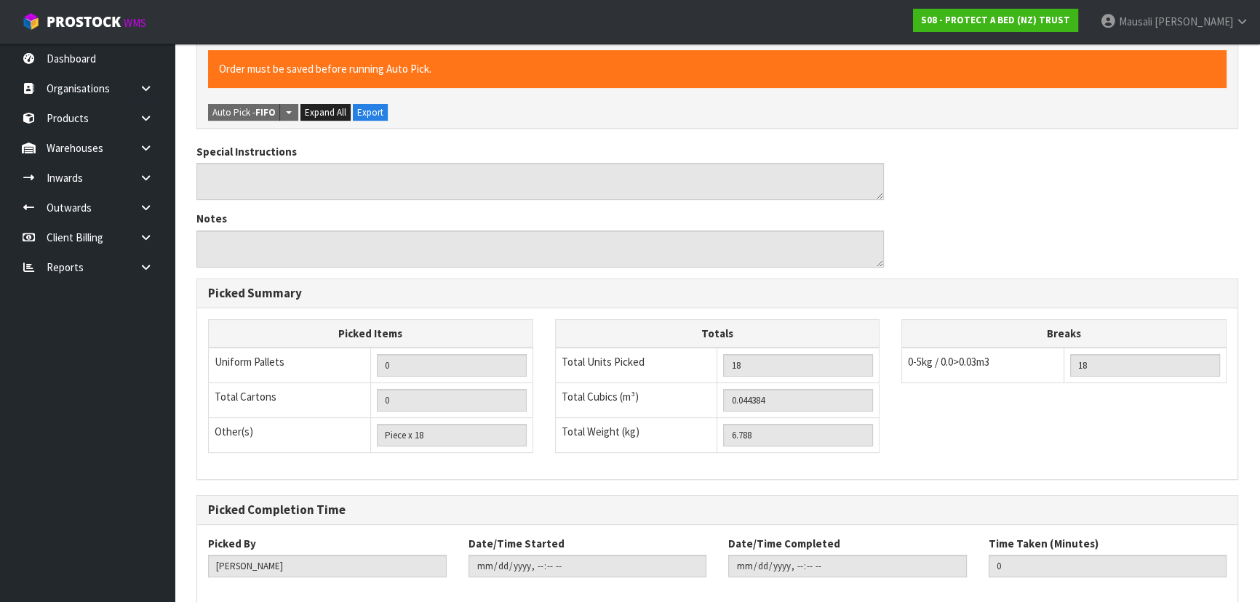
scroll to position [0, 0]
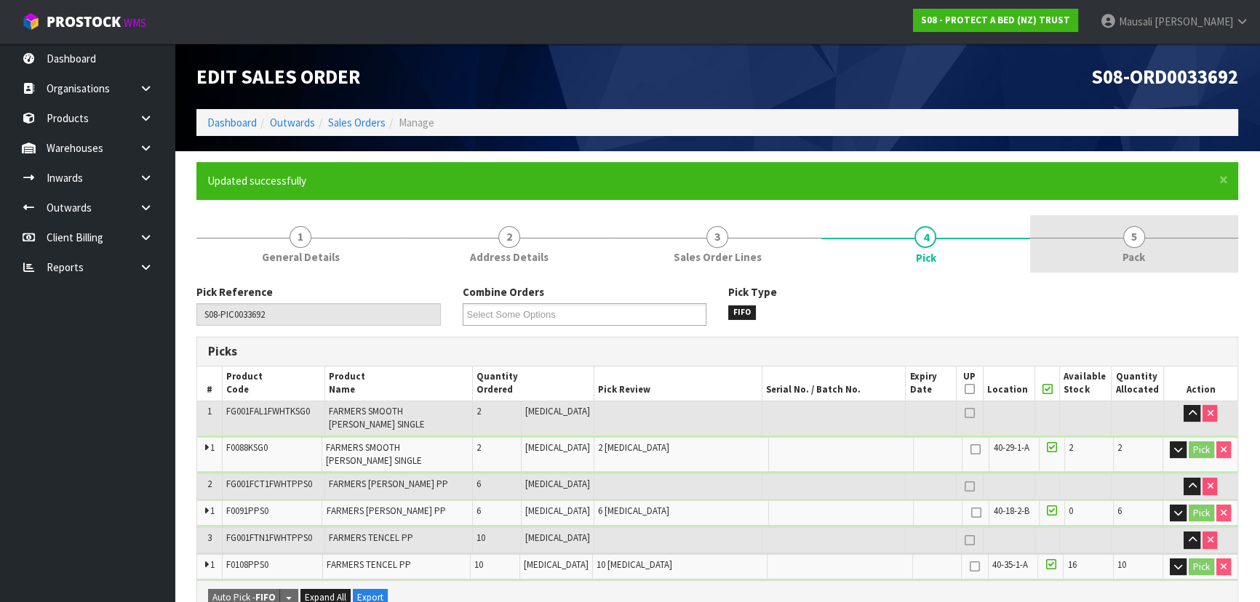
click at [1127, 250] on span "Pack" at bounding box center [1134, 257] width 23 height 15
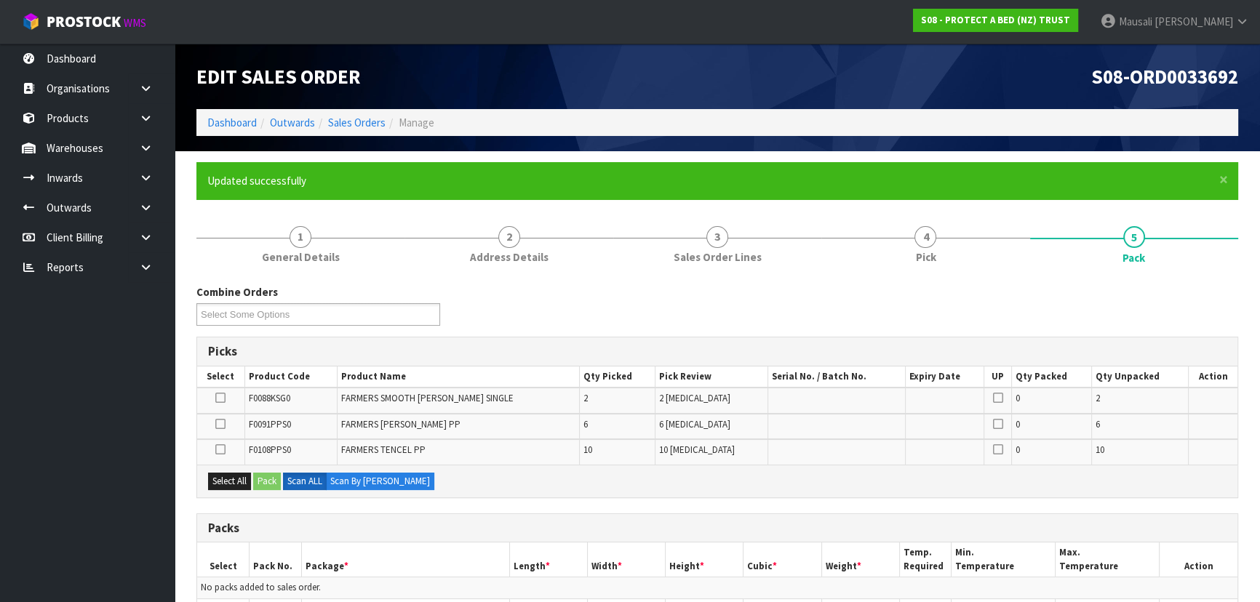
scroll to position [264, 0]
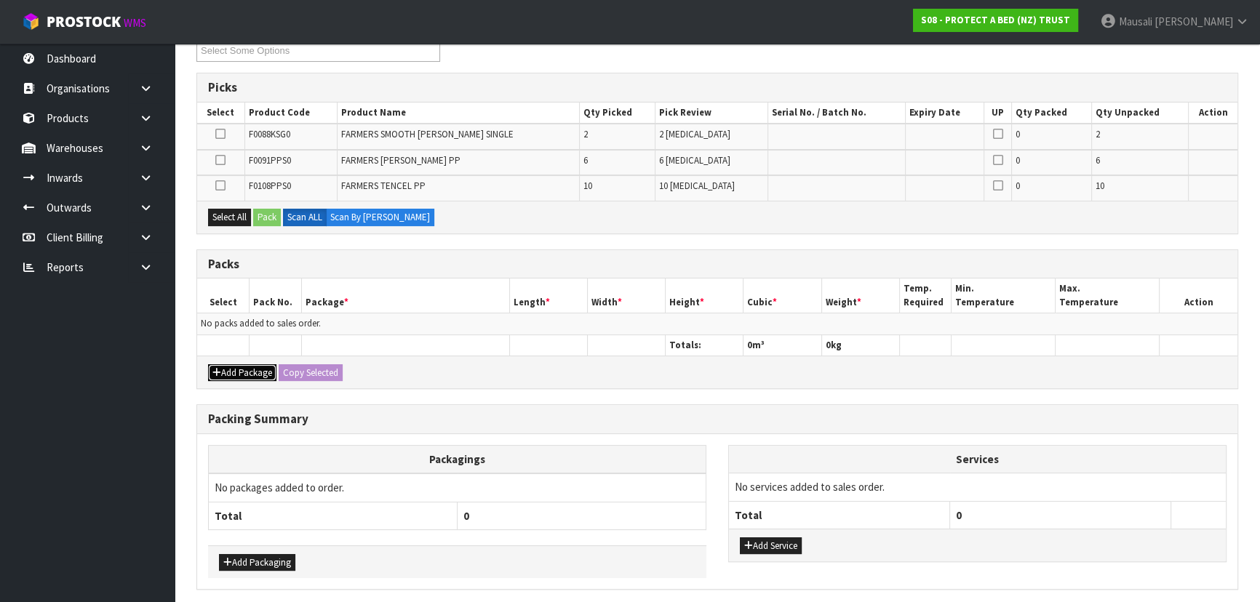
drag, startPoint x: 226, startPoint y: 368, endPoint x: 211, endPoint y: 338, distance: 33.2
click at [223, 367] on button "Add Package" at bounding box center [242, 372] width 68 height 17
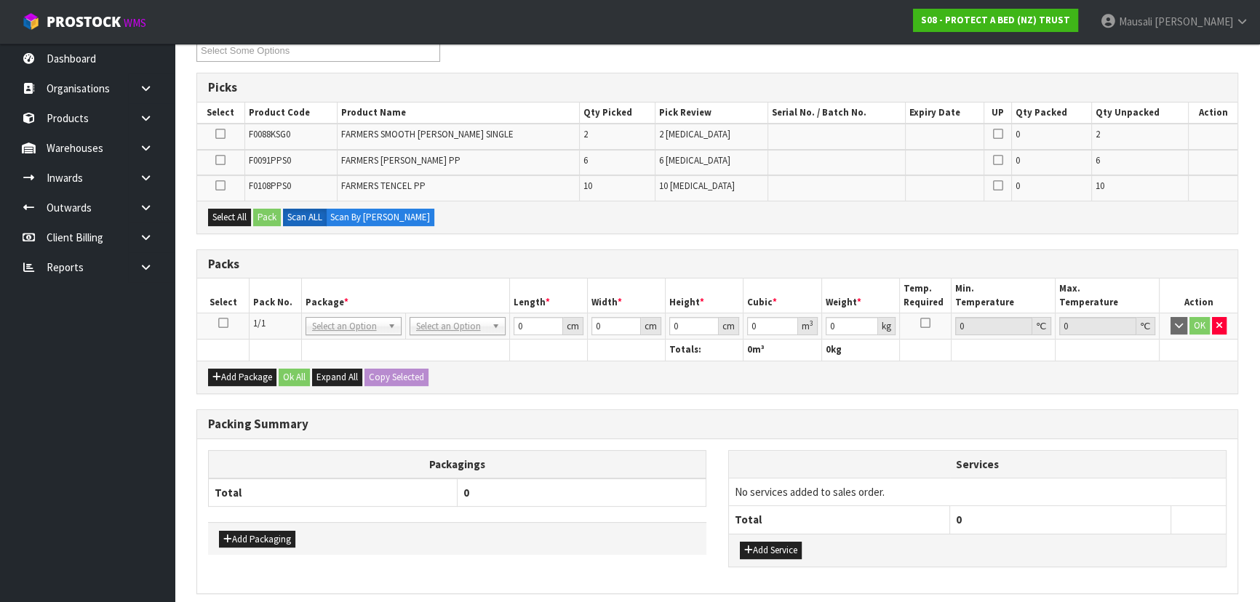
click at [223, 323] on icon at bounding box center [223, 323] width 10 height 1
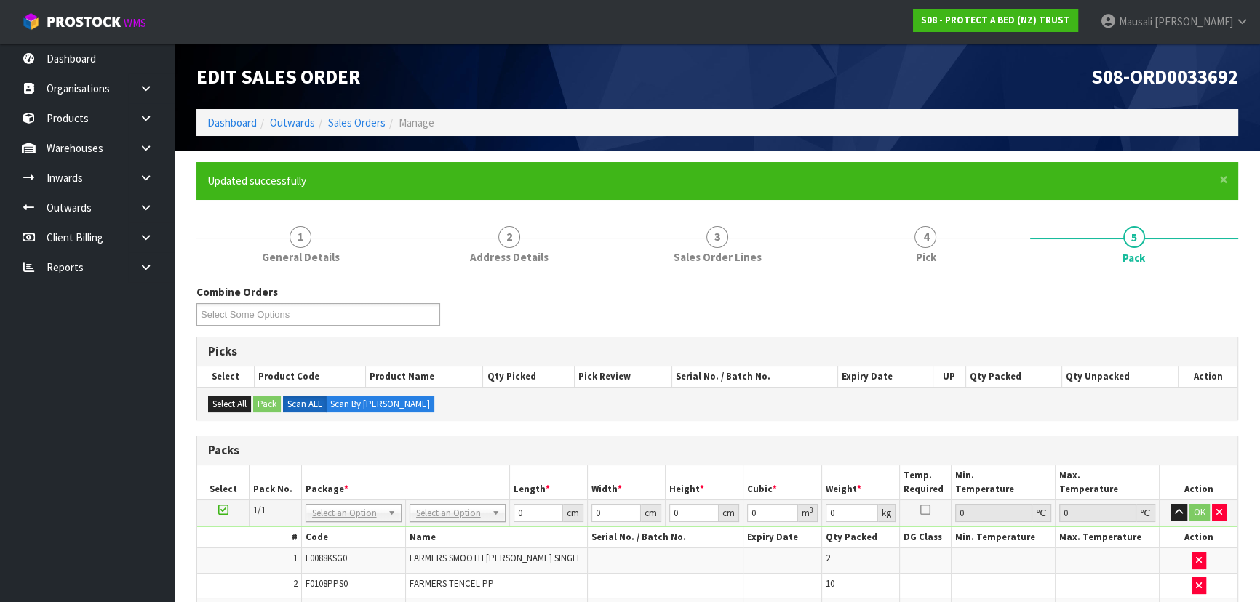
scroll to position [198, 0]
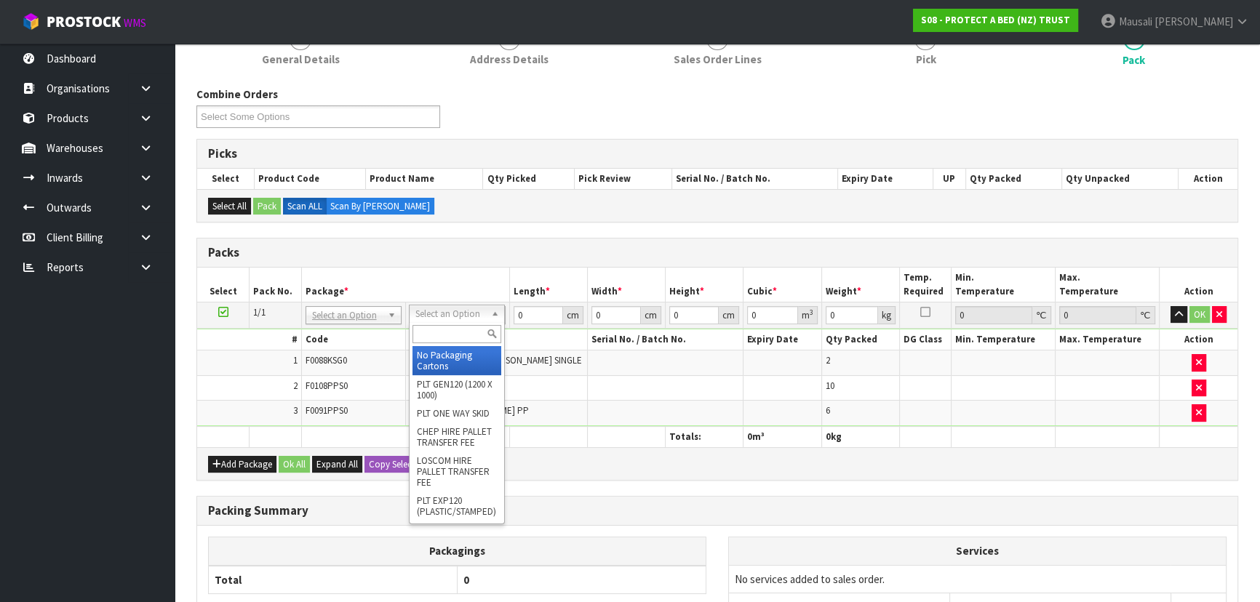
click at [429, 335] on input "text" at bounding box center [456, 334] width 89 height 18
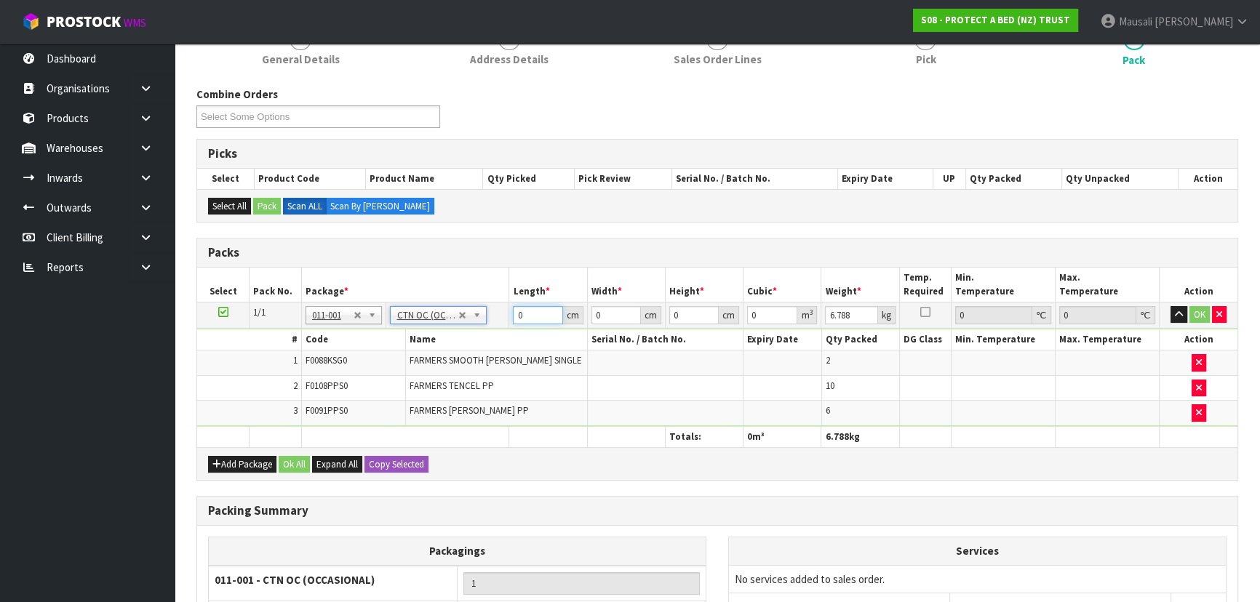
drag, startPoint x: 525, startPoint y: 312, endPoint x: 461, endPoint y: 337, distance: 68.0
click at [469, 336] on tbody "1/1 NONE 007-001 007-002 007-004 007-009 007-013 007-014 007-015 007-017 007-01…" at bounding box center [717, 364] width 1040 height 124
drag, startPoint x: 279, startPoint y: 461, endPoint x: 296, endPoint y: 482, distance: 26.4
click at [283, 462] on button "Ok All" at bounding box center [294, 464] width 31 height 17
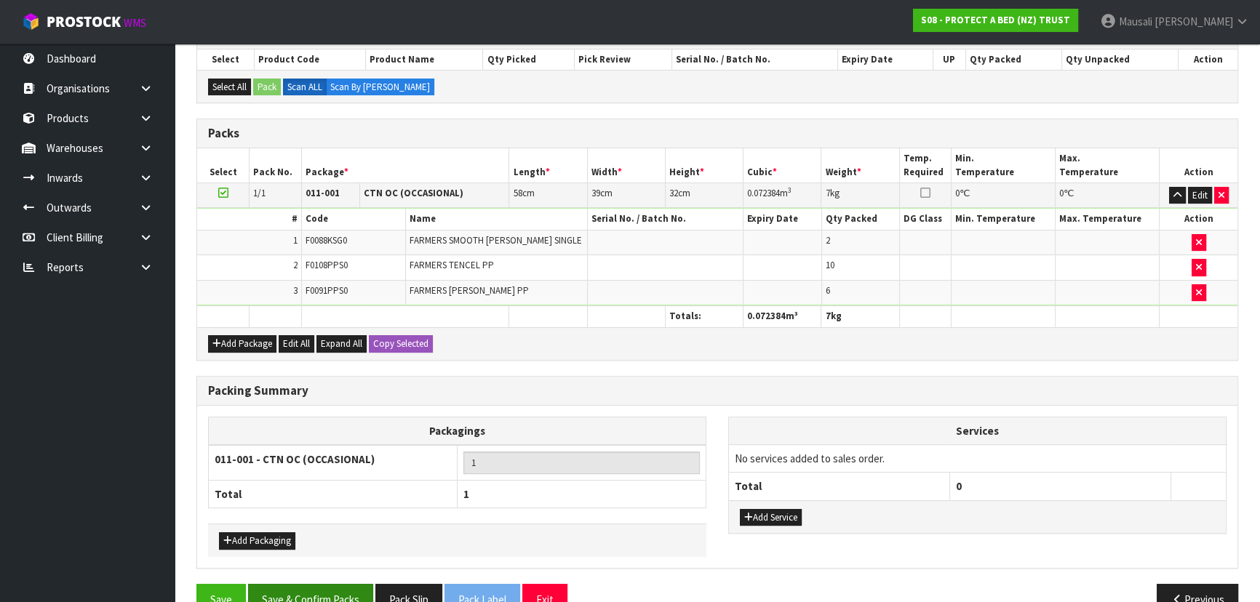
scroll to position [348, 0]
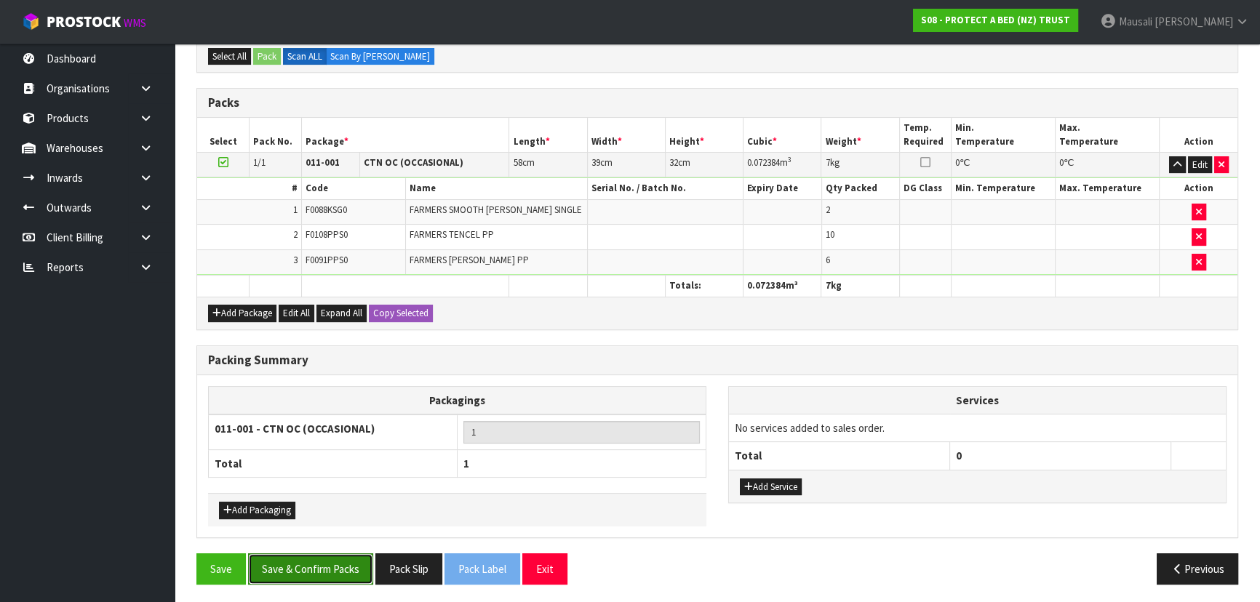
drag, startPoint x: 337, startPoint y: 564, endPoint x: 531, endPoint y: 540, distance: 195.7
click at [338, 564] on button "Save & Confirm Packs" at bounding box center [310, 569] width 125 height 31
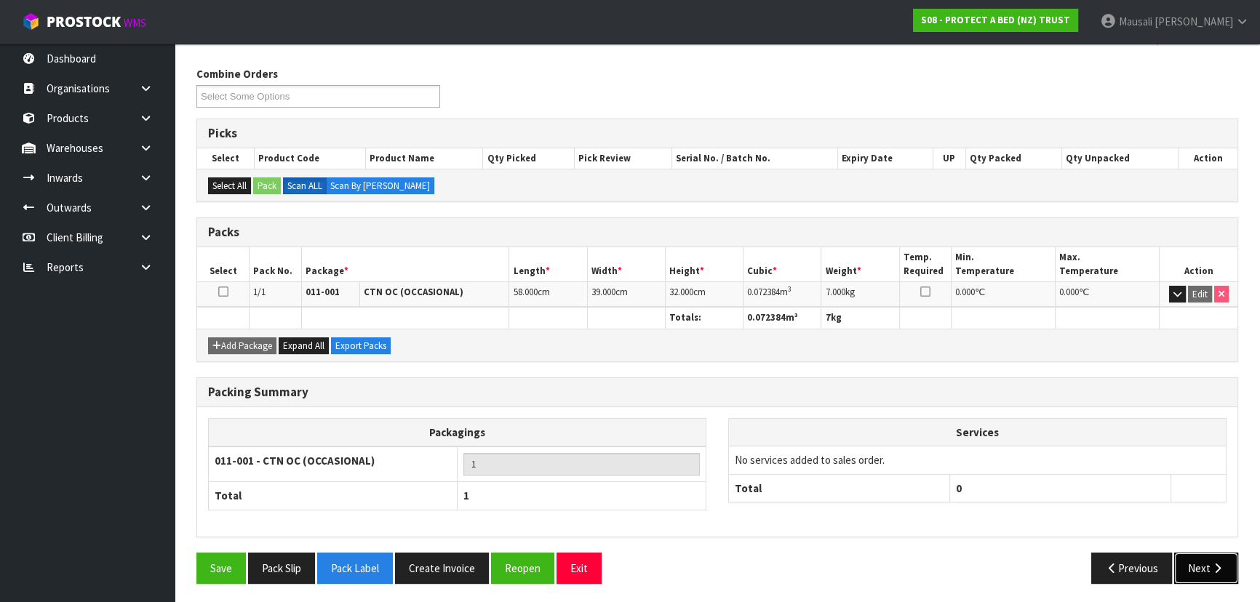
click at [1215, 563] on icon "button" at bounding box center [1218, 568] width 14 height 11
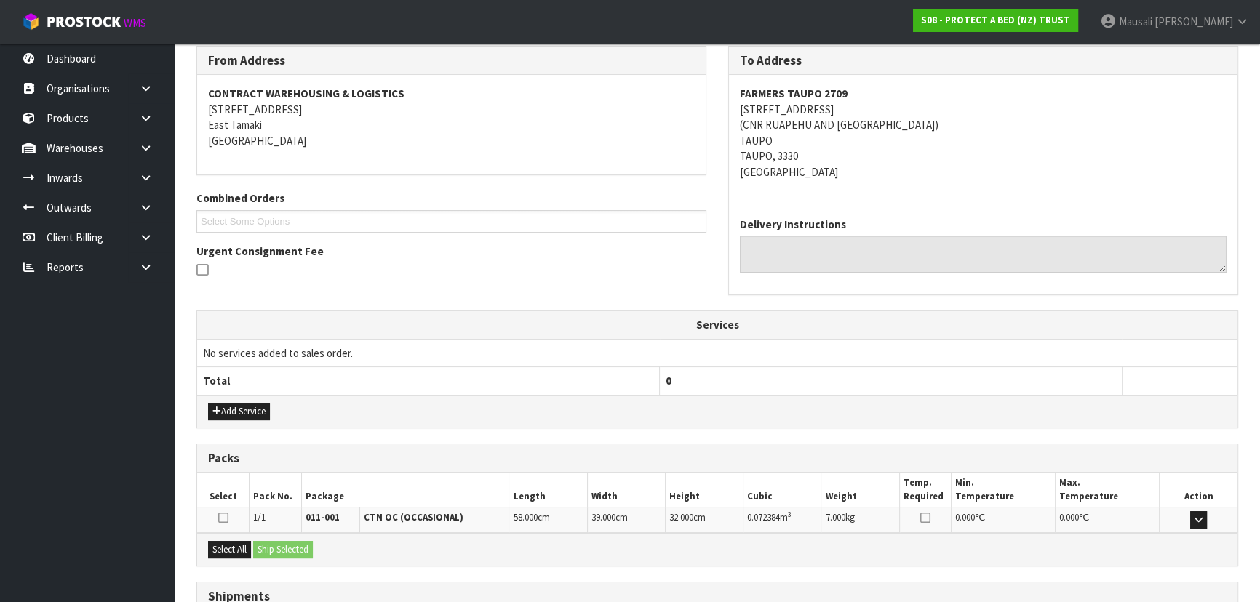
scroll to position [356, 0]
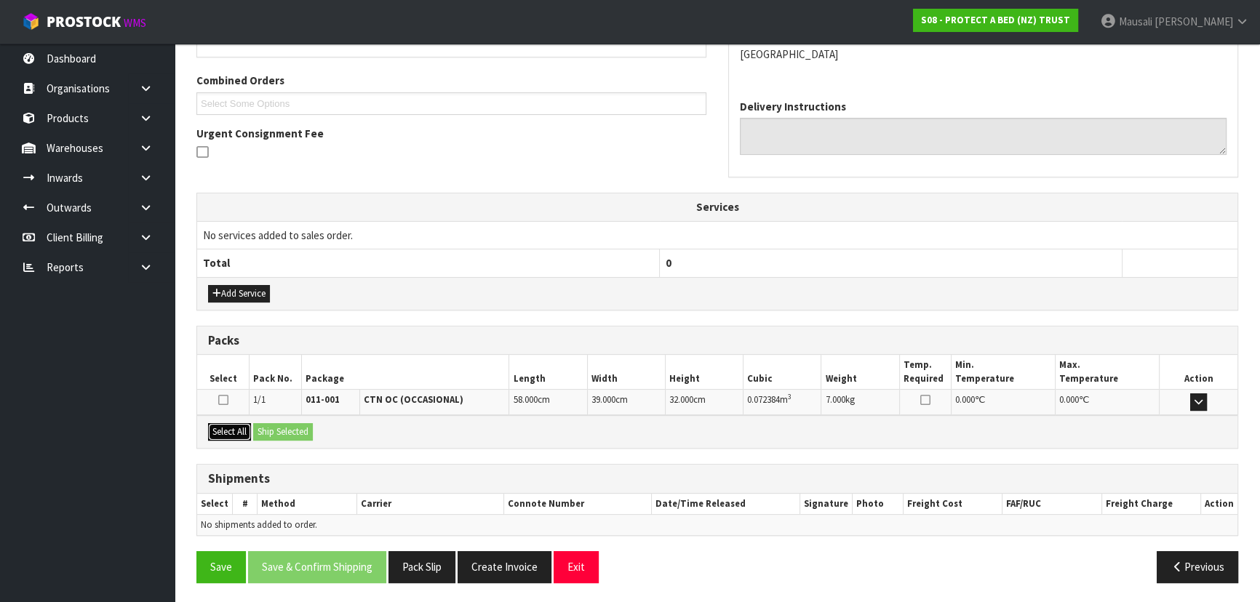
drag, startPoint x: 234, startPoint y: 431, endPoint x: 279, endPoint y: 426, distance: 45.4
click at [243, 429] on button "Select All" at bounding box center [229, 431] width 43 height 17
click at [279, 426] on button "Ship Selected" at bounding box center [283, 431] width 60 height 17
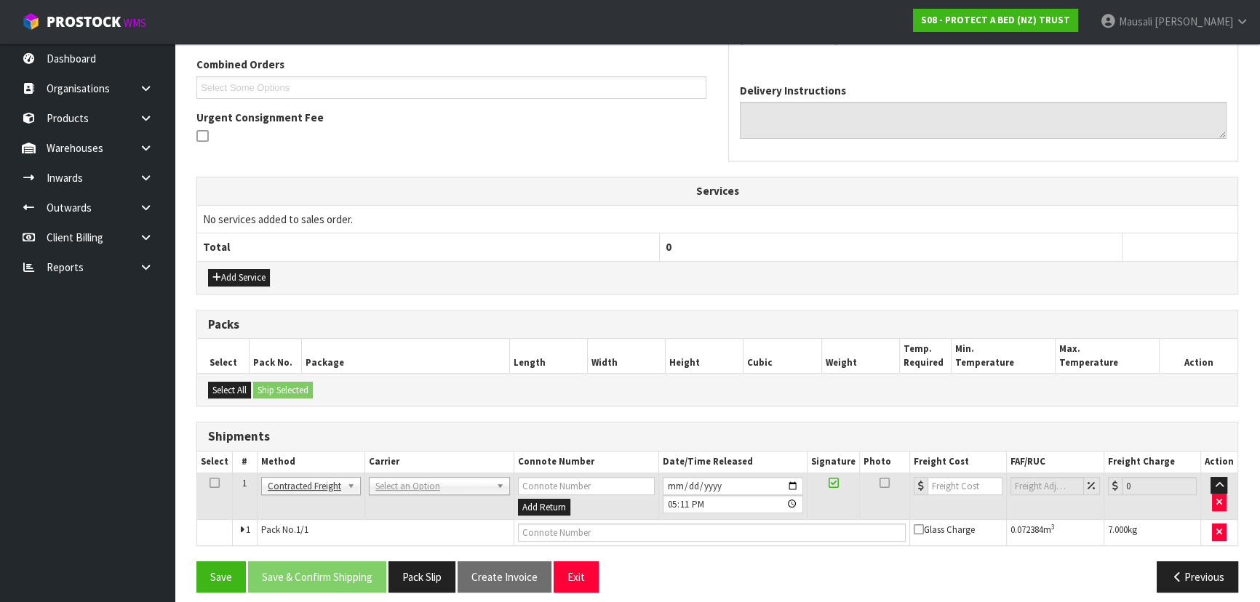
scroll to position [382, 0]
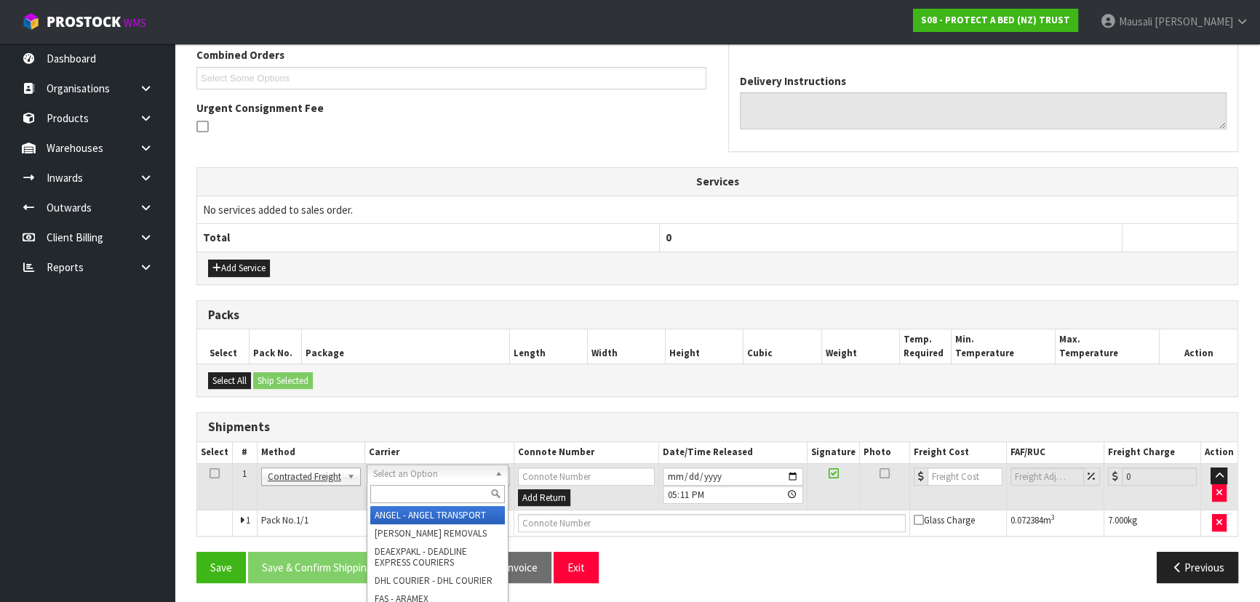
drag, startPoint x: 419, startPoint y: 470, endPoint x: 415, endPoint y: 508, distance: 38.1
click at [405, 490] on input "text" at bounding box center [437, 494] width 135 height 18
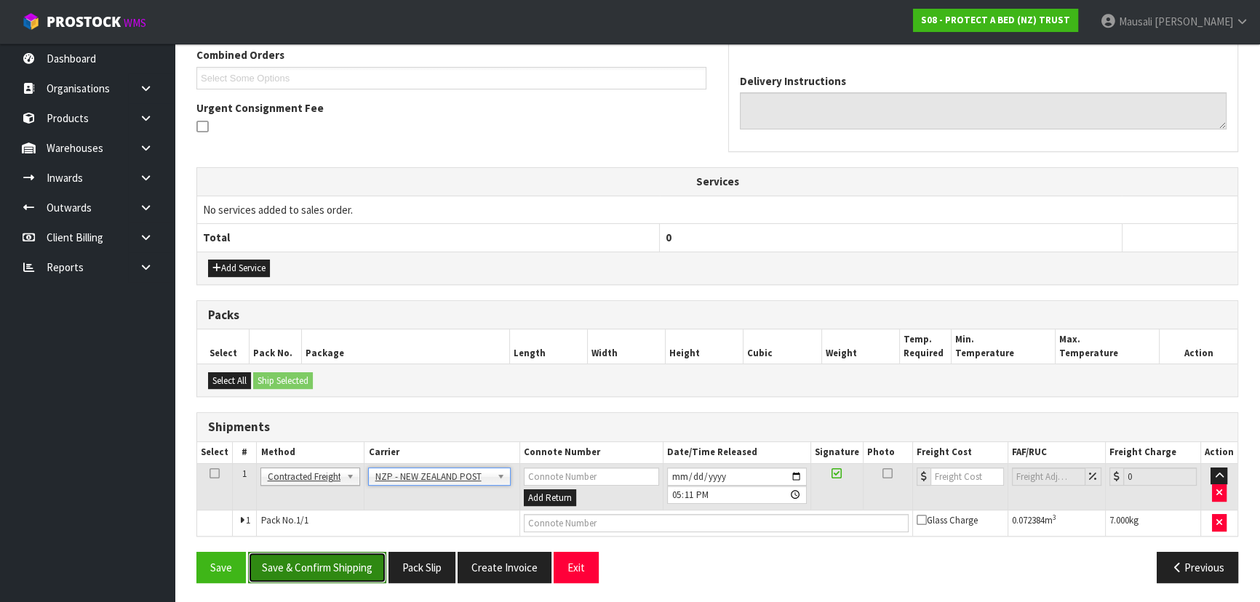
click at [340, 563] on button "Save & Confirm Shipping" at bounding box center [317, 567] width 138 height 31
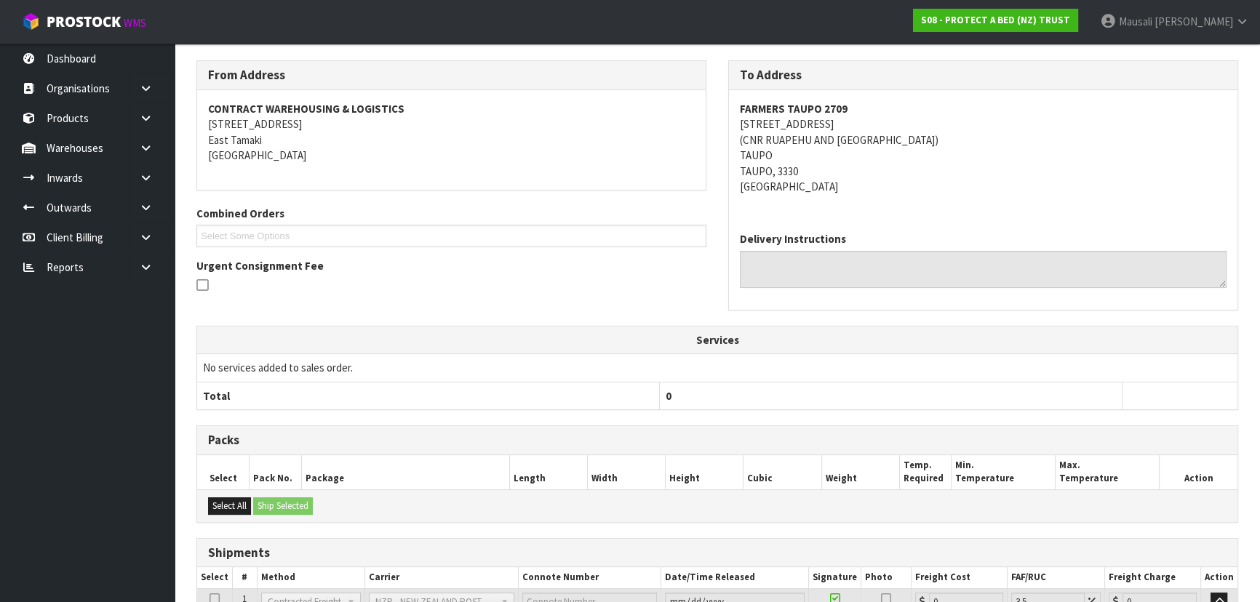
scroll to position [362, 0]
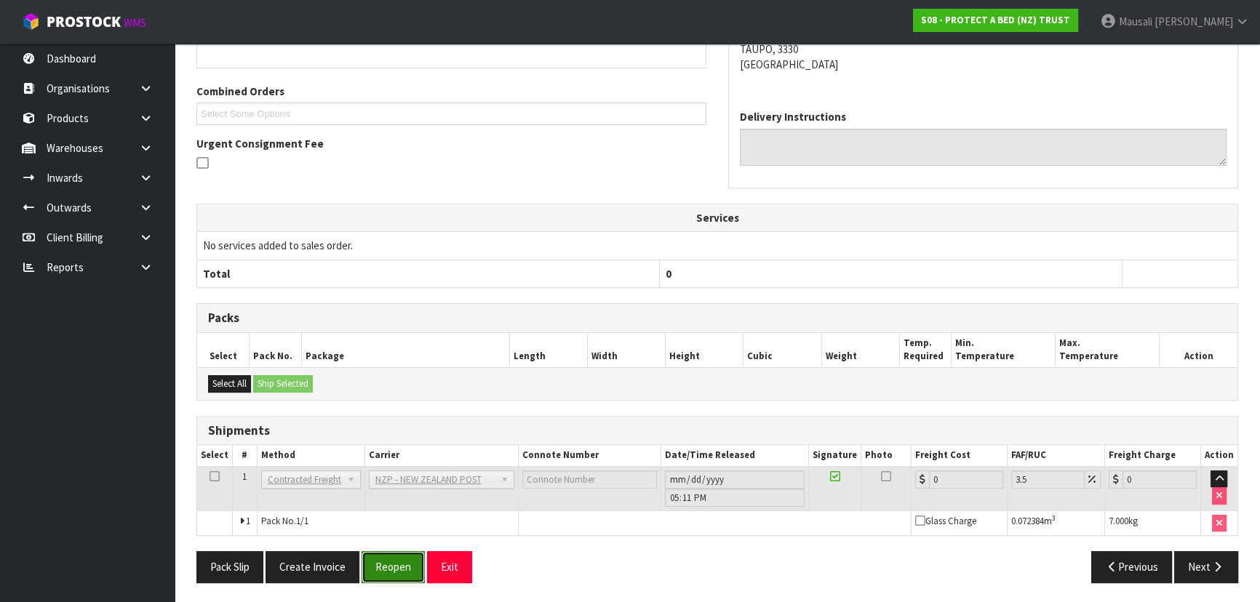
drag, startPoint x: 393, startPoint y: 573, endPoint x: 407, endPoint y: 565, distance: 16.6
click at [394, 573] on button "Reopen" at bounding box center [393, 566] width 63 height 31
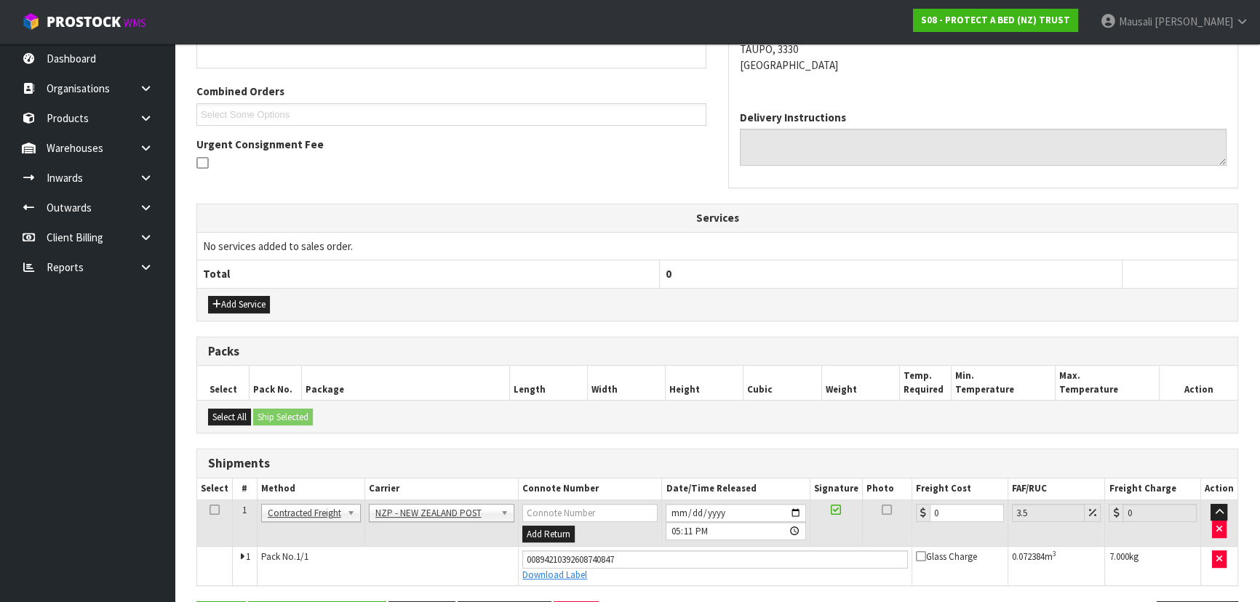
scroll to position [346, 0]
drag, startPoint x: 960, startPoint y: 510, endPoint x: 905, endPoint y: 519, distance: 56.0
click at [905, 519] on tr "1 Client Local Pickup Customer Local Pickup Company Freight Contracted Freight …" at bounding box center [717, 522] width 1040 height 47
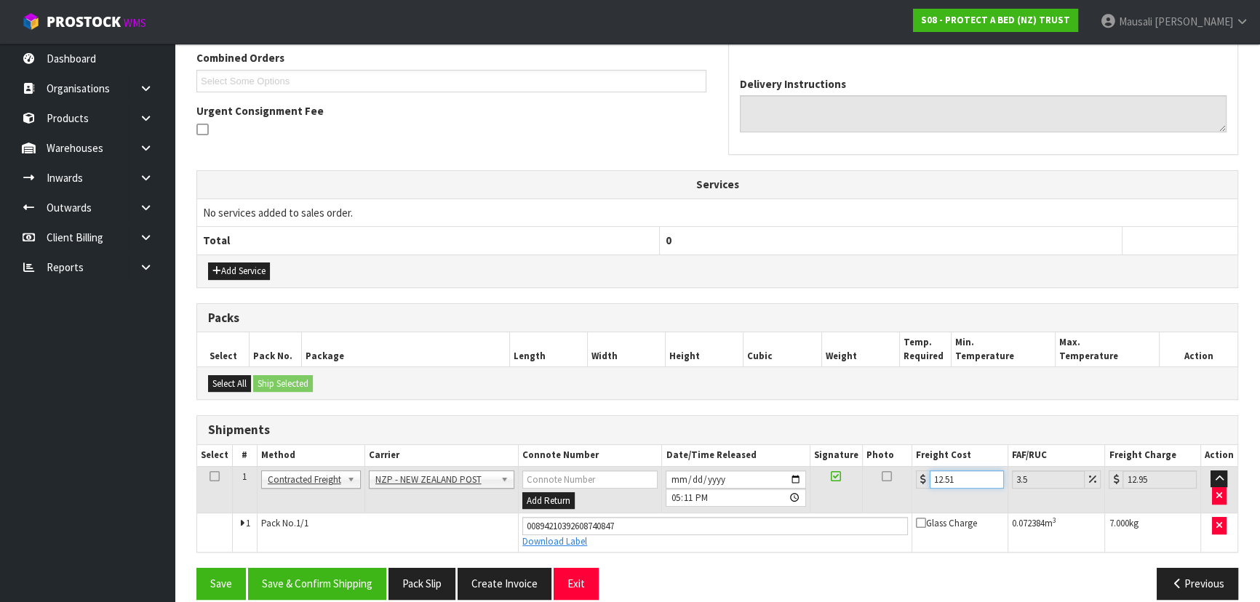
scroll to position [395, 0]
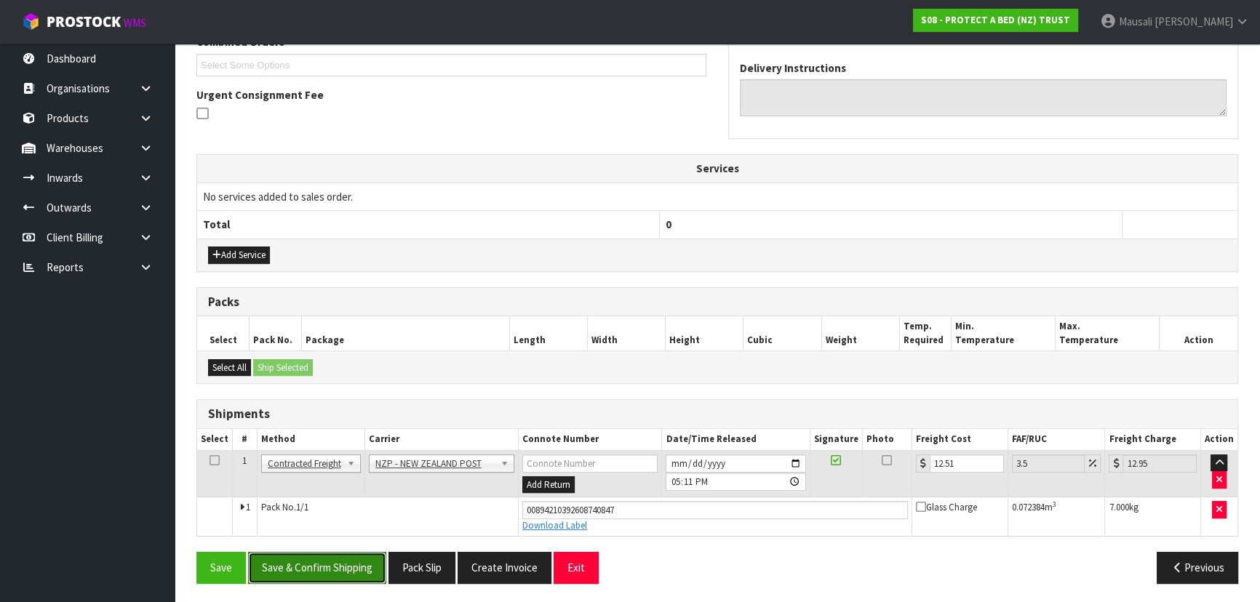
click at [299, 567] on button "Save & Confirm Shipping" at bounding box center [317, 567] width 138 height 31
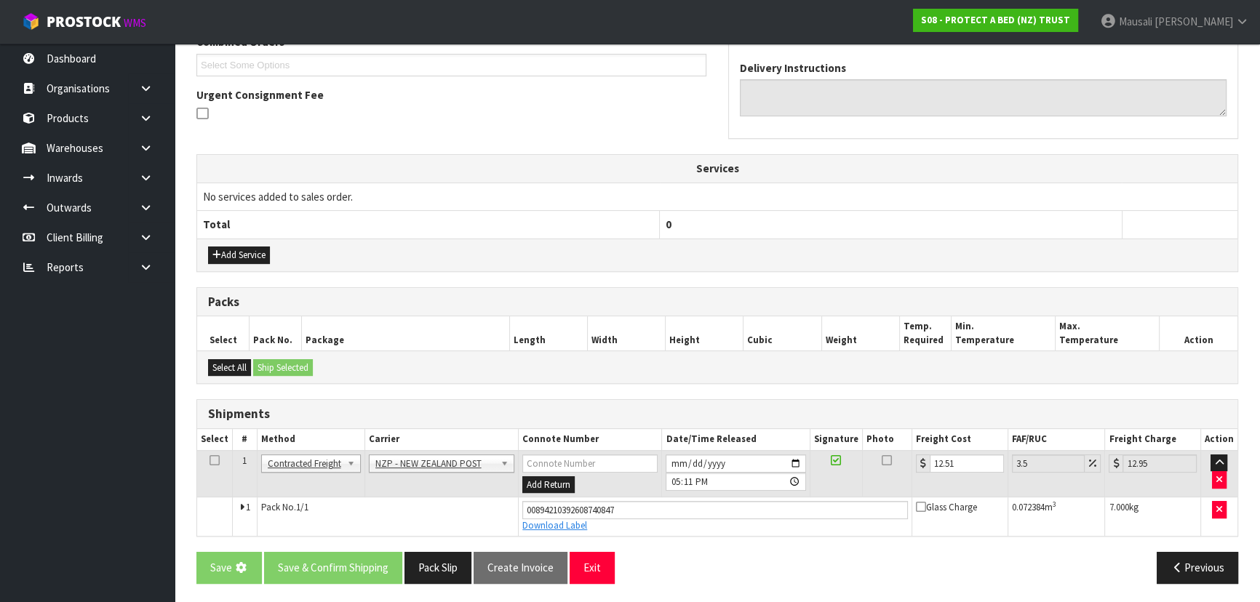
scroll to position [0, 0]
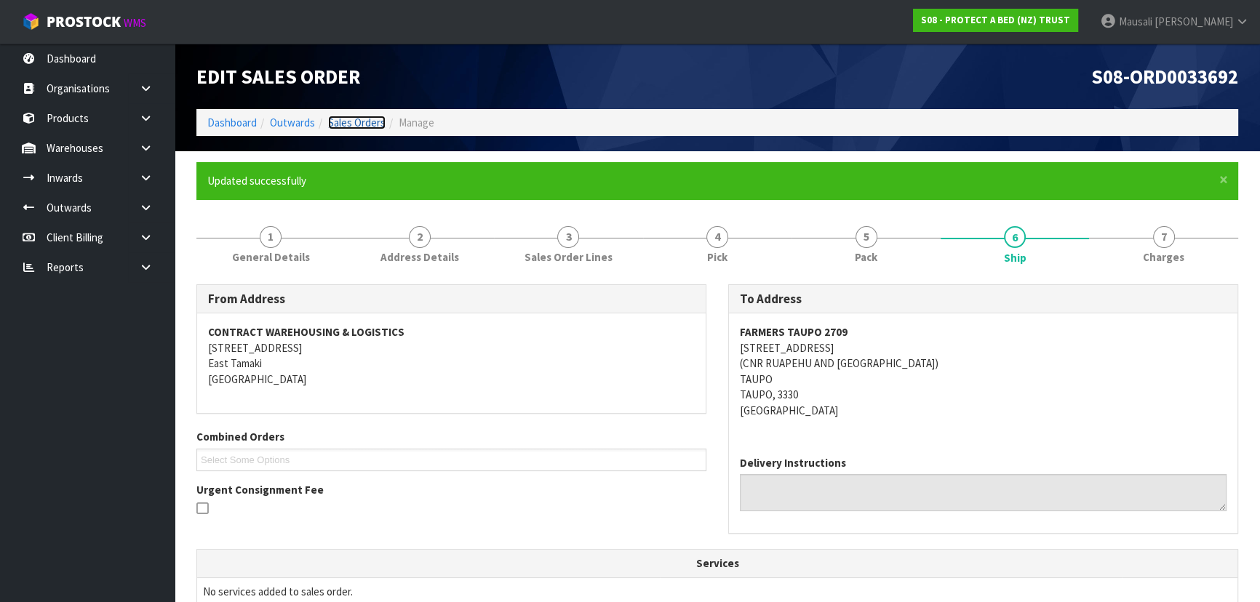
click at [364, 121] on link "Sales Orders" at bounding box center [356, 123] width 57 height 14
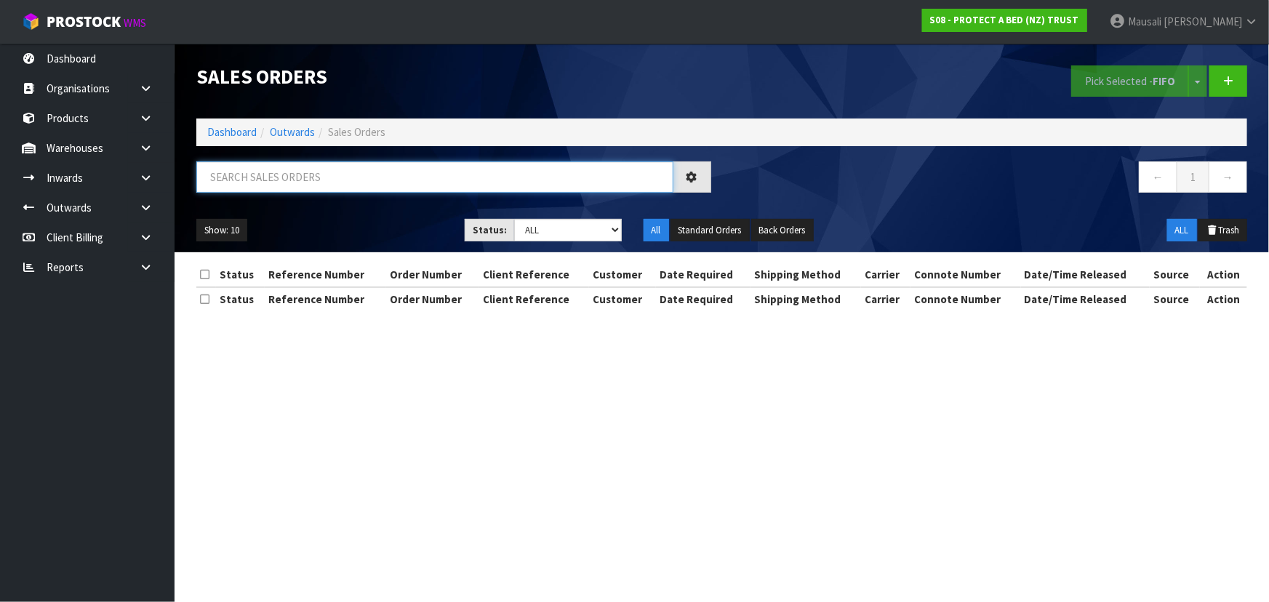
click at [255, 177] on input "text" at bounding box center [434, 177] width 477 height 31
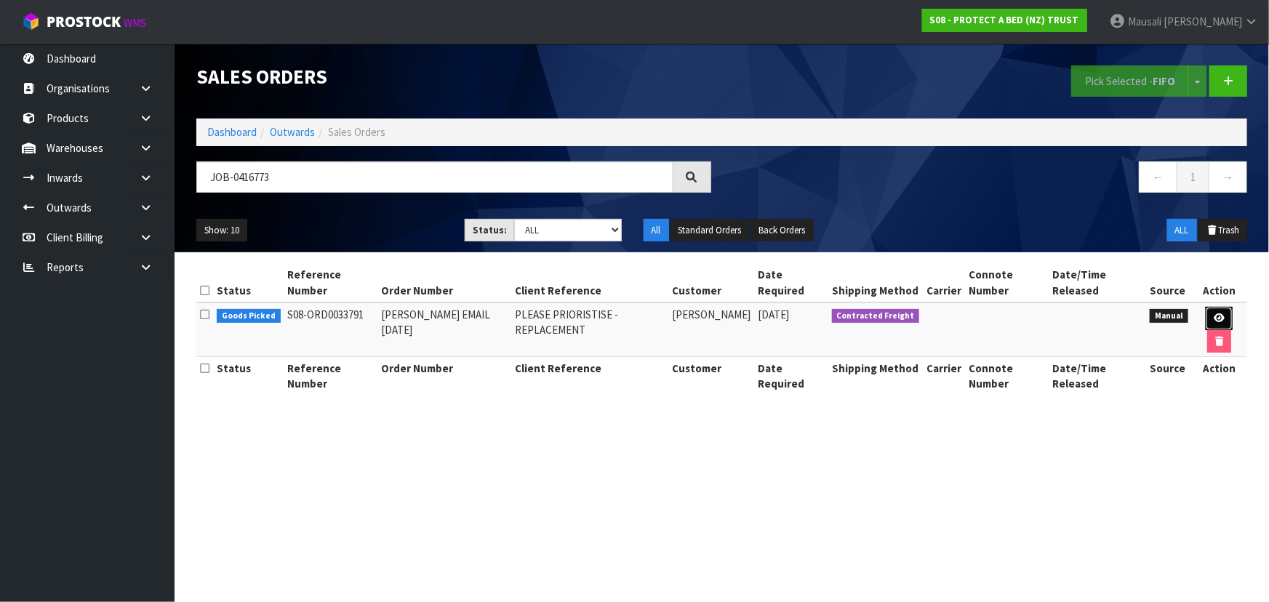
click at [1214, 314] on icon at bounding box center [1219, 318] width 11 height 9
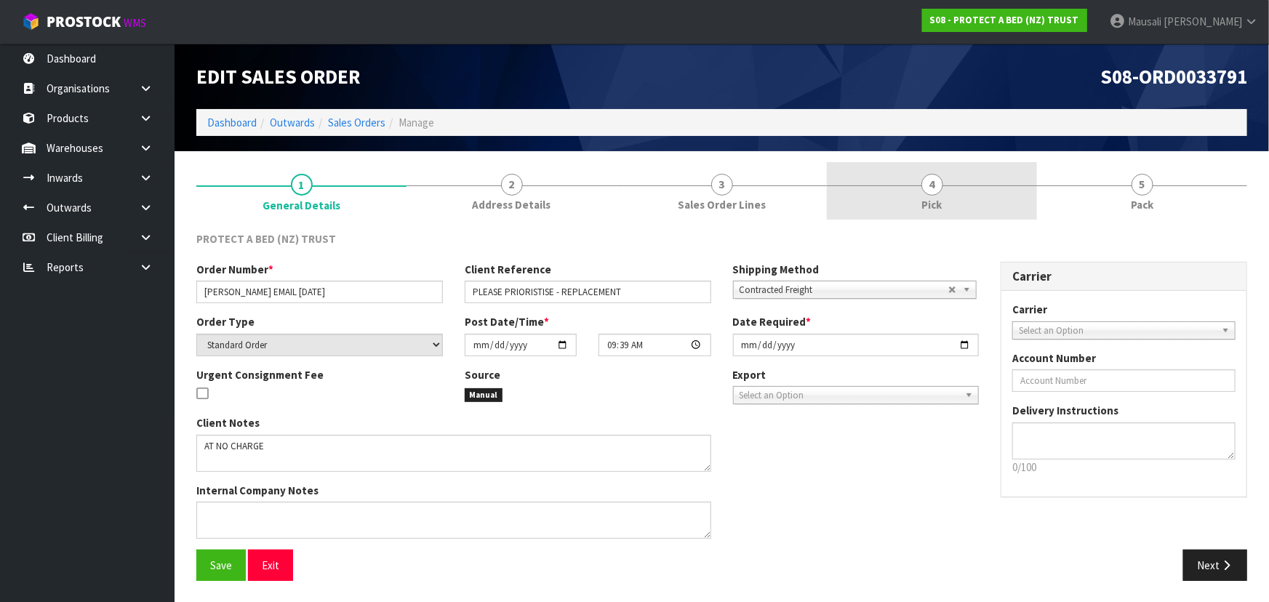
drag, startPoint x: 928, startPoint y: 196, endPoint x: 965, endPoint y: 234, distance: 53.0
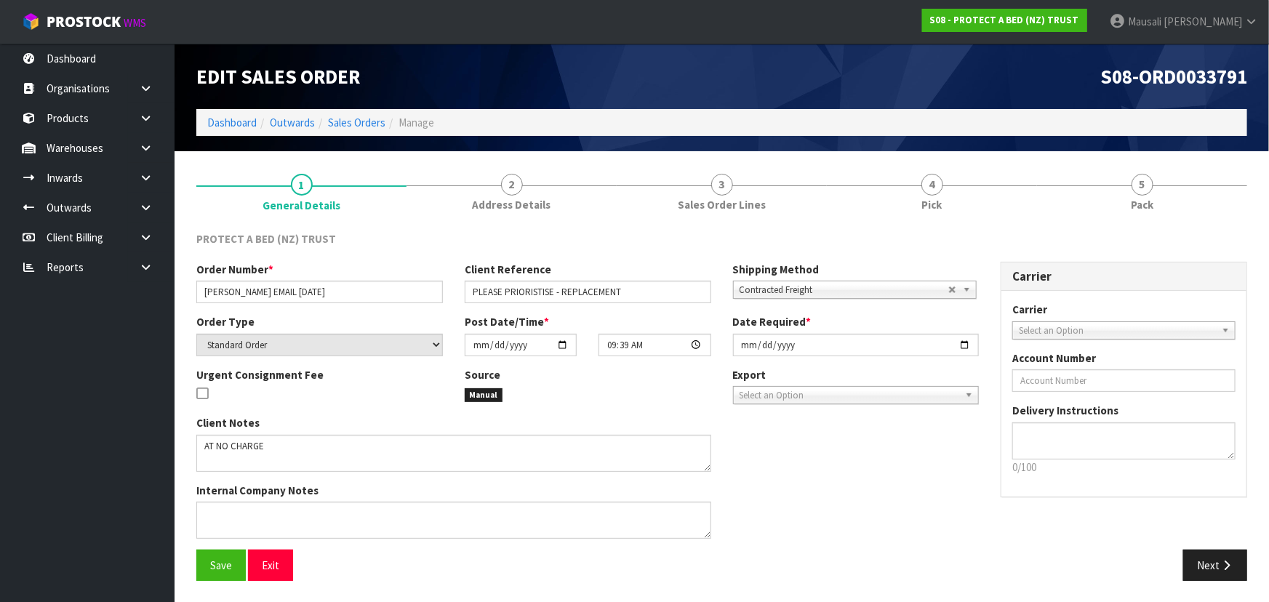
click at [928, 195] on link "4 Pick" at bounding box center [932, 190] width 210 height 57
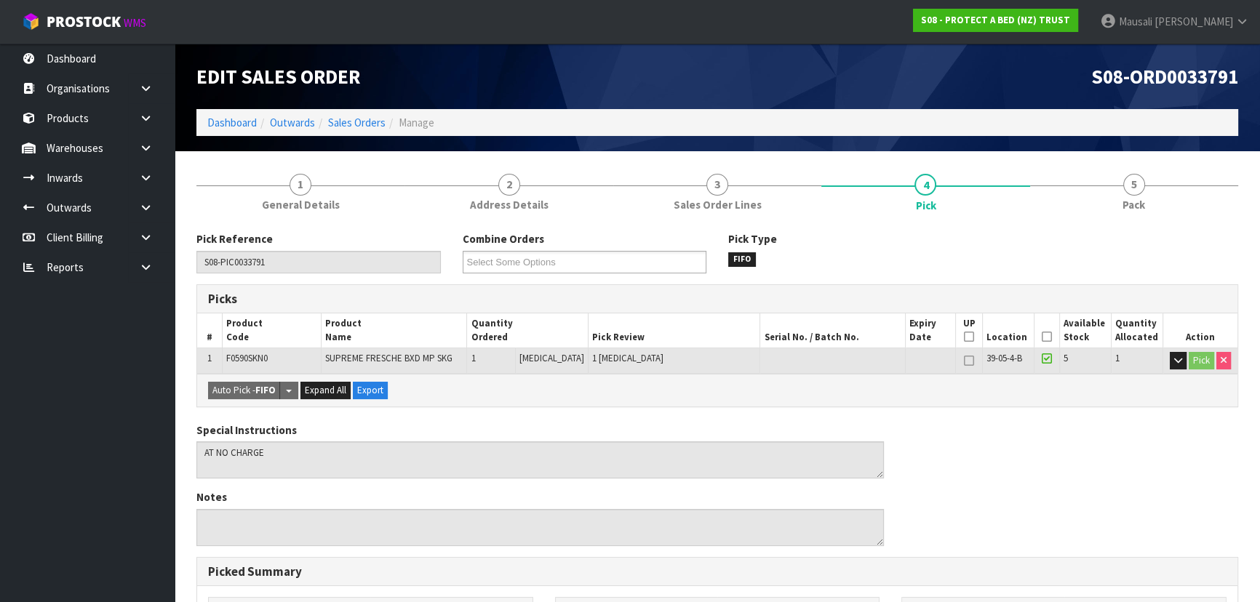
drag, startPoint x: 1045, startPoint y: 332, endPoint x: 953, endPoint y: 375, distance: 101.2
click at [1045, 337] on icon at bounding box center [1047, 337] width 10 height 1
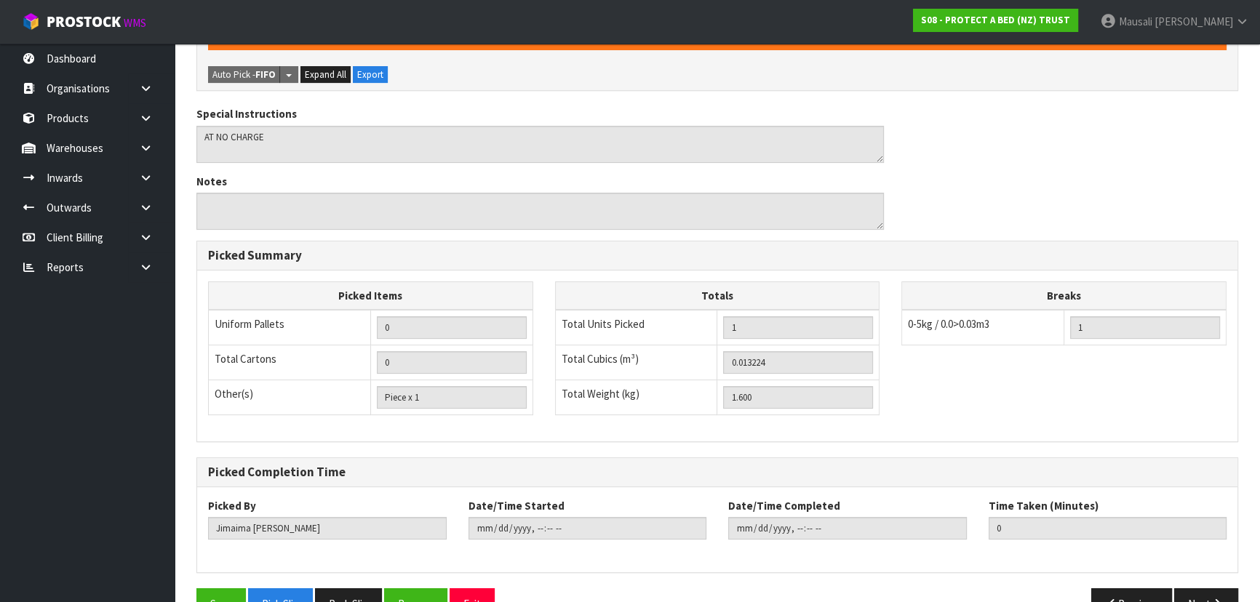
scroll to position [406, 0]
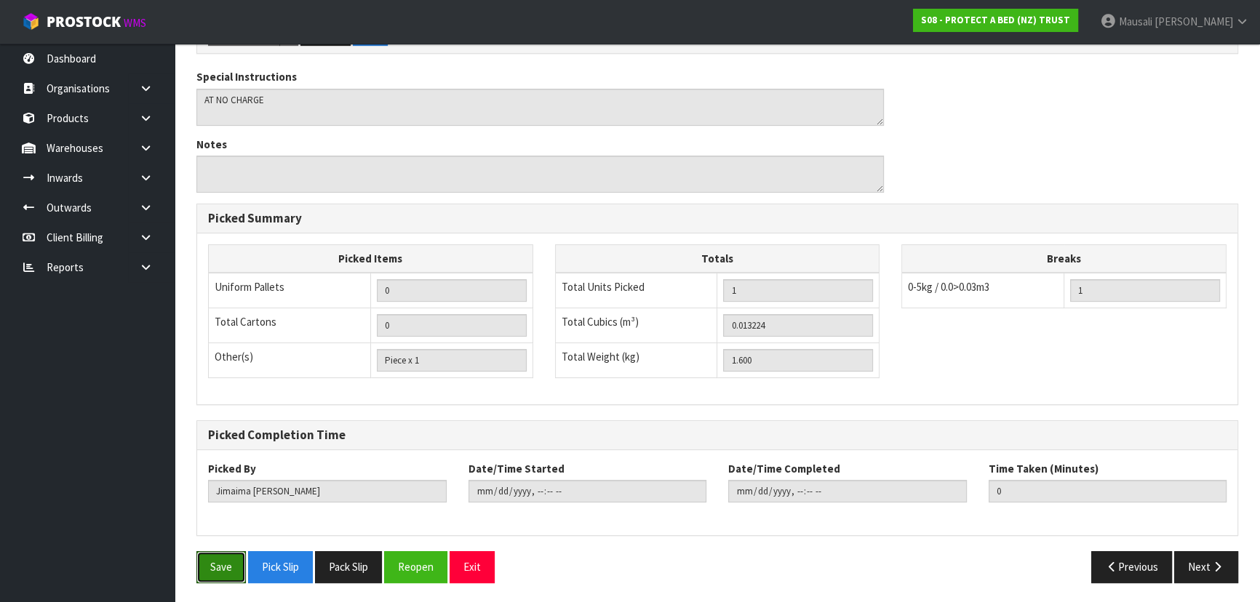
drag, startPoint x: 235, startPoint y: 559, endPoint x: 389, endPoint y: 522, distance: 158.6
click at [235, 558] on button "Save" at bounding box center [220, 566] width 49 height 31
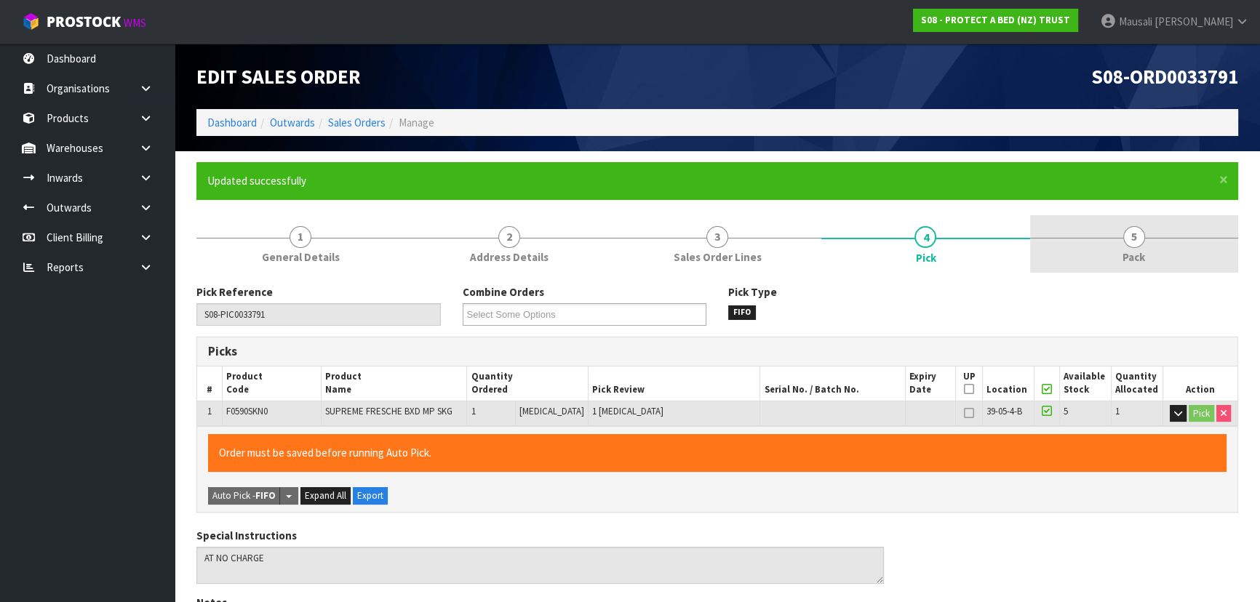
click at [1128, 238] on span "5" at bounding box center [1134, 237] width 22 height 22
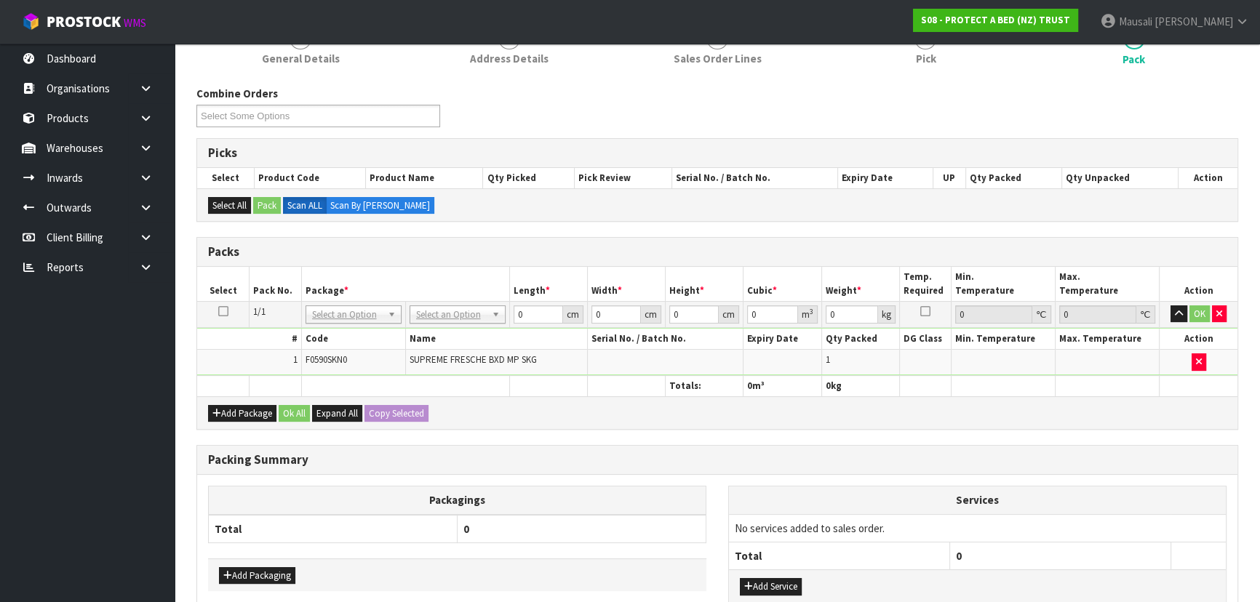
scroll to position [291, 0]
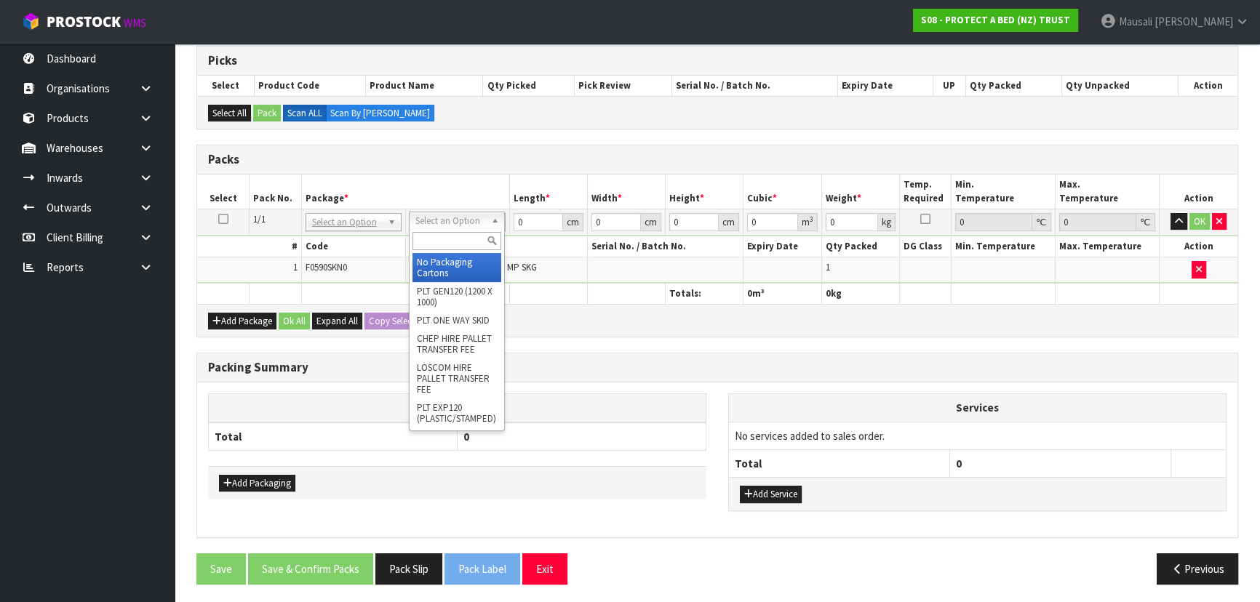
click at [447, 242] on input "text" at bounding box center [456, 241] width 89 height 18
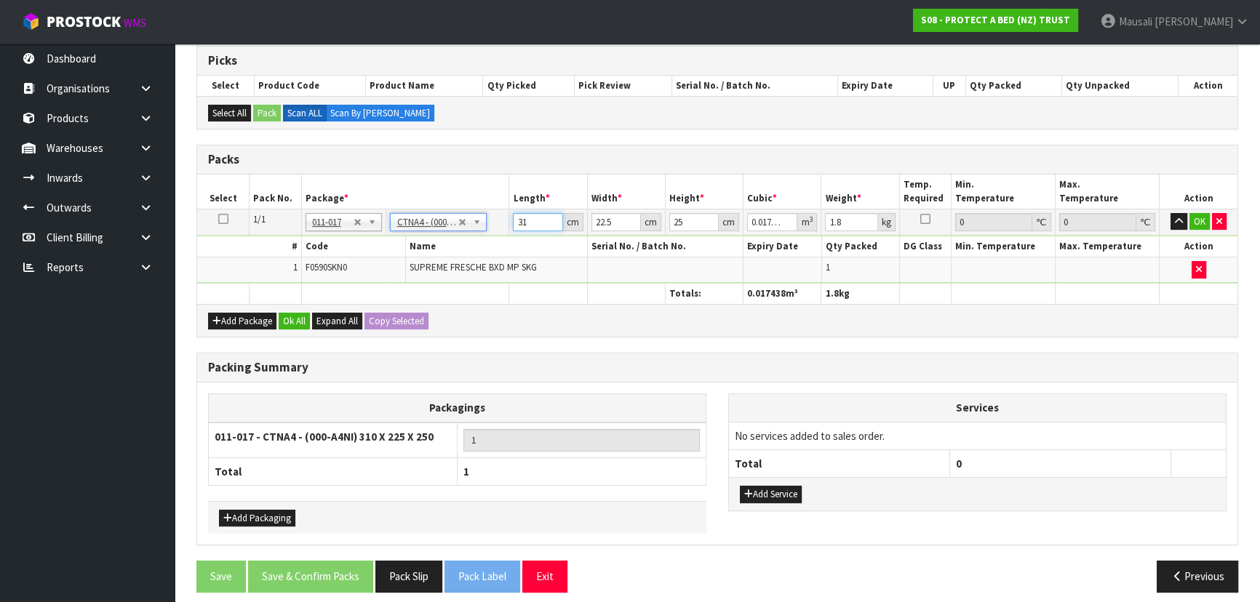
drag, startPoint x: 535, startPoint y: 218, endPoint x: 461, endPoint y: 246, distance: 80.1
click at [461, 246] on tbody "1/1 NONE 007-001 007-002 007-004 007-009 007-013 007-014 007-015 007-017 007-01…" at bounding box center [717, 246] width 1040 height 74
click at [292, 319] on button "Ok All" at bounding box center [294, 321] width 31 height 17
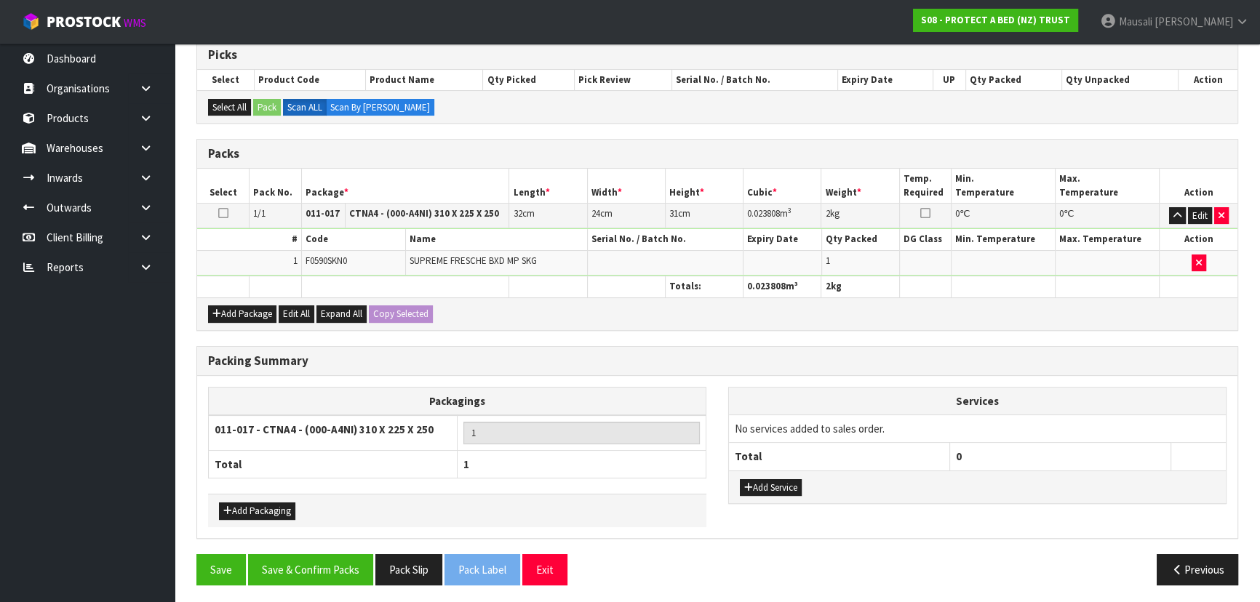
scroll to position [298, 0]
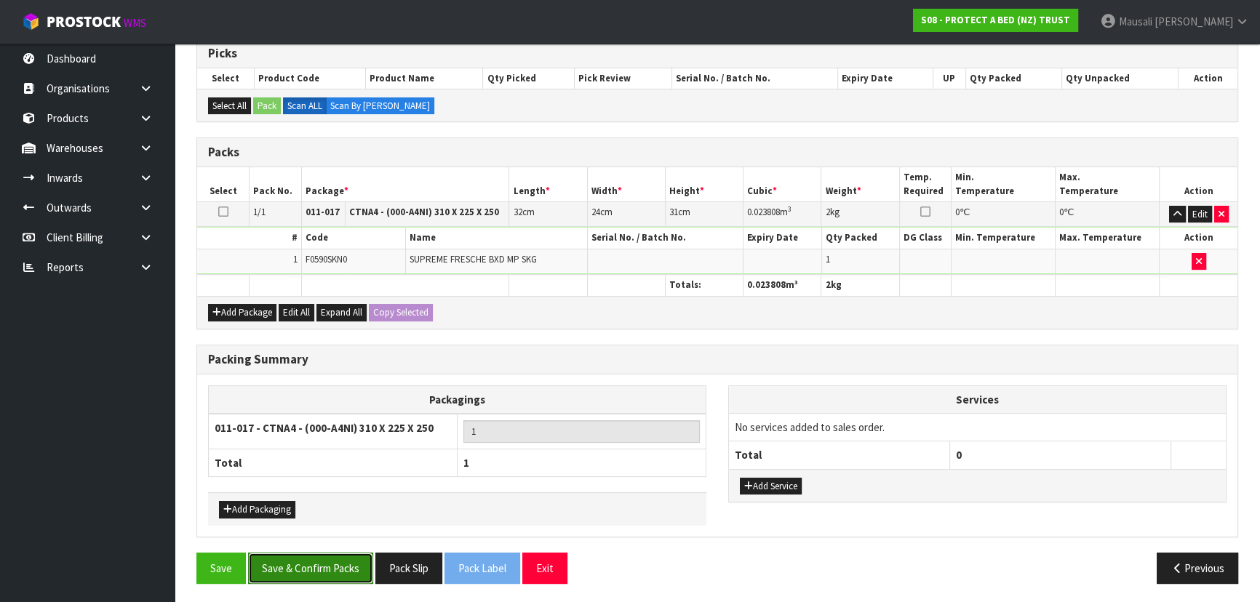
click at [320, 562] on button "Save & Confirm Packs" at bounding box center [310, 568] width 125 height 31
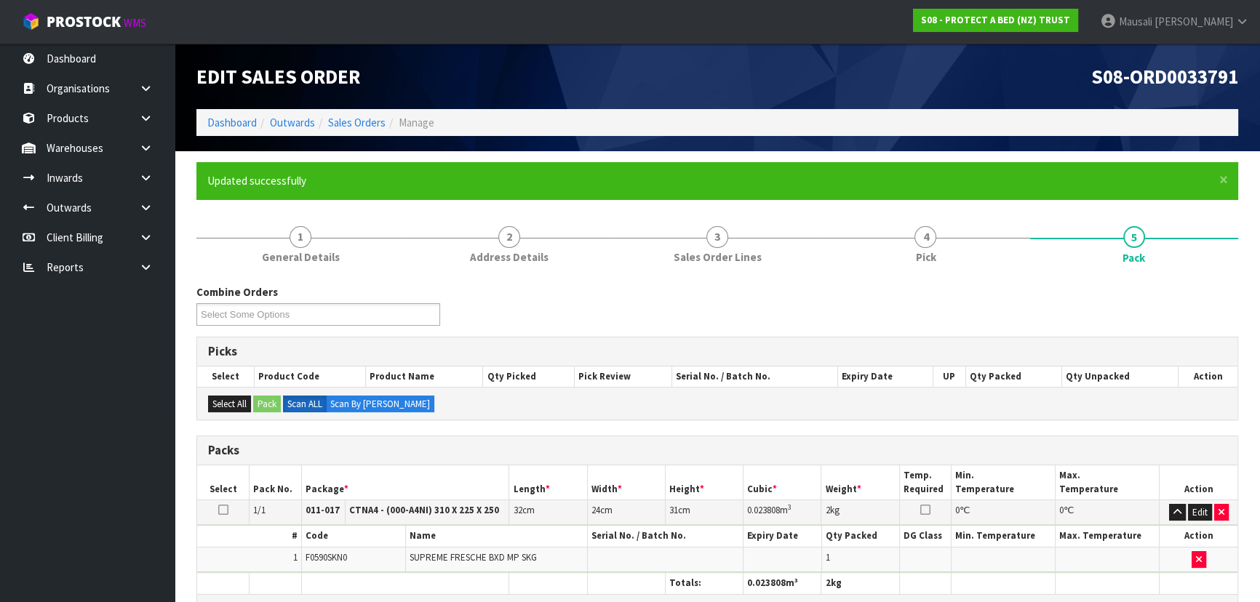
scroll to position [218, 0]
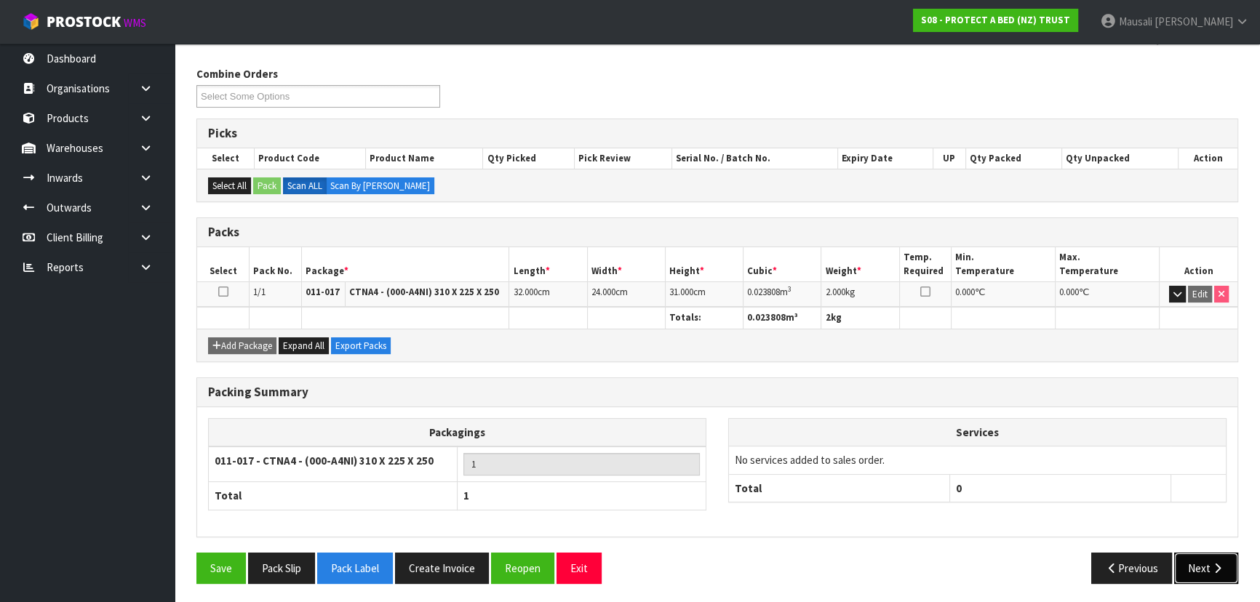
click at [1208, 570] on button "Next" at bounding box center [1206, 568] width 64 height 31
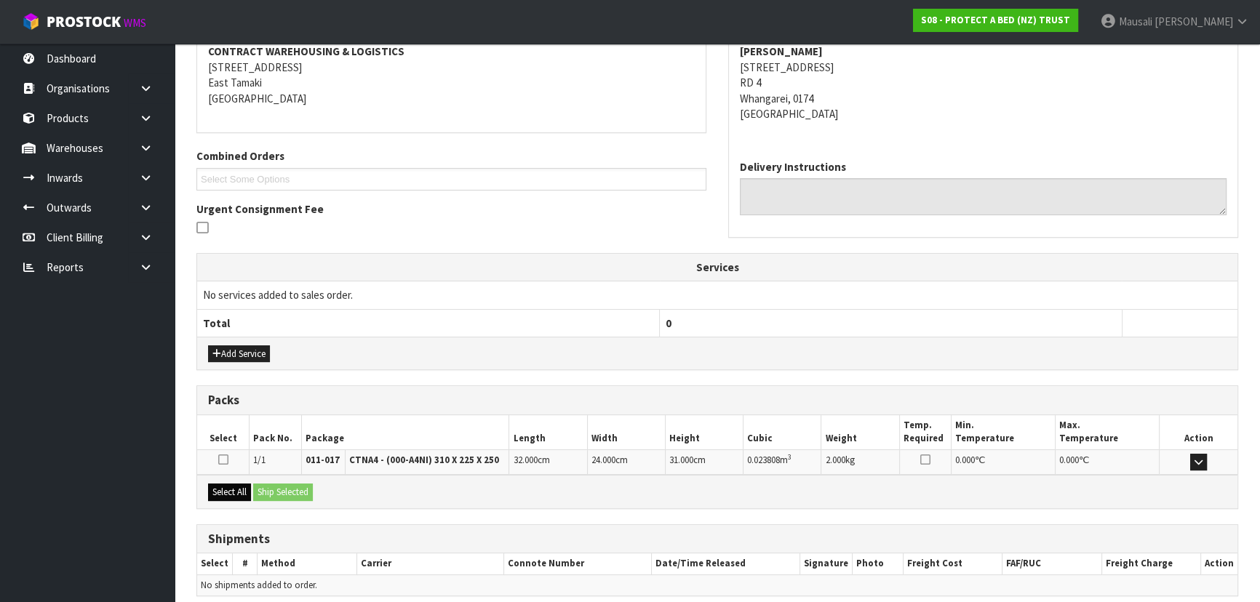
scroll to position [340, 0]
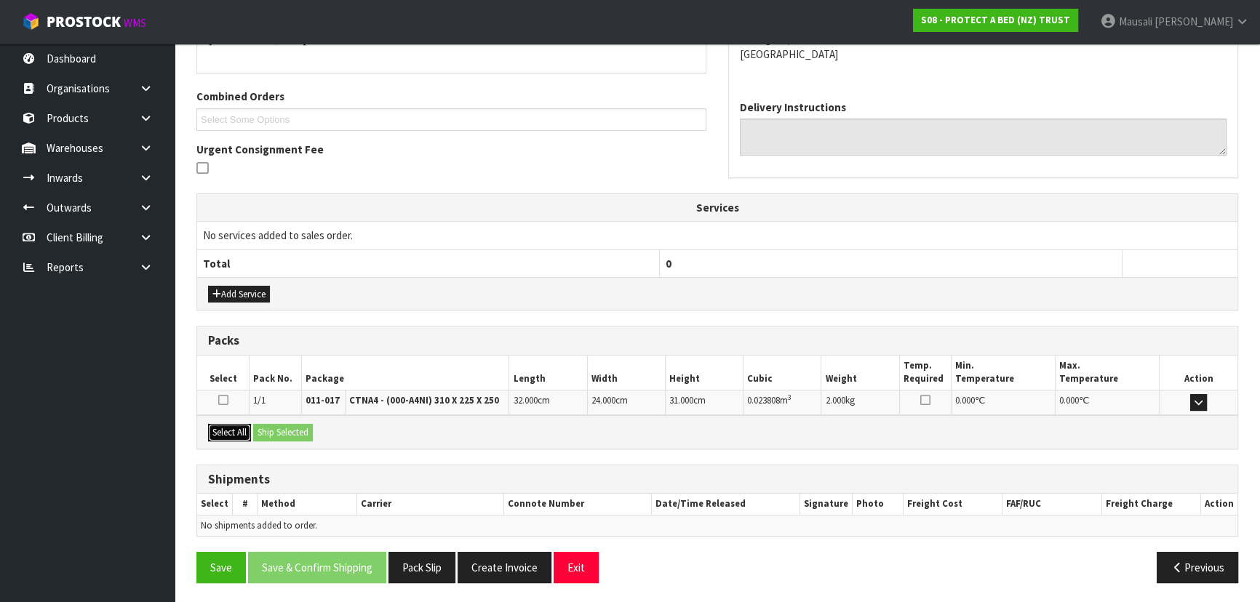
click at [230, 425] on button "Select All" at bounding box center [229, 432] width 43 height 17
click at [274, 429] on button "Ship Selected" at bounding box center [283, 432] width 60 height 17
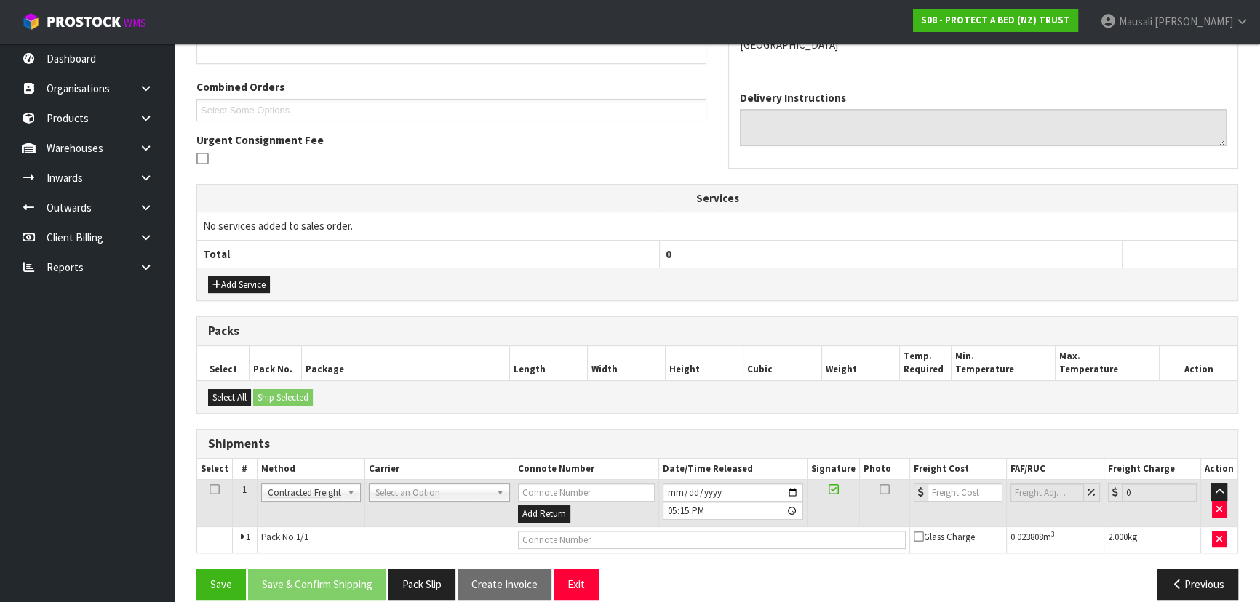
scroll to position [367, 0]
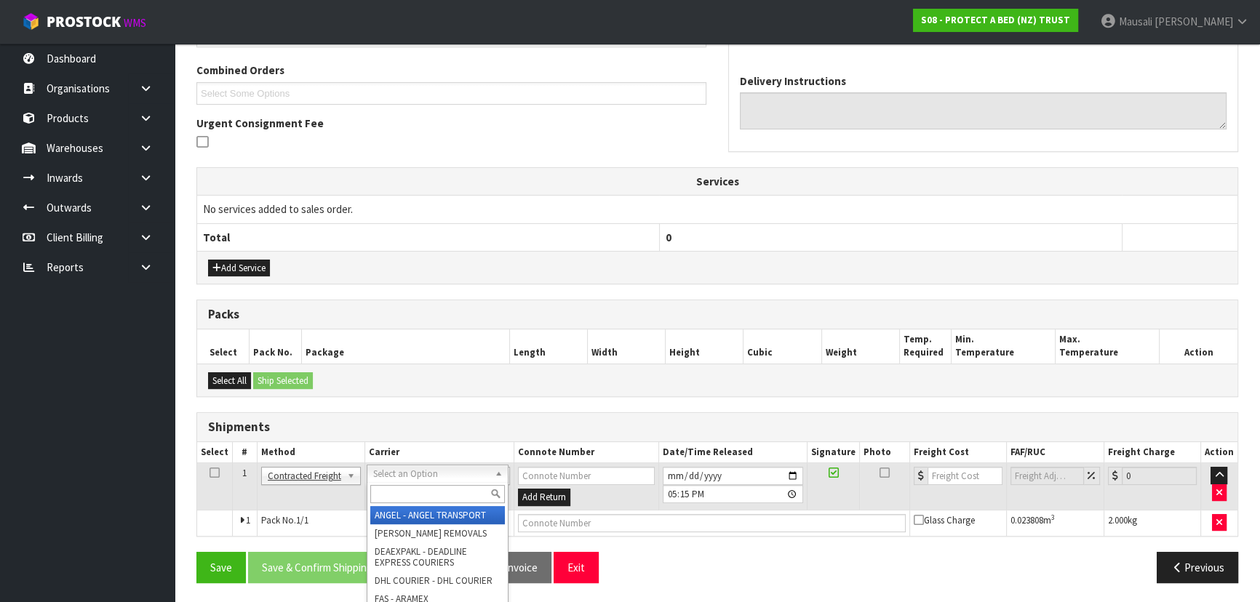
click at [391, 487] on input "text" at bounding box center [437, 494] width 135 height 18
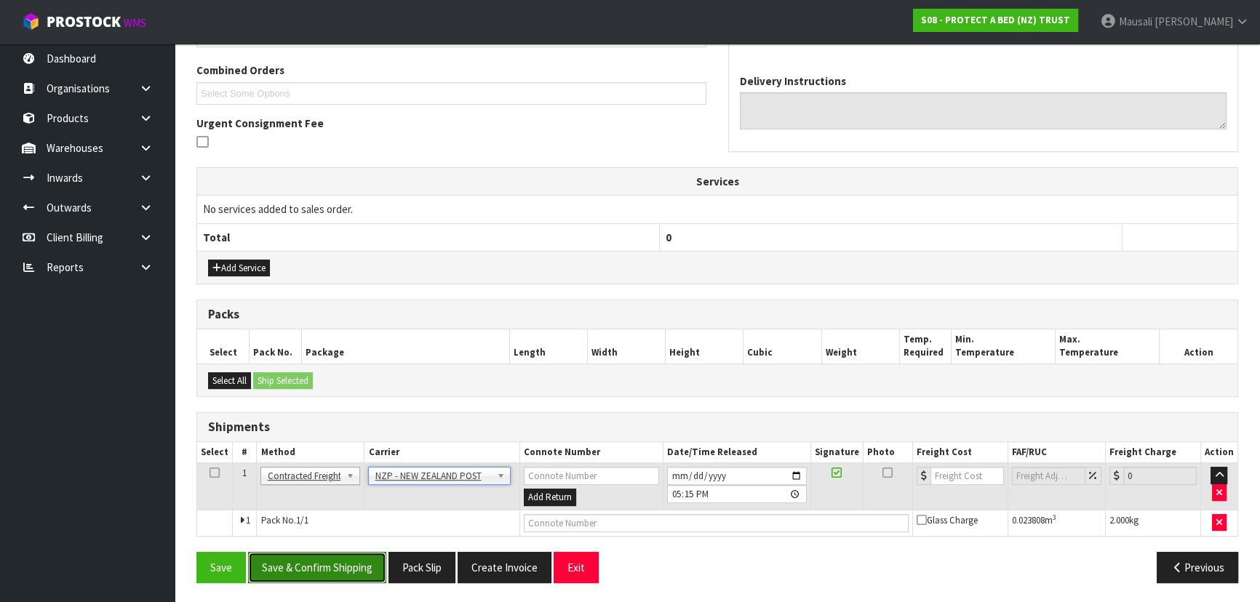
click at [329, 557] on button "Save & Confirm Shipping" at bounding box center [317, 567] width 138 height 31
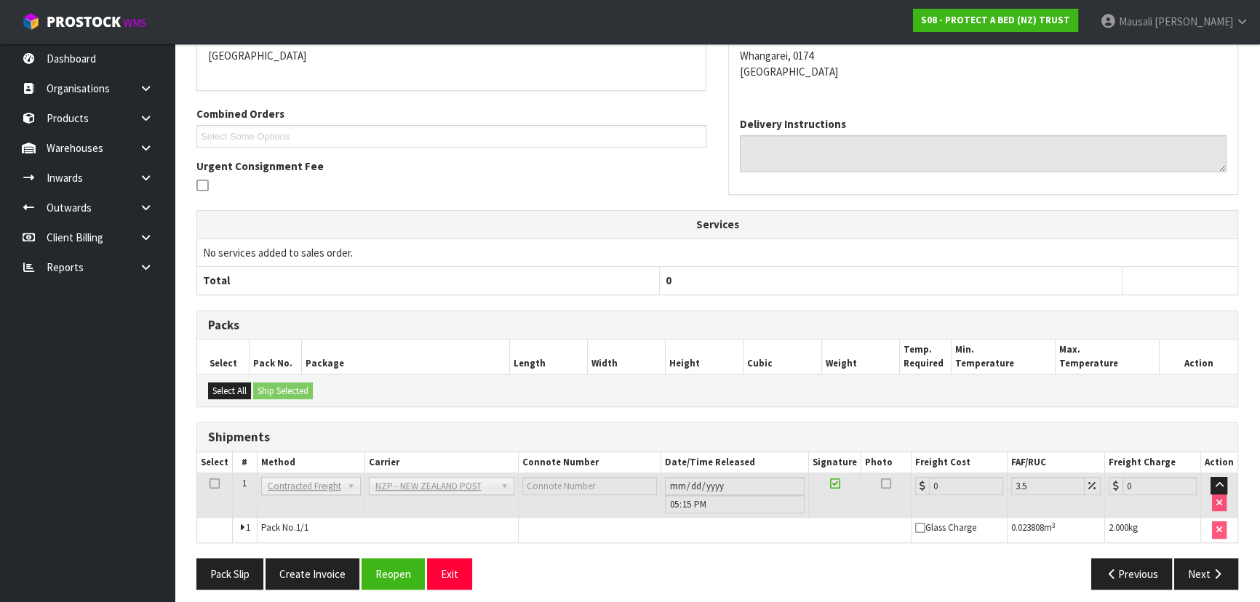
scroll to position [346, 0]
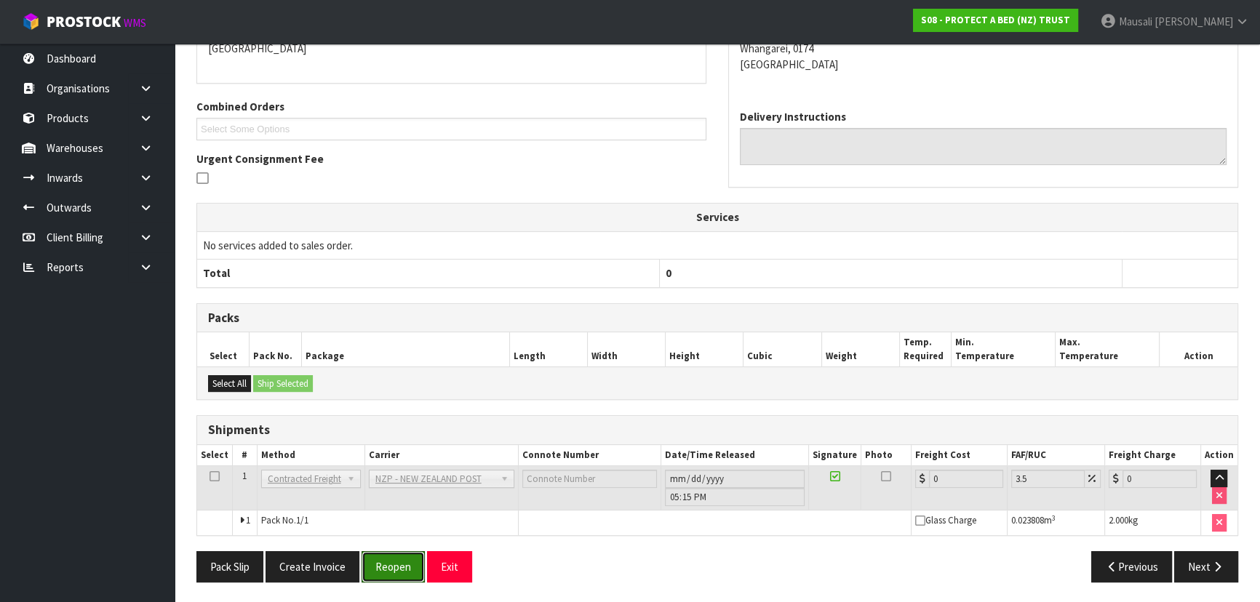
drag, startPoint x: 388, startPoint y: 552, endPoint x: 394, endPoint y: 547, distance: 7.7
click at [388, 552] on button "Reopen" at bounding box center [393, 566] width 63 height 31
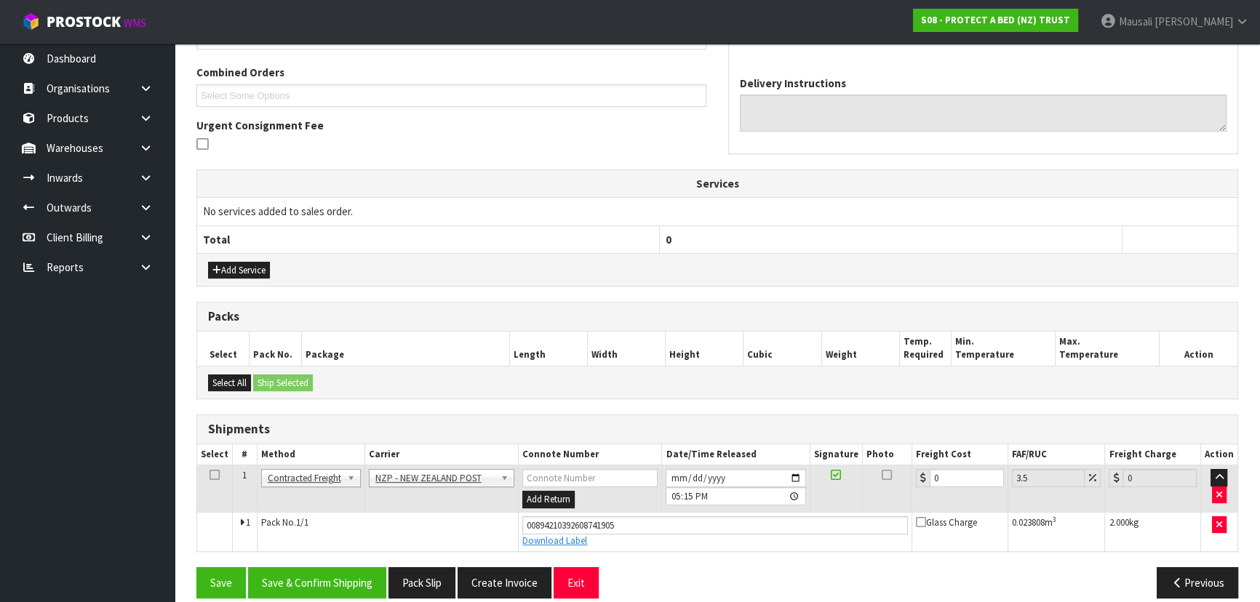
scroll to position [380, 0]
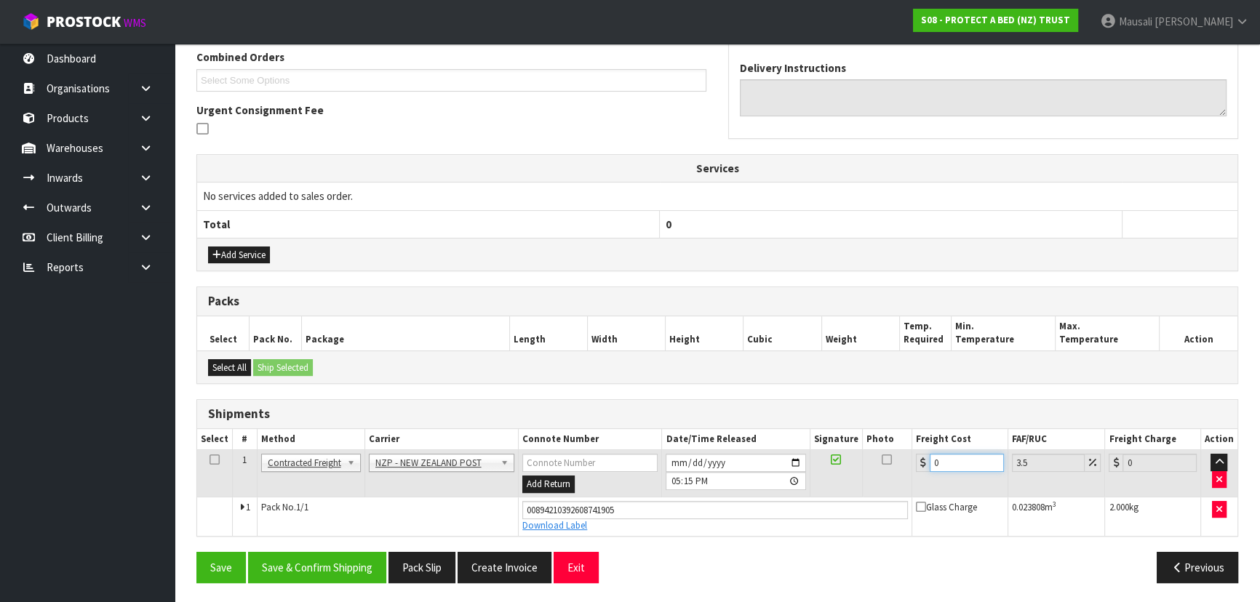
drag, startPoint x: 948, startPoint y: 461, endPoint x: 918, endPoint y: 474, distance: 32.6
click at [918, 474] on td "0" at bounding box center [960, 473] width 96 height 47
click at [367, 563] on button "Save & Confirm Shipping" at bounding box center [317, 567] width 138 height 31
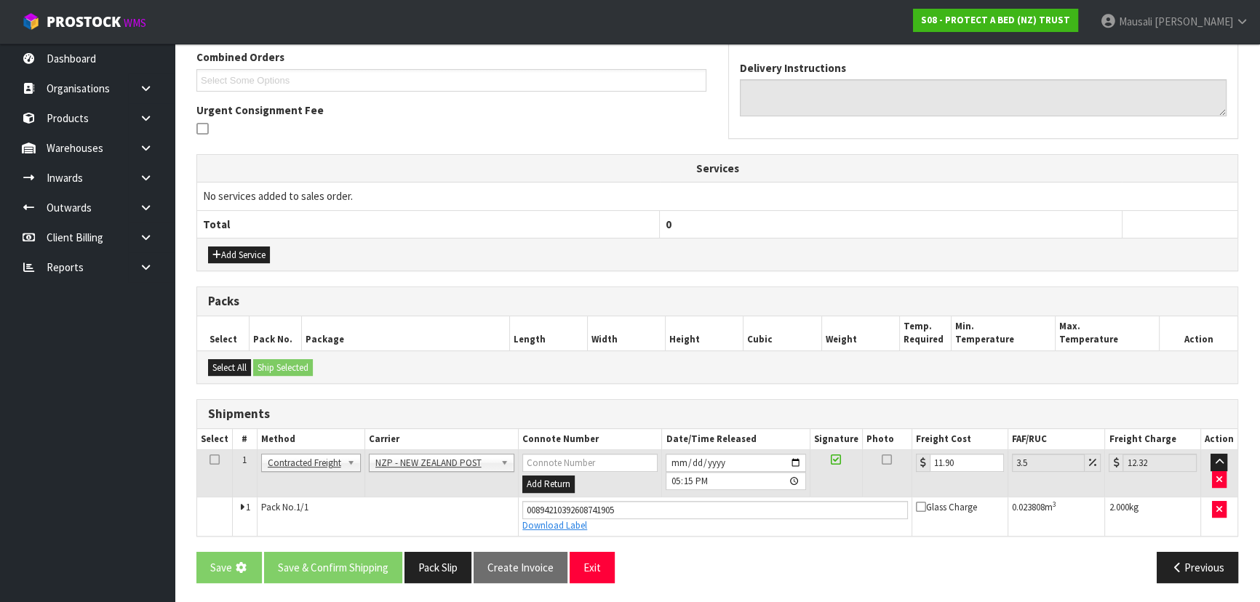
scroll to position [0, 0]
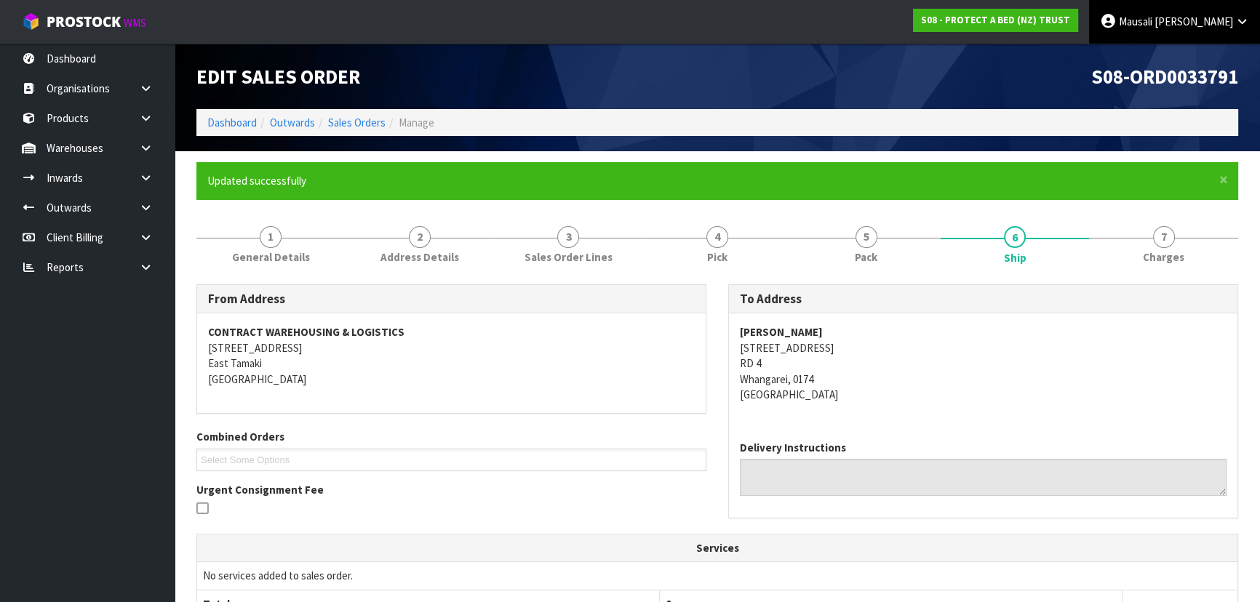
click at [1117, 22] on icon at bounding box center [1108, 21] width 17 height 1
click at [1168, 55] on link "Logout" at bounding box center [1201, 58] width 115 height 20
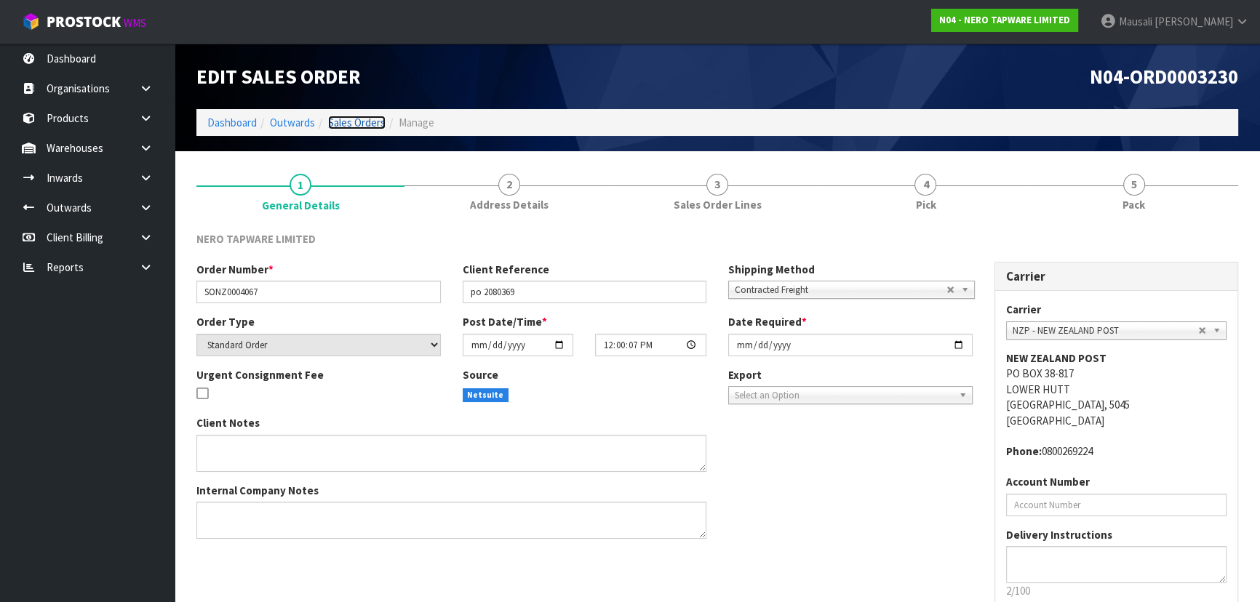
click at [362, 121] on link "Sales Orders" at bounding box center [356, 123] width 57 height 14
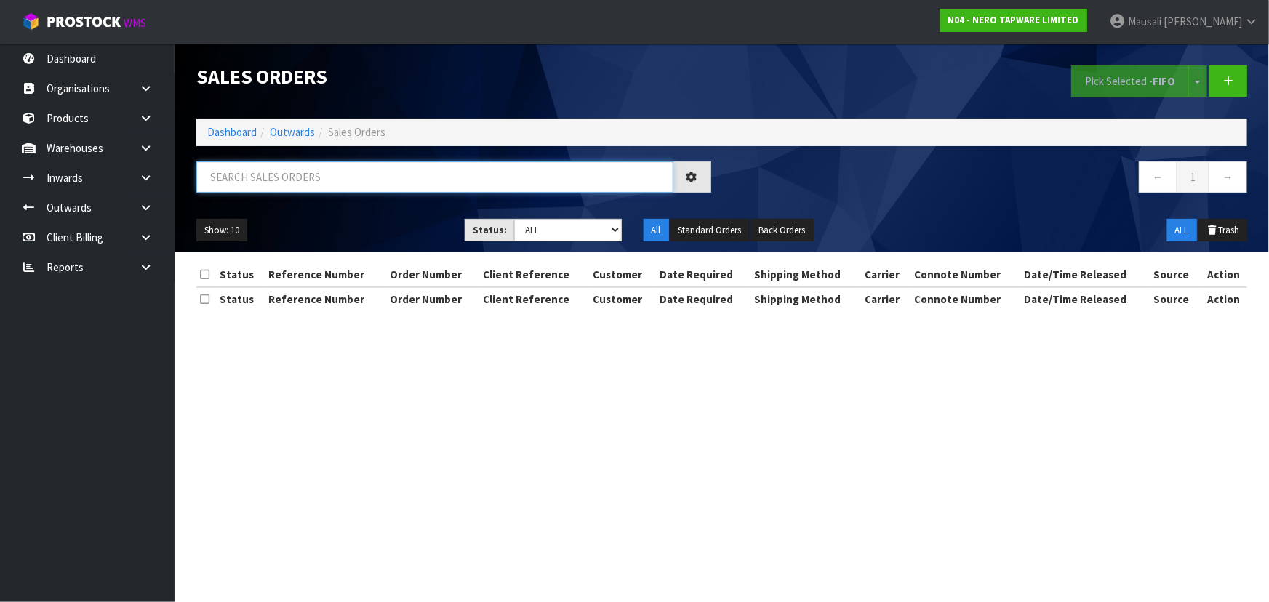
click at [279, 183] on input "text" at bounding box center [434, 177] width 477 height 31
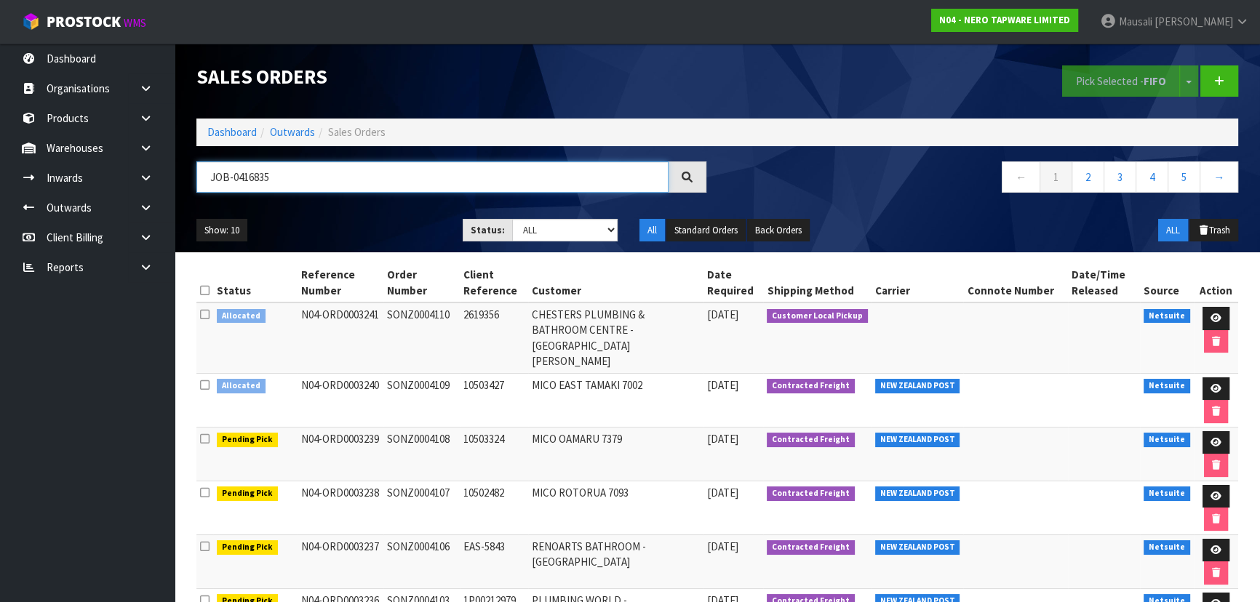
type input "JOB-0416835"
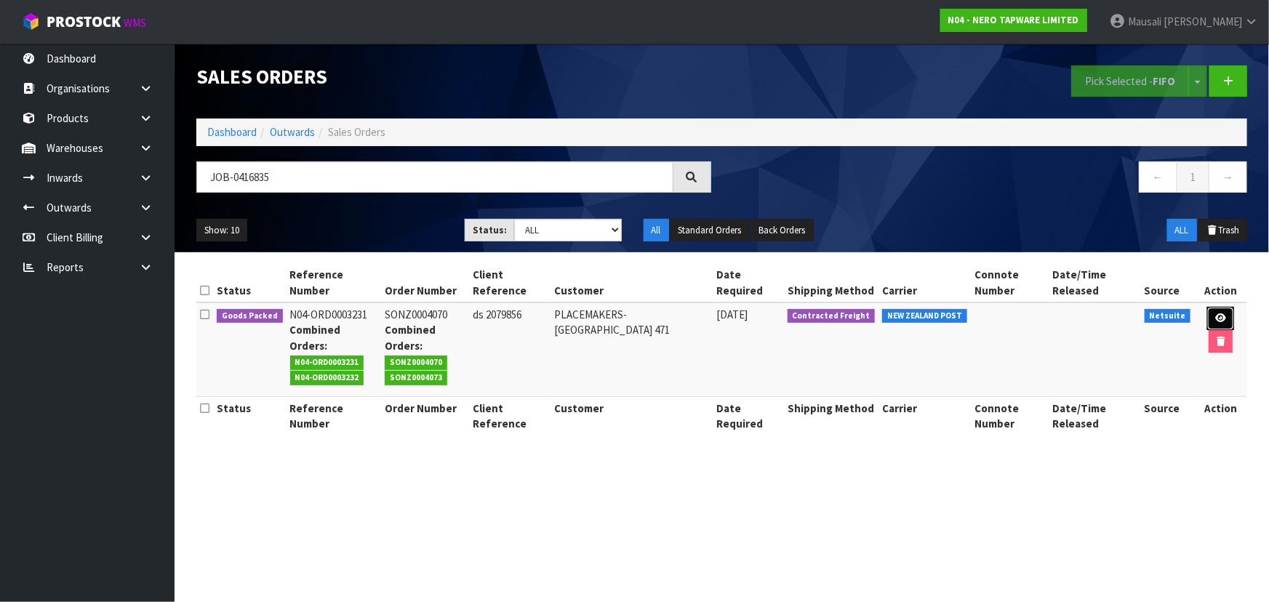
click at [1216, 320] on icon at bounding box center [1221, 318] width 11 height 9
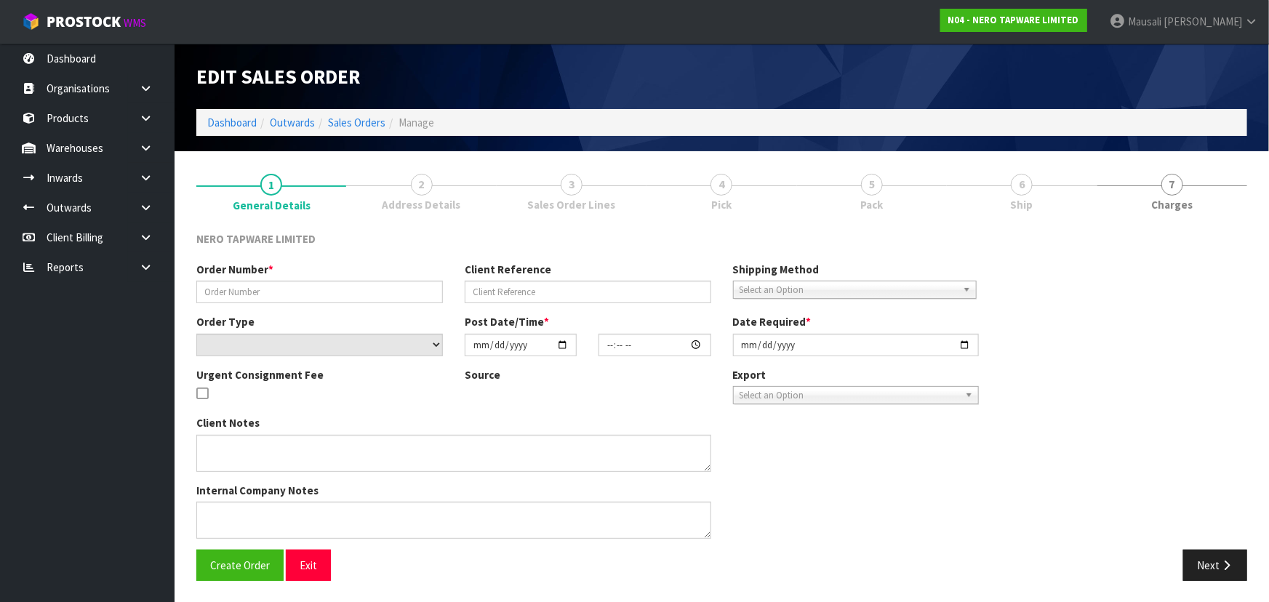
type input "SONZ0004070"
type input "ds 2079856"
select select "number:0"
type input "[DATE]"
type input "12:00:10.000"
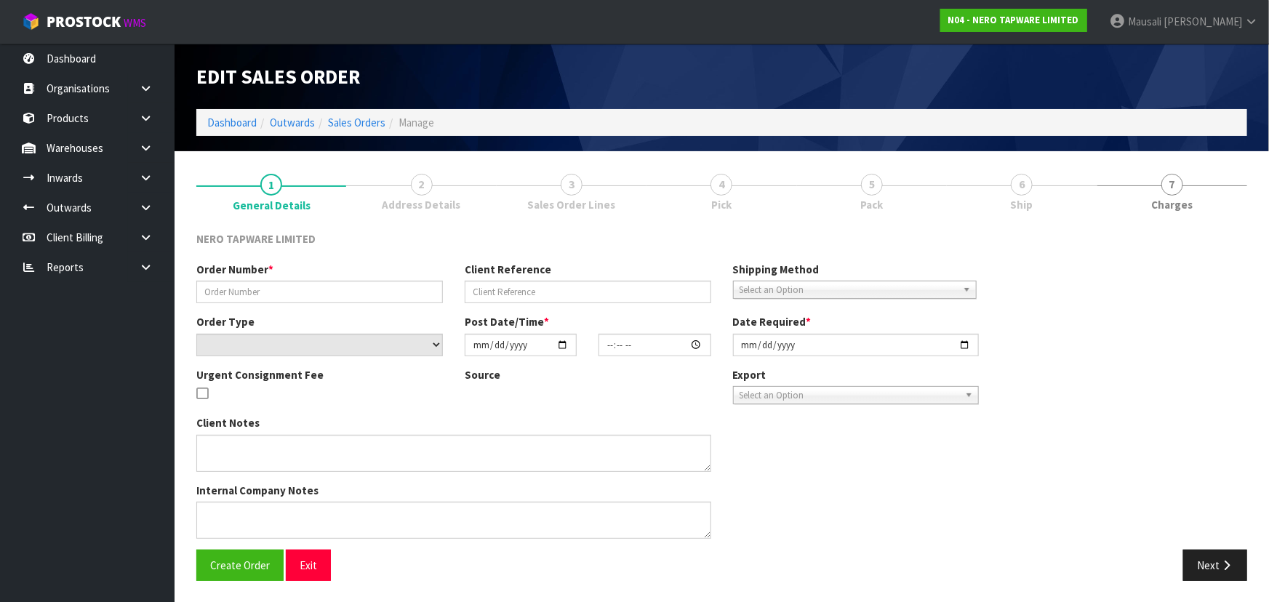
type input "[DATE]"
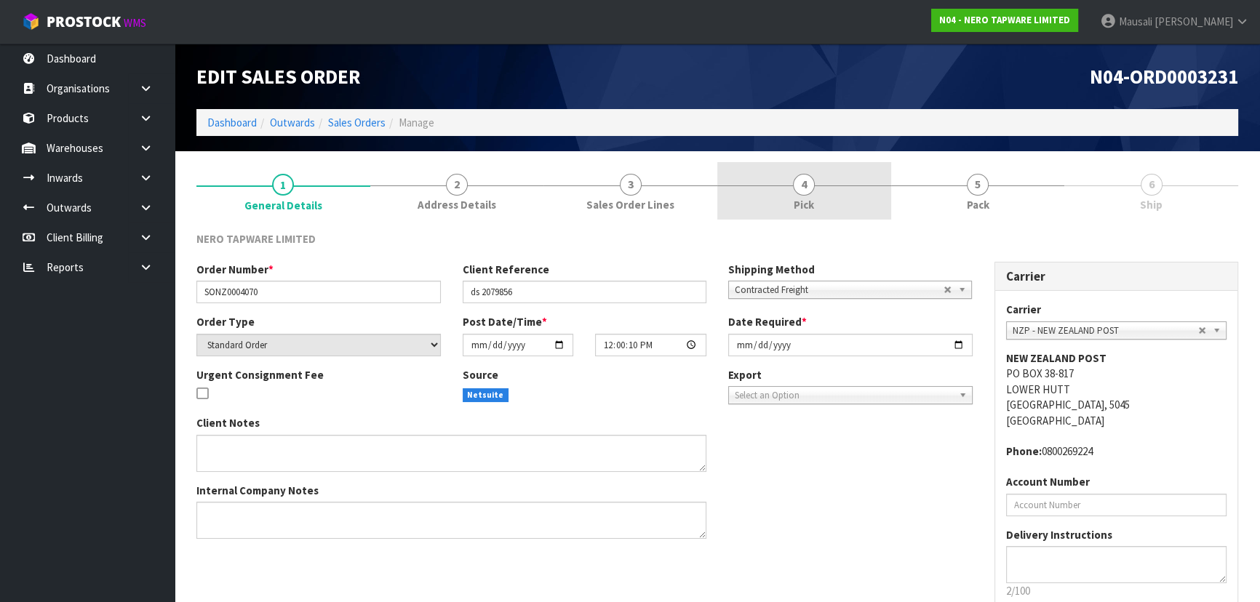
click at [793, 193] on link "4 Pick" at bounding box center [804, 190] width 174 height 57
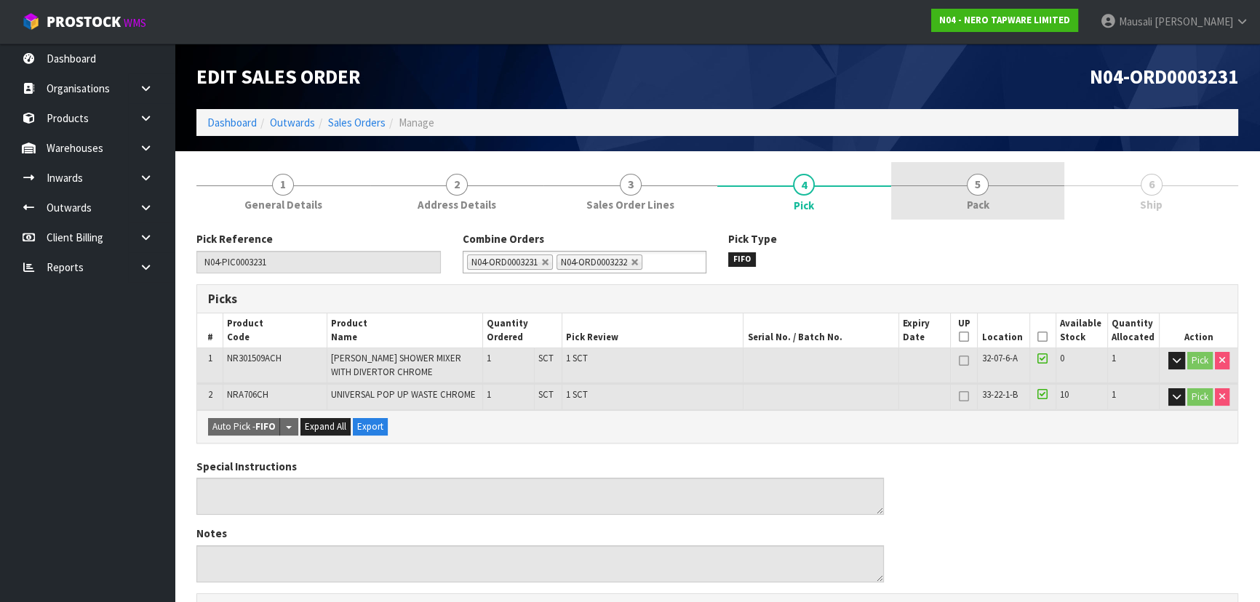
click at [967, 207] on span "Pack" at bounding box center [978, 204] width 23 height 15
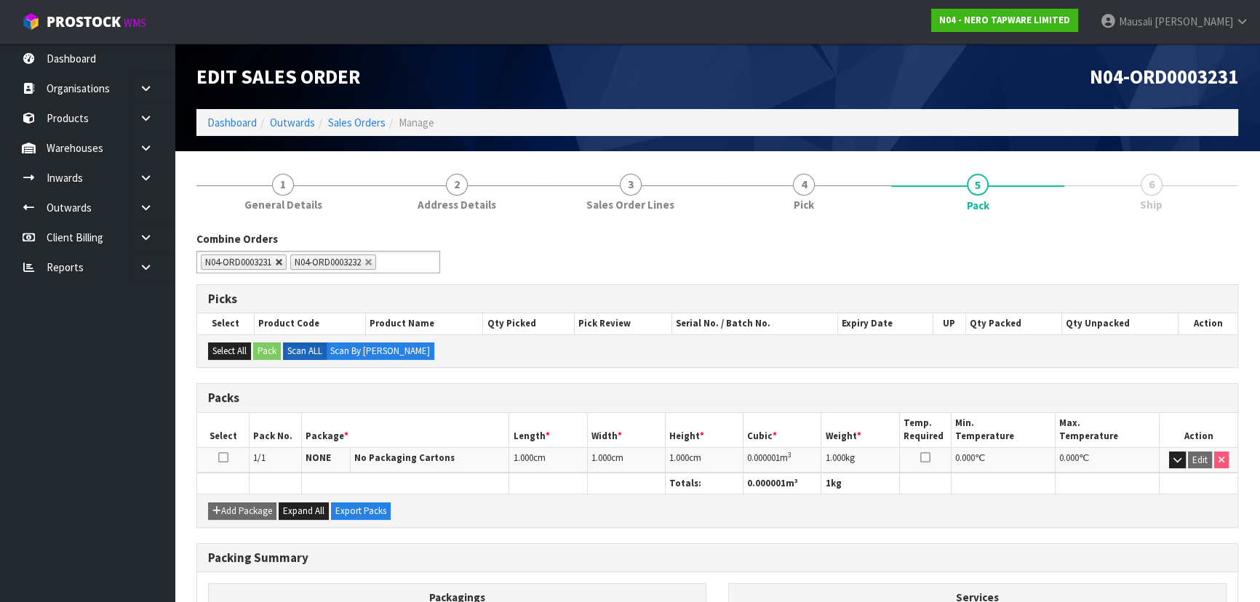
click at [282, 264] on link at bounding box center [279, 262] width 9 height 9
click at [312, 262] on ul "N04-ORD0003232" at bounding box center [318, 262] width 244 height 23
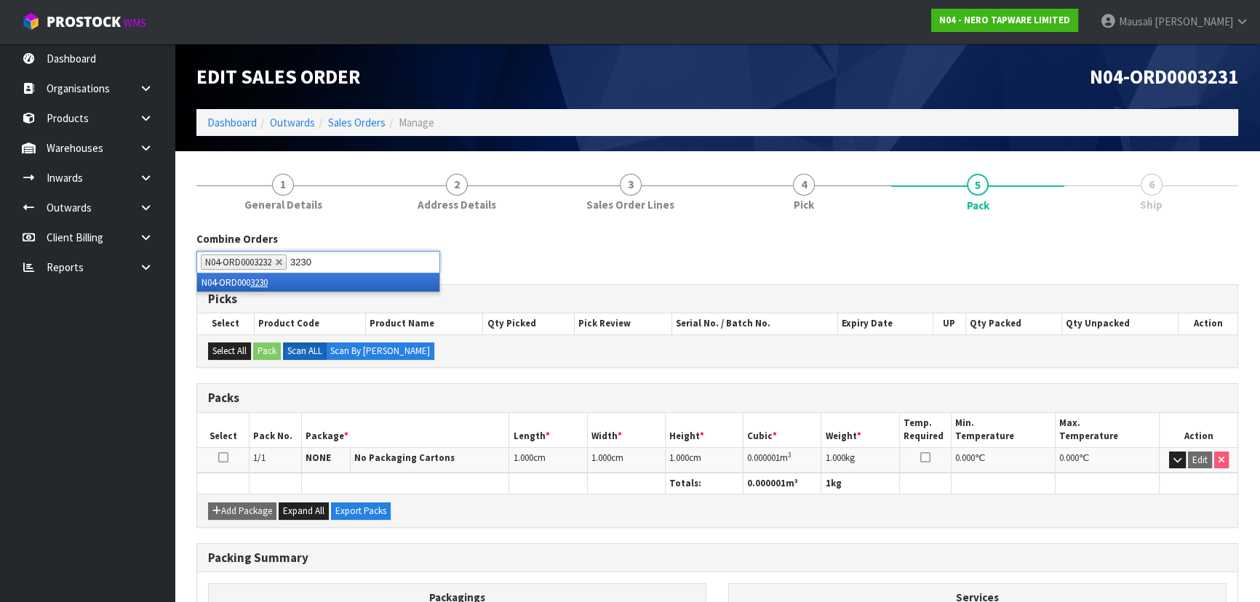
type input "3230"
click at [304, 278] on li "N04-ORD000 3230" at bounding box center [318, 283] width 242 height 18
